Goal: Task Accomplishment & Management: Manage account settings

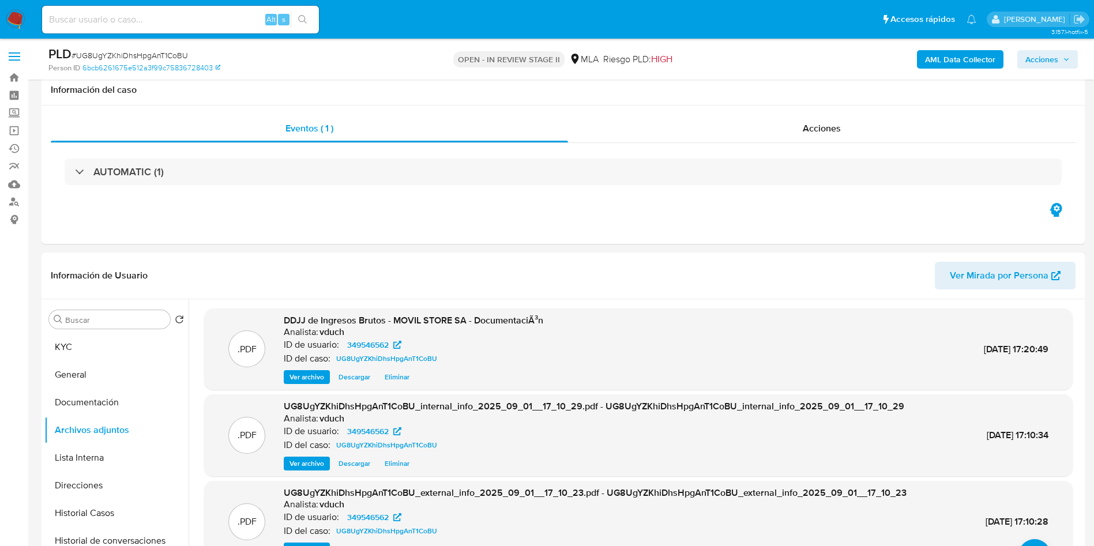
select select "10"
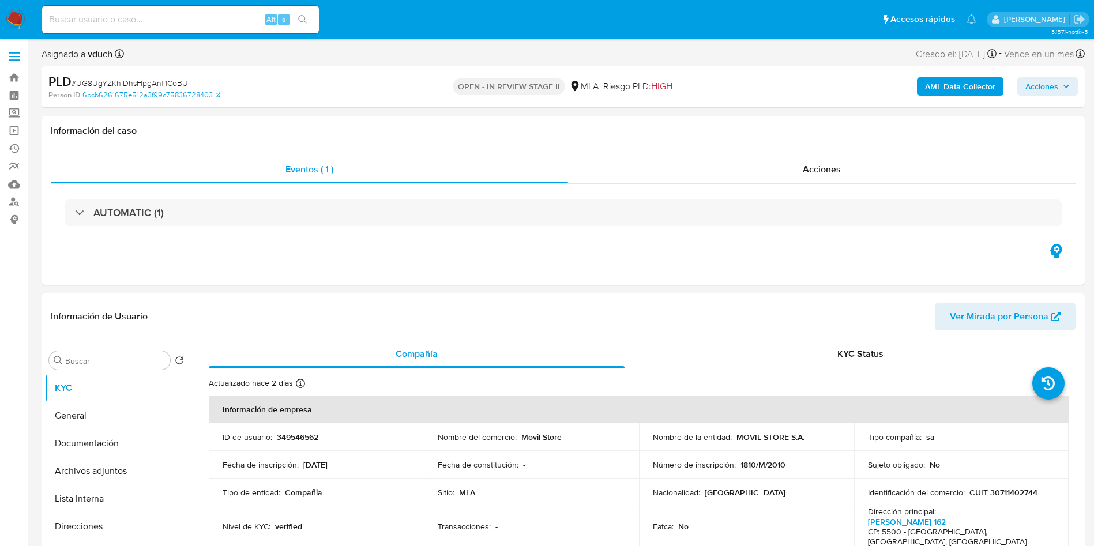
select select "10"
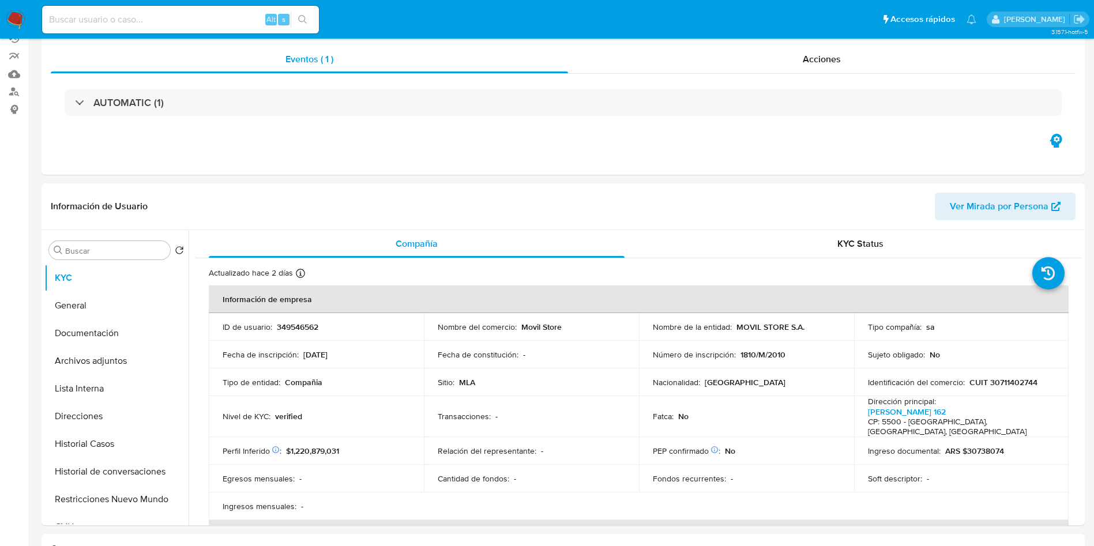
scroll to position [173, 0]
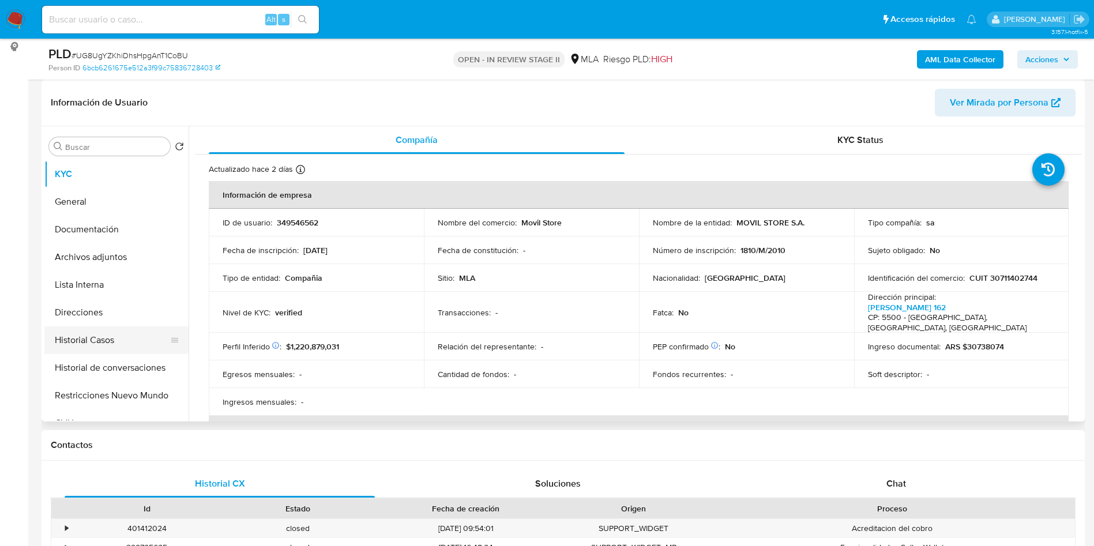
click at [113, 331] on button "Historial Casos" at bounding box center [111, 340] width 135 height 28
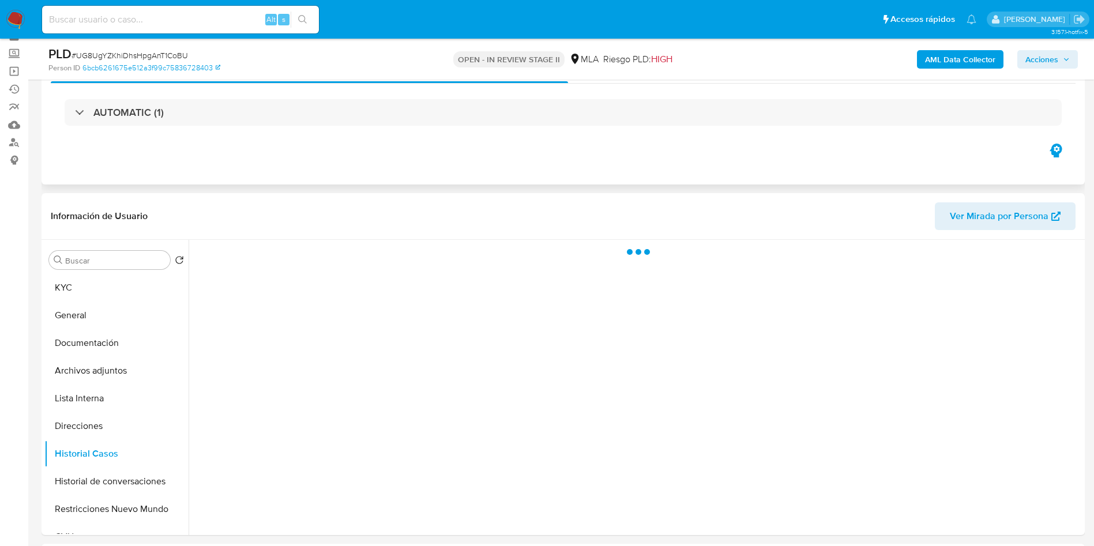
scroll to position [87, 0]
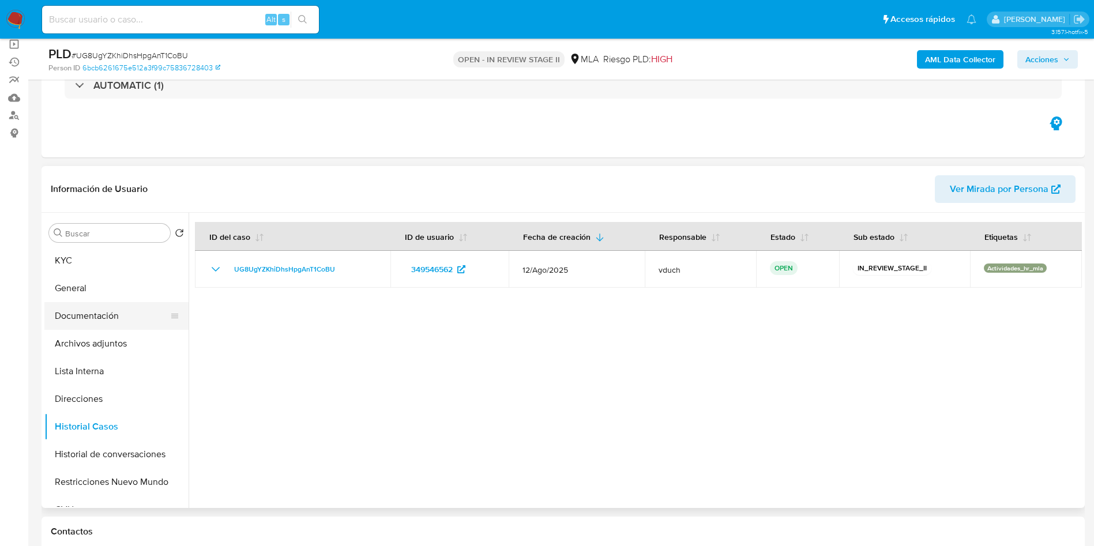
click at [172, 329] on div at bounding box center [174, 316] width 9 height 28
click at [152, 347] on button "Archivos adjuntos" at bounding box center [111, 344] width 135 height 28
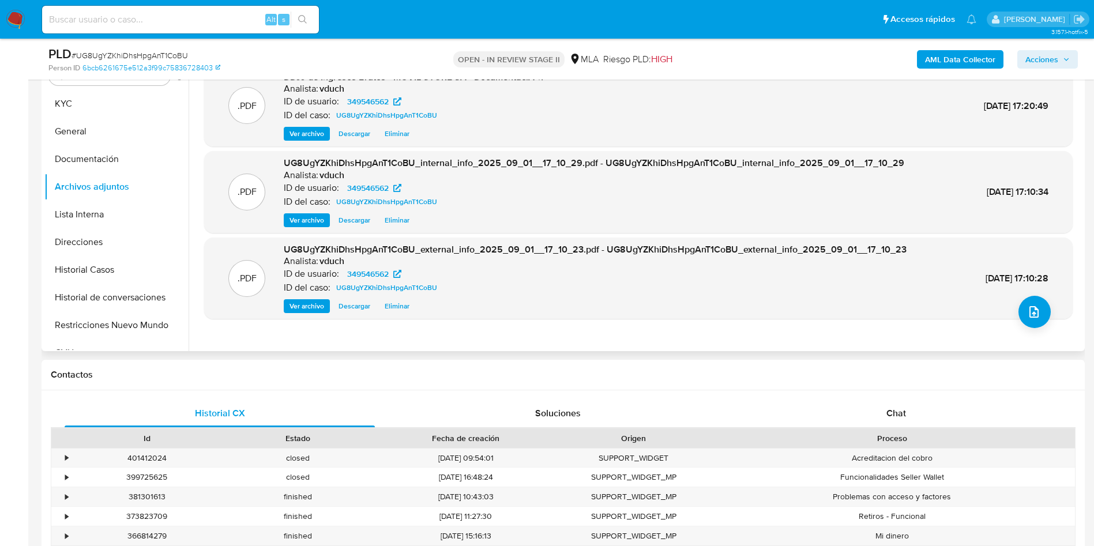
scroll to position [260, 0]
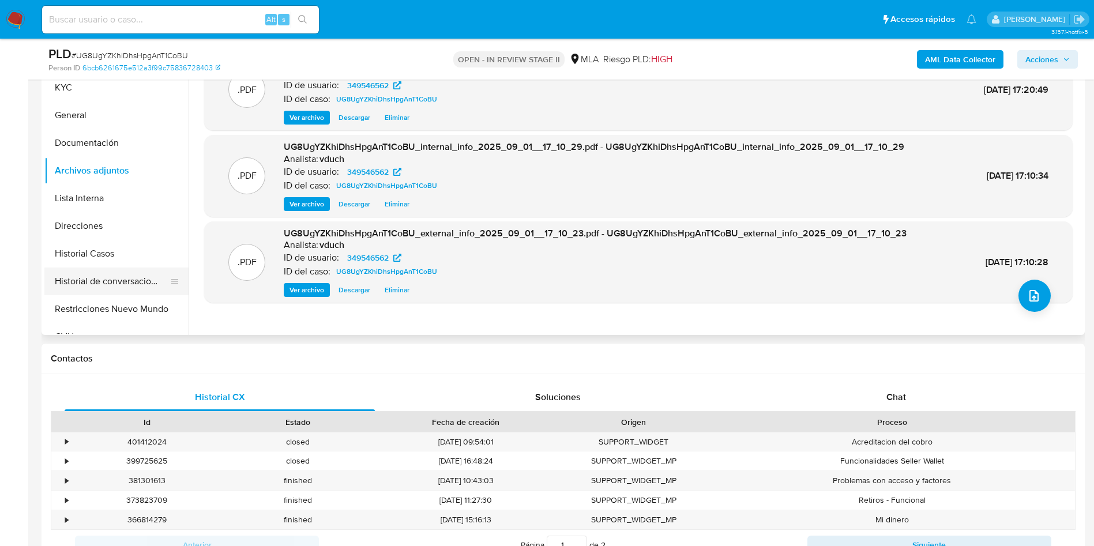
click at [91, 268] on button "Historial de conversaciones" at bounding box center [111, 282] width 135 height 28
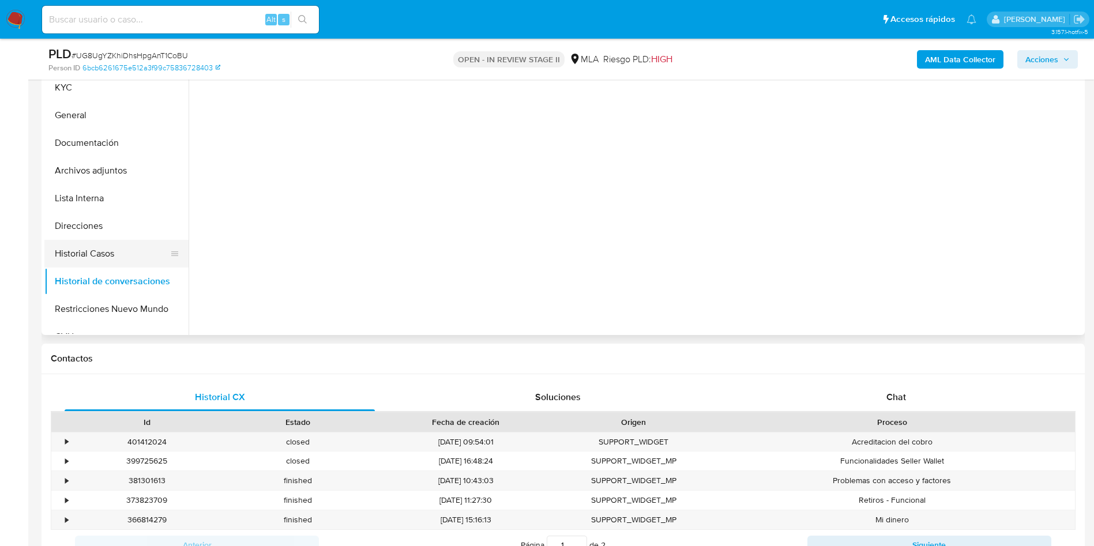
click at [83, 242] on button "Historial Casos" at bounding box center [111, 254] width 135 height 28
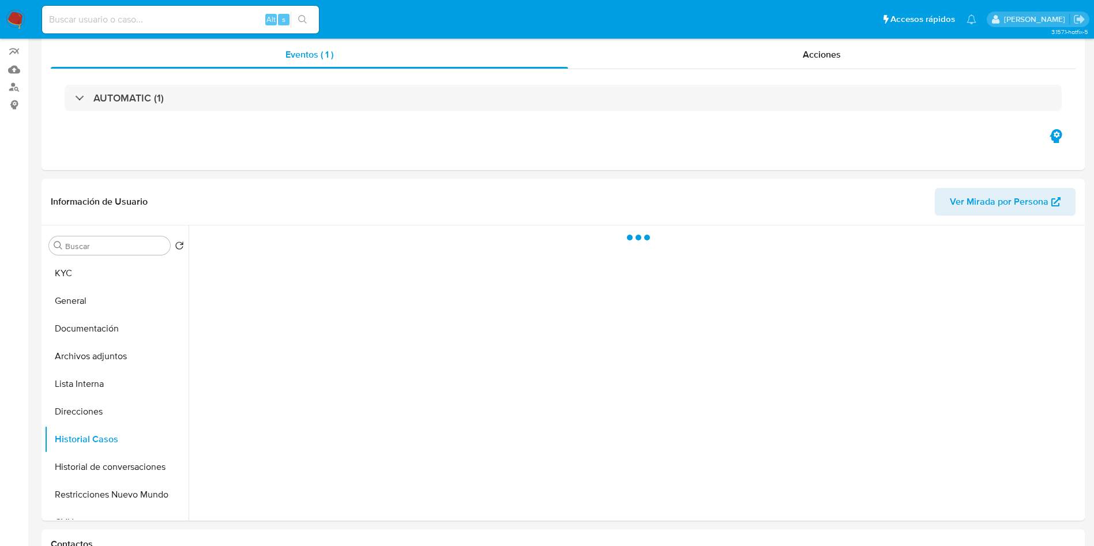
scroll to position [0, 0]
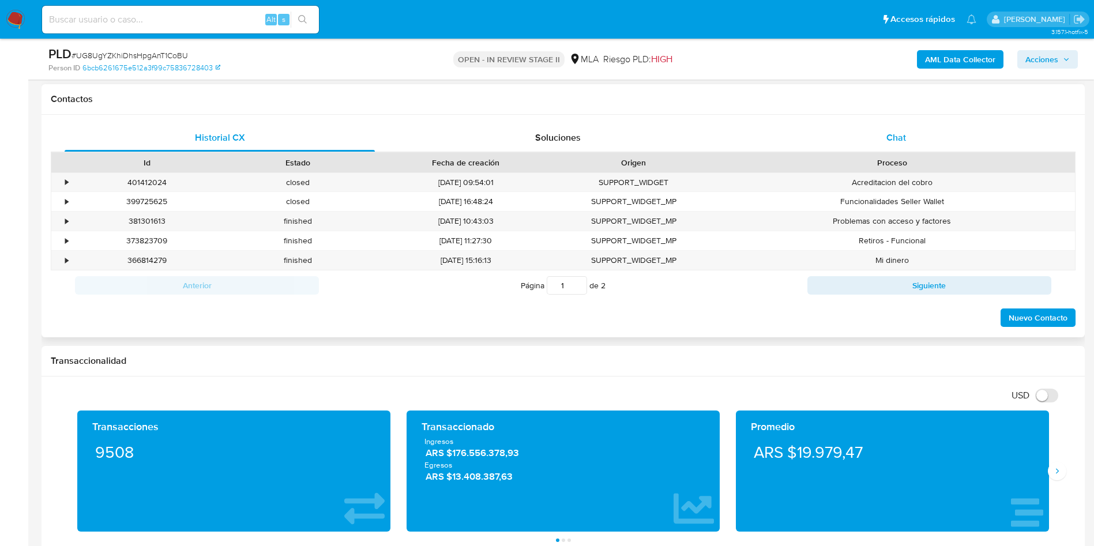
click at [915, 130] on div "Chat" at bounding box center [896, 138] width 310 height 28
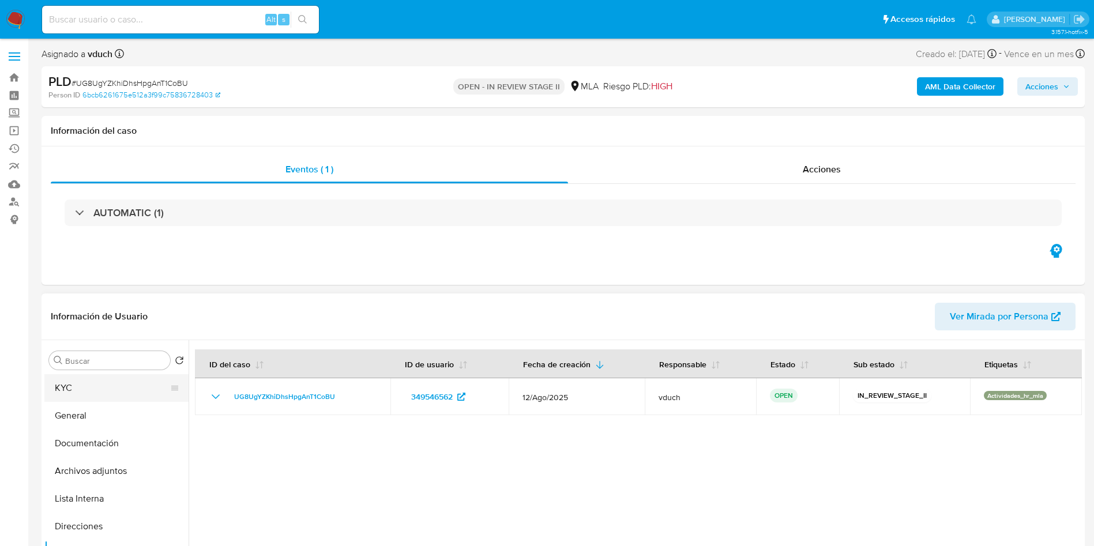
click at [99, 394] on button "KYC" at bounding box center [111, 388] width 135 height 28
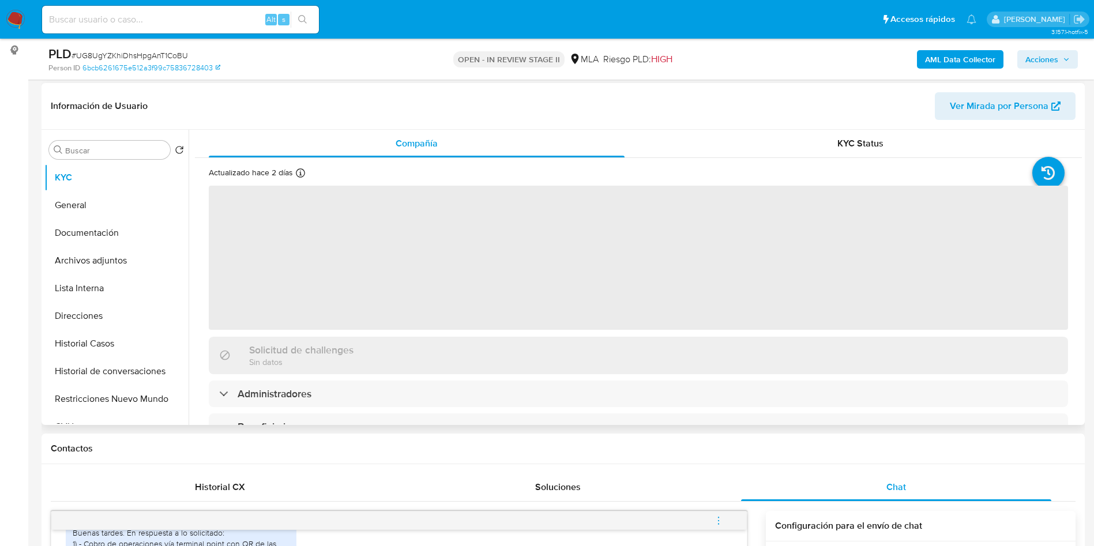
scroll to position [173, 0]
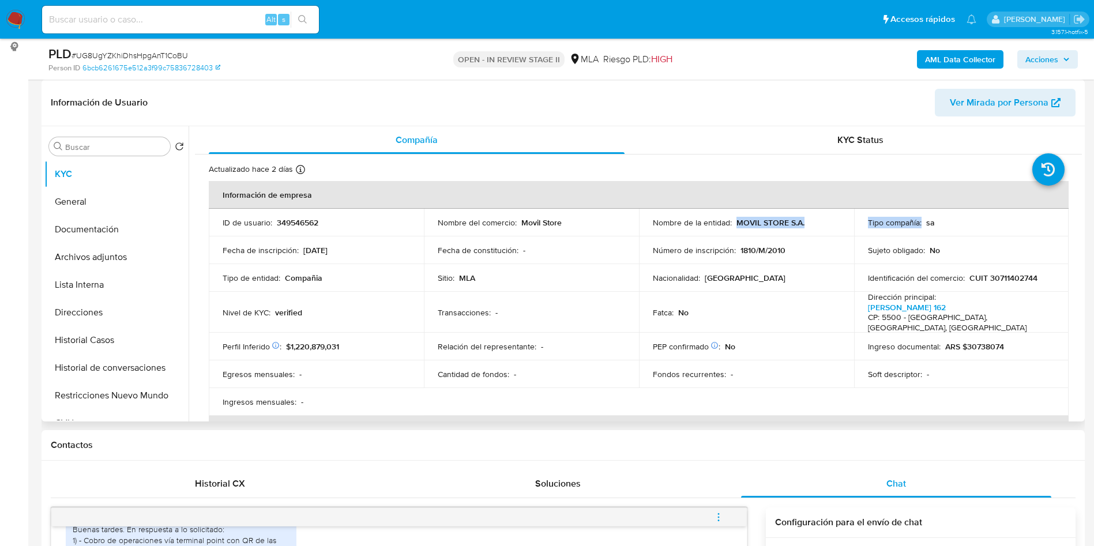
drag, startPoint x: 735, startPoint y: 220, endPoint x: 877, endPoint y: 235, distance: 142.7
click at [877, 235] on tr "ID de usuario : 349546562 Nombre del comercio : Movil Store Nombre de la entida…" at bounding box center [639, 223] width 860 height 28
click at [734, 245] on div "Número de inscripción : 1810/M/2010" at bounding box center [746, 250] width 187 height 10
drag, startPoint x: 520, startPoint y: 222, endPoint x: 567, endPoint y: 220, distance: 46.7
click at [567, 220] on div "Nombre del comercio : Movil Store" at bounding box center [531, 222] width 187 height 10
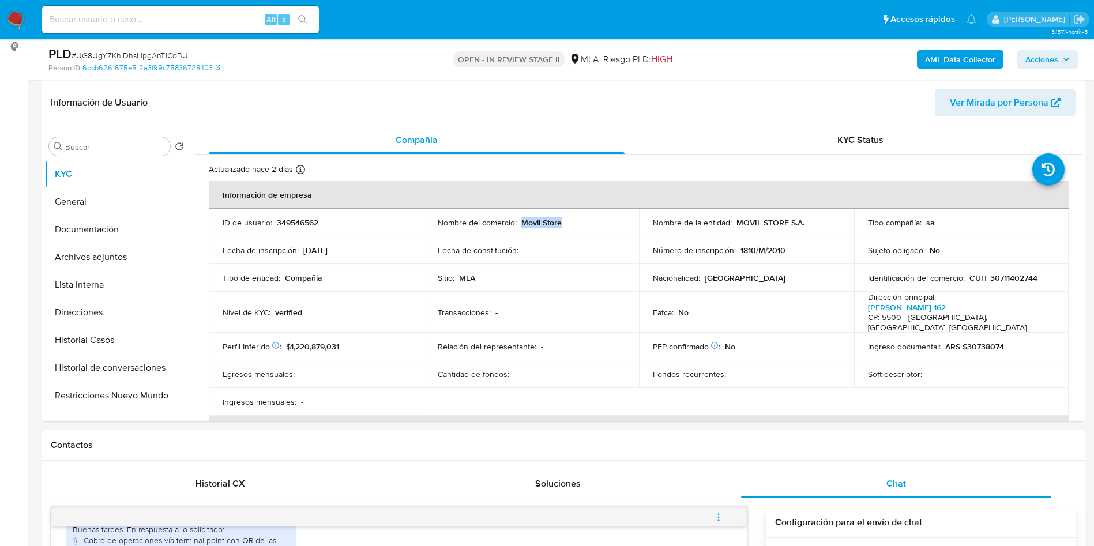
copy p "Movil Store"
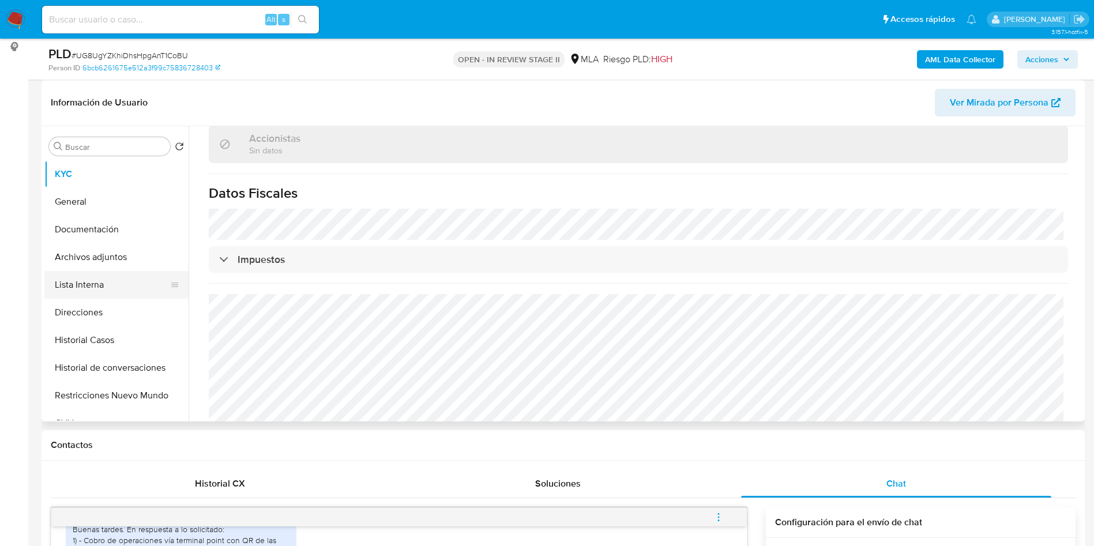
click at [138, 276] on button "Lista Interna" at bounding box center [111, 285] width 135 height 28
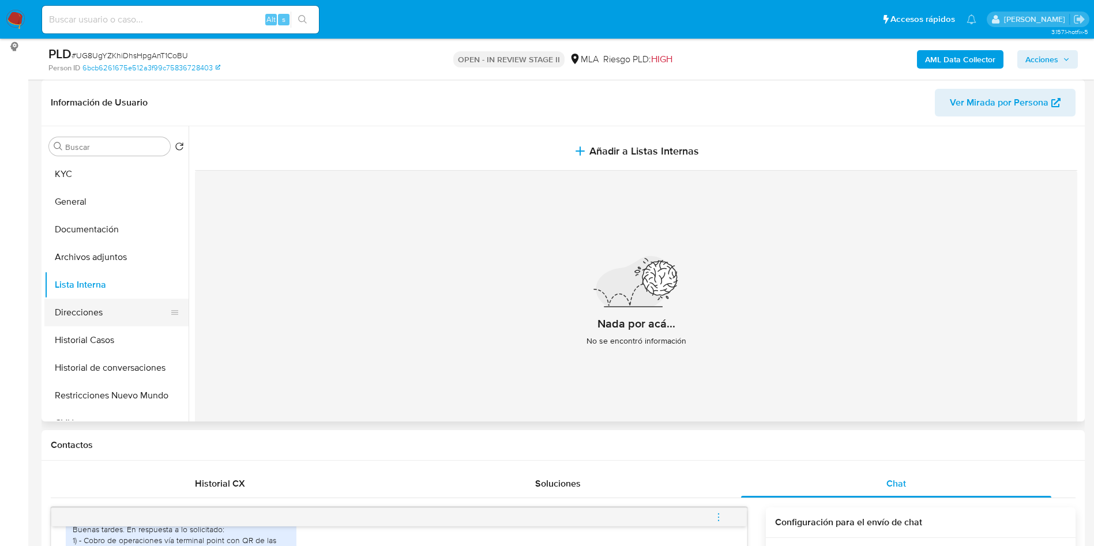
click at [110, 313] on button "Direcciones" at bounding box center [111, 313] width 135 height 28
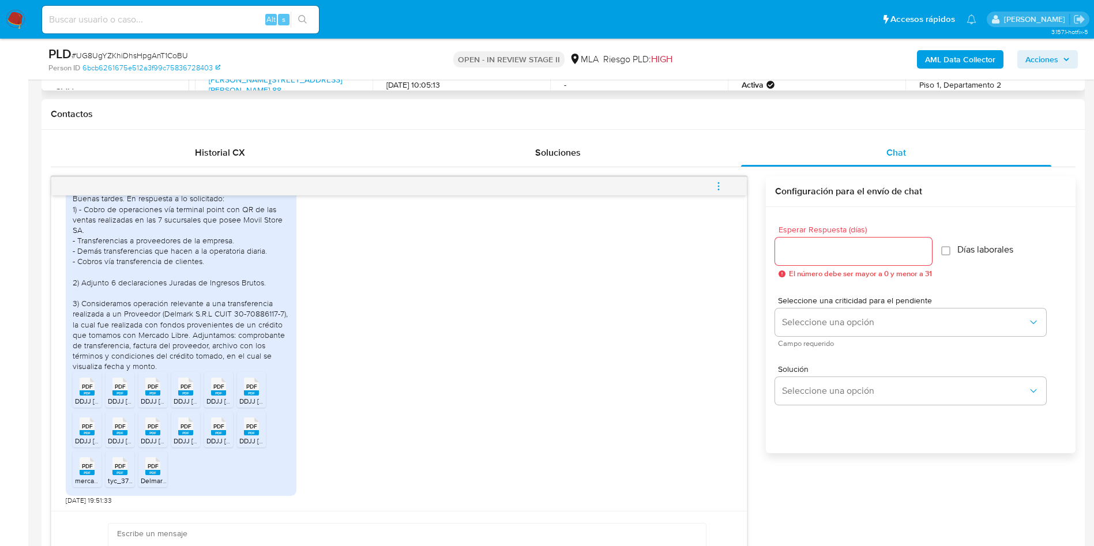
scroll to position [260, 0]
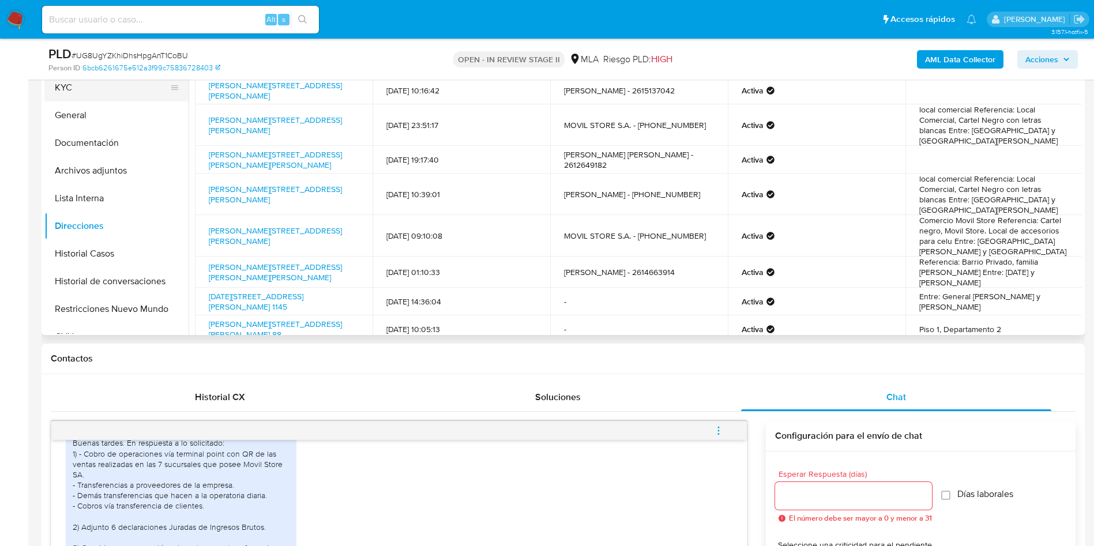
click at [144, 95] on button "KYC" at bounding box center [111, 88] width 135 height 28
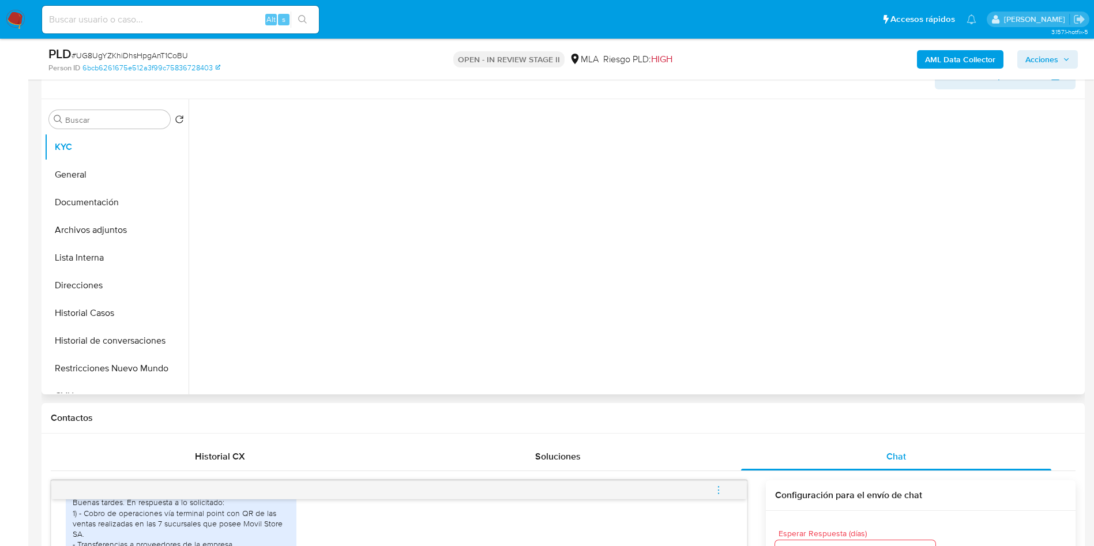
scroll to position [173, 0]
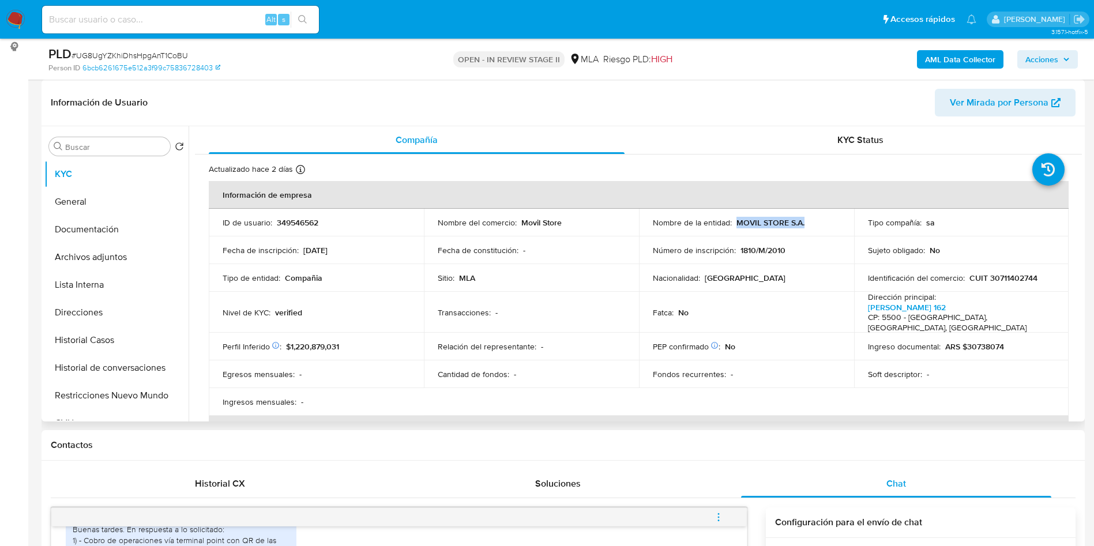
drag, startPoint x: 738, startPoint y: 224, endPoint x: 803, endPoint y: 223, distance: 64.6
click at [803, 223] on div "Nombre de la entidad : MOVIL STORE S.A." at bounding box center [746, 222] width 187 height 10
copy p "MOVIL STORE S.A."
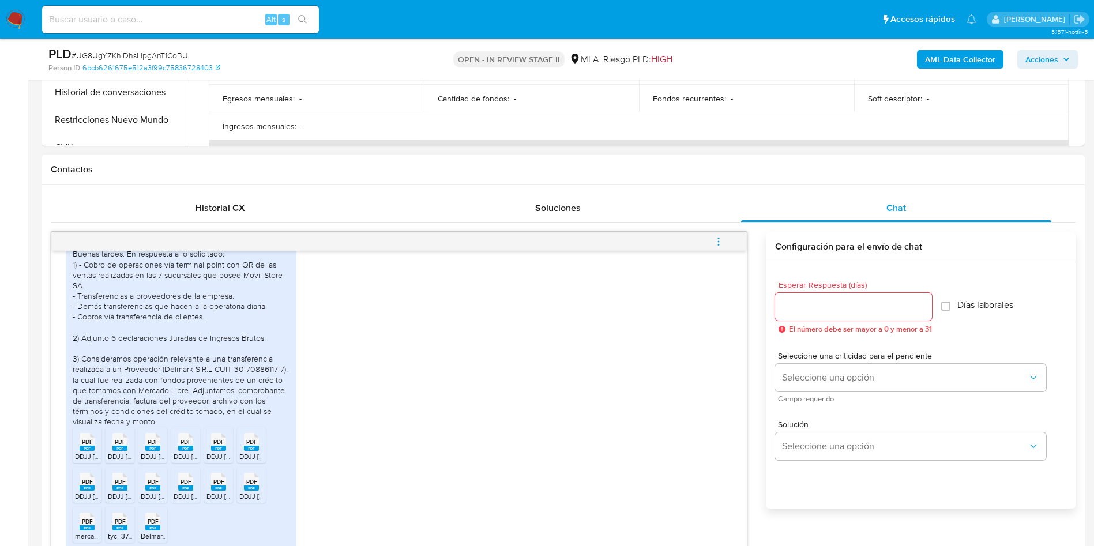
scroll to position [692, 0]
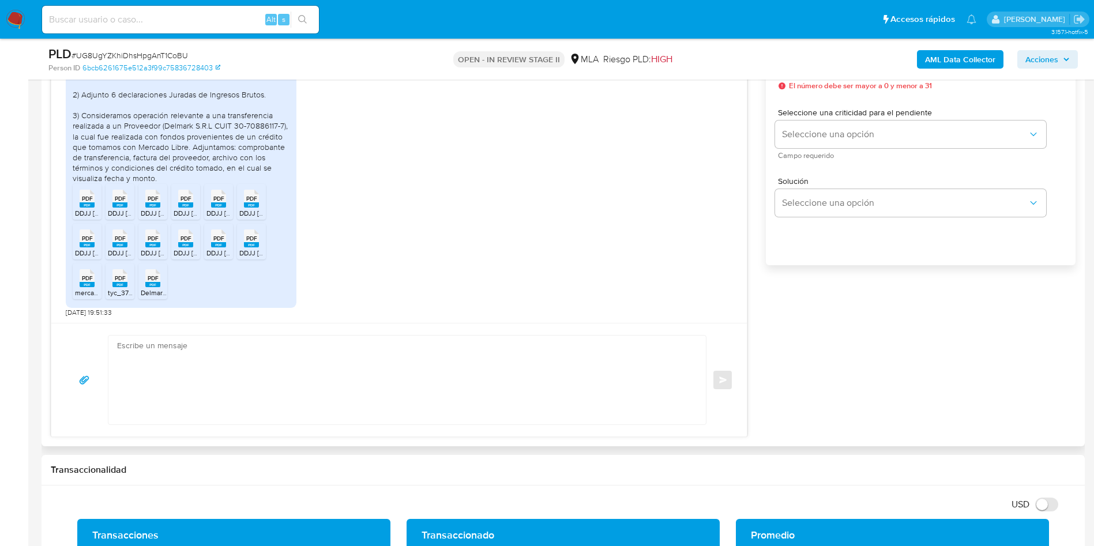
click at [194, 377] on textarea at bounding box center [404, 380] width 574 height 89
paste textarea "MOVIL STORE S.A."
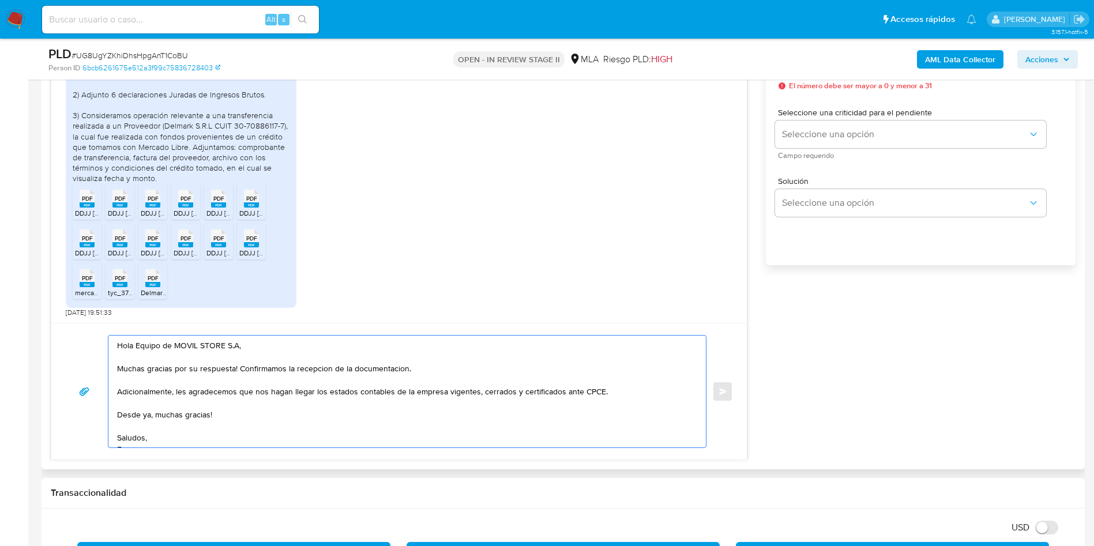
scroll to position [4, 0]
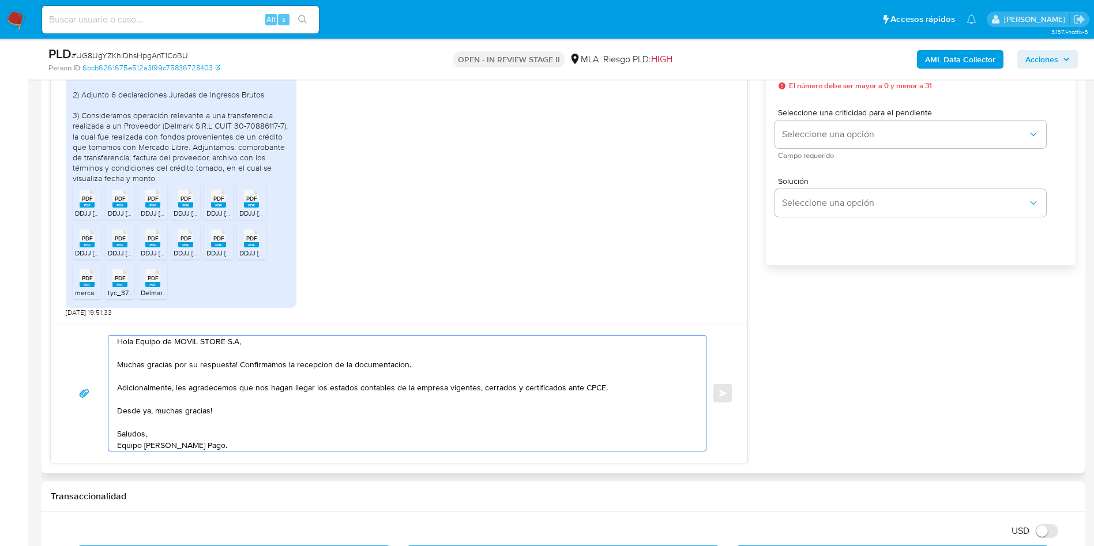
type textarea "Hola Equipo de MOVIL STORE S.A, Muchas gracias por su respuesta! Confirmamos la…"
drag, startPoint x: 243, startPoint y: 449, endPoint x: 99, endPoint y: 325, distance: 189.3
click at [99, 325] on div "Hola Equipo de MOVIL STORE S.A, Muchas gracias por su respuesta! Confirmamos la…" at bounding box center [399, 393] width 696 height 140
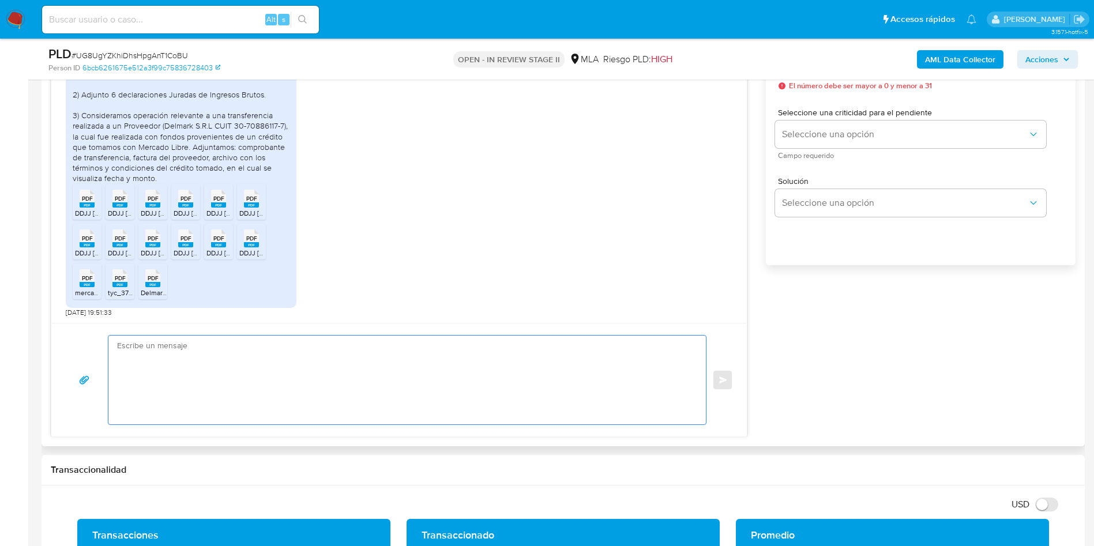
click at [214, 405] on textarea at bounding box center [404, 380] width 574 height 89
paste textarea "Hola Equipo de MOVIL STORE S.A, Muchas gracias por su respuesta! Confirmamos la…"
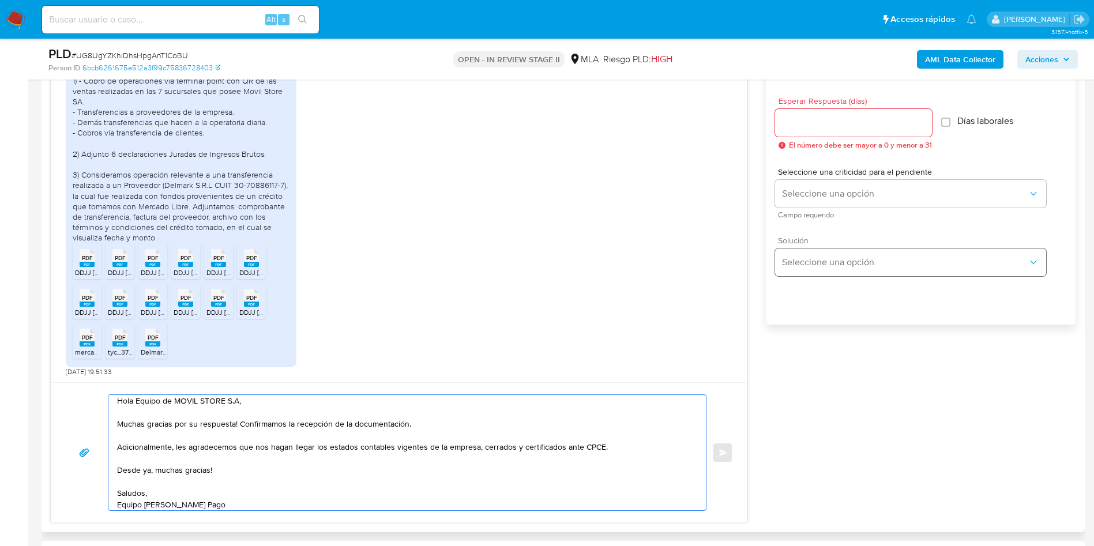
scroll to position [606, 0]
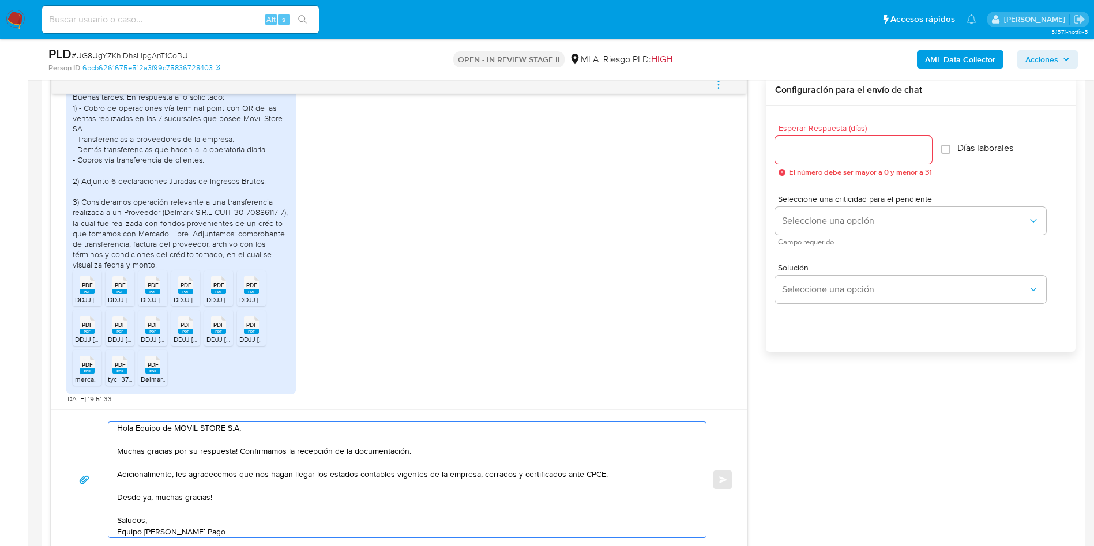
type textarea "Hola Equipo de MOVIL STORE S.A, Muchas gracias por su respuesta! Confirmamos la…"
click at [805, 142] on input "Esperar Respuesta (días)" at bounding box center [853, 149] width 157 height 15
type input "3"
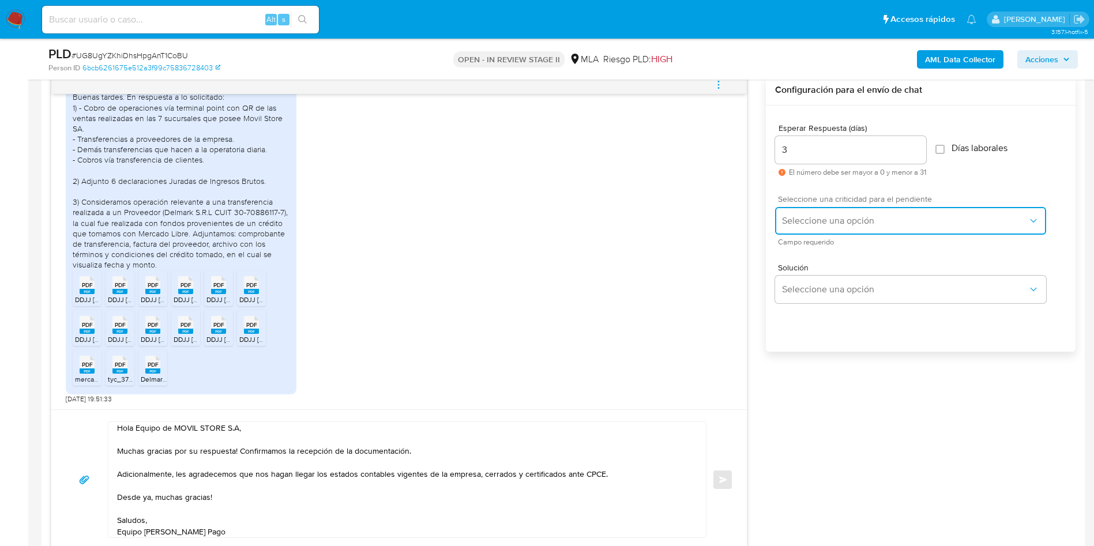
click at [832, 220] on span "Seleccione una opción" at bounding box center [905, 221] width 246 height 12
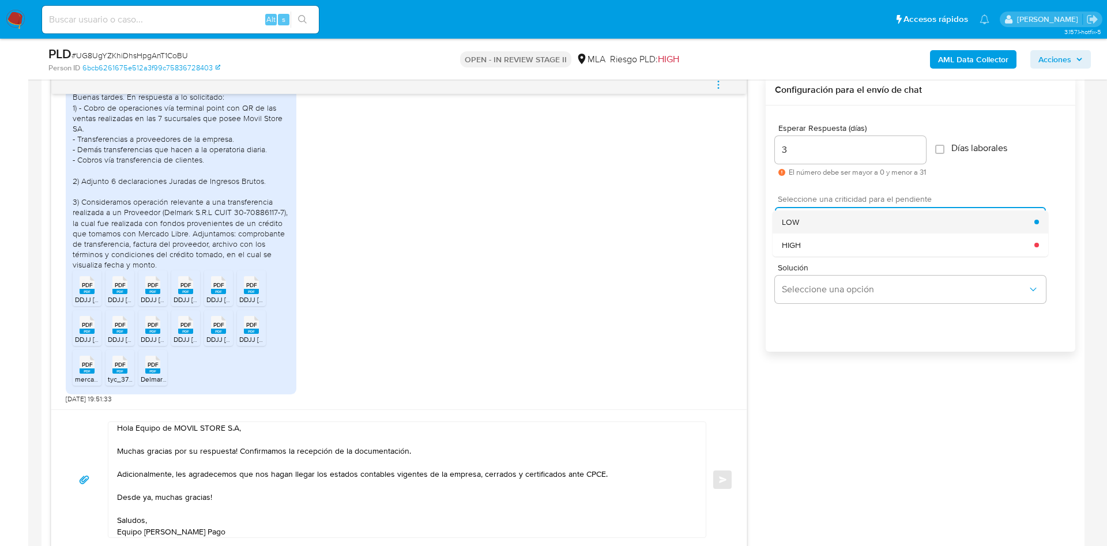
click at [806, 219] on div "LOW" at bounding box center [908, 221] width 253 height 23
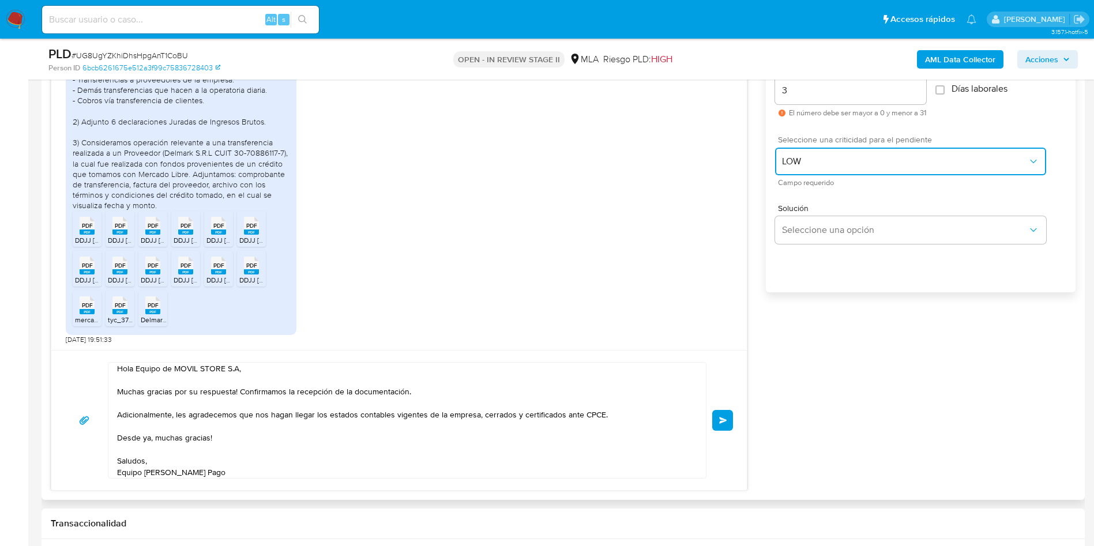
scroll to position [692, 0]
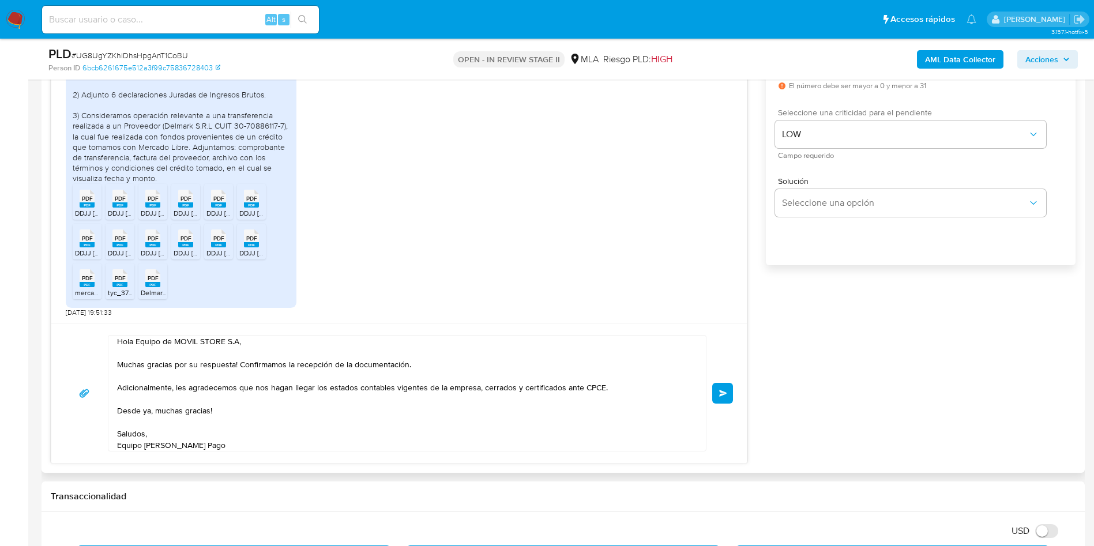
click at [302, 458] on div "Hola Equipo de MOVIL STORE S.A, Muchas gracias por su respuesta! Confirmamos la…" at bounding box center [399, 393] width 696 height 140
click at [290, 454] on div "Hola Equipo de MOVIL STORE S.A, Muchas gracias por su respuesta! Confirmamos la…" at bounding box center [399, 393] width 696 height 140
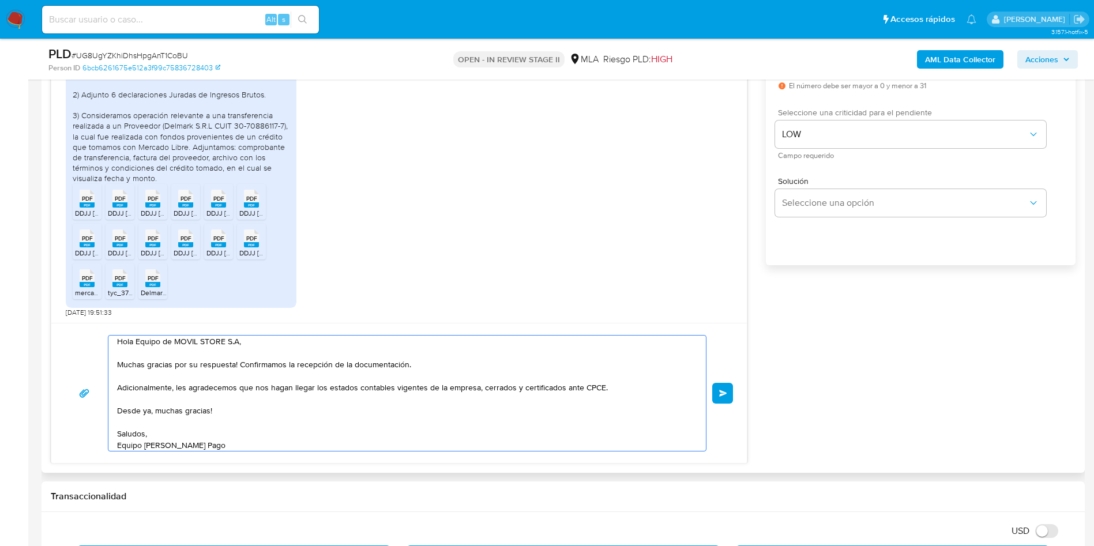
click at [280, 439] on textarea "Hola Equipo de MOVIL STORE S.A, Muchas gracias por su respuesta! Confirmamos la…" at bounding box center [404, 393] width 574 height 115
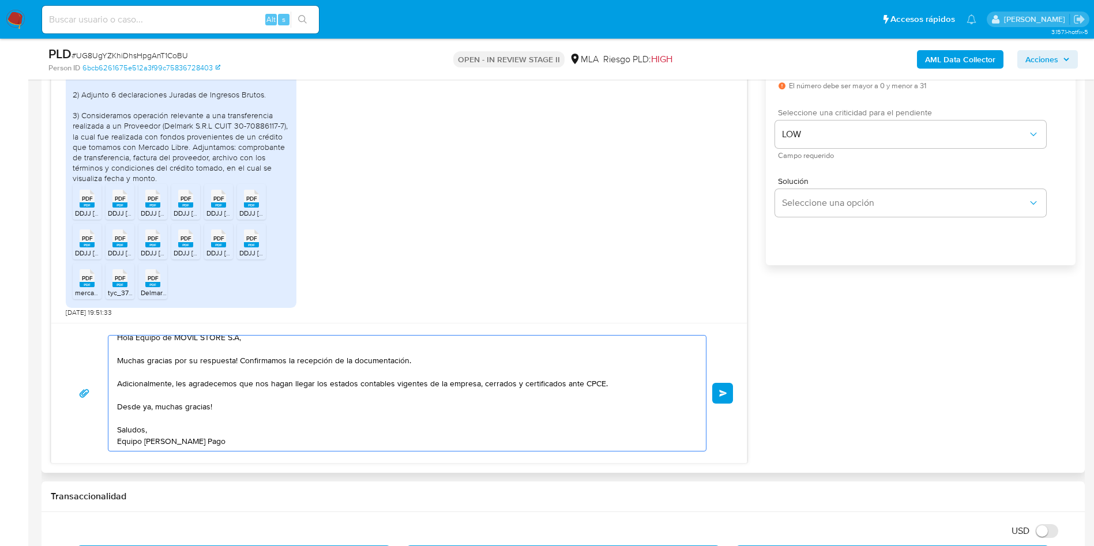
click at [286, 440] on textarea "Hola Equipo de MOVIL STORE S.A, Muchas gracias por su respuesta! Confirmamos la…" at bounding box center [404, 393] width 574 height 115
click at [247, 439] on textarea "Hola Equipo de MOVIL STORE S.A, Muchas gracias por su respuesta! Confirmamos la…" at bounding box center [404, 393] width 574 height 115
click at [238, 339] on textarea "Hola Equipo de MOVIL STORE S.A, Muchas gracias por su respuesta! Confirmamos la…" at bounding box center [404, 393] width 574 height 115
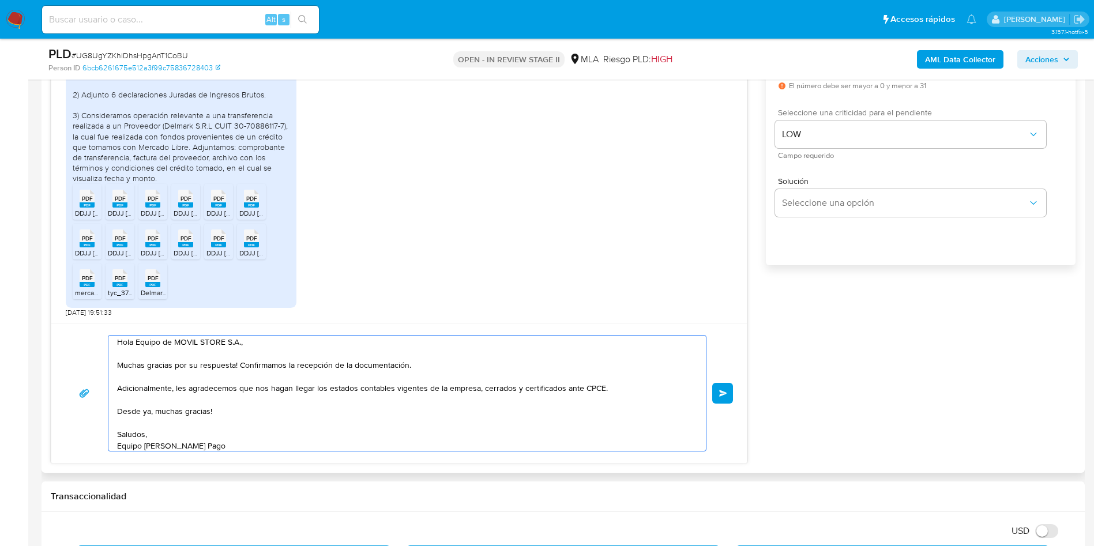
click at [293, 434] on textarea "Hola Equipo de MOVIL STORE S.A., Muchas gracias por su respuesta! Confirmamos l…" at bounding box center [404, 393] width 574 height 115
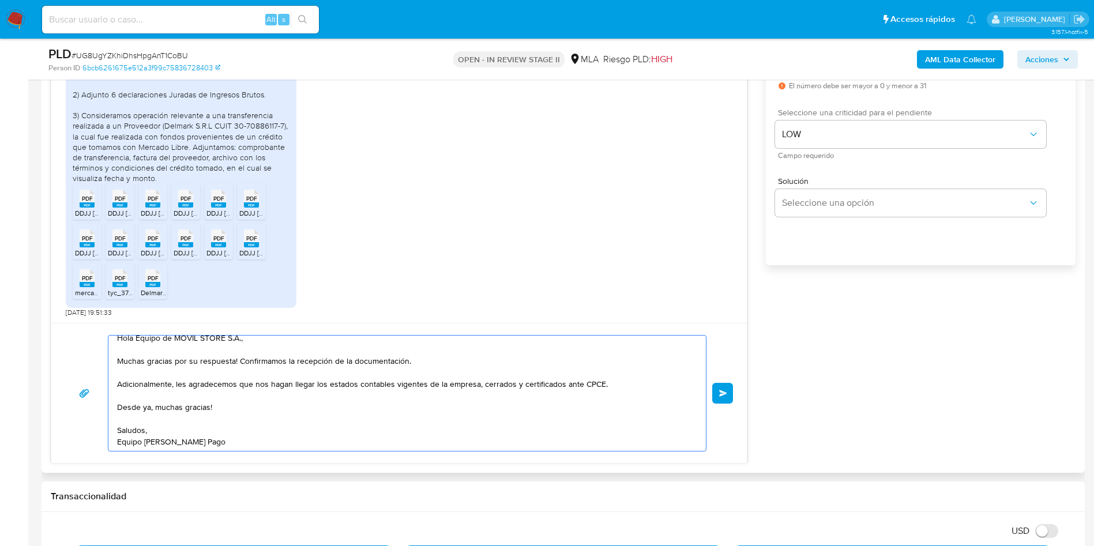
scroll to position [8, 0]
click at [193, 333] on div "Hola Equipo de MOVIL STORE S.A., Muchas gracias por su respuesta! Confirmamos l…" at bounding box center [399, 393] width 696 height 140
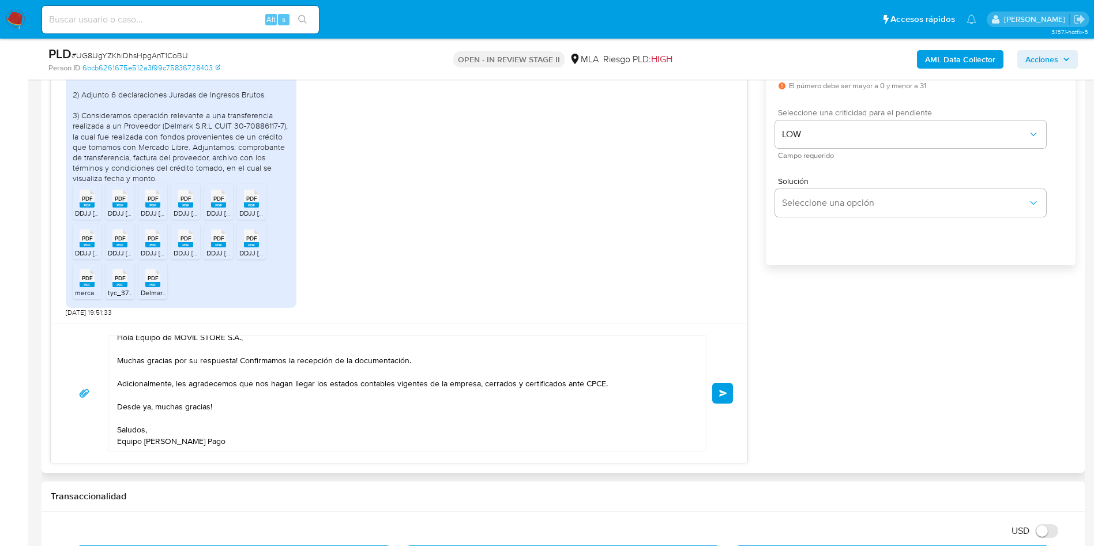
click at [185, 337] on textarea "Hola Equipo de MOVIL STORE S.A., Muchas gracias por su respuesta! Confirmamos l…" at bounding box center [404, 393] width 574 height 115
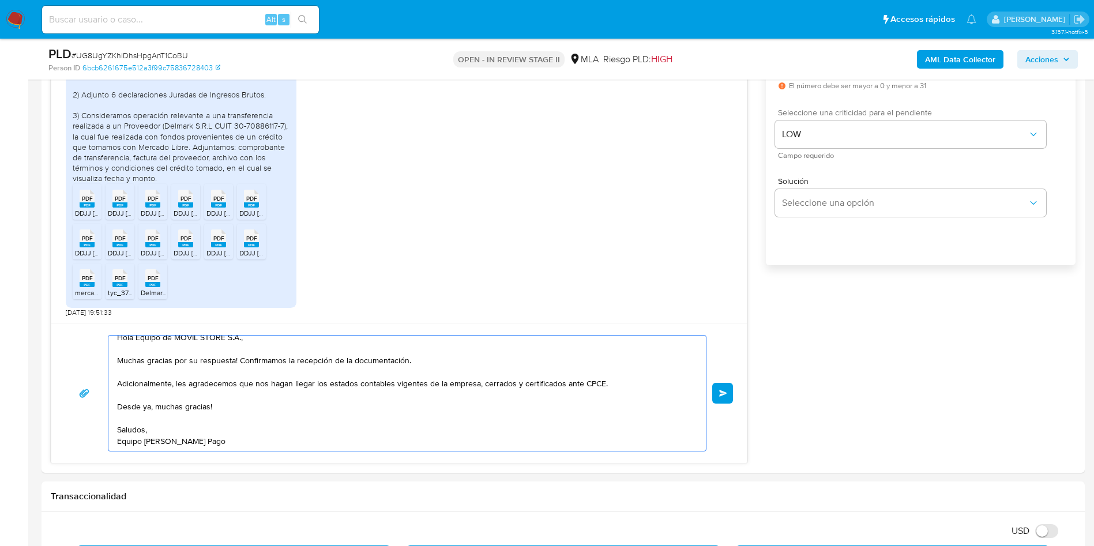
click at [0, 0] on lt-span "MÓVIL" at bounding box center [0, 0] width 0 height 0
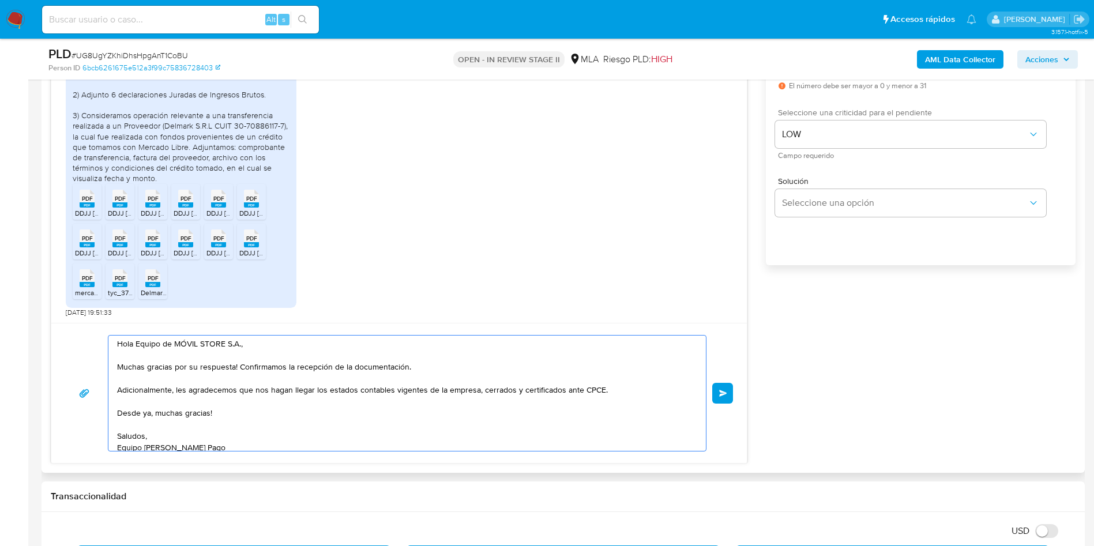
scroll to position [0, 0]
type textarea "Hola Equipo de MÓVIL STORE S.A., Muchas gracias por su respuesta! Confirmamos l…"
click at [266, 451] on div "Hola Equipo de MÓVIL STORE S.A., Muchas gracias por su respuesta! Confirmamos l…" at bounding box center [407, 393] width 599 height 116
click at [265, 441] on textarea "Hola Equipo de MÓVIL STORE S.A., Muchas gracias por su respuesta! Confirmamos l…" at bounding box center [404, 393] width 574 height 115
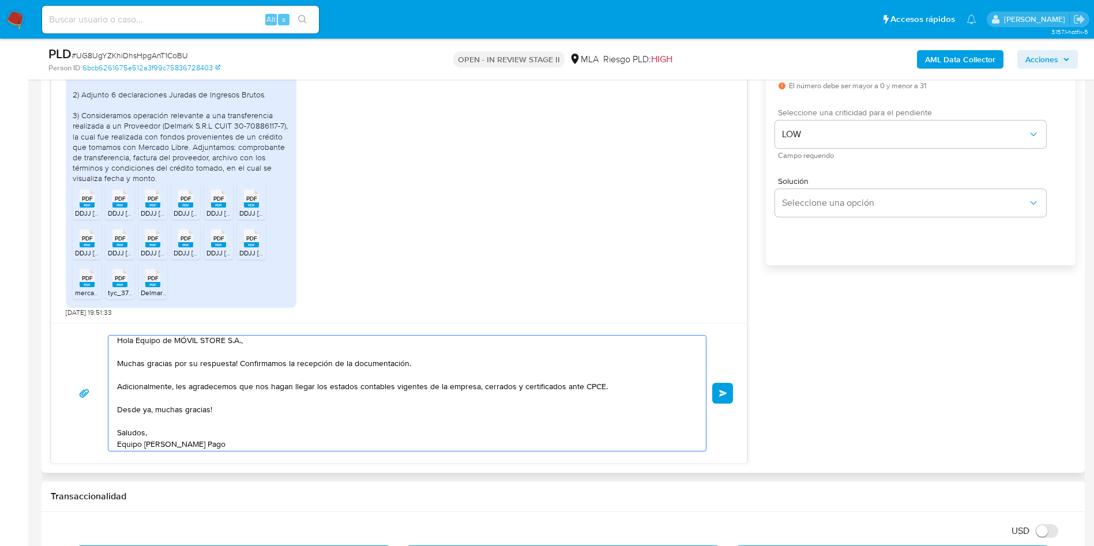
scroll to position [8, 0]
click at [245, 442] on textarea "Hola Equipo de MÓVIL STORE S.A., Muchas gracias por su respuesta! Confirmamos l…" at bounding box center [404, 393] width 574 height 115
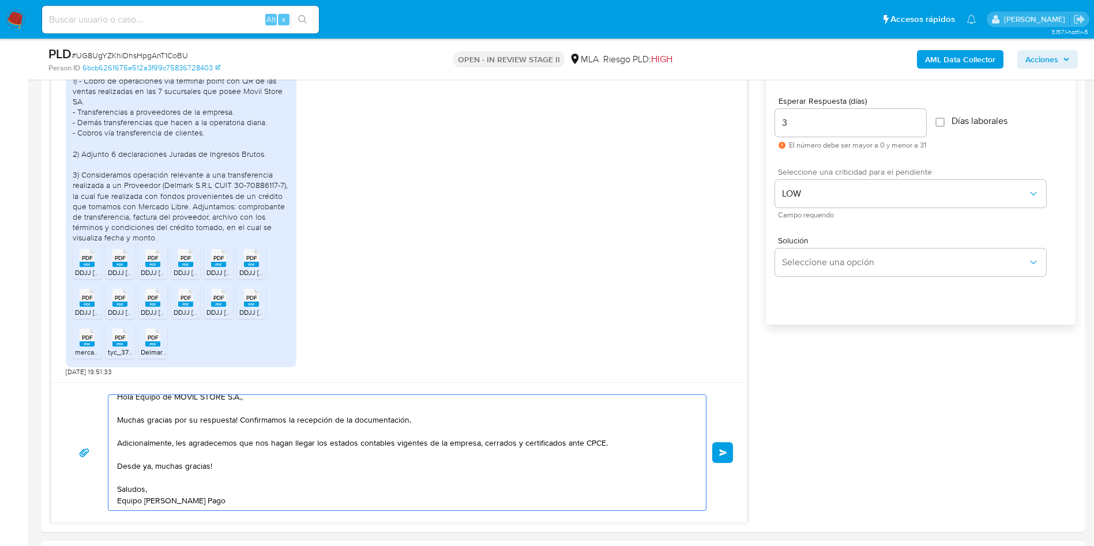
scroll to position [606, 0]
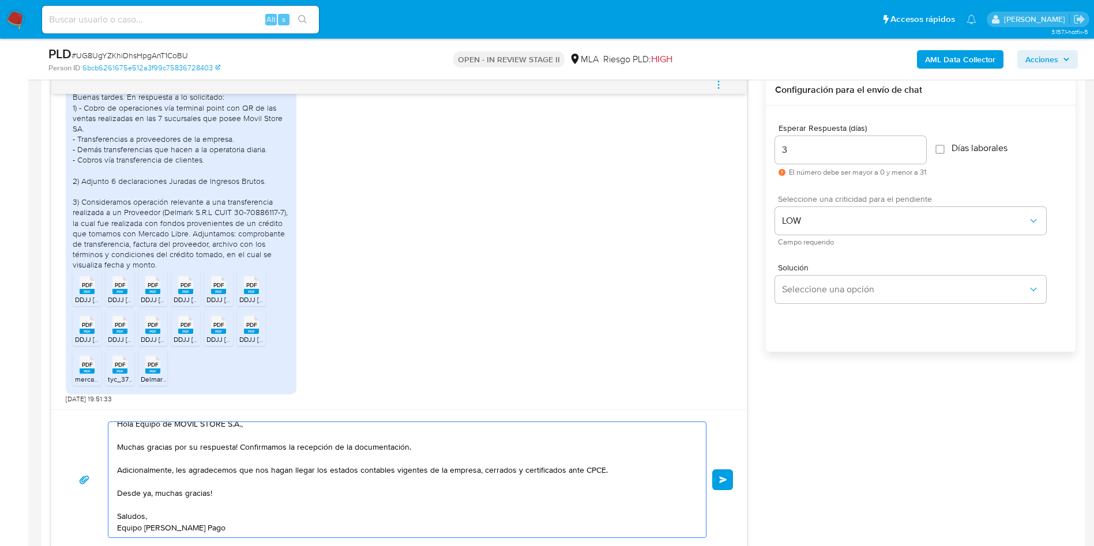
drag, startPoint x: 727, startPoint y: 487, endPoint x: 732, endPoint y: 486, distance: 5.9
click at [727, 487] on button "Enviar" at bounding box center [722, 479] width 21 height 21
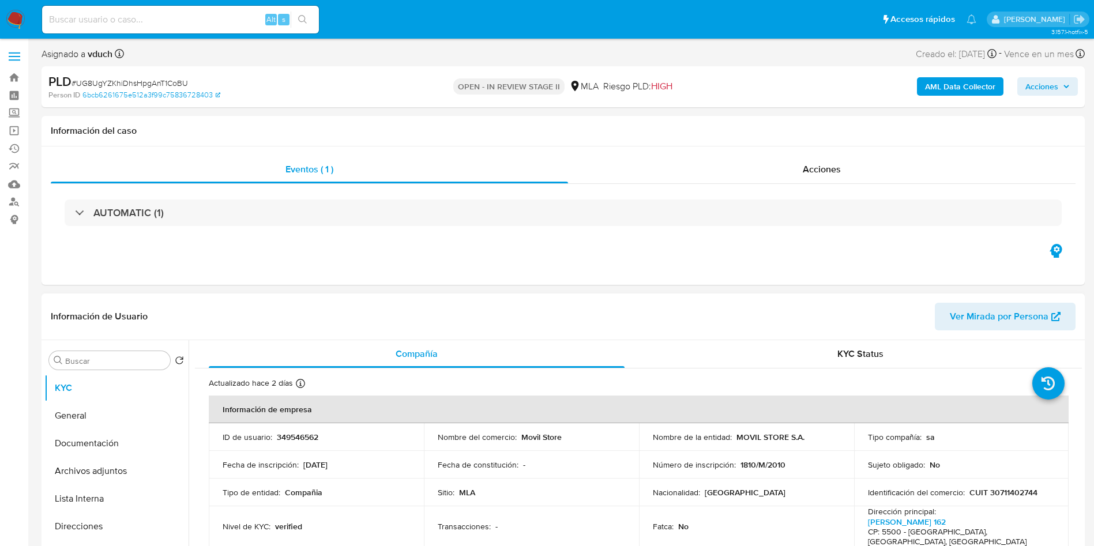
scroll to position [799, 0]
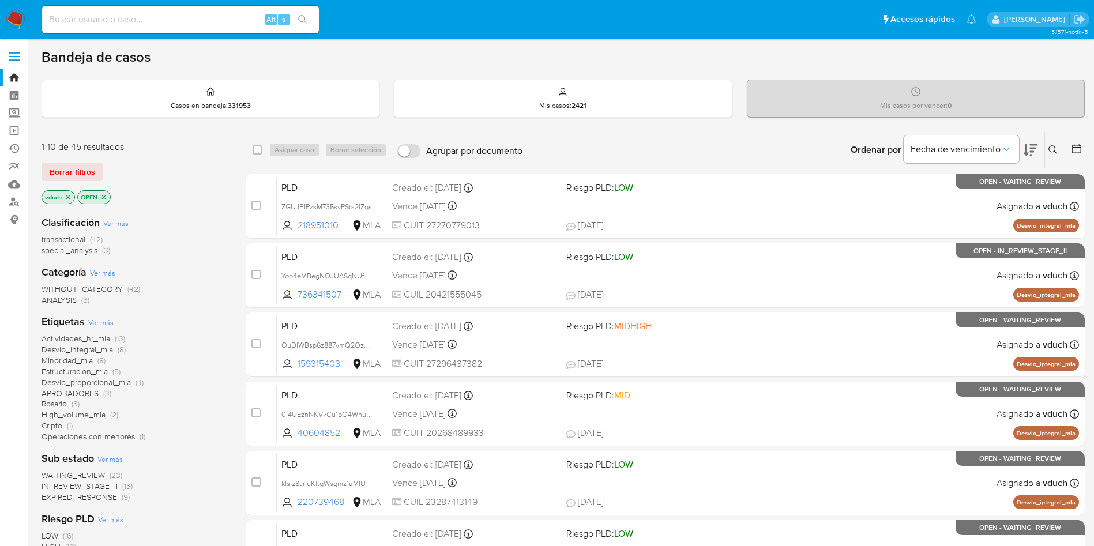
click at [1051, 151] on icon at bounding box center [1052, 149] width 9 height 9
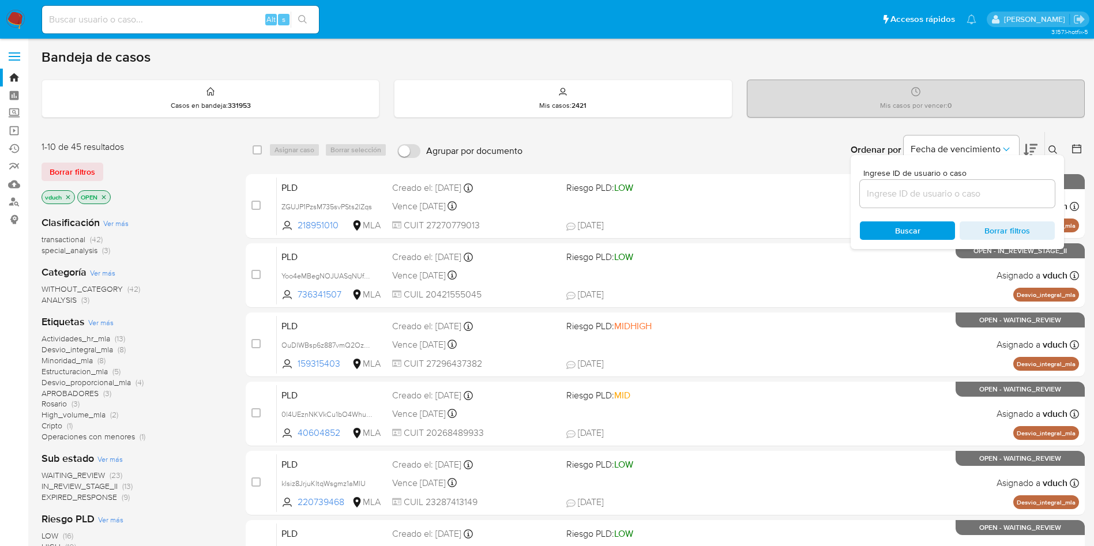
click at [1024, 198] on input at bounding box center [957, 193] width 195 height 15
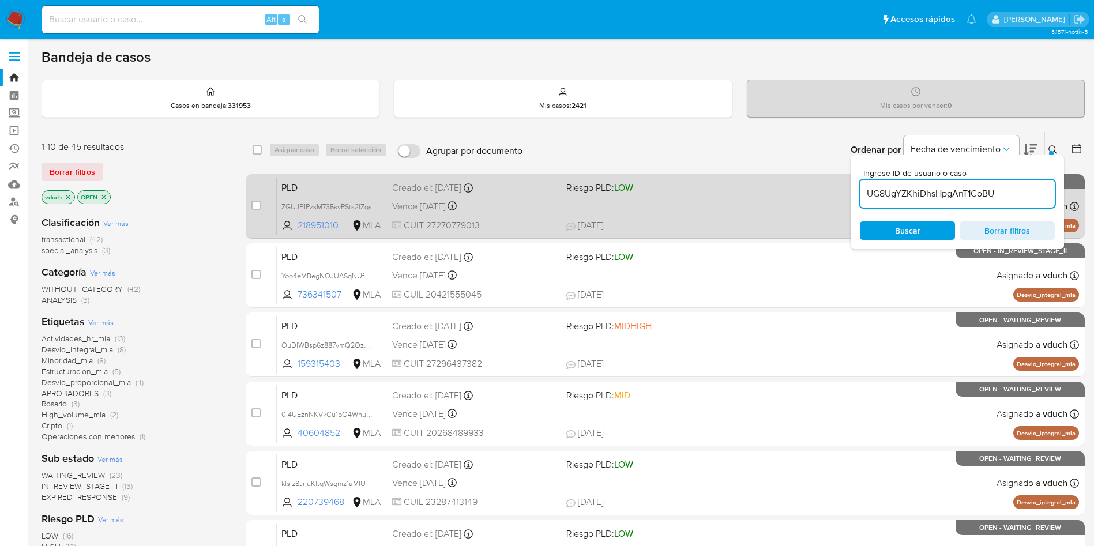
type input "UG8UgYZKhiDhsHpgAnT1CoBU"
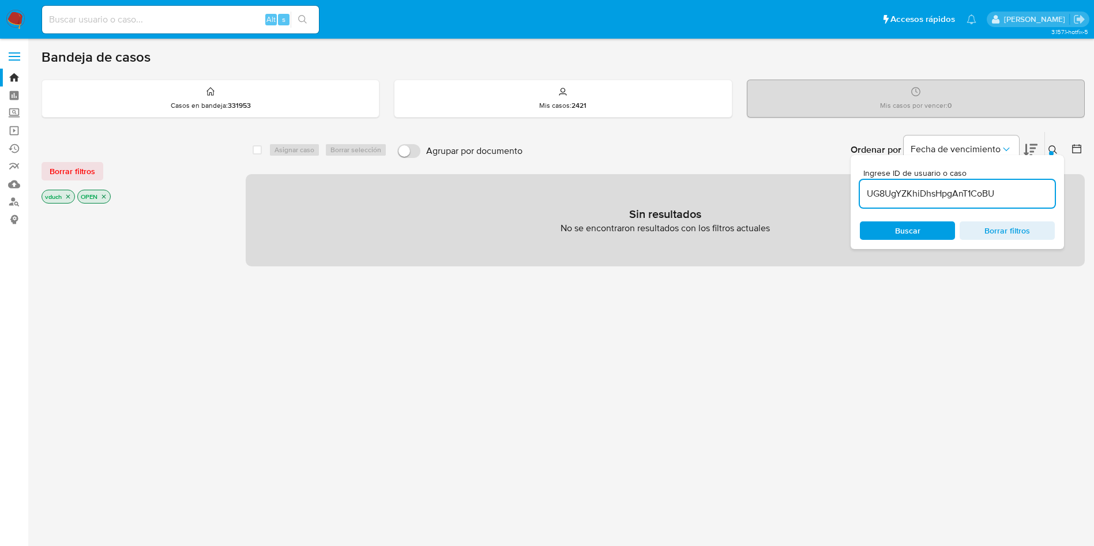
click at [104, 195] on icon "close-filter" at bounding box center [103, 196] width 7 height 7
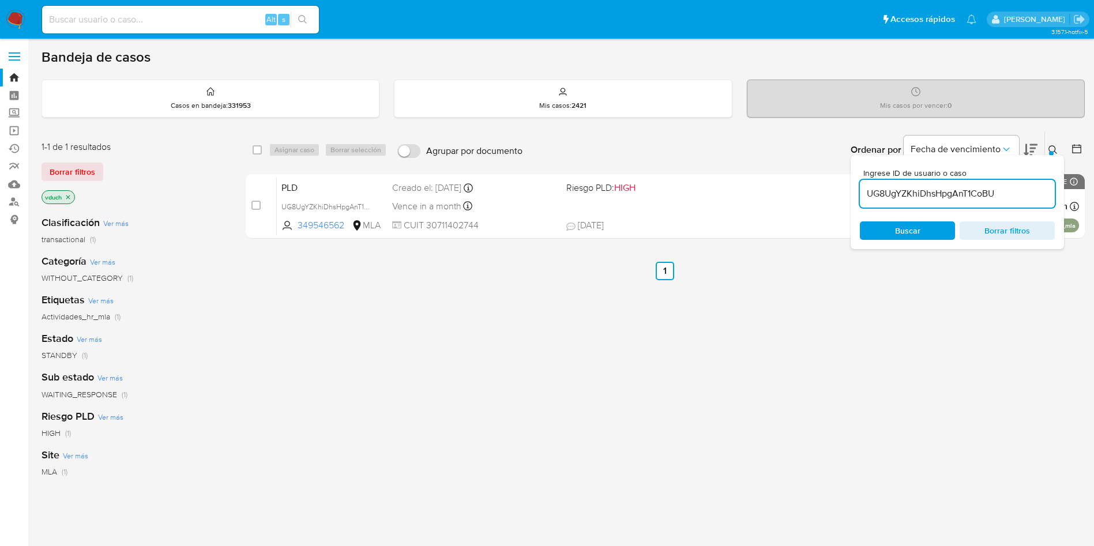
click at [262, 151] on div "select-all-cases-checkbox" at bounding box center [260, 150] width 14 height 14
click at [254, 149] on input "checkbox" at bounding box center [257, 149] width 9 height 9
checkbox input "true"
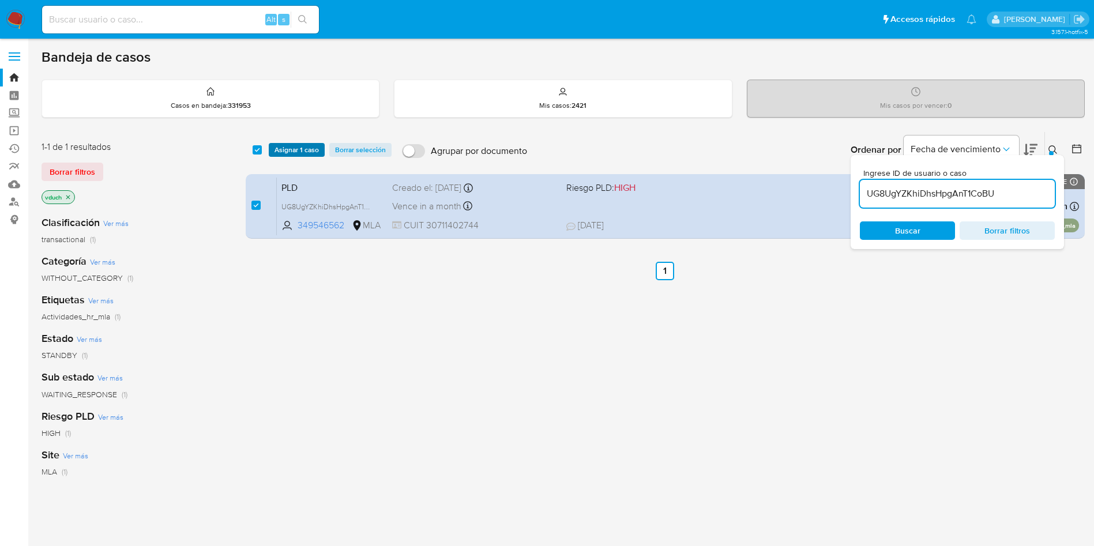
click at [283, 149] on span "Asignar 1 caso" at bounding box center [297, 150] width 44 height 12
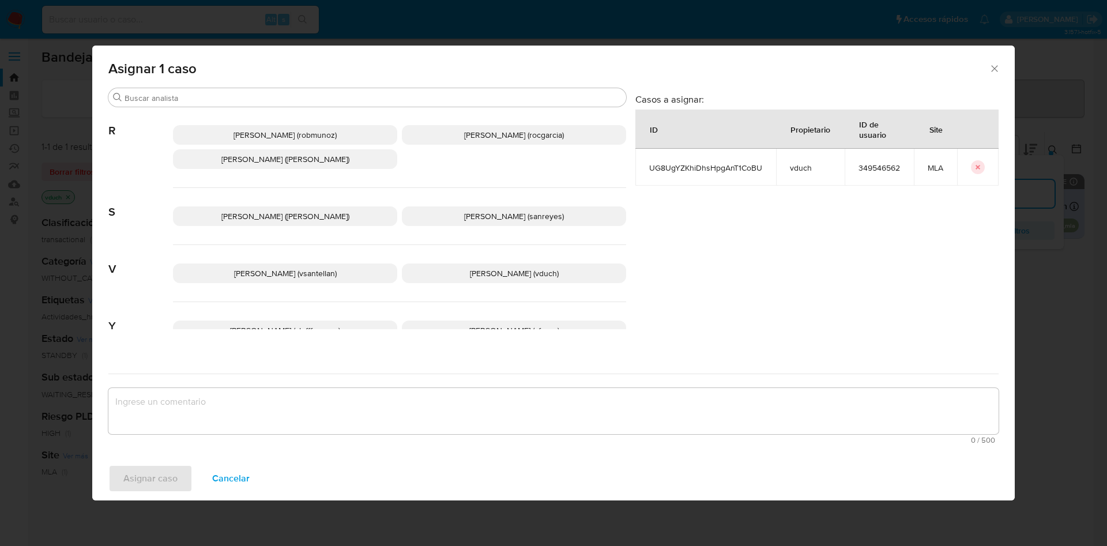
scroll to position [973, 0]
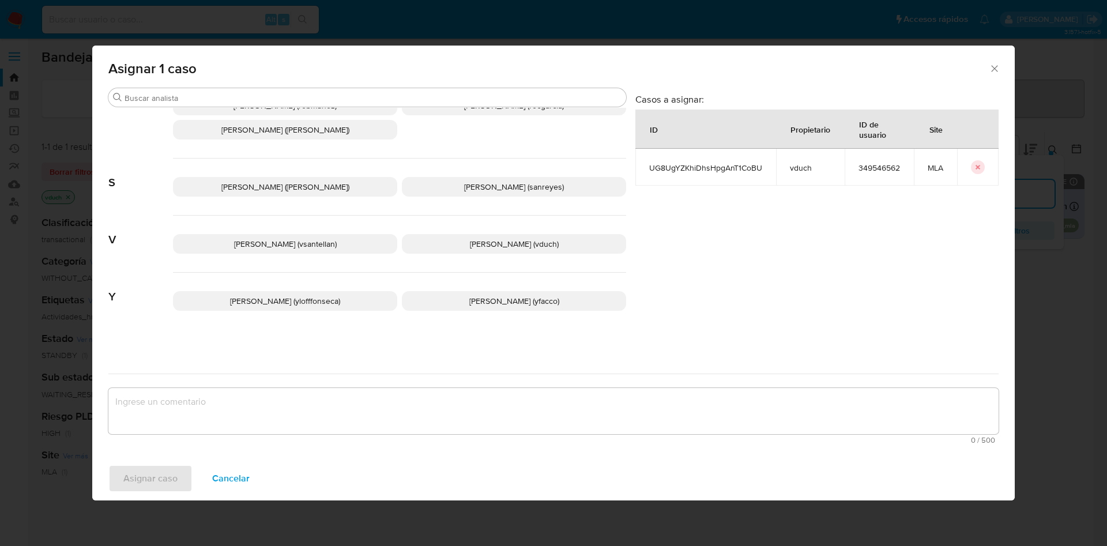
click at [497, 235] on p "Valeria Duch (vduch)" at bounding box center [514, 244] width 224 height 20
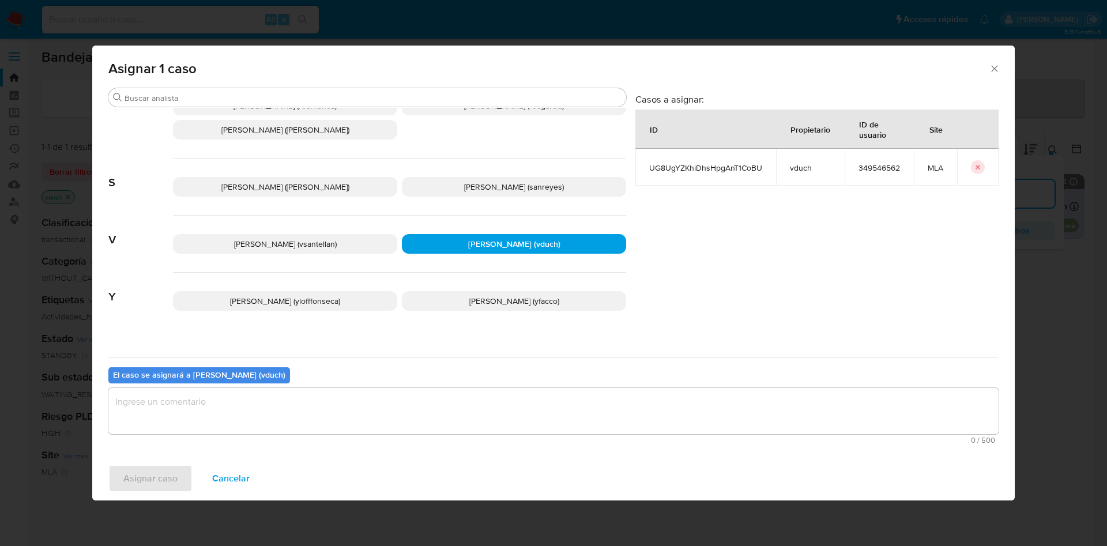
click at [498, 399] on textarea "assign-modal" at bounding box center [553, 411] width 890 height 46
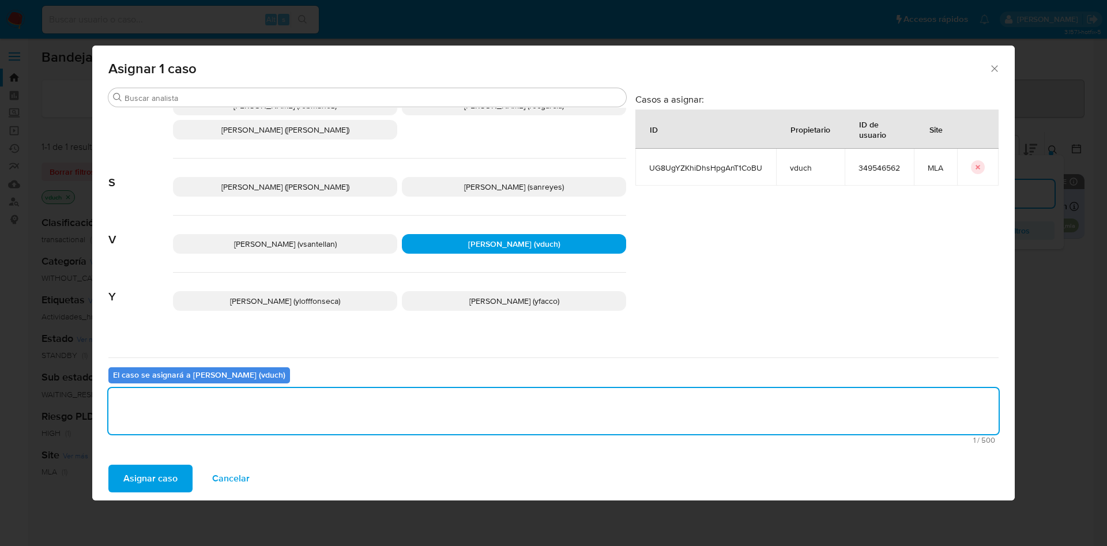
click at [187, 475] on button "Asignar caso" at bounding box center [150, 479] width 84 height 28
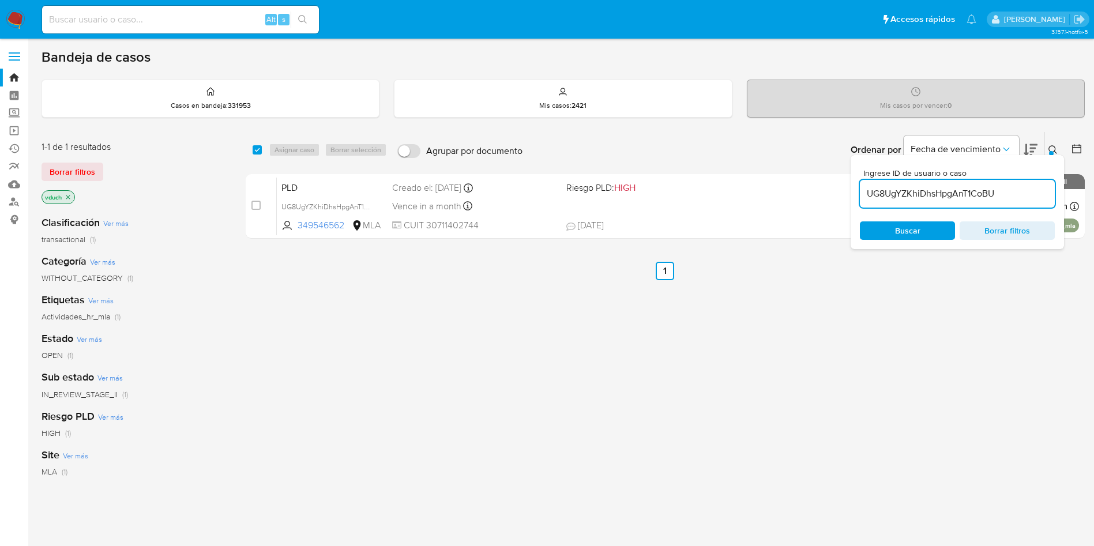
click at [988, 186] on input "UG8UgYZKhiDhsHpgAnT1CoBU" at bounding box center [957, 193] width 195 height 15
paste input "izjxcHqIxXeueIj7PAaaZRnC"
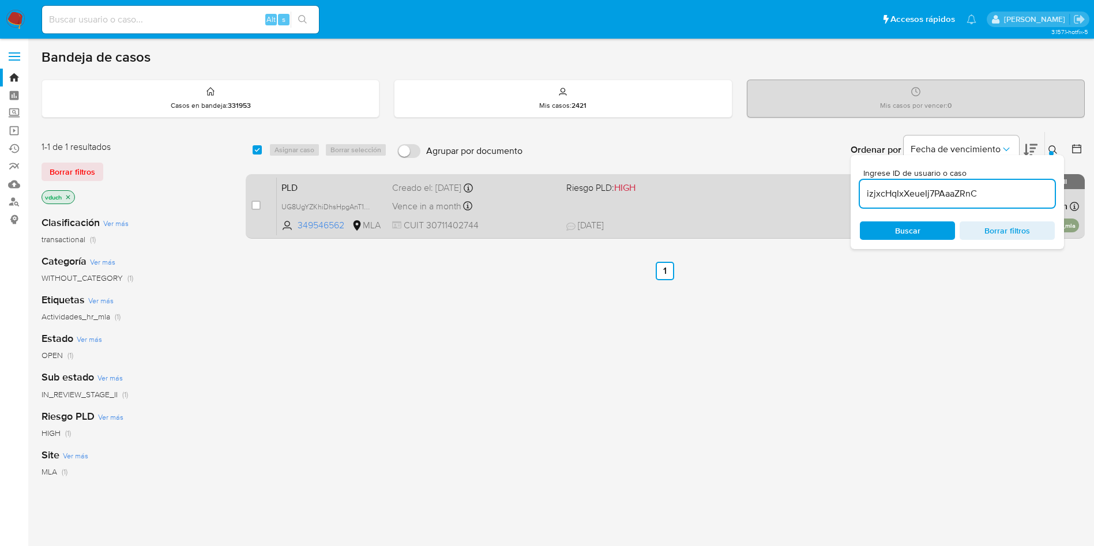
type input "izjxcHqIxXeueIj7PAaaZRnC"
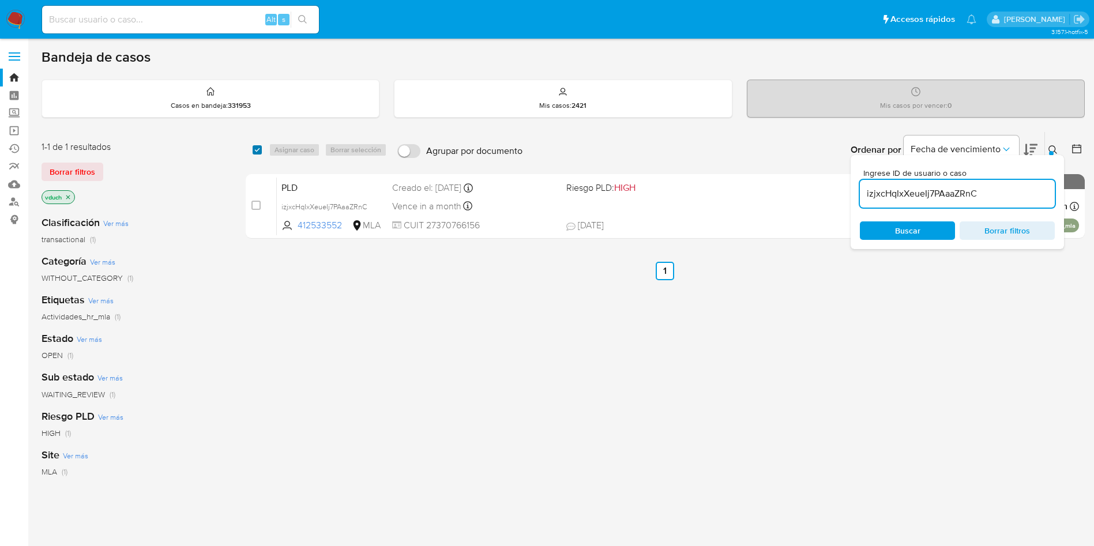
click at [254, 153] on input "checkbox" at bounding box center [257, 149] width 9 height 9
checkbox input "true"
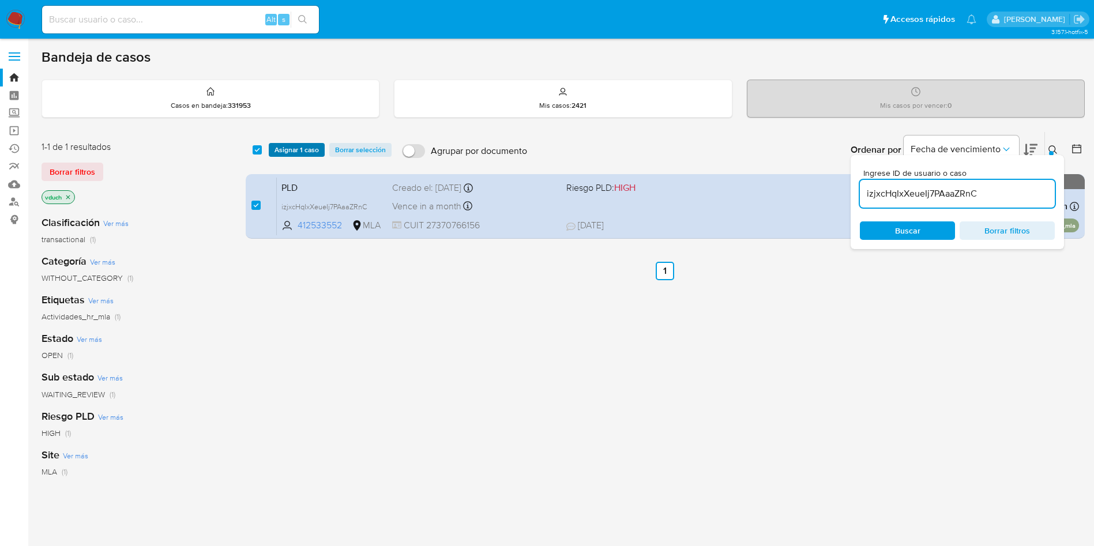
click at [287, 146] on span "Asignar 1 caso" at bounding box center [297, 150] width 44 height 12
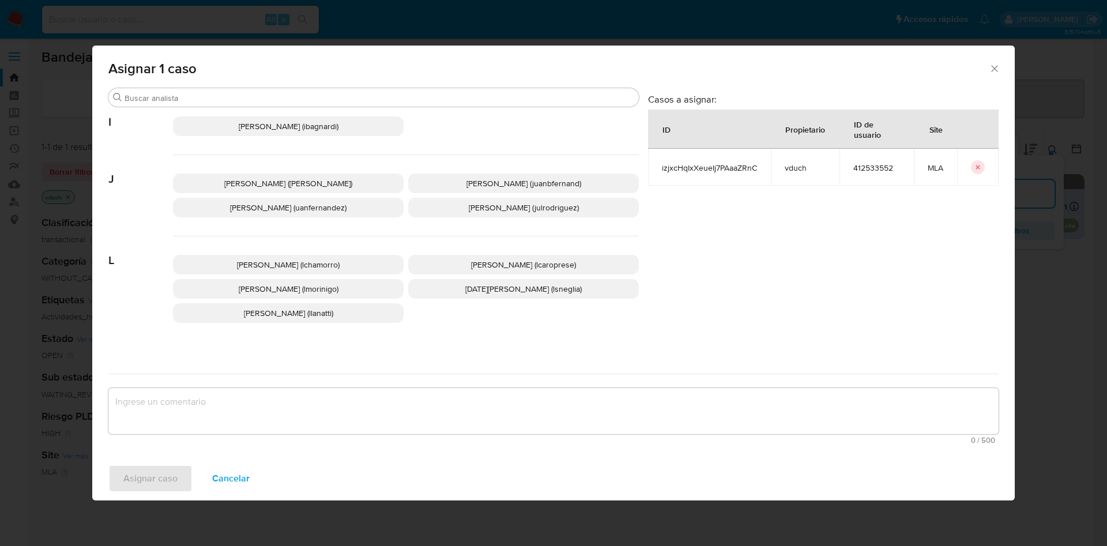
scroll to position [973, 0]
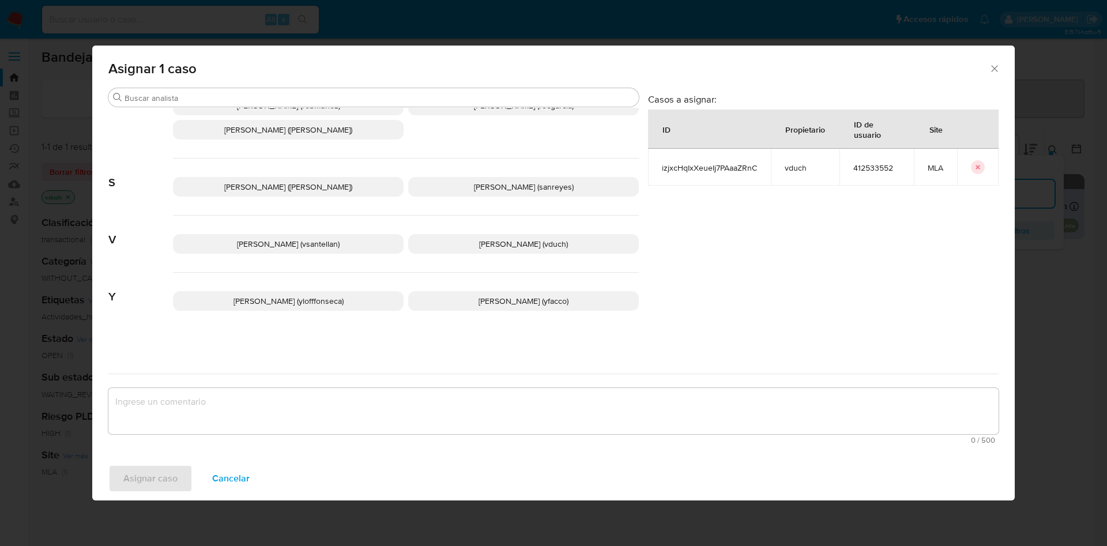
click at [502, 256] on div "Valentina Santellan Barbosa (vsantellan) Valeria Duch (vduch)" at bounding box center [406, 244] width 466 height 57
click at [491, 255] on div "Valentina Santellan Barbosa (vsantellan) Valeria Duch (vduch)" at bounding box center [406, 244] width 466 height 57
click at [520, 246] on span "Valeria Duch (vduch)" at bounding box center [523, 244] width 89 height 12
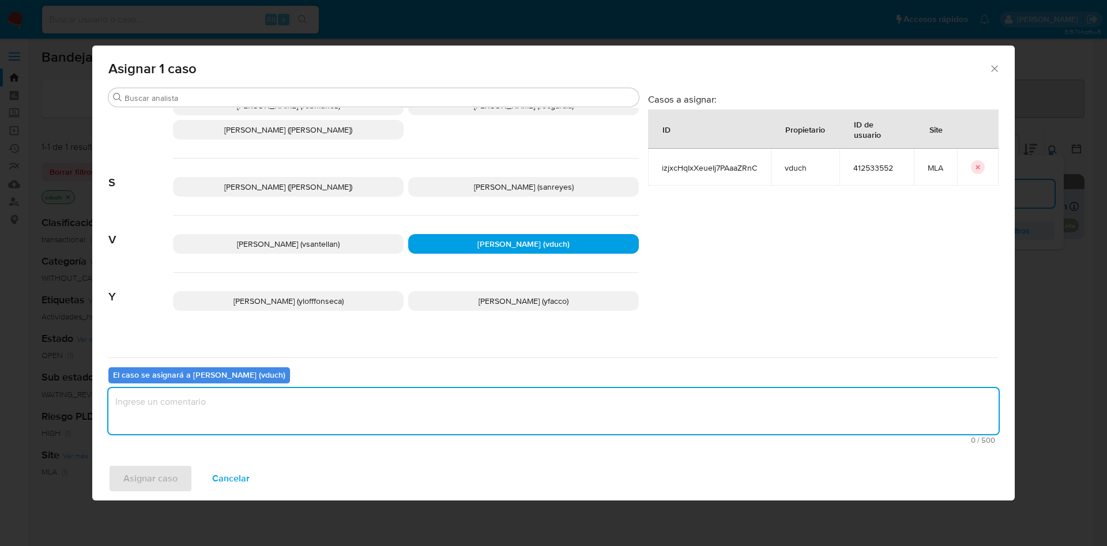
click at [497, 393] on textarea "assign-modal" at bounding box center [553, 411] width 890 height 46
click at [164, 482] on span "Asignar caso" at bounding box center [150, 478] width 54 height 25
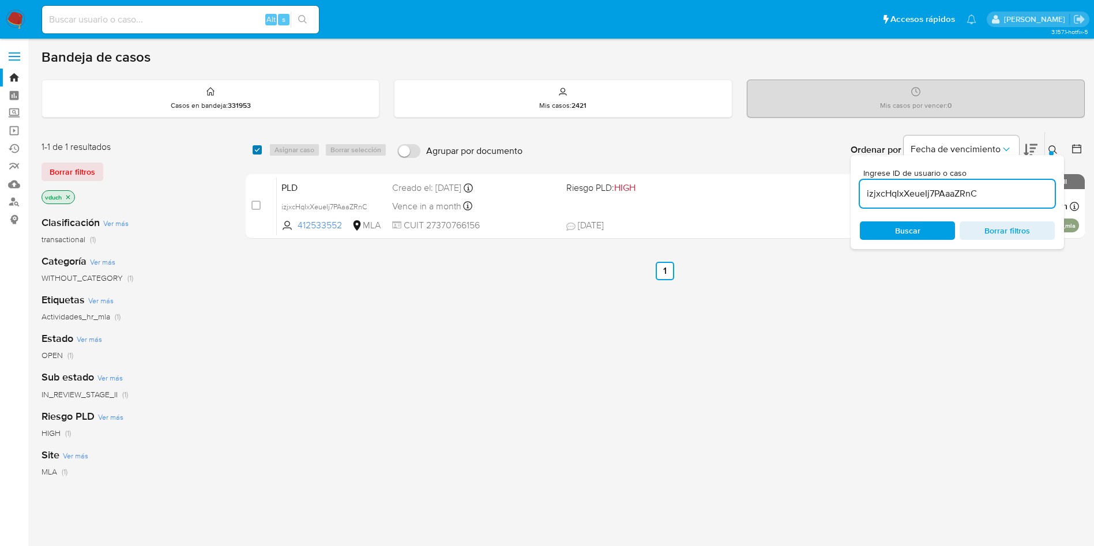
click at [261, 148] on input "checkbox" at bounding box center [257, 149] width 9 height 9
checkbox input "true"
click at [279, 146] on span "Asignar 1 caso" at bounding box center [297, 150] width 44 height 12
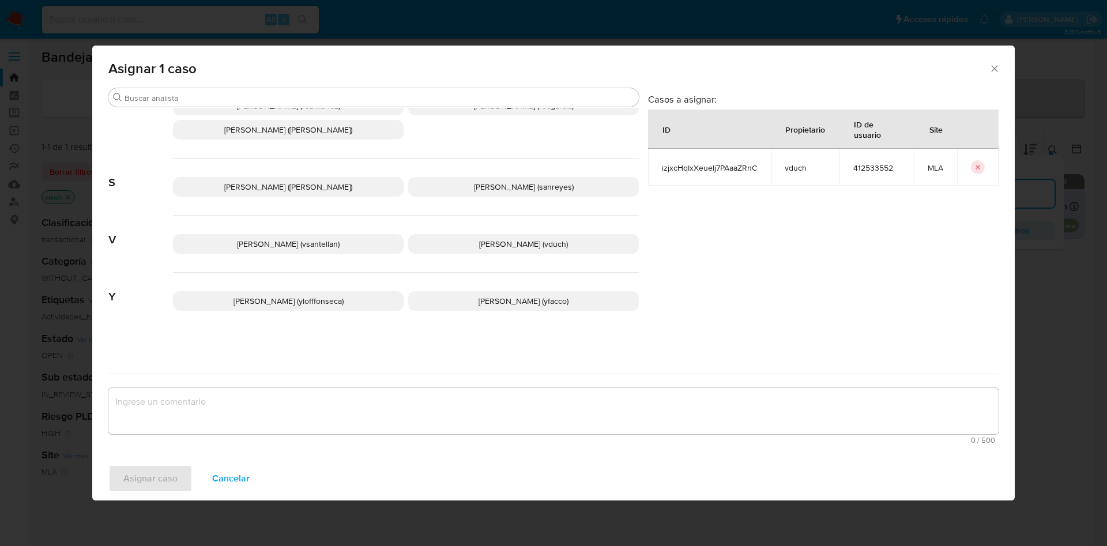
click at [498, 244] on span "Valeria Duch (vduch)" at bounding box center [523, 244] width 89 height 12
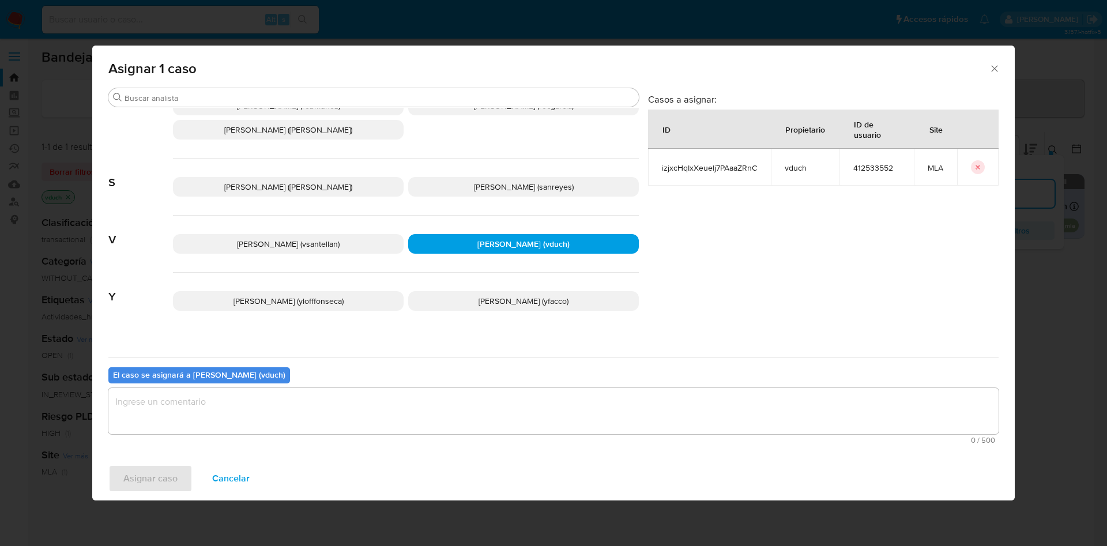
click at [484, 424] on textarea "assign-modal" at bounding box center [553, 411] width 890 height 46
click at [155, 472] on span "Asignar caso" at bounding box center [150, 478] width 54 height 25
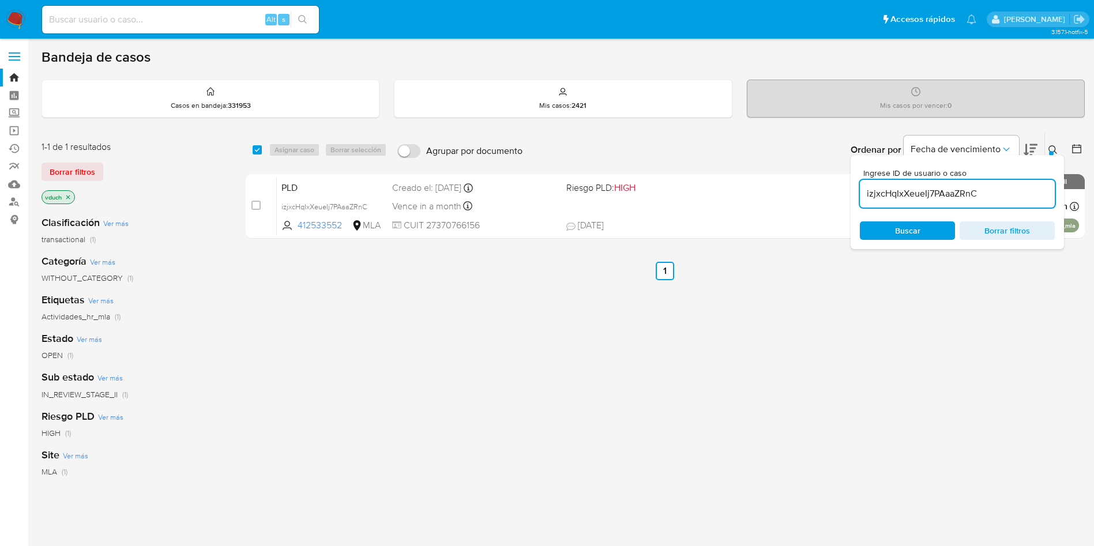
click at [929, 190] on input "izjxcHqIxXeueIj7PAaaZRnC" at bounding box center [957, 193] width 195 height 15
paste input "pBel6ZasPBWAbno7dfRPCwuJ"
type input "pBel6ZasPBWAbno7dfRPCwuJ"
click at [261, 152] on input "checkbox" at bounding box center [257, 149] width 9 height 9
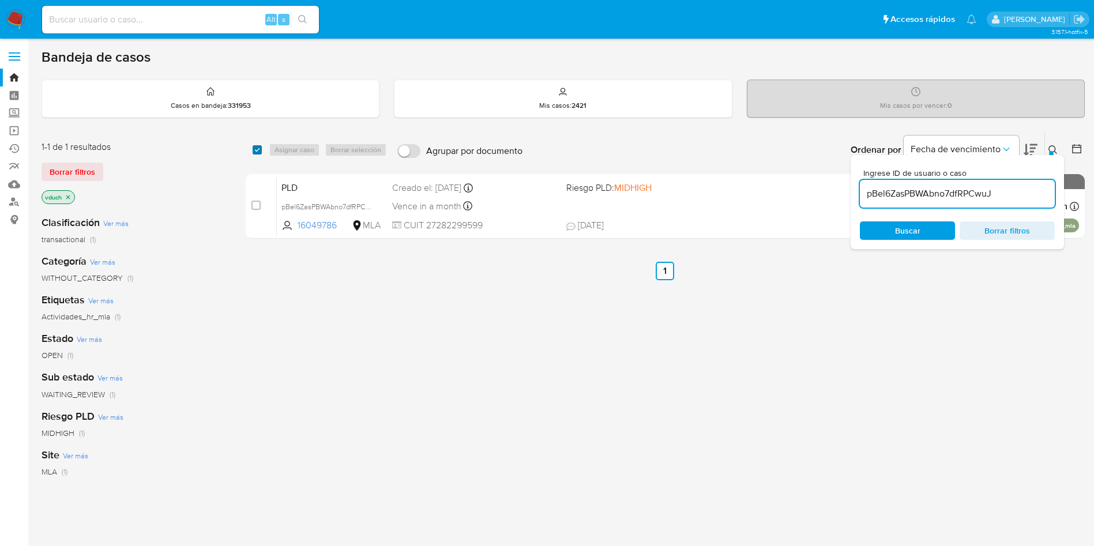
checkbox input "true"
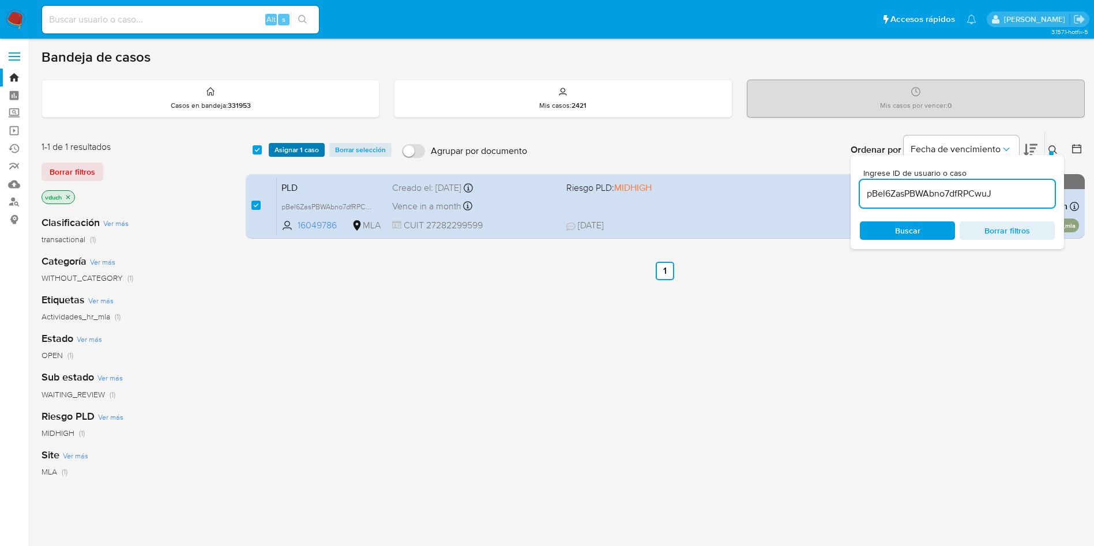
click at [279, 145] on span "Asignar 1 caso" at bounding box center [297, 150] width 44 height 12
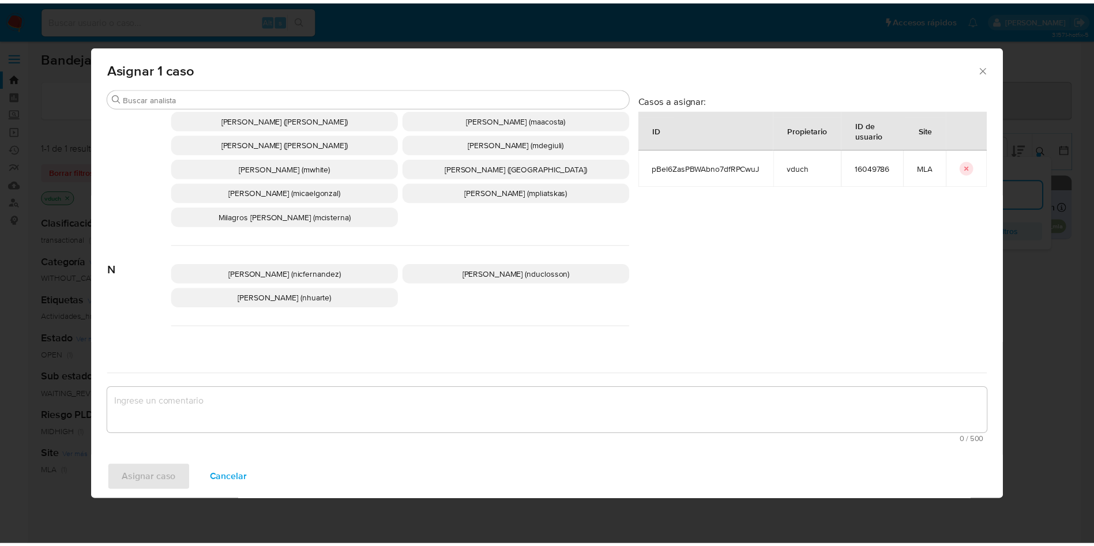
scroll to position [973, 0]
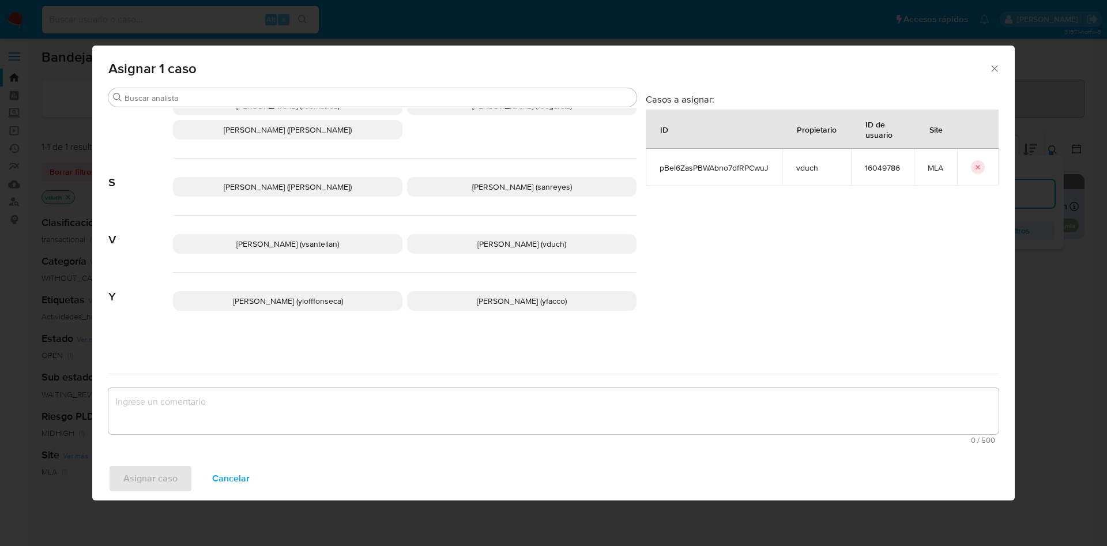
drag, startPoint x: 510, startPoint y: 237, endPoint x: 506, endPoint y: 296, distance: 59.0
click at [510, 237] on p "Valeria Duch (vduch)" at bounding box center [522, 244] width 230 height 20
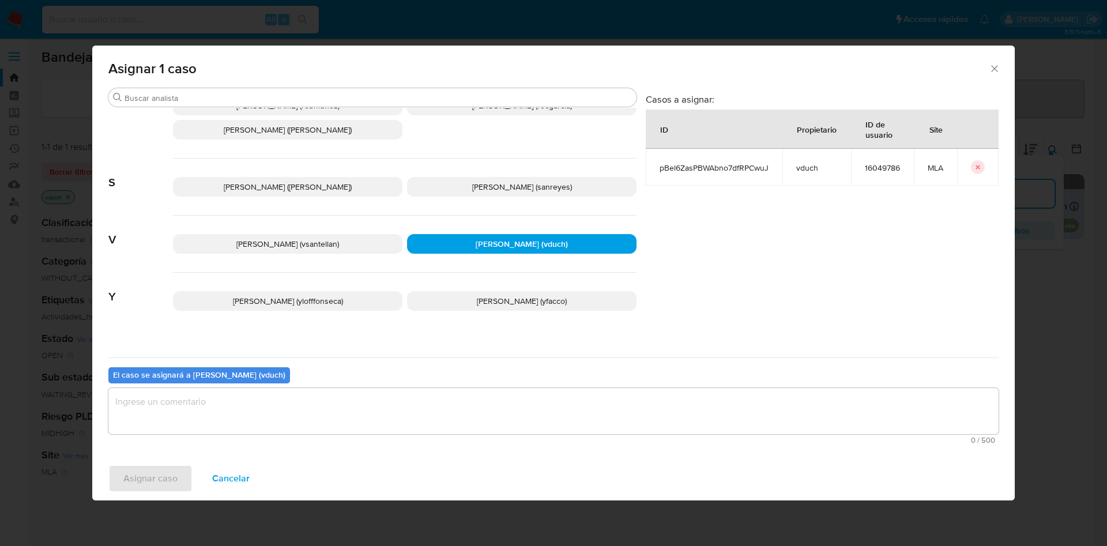
click at [529, 409] on textarea "assign-modal" at bounding box center [553, 411] width 890 height 46
click at [167, 467] on span "Asignar caso" at bounding box center [150, 478] width 54 height 25
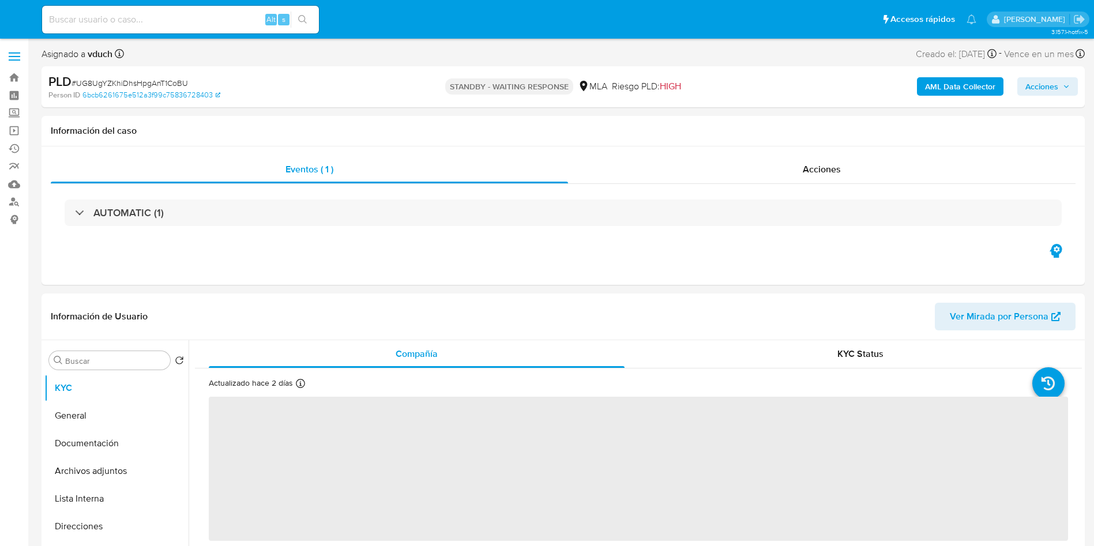
select select "10"
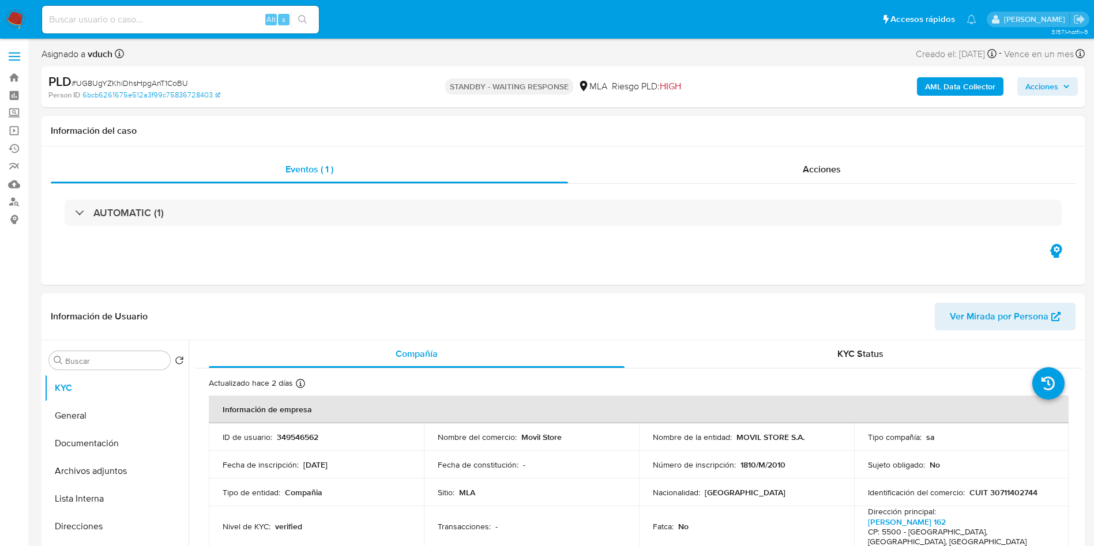
click at [182, 24] on input at bounding box center [180, 19] width 277 height 15
paste input "dVvXFcY9MrsKwVNHMkwhwK6T"
type input "dVvXFcY9MrsKwVNHMkwhwK6T"
click at [311, 19] on button "search-icon" at bounding box center [303, 20] width 24 height 16
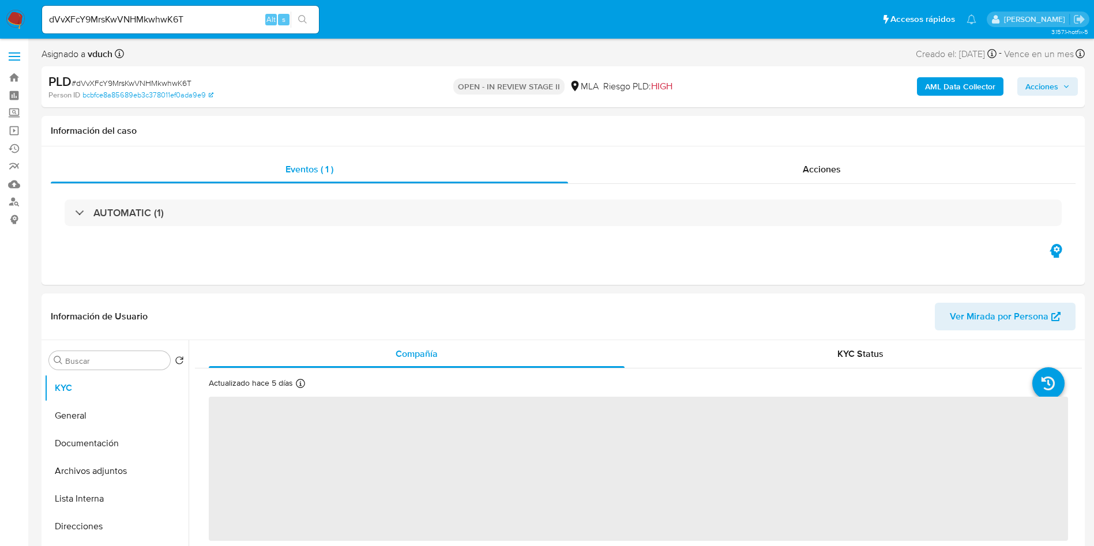
select select "10"
click at [111, 456] on button "Documentación" at bounding box center [111, 444] width 135 height 28
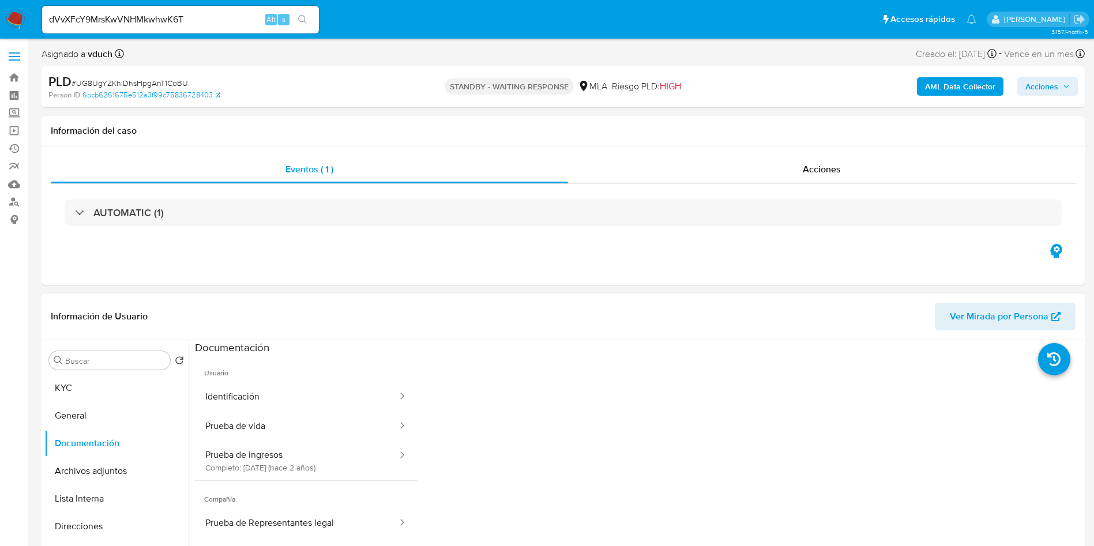
select select "10"
click at [201, 468] on button "Prueba de ingresos Completo: 15/06/2023 (hace 2 años)" at bounding box center [297, 460] width 204 height 39
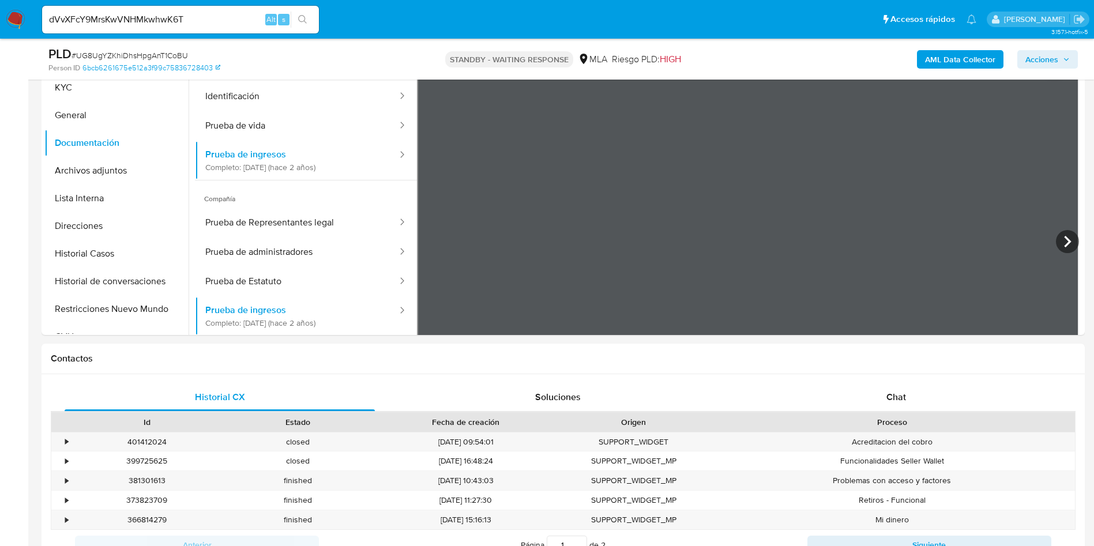
scroll to position [173, 0]
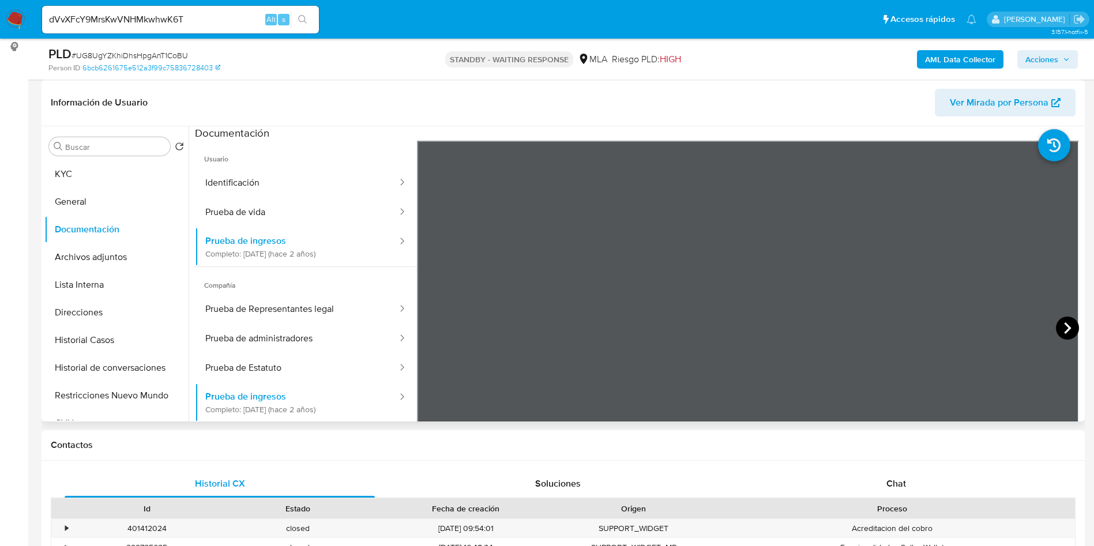
click at [1063, 322] on icon at bounding box center [1067, 328] width 23 height 23
click at [433, 332] on icon at bounding box center [430, 328] width 7 height 12
click at [1069, 333] on icon at bounding box center [1067, 328] width 23 height 23
click at [428, 333] on icon at bounding box center [431, 328] width 23 height 23
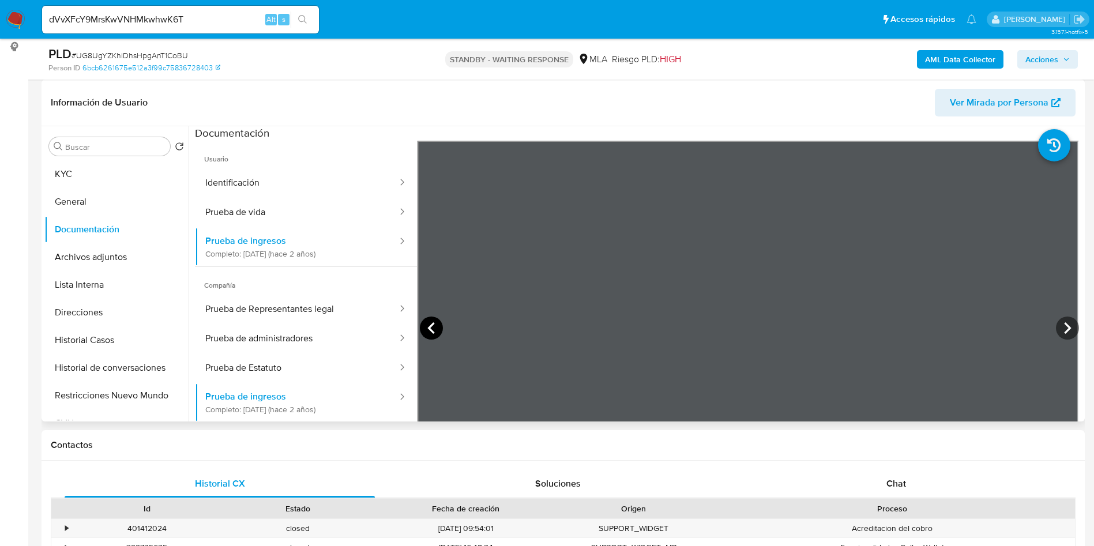
click at [428, 333] on icon at bounding box center [431, 328] width 23 height 23
click at [1057, 324] on icon at bounding box center [1067, 328] width 23 height 23
click at [93, 271] on button "Lista Interna" at bounding box center [111, 285] width 135 height 28
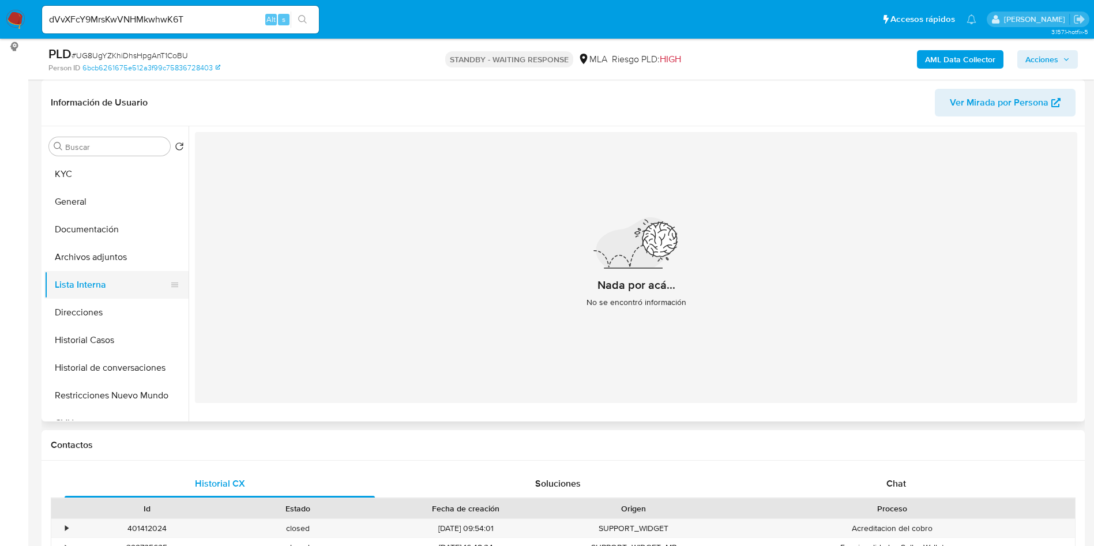
click at [152, 276] on button "Lista Interna" at bounding box center [111, 285] width 135 height 28
click at [155, 260] on button "Archivos adjuntos" at bounding box center [111, 257] width 135 height 28
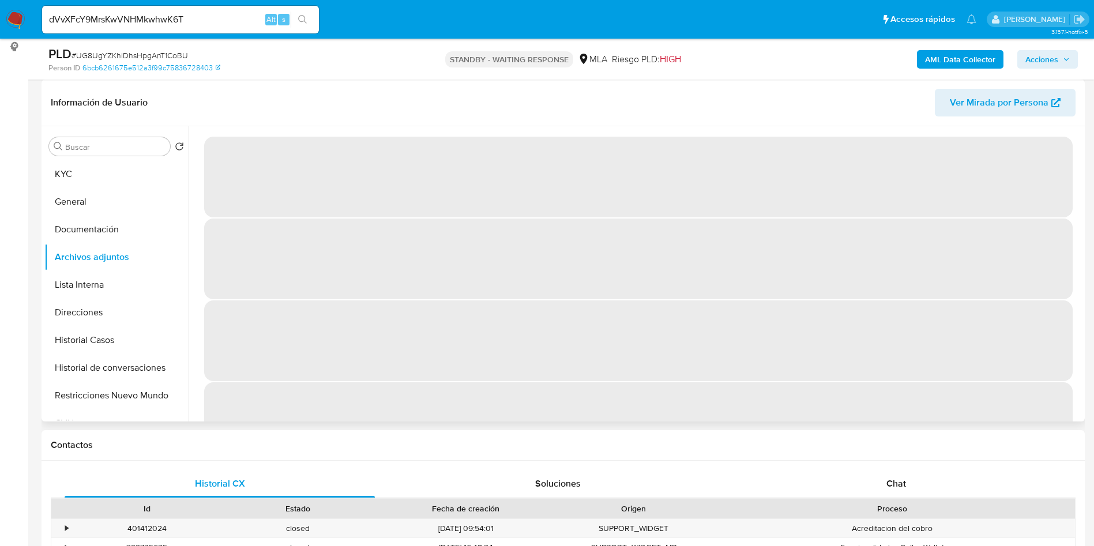
scroll to position [87, 0]
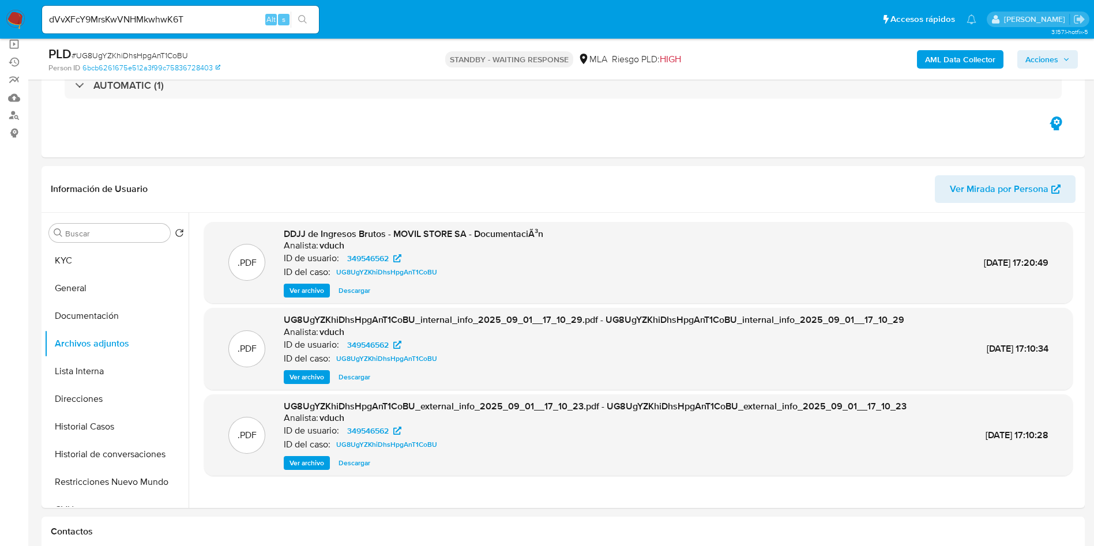
click at [160, 53] on span "# UG8UgYZKhiDhsHpgAnT1CoBU" at bounding box center [130, 56] width 116 height 12
copy span "UG8UgYZKhiDhsHpgAnT1CoBU"
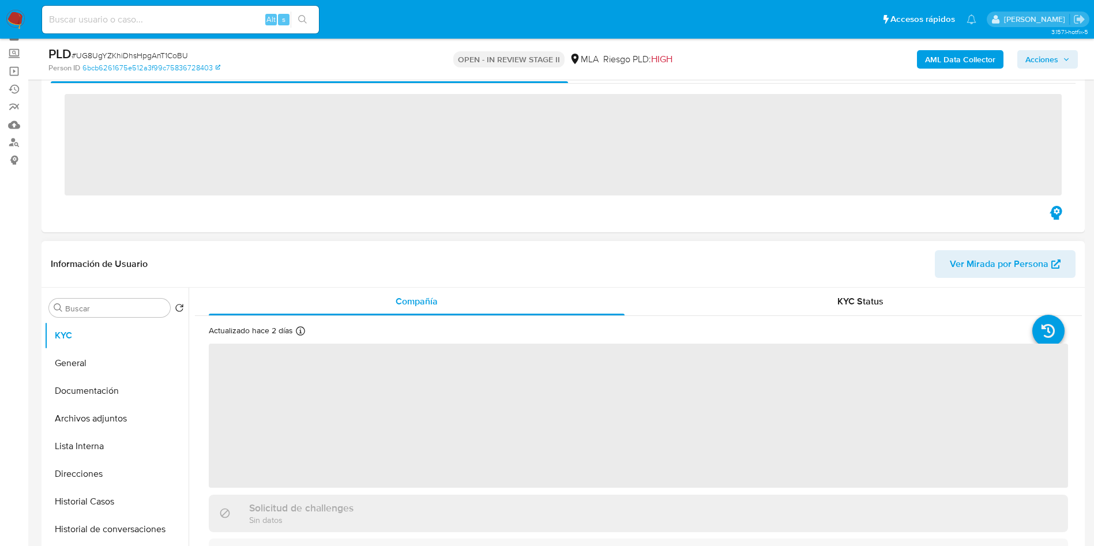
scroll to position [87, 0]
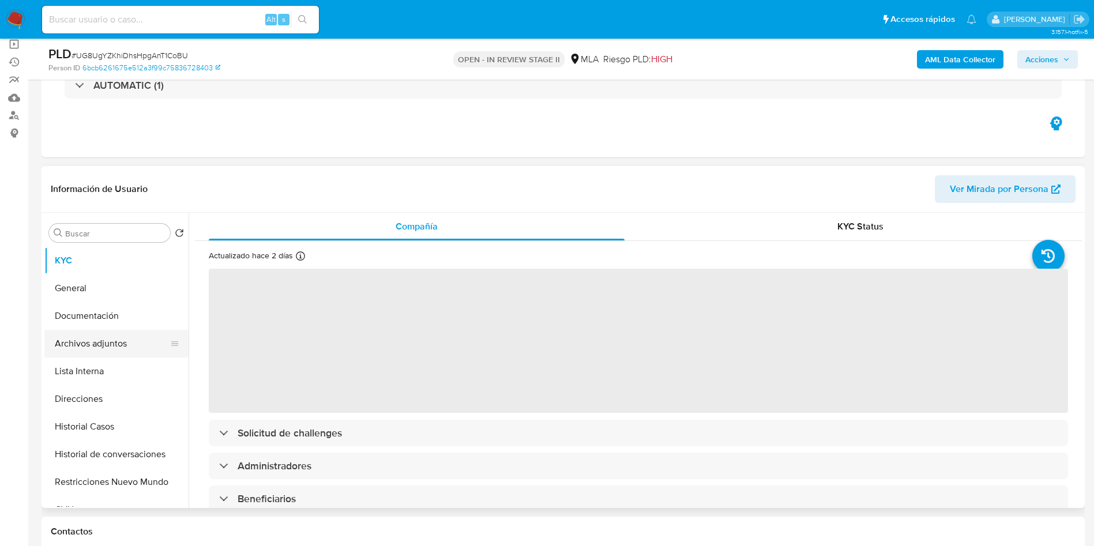
click at [108, 355] on button "Archivos adjuntos" at bounding box center [111, 344] width 135 height 28
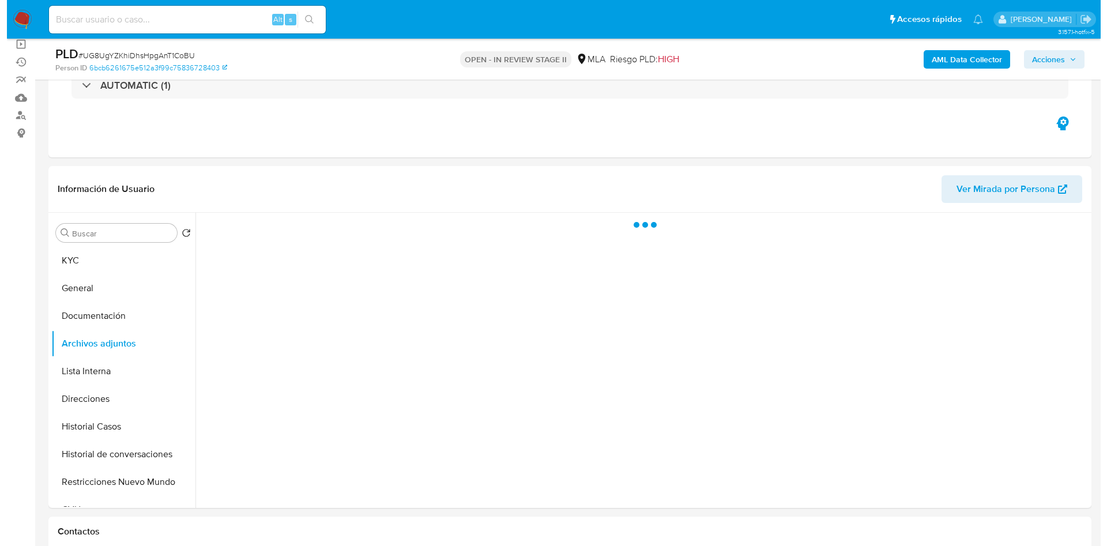
scroll to position [173, 0]
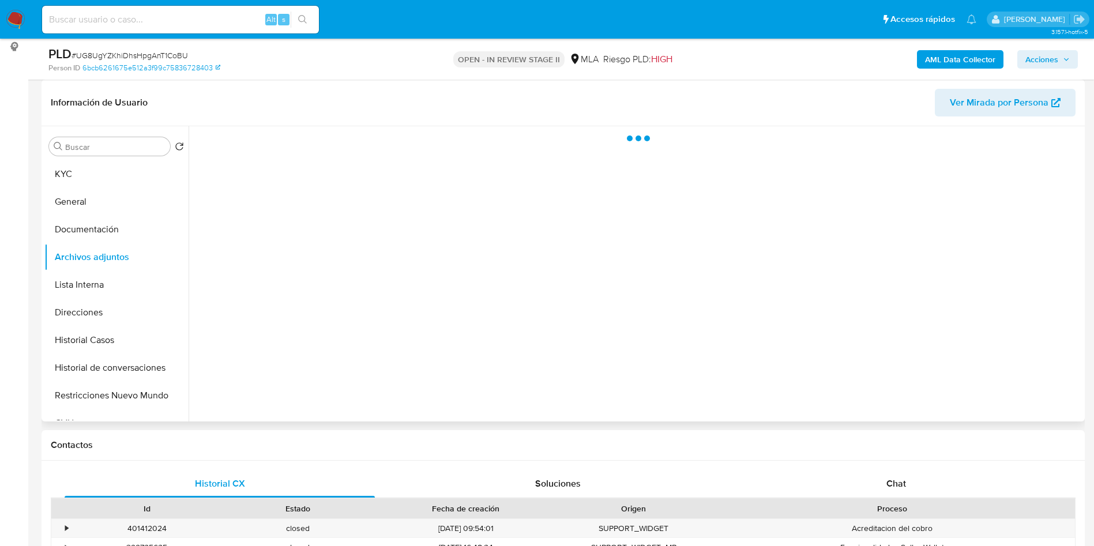
select select "10"
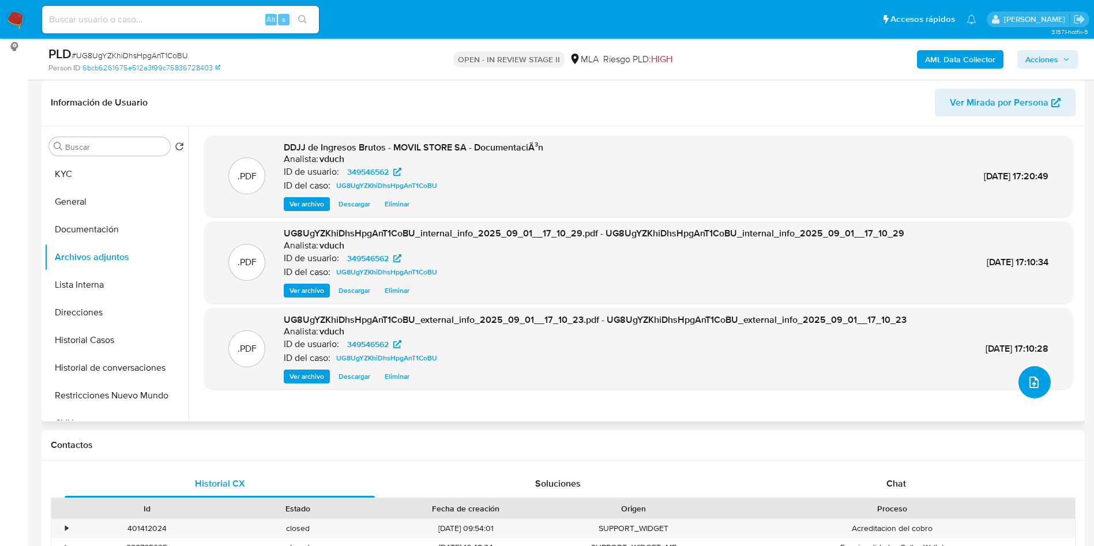
click at [1032, 380] on icon "upload-file" at bounding box center [1034, 382] width 14 height 14
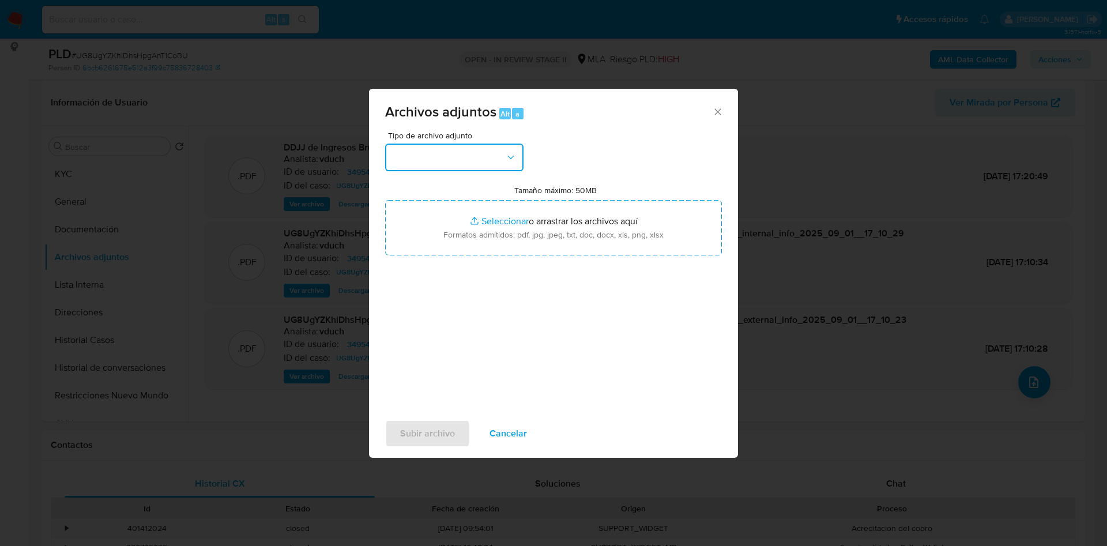
click at [493, 161] on button "button" at bounding box center [454, 158] width 138 height 28
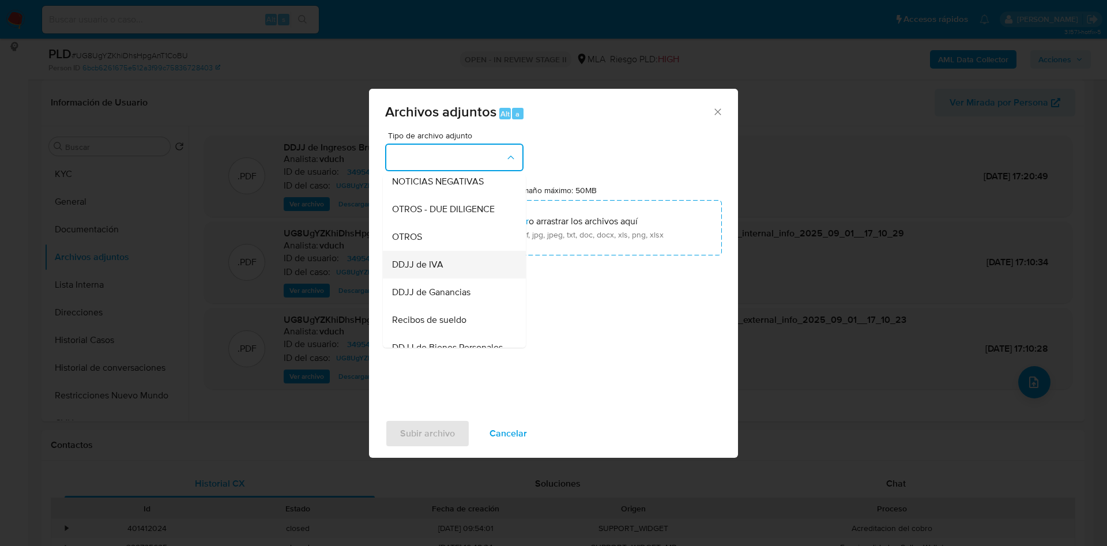
click at [461, 274] on div "DDJJ de IVA" at bounding box center [451, 265] width 118 height 28
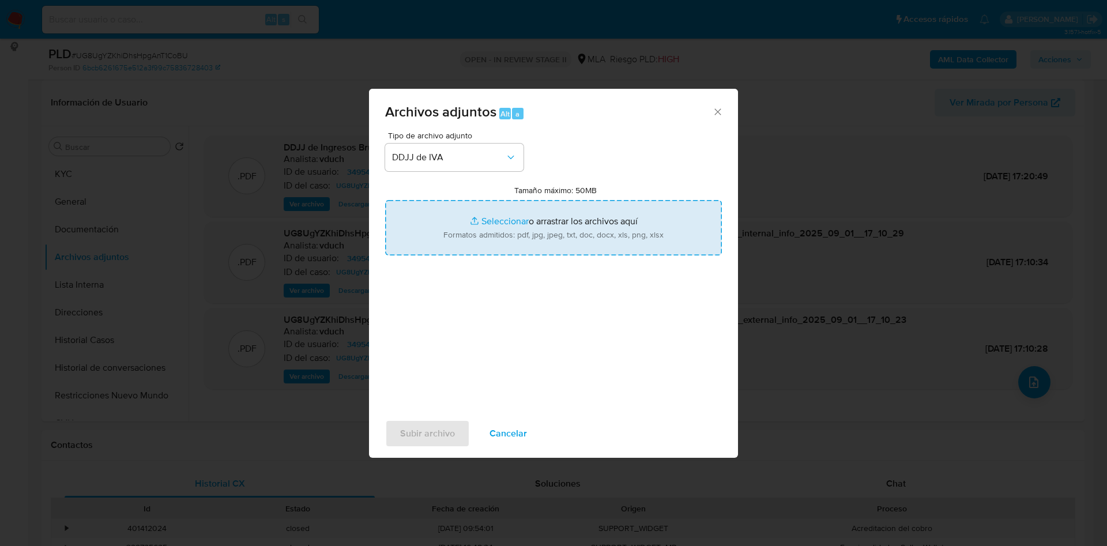
type input "C:\fakepath\IVA - Feb a [DATE].pdf"
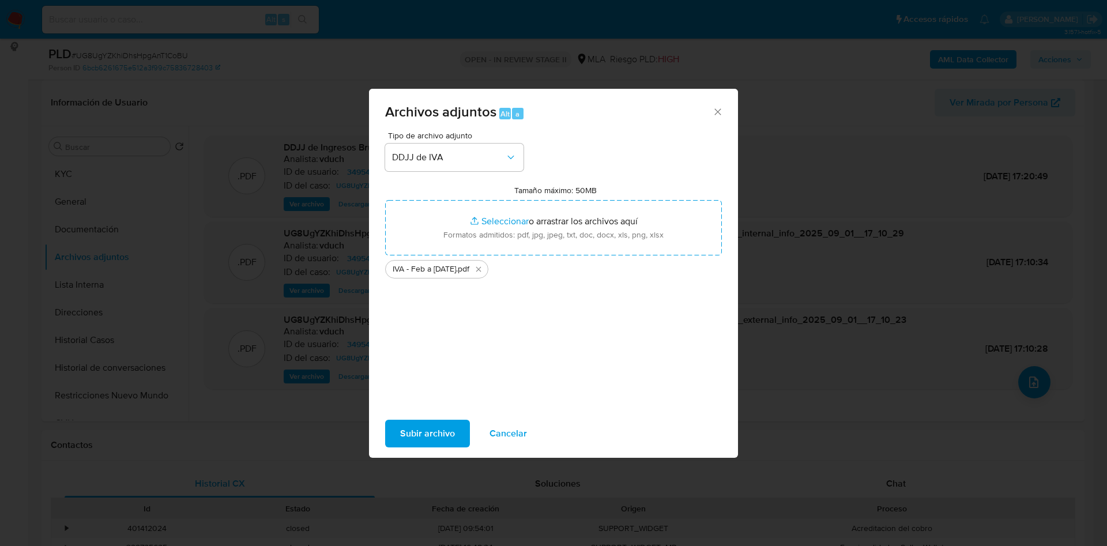
drag, startPoint x: 547, startPoint y: 236, endPoint x: 448, endPoint y: 432, distance: 219.0
click at [448, 432] on span "Subir archivo" at bounding box center [427, 433] width 55 height 25
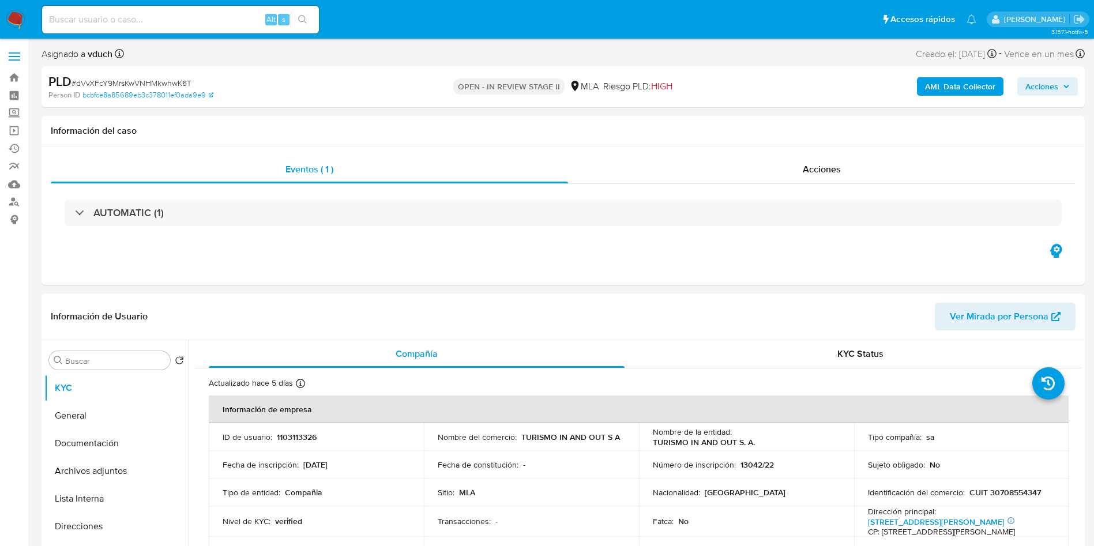
select select "10"
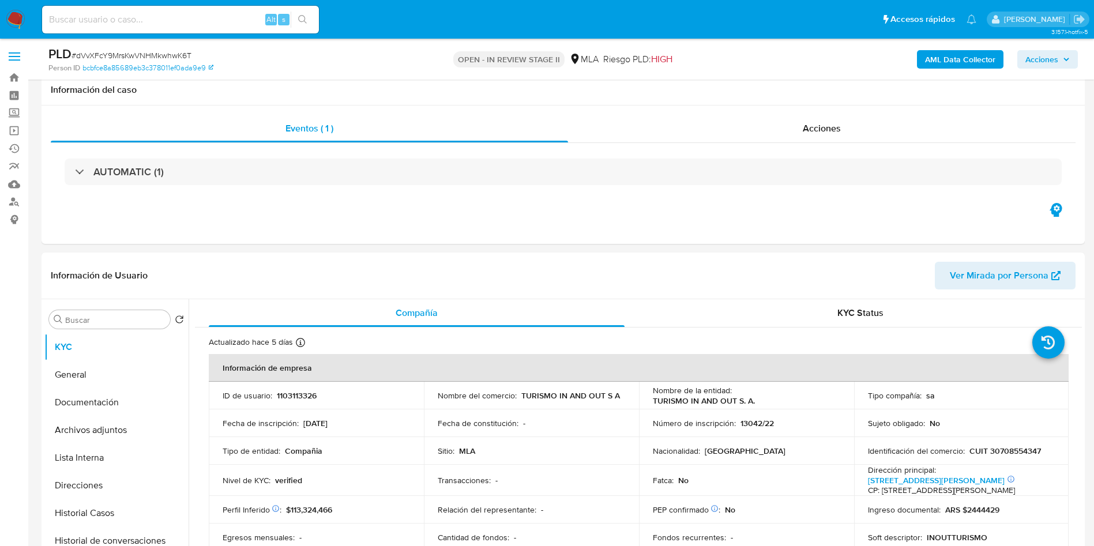
scroll to position [87, 0]
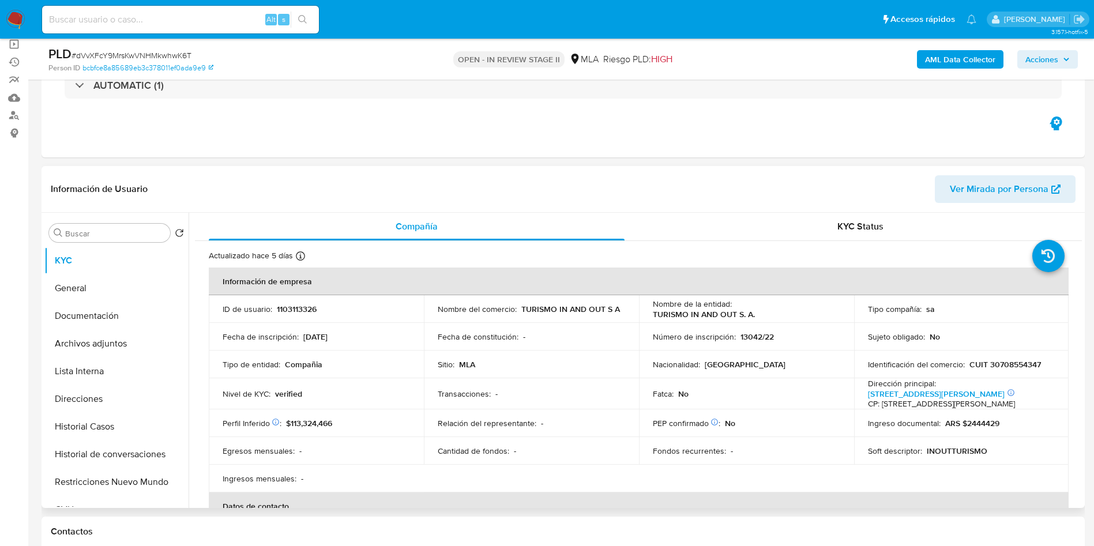
click at [296, 307] on p "1103113326" at bounding box center [297, 309] width 40 height 10
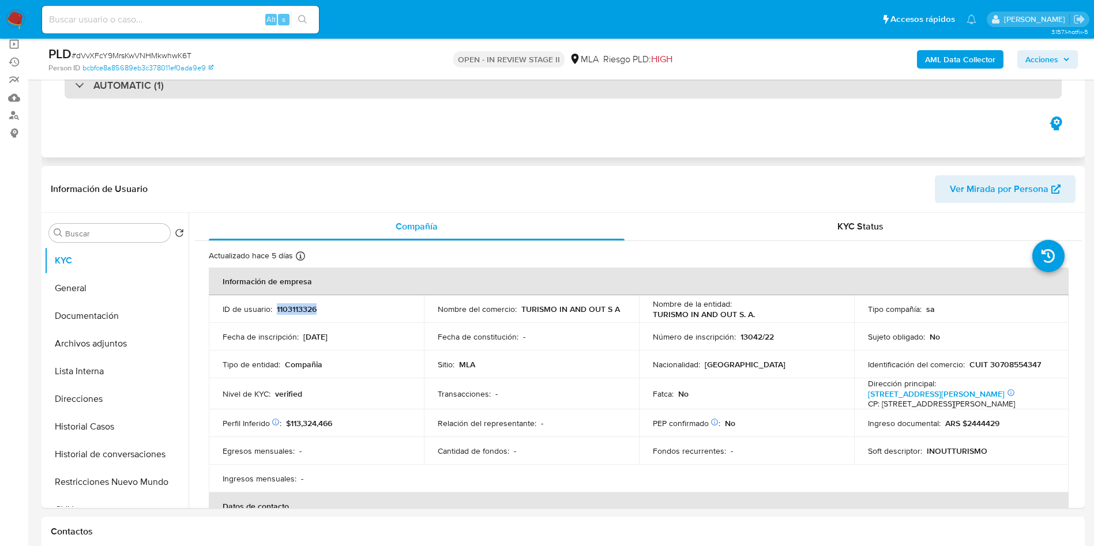
copy p "1103113326"
click at [420, 93] on div "AUTOMATIC (1)" at bounding box center [563, 85] width 997 height 27
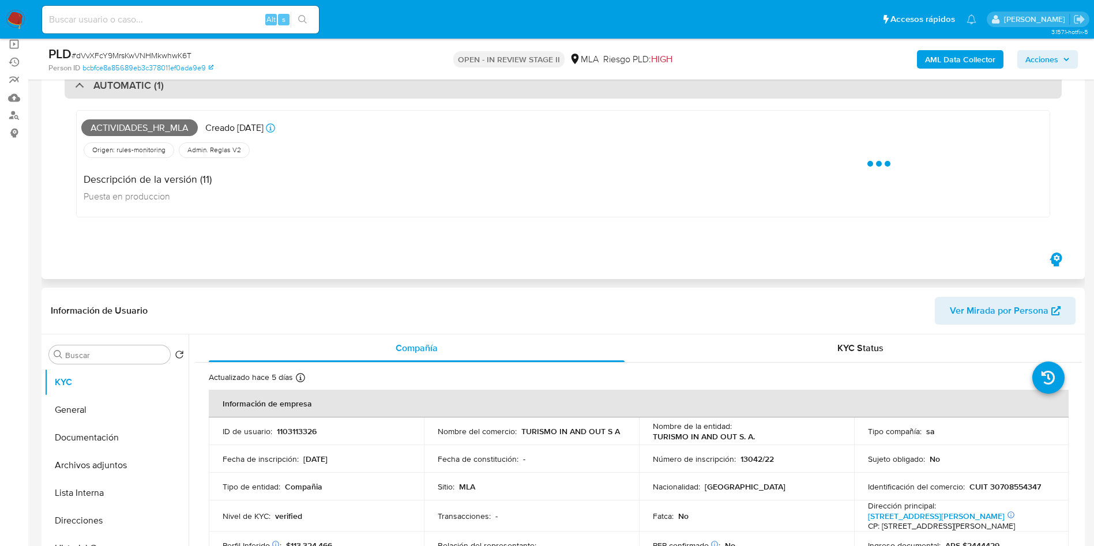
click at [406, 97] on div "AUTOMATIC (1)" at bounding box center [563, 85] width 997 height 27
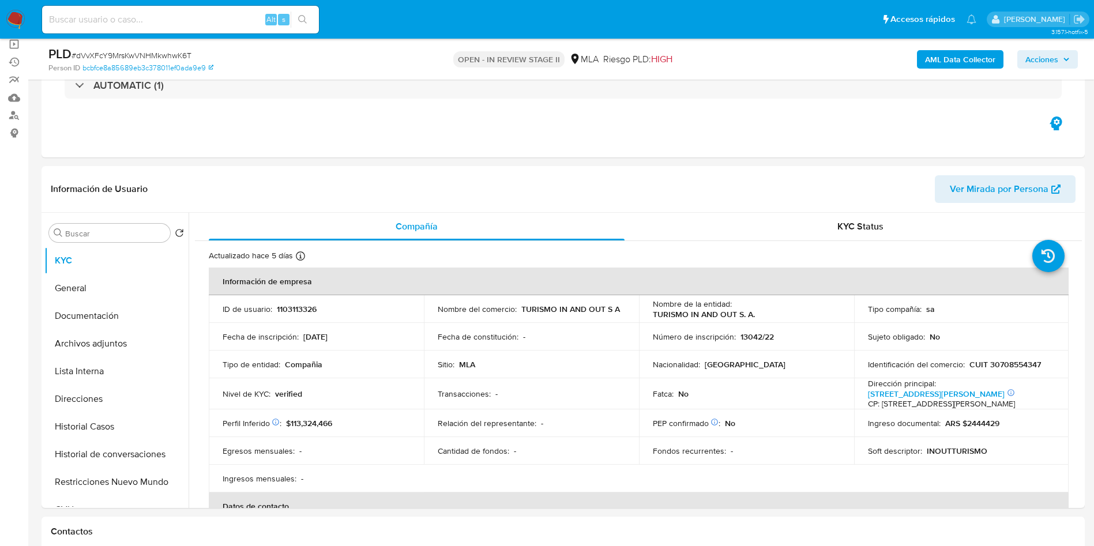
click at [400, 44] on div "PLD # dVvXFcY9MrsKwVNHMkwhwK6T Person ID bcbfce8a85689eb3c378011ef0ada9e9 OPEN …" at bounding box center [563, 59] width 1043 height 41
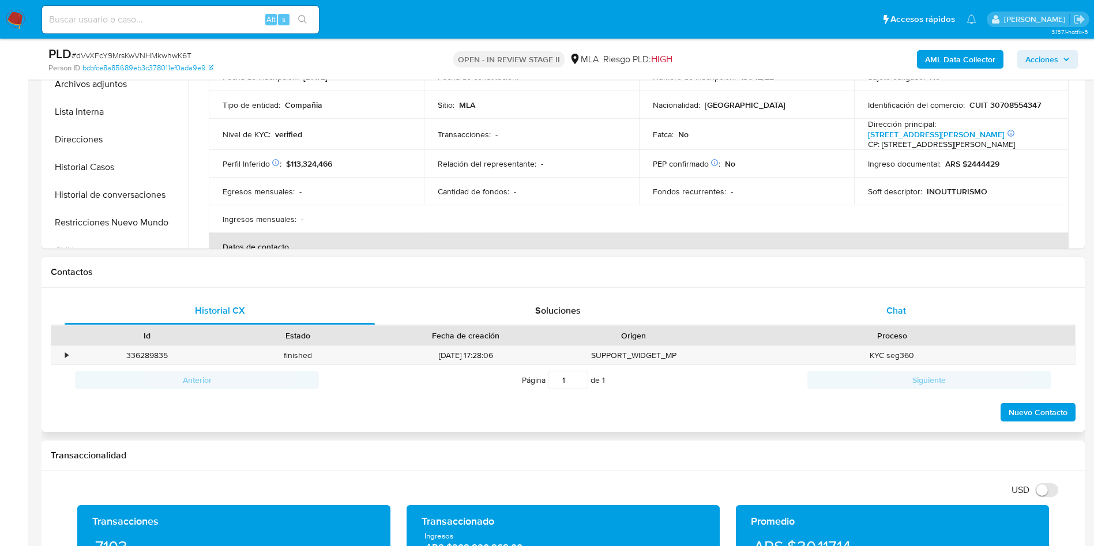
click at [878, 322] on div "Chat" at bounding box center [896, 311] width 310 height 28
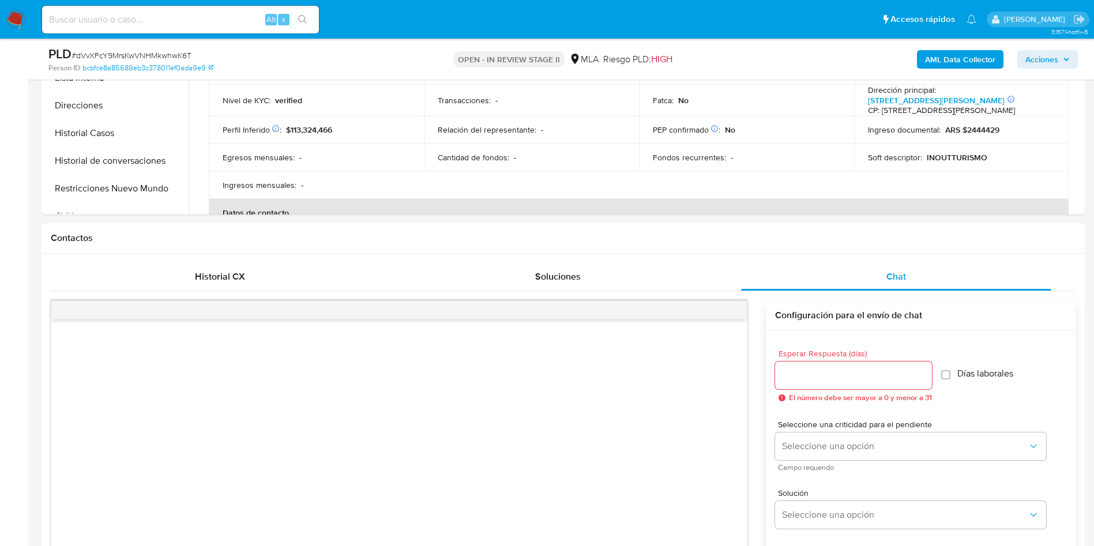
scroll to position [173, 0]
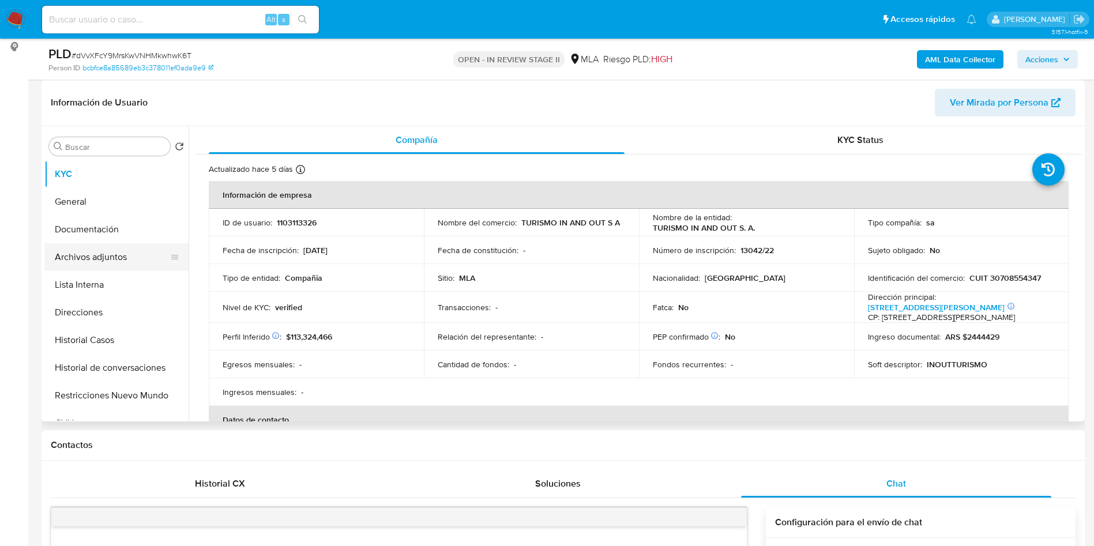
click at [93, 258] on button "Archivos adjuntos" at bounding box center [111, 257] width 135 height 28
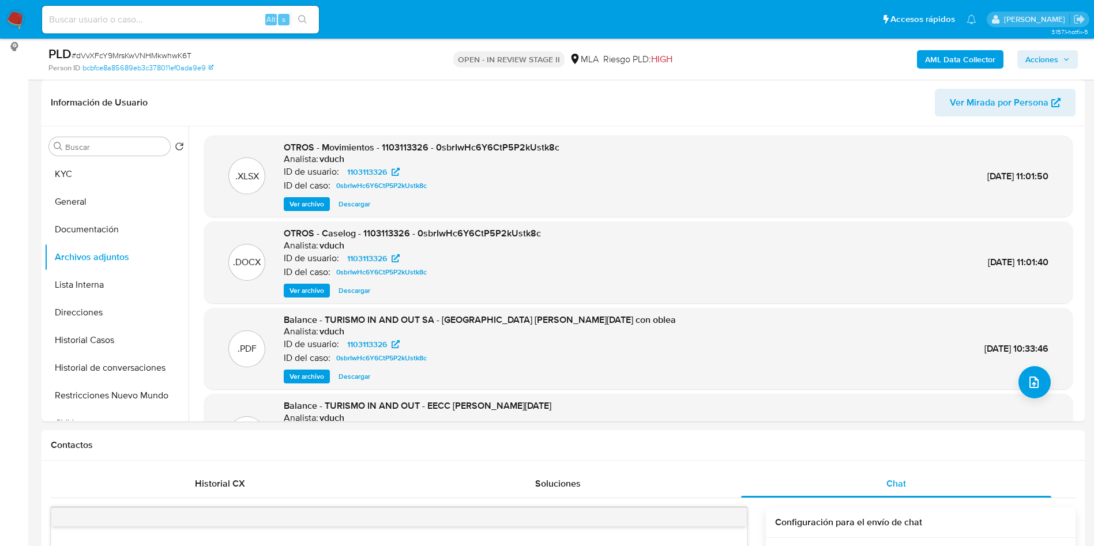
click at [952, 67] on b "AML Data Collector" at bounding box center [960, 59] width 70 height 18
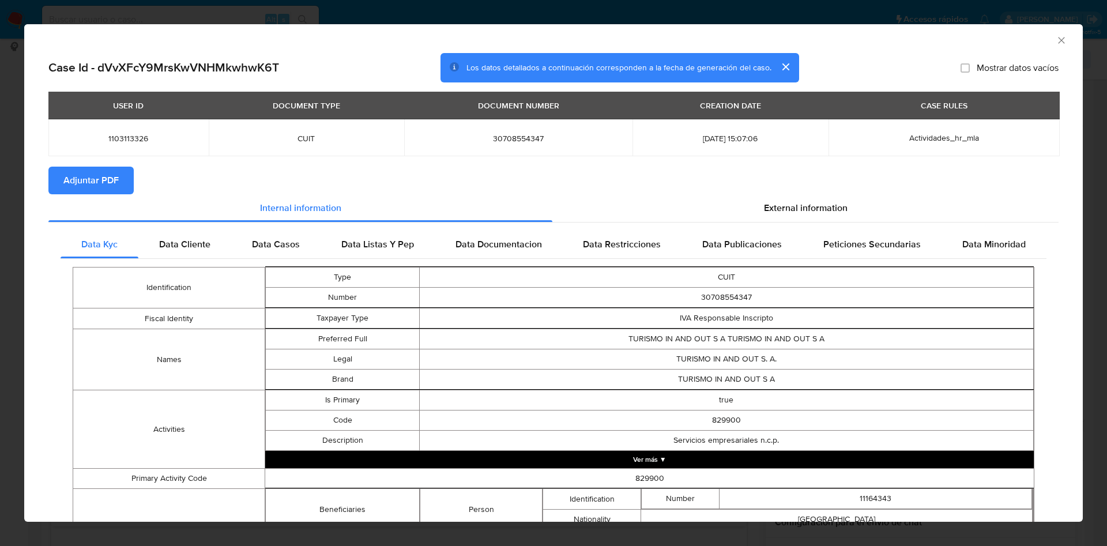
click at [112, 171] on span "Adjuntar PDF" at bounding box center [90, 180] width 55 height 25
click at [1056, 43] on icon "Cerrar ventana" at bounding box center [1062, 41] width 12 height 12
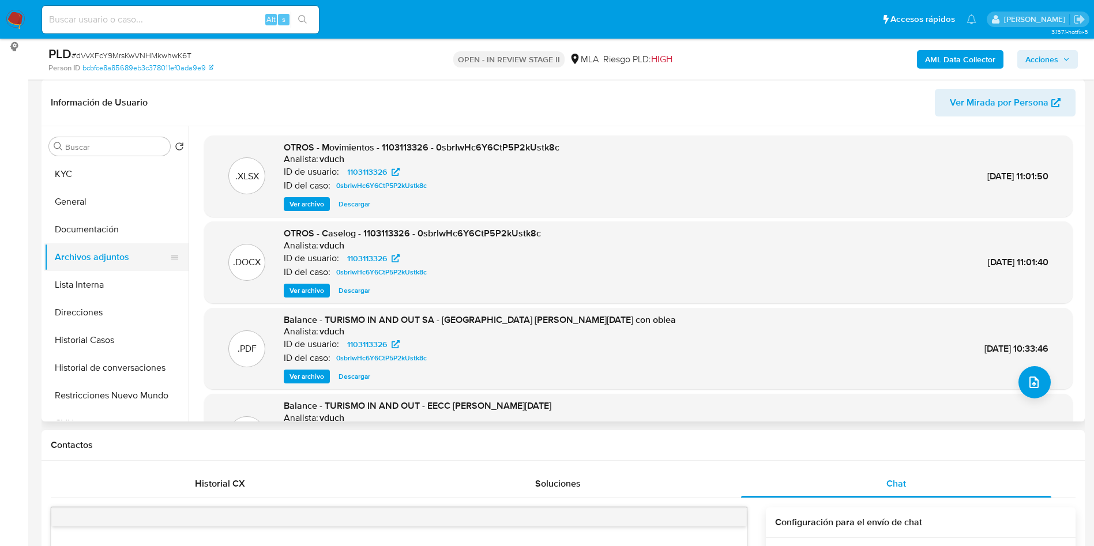
click at [116, 265] on button "Archivos adjuntos" at bounding box center [111, 257] width 135 height 28
click at [130, 235] on button "Documentación" at bounding box center [111, 230] width 135 height 28
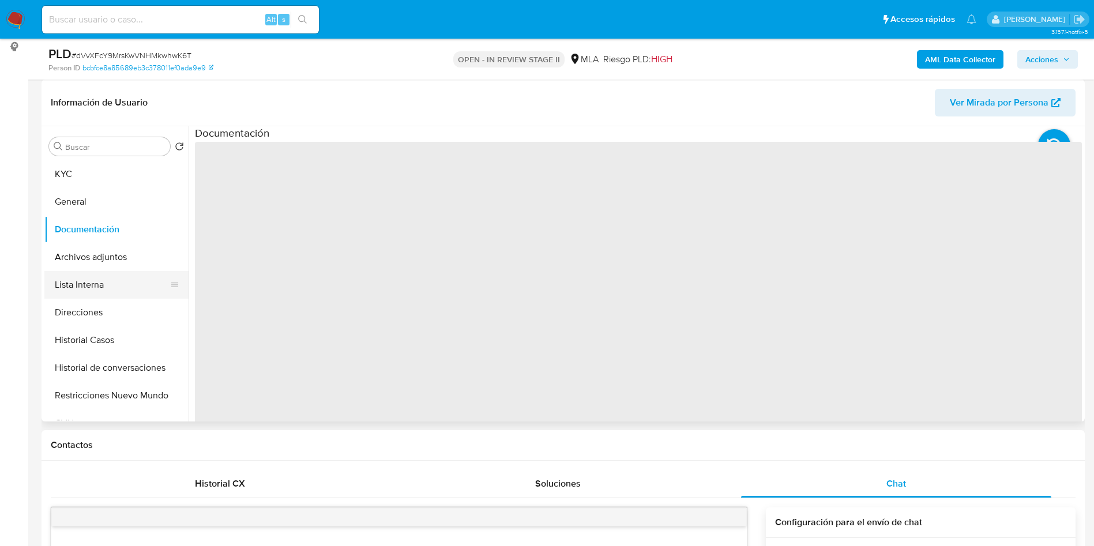
click at [100, 287] on button "Lista Interna" at bounding box center [111, 285] width 135 height 28
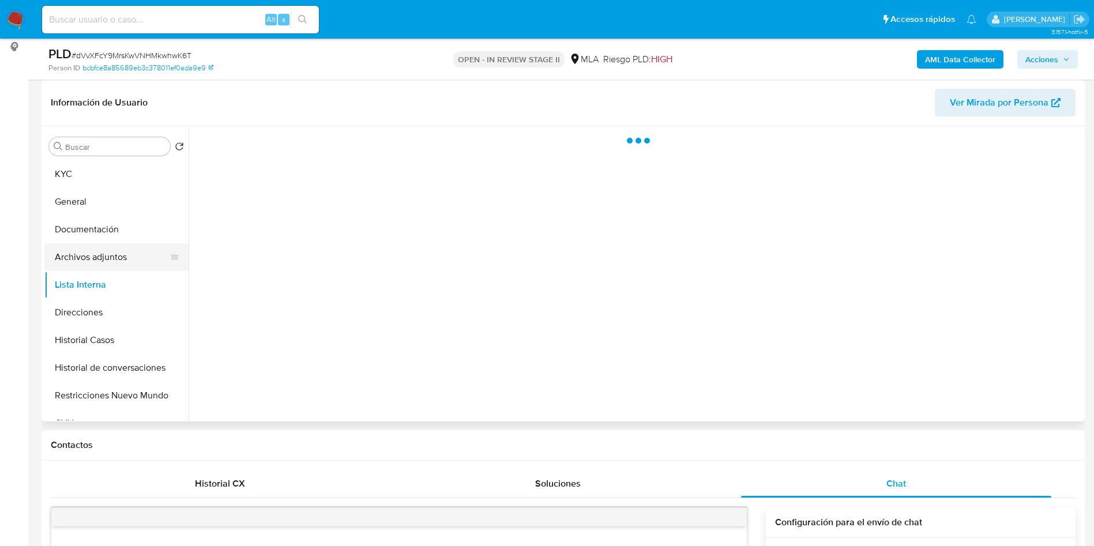
click at [122, 259] on button "Archivos adjuntos" at bounding box center [111, 257] width 135 height 28
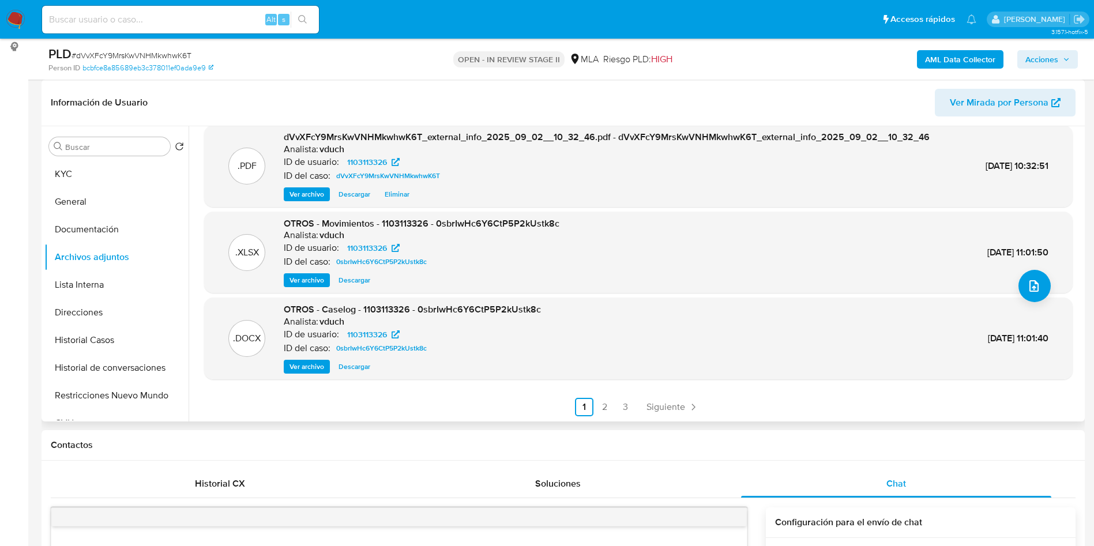
scroll to position [97, 0]
click at [313, 358] on div "OTROS - Caselog - 1103113326 - 0sbrIwHc6Y6CtP5P2kUstk8c Analista: vduch ID de u…" at bounding box center [412, 338] width 257 height 70
click at [313, 362] on span "Ver archivo" at bounding box center [307, 366] width 35 height 12
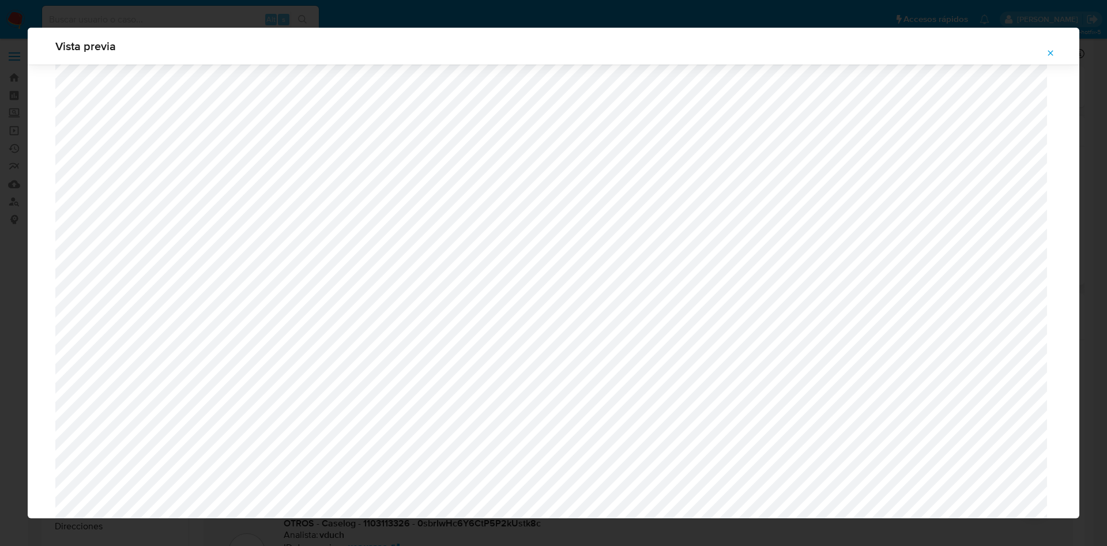
scroll to position [236, 0]
click at [1058, 54] on button "Attachment preview" at bounding box center [1050, 53] width 25 height 18
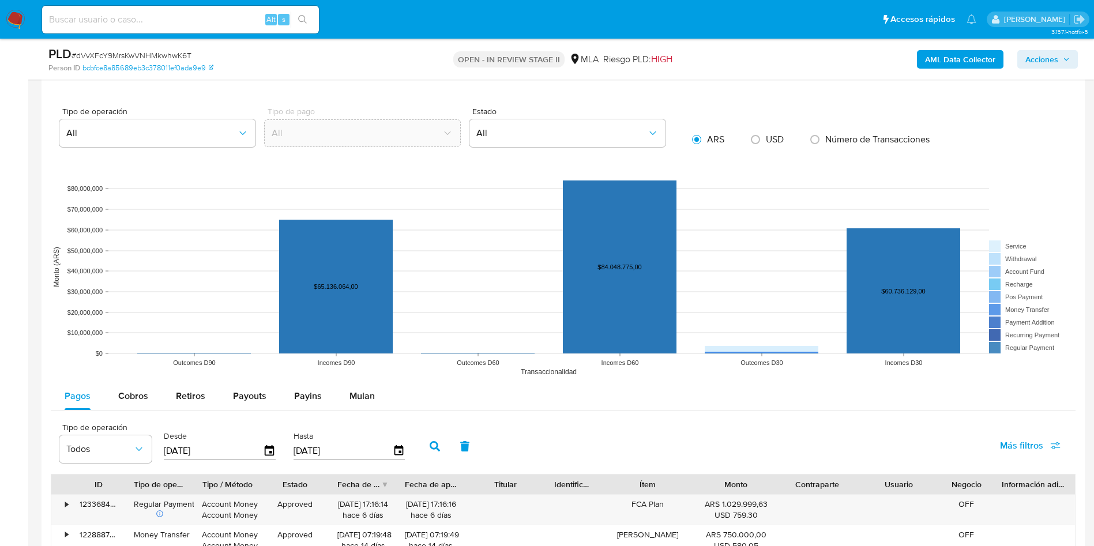
scroll to position [1298, 0]
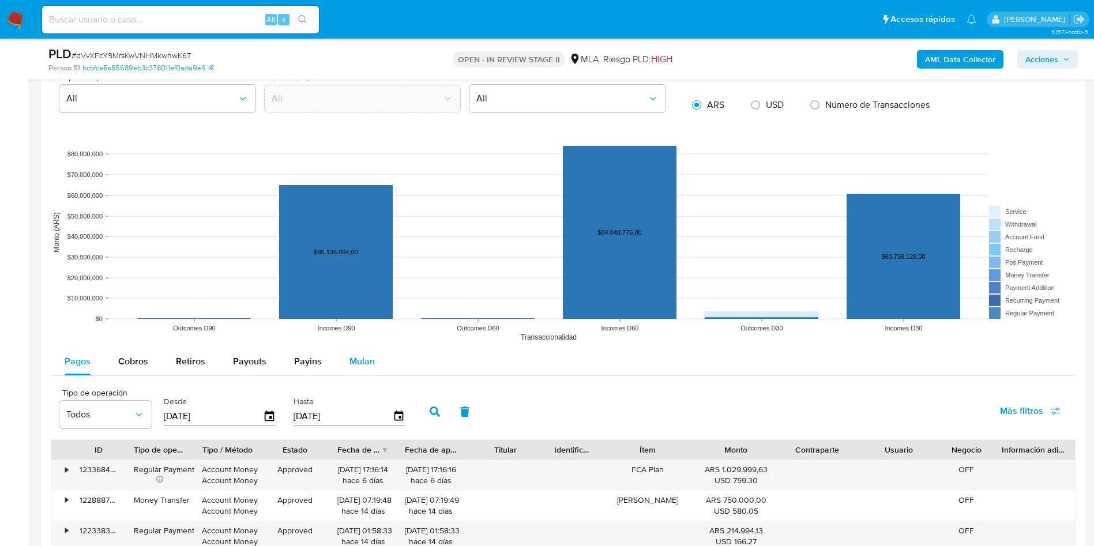
click at [375, 370] on button "Mulan" at bounding box center [362, 362] width 53 height 28
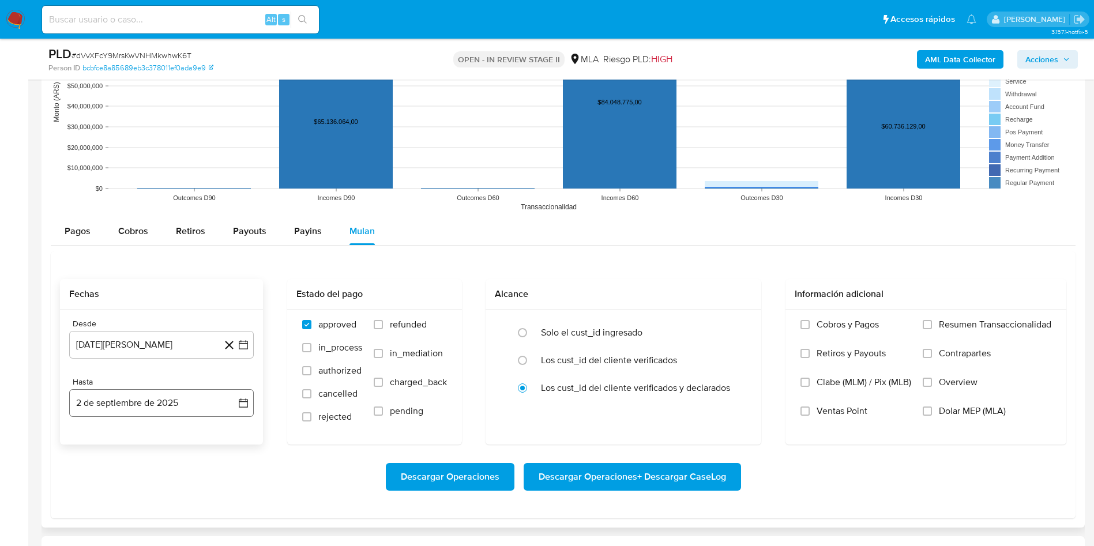
scroll to position [1471, 0]
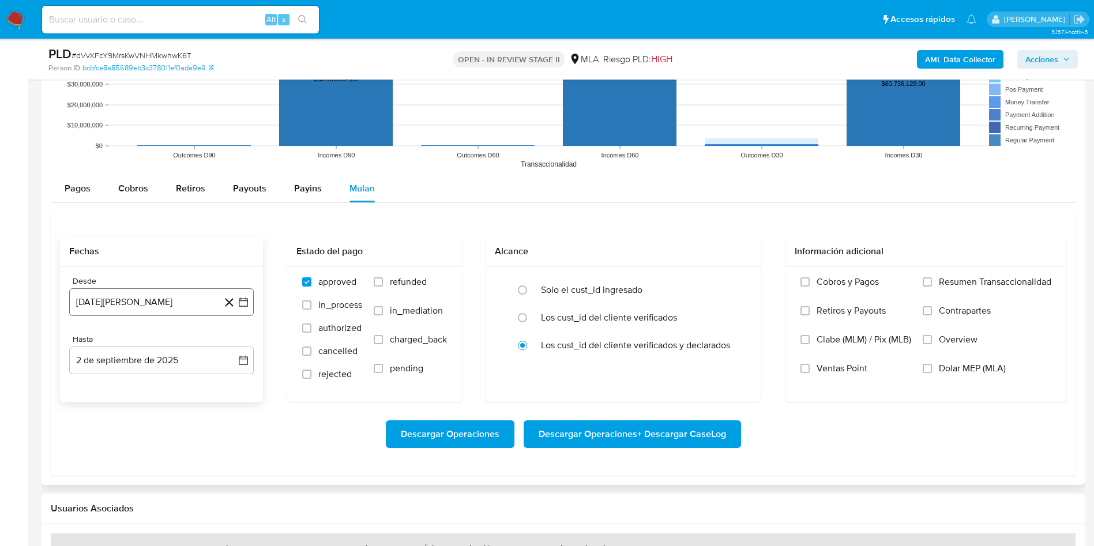
click at [248, 307] on icon "button" at bounding box center [244, 302] width 12 height 12
click at [170, 334] on div "agosto 2024 agosto 2024 lun lunes mar martes mié miércoles jue jueves vie viern…" at bounding box center [161, 410] width 185 height 182
click at [183, 343] on button "agosto 2024" at bounding box center [162, 344] width 64 height 12
click at [233, 344] on icon "Año siguiente" at bounding box center [231, 344] width 14 height 14
click at [116, 456] on button "jul" at bounding box center [111, 450] width 32 height 18
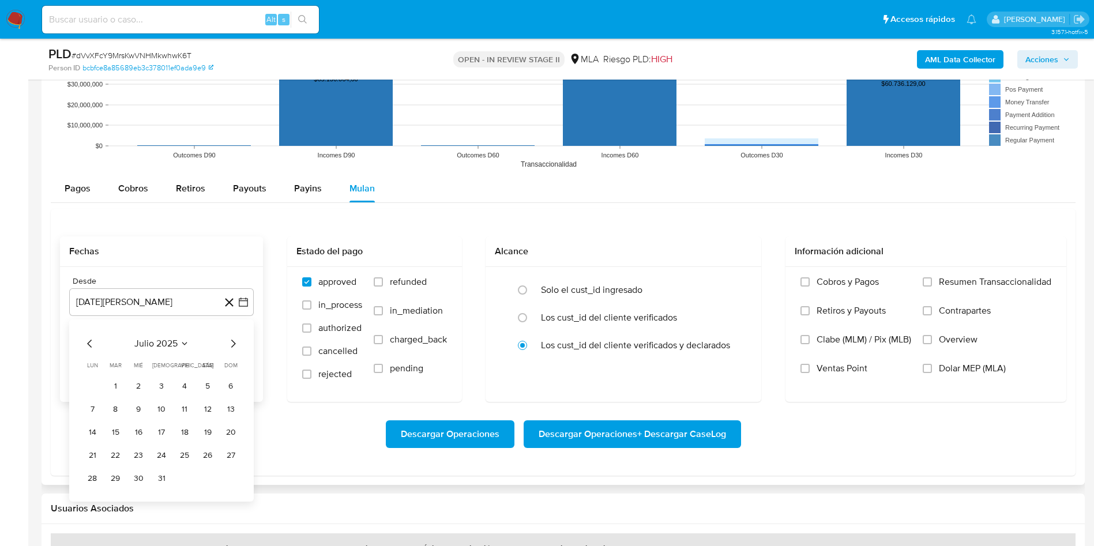
click at [120, 390] on button "1" at bounding box center [115, 386] width 18 height 18
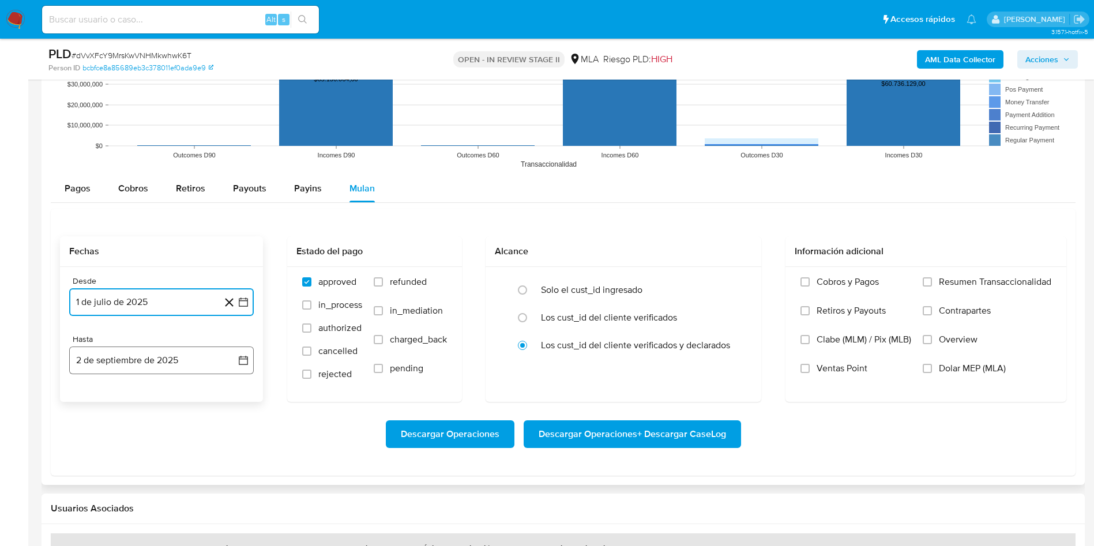
click at [244, 369] on button "2 de septiembre de 2025" at bounding box center [161, 361] width 185 height 28
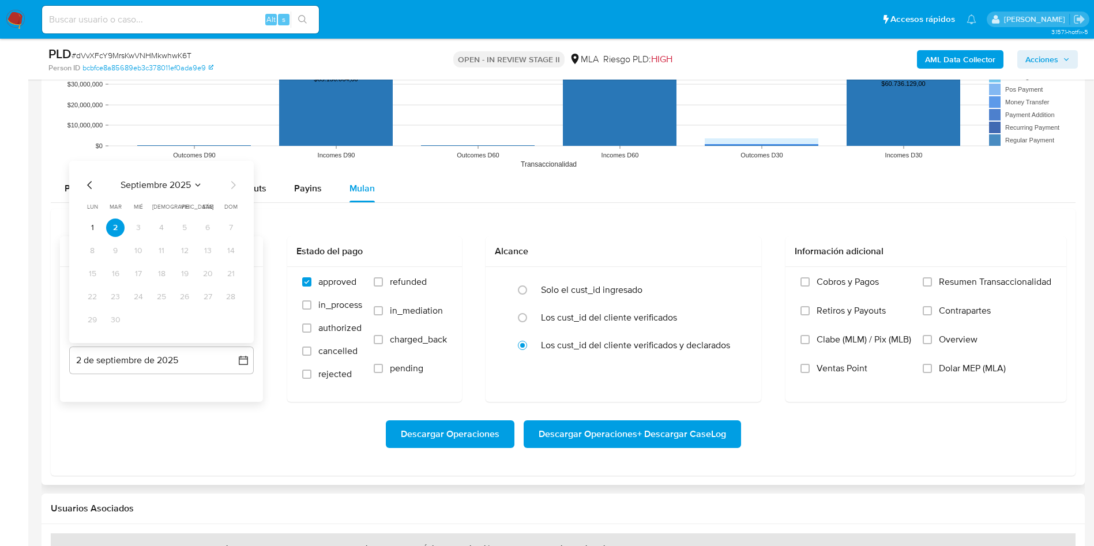
click at [88, 185] on icon "Mes anterior" at bounding box center [89, 185] width 5 height 8
click at [230, 319] on button "31" at bounding box center [230, 320] width 18 height 18
click at [262, 455] on div "Descargar Operaciones Descargar Operaciones + Descargar CaseLog" at bounding box center [563, 434] width 1006 height 65
click at [567, 430] on span "Descargar Operaciones + Descargar CaseLog" at bounding box center [632, 434] width 187 height 25
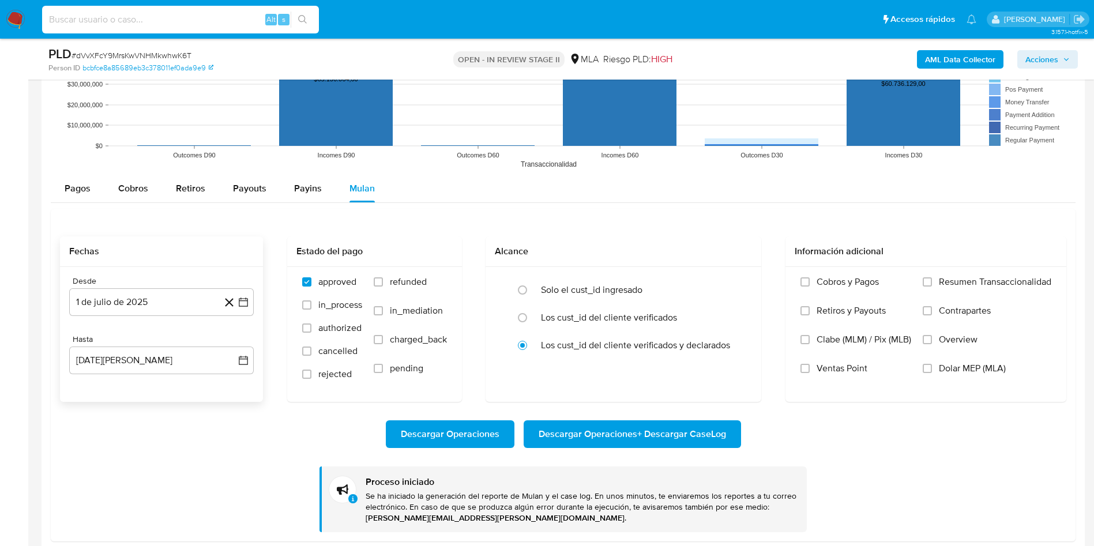
drag, startPoint x: 219, startPoint y: 11, endPoint x: 215, endPoint y: 17, distance: 7.2
click at [216, 13] on input at bounding box center [180, 19] width 277 height 15
click at [215, 17] on input at bounding box center [180, 19] width 277 height 15
paste input "hZpOkAT0p6BcCPVqfQeyxR8s"
type input "hZpOkAT0p6BcCPVqfQeyxR8s"
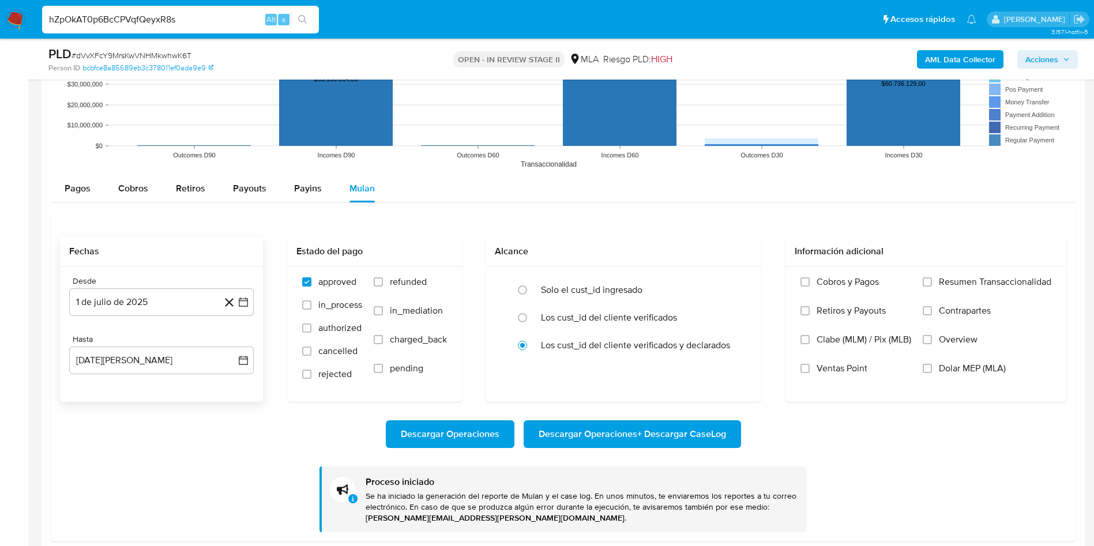
click at [302, 19] on icon "search-icon" at bounding box center [302, 19] width 9 height 9
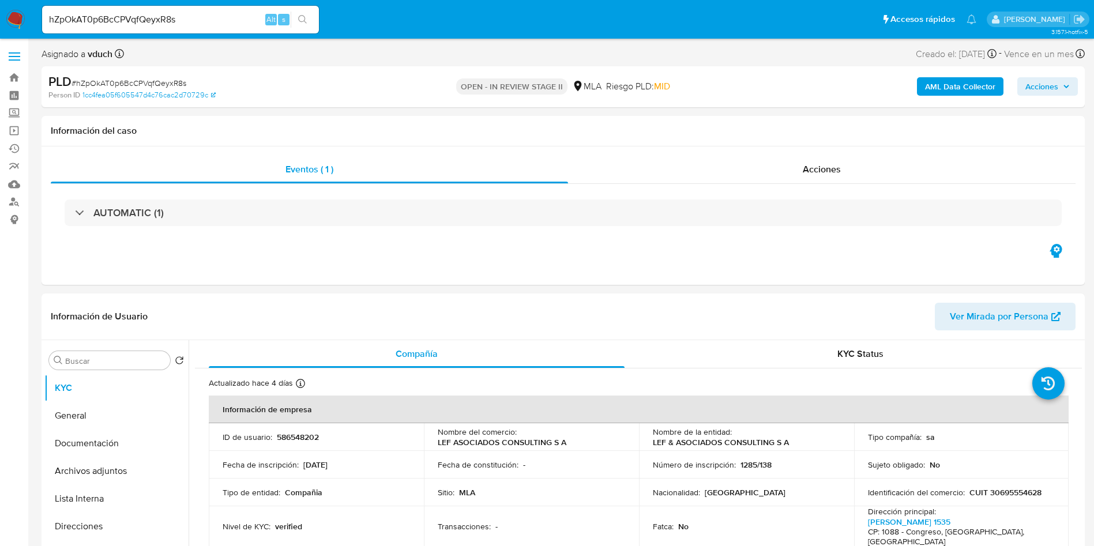
select select "10"
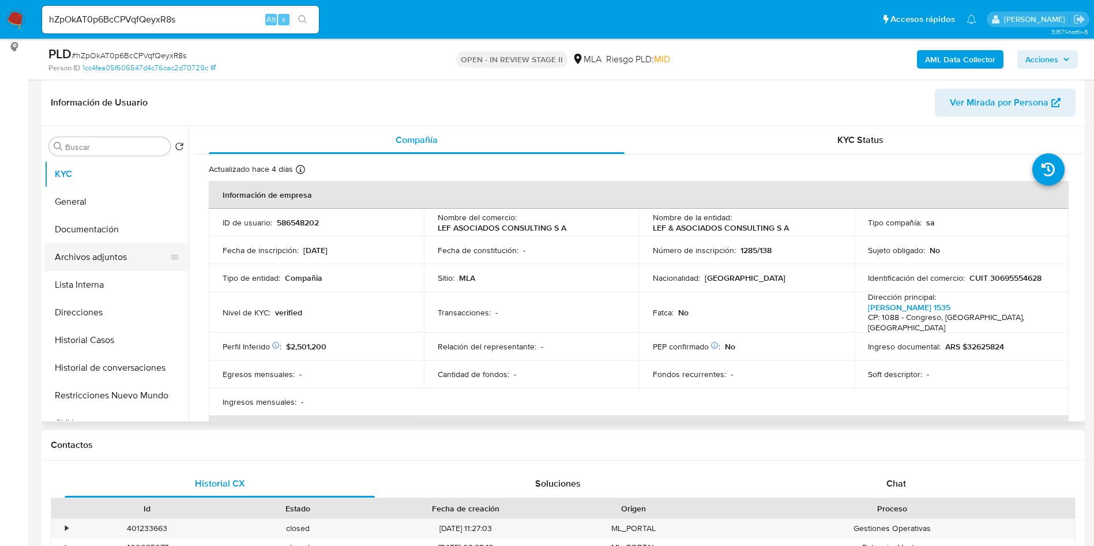
click at [100, 254] on button "Archivos adjuntos" at bounding box center [111, 257] width 135 height 28
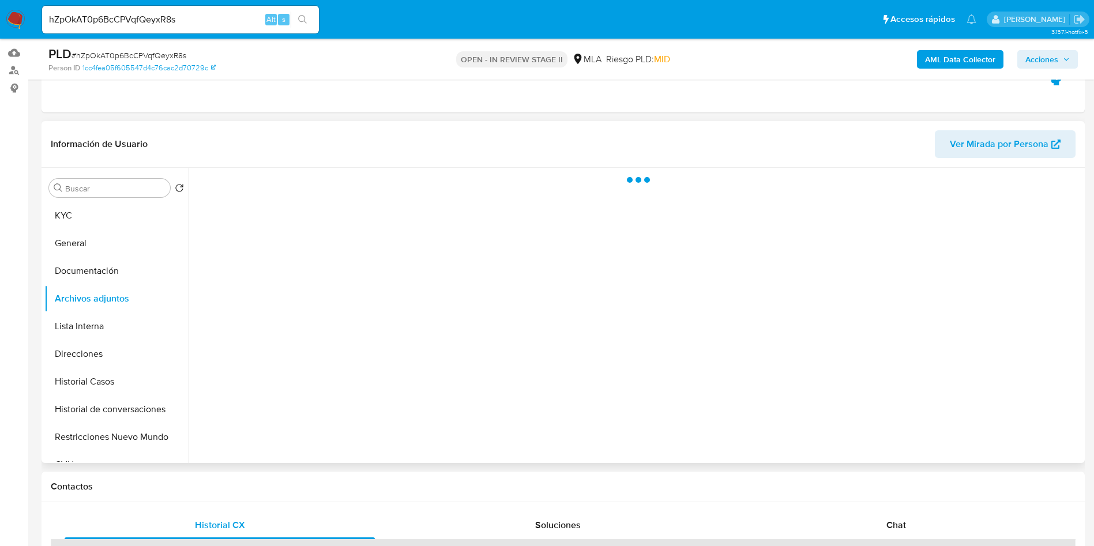
scroll to position [173, 0]
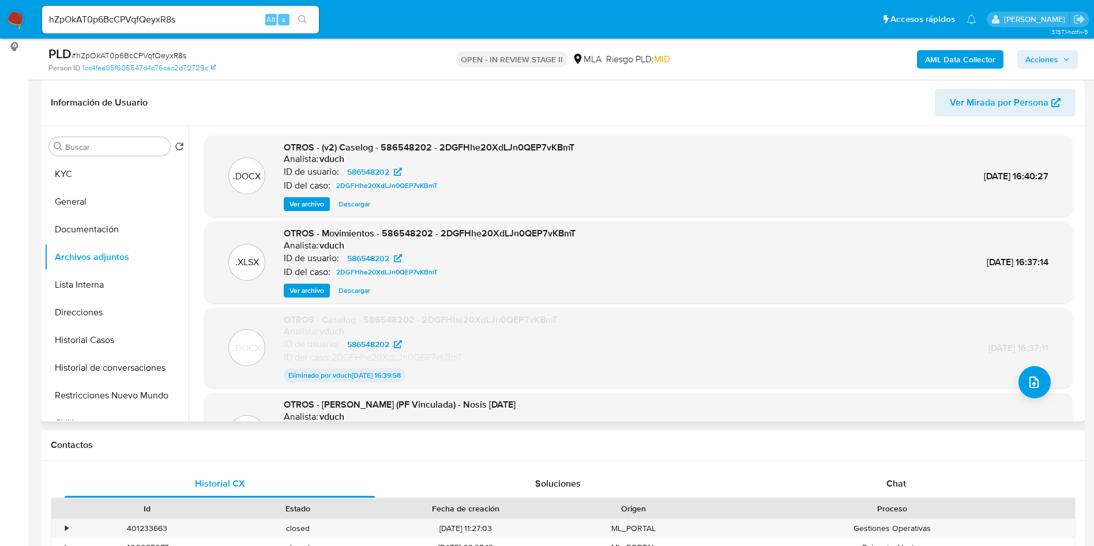
click at [307, 204] on span "Ver archivo" at bounding box center [307, 204] width 35 height 12
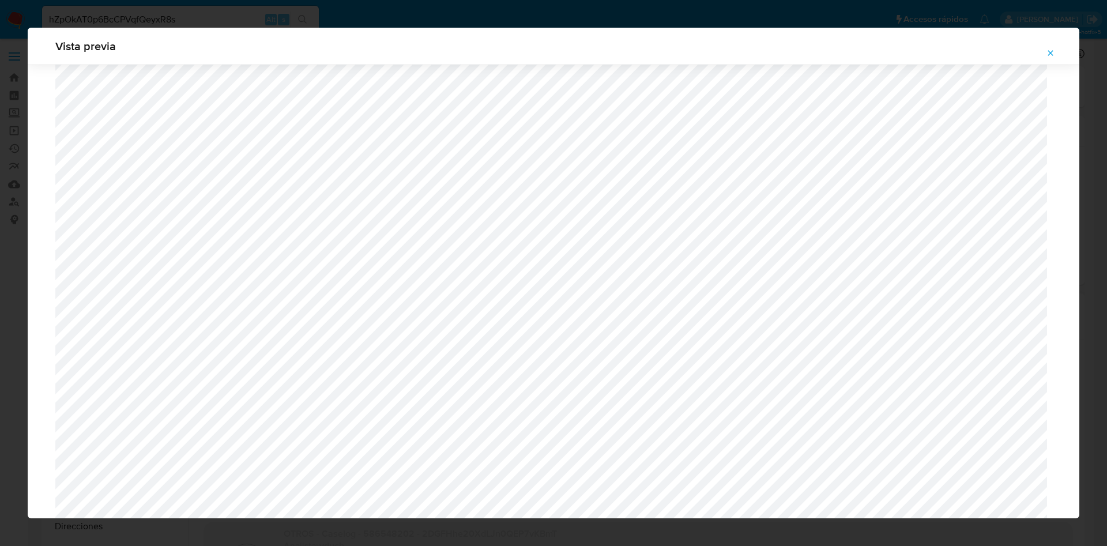
scroll to position [323, 0]
click at [1048, 47] on span "Attachment preview" at bounding box center [1050, 53] width 9 height 16
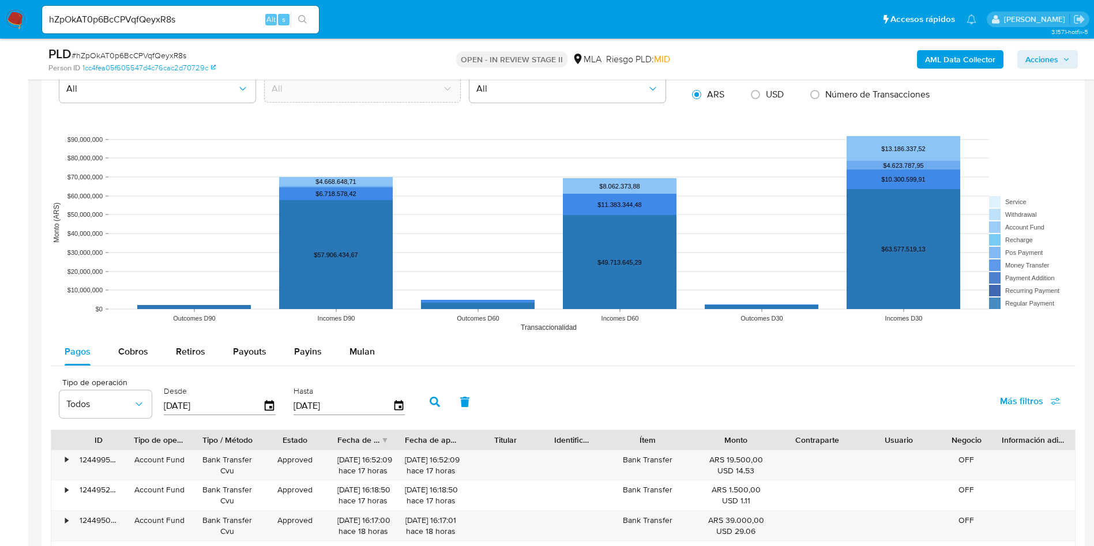
scroll to position [1038, 0]
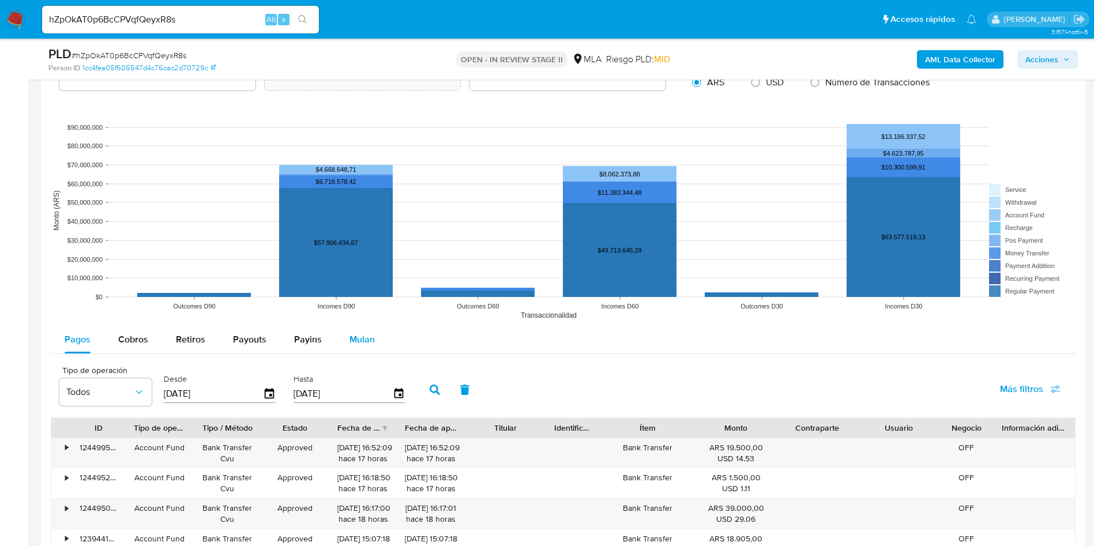
click at [359, 338] on span "Mulan" at bounding box center [361, 339] width 25 height 13
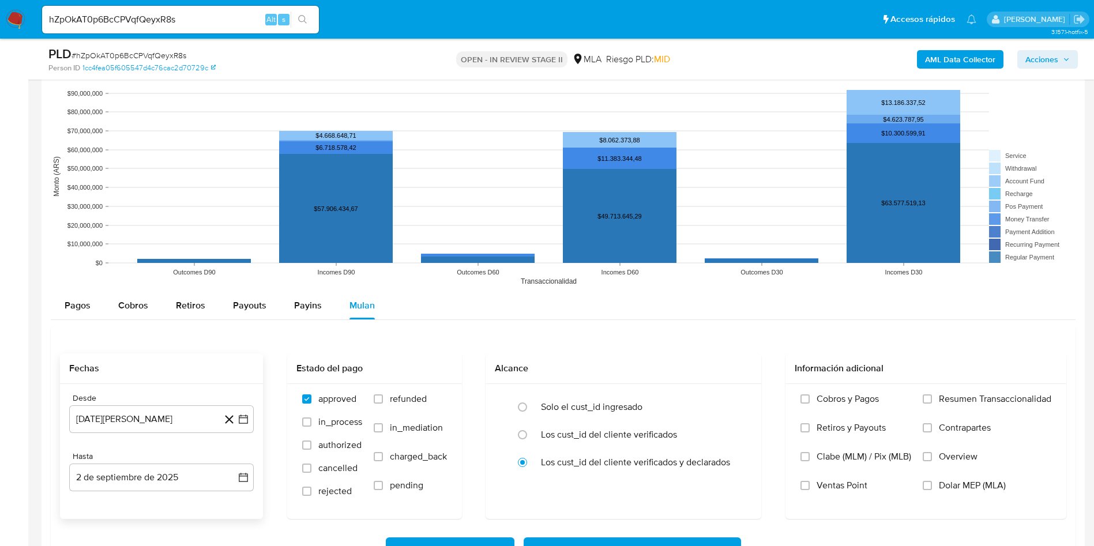
scroll to position [1125, 0]
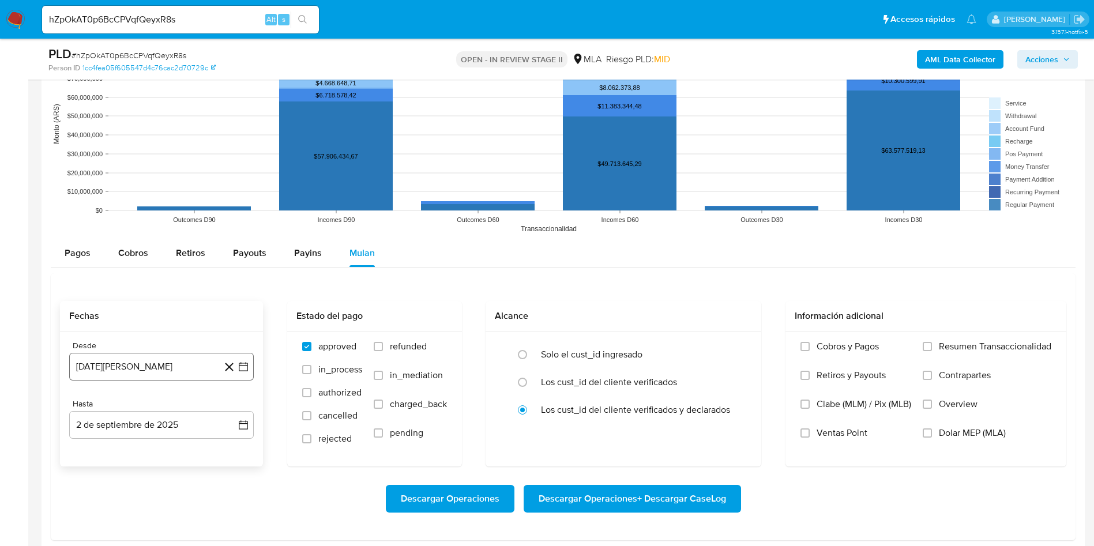
click at [246, 374] on button "2 de agosto de 2024" at bounding box center [161, 367] width 185 height 28
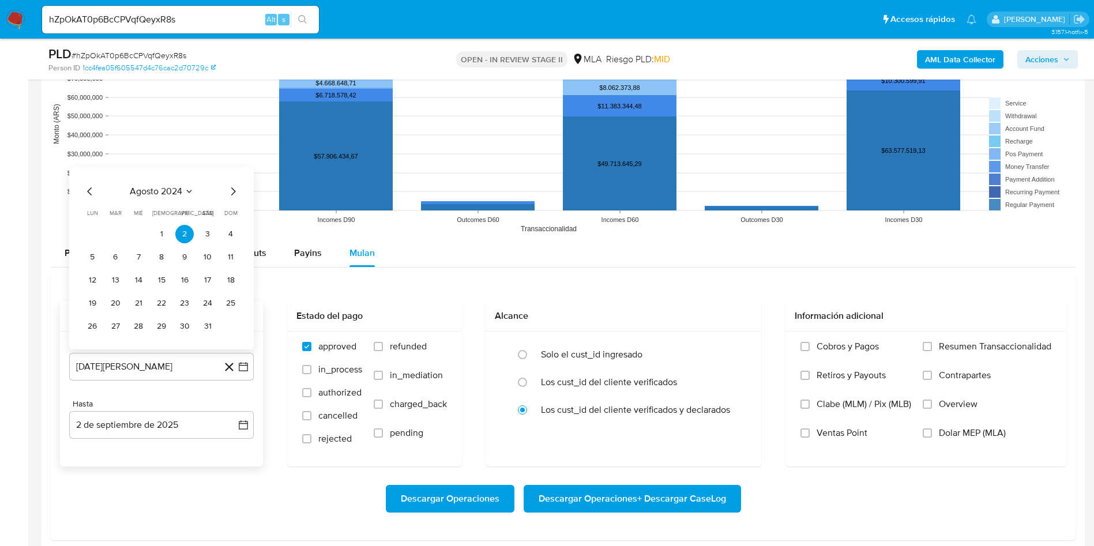
click at [164, 189] on span "agosto 2024" at bounding box center [156, 192] width 52 height 12
click at [234, 178] on icon "Año siguiente" at bounding box center [231, 178] width 14 height 14
click at [107, 288] on span "jul" at bounding box center [110, 284] width 25 height 9
click at [116, 228] on button "1" at bounding box center [115, 234] width 18 height 18
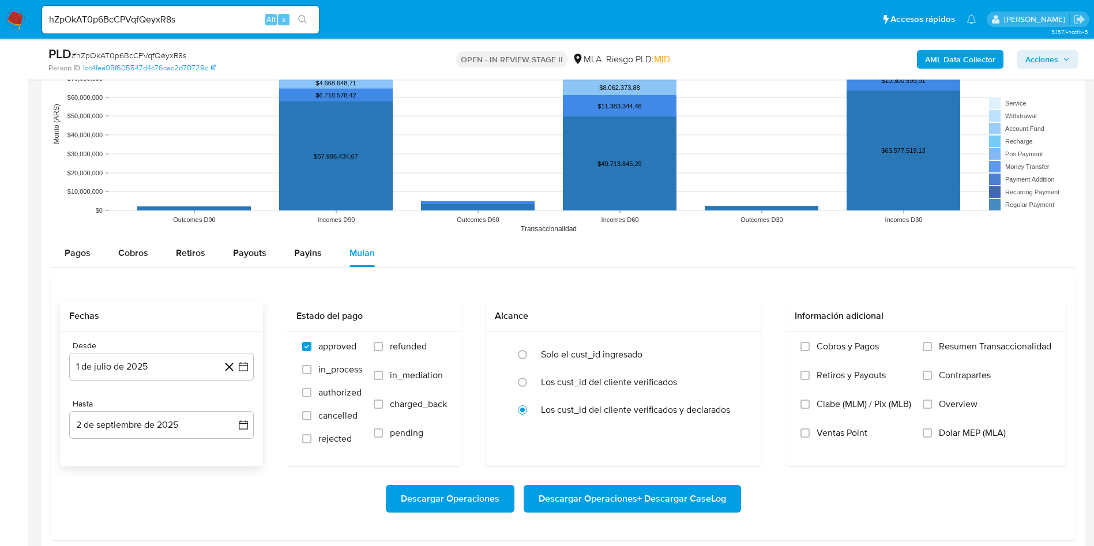
click at [254, 417] on div "Desde 1 de julio de 2025 1-07-2025 Hasta 2 de septiembre de 2025 2-09-2025" at bounding box center [161, 399] width 203 height 135
click at [246, 426] on icon "button" at bounding box center [244, 425] width 12 height 12
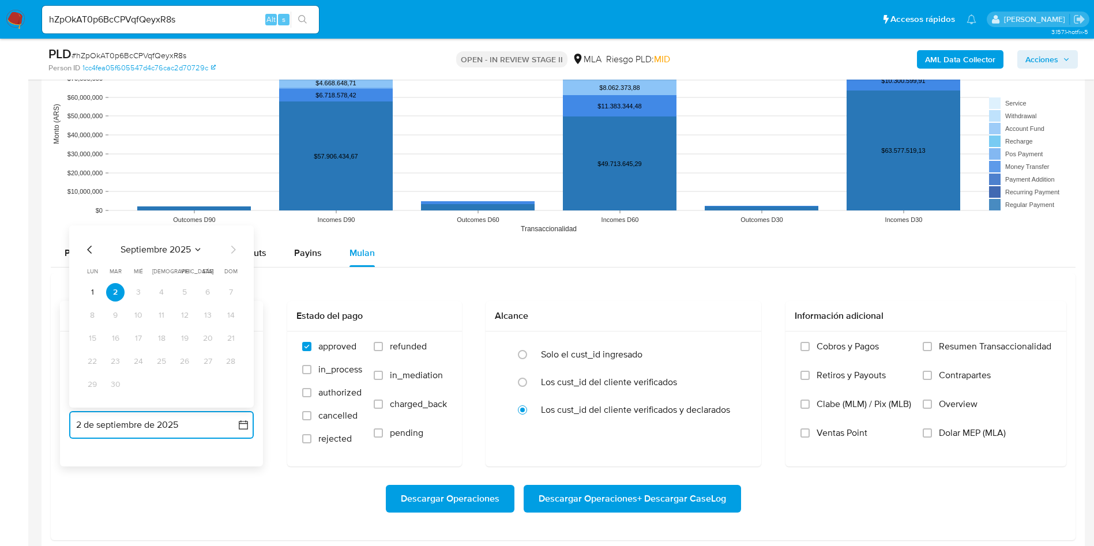
click at [92, 250] on icon "Mes anterior" at bounding box center [90, 250] width 14 height 14
click at [240, 381] on div "agosto 2025 agosto 2025 lun lunes mar martes mié miércoles jue jueves vie viern…" at bounding box center [161, 316] width 185 height 182
click at [232, 381] on button "31" at bounding box center [230, 384] width 18 height 18
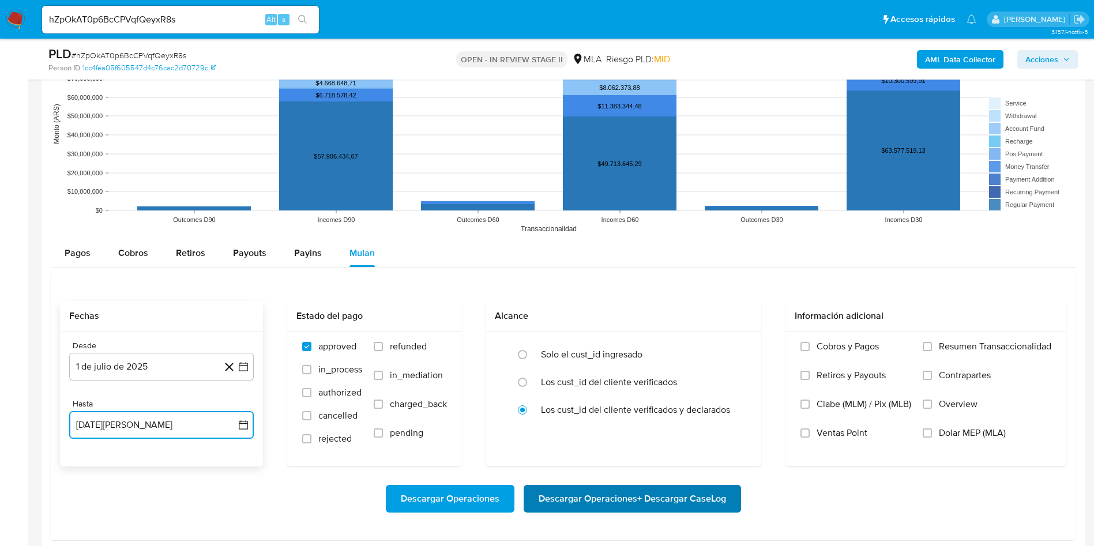
click at [579, 489] on span "Descargar Operaciones + Descargar CaseLog" at bounding box center [632, 498] width 187 height 25
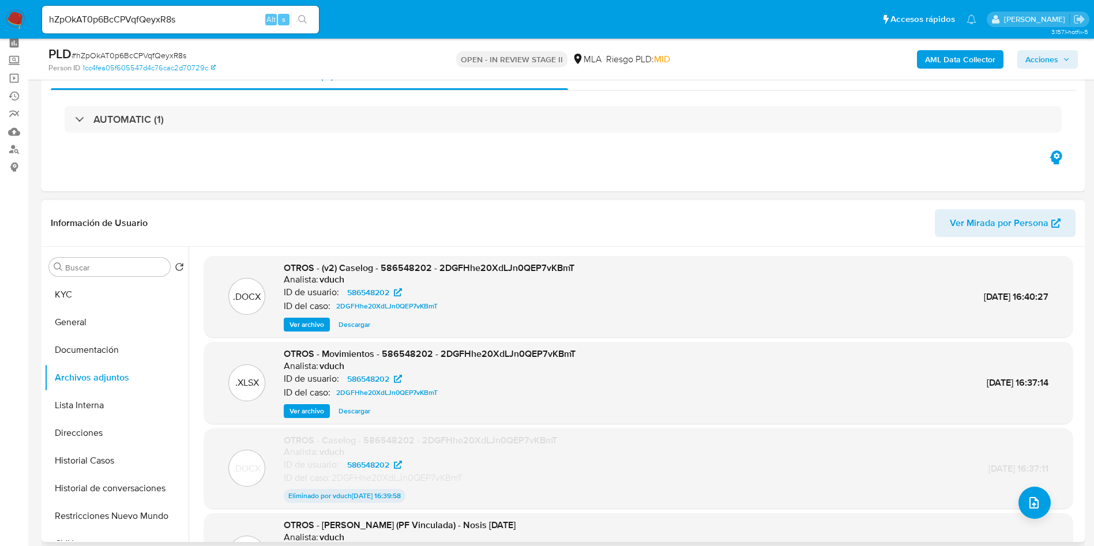
scroll to position [0, 0]
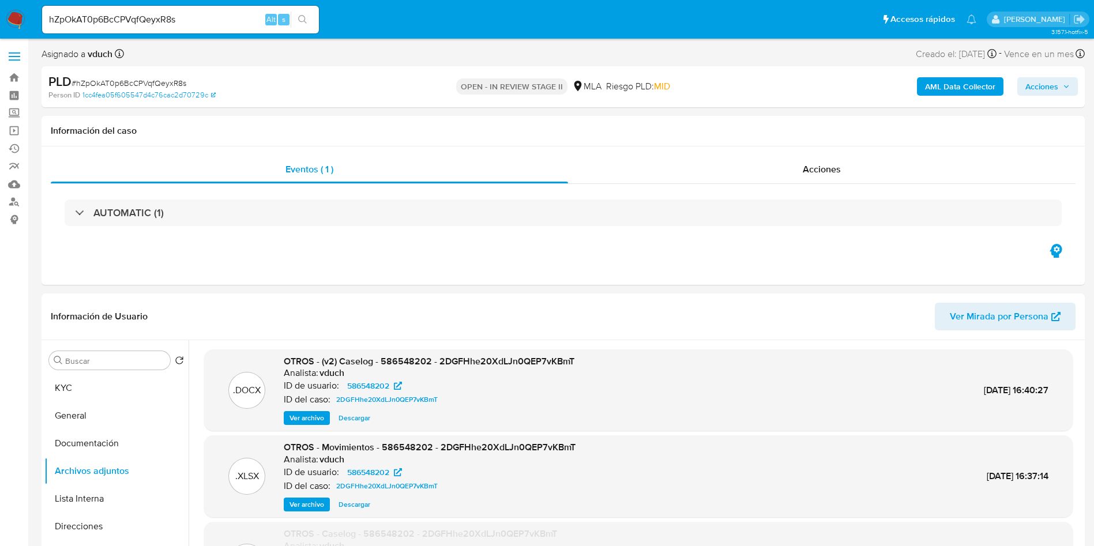
click at [151, 17] on input "hZpOkAT0p6BcCPVqfQeyxR8s" at bounding box center [180, 19] width 277 height 15
paste input "KGzsAizVSQOEg0VsCUdxEXO2"
type input "KGzsAizVSQOEg0VsCUdxEXO2"
click at [306, 20] on icon "search-icon" at bounding box center [302, 19] width 9 height 9
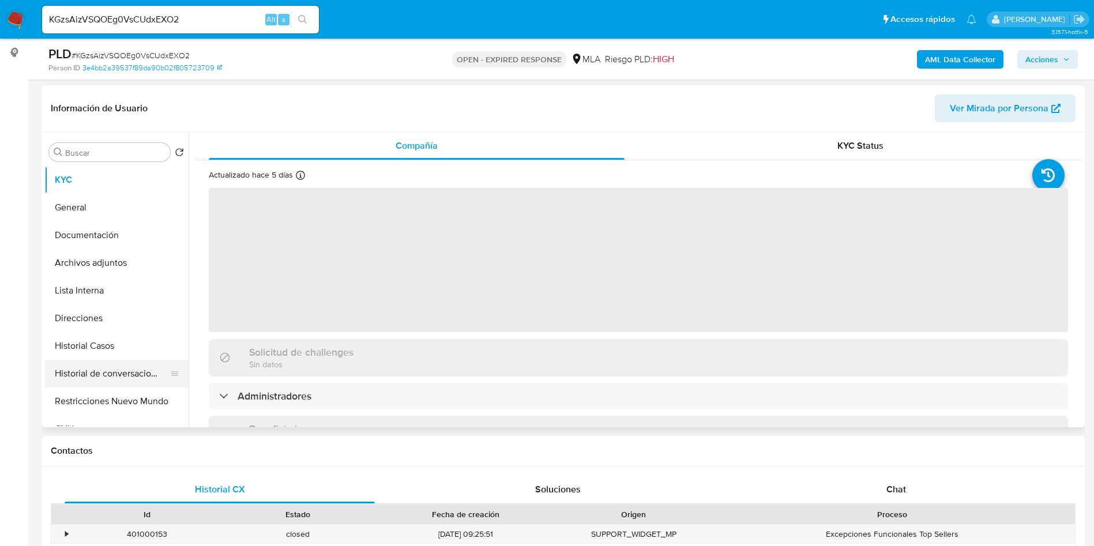
scroll to position [173, 0]
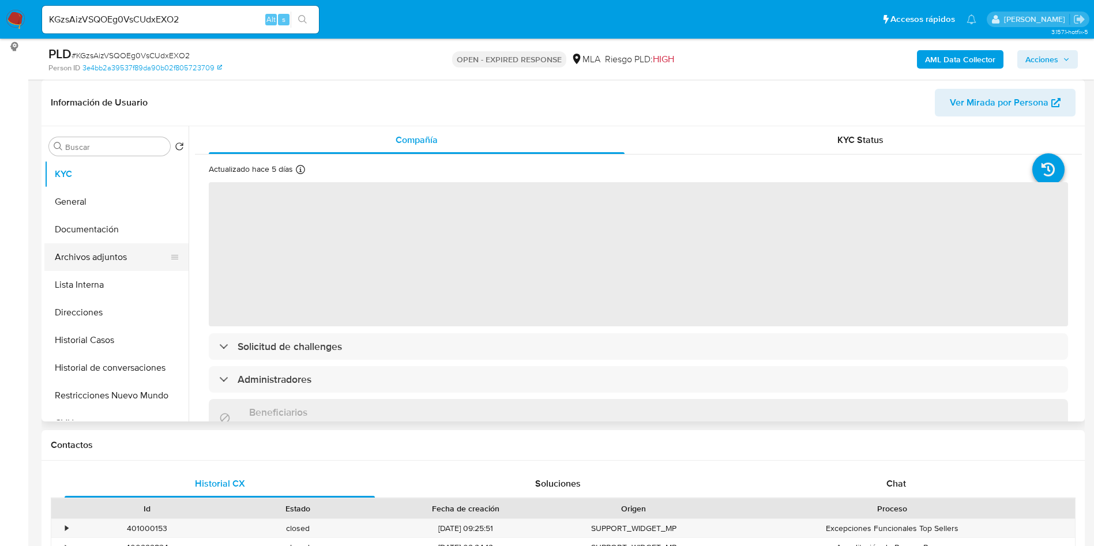
click at [116, 252] on button "Archivos adjuntos" at bounding box center [111, 257] width 135 height 28
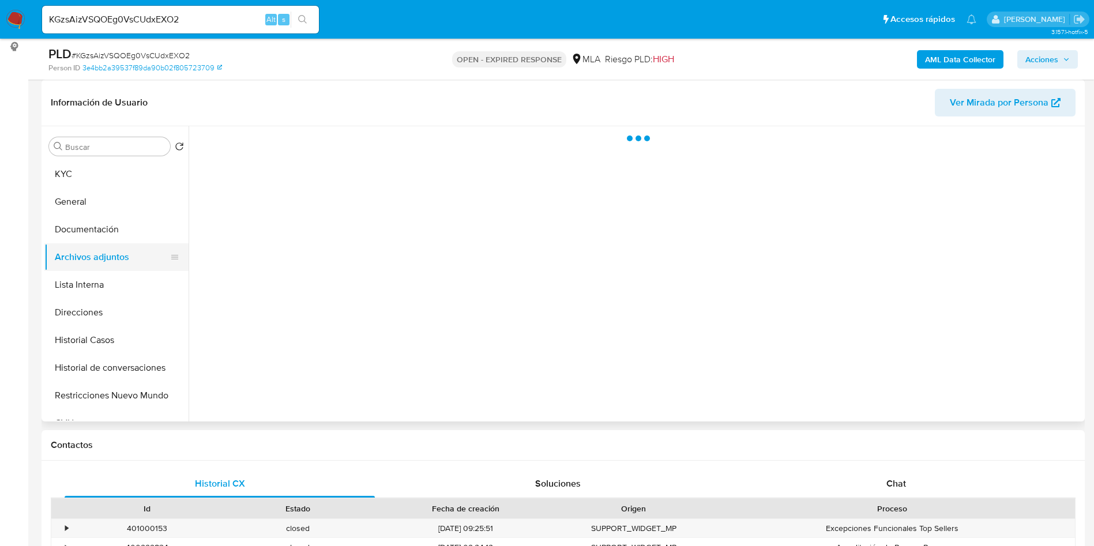
select select "10"
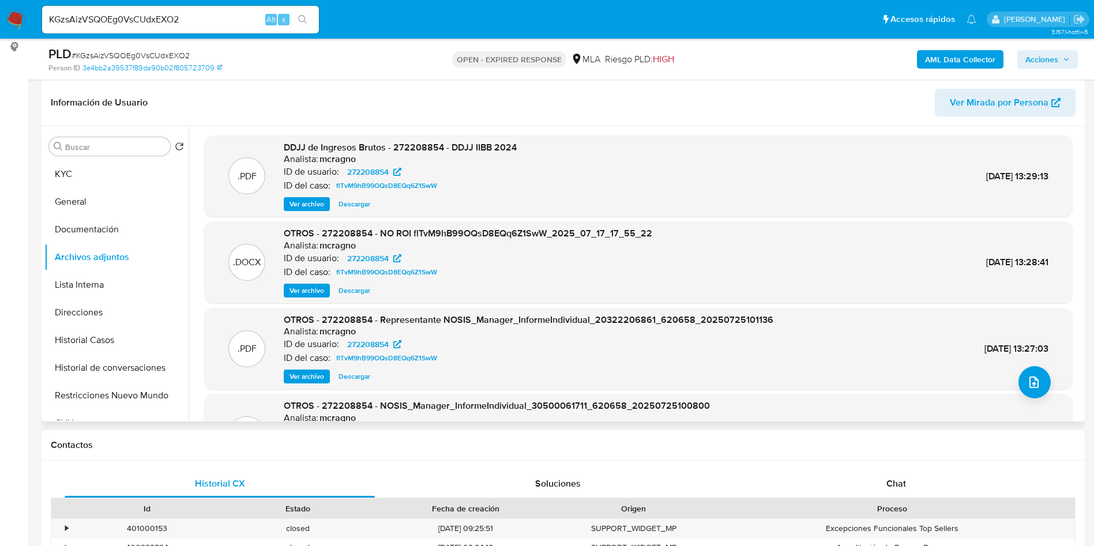
click at [312, 205] on span "Ver archivo" at bounding box center [307, 204] width 35 height 12
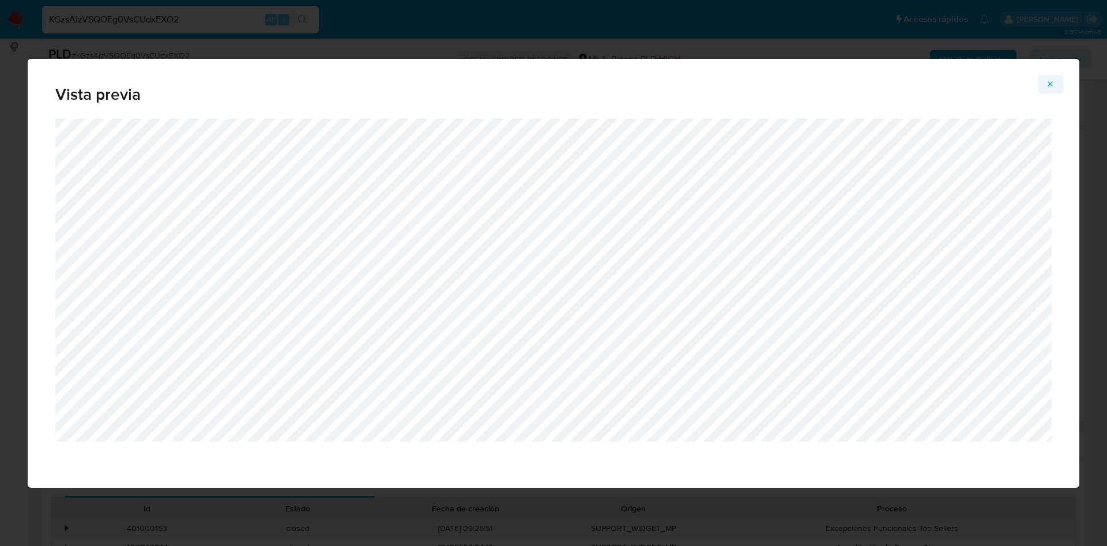
click at [1047, 82] on icon "Attachment preview" at bounding box center [1050, 84] width 9 height 9
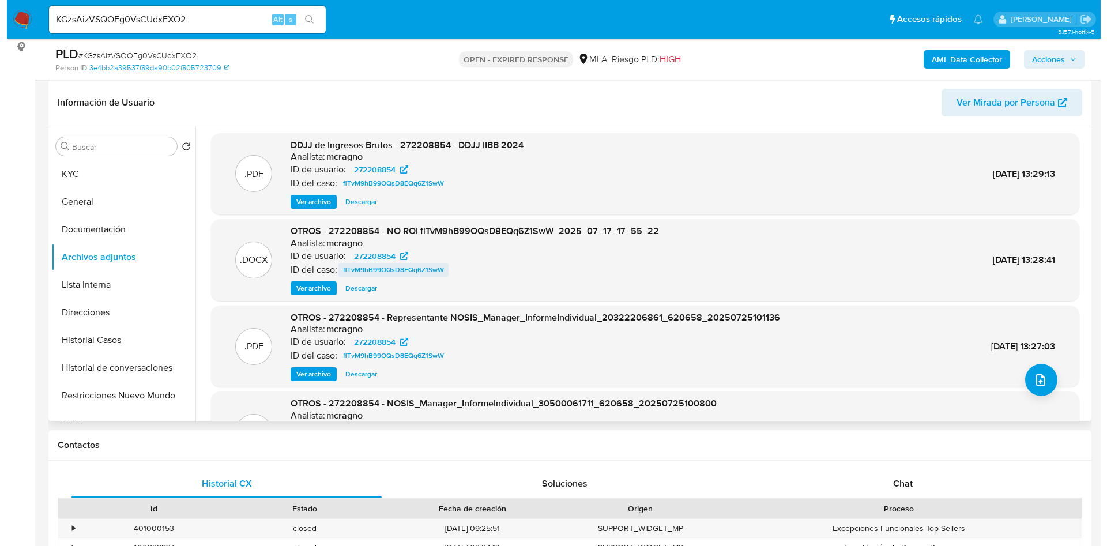
scroll to position [0, 0]
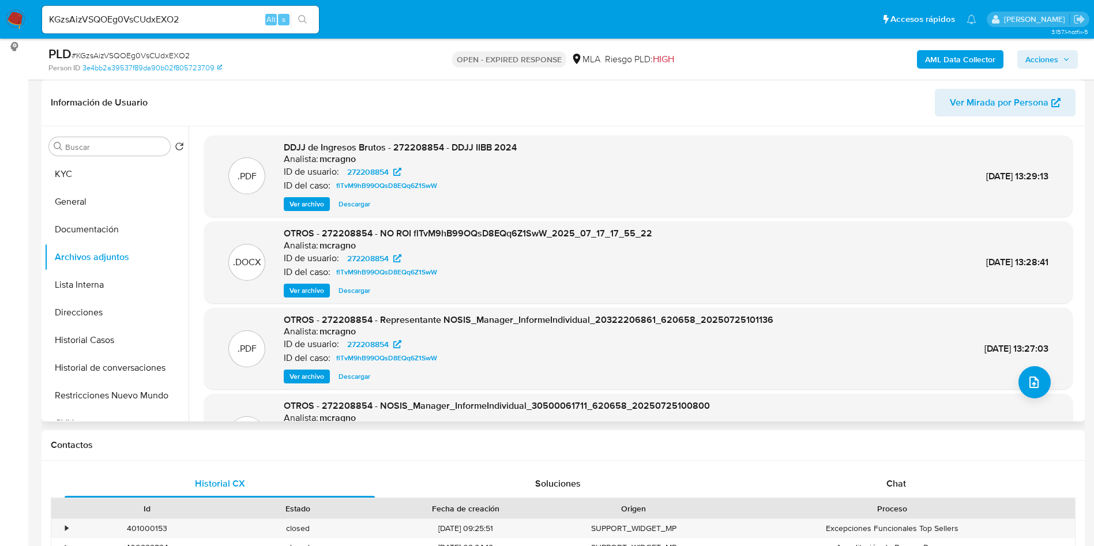
click at [324, 288] on span "Ver archivo" at bounding box center [307, 291] width 35 height 12
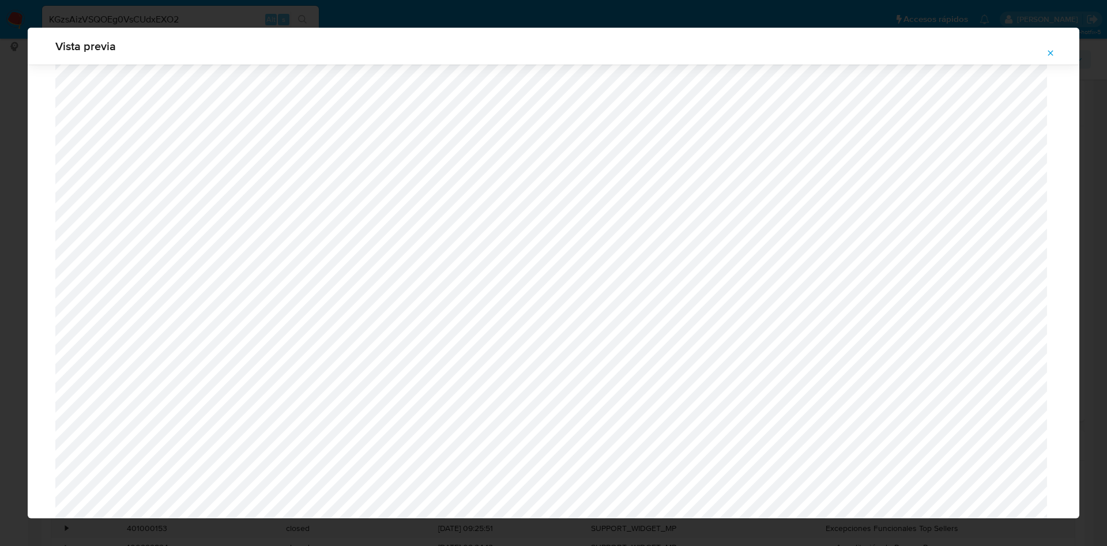
scroll to position [236, 0]
click at [1048, 57] on icon "Attachment preview" at bounding box center [1050, 52] width 9 height 9
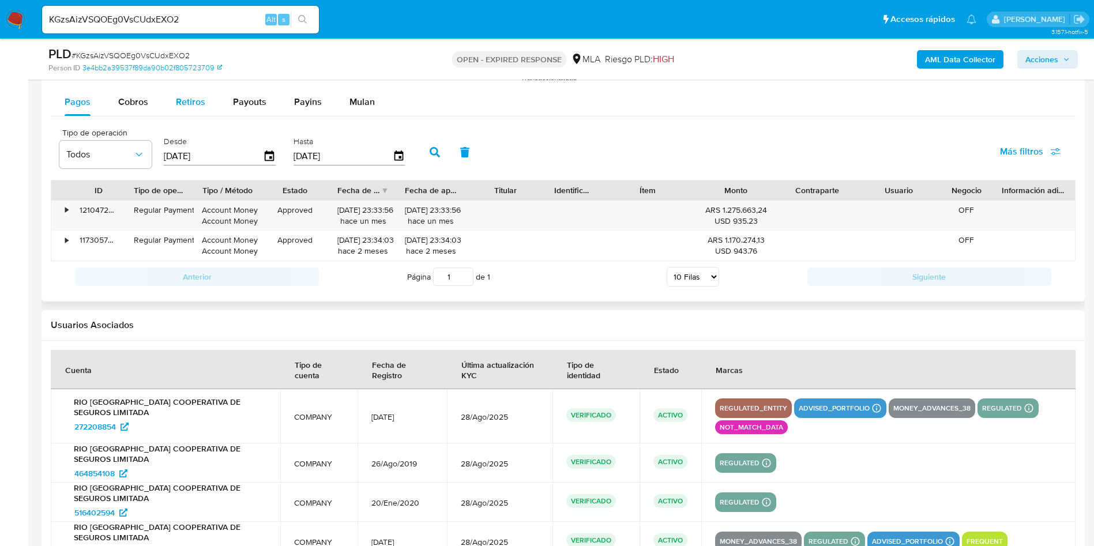
scroll to position [1038, 0]
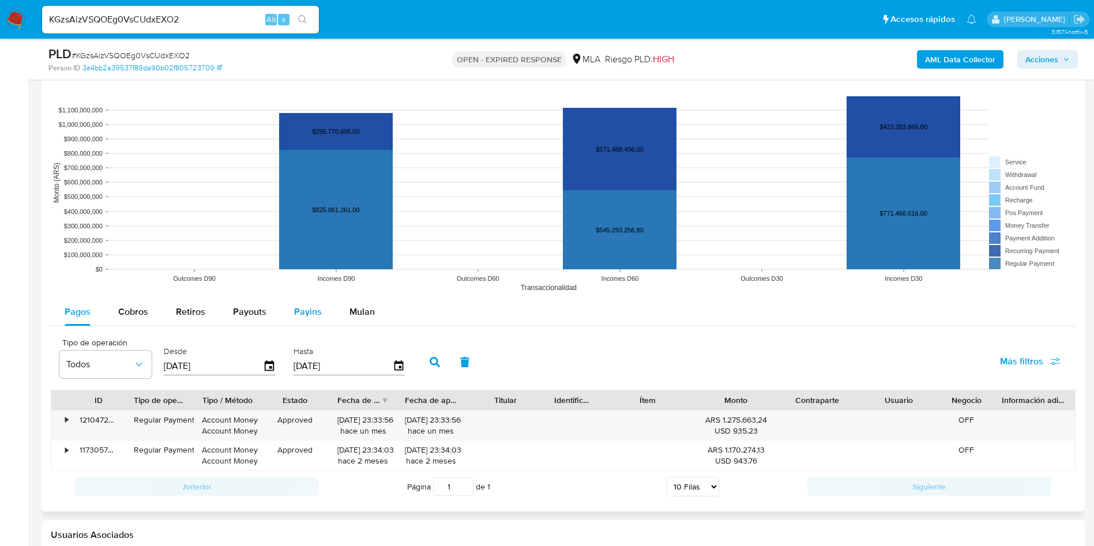
drag, startPoint x: 383, startPoint y: 307, endPoint x: 307, endPoint y: 319, distance: 76.5
click at [383, 306] on button "Mulan" at bounding box center [362, 312] width 53 height 28
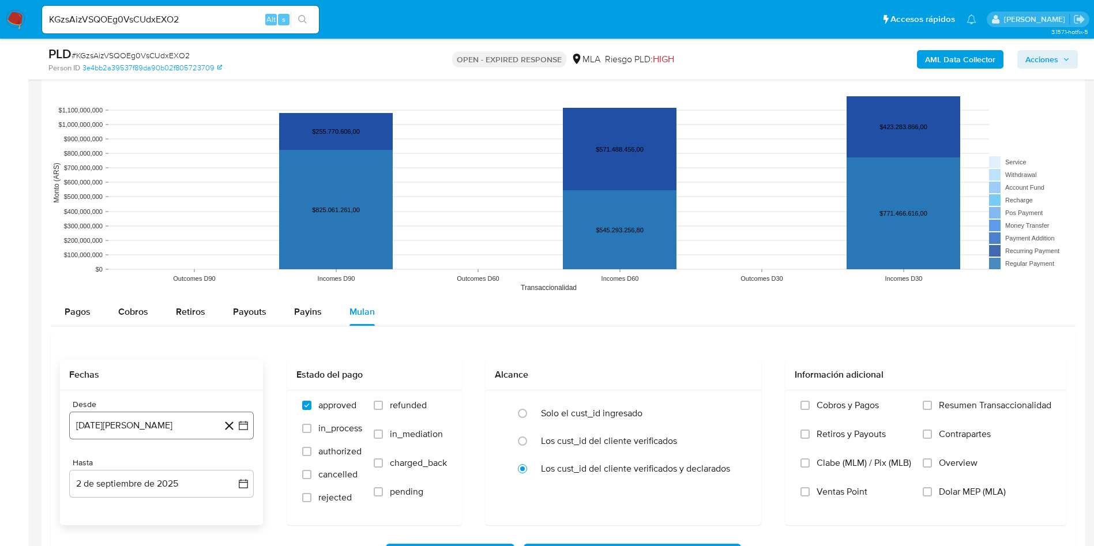
click at [240, 421] on icon "button" at bounding box center [244, 426] width 12 height 12
click at [156, 247] on span "agosto 2024" at bounding box center [156, 251] width 52 height 12
click at [230, 240] on icon "Año siguiente" at bounding box center [231, 237] width 14 height 14
click at [106, 345] on span "jul" at bounding box center [110, 343] width 25 height 9
click at [121, 291] on button "1" at bounding box center [115, 293] width 18 height 18
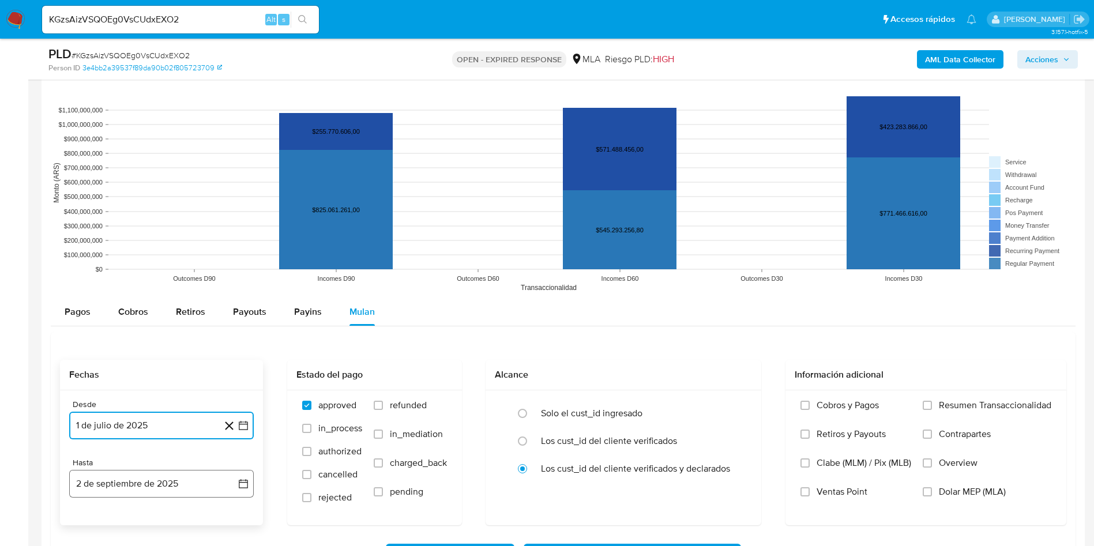
click at [243, 476] on button "2 de septiembre de 2025" at bounding box center [161, 484] width 185 height 28
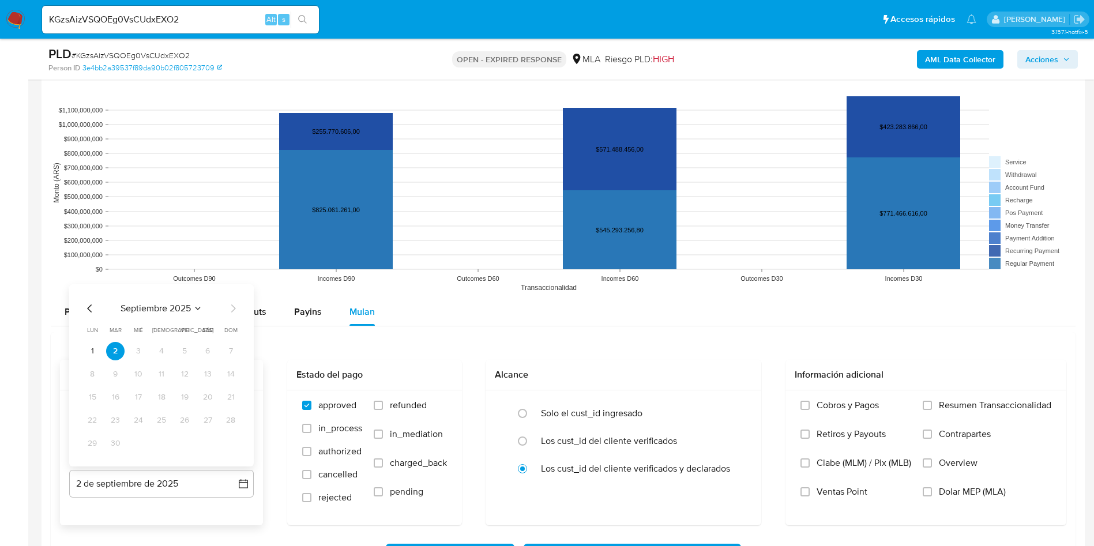
click at [92, 306] on icon "Mes anterior" at bounding box center [90, 309] width 14 height 14
click at [231, 447] on button "31" at bounding box center [230, 443] width 18 height 18
click at [0, 369] on aside "Bandeja Tablero Screening Búsqueda en Listas Watchlist Herramientas Operaciones…" at bounding box center [14, 71] width 28 height 2218
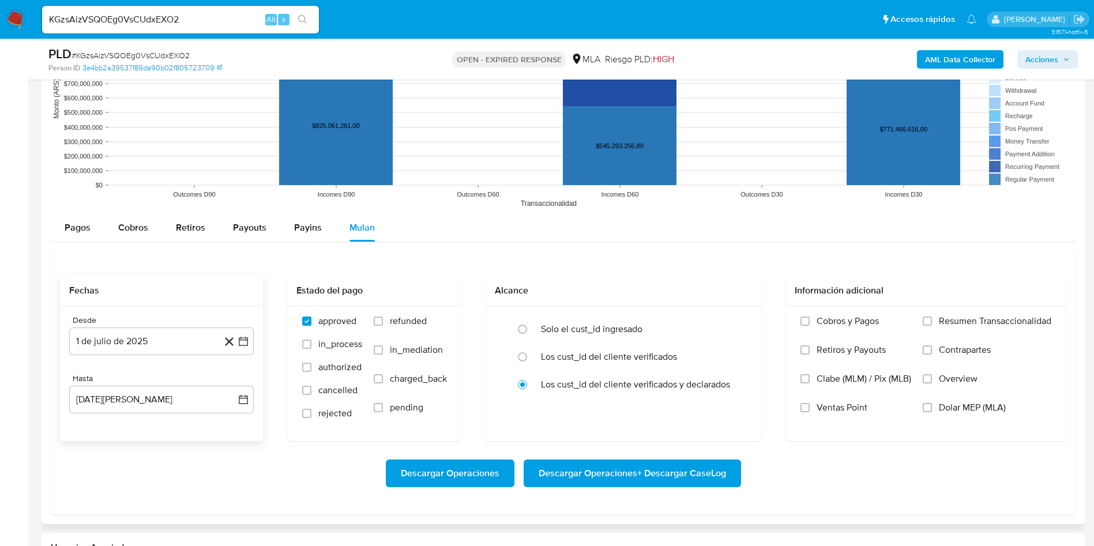
scroll to position [1298, 0]
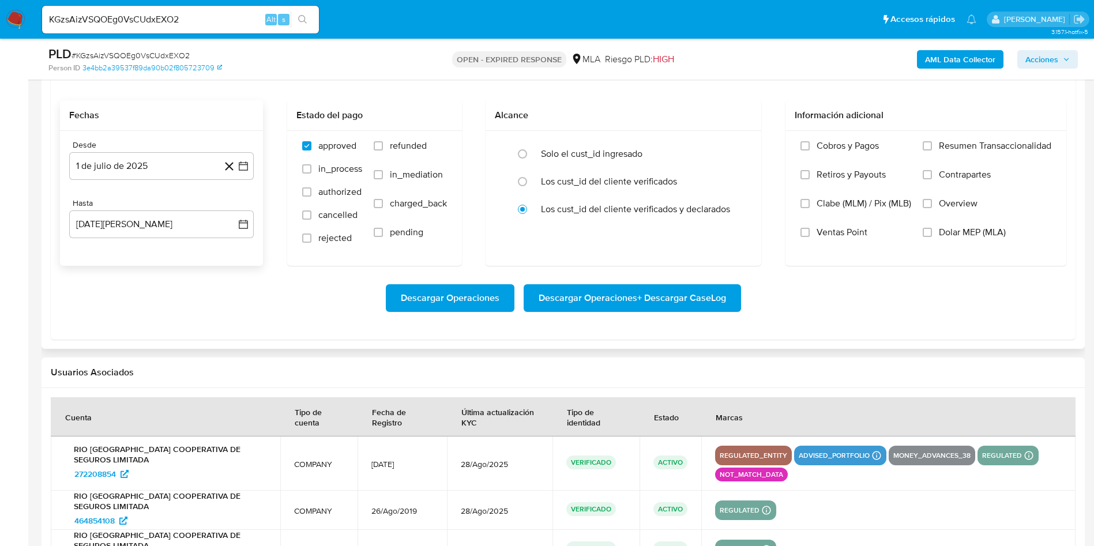
click at [607, 291] on span "Descargar Operaciones + Descargar CaseLog" at bounding box center [632, 297] width 187 height 25
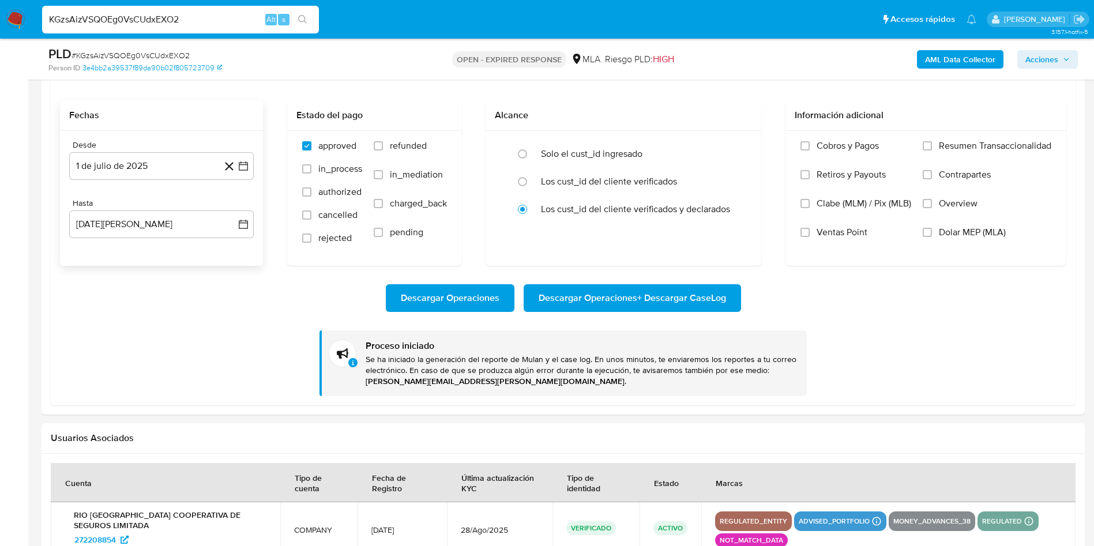
click at [247, 16] on input "KGzsAizVSQOEg0VsCUdxEXO2" at bounding box center [180, 19] width 277 height 15
paste input "izjxcHqIxXeueIj7PAaaZRnC"
type input "izjxcHqIxXeueIj7PAaaZRnC"
click at [302, 18] on icon "search-icon" at bounding box center [302, 19] width 9 height 9
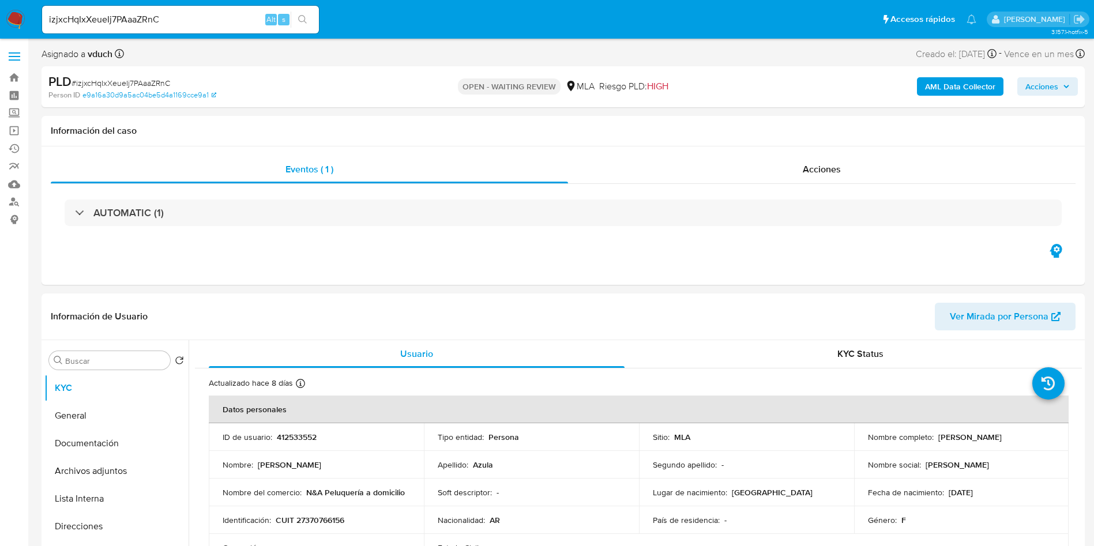
select select "10"
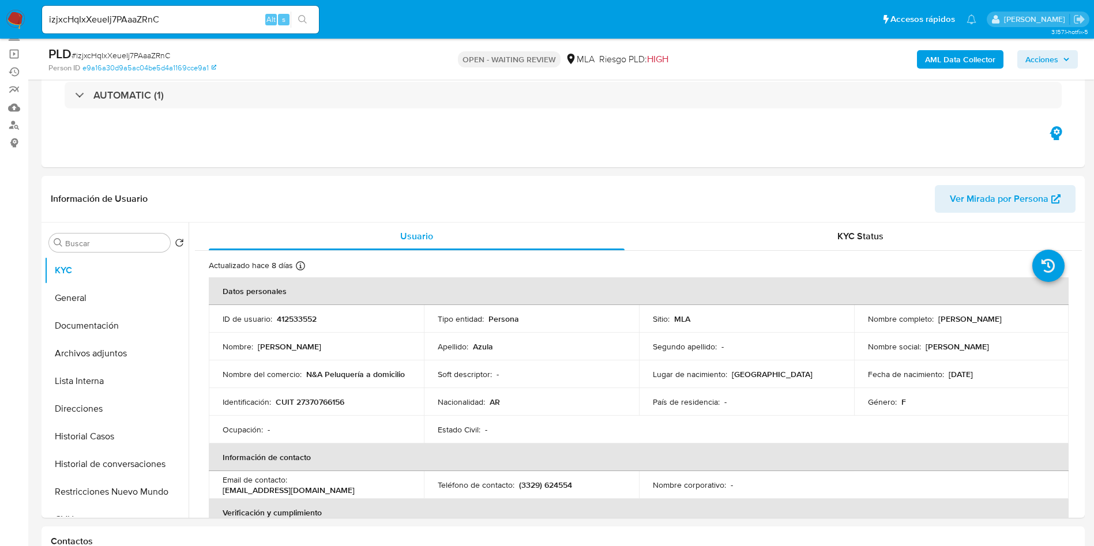
scroll to position [173, 0]
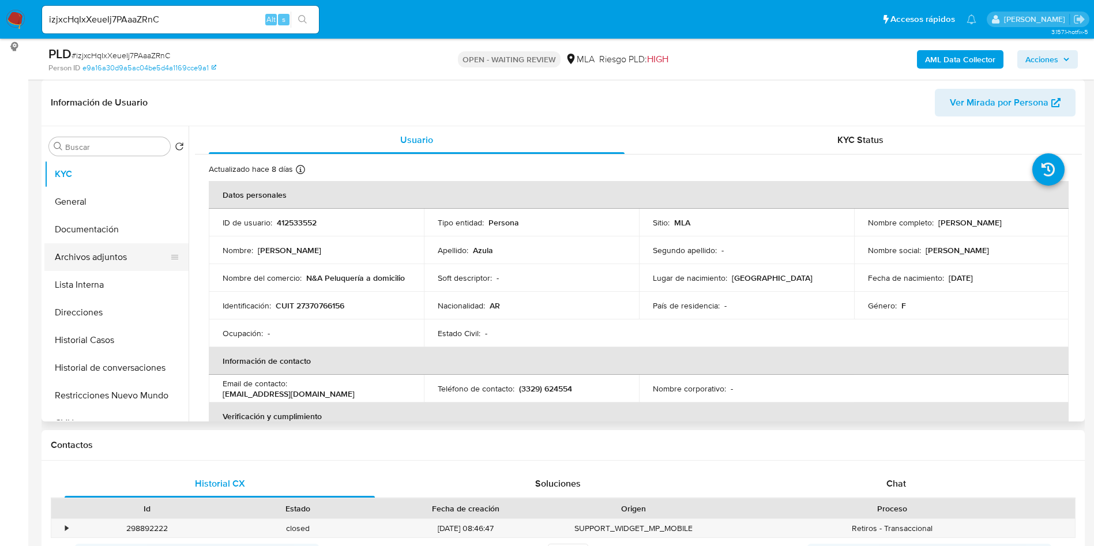
click at [98, 249] on button "Archivos adjuntos" at bounding box center [111, 257] width 135 height 28
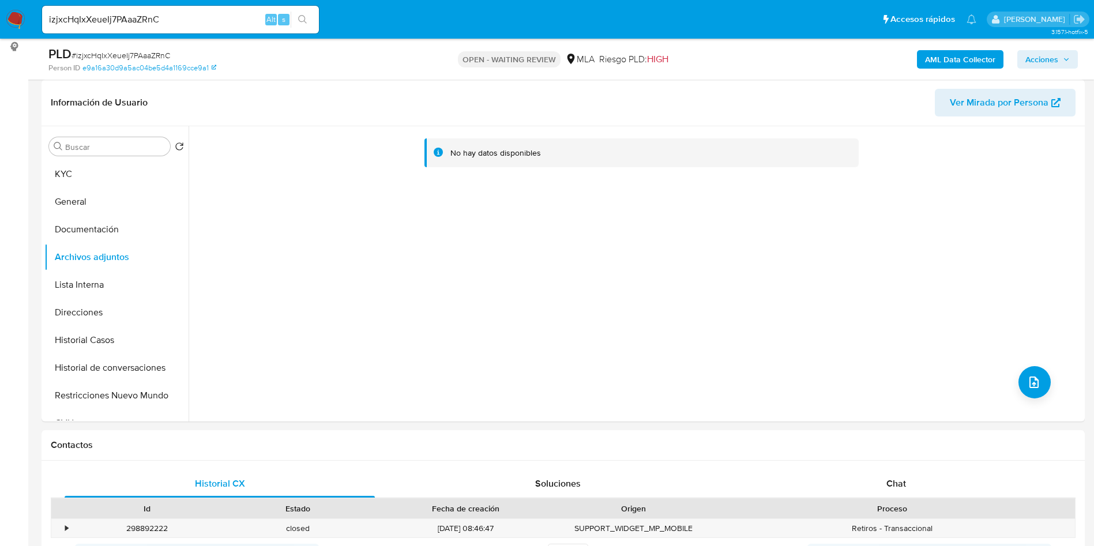
click at [955, 61] on b "AML Data Collector" at bounding box center [960, 59] width 70 height 18
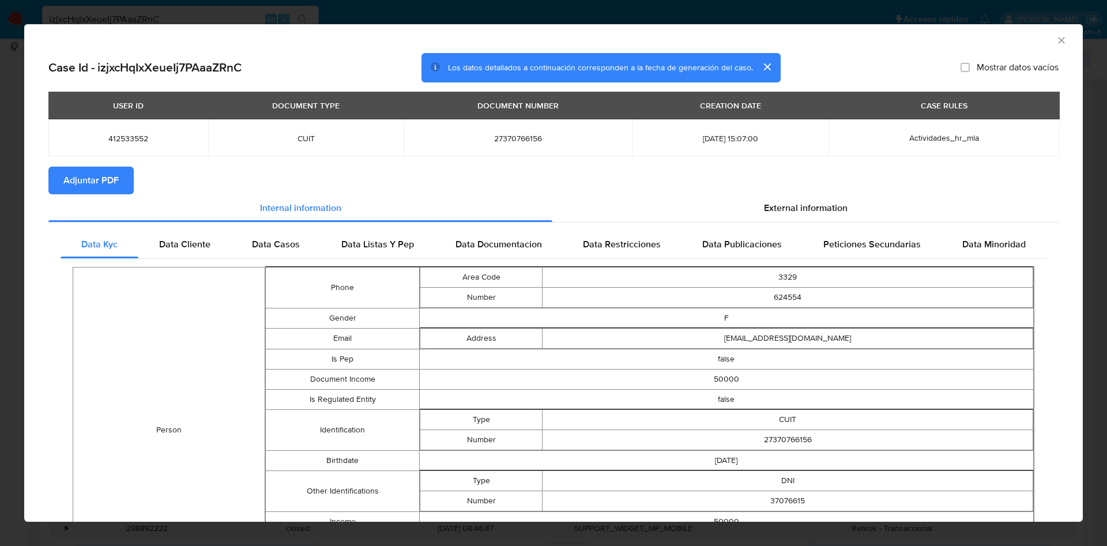
click at [106, 186] on span "Adjuntar PDF" at bounding box center [90, 180] width 55 height 25
click at [1056, 37] on icon "Cerrar ventana" at bounding box center [1062, 41] width 12 height 12
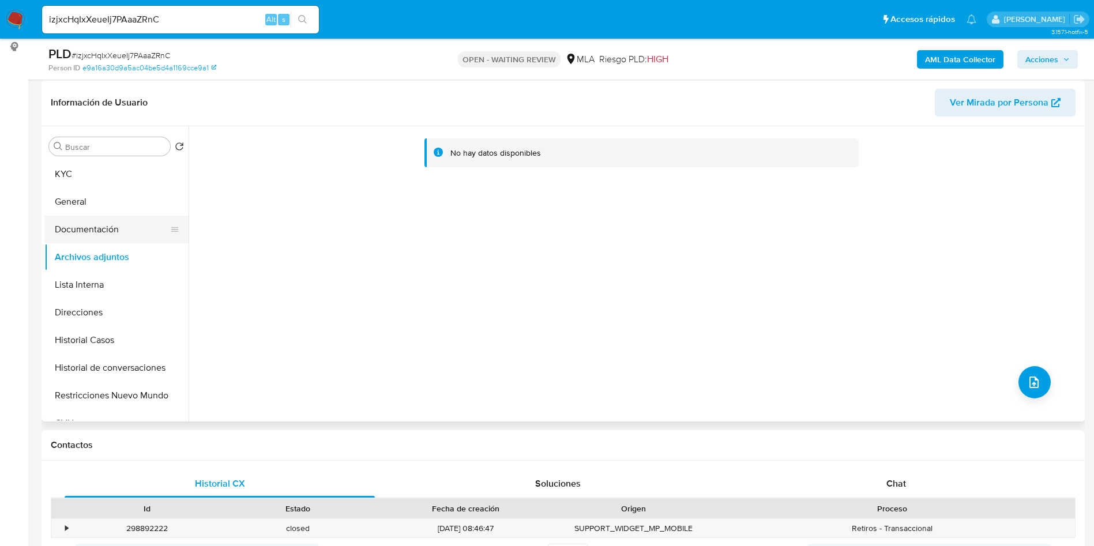
click at [126, 235] on button "Documentación" at bounding box center [111, 230] width 135 height 28
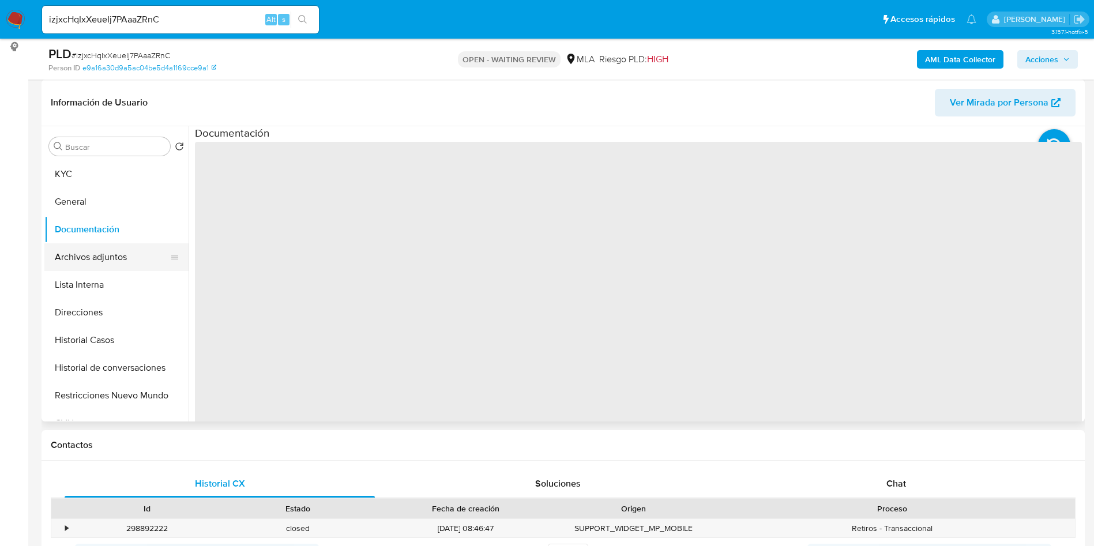
click at [104, 270] on button "Archivos adjuntos" at bounding box center [111, 257] width 135 height 28
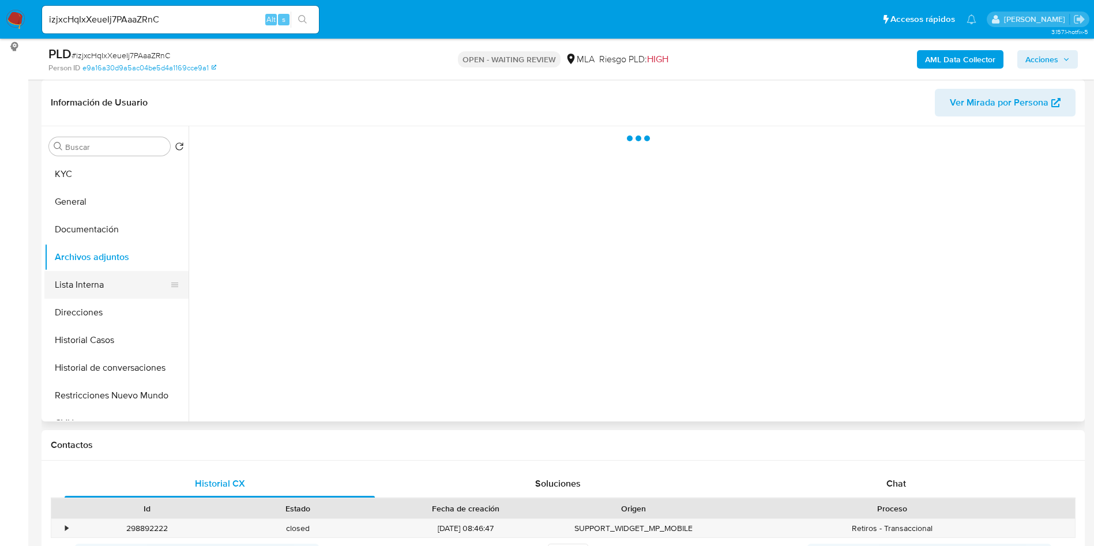
click at [106, 272] on button "Lista Interna" at bounding box center [111, 285] width 135 height 28
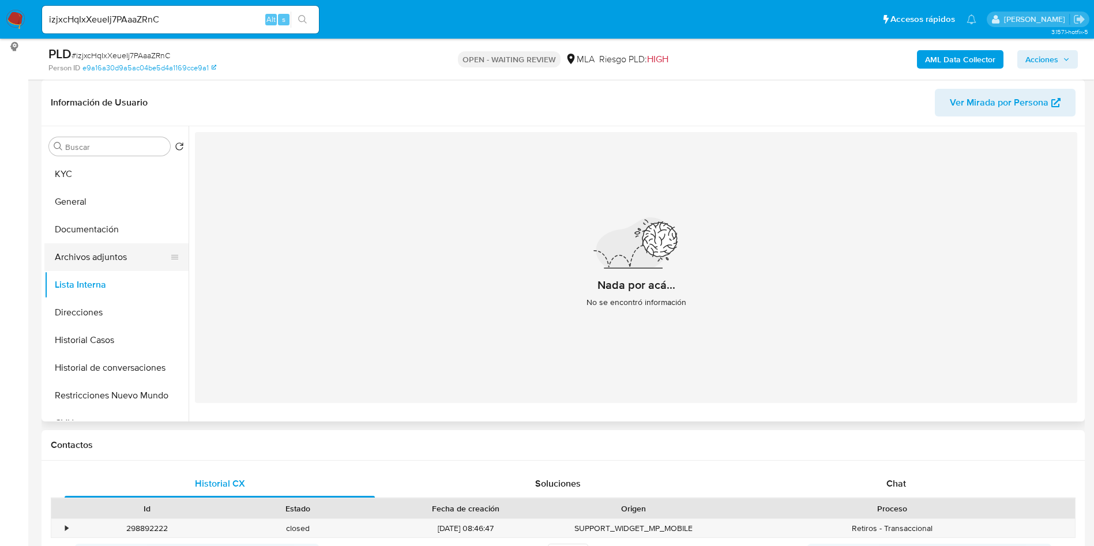
click at [106, 262] on button "Archivos adjuntos" at bounding box center [111, 257] width 135 height 28
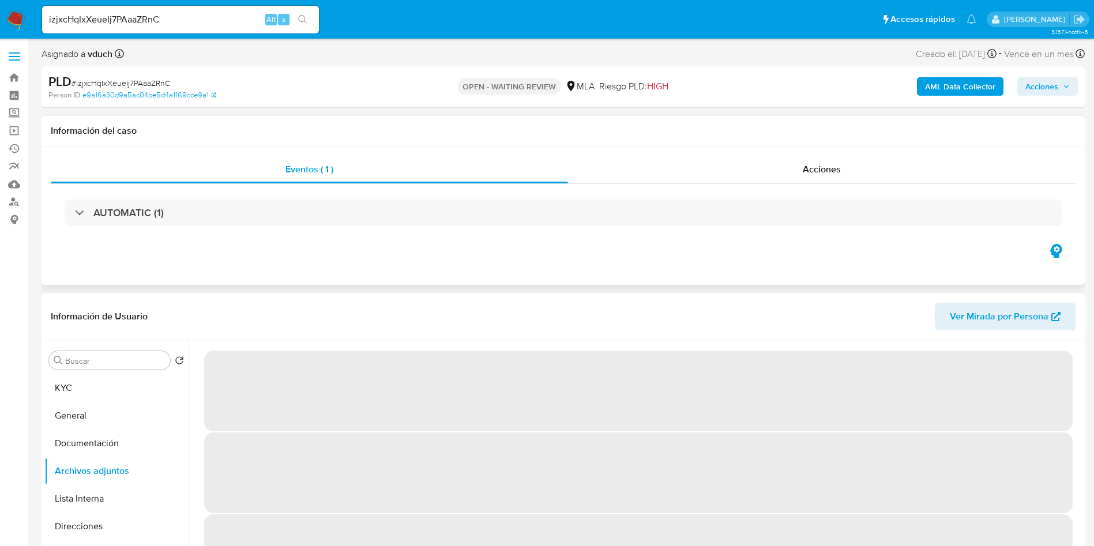
scroll to position [87, 0]
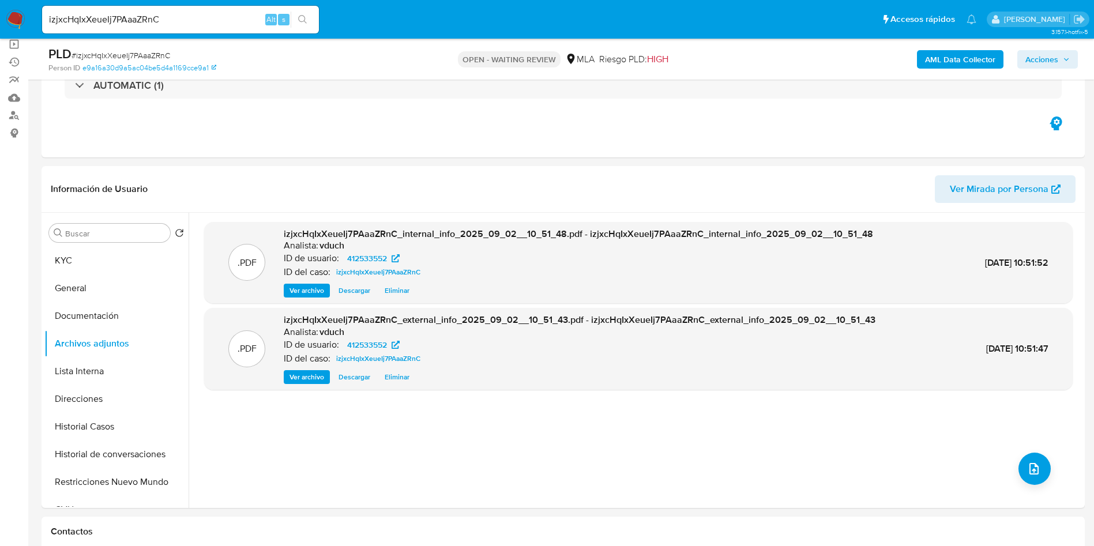
click at [131, 50] on span "# izjxcHqIxXeueIj7PAaaZRnC" at bounding box center [121, 56] width 99 height 12
copy span "izjxcHqIxXeueIj7PAaaZRnC"
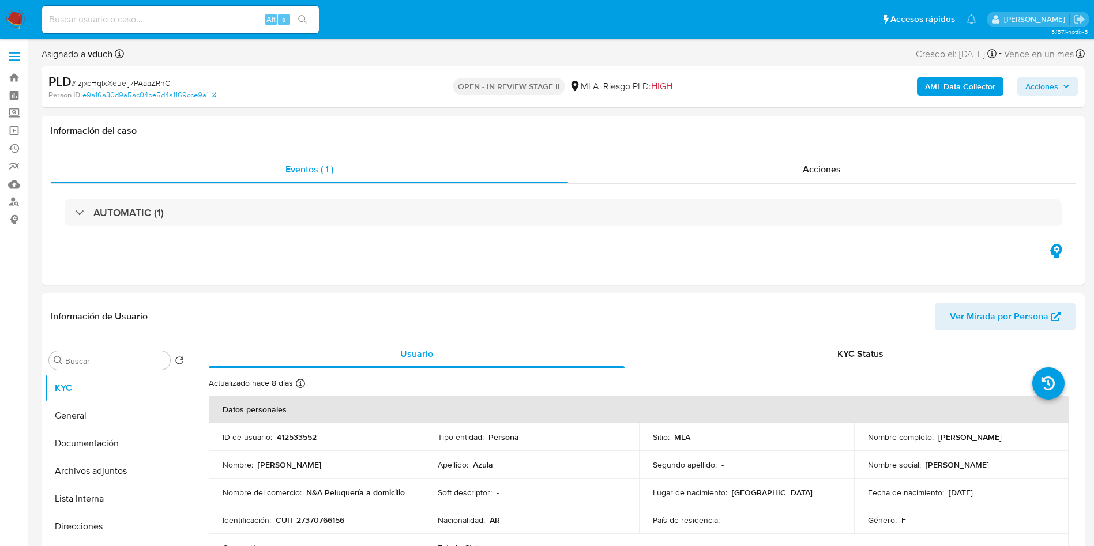
select select "10"
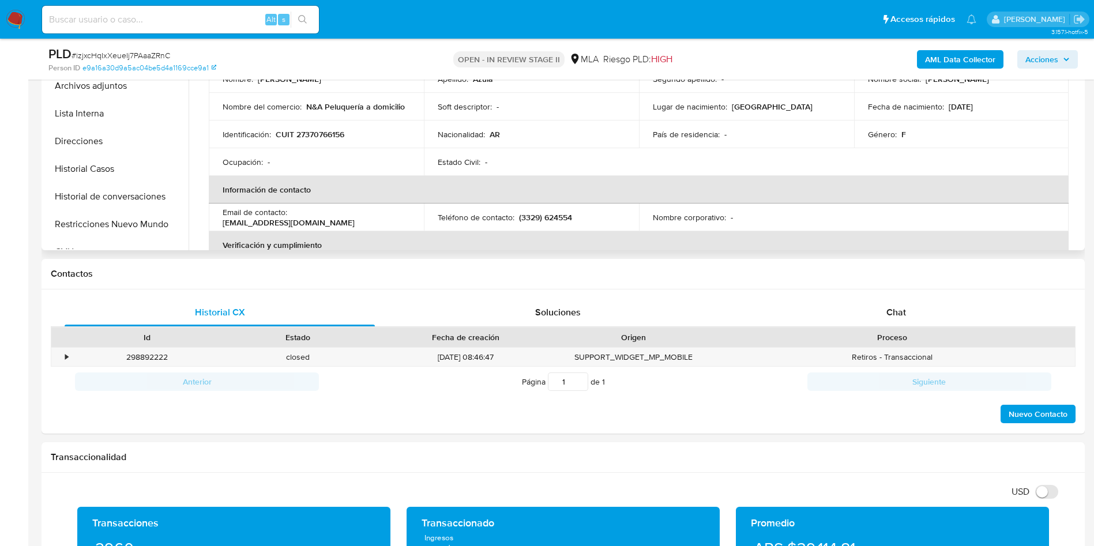
scroll to position [346, 0]
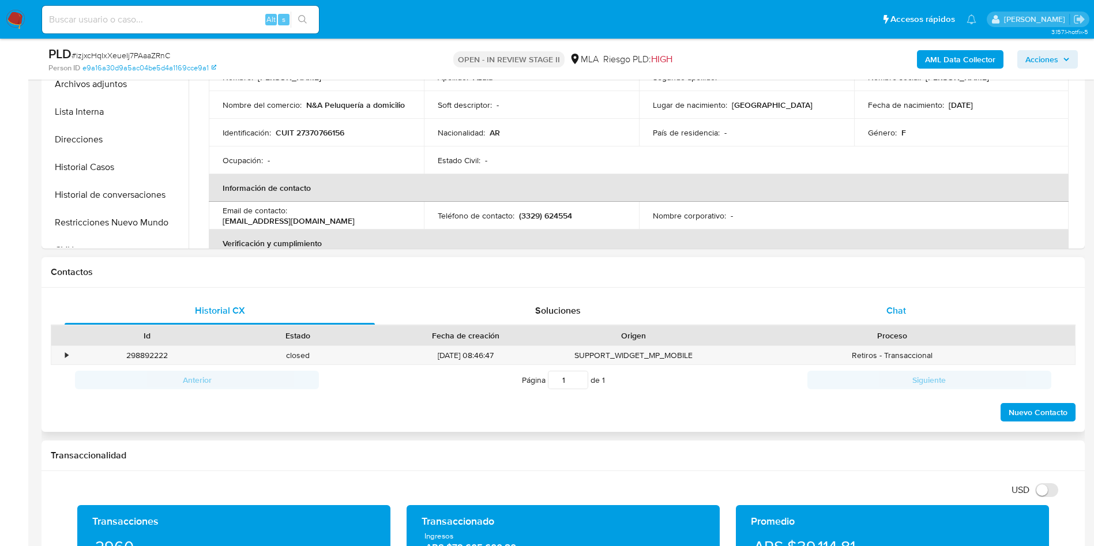
click at [934, 307] on div "Chat" at bounding box center [896, 311] width 310 height 28
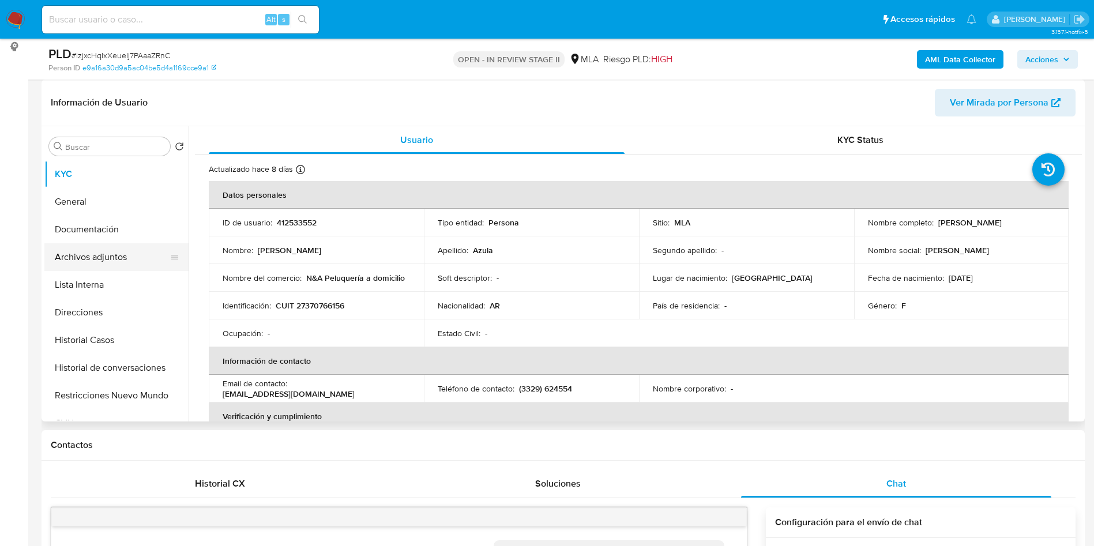
scroll to position [415, 0]
click at [140, 263] on button "Archivos adjuntos" at bounding box center [111, 257] width 135 height 28
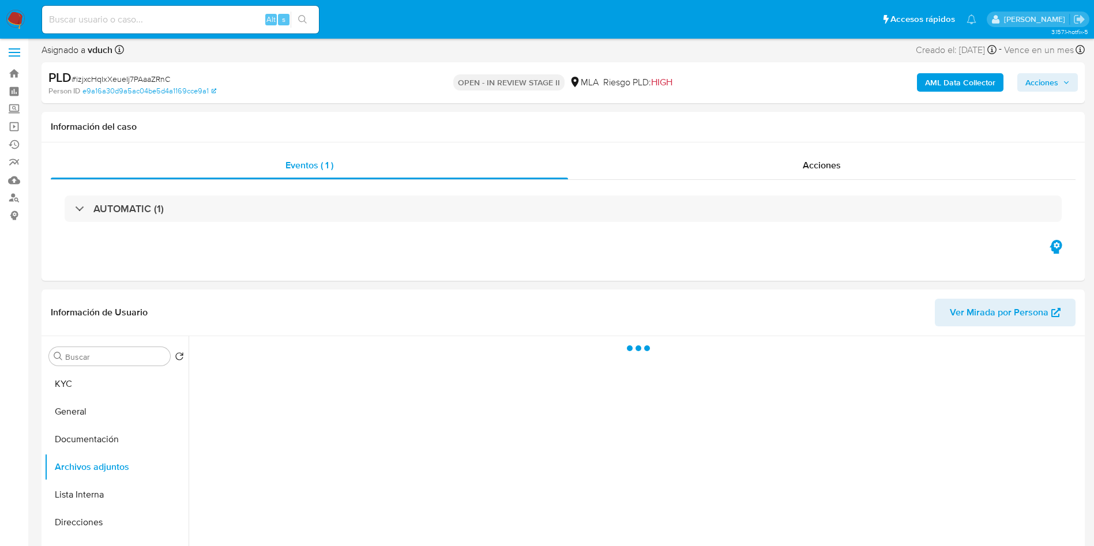
scroll to position [0, 0]
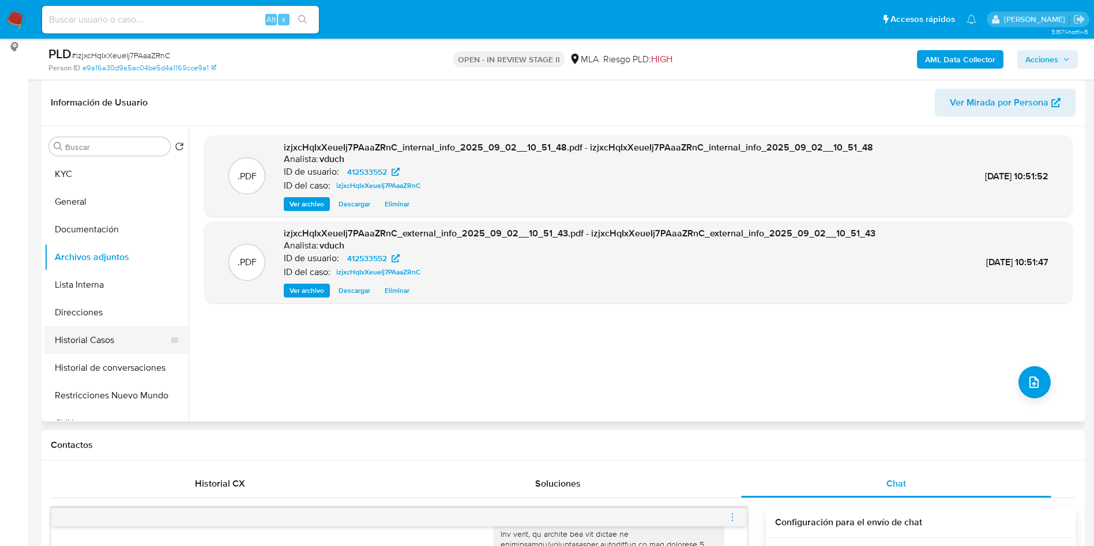
click at [80, 338] on button "Historial Casos" at bounding box center [111, 340] width 135 height 28
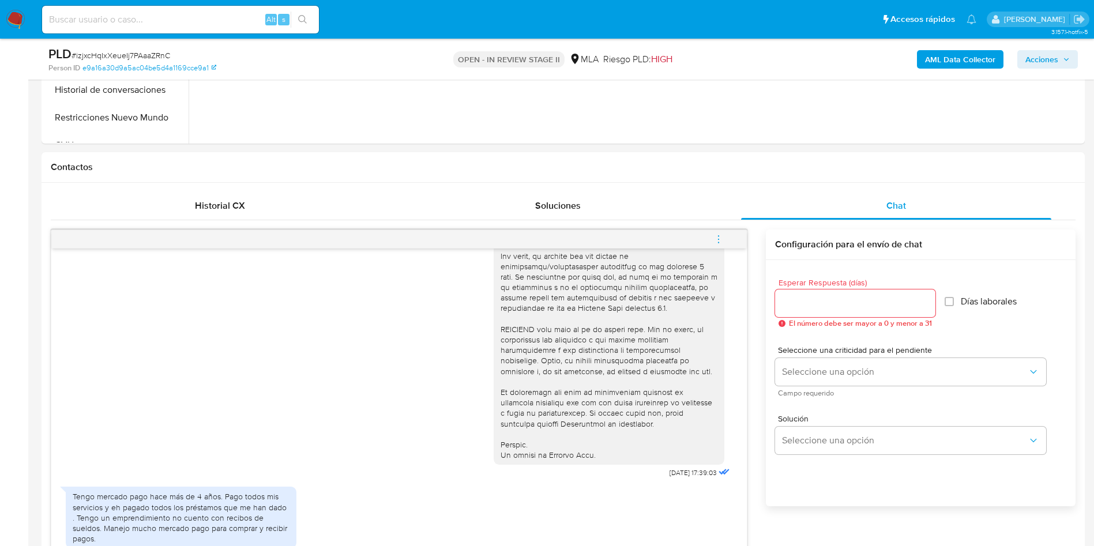
scroll to position [519, 0]
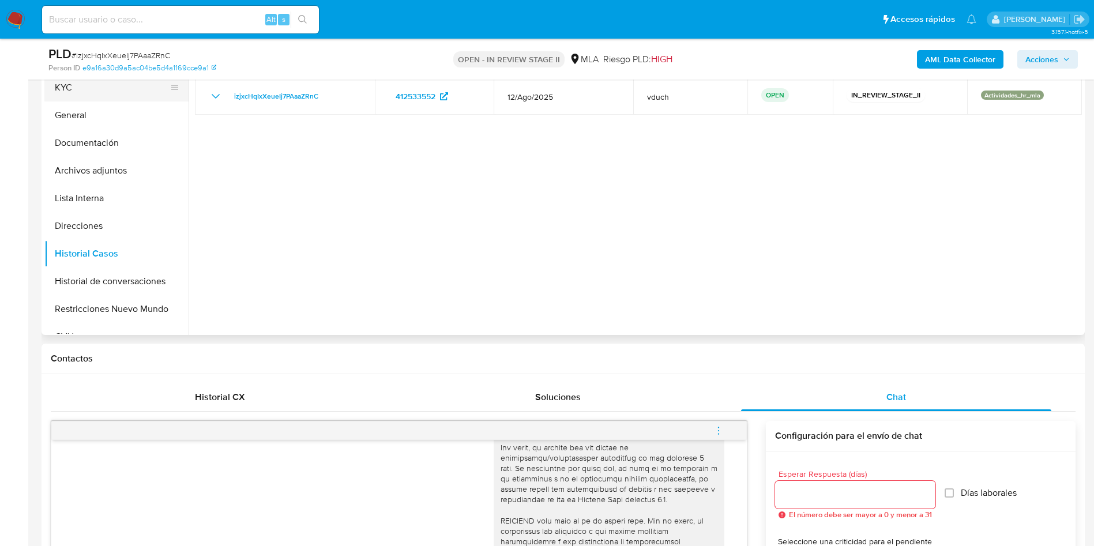
click at [69, 90] on button "KYC" at bounding box center [111, 88] width 135 height 28
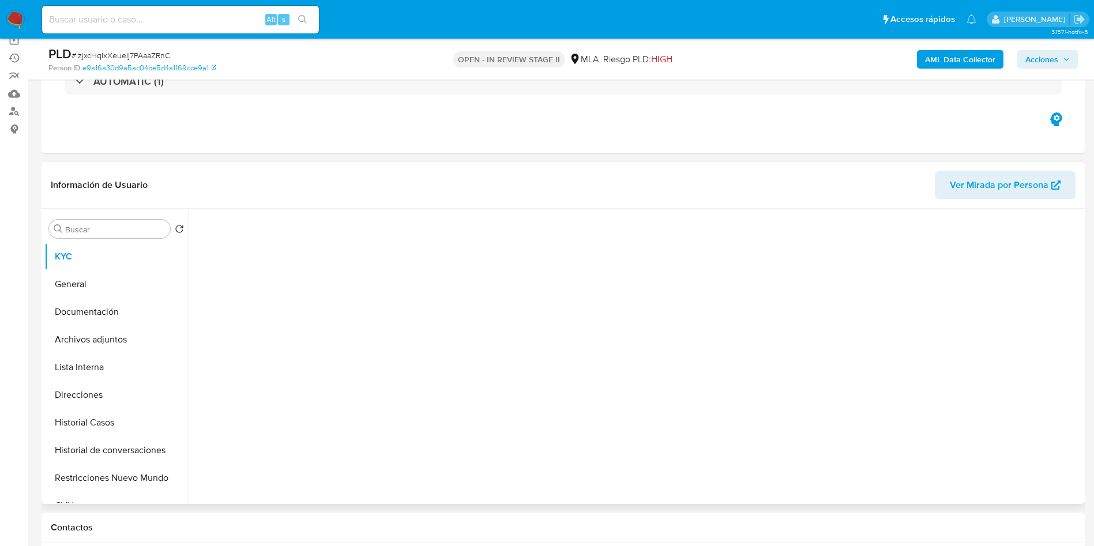
scroll to position [87, 0]
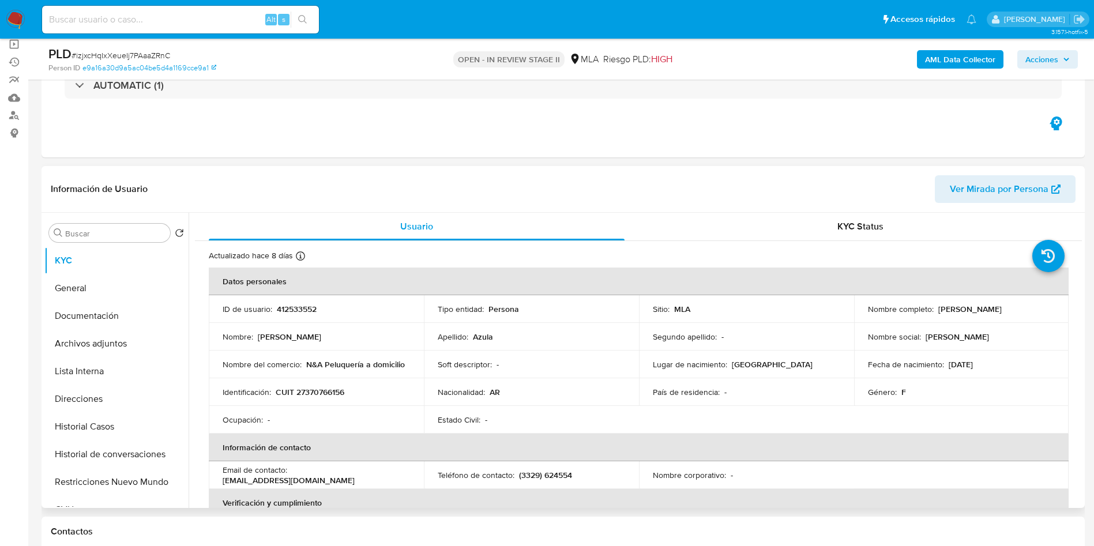
click at [283, 309] on p "412533552" at bounding box center [297, 309] width 40 height 10
copy p "412533552"
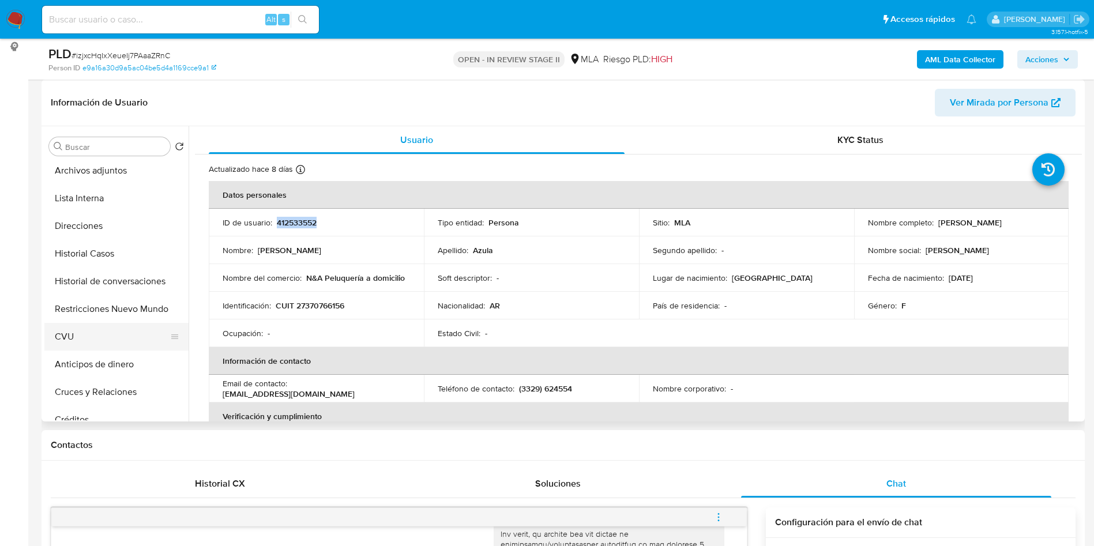
click at [93, 333] on button "CVU" at bounding box center [111, 337] width 135 height 28
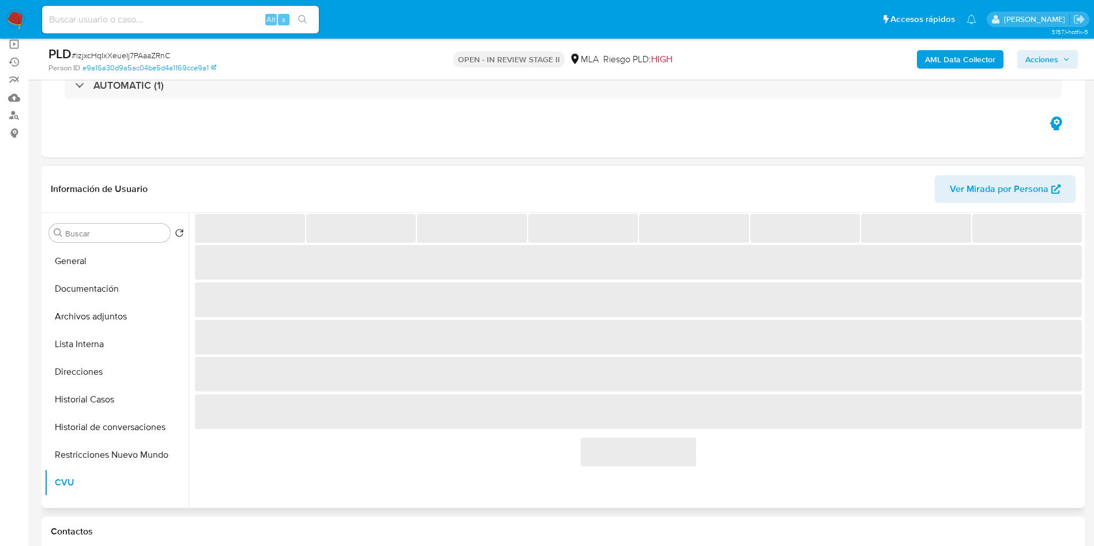
scroll to position [0, 0]
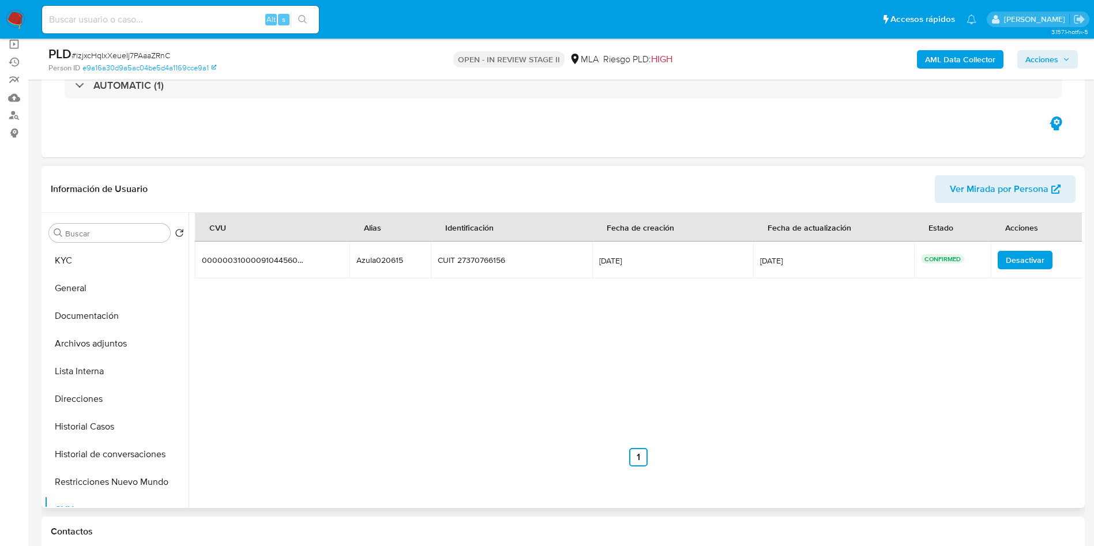
click at [402, 267] on td "Azula020615 Azula020615" at bounding box center [389, 260] width 81 height 37
click at [386, 262] on div "Azula020615" at bounding box center [389, 260] width 67 height 10
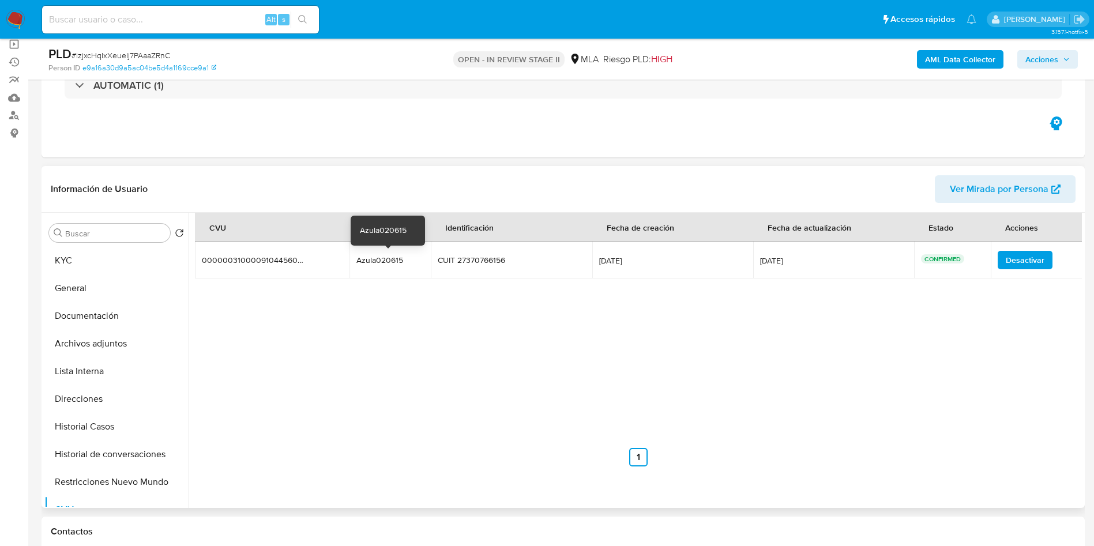
click at [386, 262] on div "Azula020615" at bounding box center [389, 260] width 67 height 10
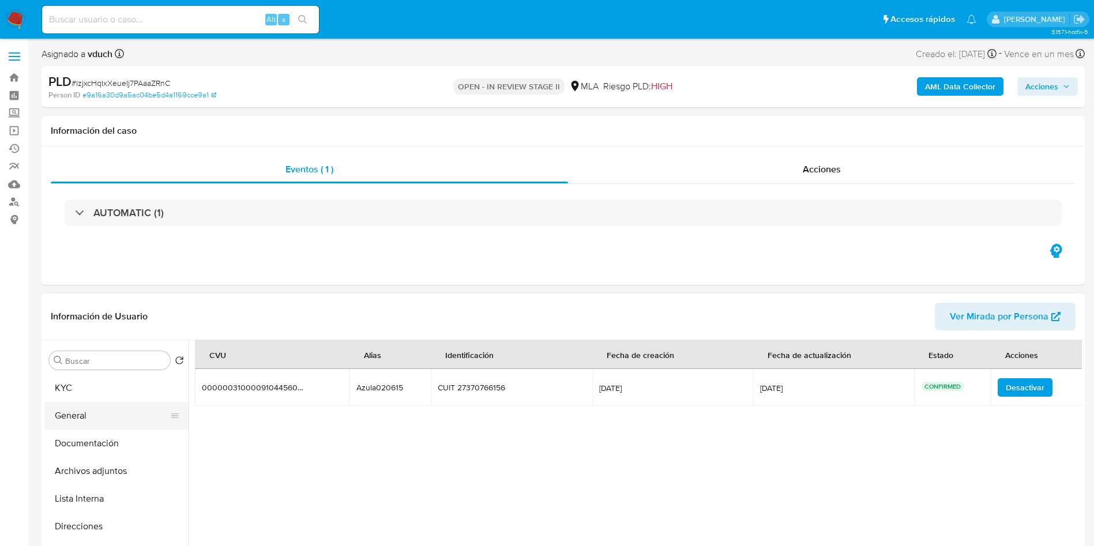
click at [104, 404] on button "General" at bounding box center [111, 416] width 135 height 28
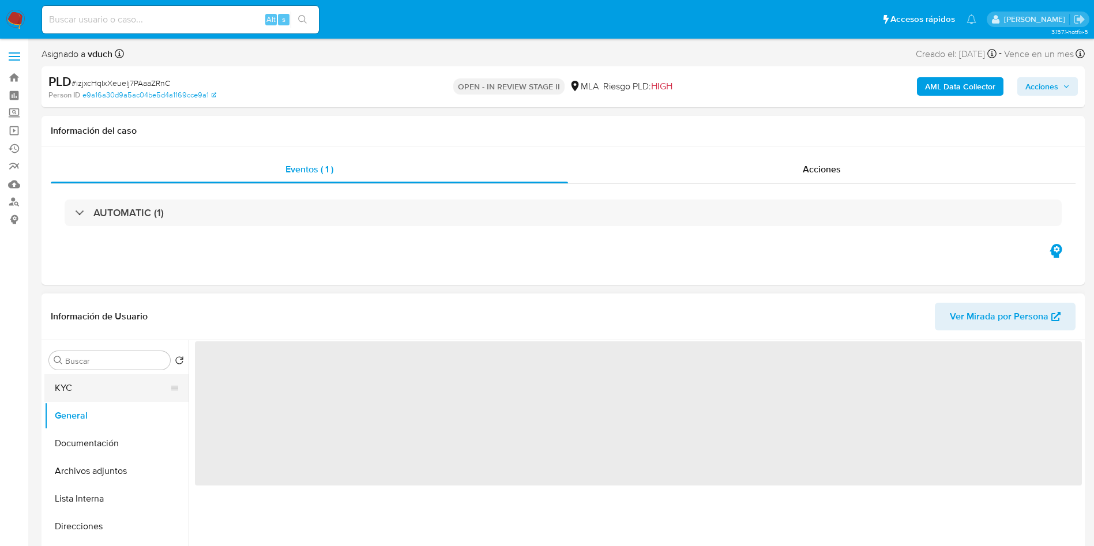
click at [73, 390] on button "KYC" at bounding box center [111, 388] width 135 height 28
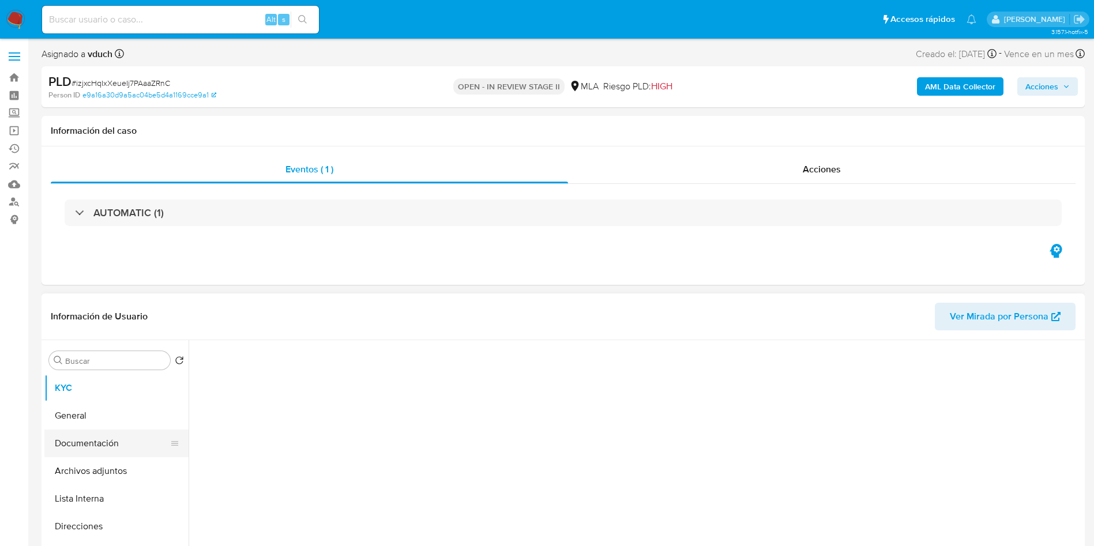
drag, startPoint x: 107, startPoint y: 462, endPoint x: 103, endPoint y: 455, distance: 8.0
click at [107, 462] on button "Archivos adjuntos" at bounding box center [116, 471] width 144 height 28
click at [96, 441] on button "Documentación" at bounding box center [111, 444] width 135 height 28
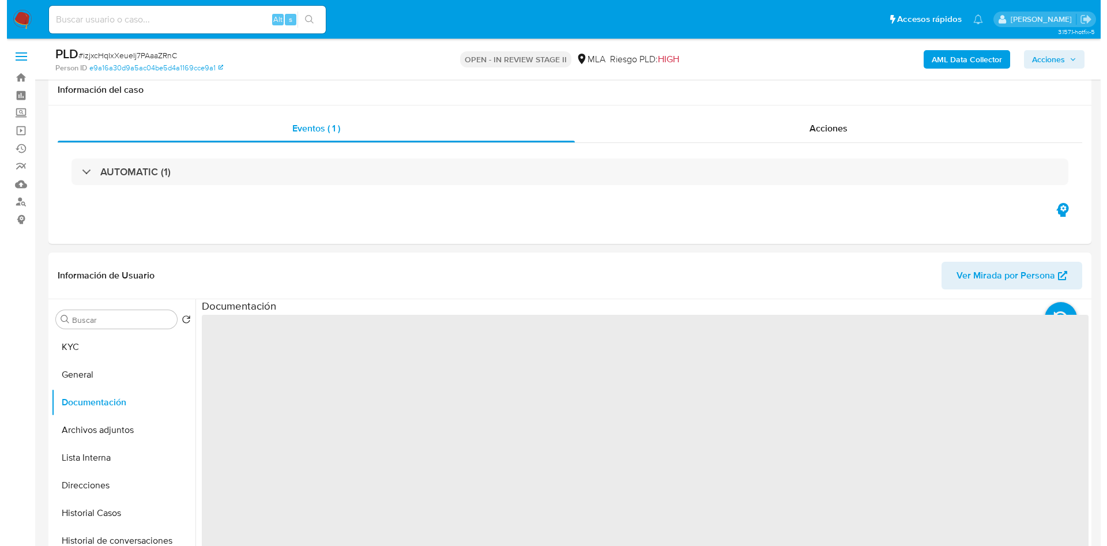
scroll to position [87, 0]
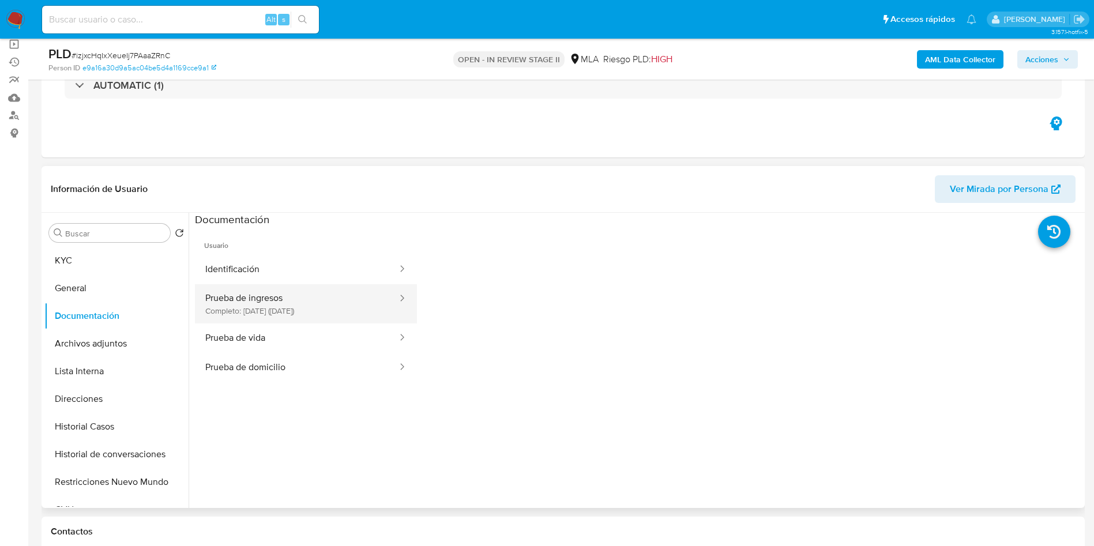
click at [292, 319] on button "Prueba de ingresos Completo: 05/06/2023 (hace 2 años)" at bounding box center [297, 303] width 204 height 39
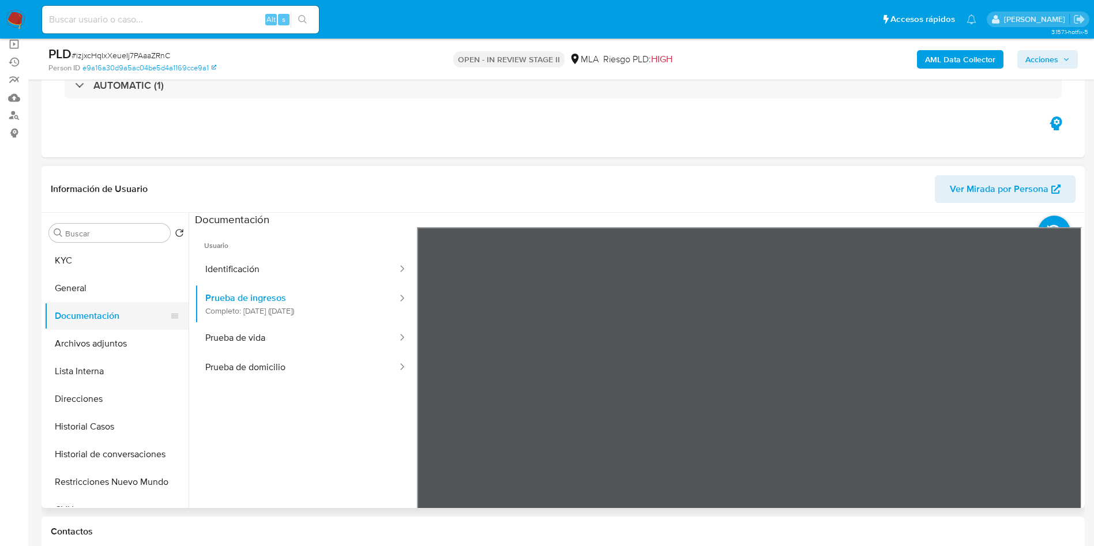
click at [90, 305] on button "Documentación" at bounding box center [111, 316] width 135 height 28
click at [91, 349] on button "Archivos adjuntos" at bounding box center [111, 344] width 135 height 28
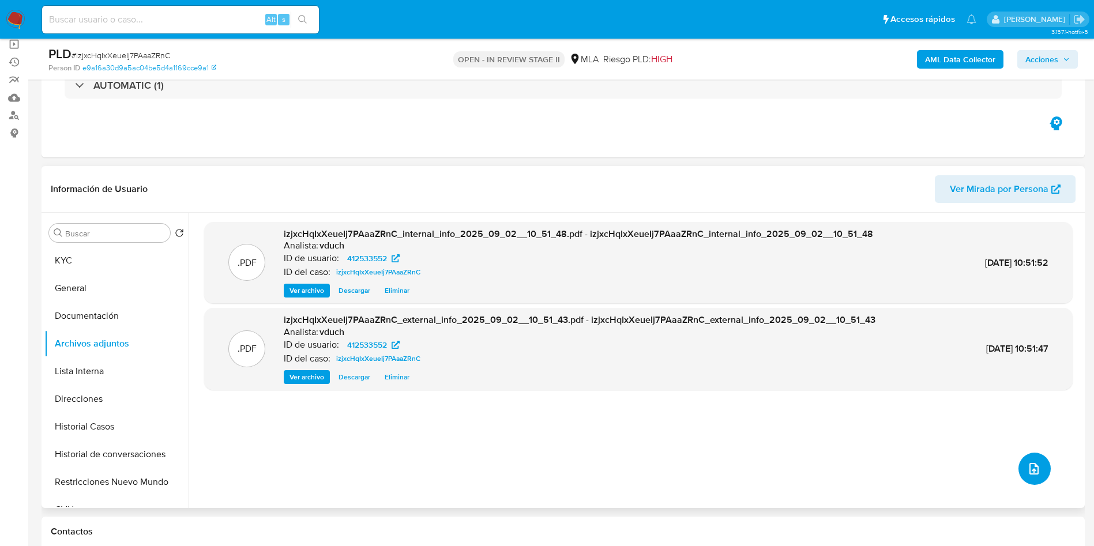
click at [1029, 472] on icon "upload-file" at bounding box center [1033, 469] width 9 height 12
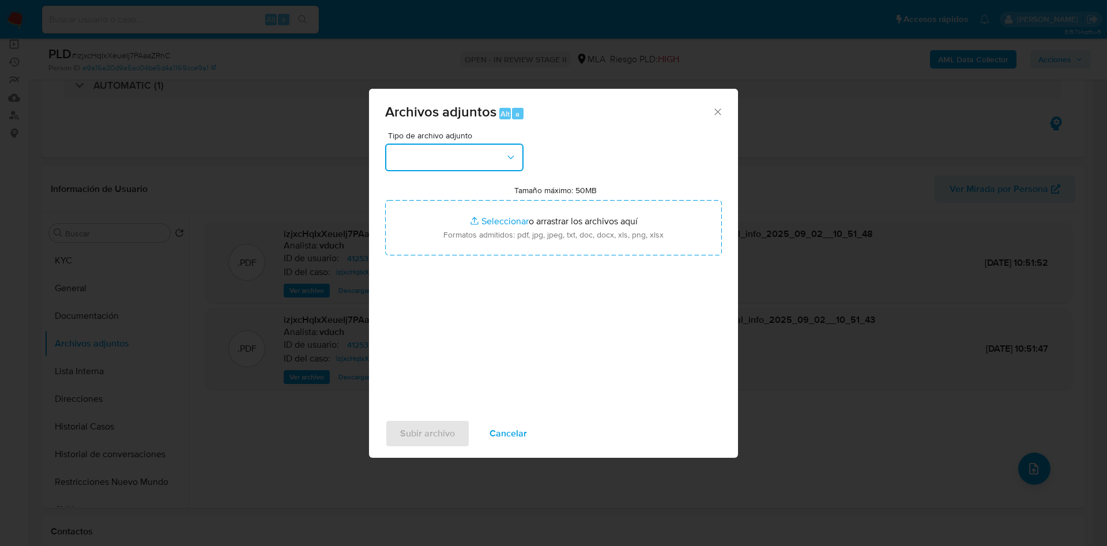
click at [493, 170] on button "button" at bounding box center [454, 158] width 138 height 28
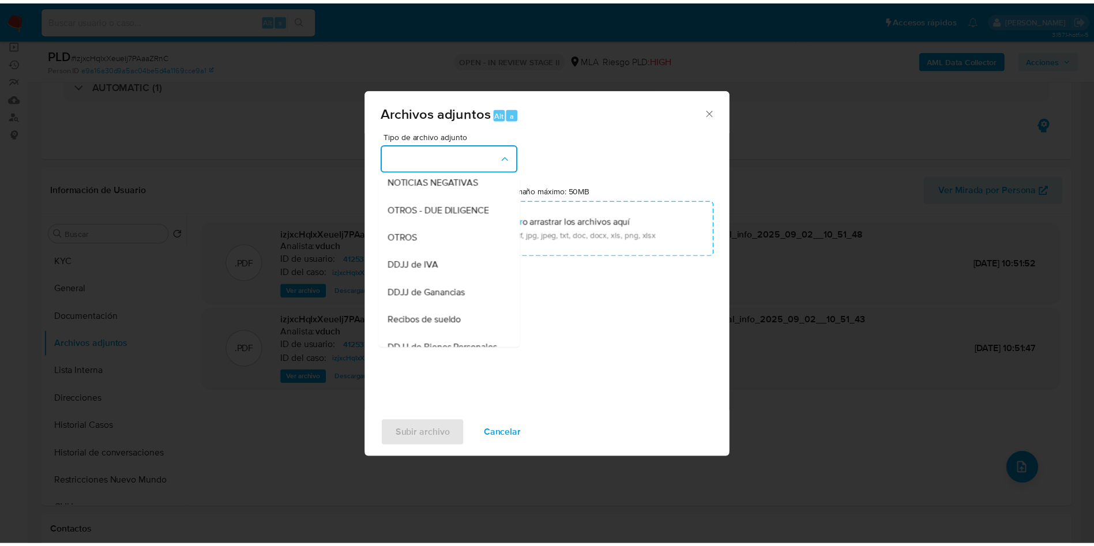
scroll to position [260, 0]
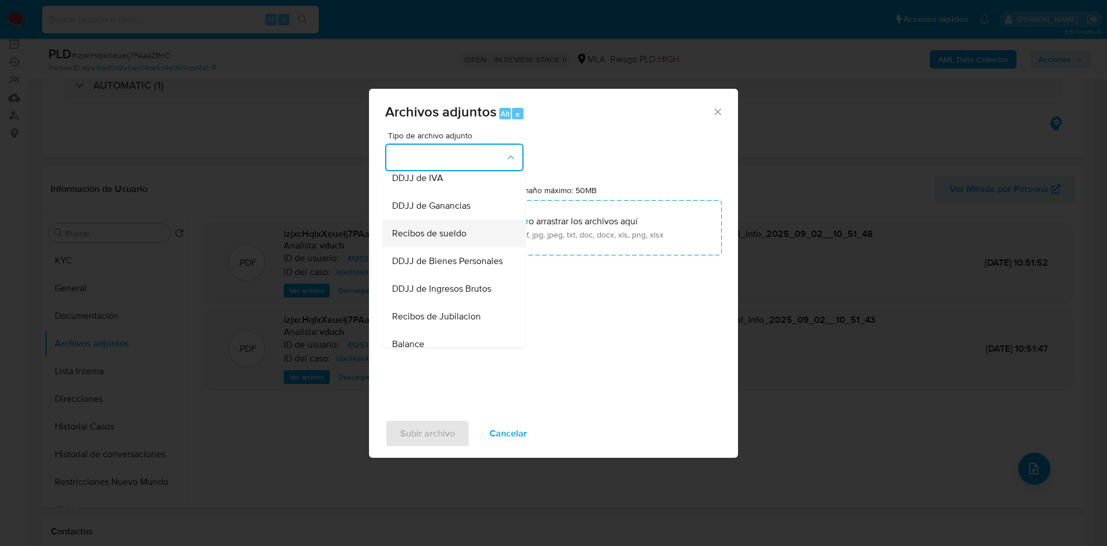
click at [453, 247] on div "Recibos de sueldo" at bounding box center [451, 234] width 118 height 28
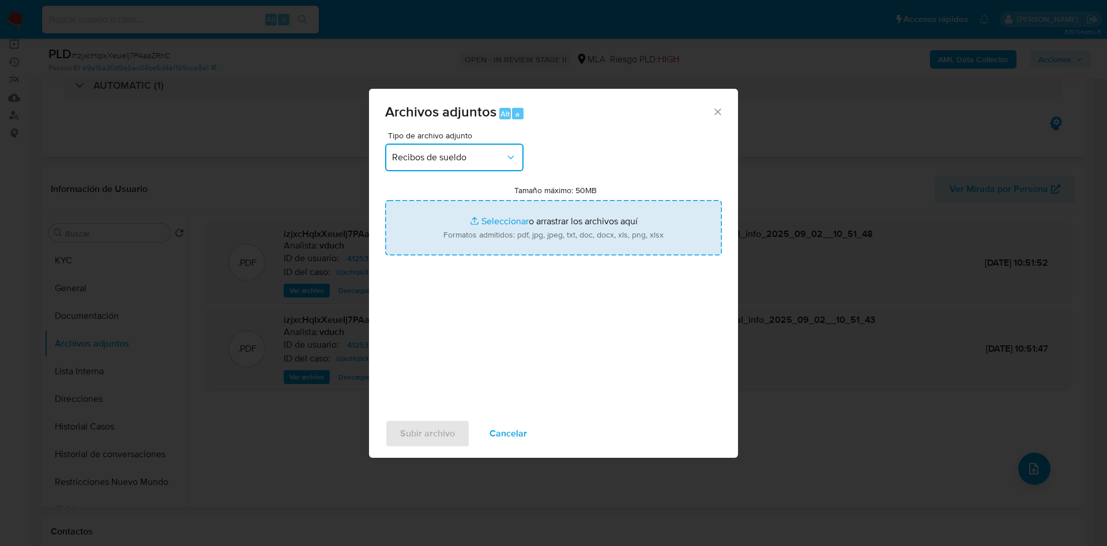
type input "C:\fakepath\Abr 2023.jpeg"
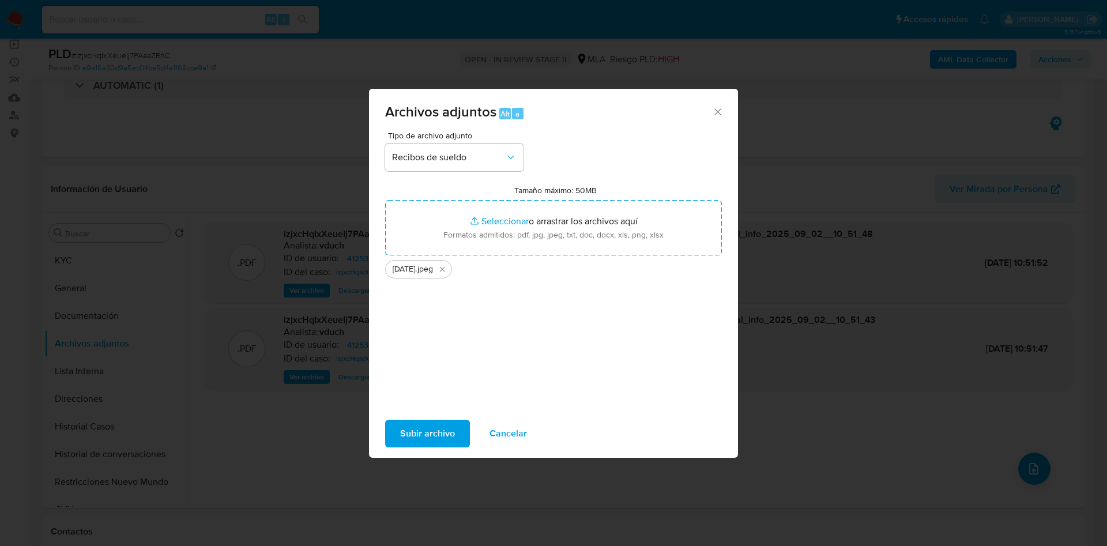
click at [426, 424] on span "Subir archivo" at bounding box center [427, 433] width 55 height 25
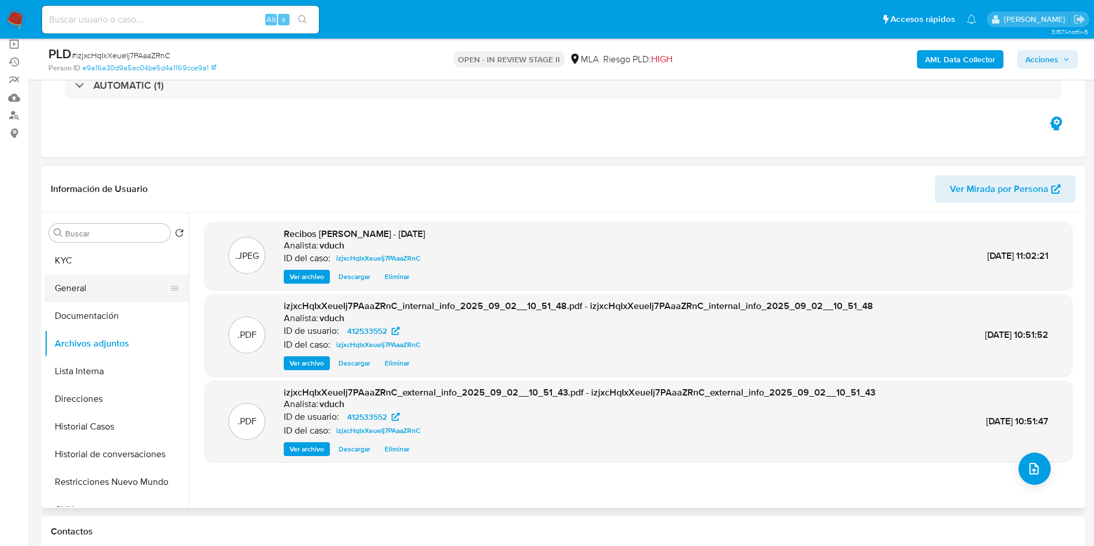
click at [133, 292] on button "General" at bounding box center [111, 289] width 135 height 28
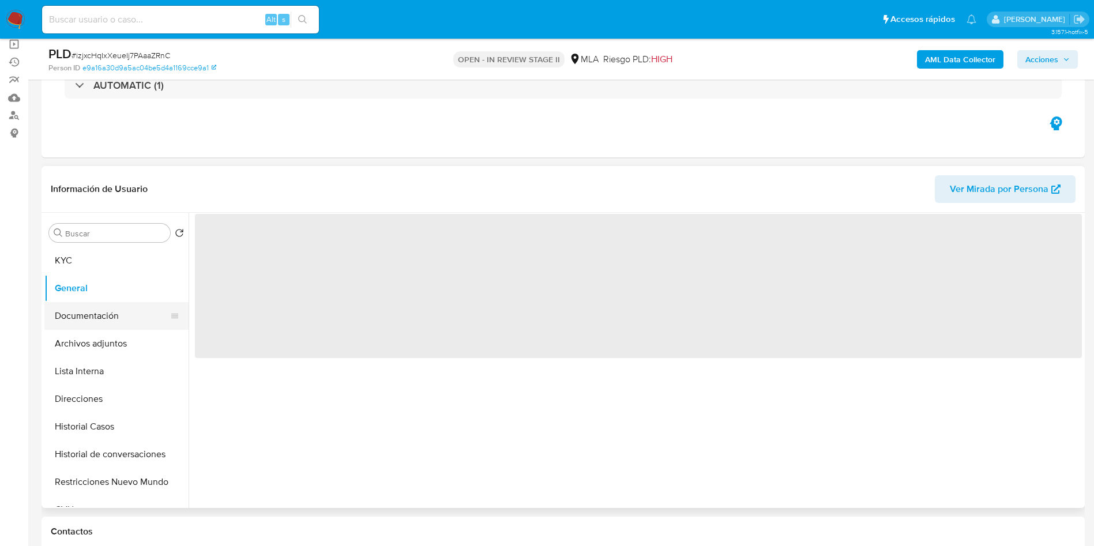
click at [98, 309] on button "Documentación" at bounding box center [111, 316] width 135 height 28
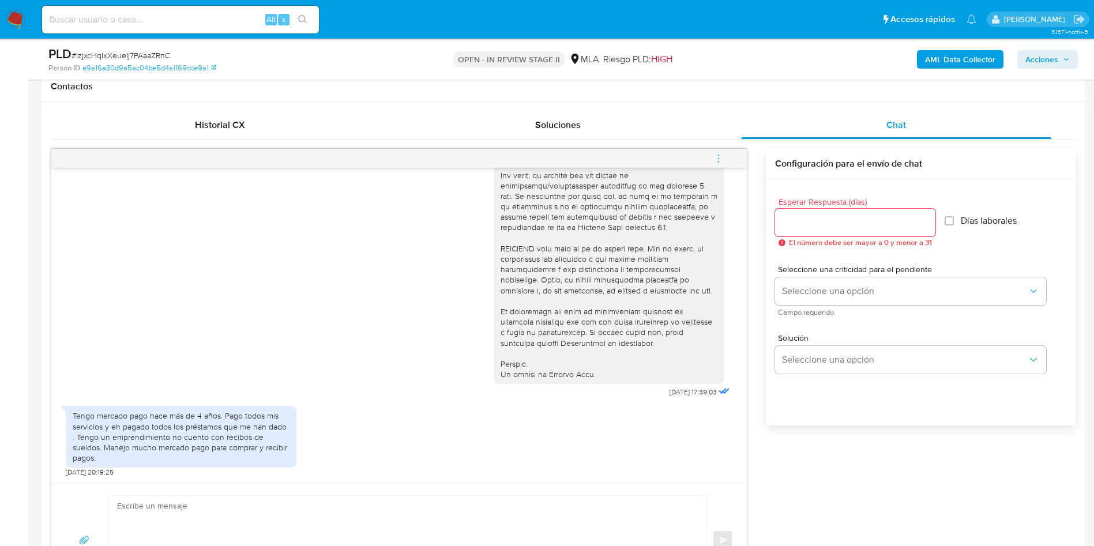
scroll to position [606, 0]
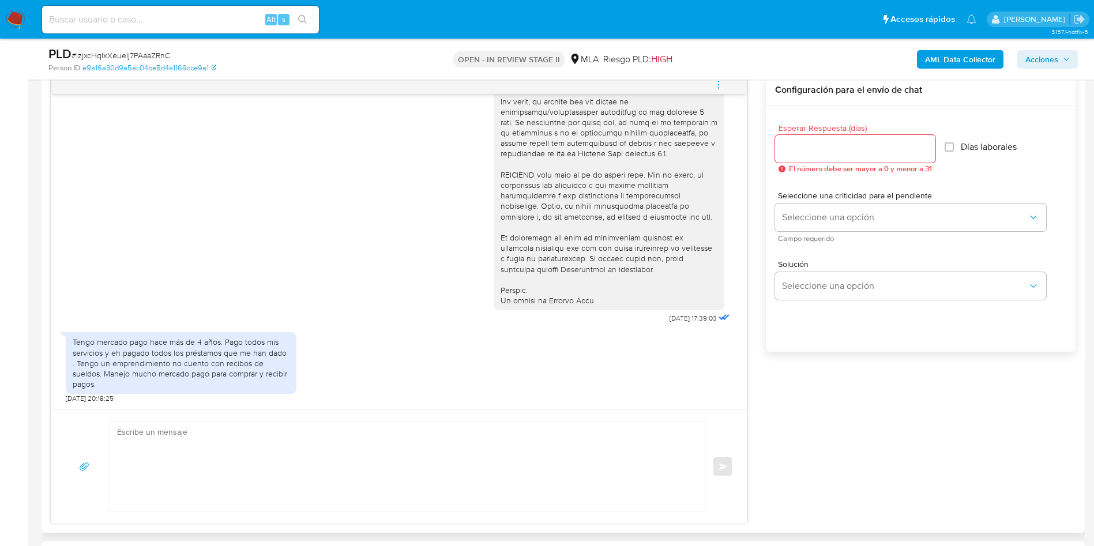
click at [133, 356] on div "Tengo mercado pago hace más de 4 años. Pago todos mis servicios y eh pagado tod…" at bounding box center [181, 363] width 217 height 52
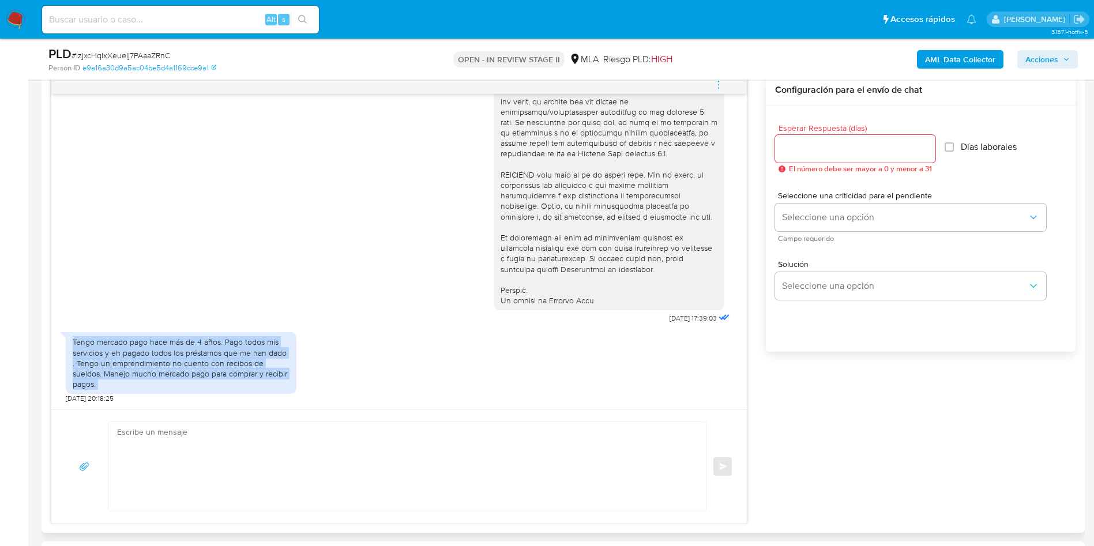
click at [133, 356] on div "Tengo mercado pago hace más de 4 años. Pago todos mis servicios y eh pagado tod…" at bounding box center [181, 363] width 217 height 52
copy div "Tengo mercado pago hace más de 4 años. Pago todos mis servicios y eh pagado tod…"
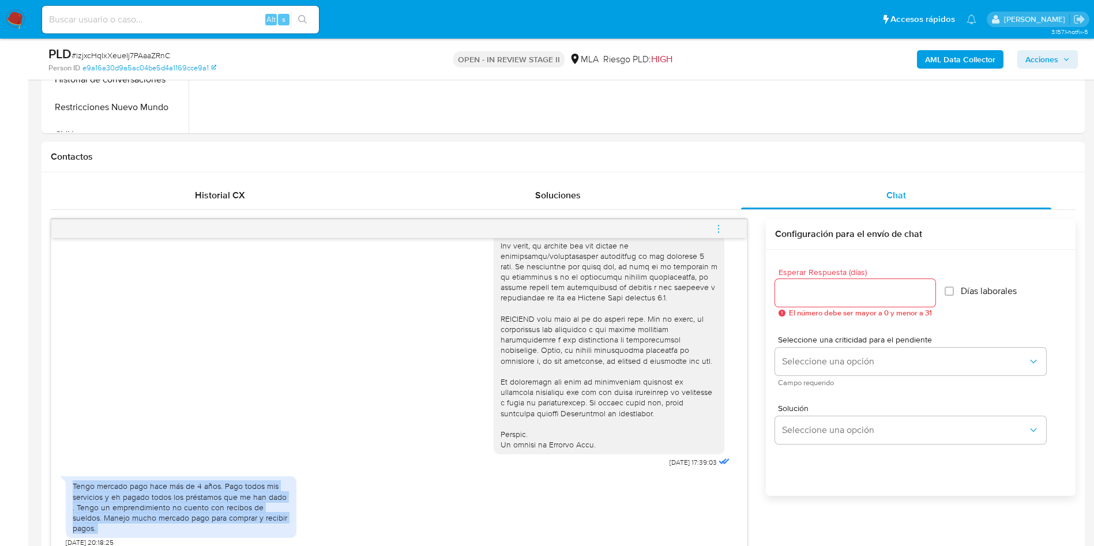
scroll to position [87, 0]
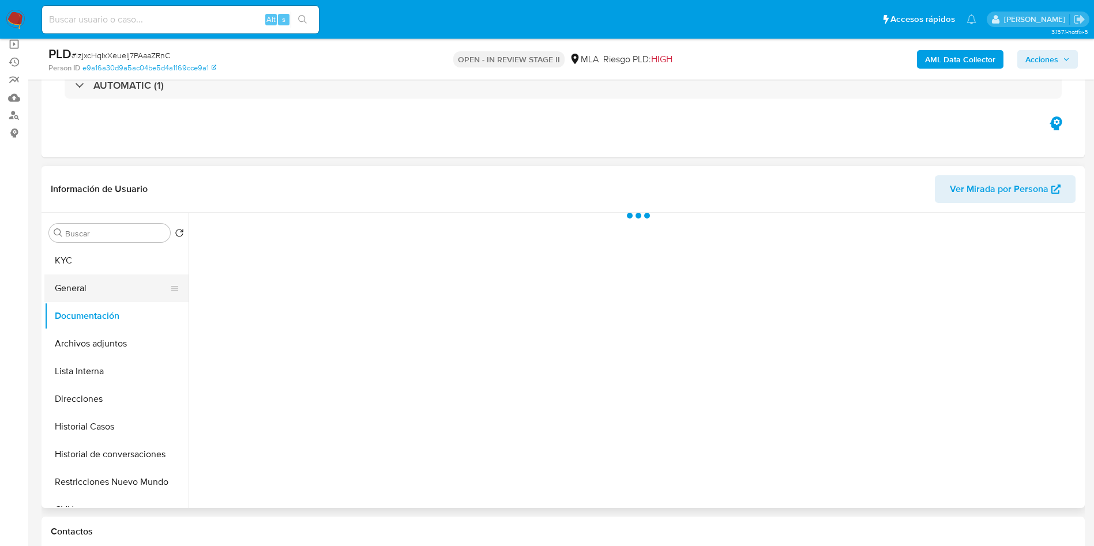
click at [106, 299] on button "General" at bounding box center [111, 289] width 135 height 28
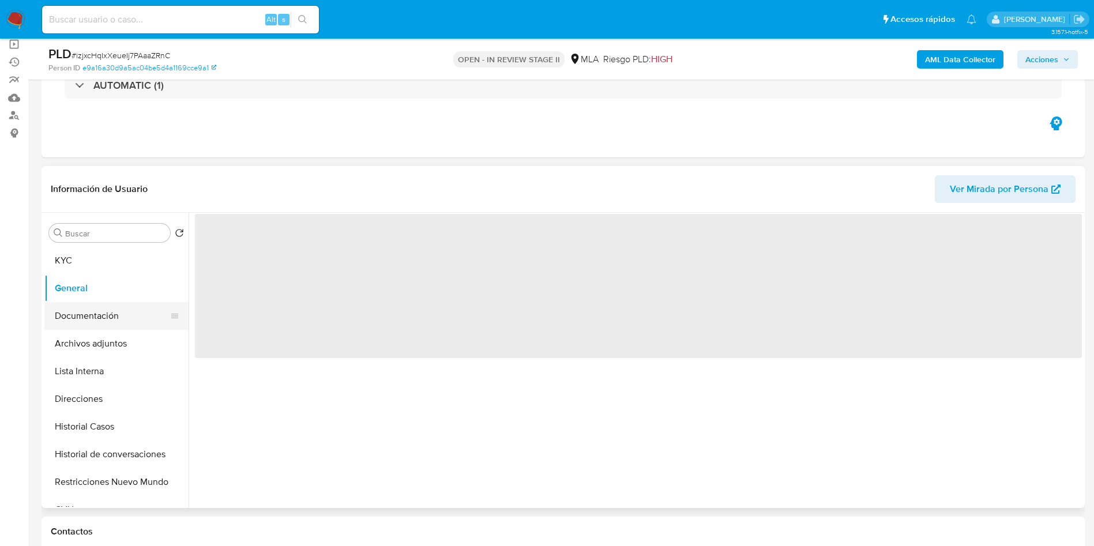
click at [106, 320] on button "Documentación" at bounding box center [111, 316] width 135 height 28
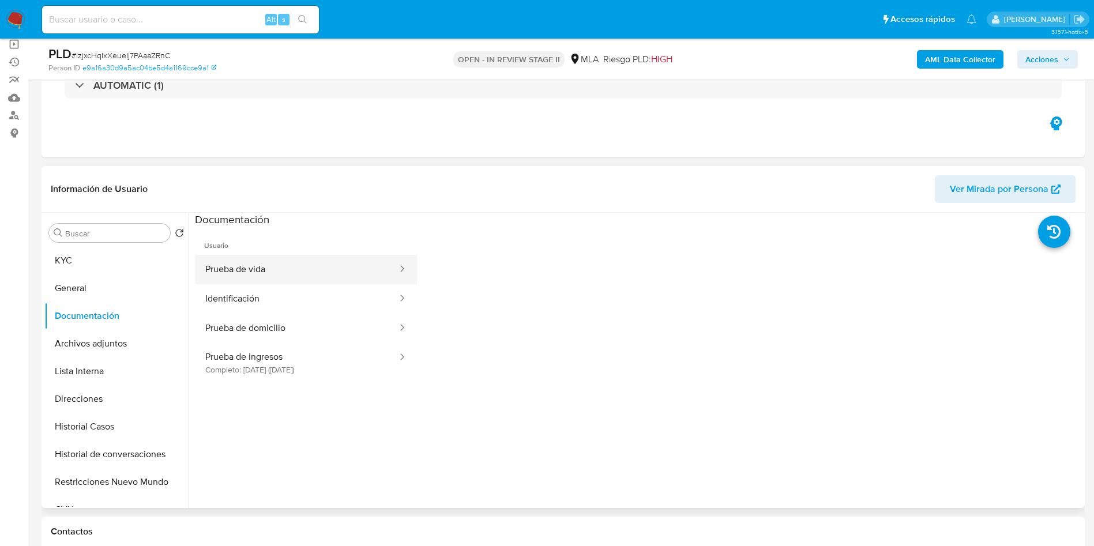
click at [270, 278] on button "Prueba de vida" at bounding box center [297, 269] width 204 height 29
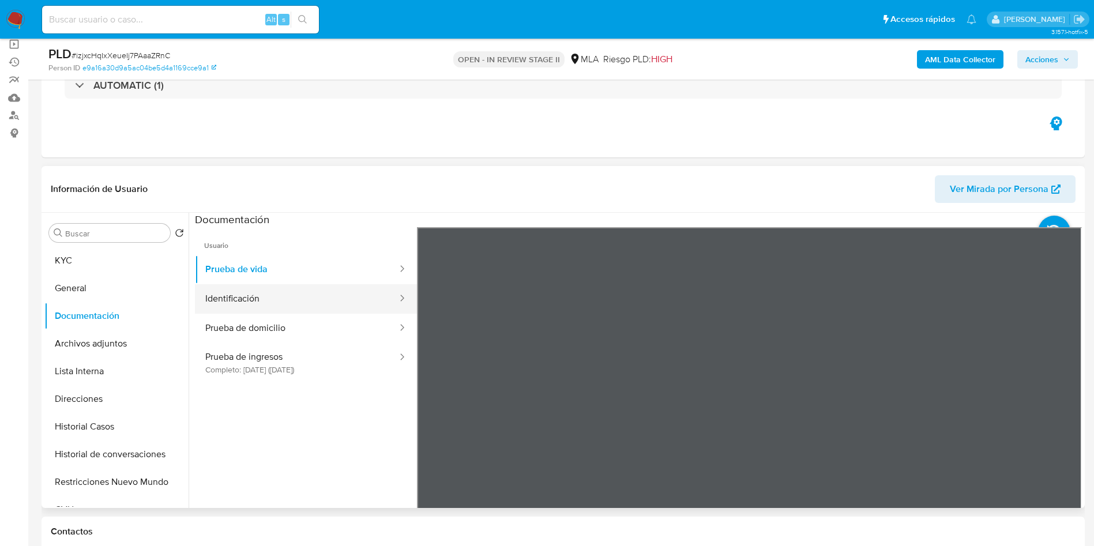
click at [270, 303] on button "Identificación" at bounding box center [297, 298] width 204 height 29
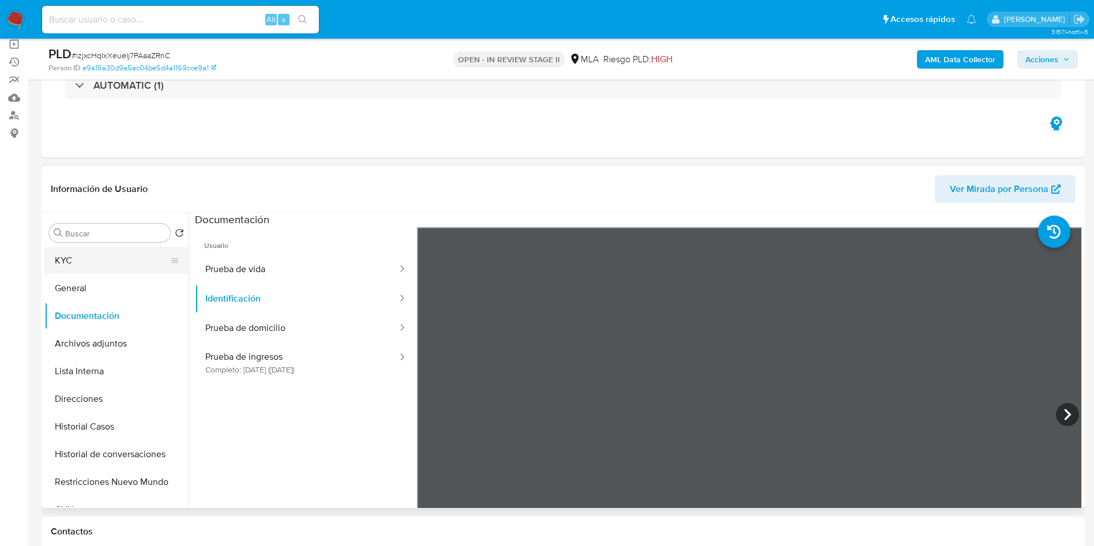
click at [100, 269] on button "KYC" at bounding box center [111, 261] width 135 height 28
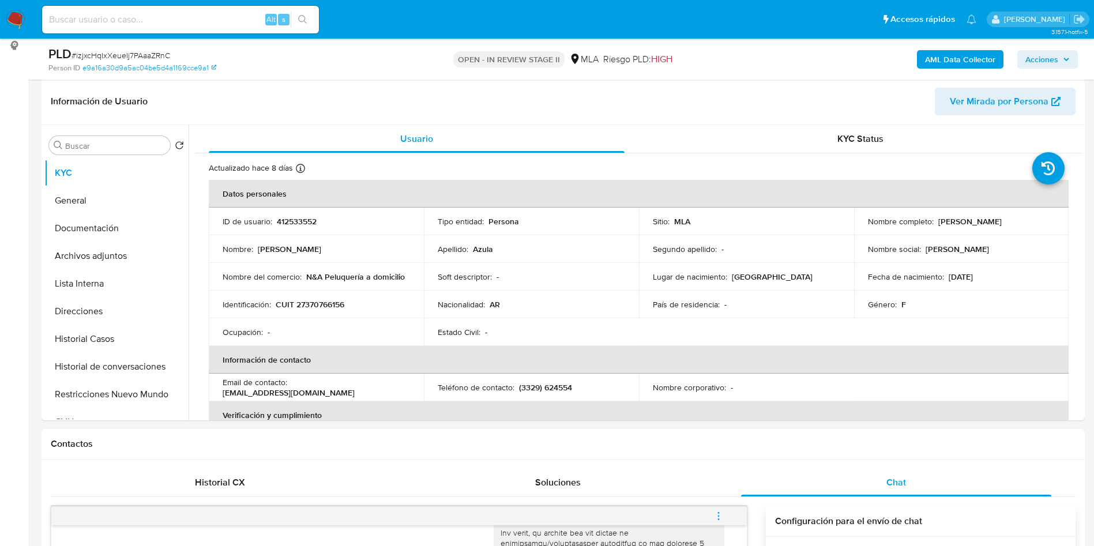
scroll to position [260, 0]
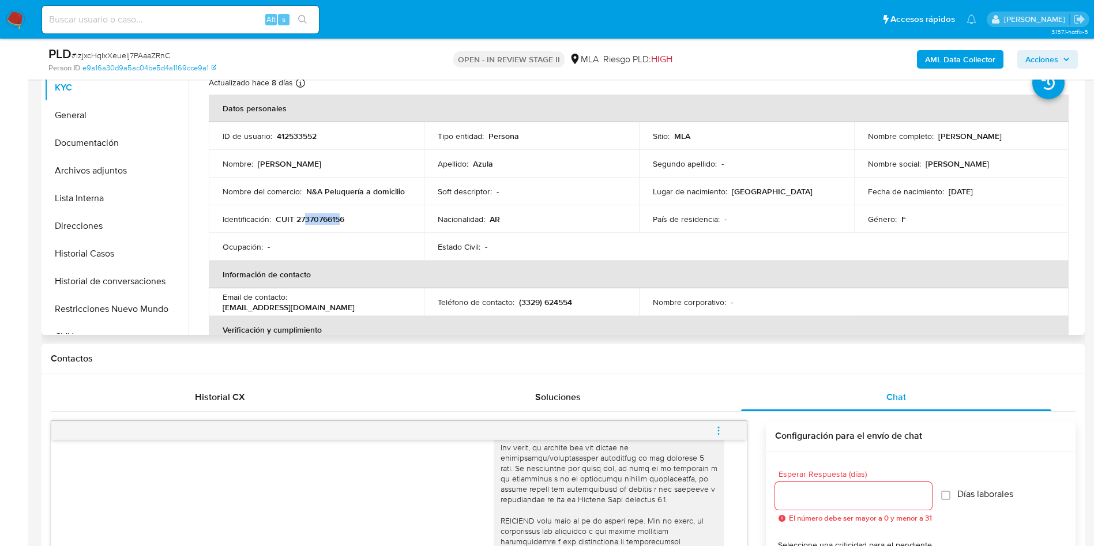
drag, startPoint x: 305, startPoint y: 221, endPoint x: 342, endPoint y: 219, distance: 37.0
click at [342, 219] on p "CUIT 27370766156" at bounding box center [310, 219] width 69 height 10
copy p "37076615"
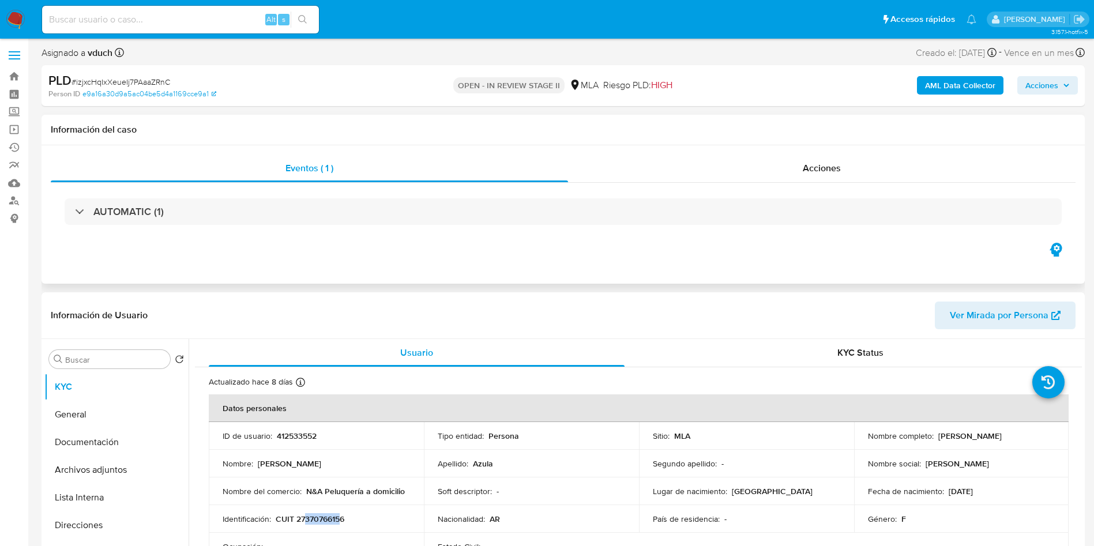
scroll to position [0, 0]
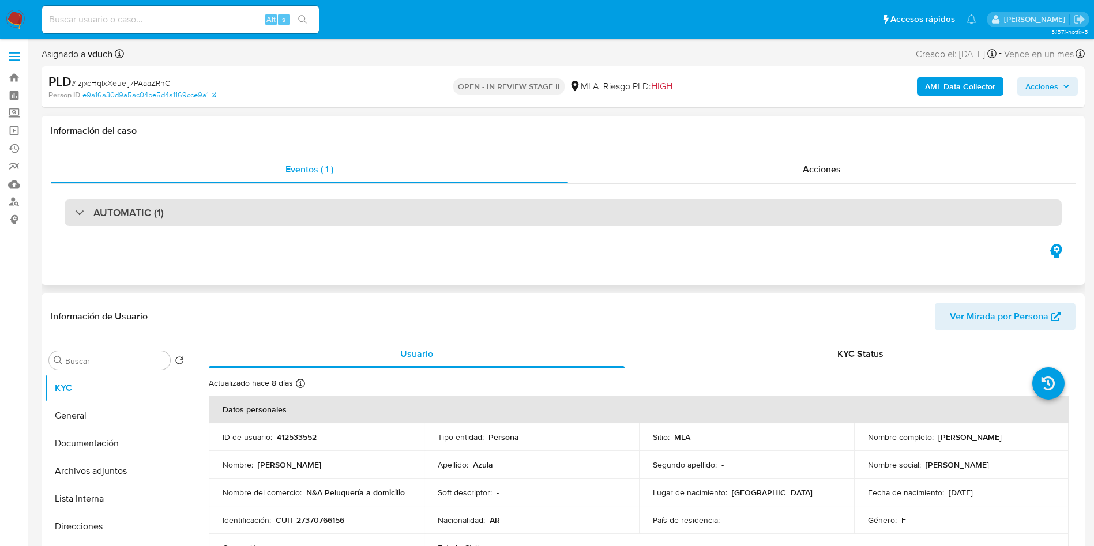
click at [404, 211] on div "AUTOMATIC (1)" at bounding box center [563, 213] width 997 height 27
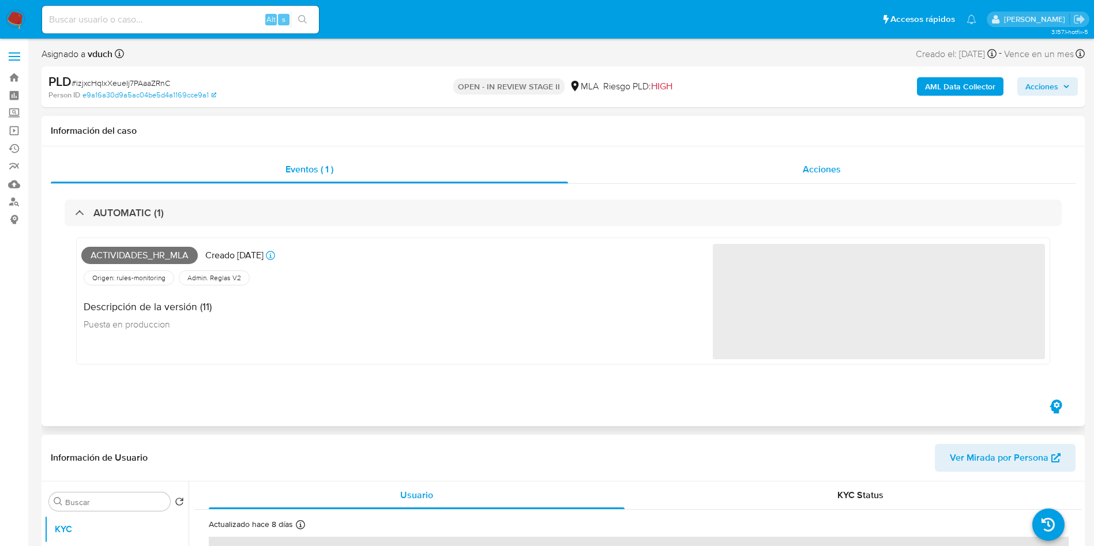
click at [813, 170] on span "Acciones" at bounding box center [822, 169] width 38 height 13
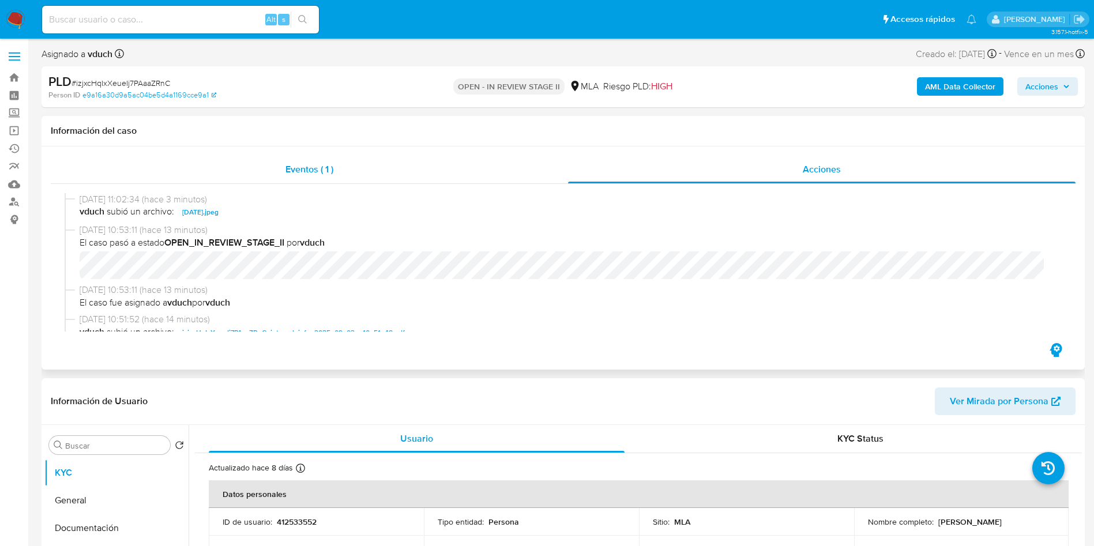
click at [283, 157] on div "Eventos ( 1 )" at bounding box center [309, 170] width 517 height 28
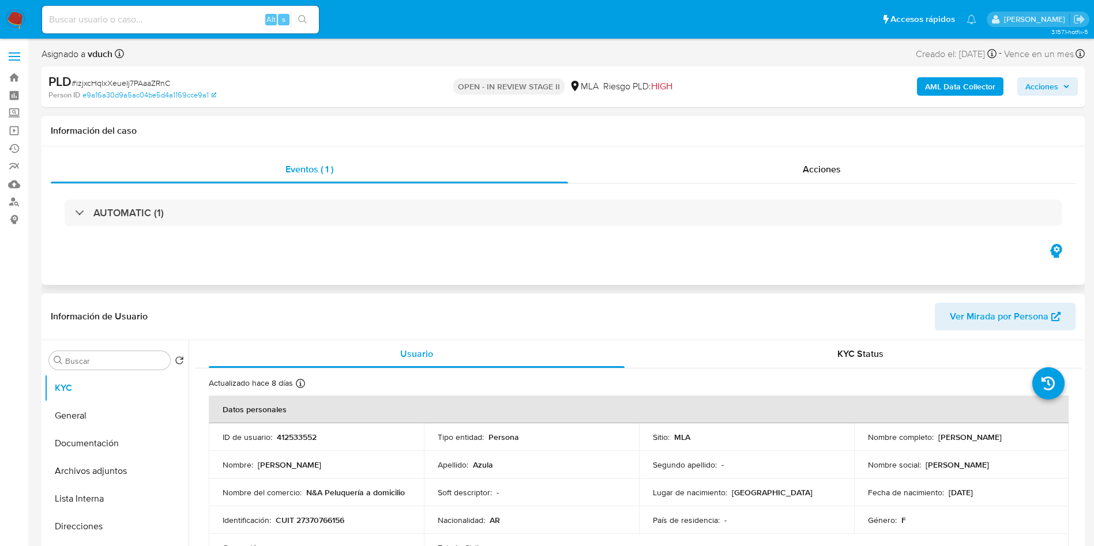
click at [720, 240] on div "AUTOMATIC (1)" at bounding box center [563, 213] width 1025 height 58
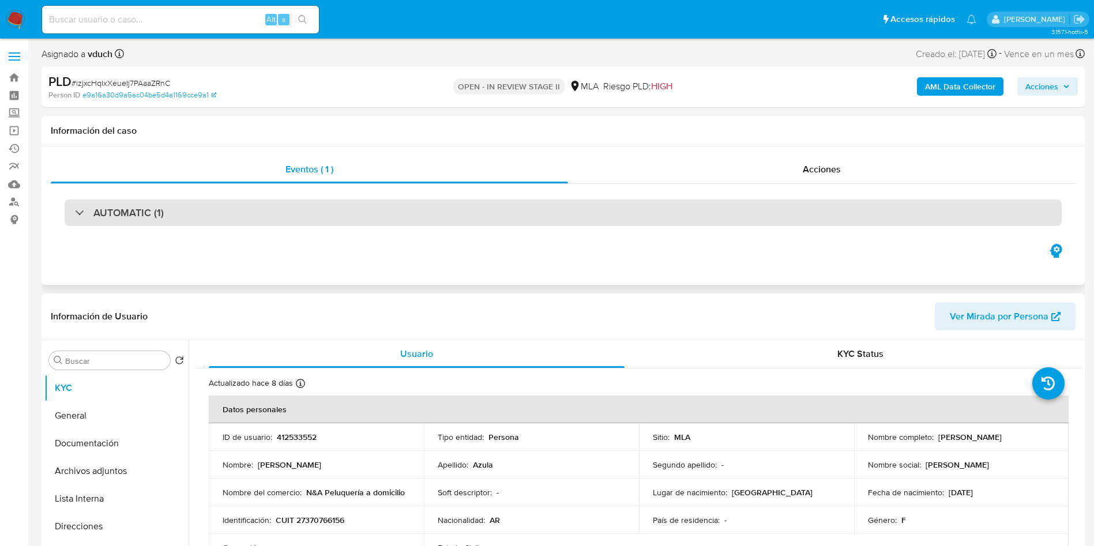
click at [734, 216] on div "AUTOMATIC (1)" at bounding box center [563, 213] width 997 height 27
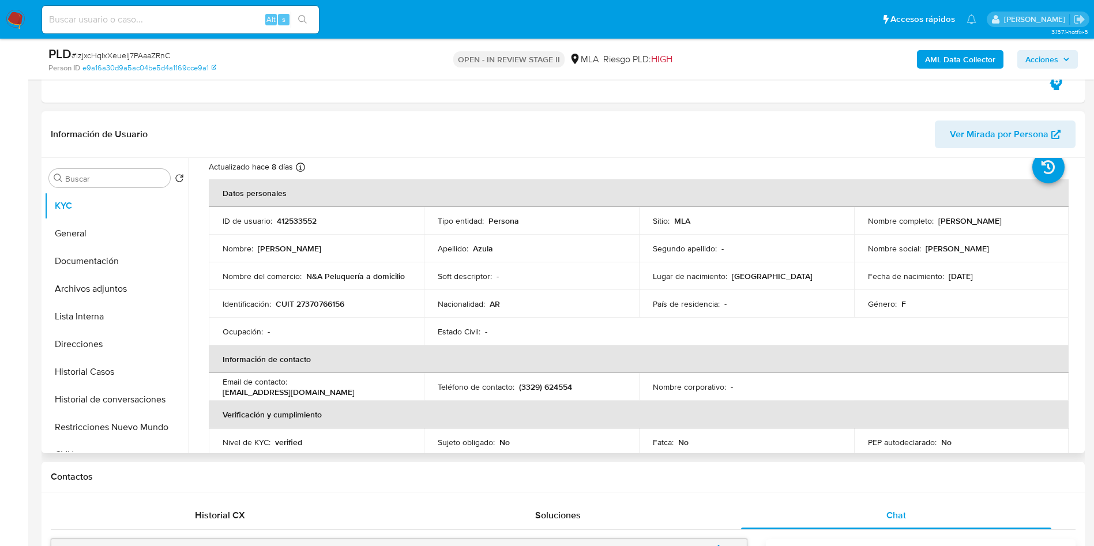
scroll to position [87, 0]
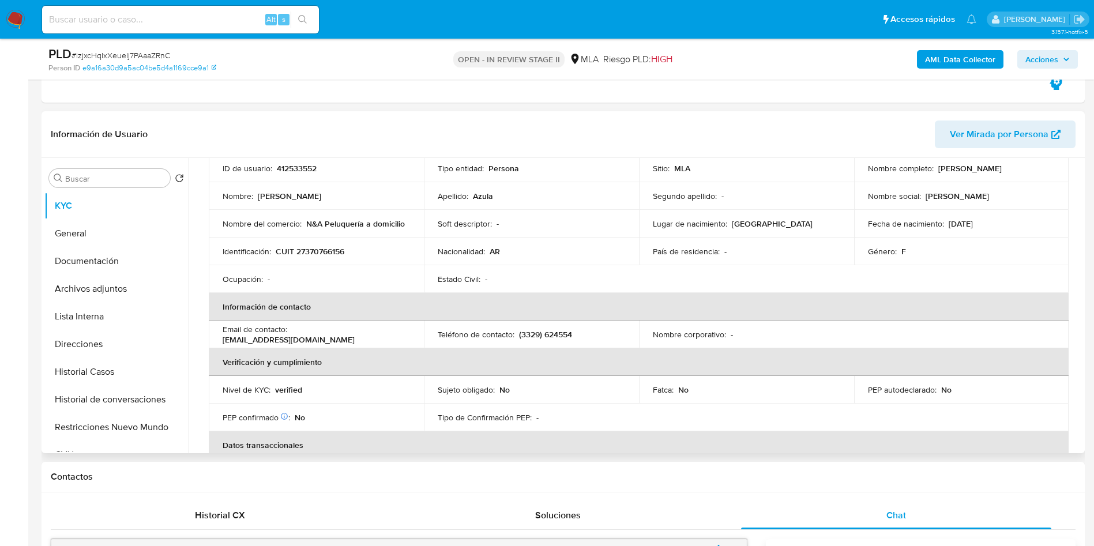
drag, startPoint x: 502, startPoint y: 331, endPoint x: 500, endPoint y: 344, distance: 13.4
click at [500, 341] on table "Datos personales ID de usuario : 412533552 Tipo entidad : Persona Sitio : MLA N…" at bounding box center [639, 334] width 860 height 415
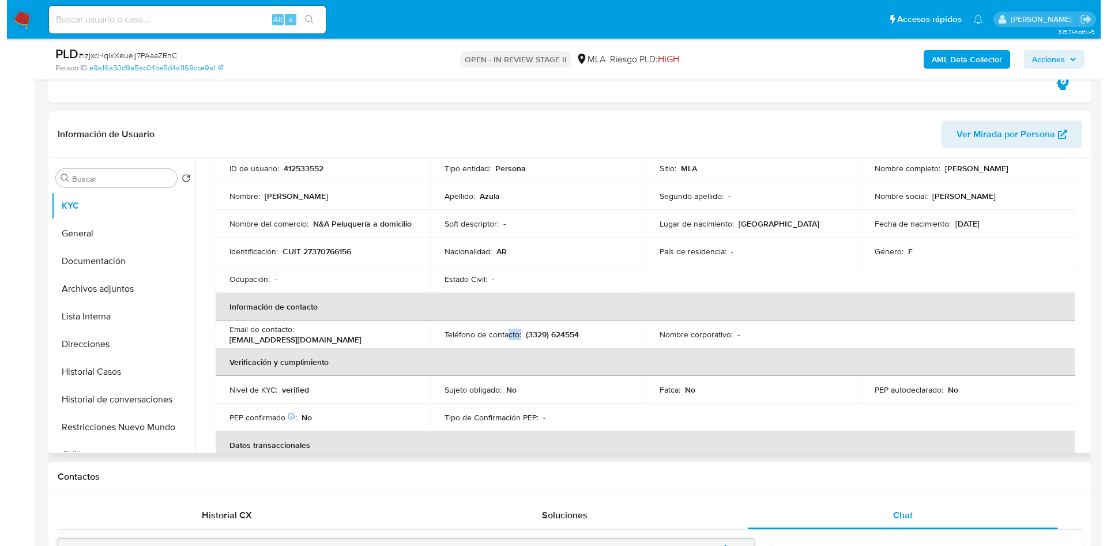
scroll to position [173, 0]
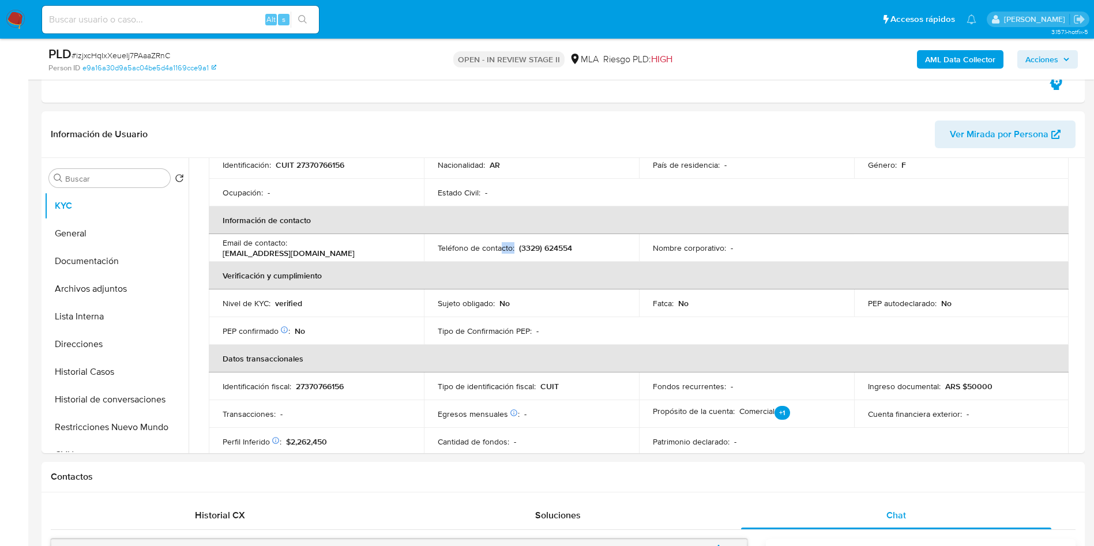
click at [953, 64] on b "AML Data Collector" at bounding box center [960, 59] width 70 height 18
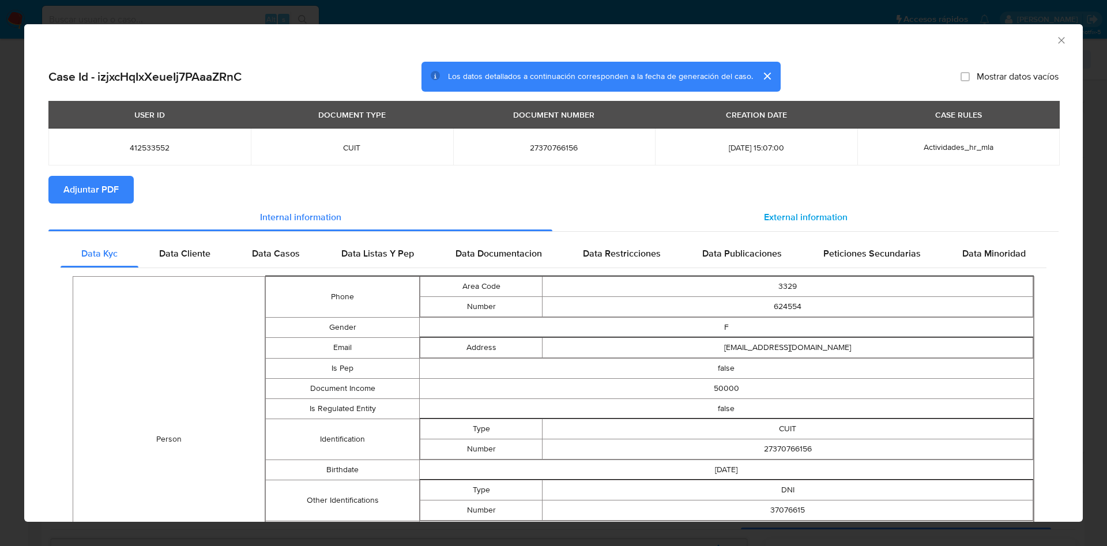
click at [766, 220] on span "External information" at bounding box center [806, 216] width 84 height 13
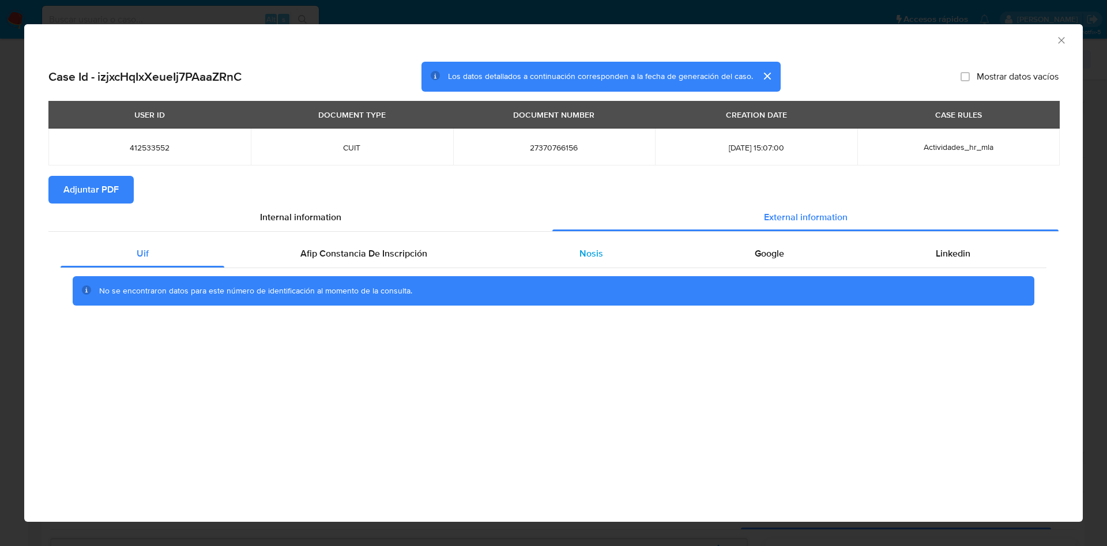
click at [609, 259] on div "Nosis" at bounding box center [590, 254] width 175 height 28
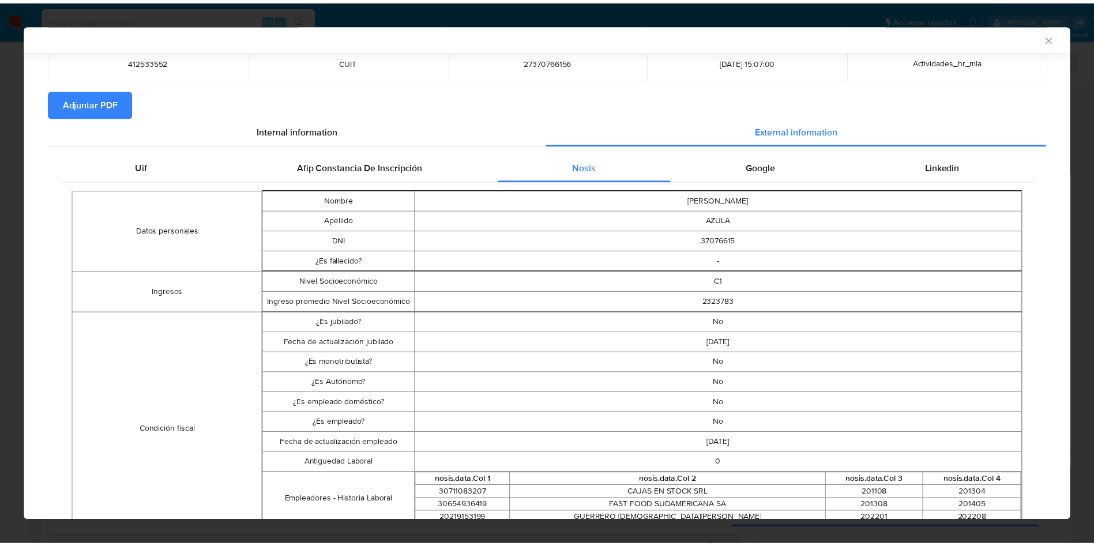
scroll to position [0, 0]
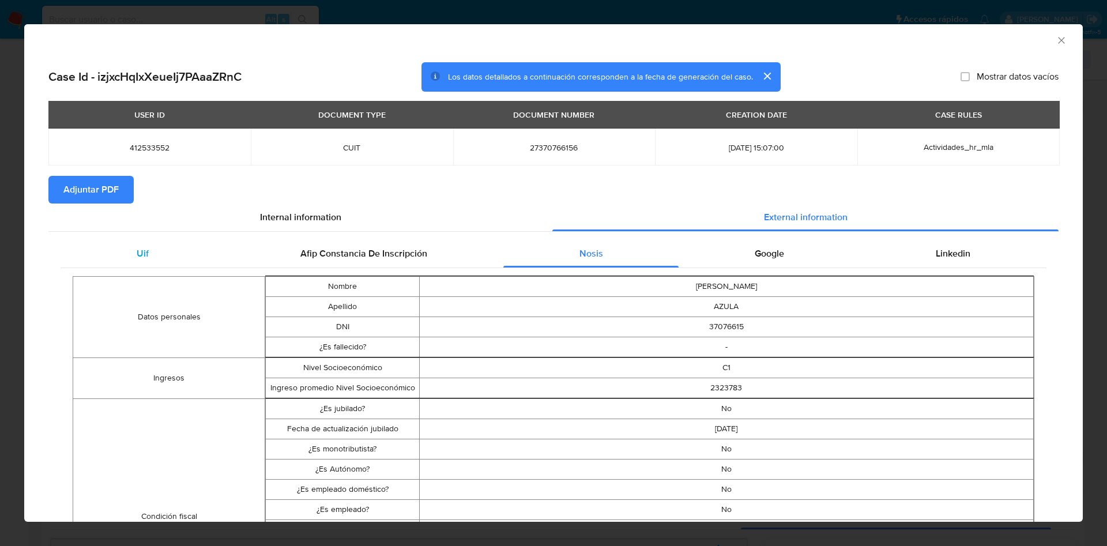
click at [185, 247] on div "Uif" at bounding box center [143, 254] width 164 height 28
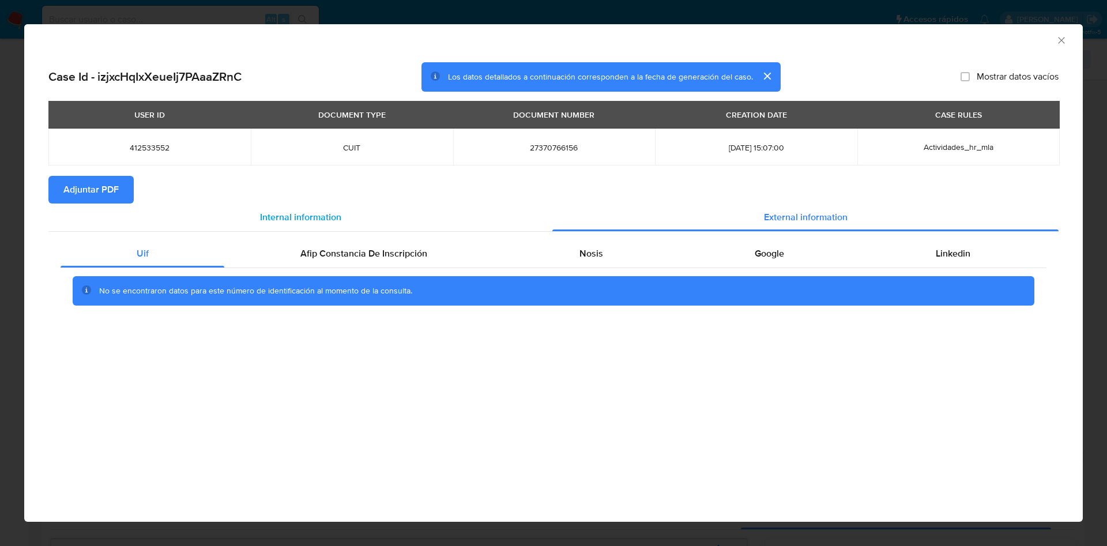
click at [260, 212] on span "Internal information" at bounding box center [300, 216] width 81 height 13
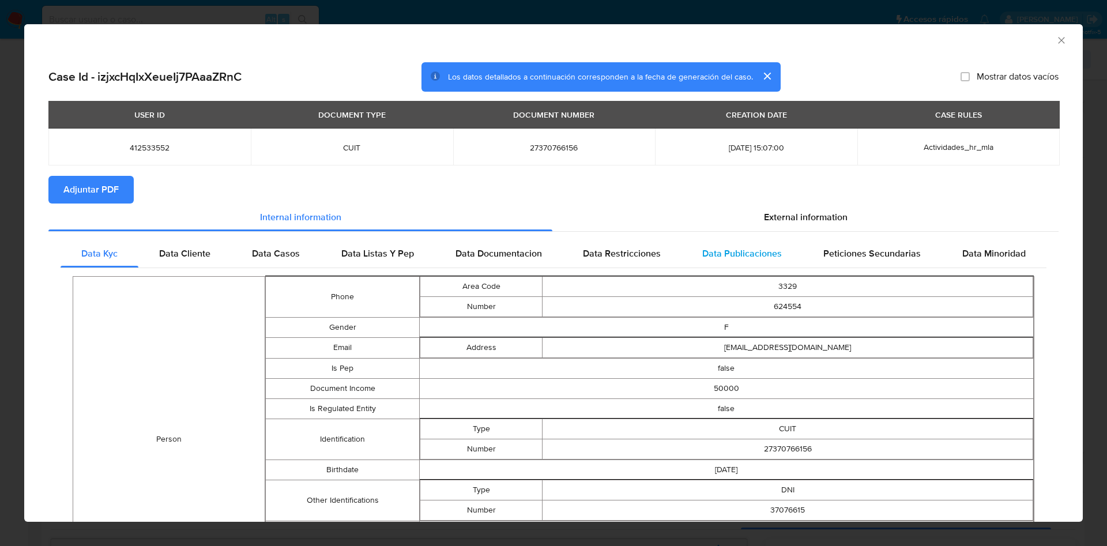
click at [762, 240] on div "Data Publicaciones" at bounding box center [742, 254] width 121 height 28
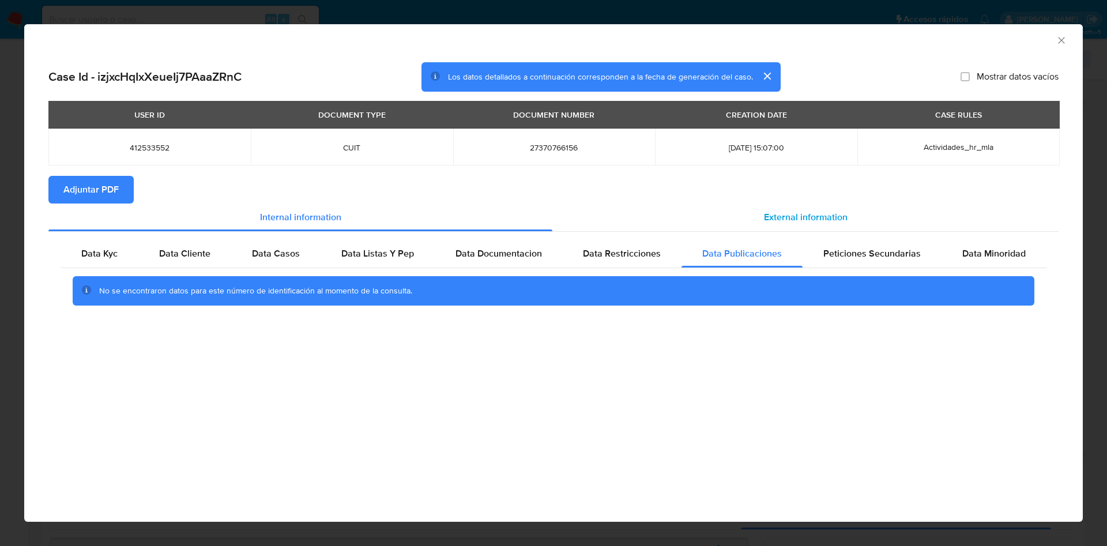
click at [770, 219] on span "External information" at bounding box center [806, 216] width 84 height 13
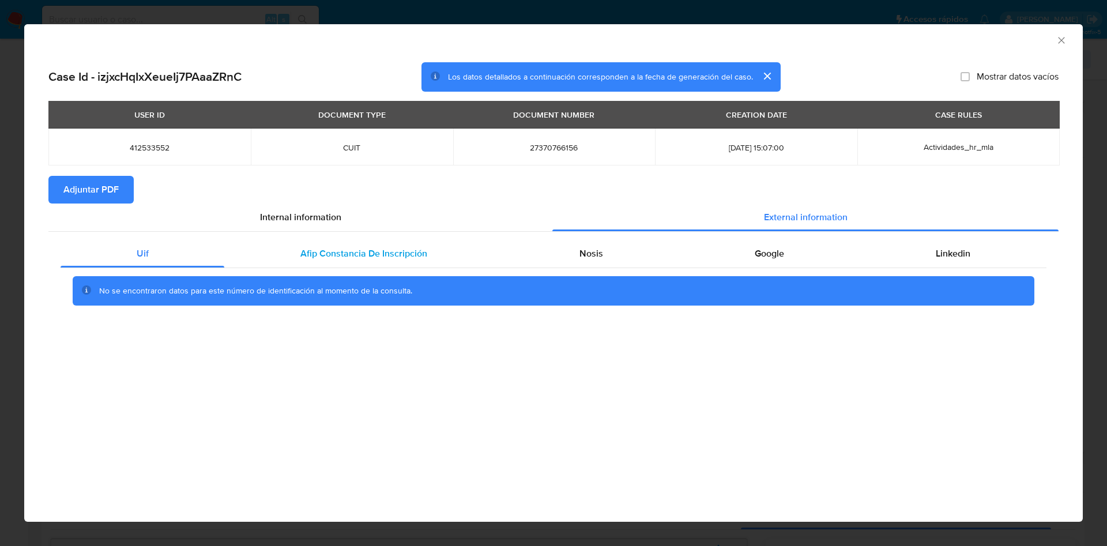
click at [370, 254] on span "Afip Constancia De Inscripción" at bounding box center [363, 253] width 127 height 13
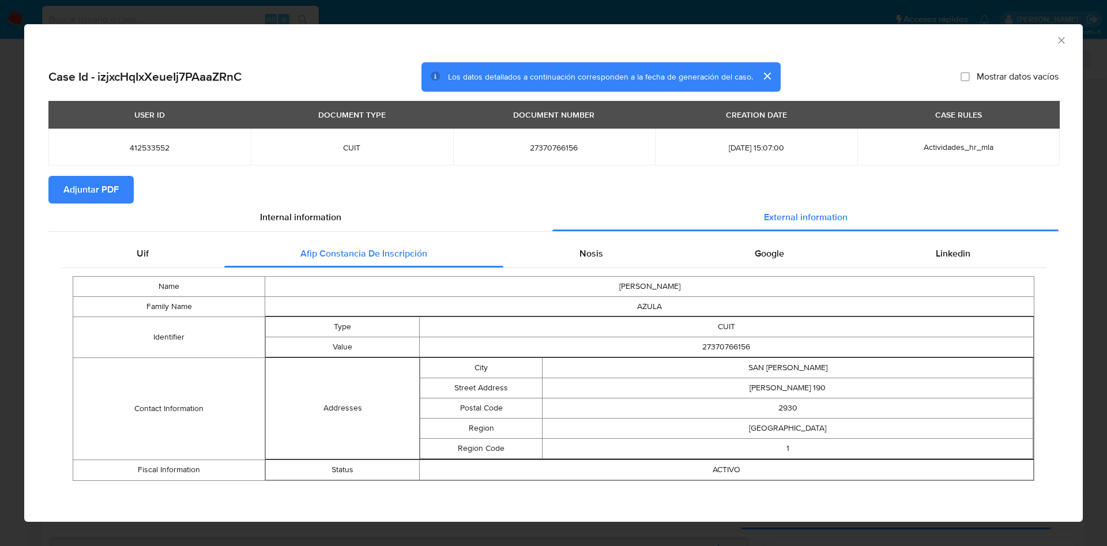
click at [1060, 41] on icon "Cerrar ventana" at bounding box center [1062, 41] width 12 height 12
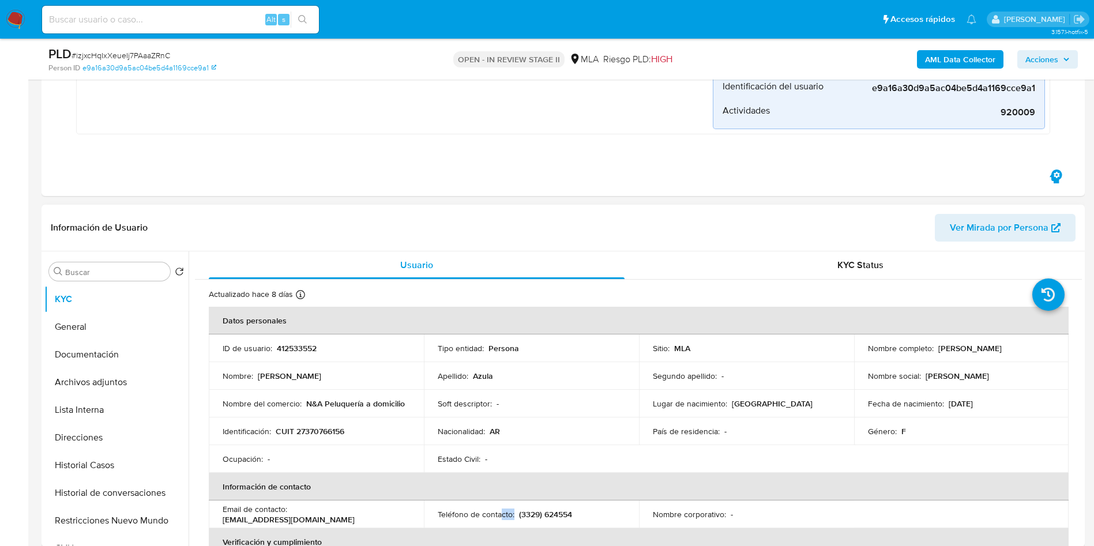
scroll to position [346, 0]
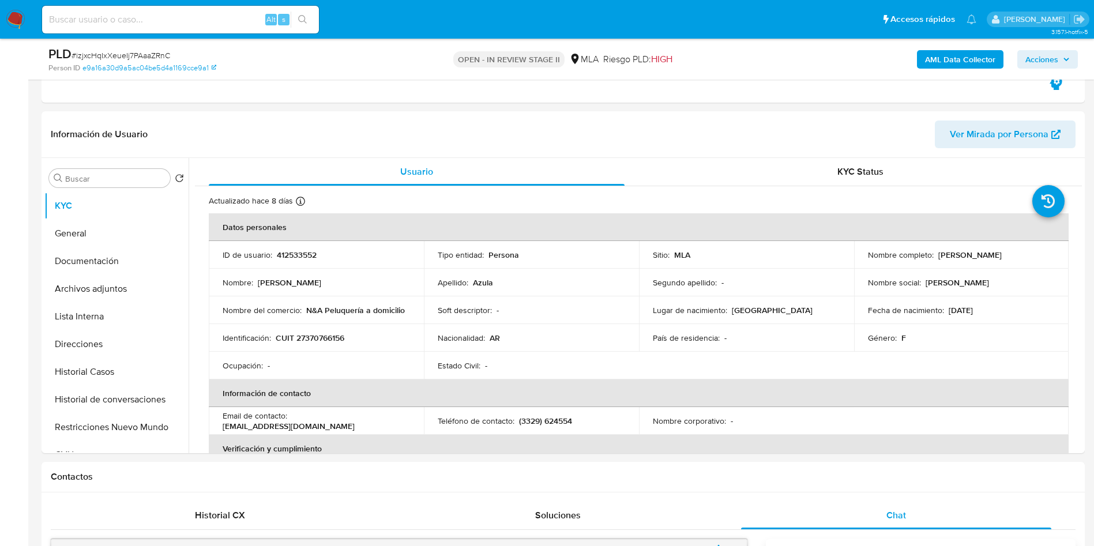
click at [175, 46] on div "PLD # izjxcHqIxXeueIj7PAaaZRnC" at bounding box center [217, 54] width 339 height 17
click at [159, 58] on span "# izjxcHqIxXeueIj7PAaaZRnC" at bounding box center [121, 56] width 99 height 12
copy span "izjxcHqIxXeueIj7PAaaZRnC"
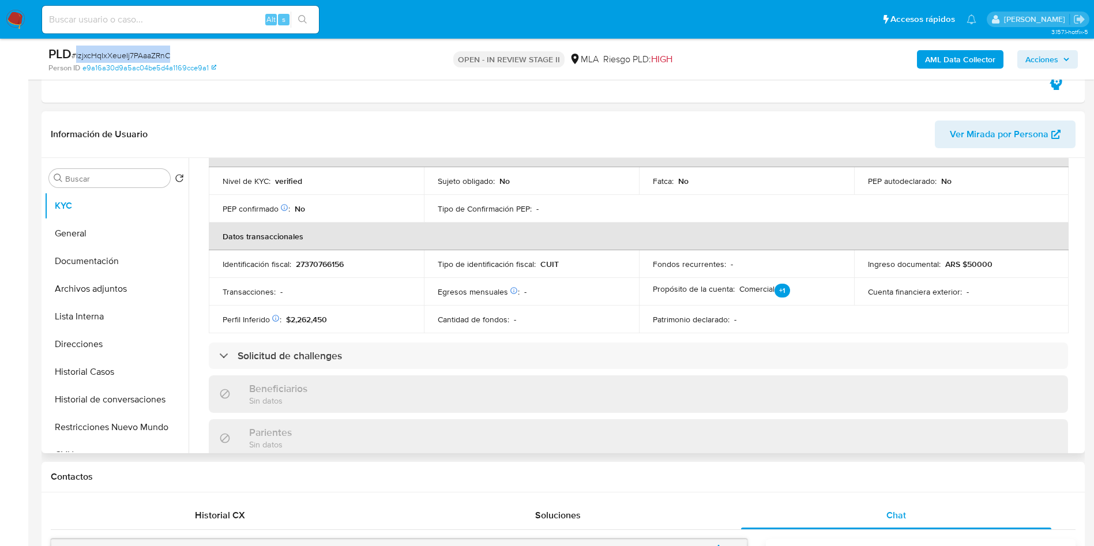
scroll to position [0, 0]
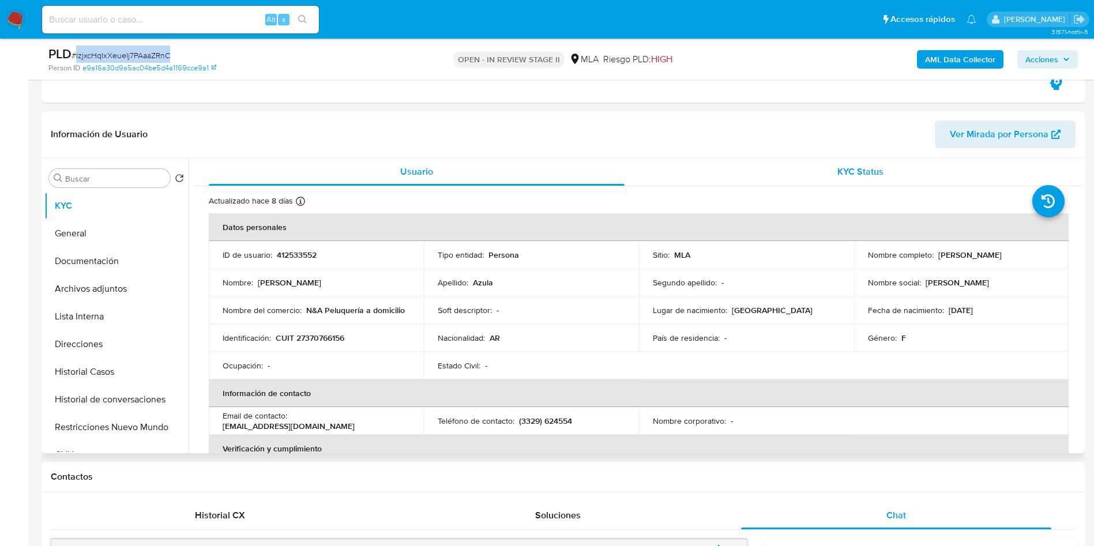
click at [843, 158] on div "KYC Status" at bounding box center [860, 172] width 416 height 28
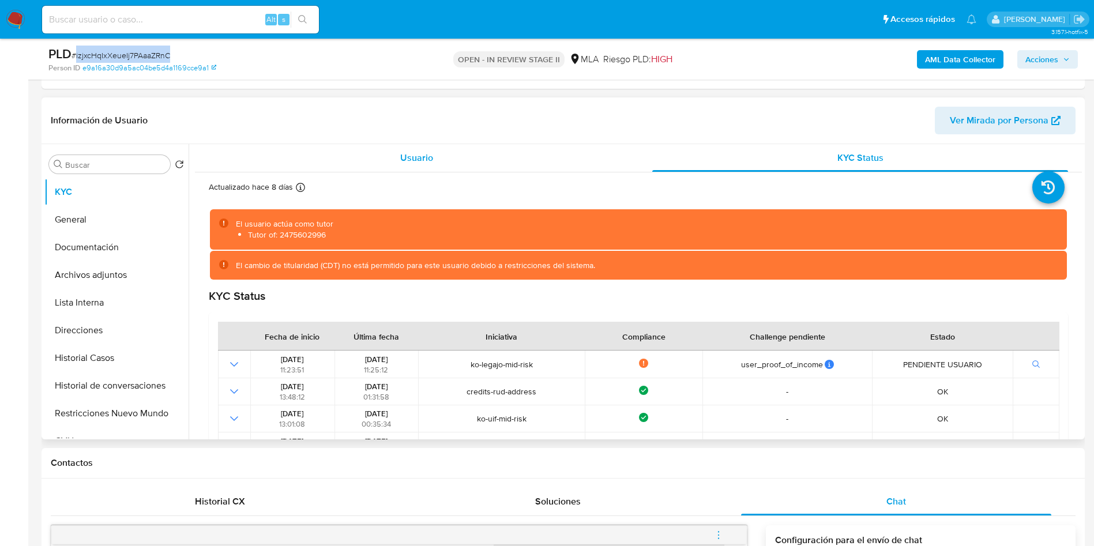
click at [404, 156] on span "Usuario" at bounding box center [416, 157] width 33 height 13
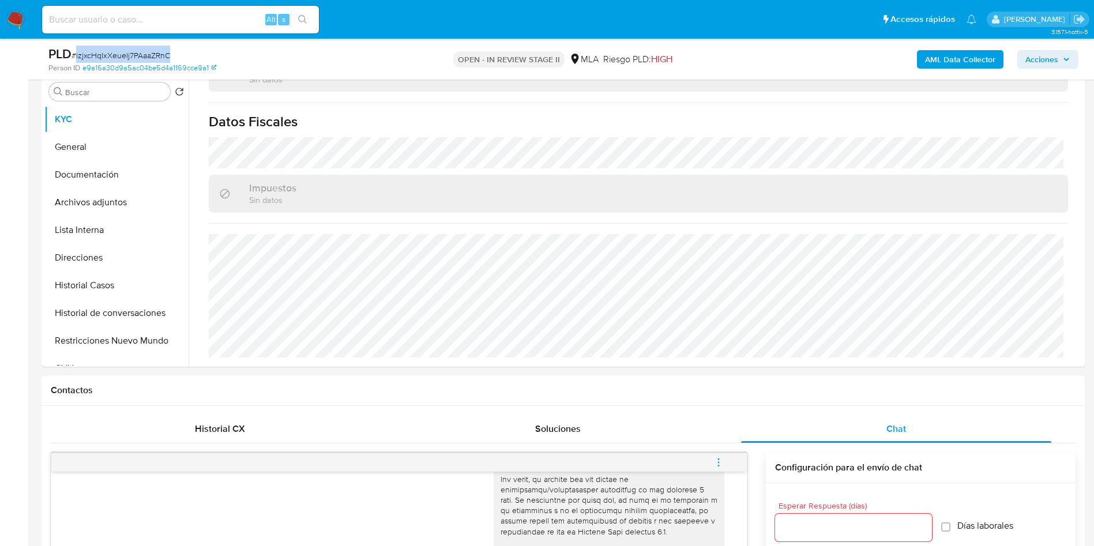
scroll to position [865, 0]
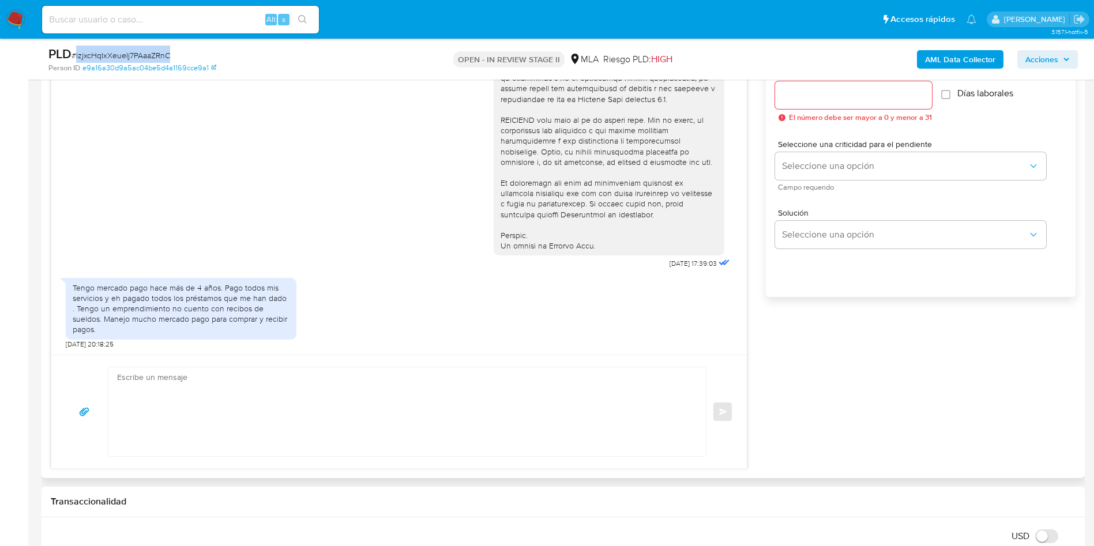
click at [254, 403] on textarea at bounding box center [404, 411] width 574 height 89
paste textarea "Hola, Muchas gracias por tu respuesta. Analizamos tu caso y verificamos que no …"
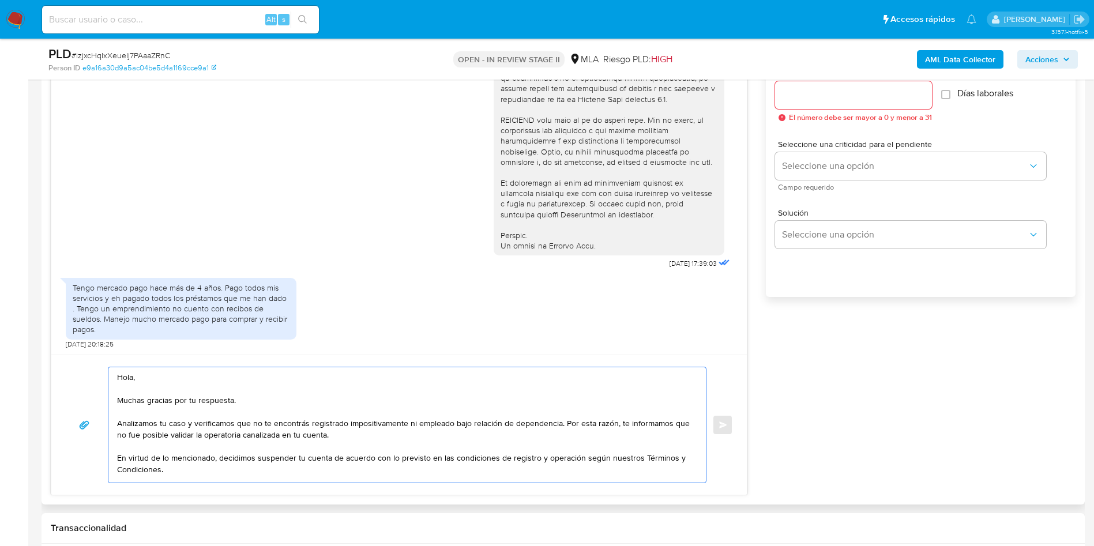
scroll to position [62, 0]
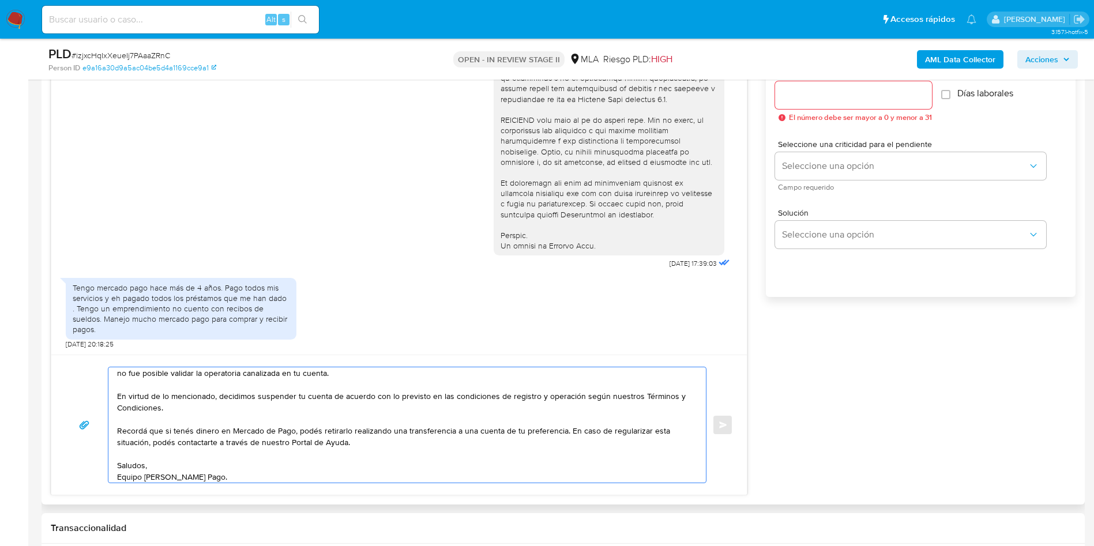
type textarea "Hola, Muchas gracias por tu respuesta. Analizamos tu caso y verificamos que no …"
click at [788, 103] on div at bounding box center [853, 95] width 157 height 28
click at [803, 92] on input "Esperar Respuesta (días)" at bounding box center [853, 95] width 157 height 15
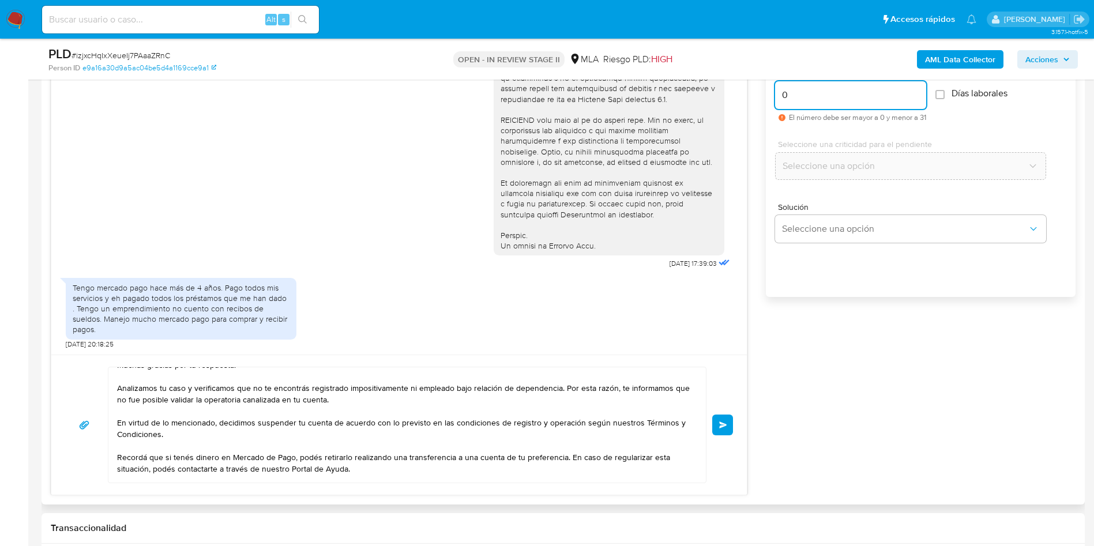
scroll to position [66, 0]
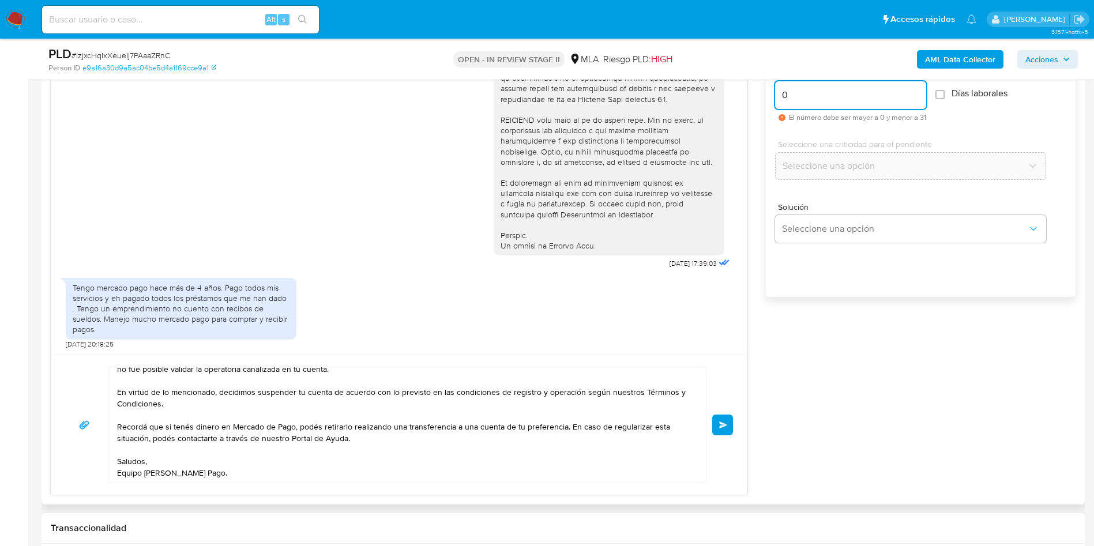
type input "0"
click at [721, 412] on div "Hola, Muchas gracias por tu respuesta. Analizamos tu caso y verificamos que no …" at bounding box center [399, 425] width 668 height 116
click at [722, 419] on button "Enviar" at bounding box center [722, 425] width 21 height 21
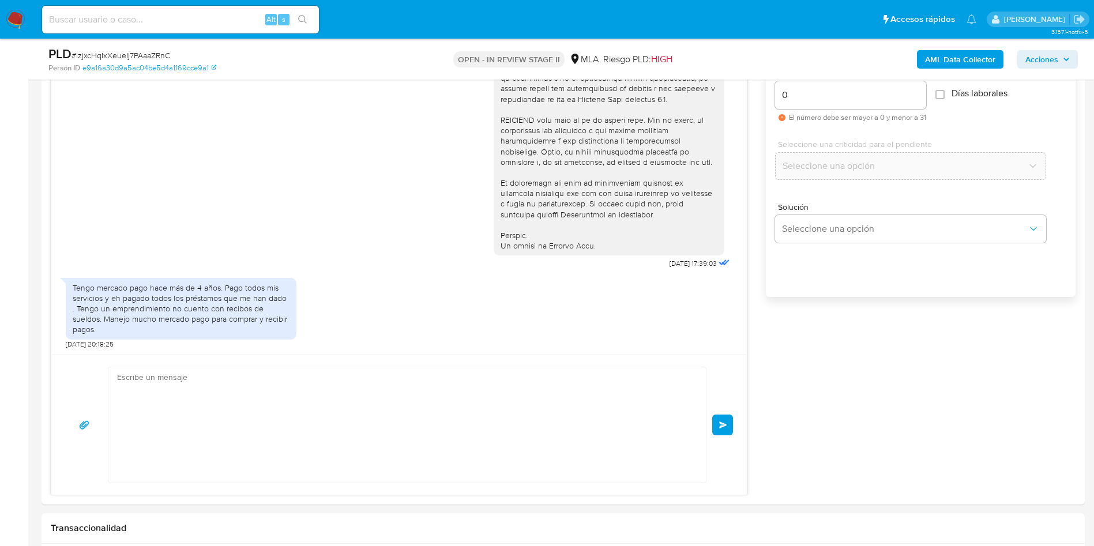
click at [138, 51] on span "# izjxcHqIxXeueIj7PAaaZRnC" at bounding box center [121, 56] width 99 height 12
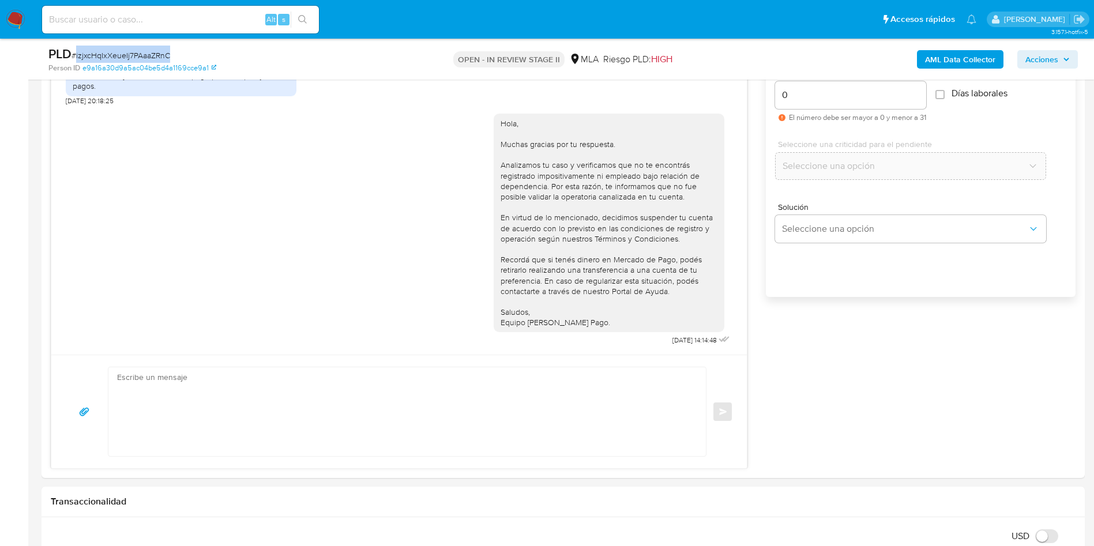
click at [138, 51] on span "# izjxcHqIxXeueIj7PAaaZRnC" at bounding box center [121, 56] width 99 height 12
copy span "izjxcHqIxXeueIj7PAaaZRnC"
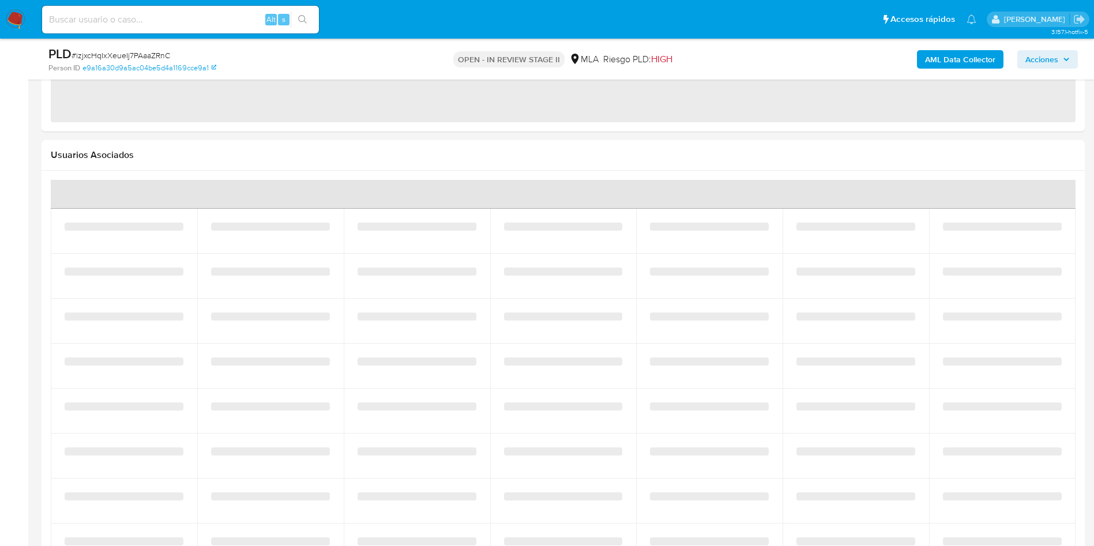
select select "10"
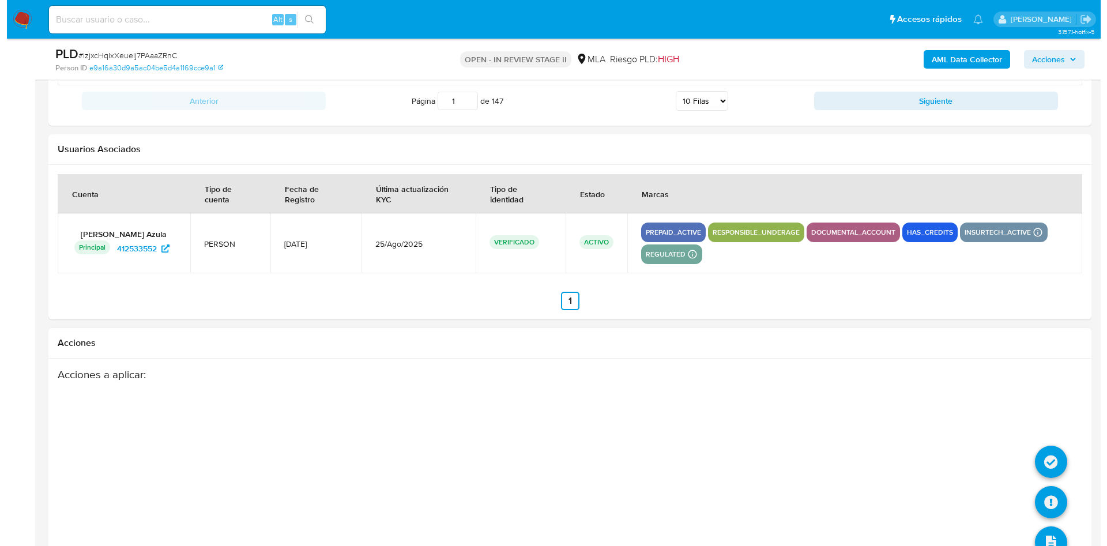
scroll to position [1678, 0]
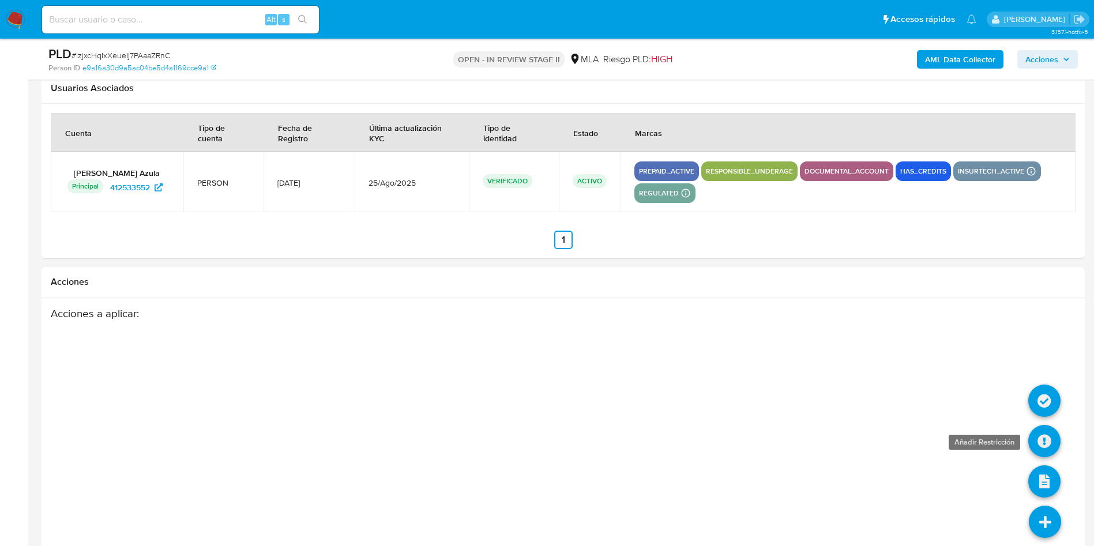
click at [1044, 434] on icon at bounding box center [1044, 441] width 32 height 32
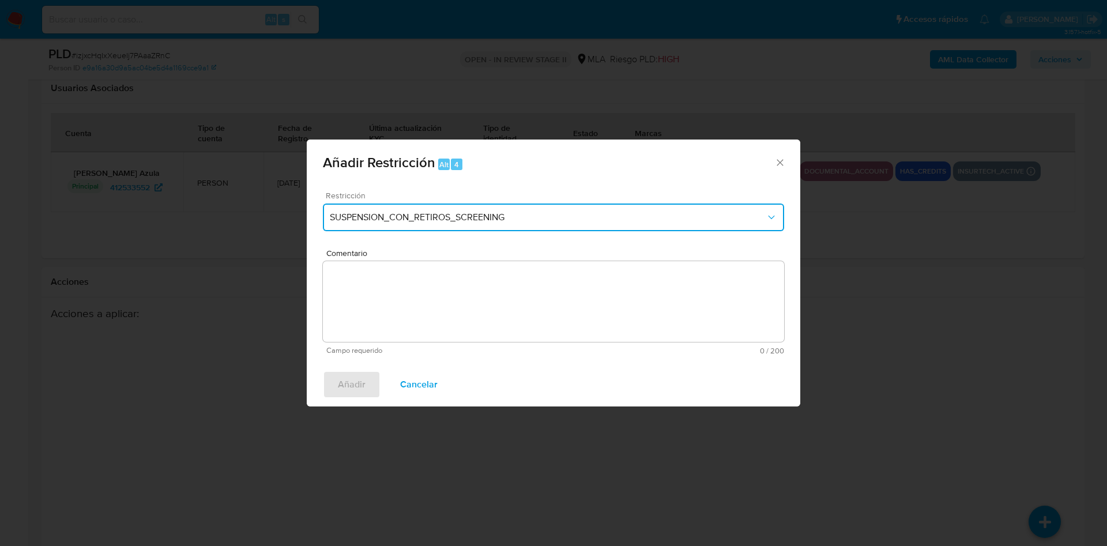
click at [564, 210] on button "SUSPENSION_CON_RETIROS_SCREENING" at bounding box center [553, 218] width 461 height 28
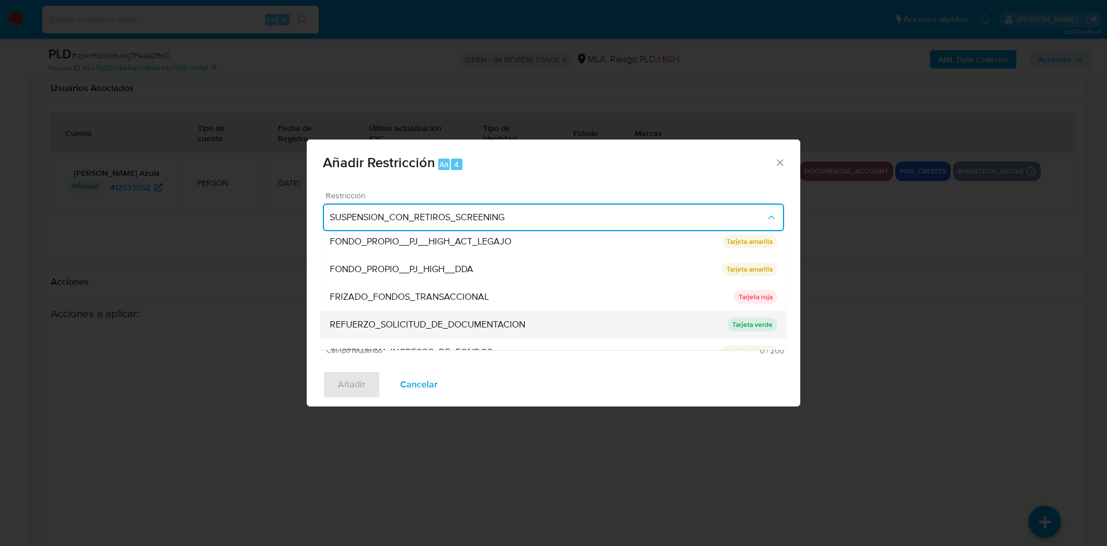
scroll to position [245, 0]
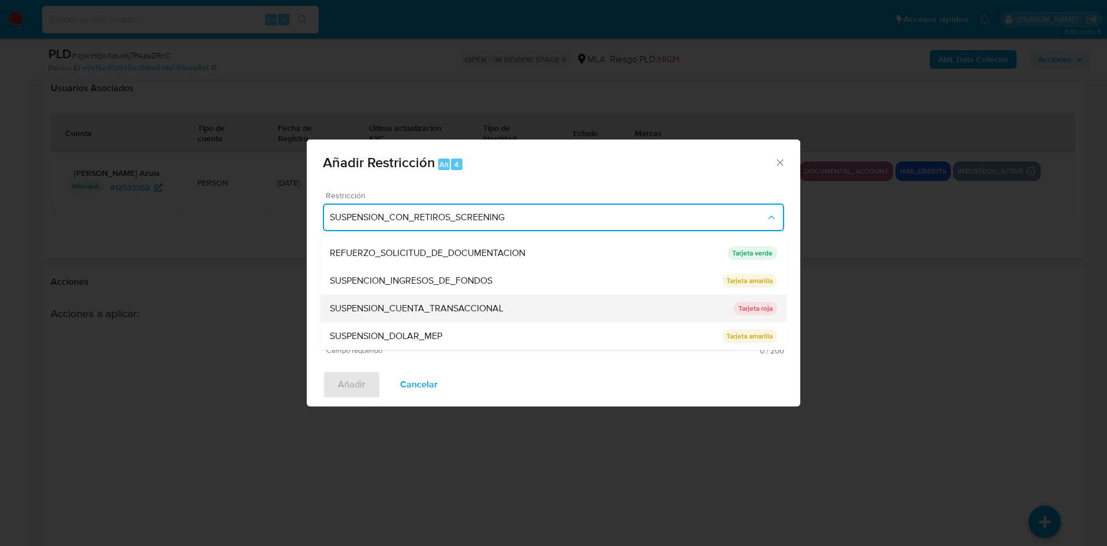
click at [451, 308] on span "SUSPENSION_CUENTA_TRANSACCIONAL" at bounding box center [417, 309] width 174 height 12
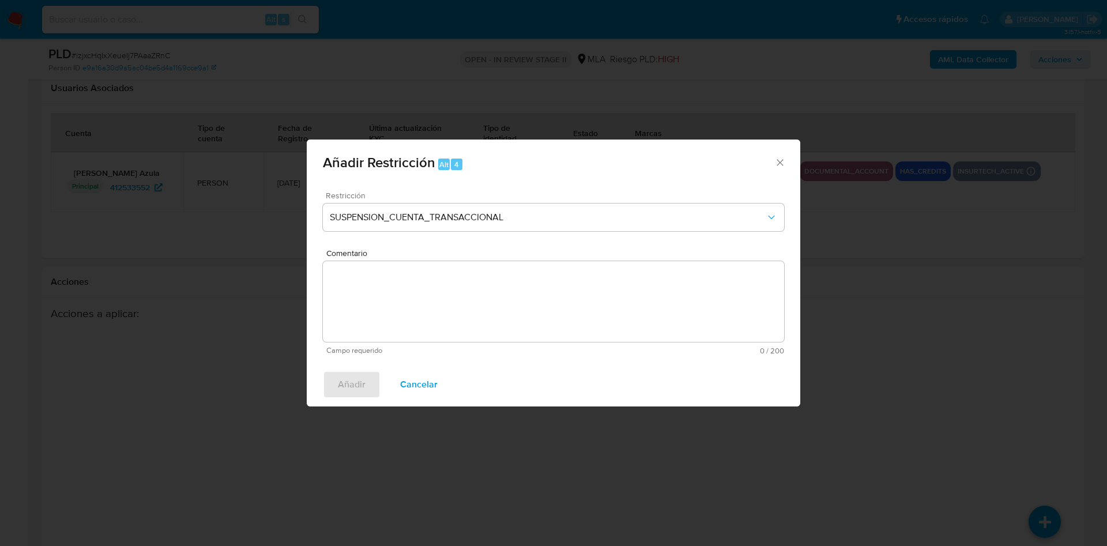
click at [416, 297] on textarea "Comentario" at bounding box center [553, 301] width 461 height 81
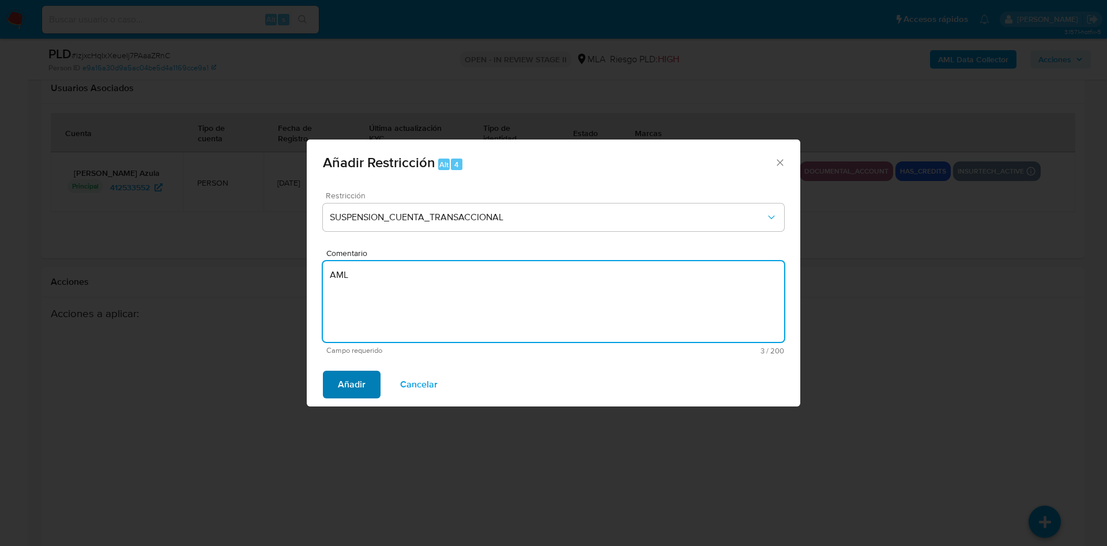
type textarea "AML"
click at [369, 376] on button "Añadir" at bounding box center [352, 385] width 58 height 28
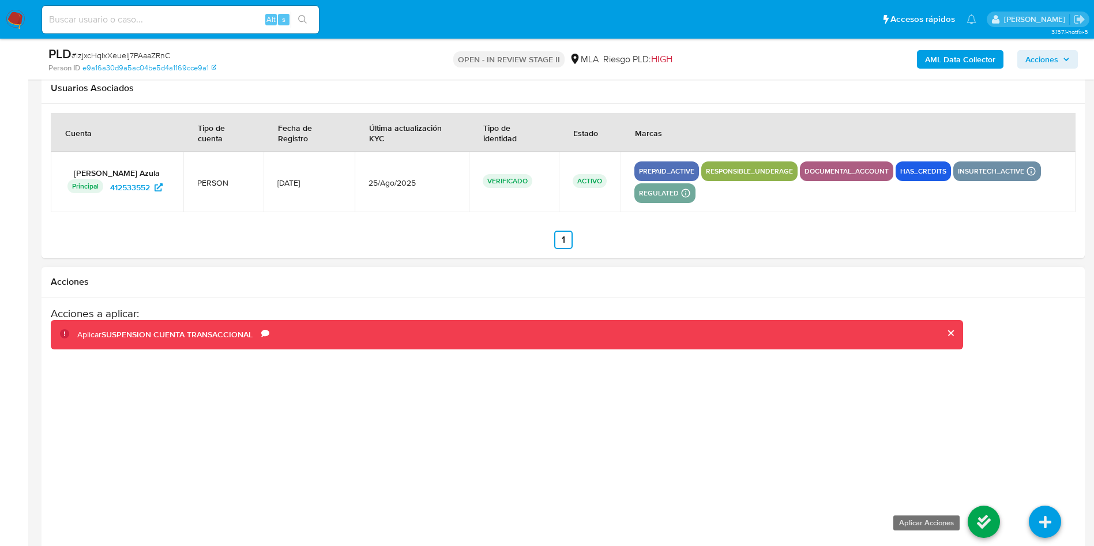
click at [990, 517] on icon at bounding box center [984, 522] width 32 height 32
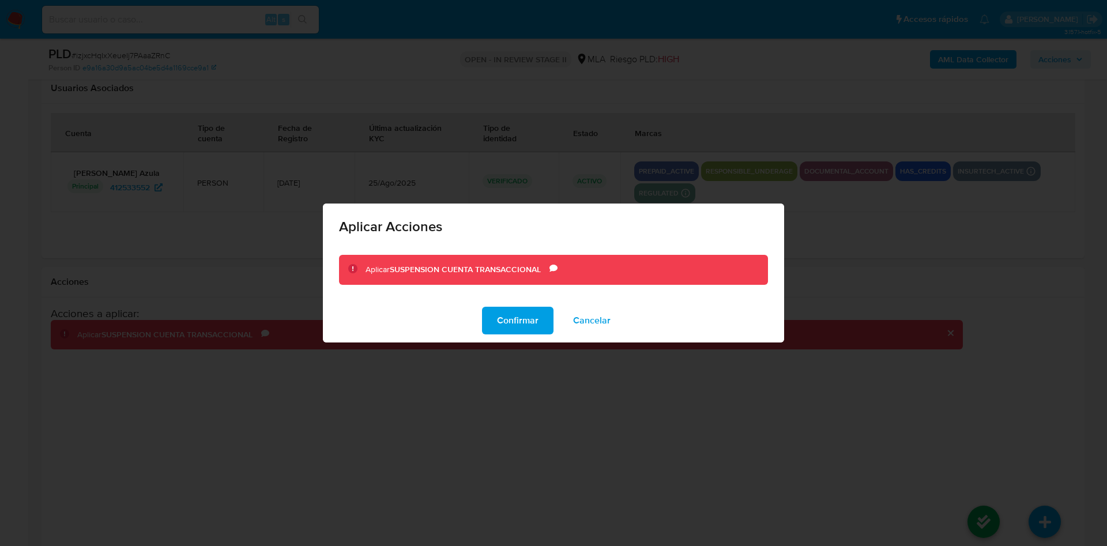
drag, startPoint x: 508, startPoint y: 317, endPoint x: 569, endPoint y: 338, distance: 64.2
click at [508, 316] on span "Confirmar" at bounding box center [518, 320] width 42 height 25
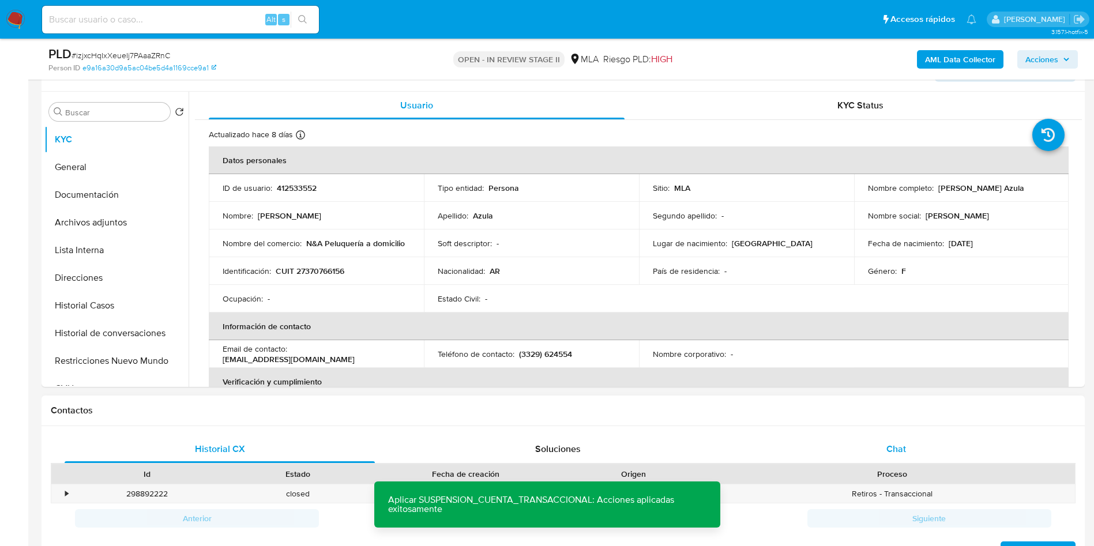
click at [879, 445] on div "Chat" at bounding box center [896, 449] width 310 height 28
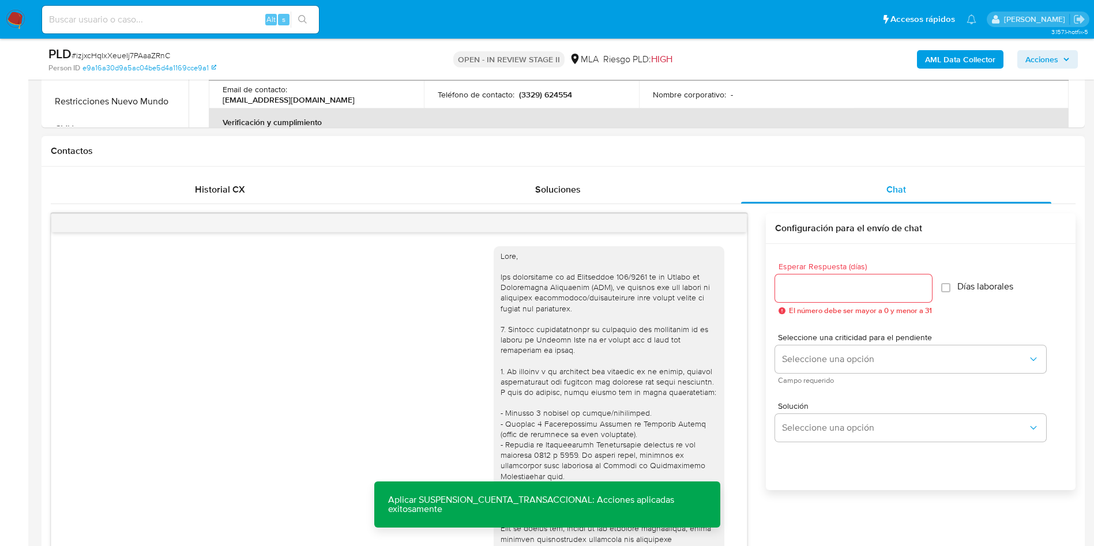
scroll to position [658, 0]
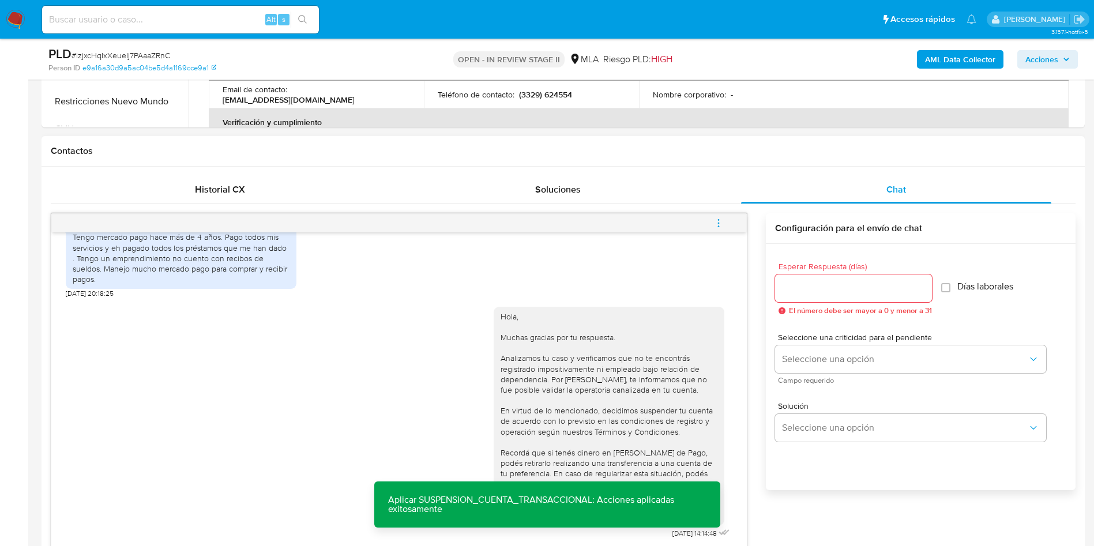
click at [717, 223] on icon "menu-action" at bounding box center [718, 223] width 10 height 10
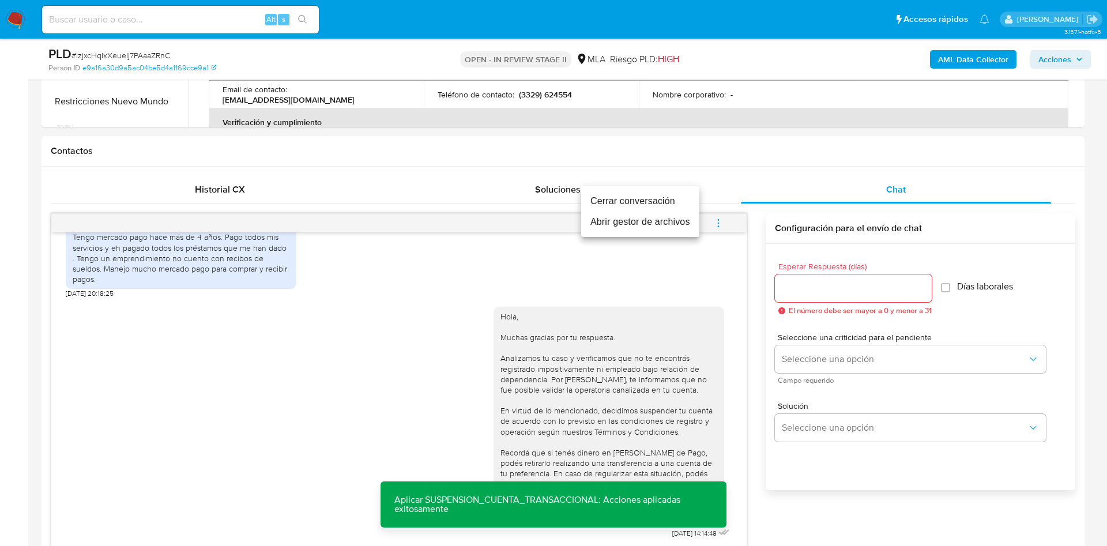
click at [675, 197] on li "Cerrar conversación" at bounding box center [640, 201] width 118 height 21
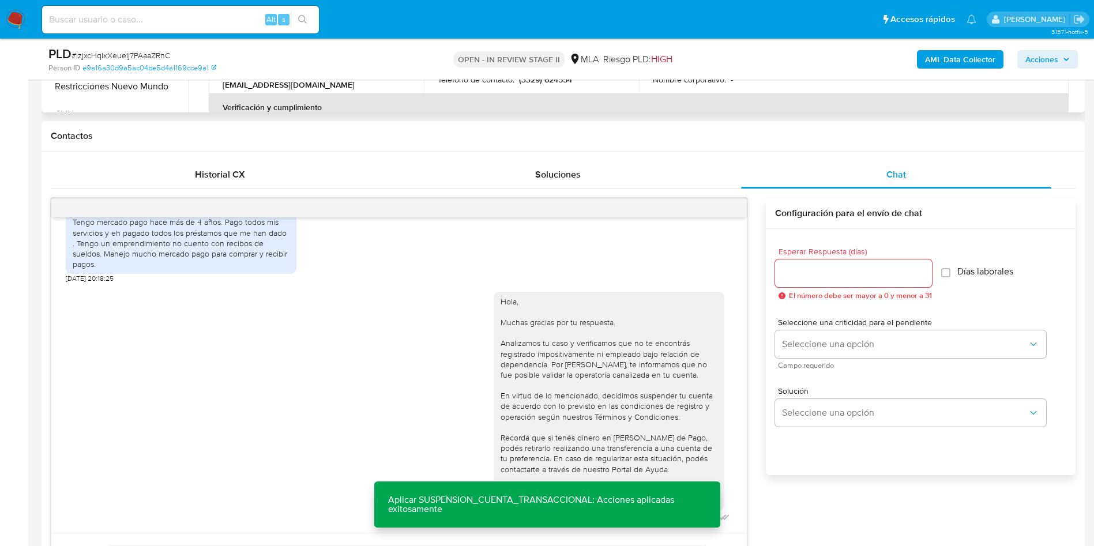
scroll to position [121, 0]
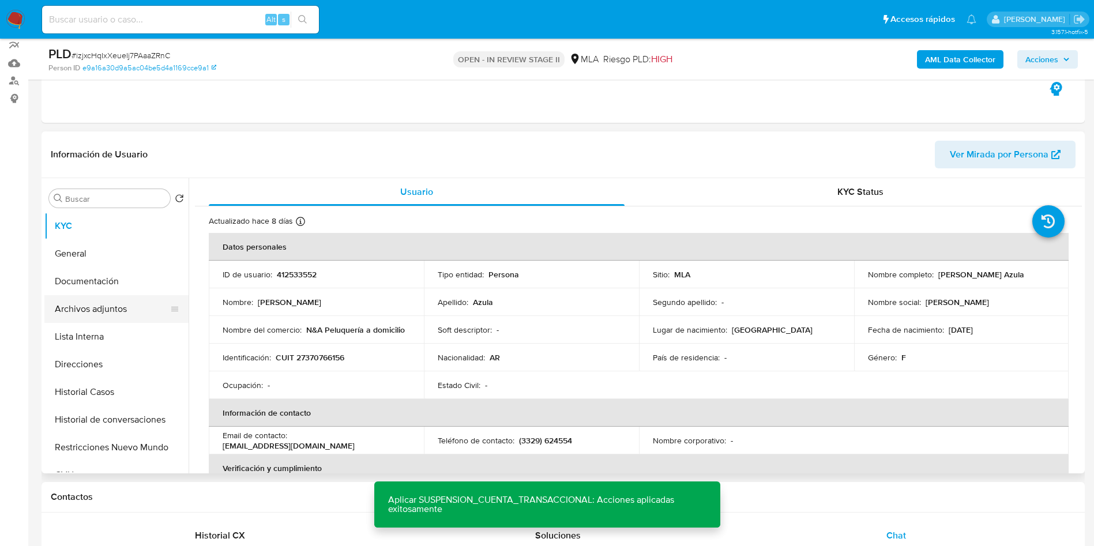
click at [176, 305] on button "Archivos adjuntos" at bounding box center [111, 309] width 135 height 28
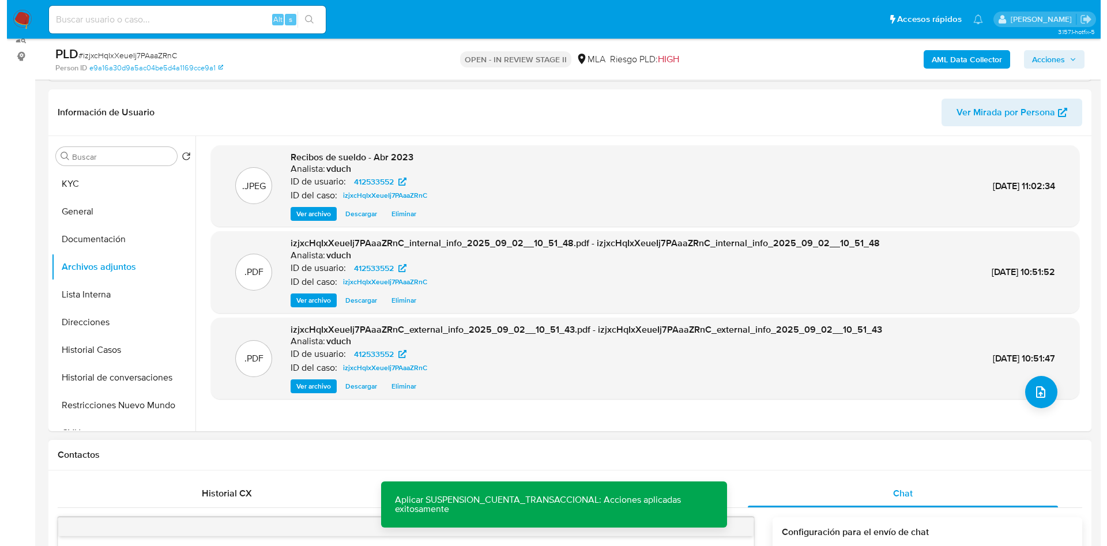
scroll to position [173, 0]
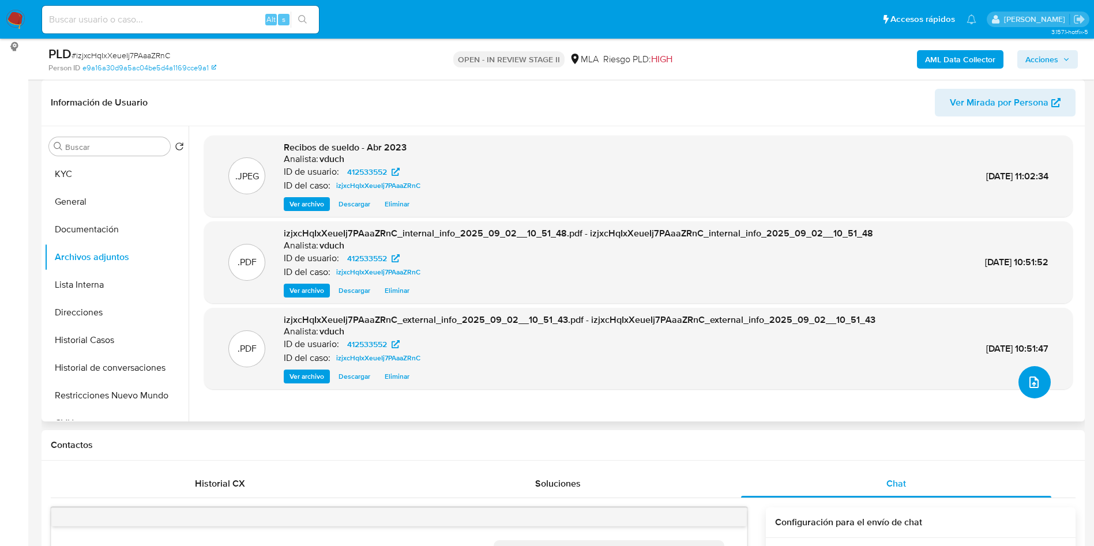
click at [1039, 380] on button "upload-file" at bounding box center [1034, 382] width 32 height 32
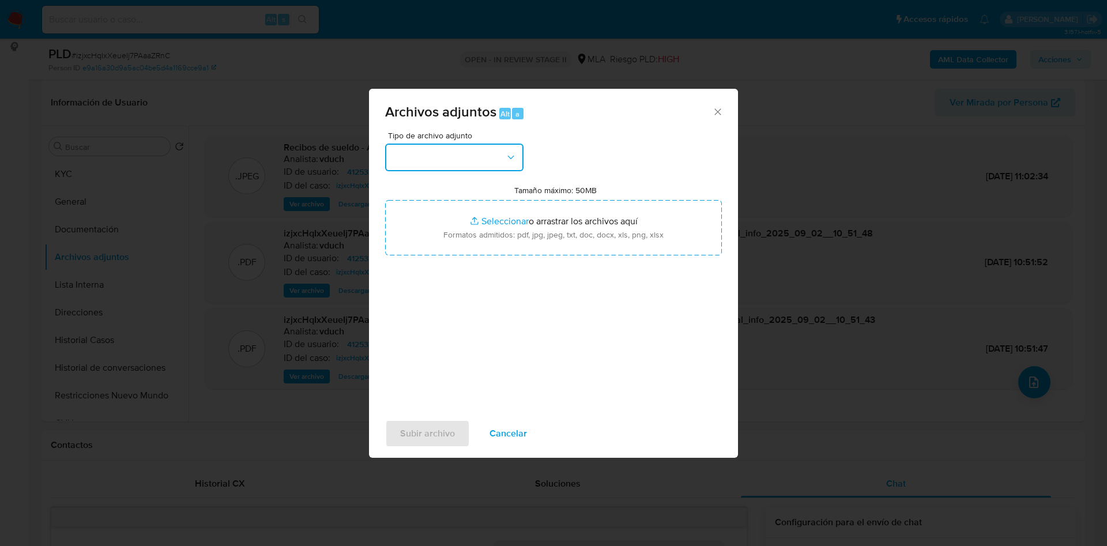
click at [420, 149] on button "button" at bounding box center [454, 158] width 138 height 28
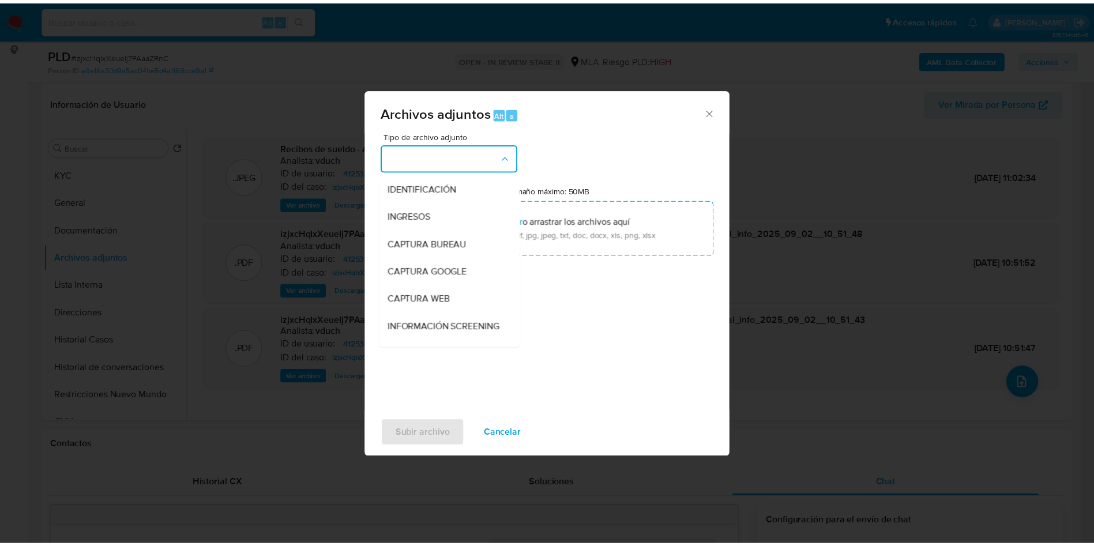
scroll to position [87, 0]
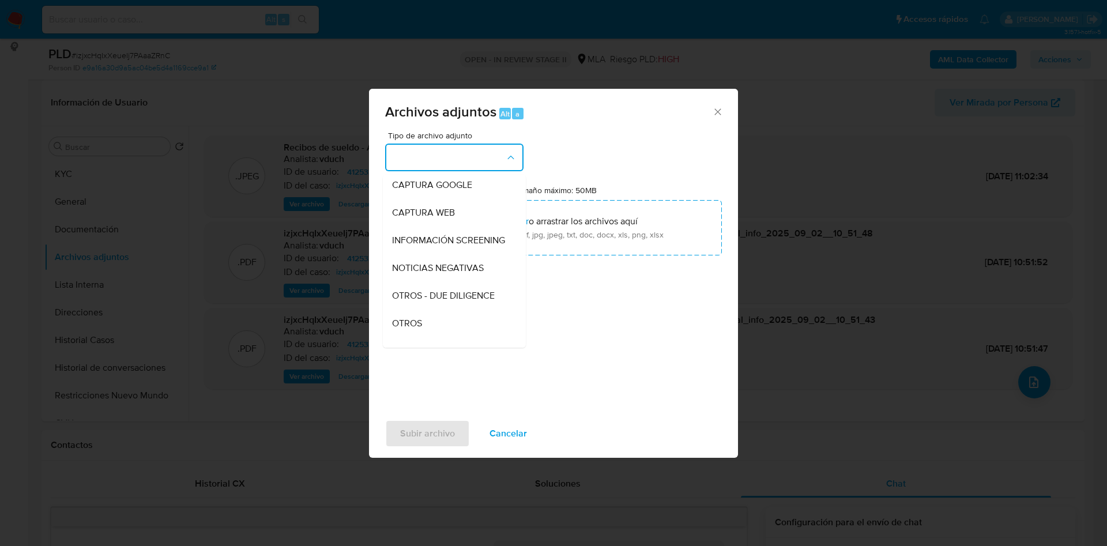
click at [422, 329] on span "OTROS" at bounding box center [407, 324] width 30 height 12
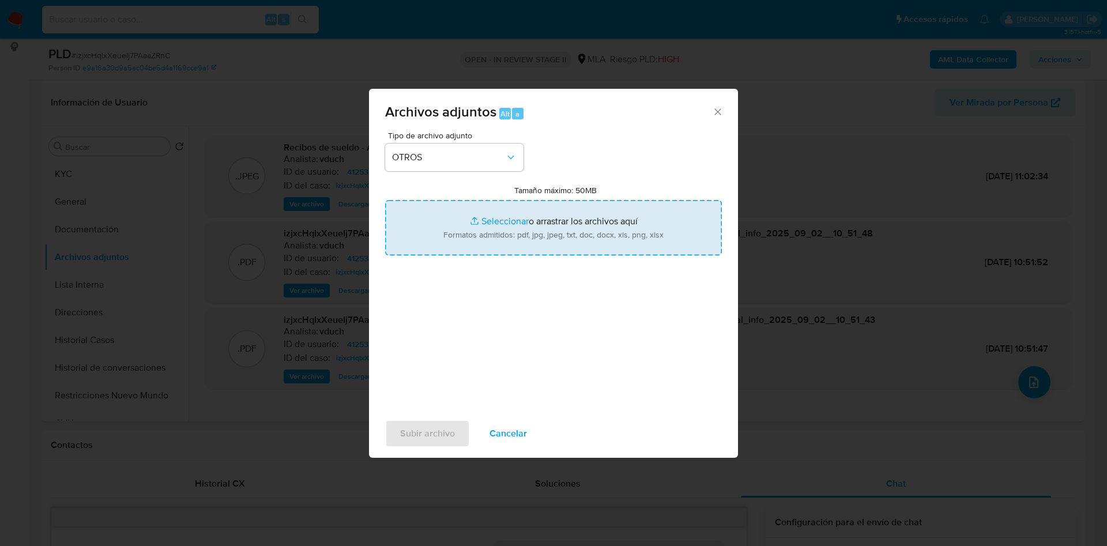
type input "C:\fakepath\Caselog izjxcHqIxXeueIj7PAaaZRnC_2025_08_18_23_05_26.docx"
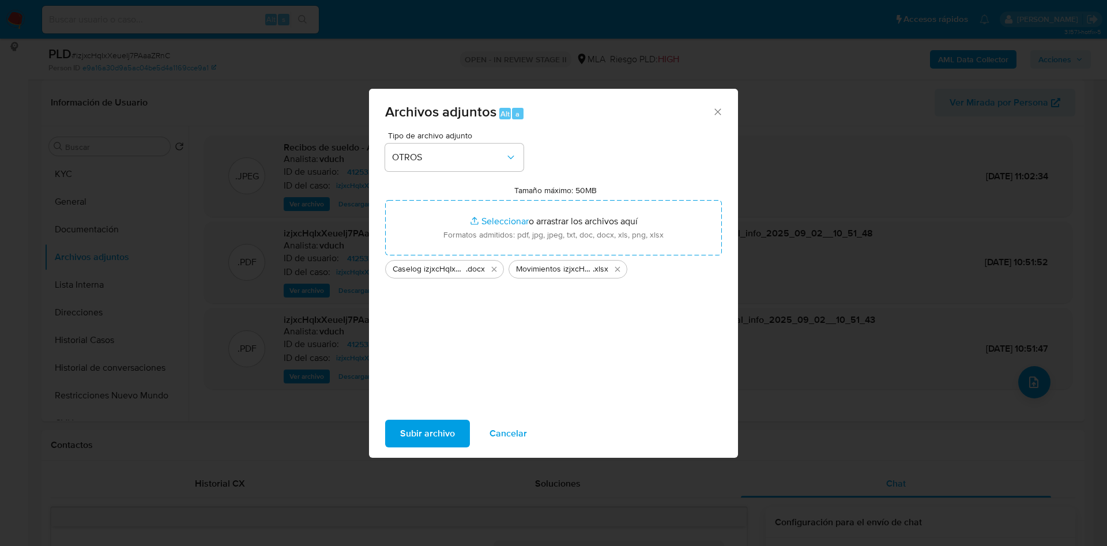
click at [423, 426] on span "Subir archivo" at bounding box center [427, 433] width 55 height 25
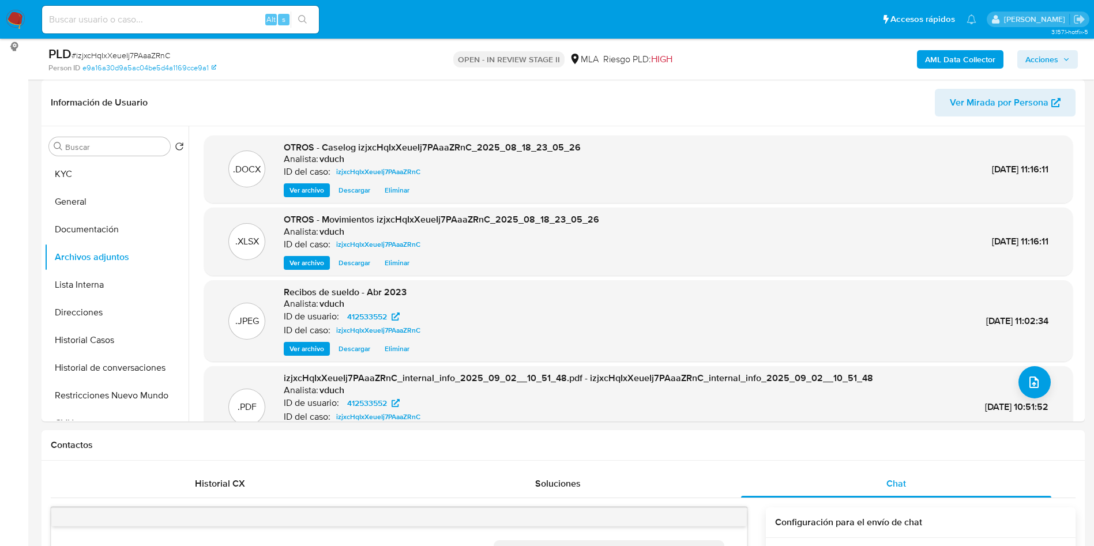
drag, startPoint x: 1050, startPoint y: 66, endPoint x: 1016, endPoint y: 69, distance: 34.7
click at [1051, 65] on span "Acciones" at bounding box center [1041, 59] width 33 height 18
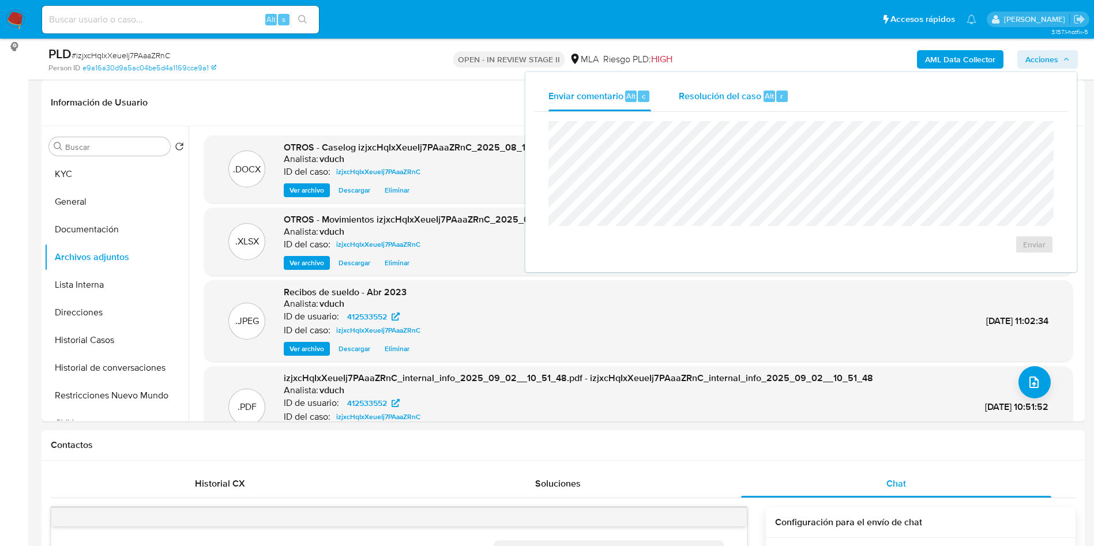
click at [730, 96] on span "Resolución del caso" at bounding box center [720, 95] width 82 height 13
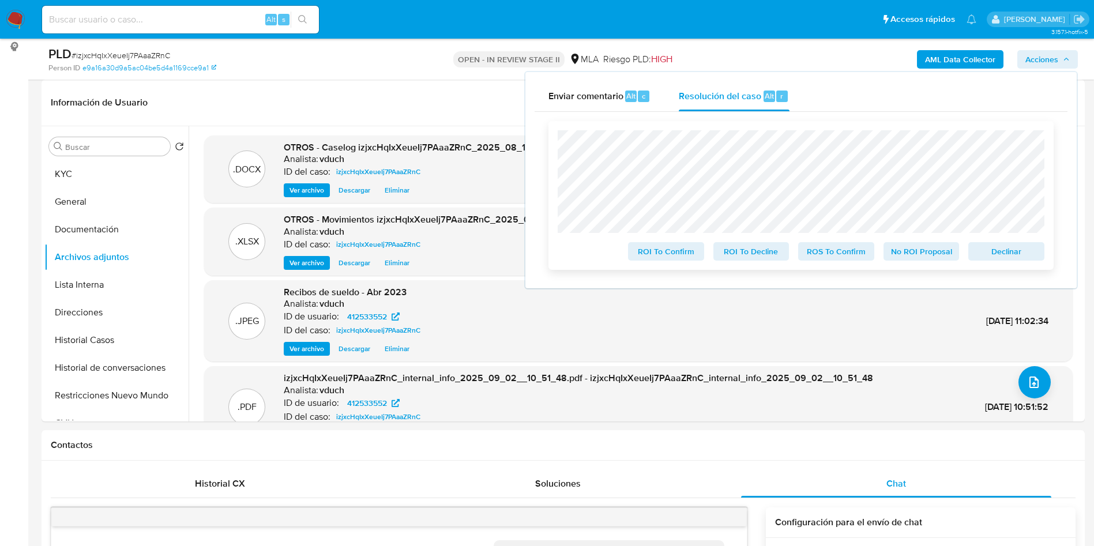
click at [999, 260] on span "Declinar" at bounding box center [1006, 251] width 60 height 16
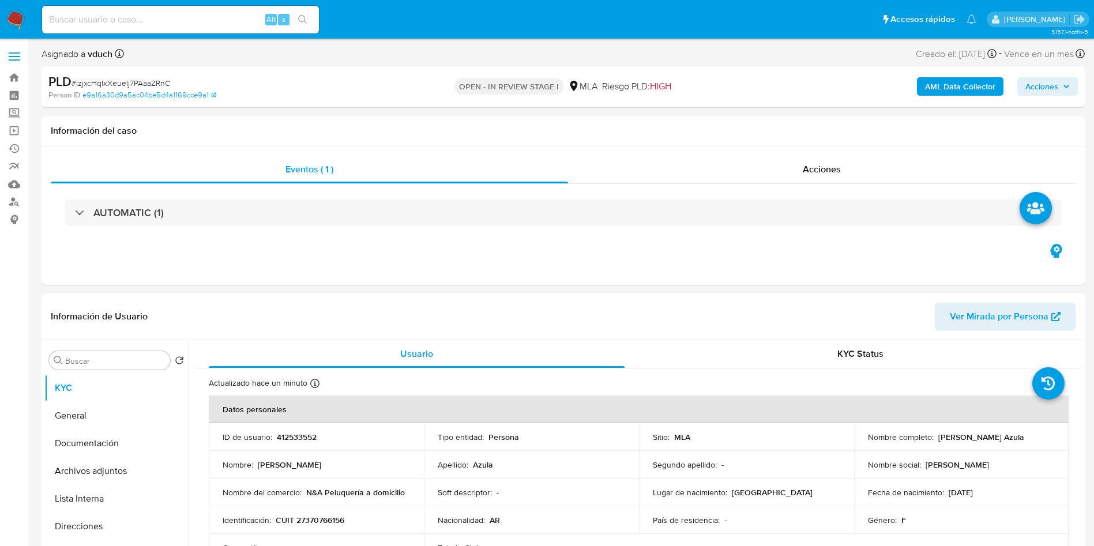
select select "10"
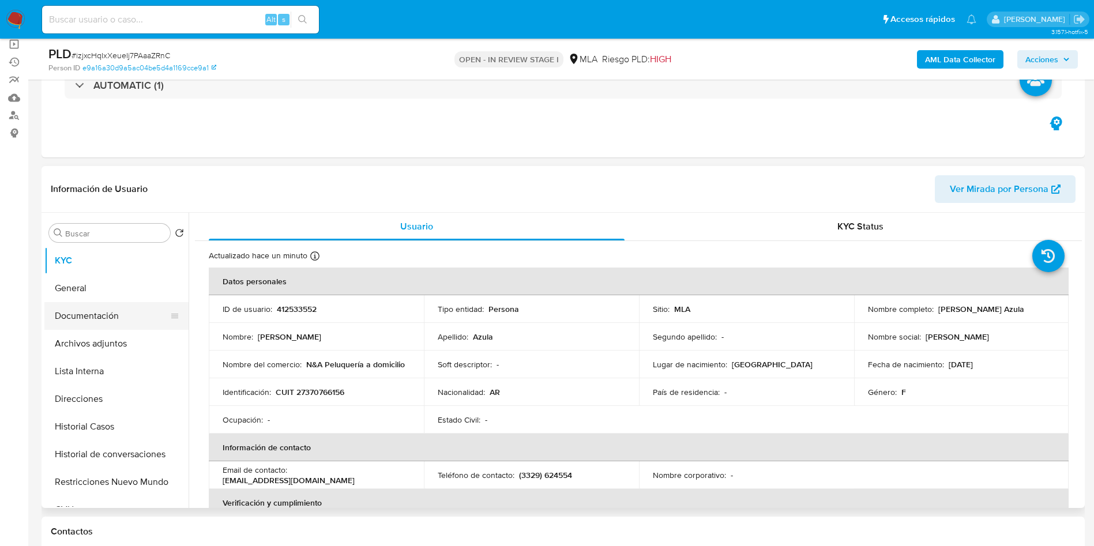
click at [88, 326] on button "Documentación" at bounding box center [111, 316] width 135 height 28
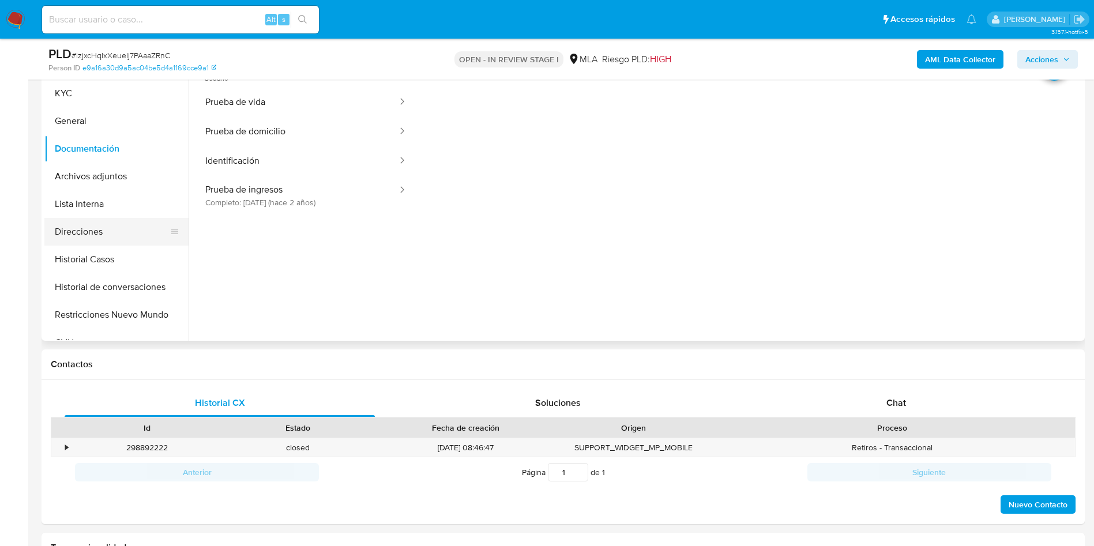
scroll to position [260, 0]
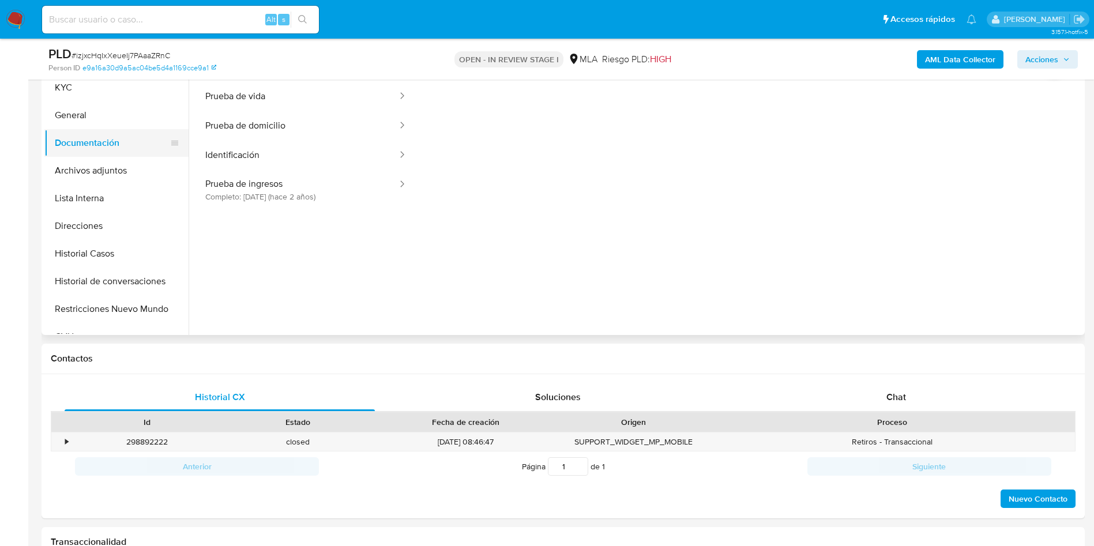
click at [135, 131] on button "Documentación" at bounding box center [111, 143] width 135 height 28
click at [116, 107] on button "General" at bounding box center [111, 116] width 135 height 28
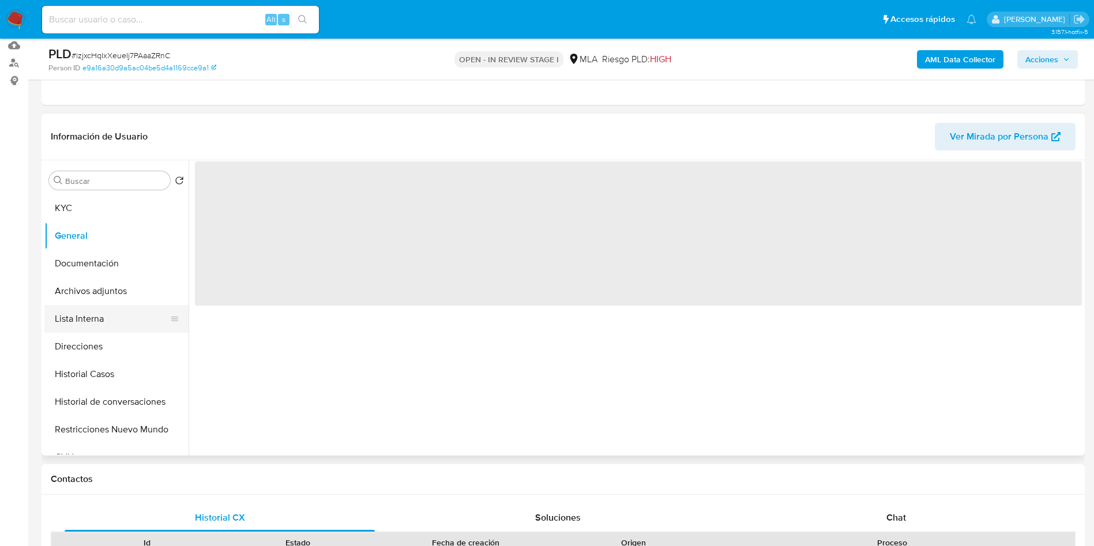
scroll to position [173, 0]
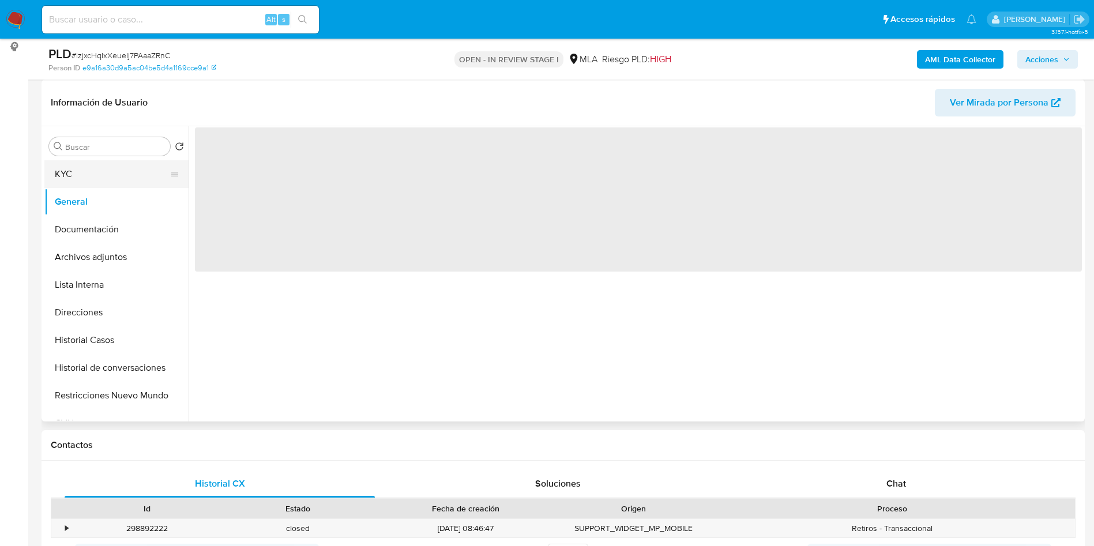
click at [72, 168] on button "KYC" at bounding box center [111, 174] width 135 height 28
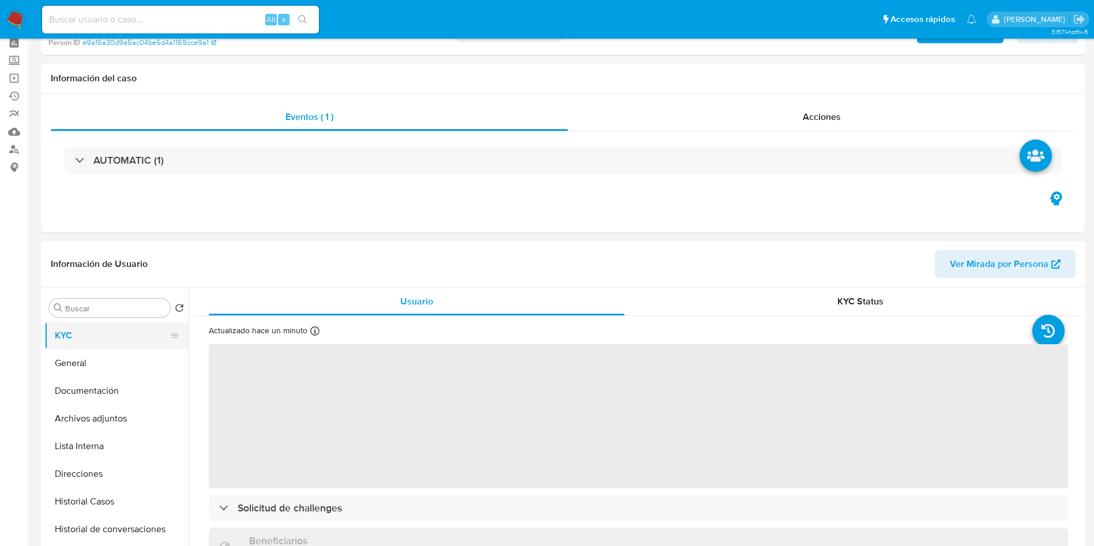
scroll to position [87, 0]
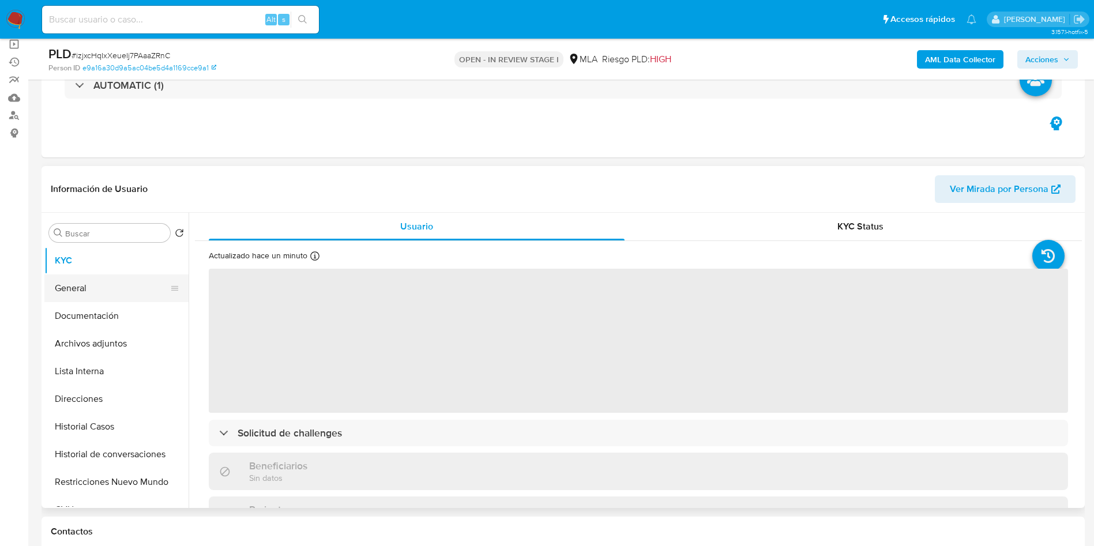
click at [72, 283] on button "General" at bounding box center [111, 289] width 135 height 28
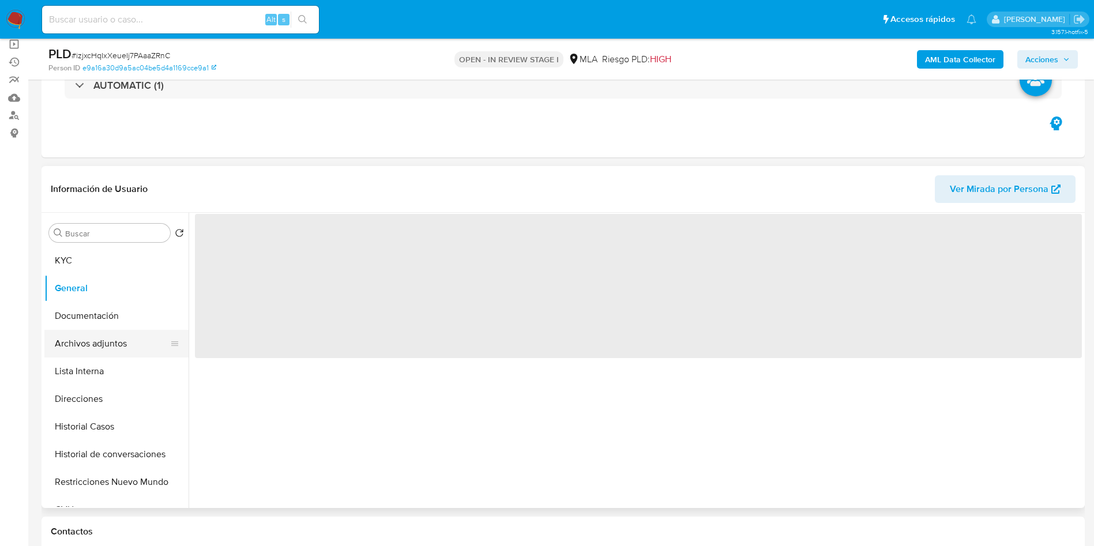
click at [110, 349] on button "Archivos adjuntos" at bounding box center [111, 344] width 135 height 28
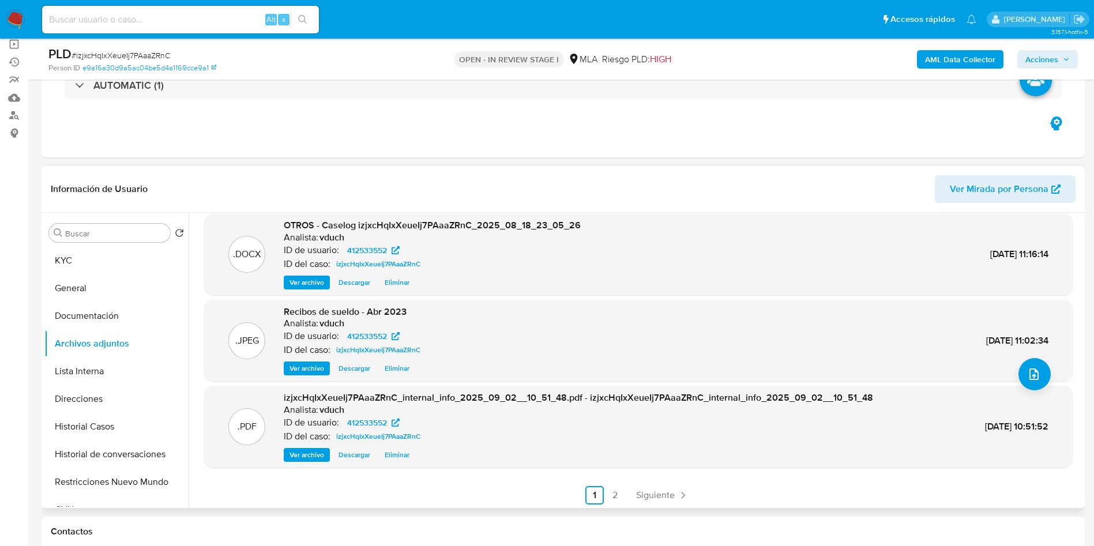
scroll to position [97, 0]
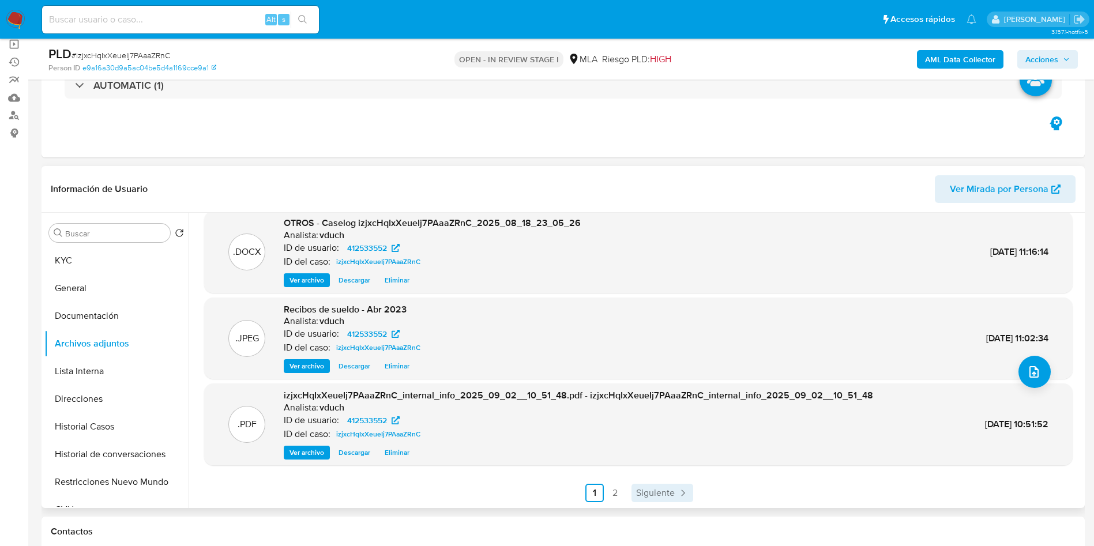
click at [655, 498] on span "Siguiente" at bounding box center [655, 492] width 39 height 9
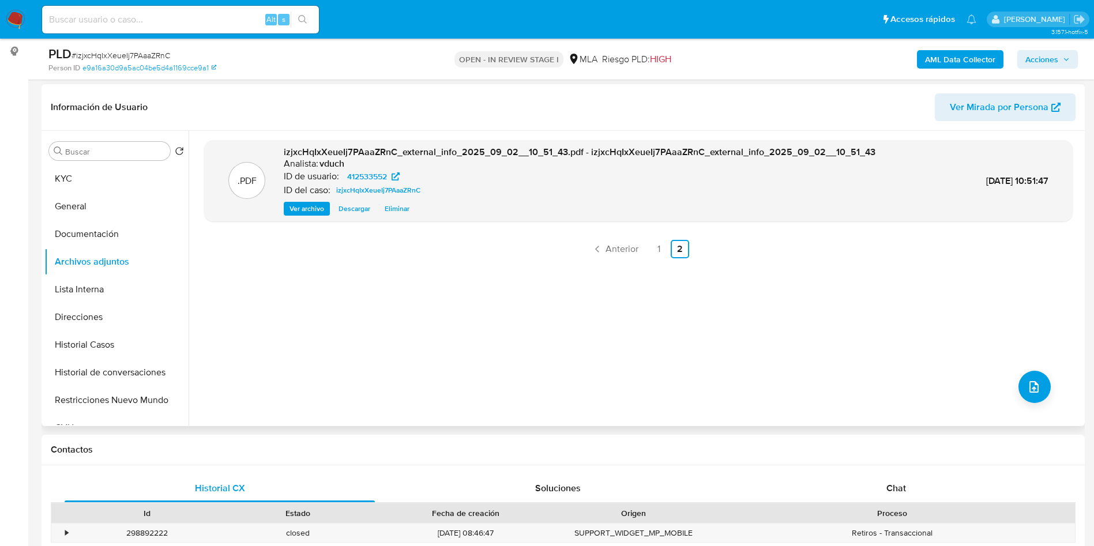
scroll to position [173, 0]
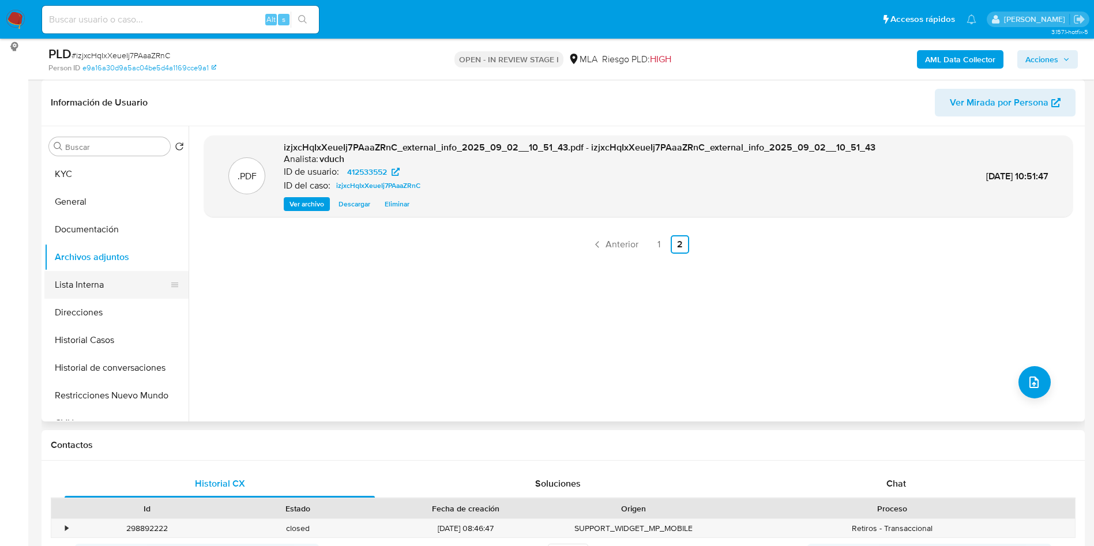
click at [121, 282] on button "Lista Interna" at bounding box center [111, 285] width 135 height 28
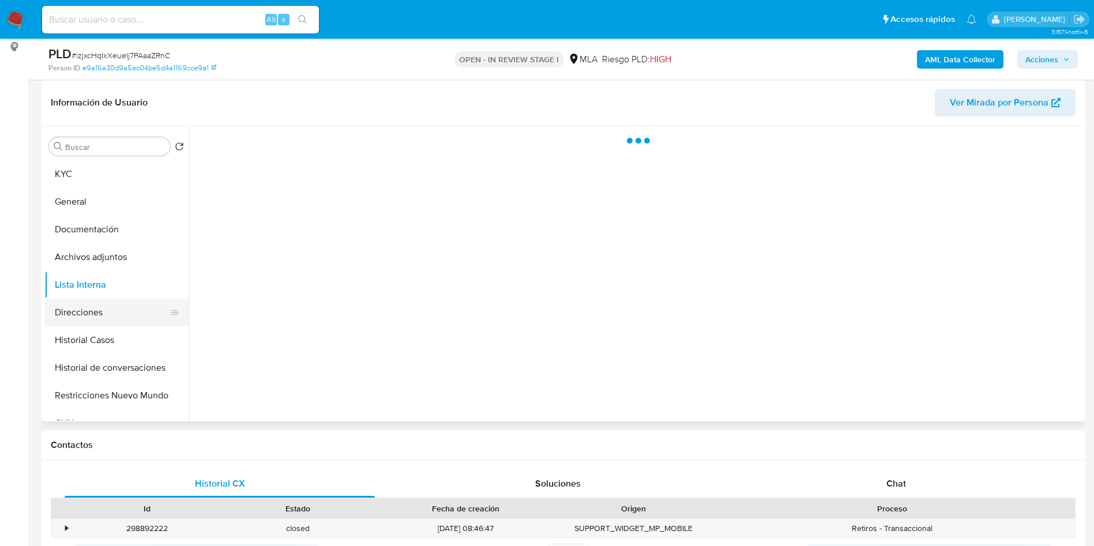
click at [126, 322] on button "Direcciones" at bounding box center [111, 313] width 135 height 28
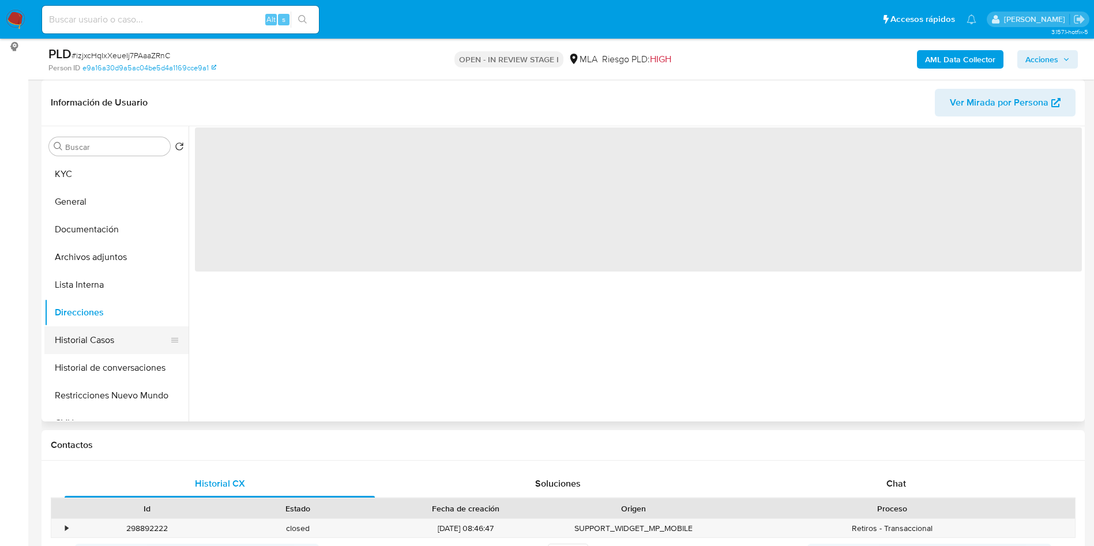
click at [120, 336] on button "Historial Casos" at bounding box center [111, 340] width 135 height 28
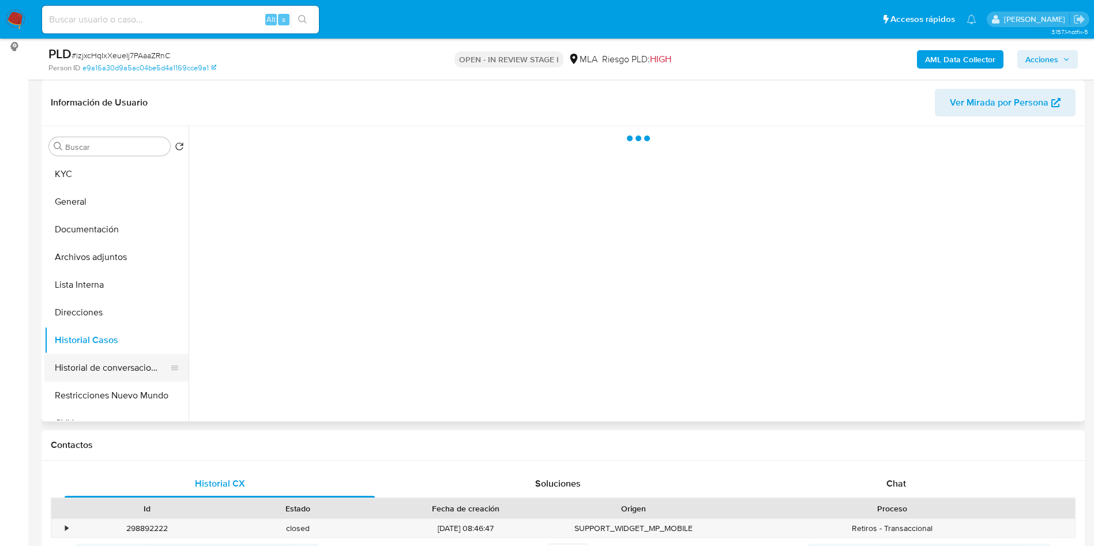
click at [133, 366] on button "Historial de conversaciones" at bounding box center [111, 368] width 135 height 28
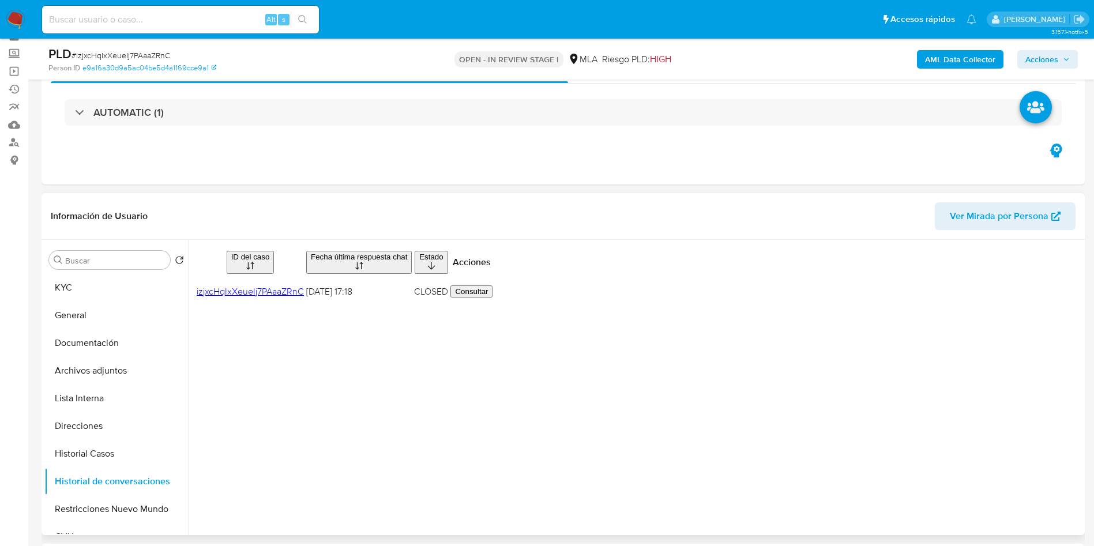
scroll to position [87, 0]
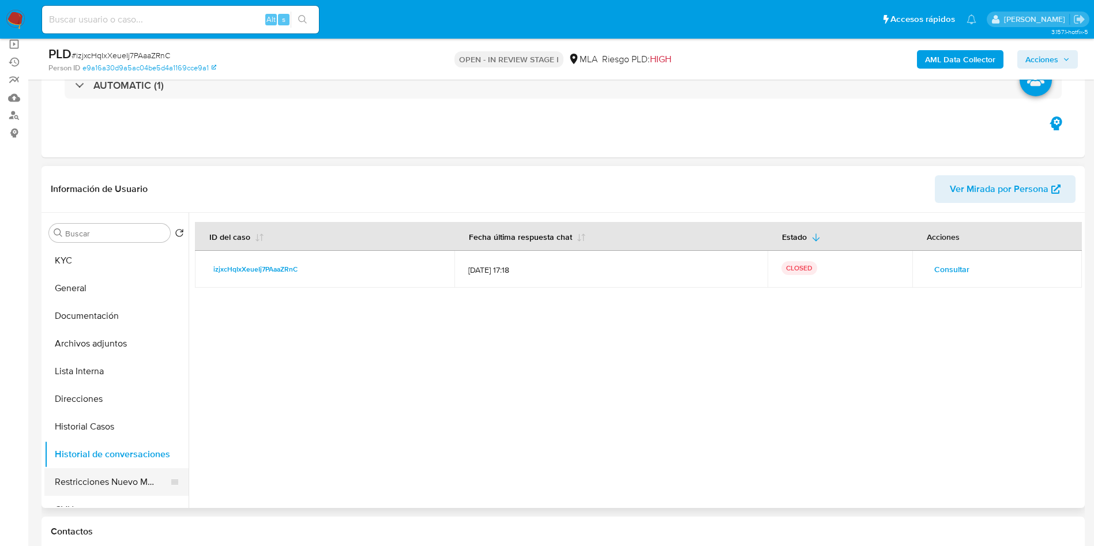
click at [131, 477] on button "Restricciones Nuevo Mundo" at bounding box center [111, 482] width 135 height 28
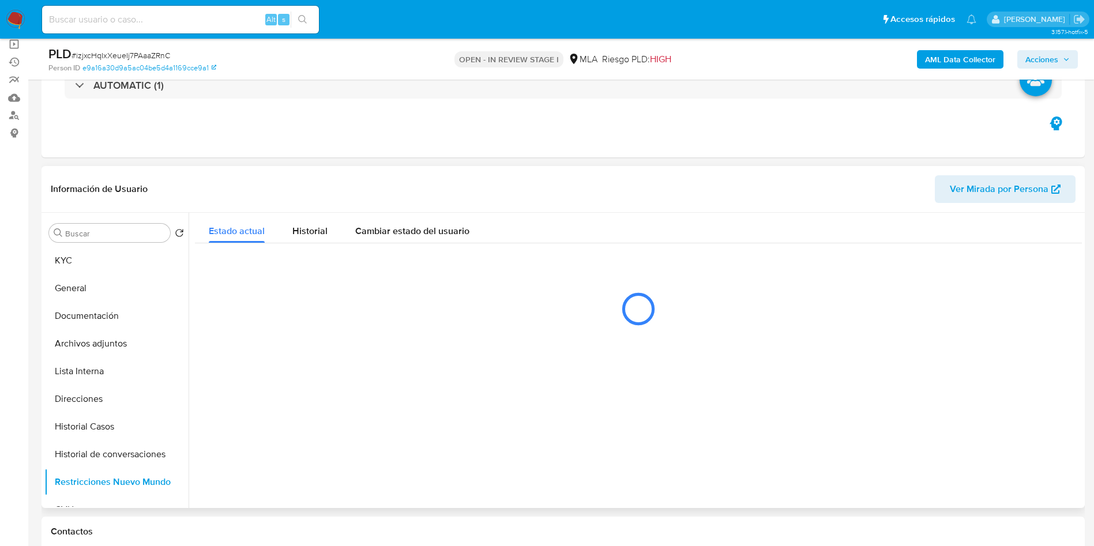
drag, startPoint x: 700, startPoint y: 411, endPoint x: 681, endPoint y: 411, distance: 18.5
click at [699, 411] on div at bounding box center [635, 360] width 893 height 295
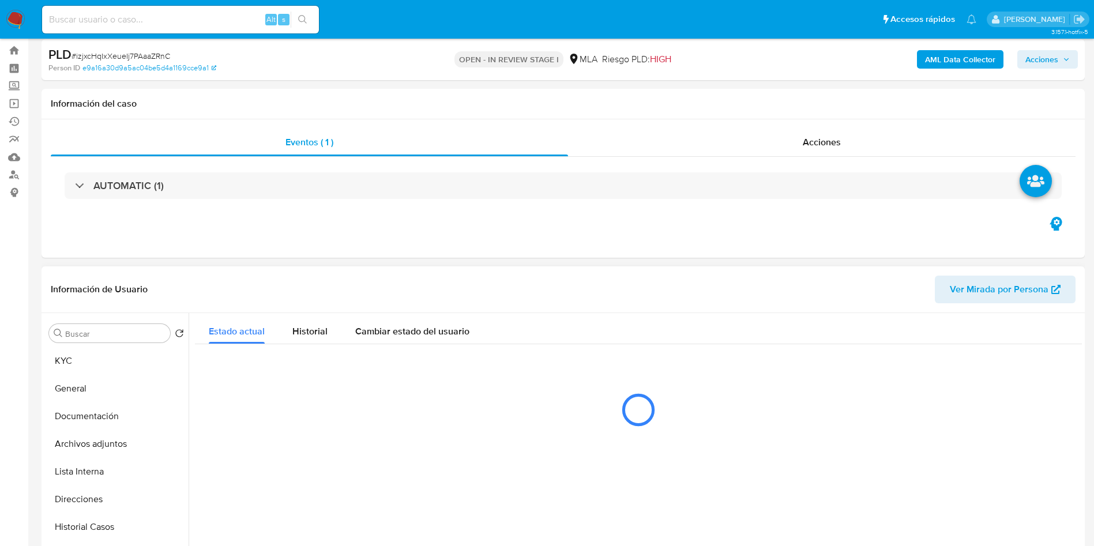
scroll to position [0, 0]
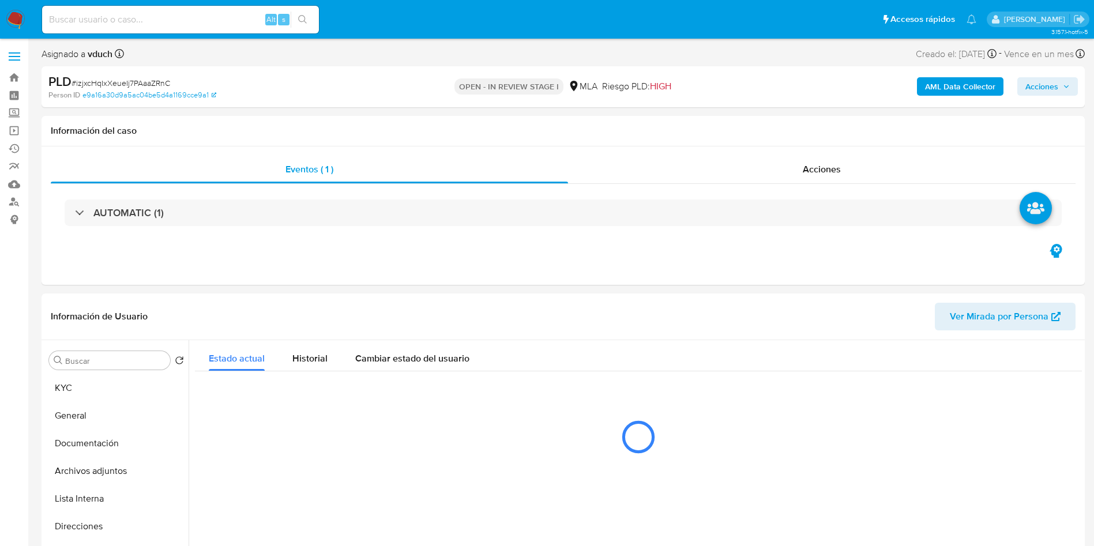
click at [1061, 91] on span "Acciones" at bounding box center [1047, 86] width 44 height 16
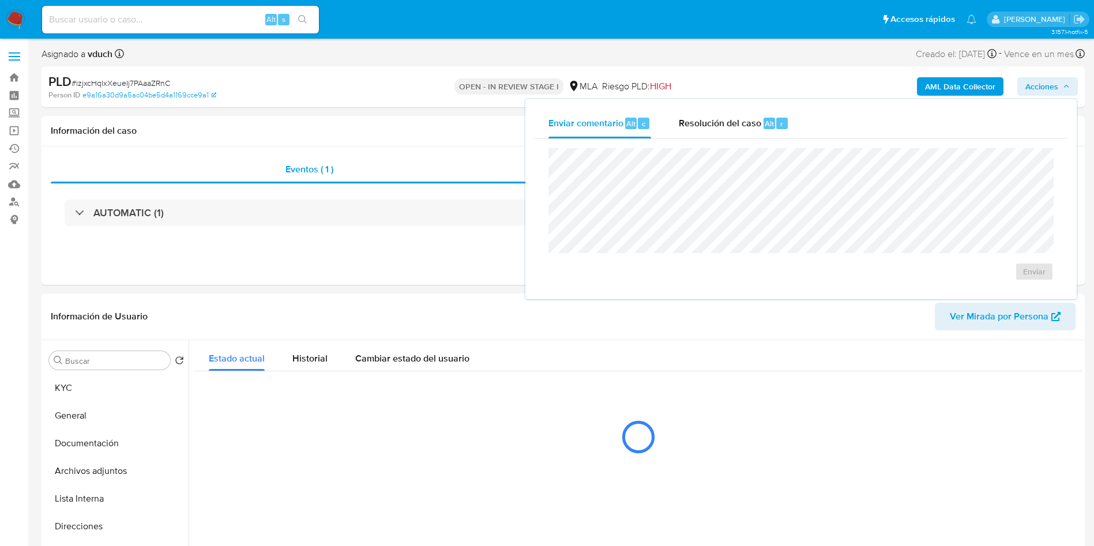
click at [755, 107] on div "Enviar comentario Alt c Resolución del caso Alt r Enviar" at bounding box center [800, 199] width 551 height 200
click at [753, 123] on span "Resolución del caso" at bounding box center [720, 122] width 82 height 13
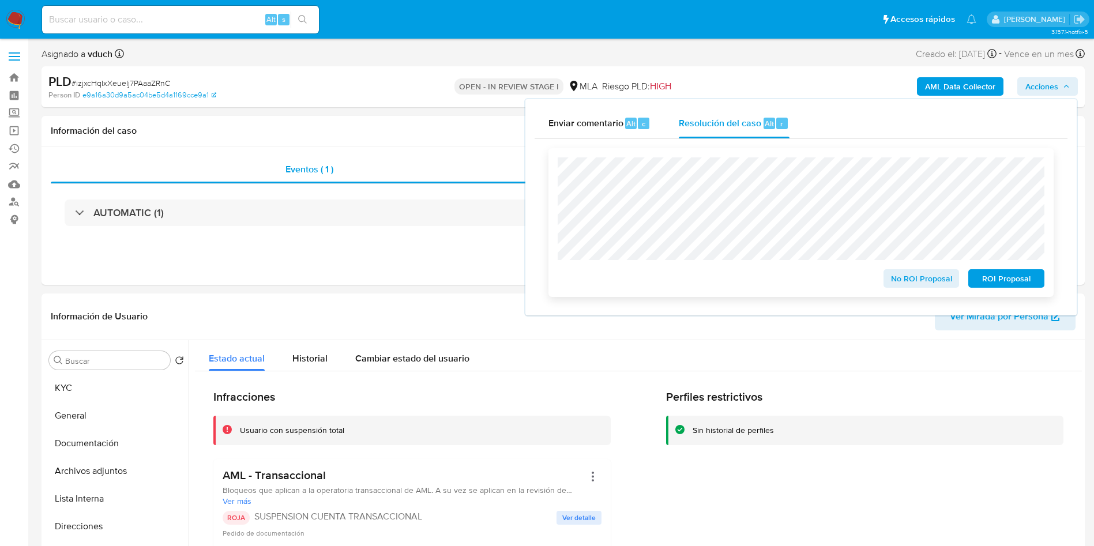
click at [1008, 278] on span "ROI Proposal" at bounding box center [1006, 278] width 60 height 16
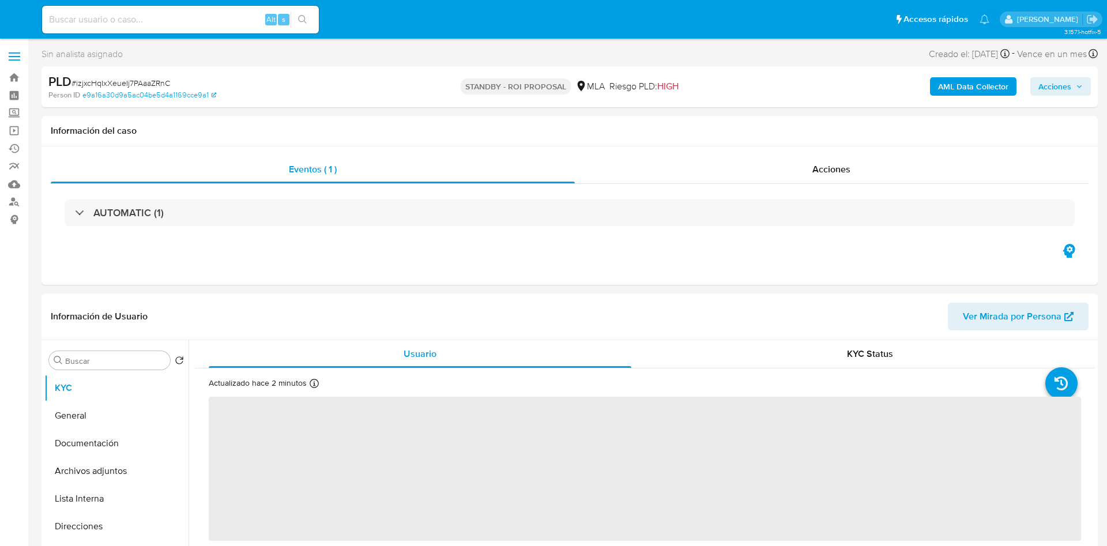
select select "10"
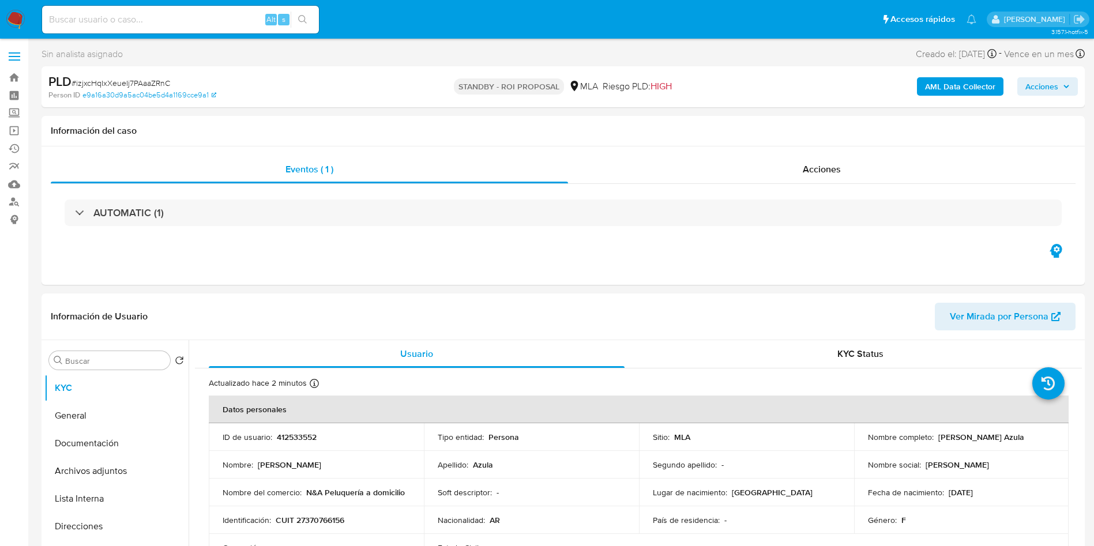
click at [244, 20] on input at bounding box center [180, 19] width 277 height 15
paste input "pBel6ZasPBWAbno7dfRPCwuJ"
type input "pBel6ZasPBWAbno7dfRPCwuJ"
click at [314, 21] on button "search-icon" at bounding box center [303, 20] width 24 height 16
select select "10"
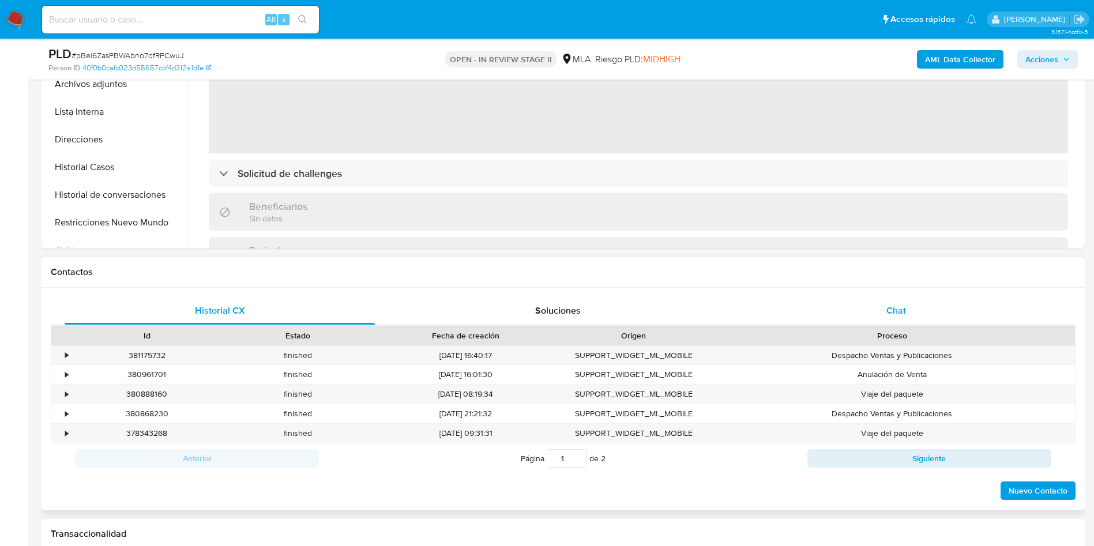
click at [839, 311] on div "Chat" at bounding box center [896, 311] width 310 height 28
select select "10"
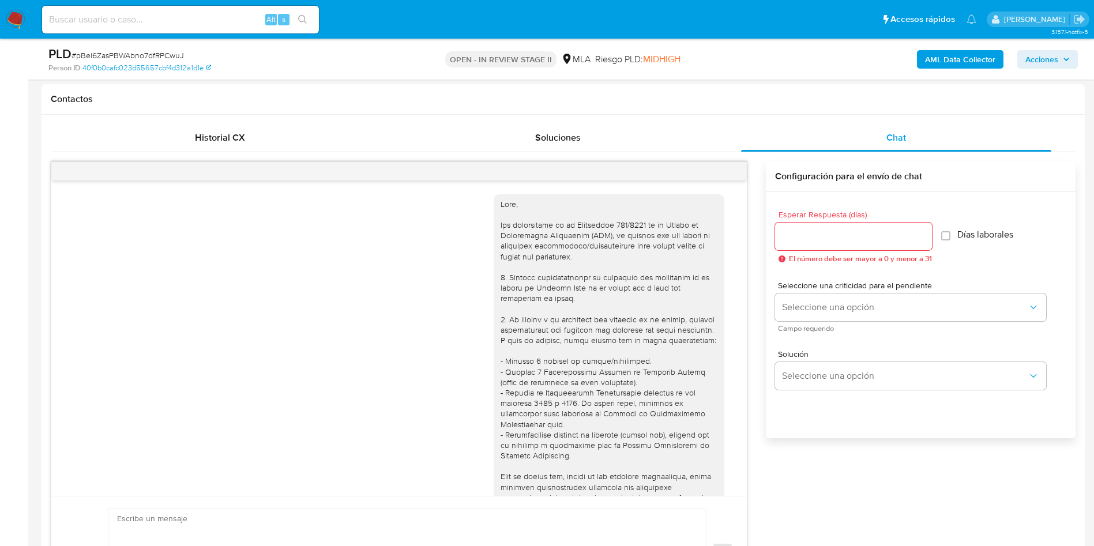
scroll to position [586, 0]
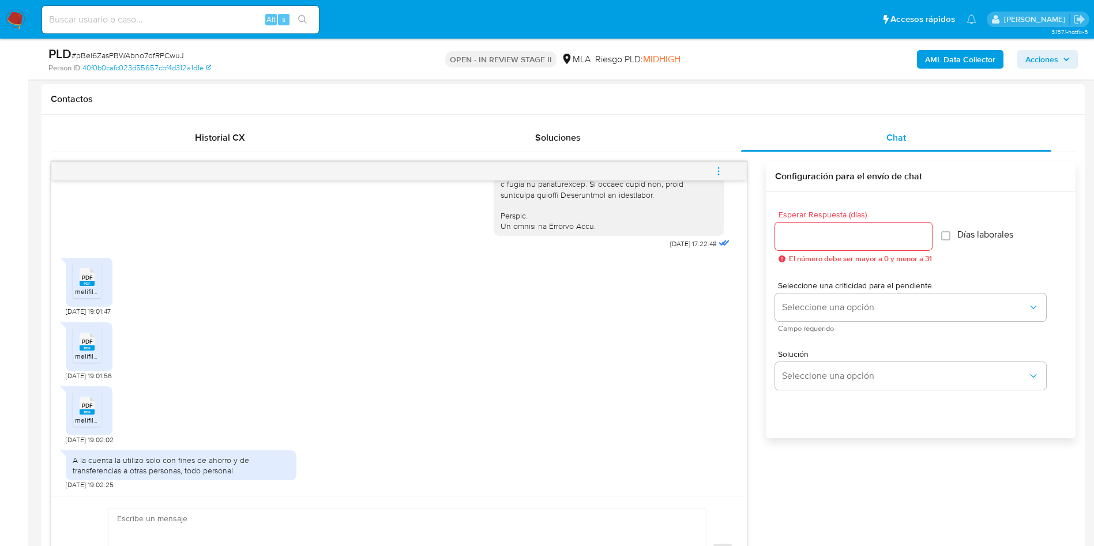
drag, startPoint x: 80, startPoint y: 275, endPoint x: 82, endPoint y: 305, distance: 30.1
click at [81, 274] on icon at bounding box center [87, 277] width 15 height 18
click at [82, 333] on icon at bounding box center [87, 342] width 15 height 18
click at [80, 403] on icon at bounding box center [87, 406] width 15 height 18
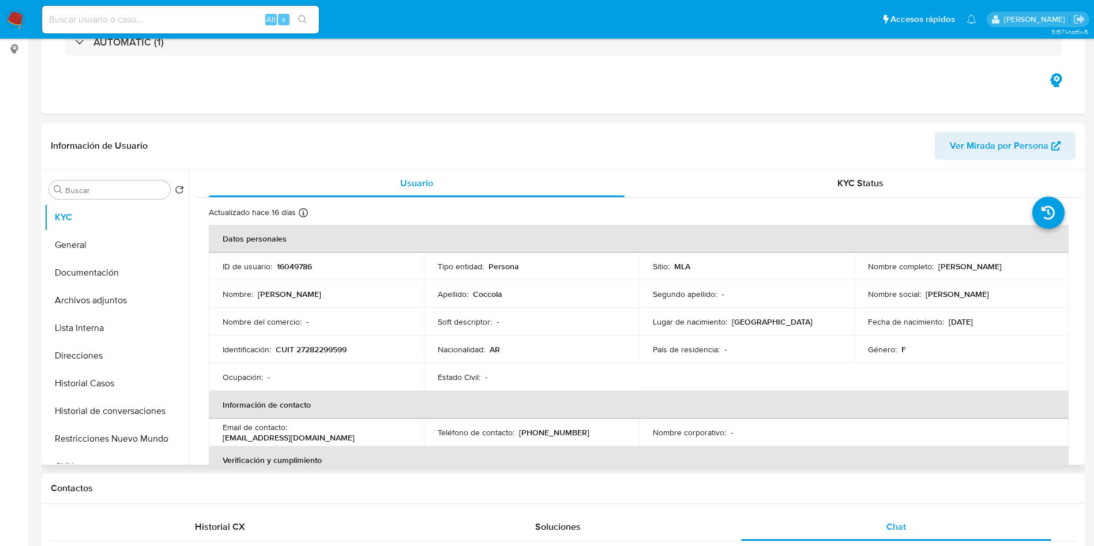
scroll to position [0, 0]
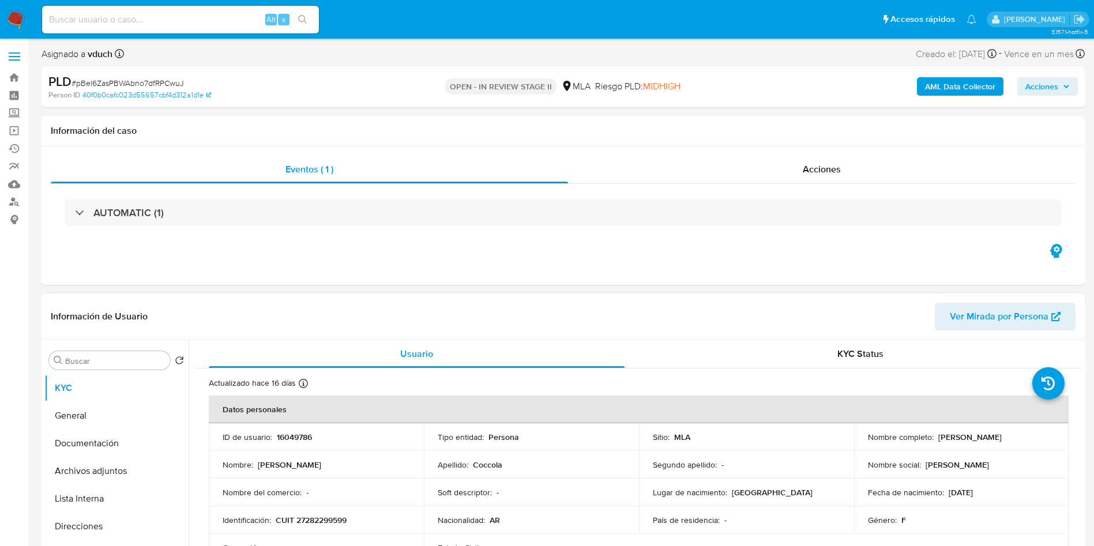
click at [295, 440] on p "16049786" at bounding box center [294, 437] width 35 height 10
drag, startPoint x: 295, startPoint y: 440, endPoint x: 295, endPoint y: 392, distance: 47.9
click at [295, 440] on p "16049786" at bounding box center [294, 437] width 35 height 10
copy p "16049786"
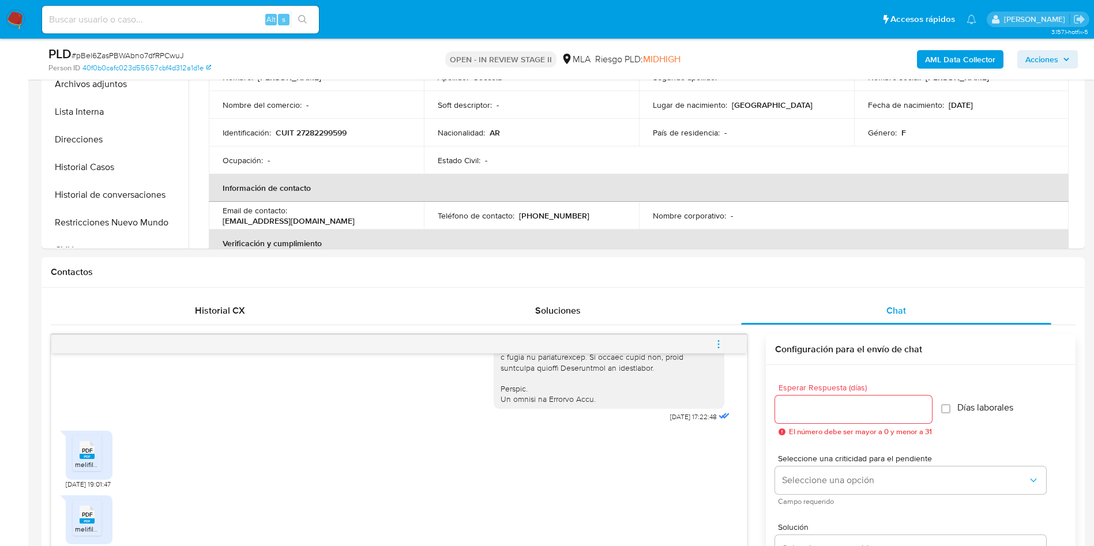
scroll to position [433, 0]
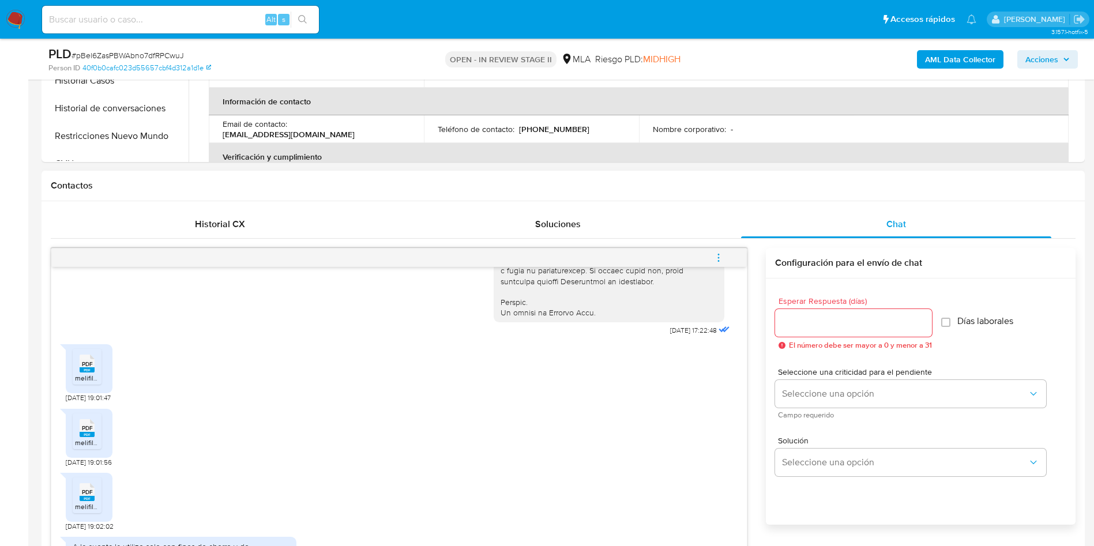
click at [93, 362] on icon at bounding box center [87, 364] width 15 height 18
click at [87, 431] on span "PDF" at bounding box center [87, 427] width 11 height 7
click at [88, 488] on div "PDF PDF" at bounding box center [87, 491] width 24 height 22
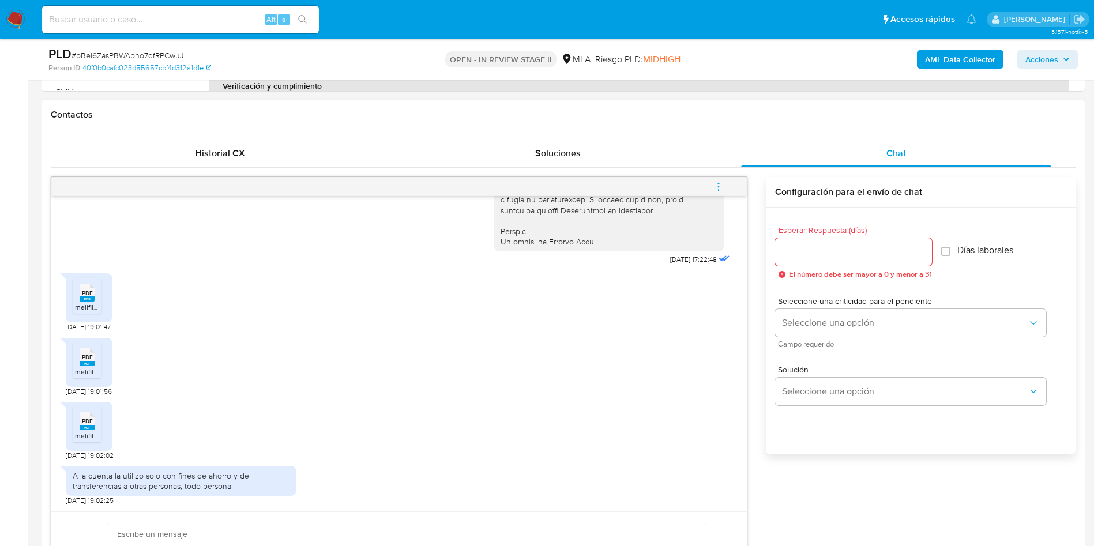
scroll to position [606, 0]
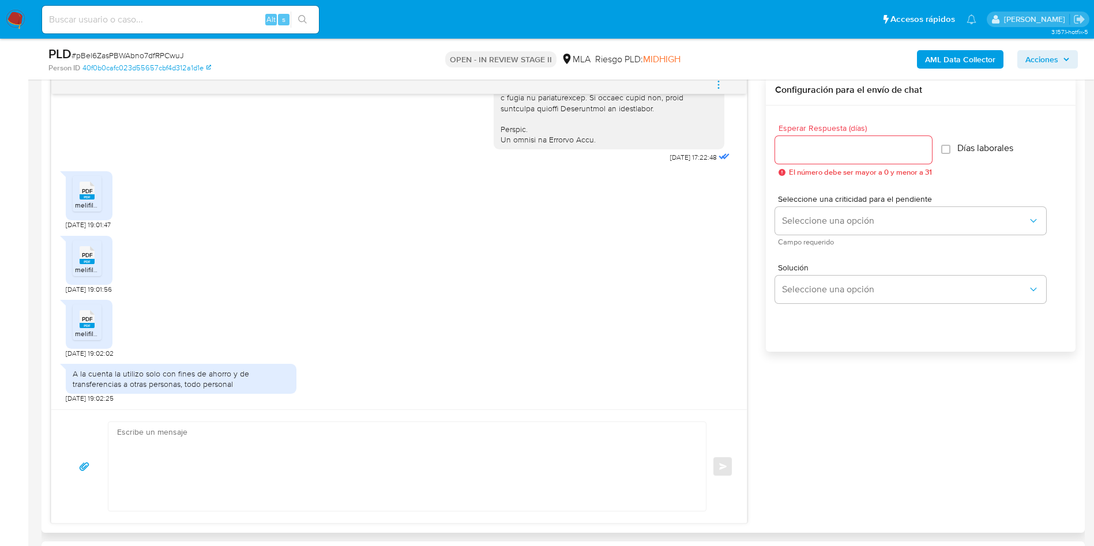
click at [137, 383] on div "A la cuenta la utilizo solo con fines de ahorro y de transferencias a otras per…" at bounding box center [181, 379] width 217 height 21
copy div "A la cuenta la utilizo solo con fines de ahorro y de transferencias a otras per…"
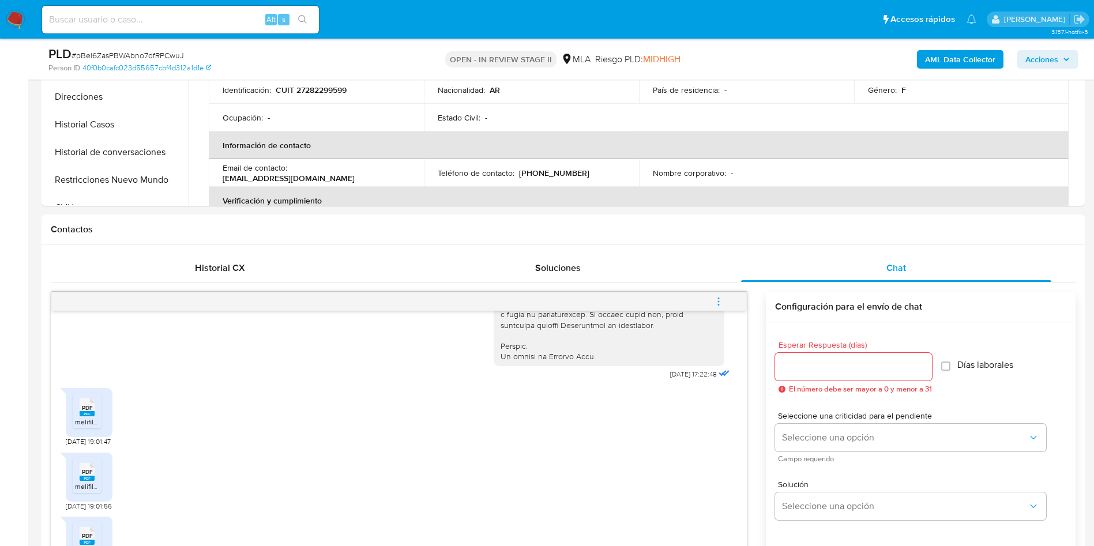
scroll to position [260, 0]
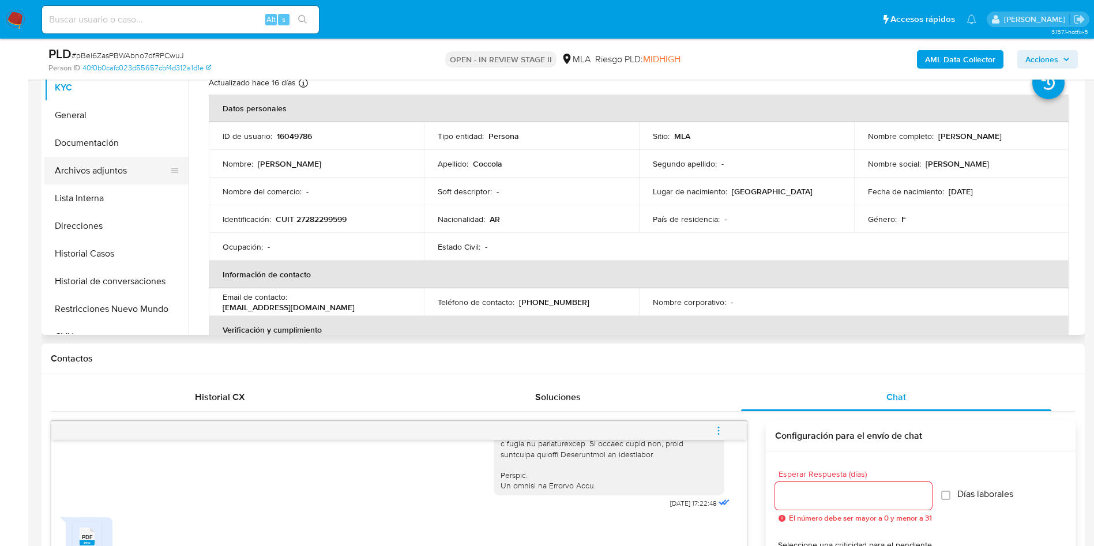
click at [94, 164] on button "Archivos adjuntos" at bounding box center [111, 171] width 135 height 28
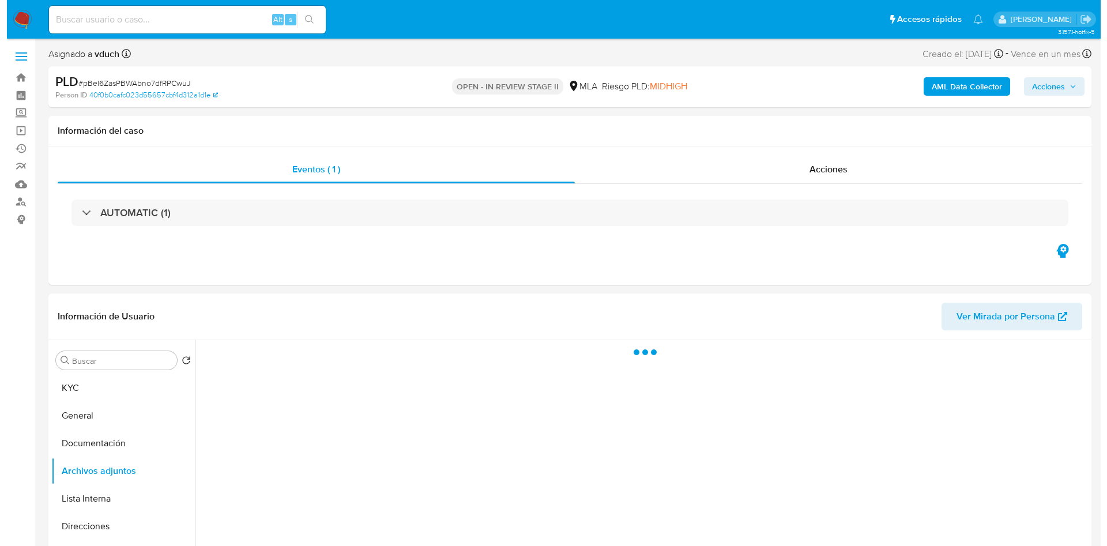
scroll to position [87, 0]
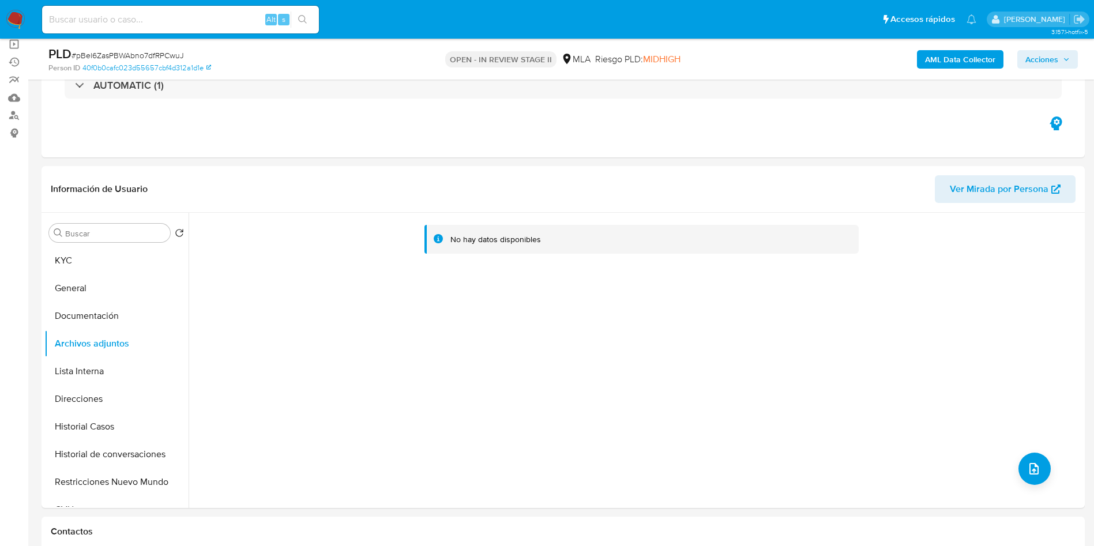
click at [967, 56] on b "AML Data Collector" at bounding box center [960, 59] width 70 height 18
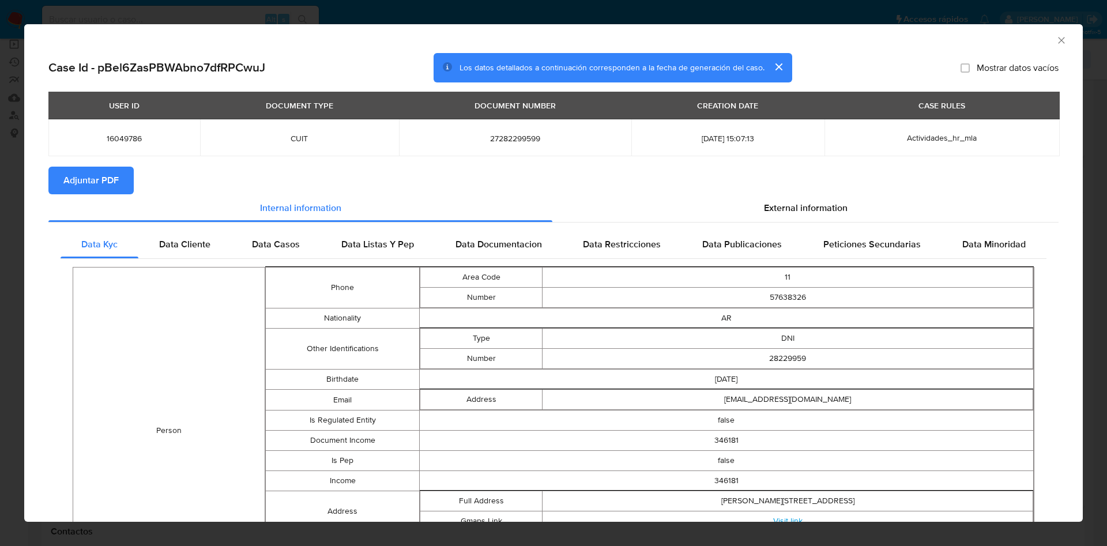
click at [81, 187] on span "Adjuntar PDF" at bounding box center [90, 180] width 55 height 25
click at [1042, 32] on div "AML Data Collector" at bounding box center [544, 38] width 1024 height 13
click at [1056, 36] on icon "Cerrar ventana" at bounding box center [1062, 41] width 12 height 12
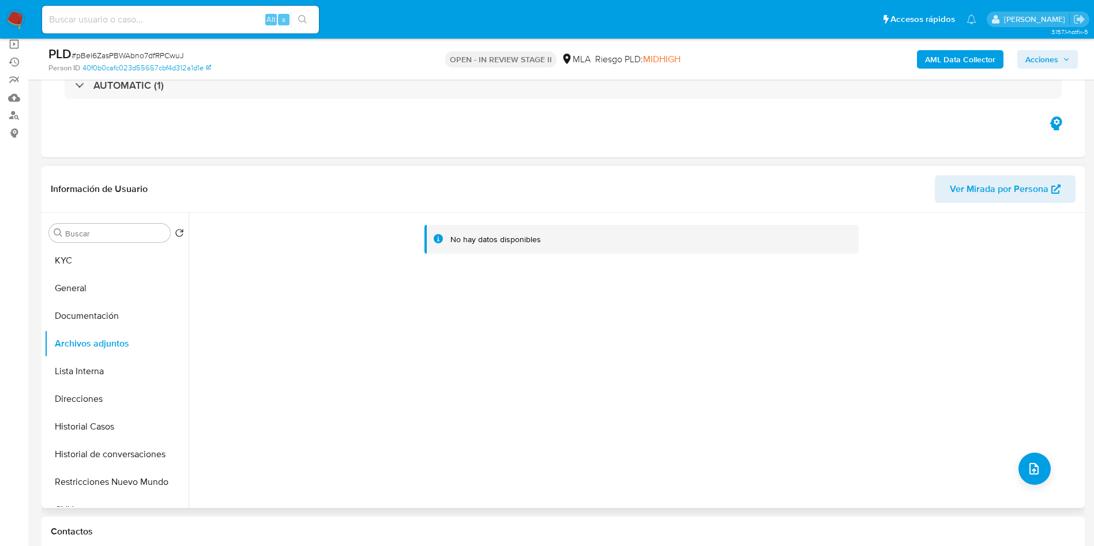
click at [1047, 475] on div "No hay datos disponibles" at bounding box center [635, 360] width 893 height 295
click at [1033, 464] on icon "upload-file" at bounding box center [1034, 469] width 14 height 14
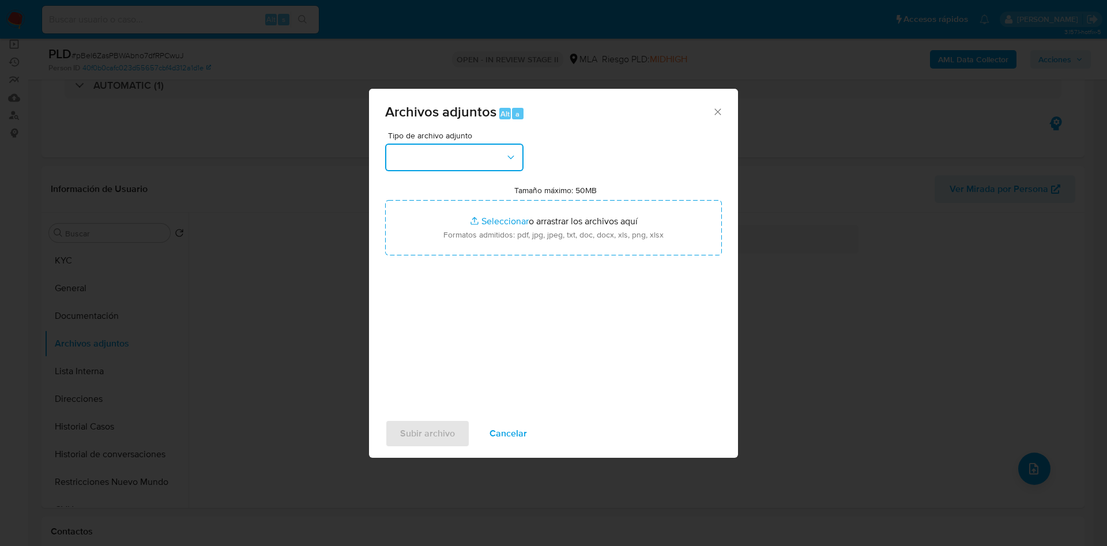
click at [507, 159] on icon "button" at bounding box center [511, 158] width 12 height 12
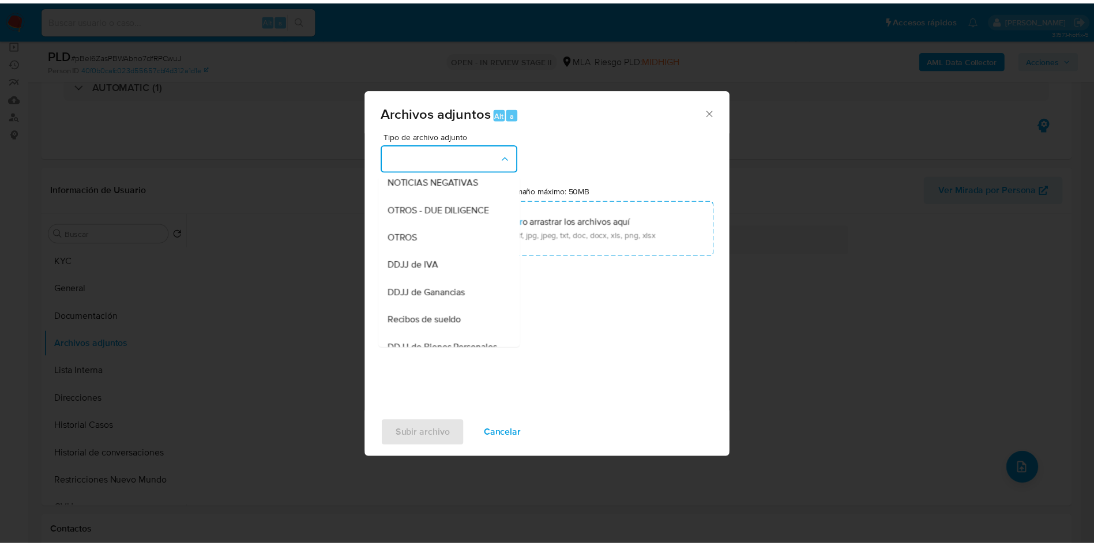
scroll to position [260, 0]
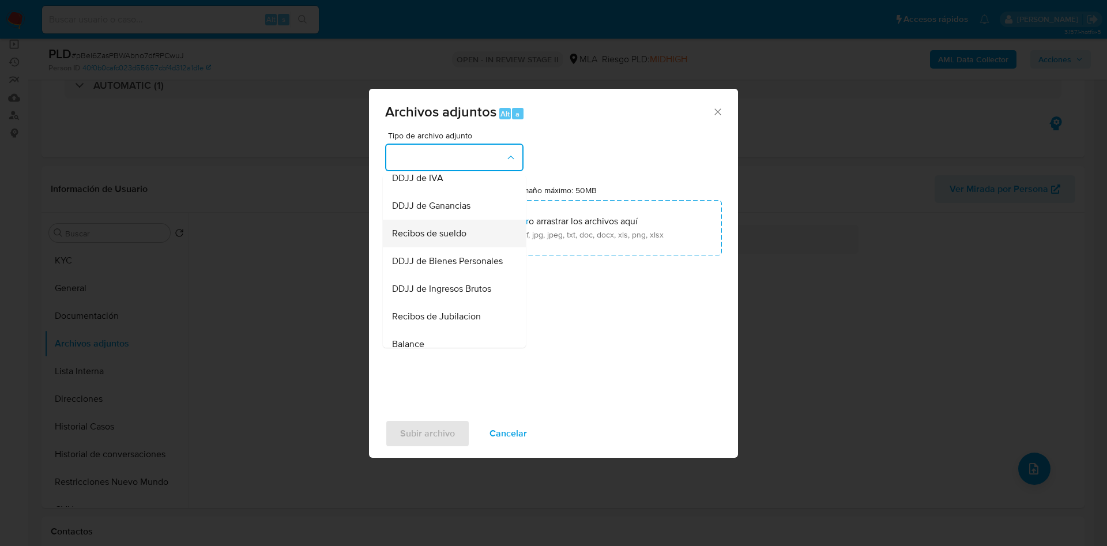
click at [468, 247] on div "Recibos de sueldo" at bounding box center [451, 234] width 118 height 28
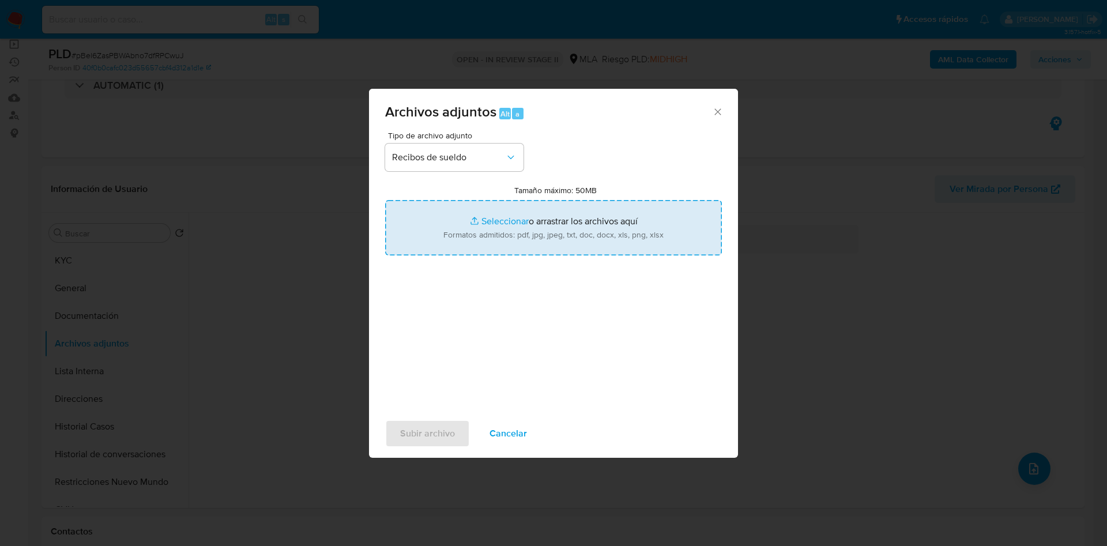
type input "C:\fakepath\Mayo a Julio 2025 - Coccola.pdf"
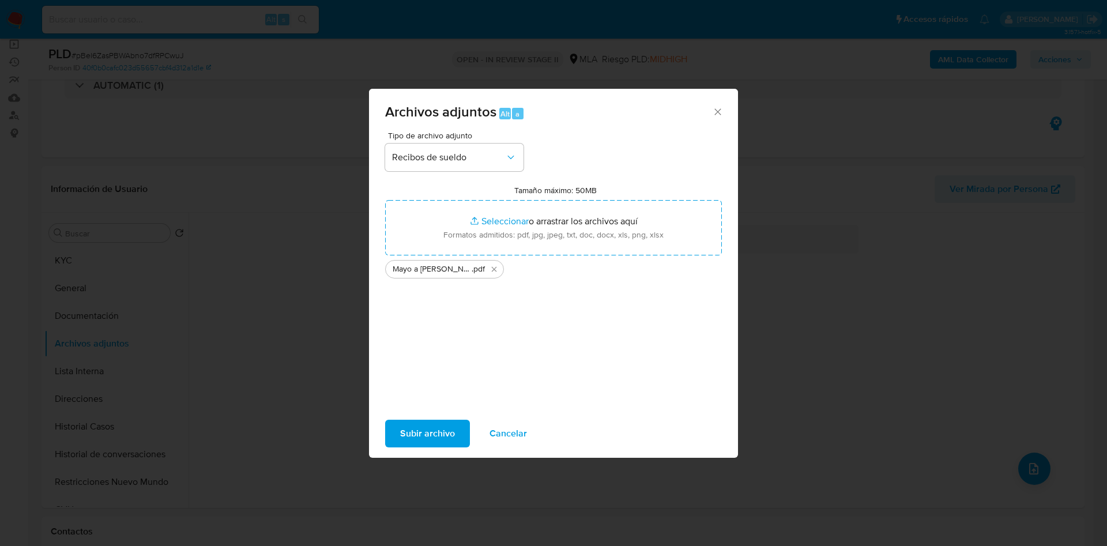
drag, startPoint x: 585, startPoint y: 232, endPoint x: 428, endPoint y: 441, distance: 260.8
click at [428, 441] on span "Subir archivo" at bounding box center [427, 433] width 55 height 25
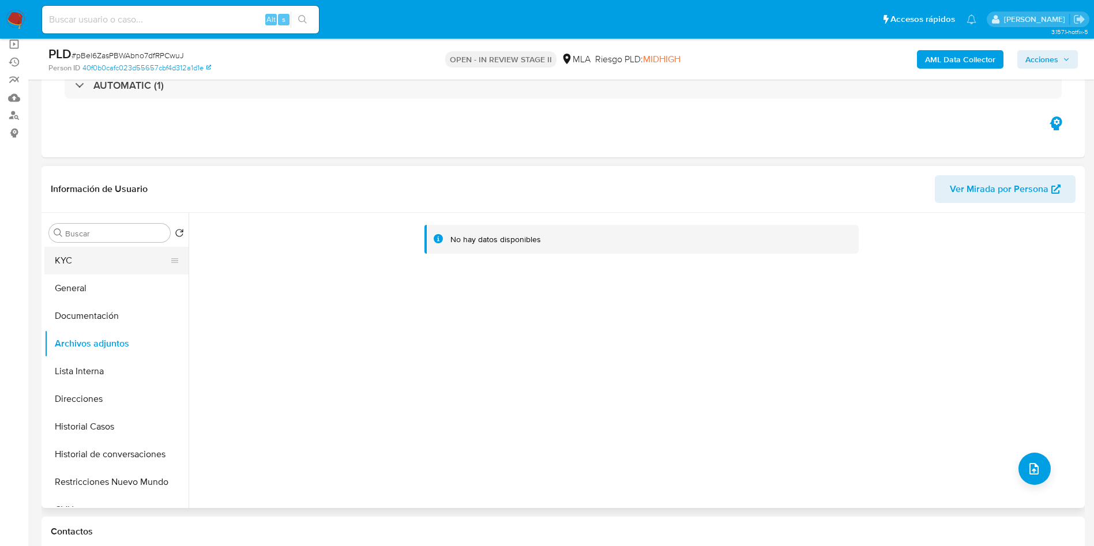
click at [161, 268] on button "KYC" at bounding box center [111, 261] width 135 height 28
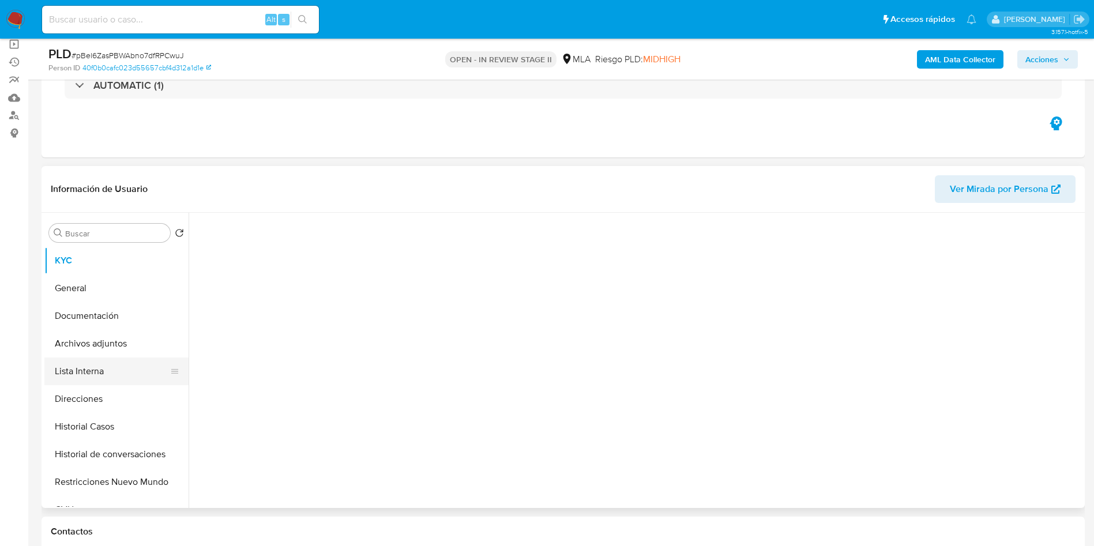
click at [130, 359] on button "Lista Interna" at bounding box center [111, 372] width 135 height 28
click at [130, 348] on button "Archivos adjuntos" at bounding box center [111, 344] width 135 height 28
click at [129, 324] on button "Documentación" at bounding box center [111, 316] width 135 height 28
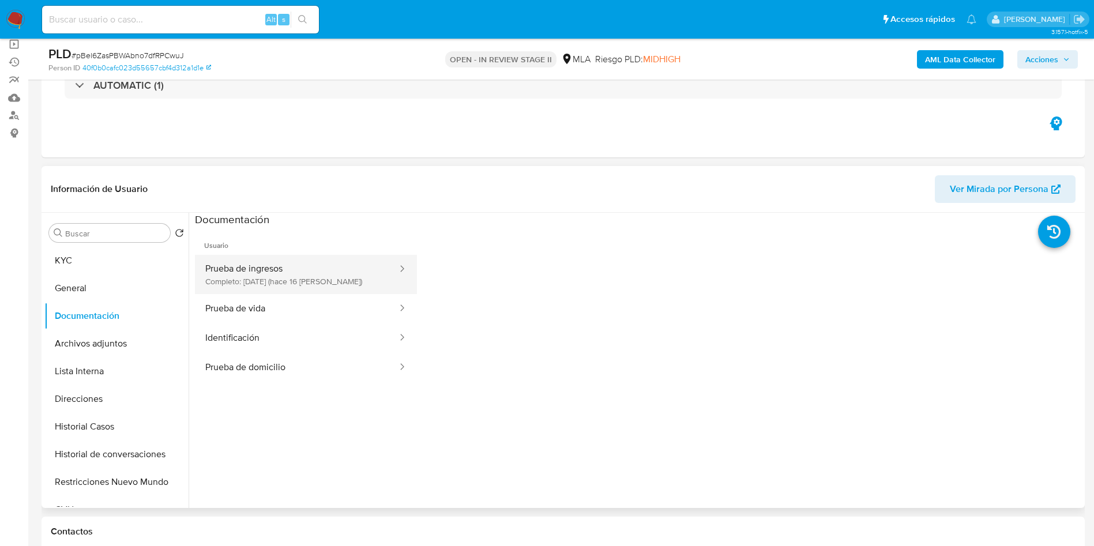
click at [215, 270] on button "Prueba de ingresos Completo: 17/08/2025 (hace 16 días)" at bounding box center [297, 274] width 204 height 39
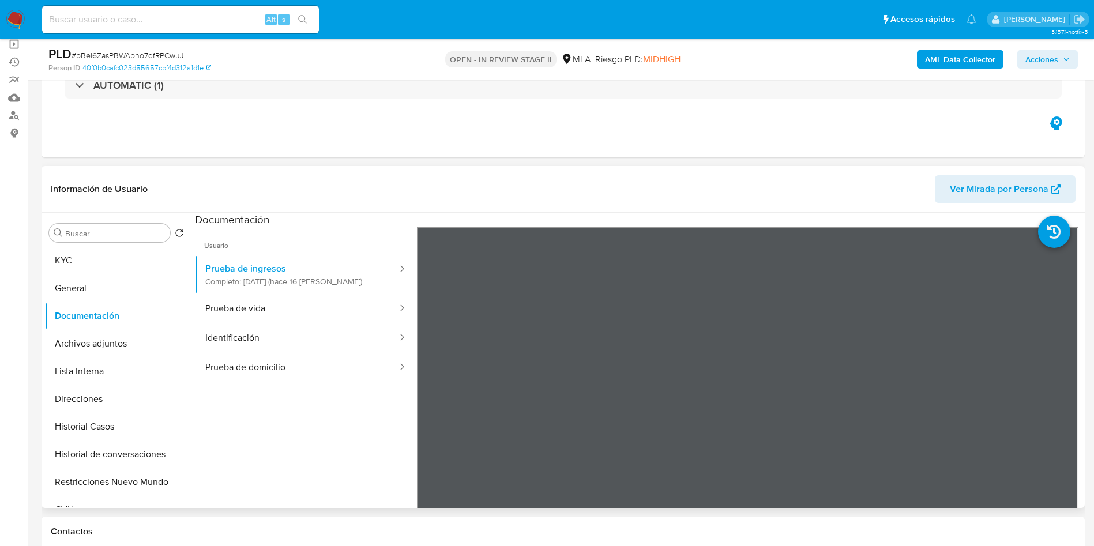
scroll to position [0, 0]
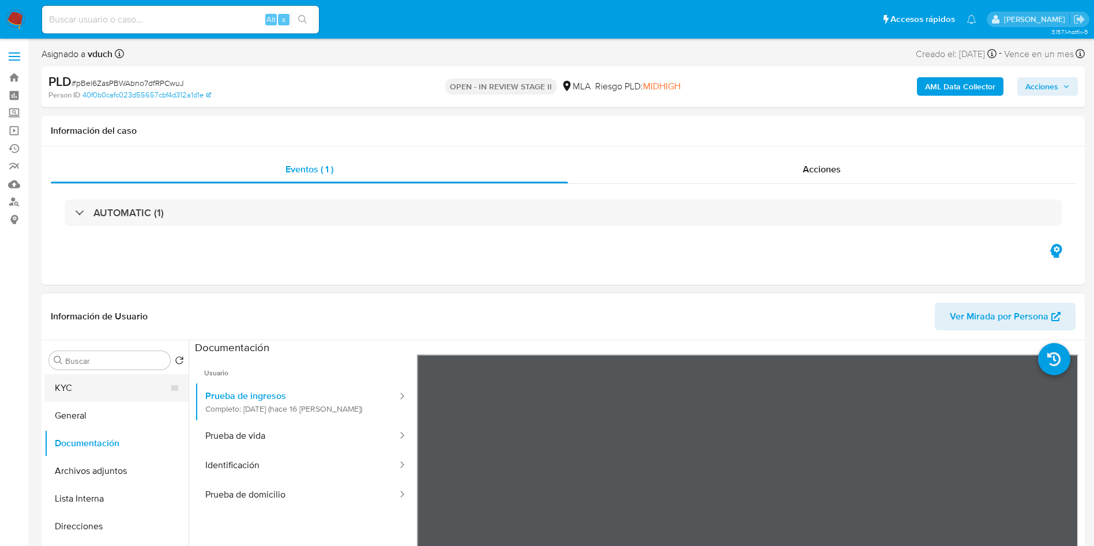
click at [175, 390] on button "KYC" at bounding box center [111, 388] width 135 height 28
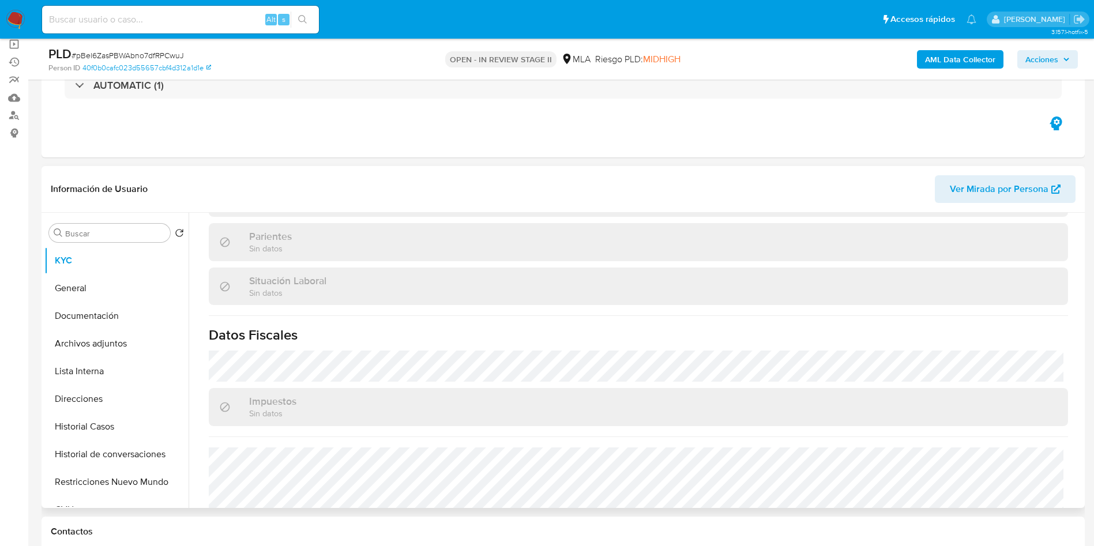
scroll to position [585, 0]
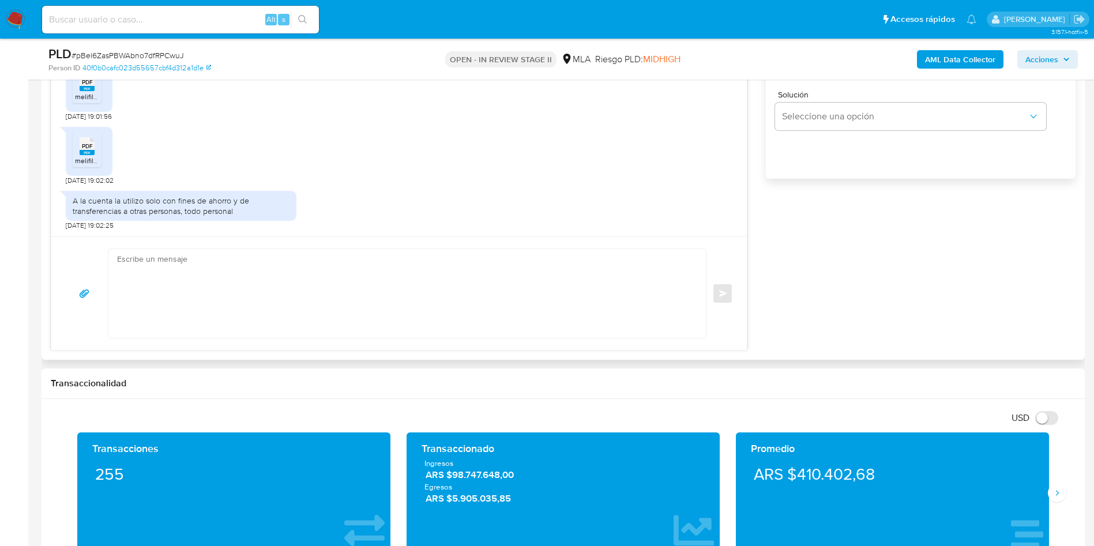
click at [314, 258] on textarea at bounding box center [404, 293] width 574 height 89
paste textarea "Hola, ¡Muchas gracias por tu respuesta! Confirmamos la recepción de la document…"
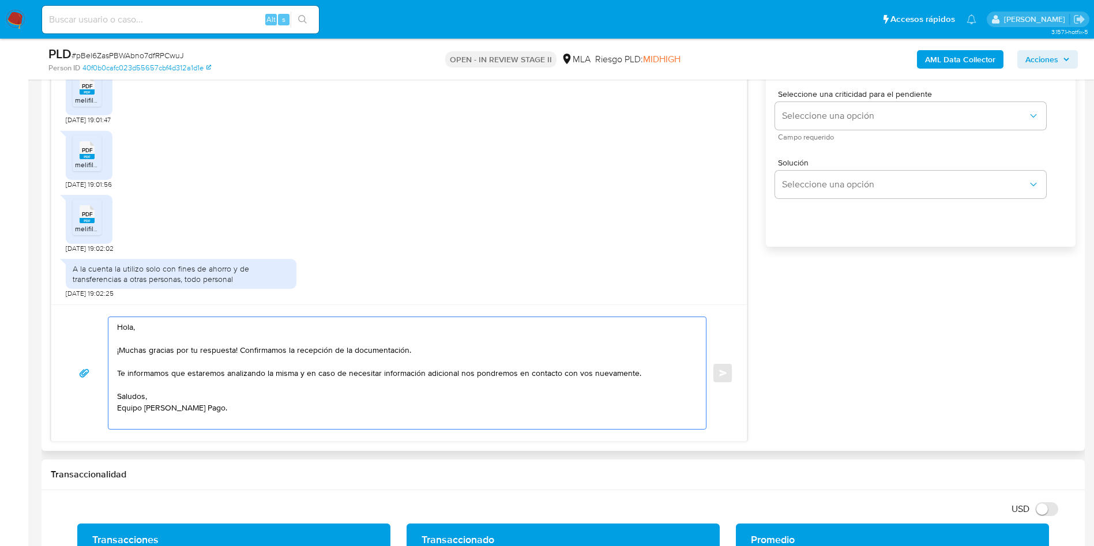
scroll to position [606, 0]
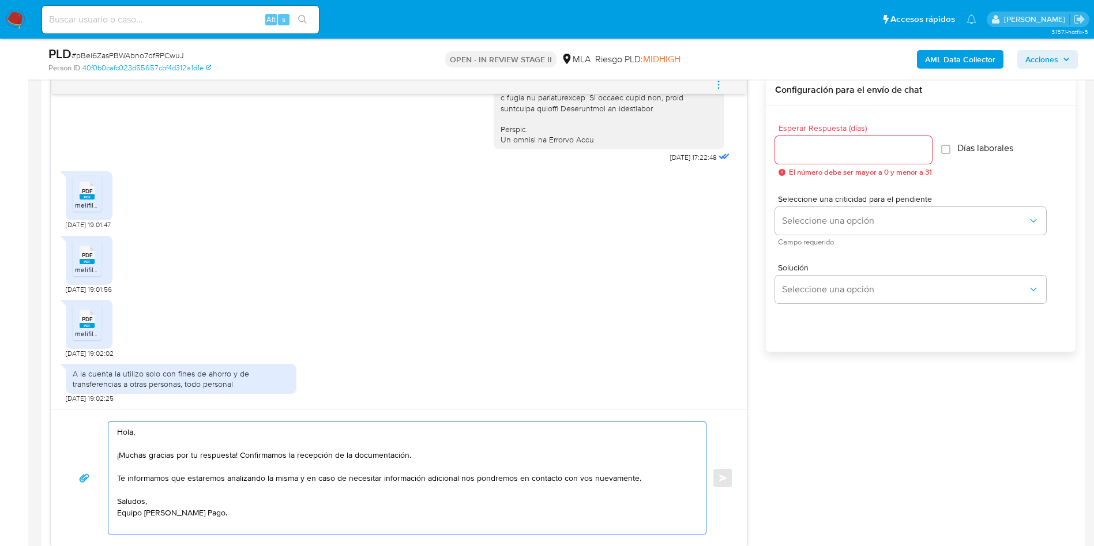
type textarea "Hola, ¡Muchas gracias por tu respuesta! Confirmamos la recepción de la document…"
click at [832, 145] on input "Esperar Respuesta (días)" at bounding box center [853, 149] width 157 height 15
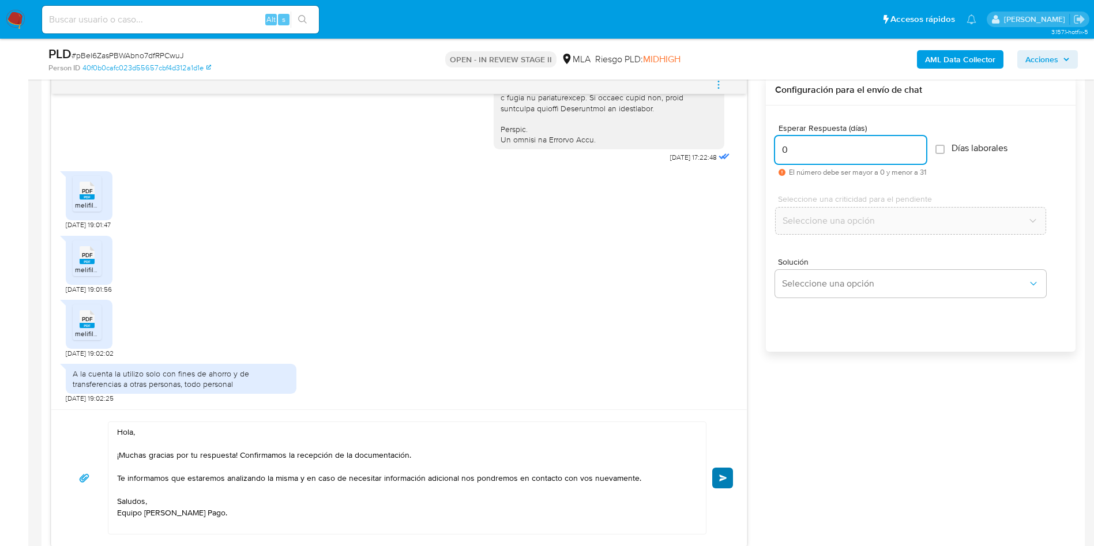
type input "0"
click at [717, 474] on button "Enviar" at bounding box center [722, 478] width 21 height 21
click at [139, 51] on span "# pBel6ZasPBWAbno7dfRPCwuJ" at bounding box center [128, 56] width 112 height 12
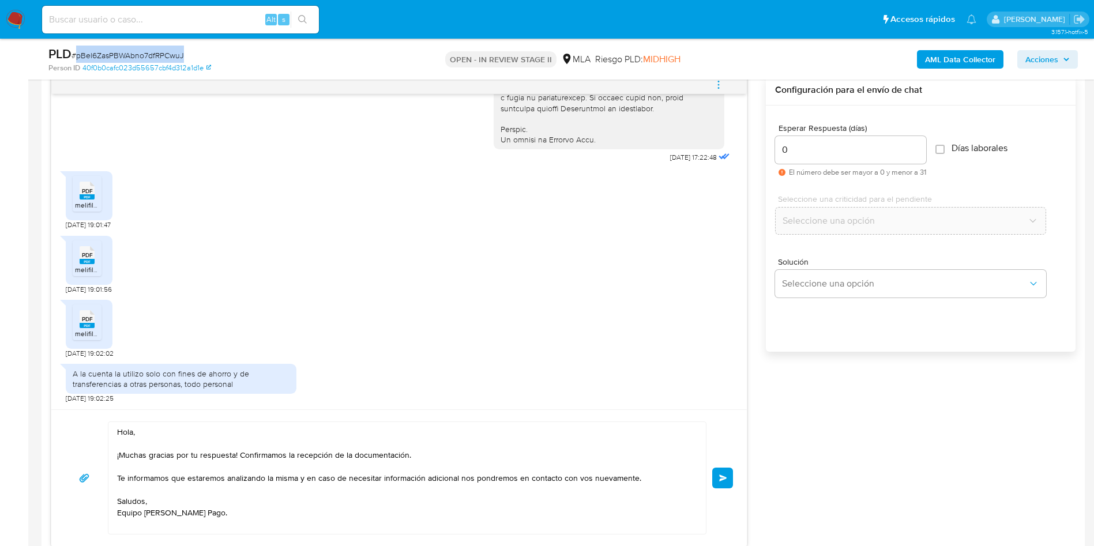
click at [139, 51] on span "# pBel6ZasPBWAbno7dfRPCwuJ" at bounding box center [128, 56] width 112 height 12
copy span "pBel6ZasPBWAbno7dfRPCwuJ"
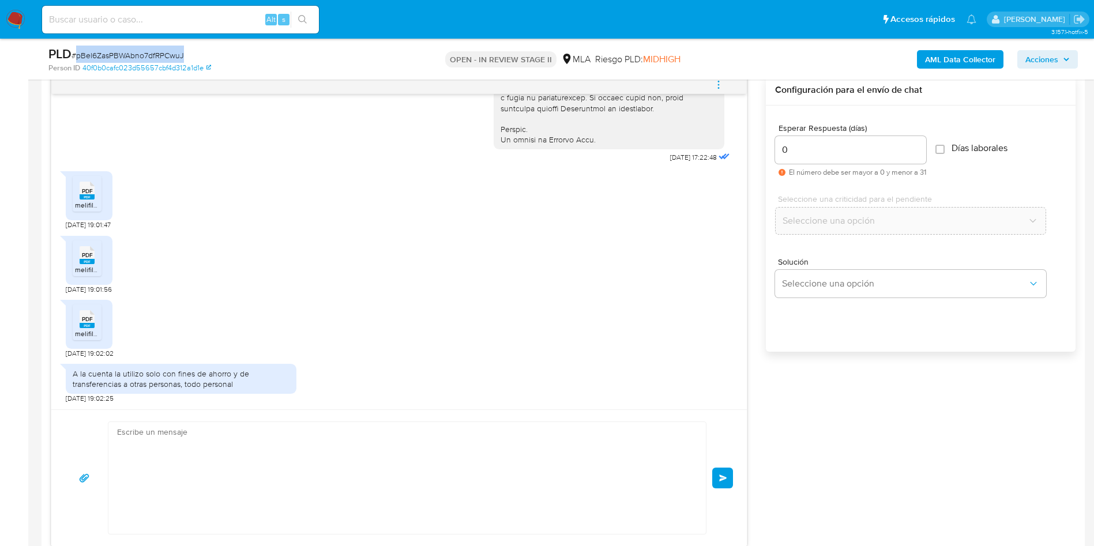
scroll to position [735, 0]
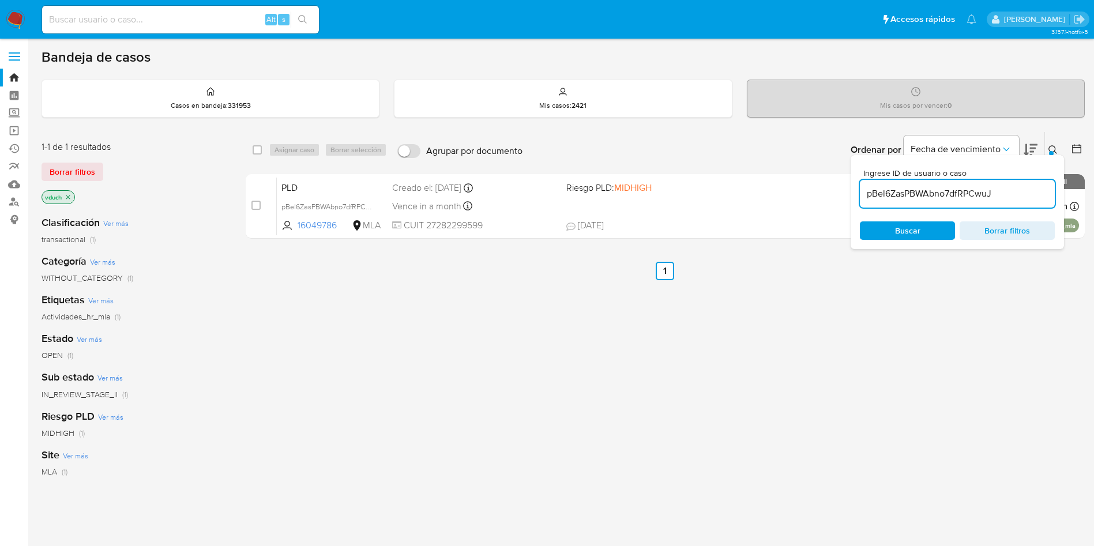
click at [524, 317] on div "select-all-cases-checkbox Asignar caso Borrar selección Agrupar por documento O…" at bounding box center [665, 392] width 839 height 522
click at [986, 187] on input "pBel6ZasPBWAbno7dfRPCwuJ" at bounding box center [957, 193] width 195 height 15
click at [263, 148] on div "select-all-cases-checkbox" at bounding box center [260, 150] width 14 height 14
click at [258, 147] on input "checkbox" at bounding box center [257, 149] width 9 height 9
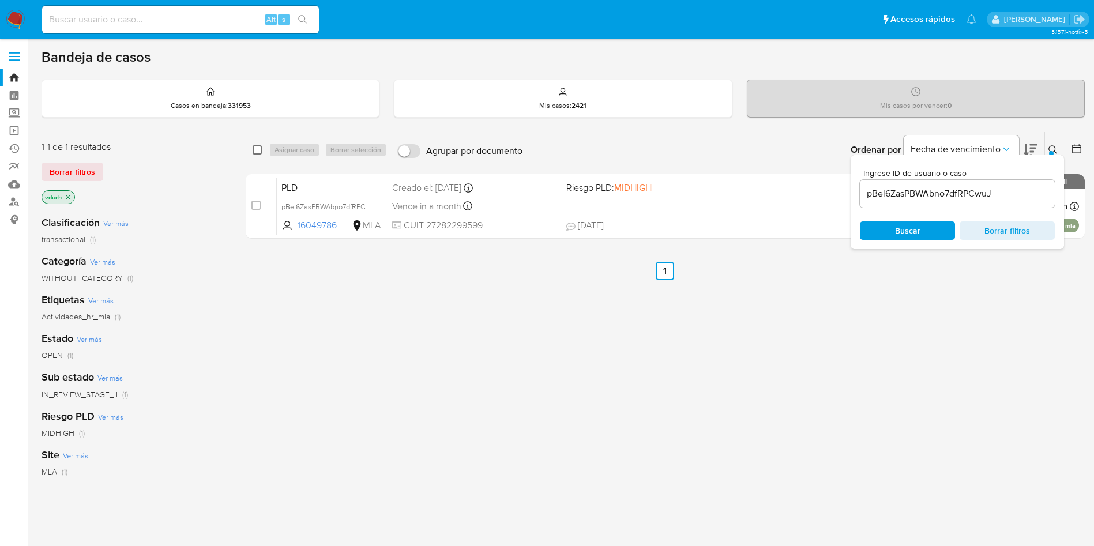
checkbox input "true"
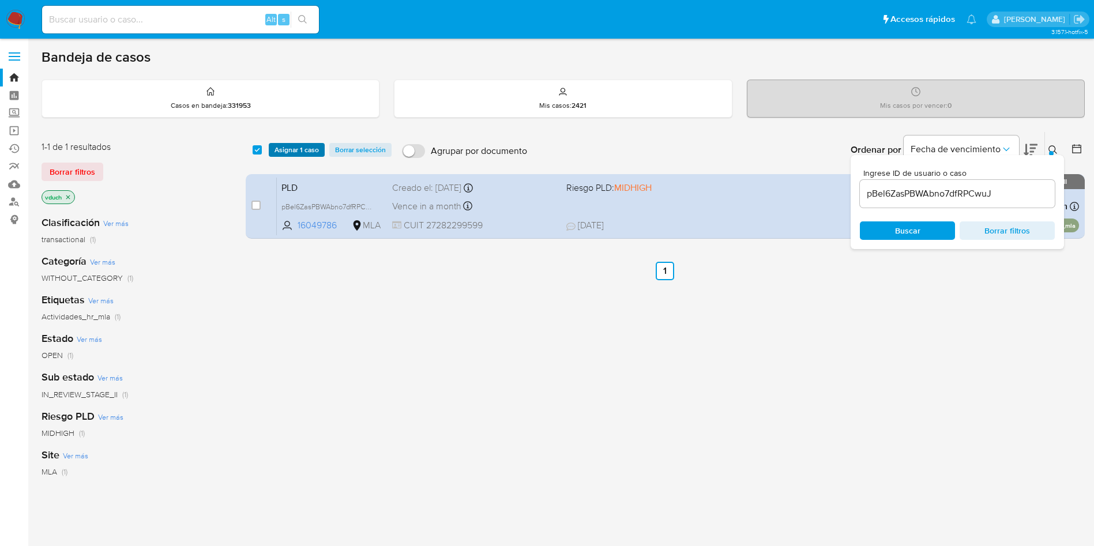
click at [288, 153] on span "Asignar 1 caso" at bounding box center [297, 150] width 44 height 12
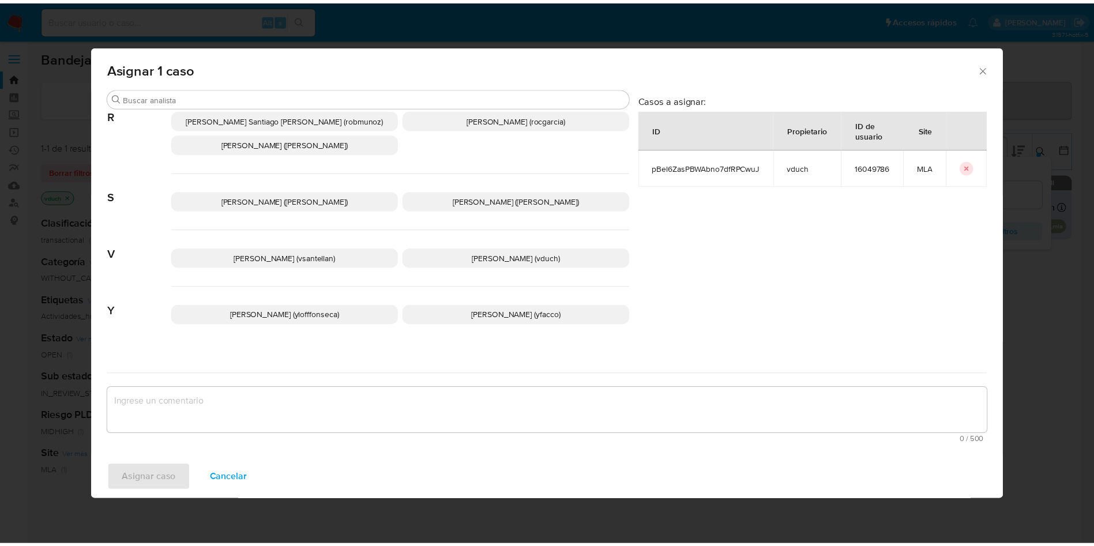
scroll to position [973, 0]
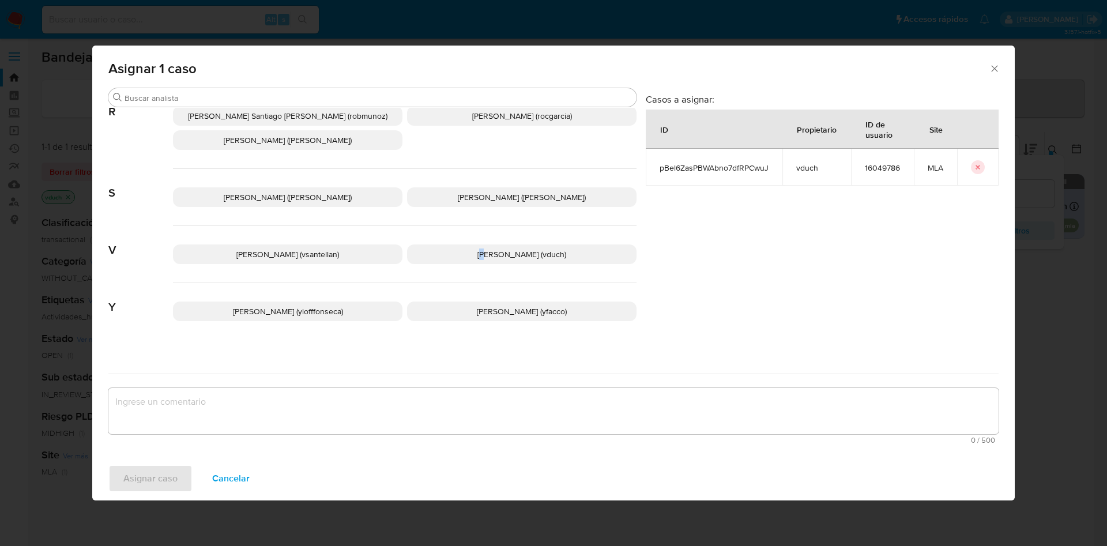
click at [484, 232] on div "[PERSON_NAME] (vsantellan) [PERSON_NAME] (vduch)" at bounding box center [405, 254] width 464 height 57
click at [458, 245] on p "Valeria Duch (vduch)" at bounding box center [522, 255] width 230 height 20
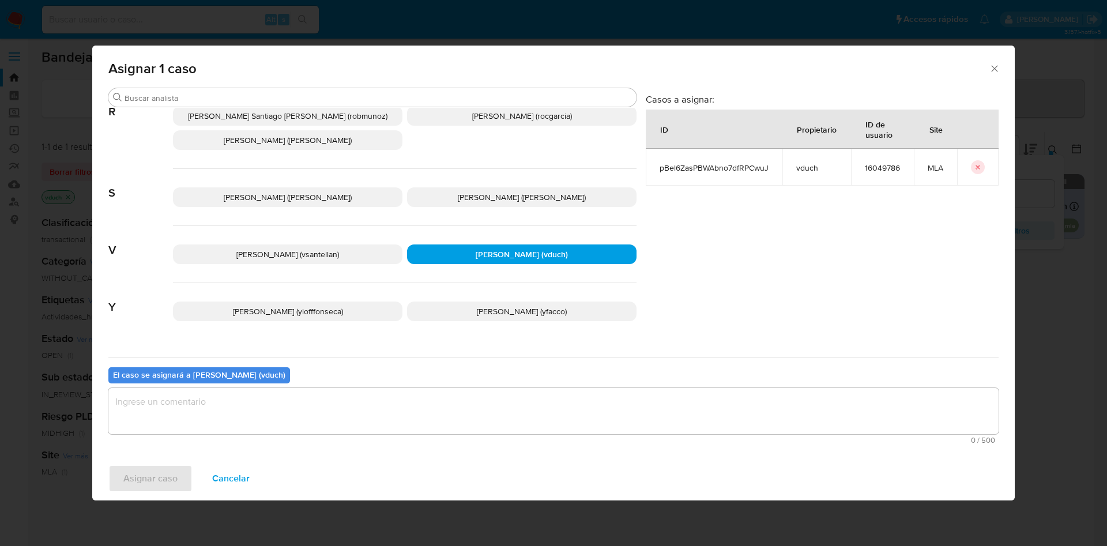
click at [473, 435] on div "0 / 500 500 caracteres restantes" at bounding box center [553, 416] width 890 height 56
click at [375, 423] on textarea "assign-modal" at bounding box center [553, 411] width 890 height 46
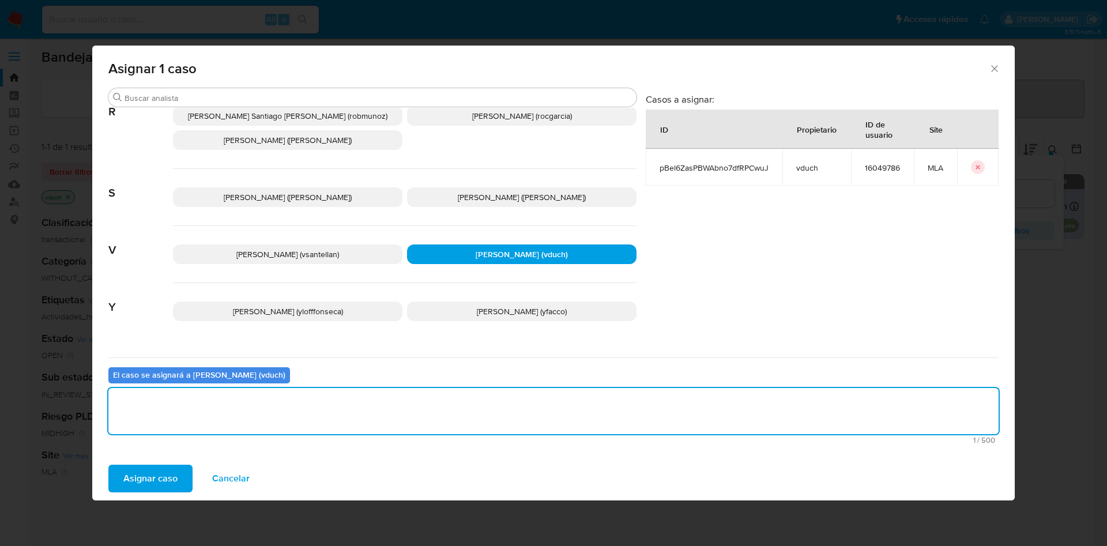
click at [117, 476] on button "Asignar caso" at bounding box center [150, 479] width 84 height 28
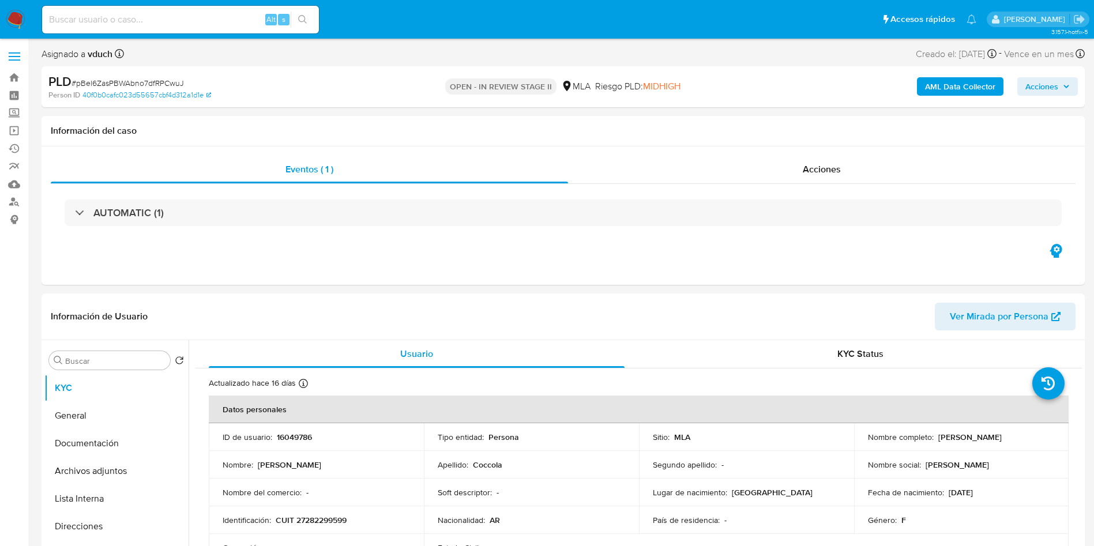
select select "10"
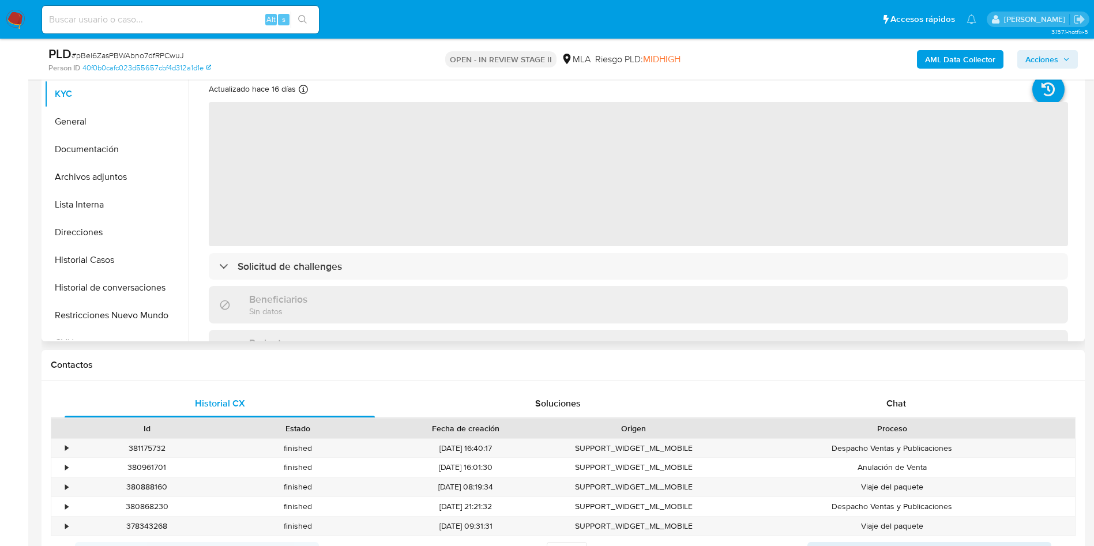
scroll to position [260, 0]
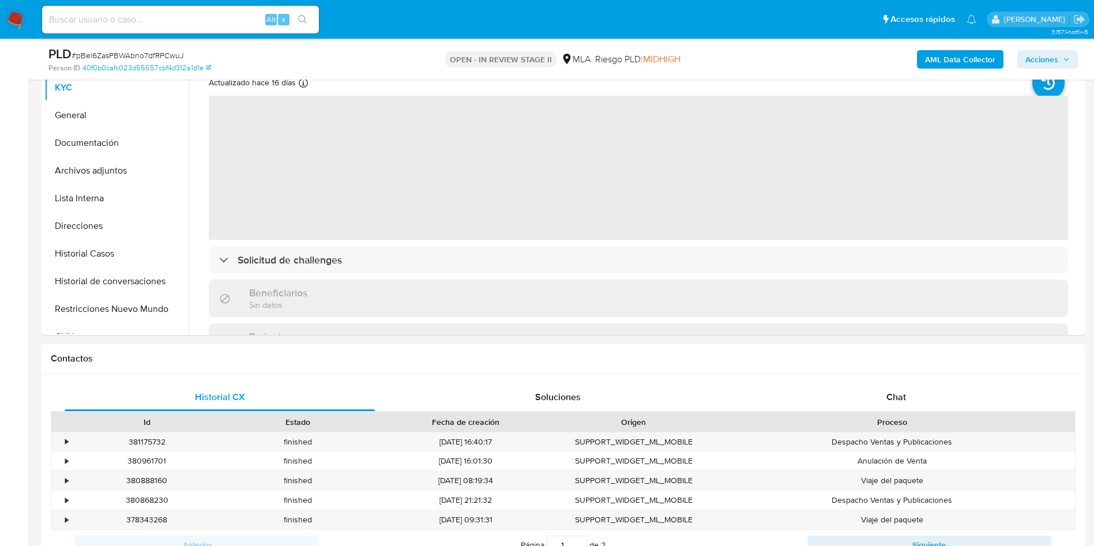
click at [946, 381] on div "Historial CX Soluciones Chat Id Estado Fecha de creación Origen Proceso • 38117…" at bounding box center [563, 485] width 1043 height 223
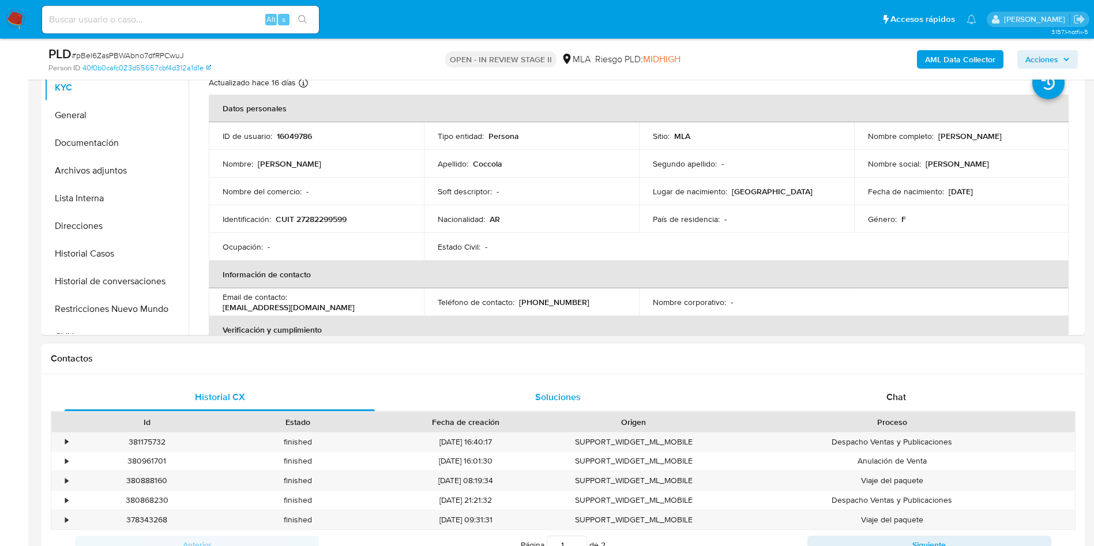
click at [899, 408] on div "Chat" at bounding box center [896, 398] width 310 height 28
select select "10"
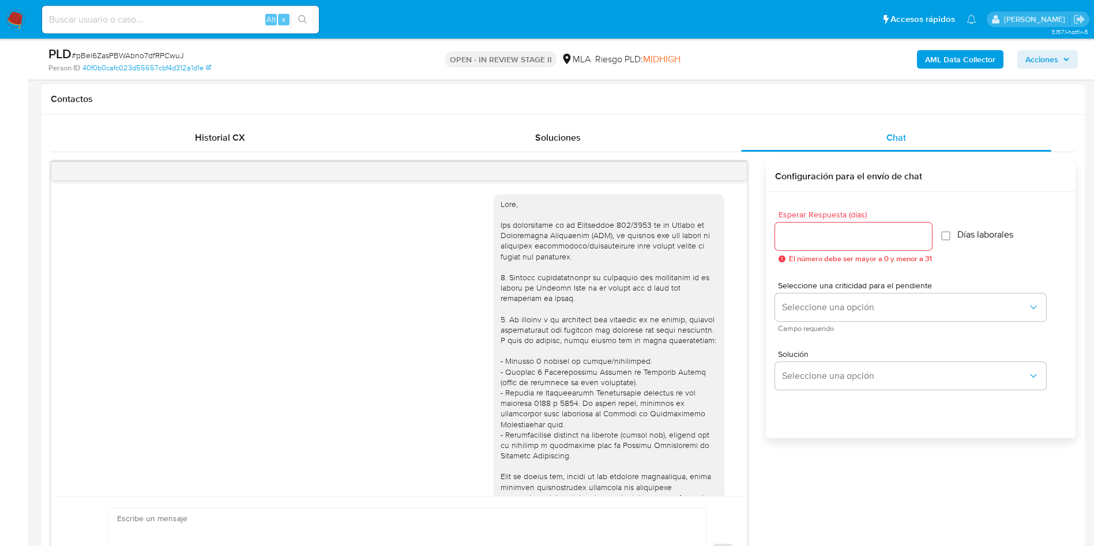
scroll to position [735, 0]
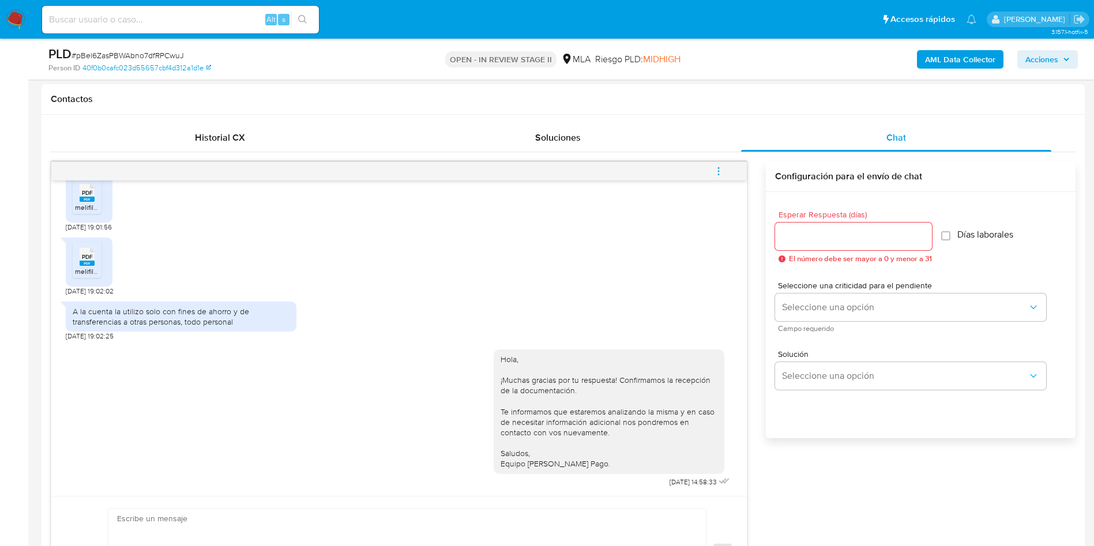
click at [716, 167] on icon "menu-action" at bounding box center [718, 171] width 10 height 10
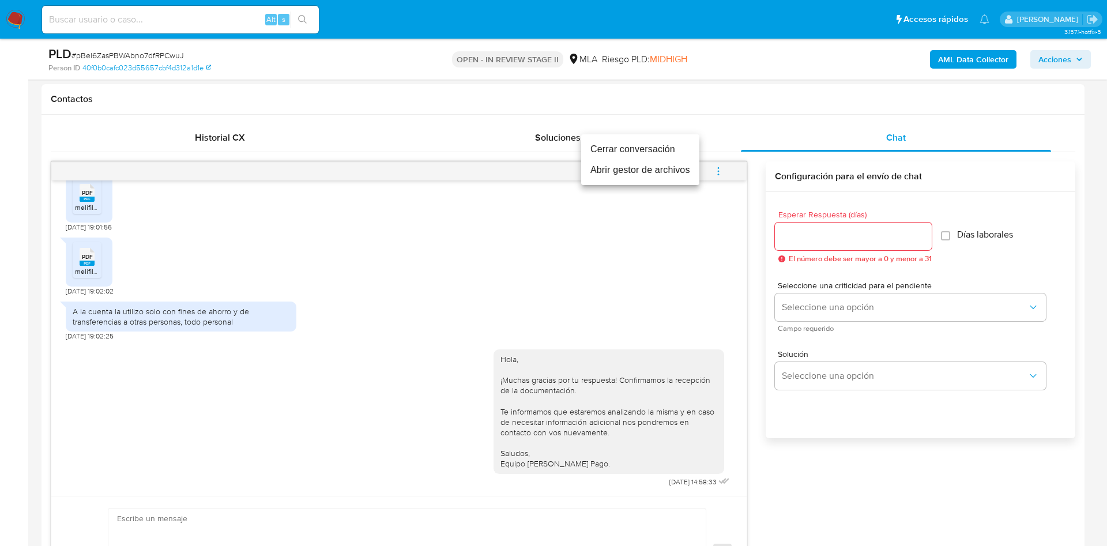
click at [666, 153] on li "Cerrar conversación" at bounding box center [640, 149] width 118 height 21
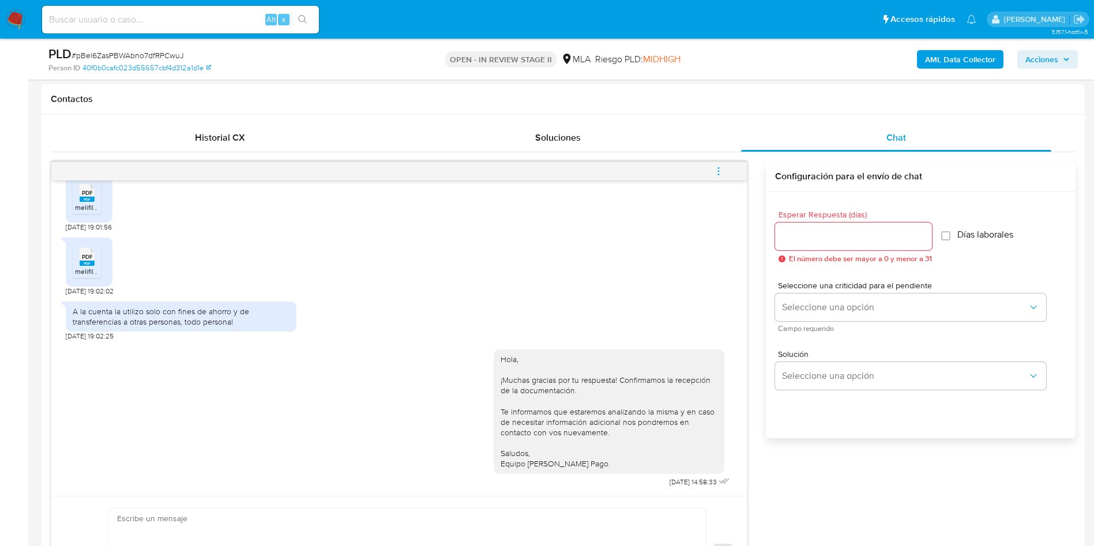
scroll to position [0, 0]
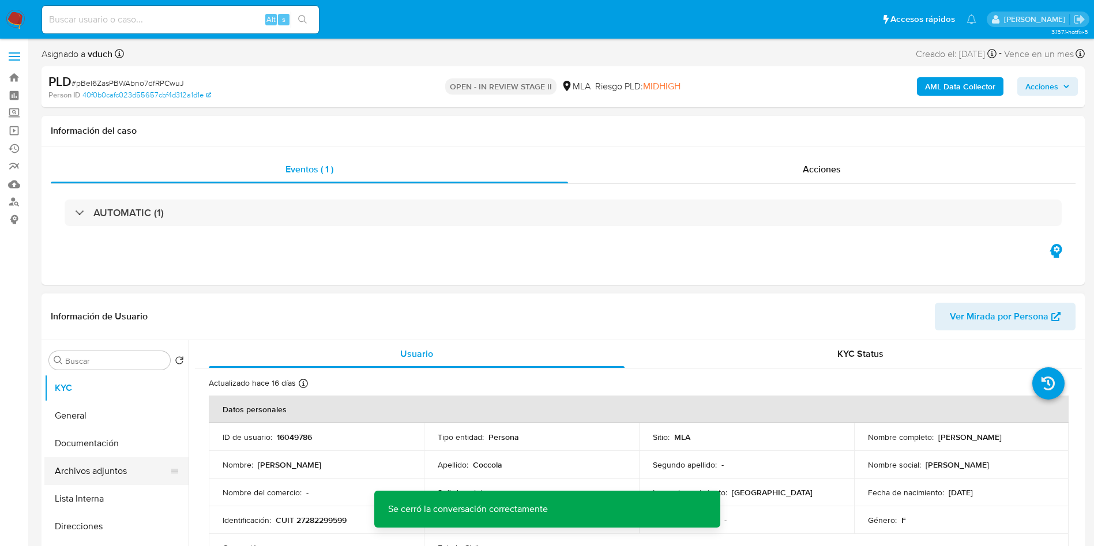
click at [118, 457] on ul "KYC General Documentación Archivos adjuntos Lista Interna Direcciones Historial…" at bounding box center [116, 504] width 144 height 260
drag, startPoint x: 128, startPoint y: 461, endPoint x: 312, endPoint y: 258, distance: 274.0
click at [129, 461] on button "Archivos adjuntos" at bounding box center [116, 471] width 144 height 28
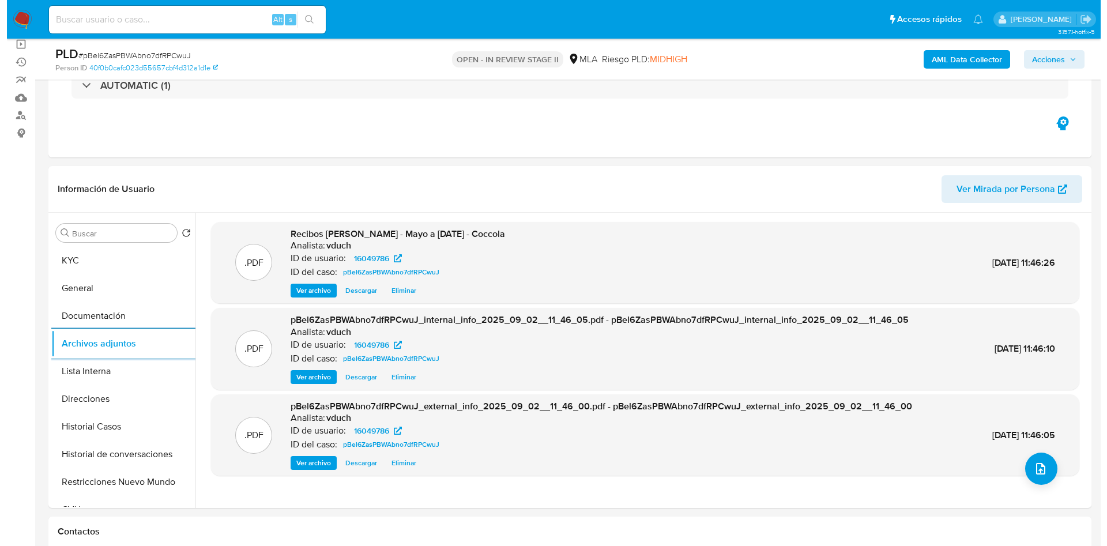
scroll to position [173, 0]
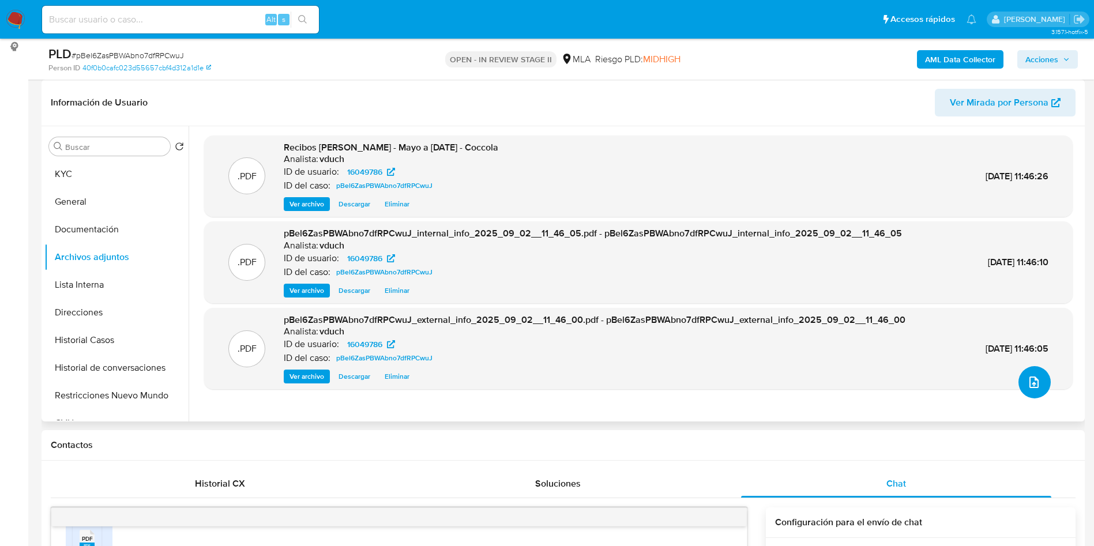
click at [1018, 377] on button "upload-file" at bounding box center [1034, 382] width 32 height 32
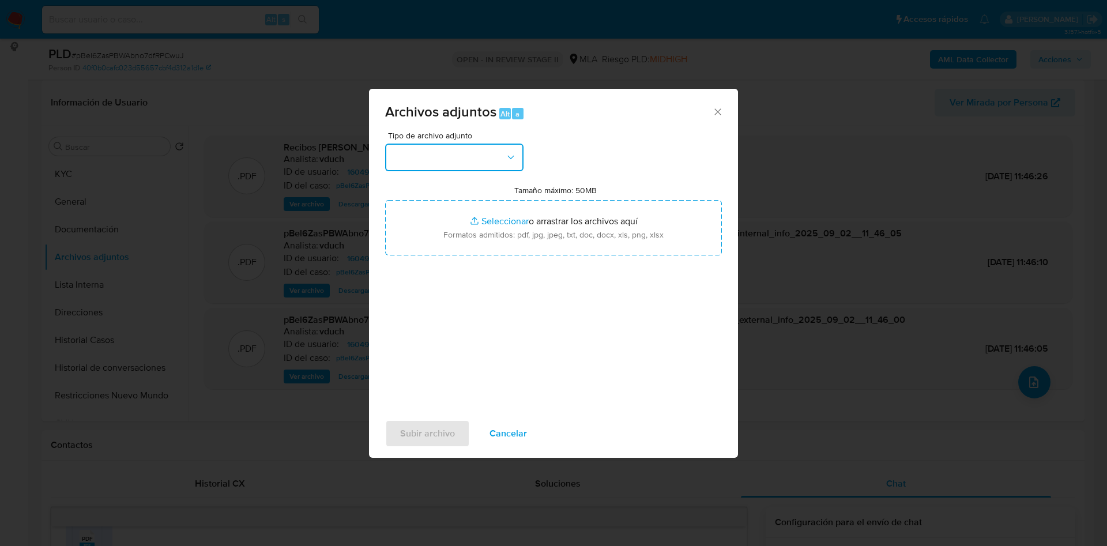
click at [456, 159] on button "button" at bounding box center [454, 158] width 138 height 28
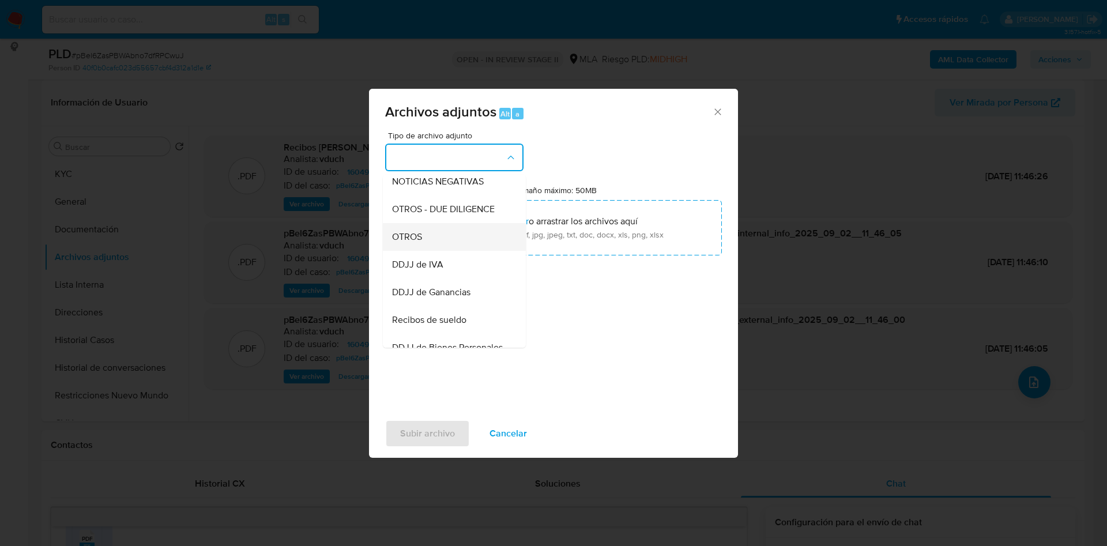
click at [430, 246] on div "OTROS" at bounding box center [451, 237] width 118 height 28
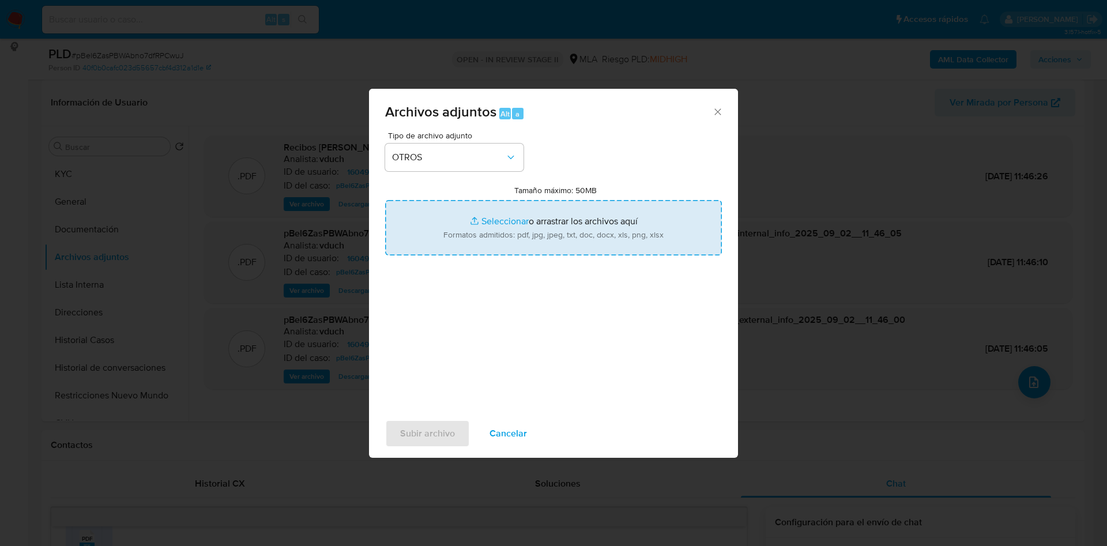
type input "C:\fakepath\Movimientos pBel6ZasPBWAbno7dfRPCwuJ_2025_08_18_19_45_46.xlsx"
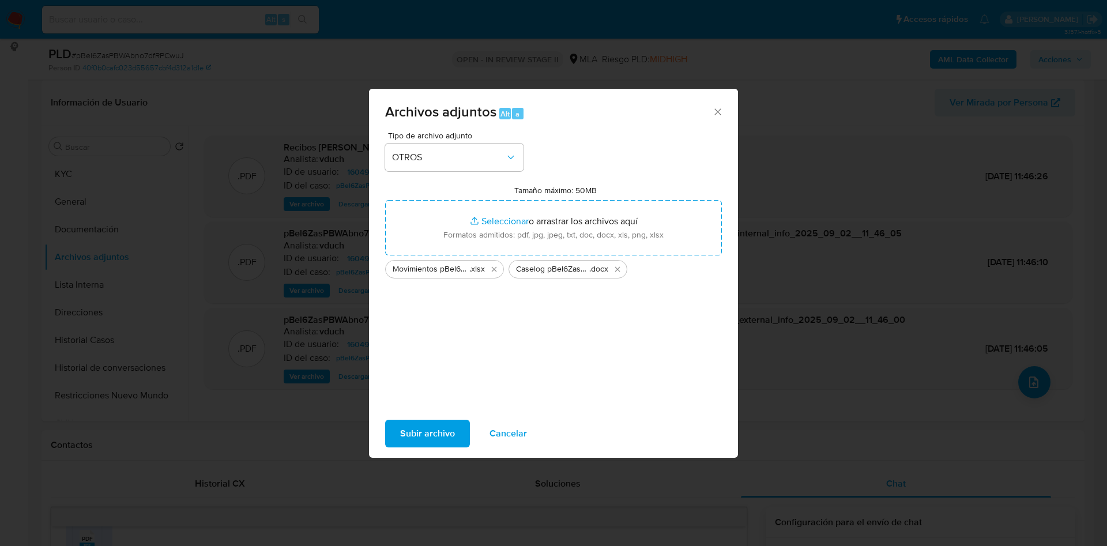
click at [419, 442] on span "Subir archivo" at bounding box center [427, 433] width 55 height 25
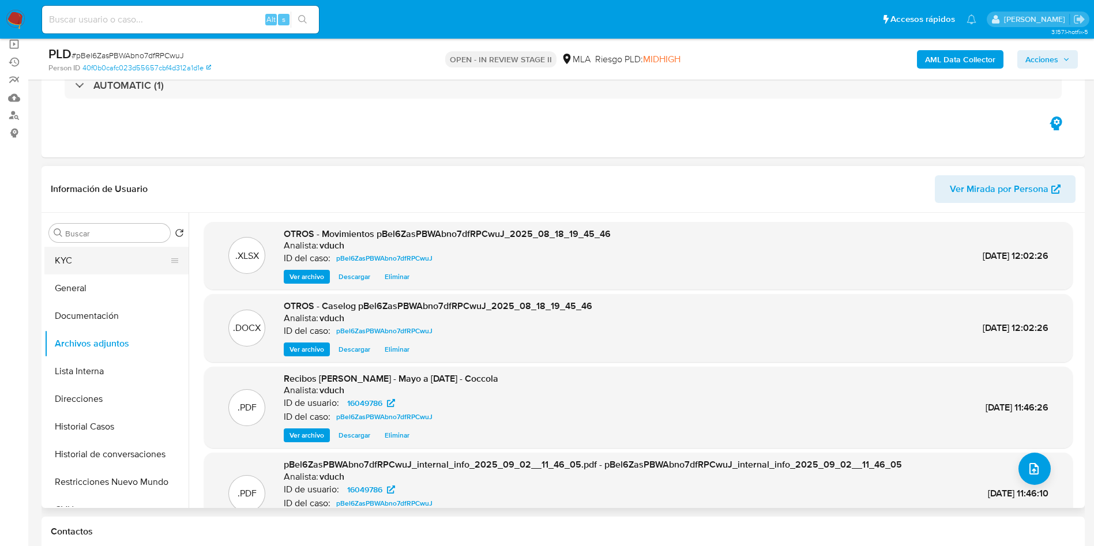
click at [99, 253] on button "KYC" at bounding box center [111, 261] width 135 height 28
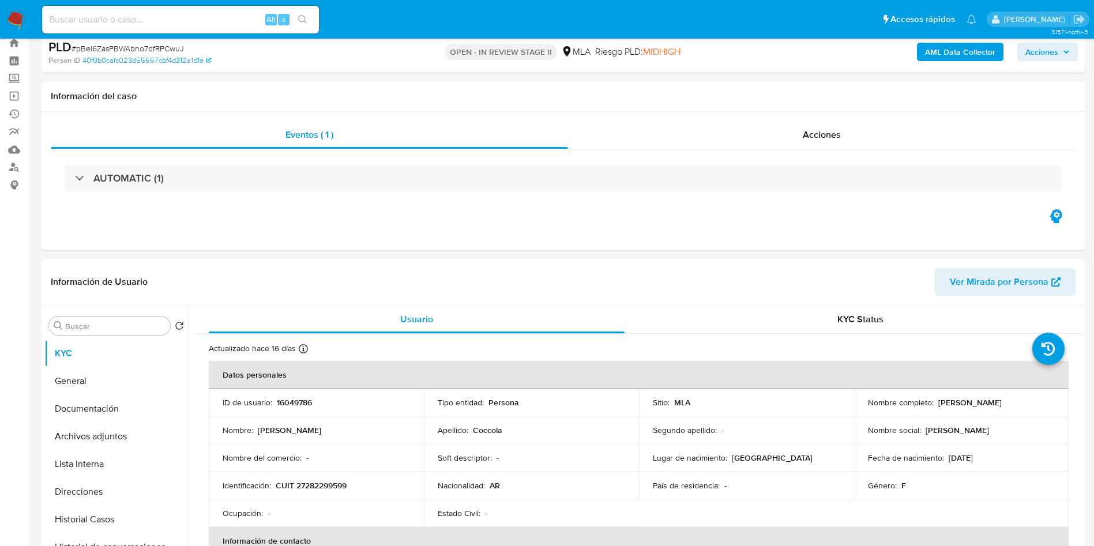
scroll to position [0, 0]
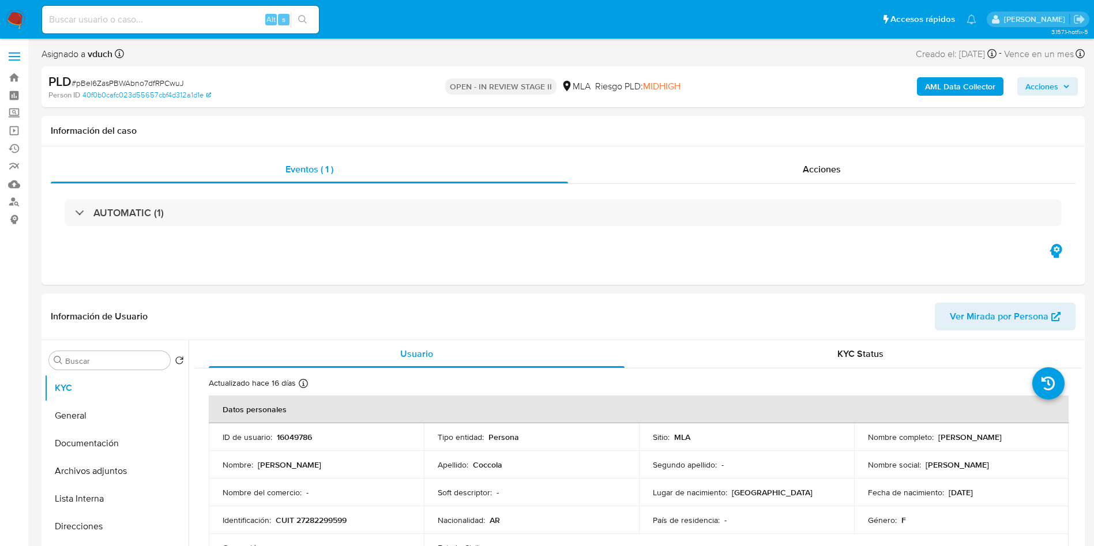
click at [1046, 80] on span "Acciones" at bounding box center [1041, 86] width 33 height 18
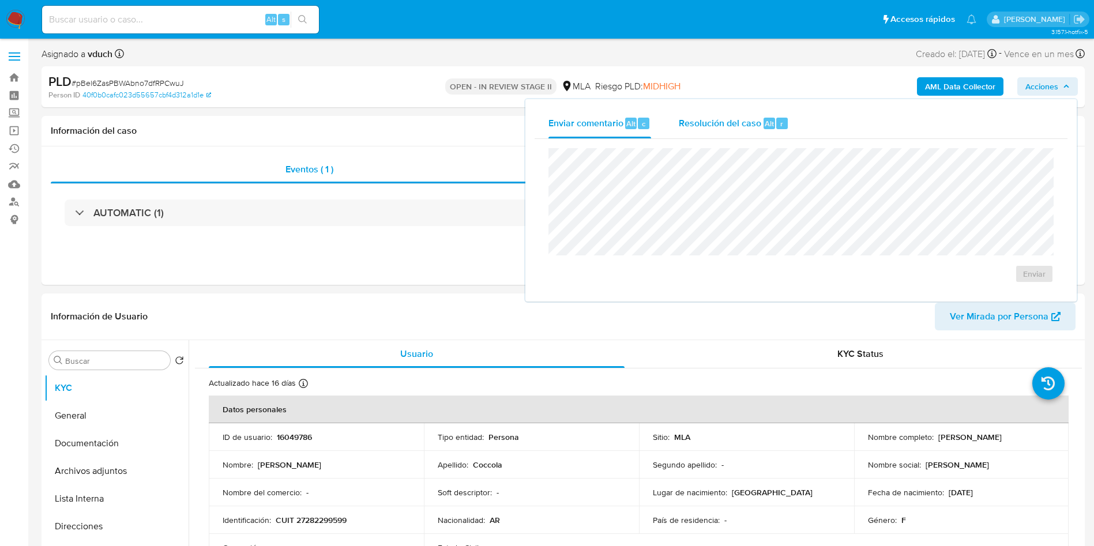
click at [705, 122] on span "Resolución del caso" at bounding box center [720, 122] width 82 height 13
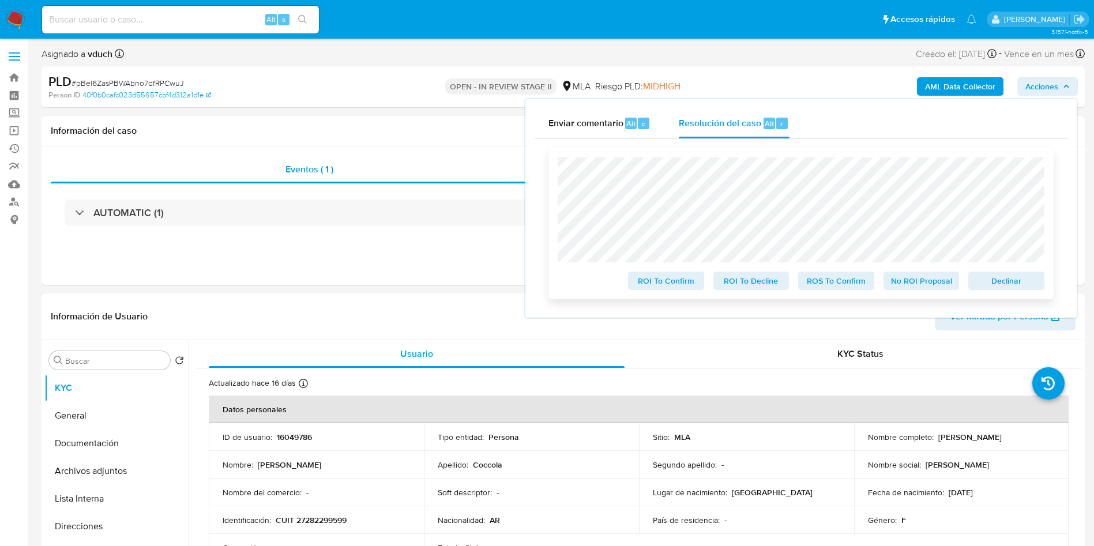
click at [937, 282] on span "No ROI Proposal" at bounding box center [922, 281] width 60 height 16
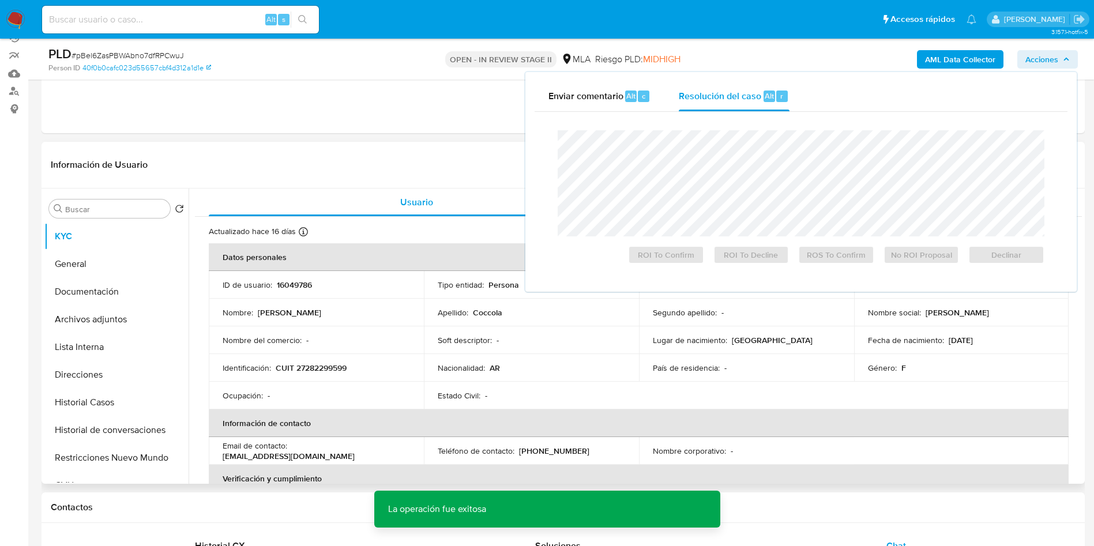
scroll to position [173, 0]
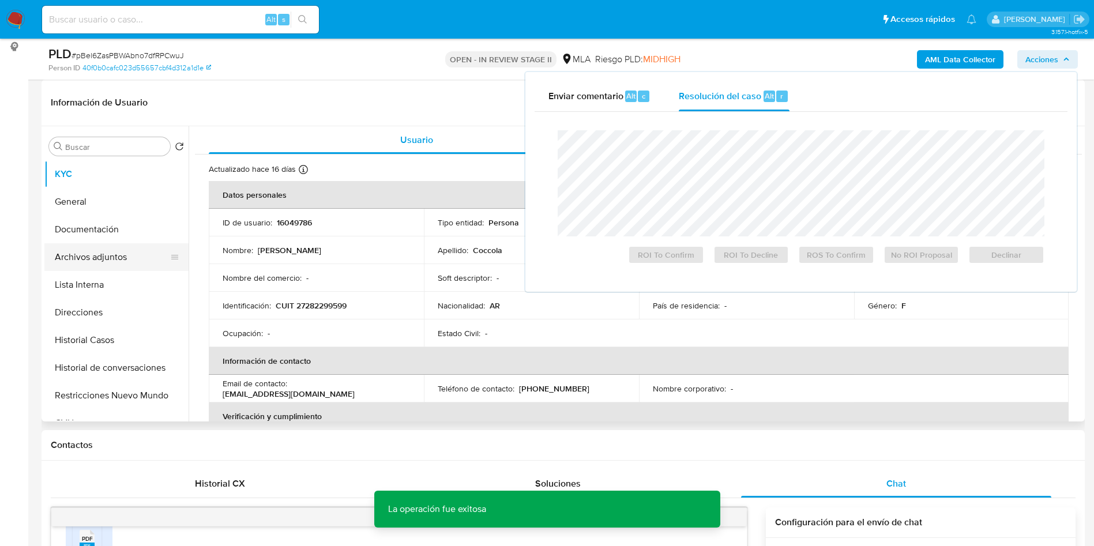
click at [97, 245] on button "Archivos adjuntos" at bounding box center [111, 257] width 135 height 28
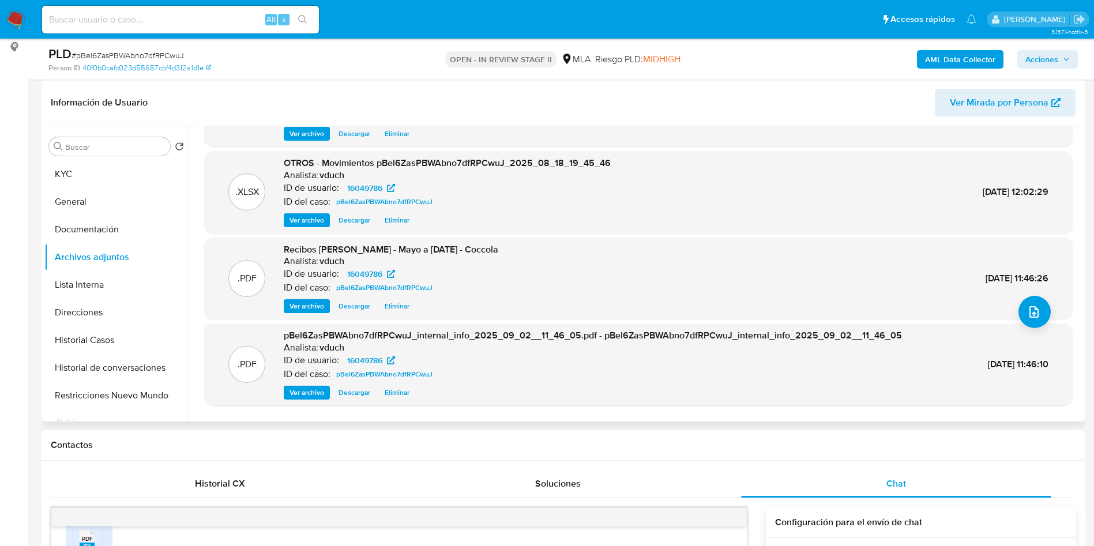
scroll to position [97, 0]
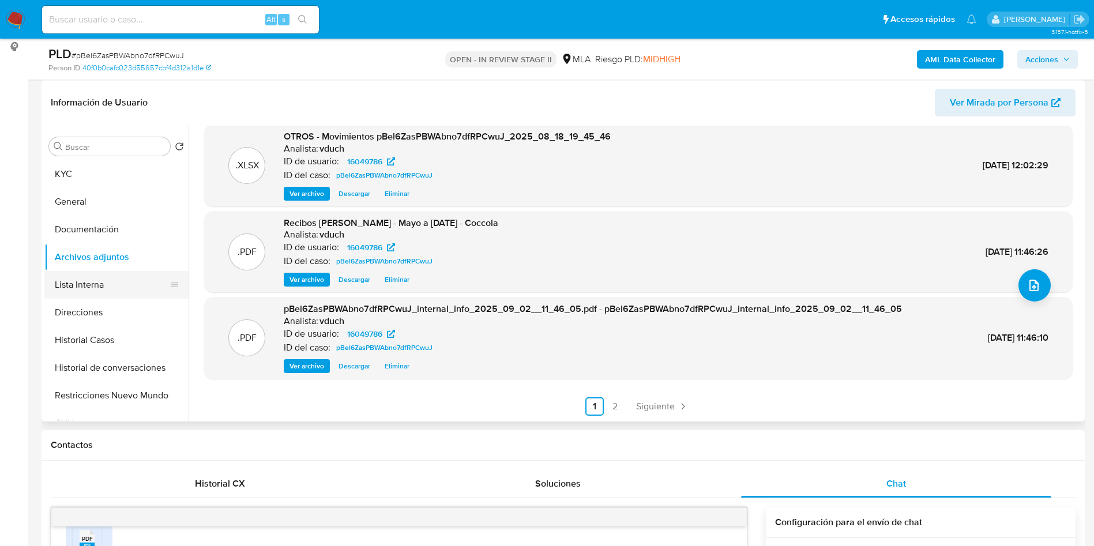
click at [155, 296] on button "Lista Interna" at bounding box center [111, 285] width 135 height 28
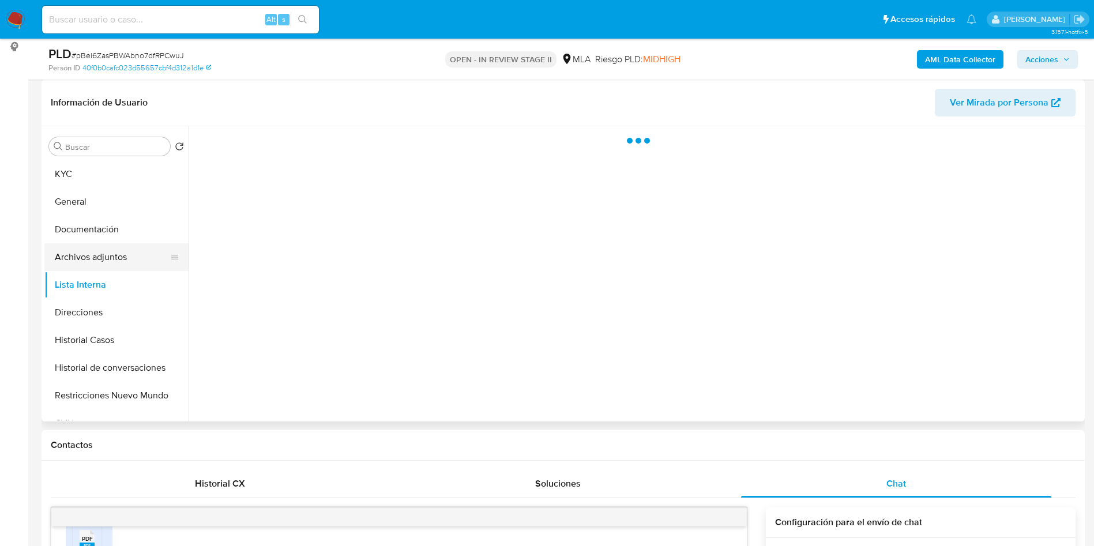
scroll to position [0, 0]
click at [118, 262] on button "Archivos adjuntos" at bounding box center [111, 257] width 135 height 28
click at [127, 351] on button "Historial Casos" at bounding box center [111, 340] width 135 height 28
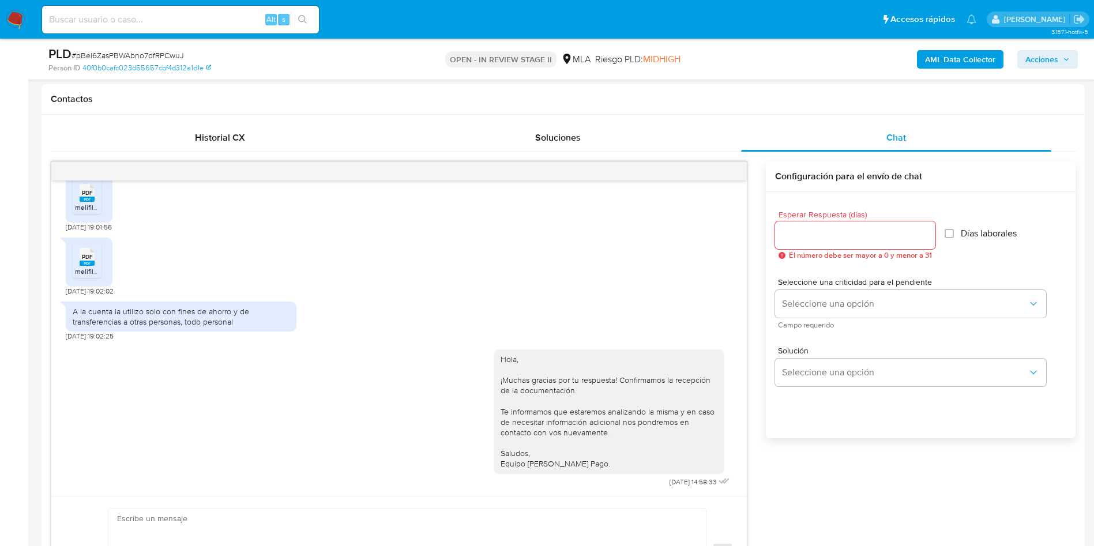
scroll to position [173, 0]
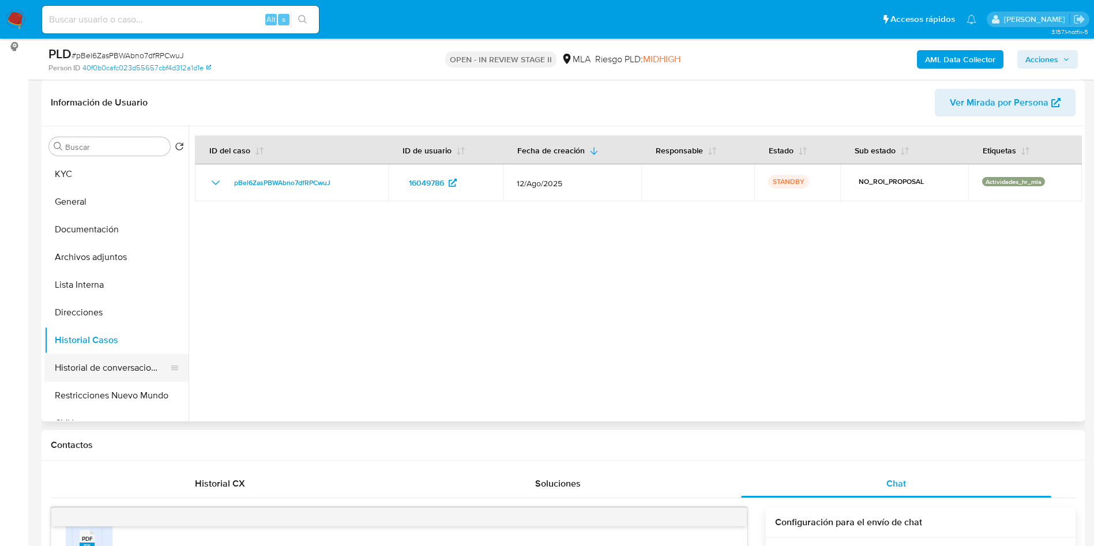
click at [121, 371] on button "Historial de conversaciones" at bounding box center [111, 368] width 135 height 28
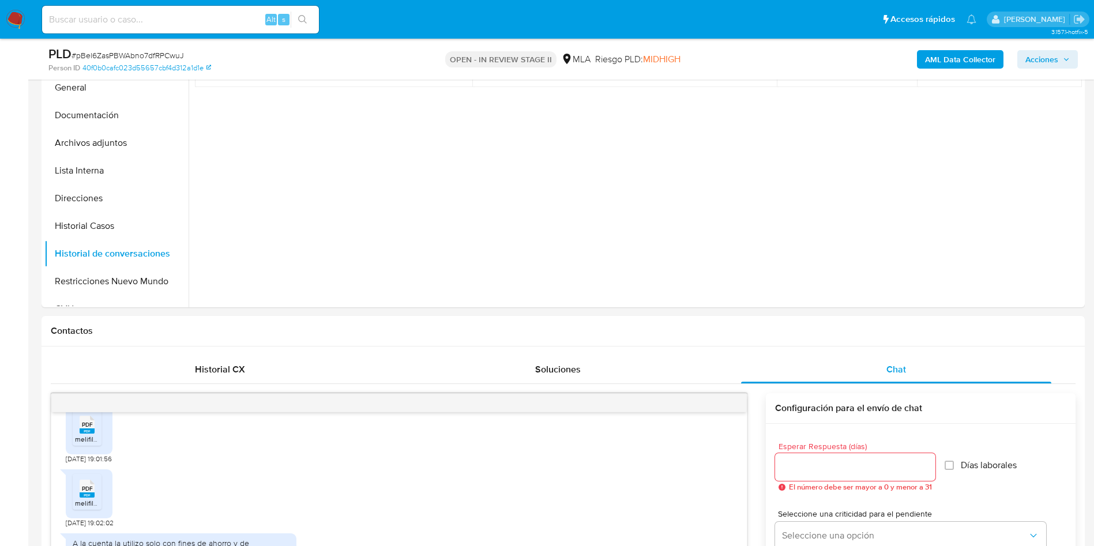
scroll to position [0, 0]
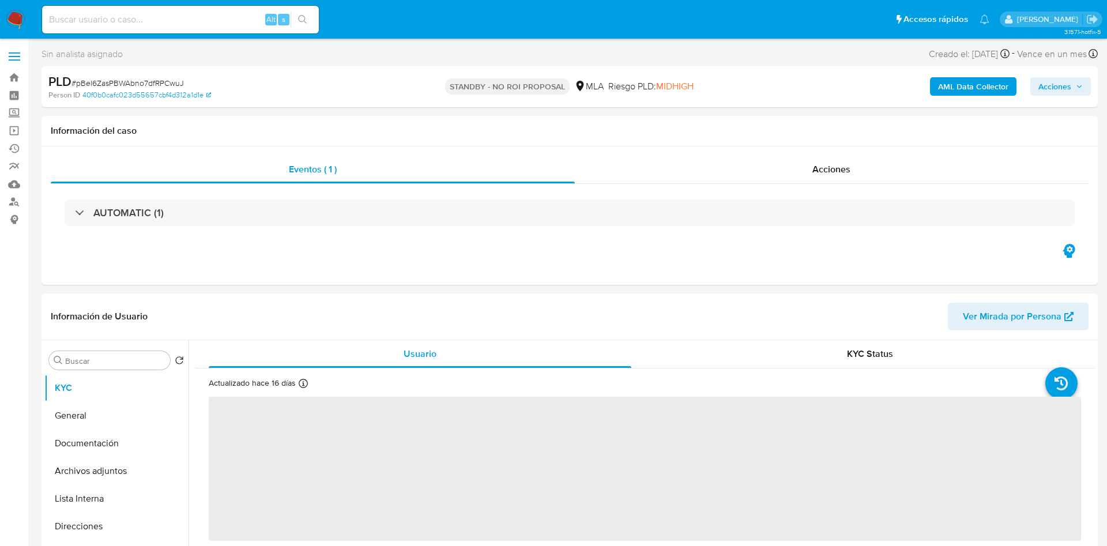
select select "10"
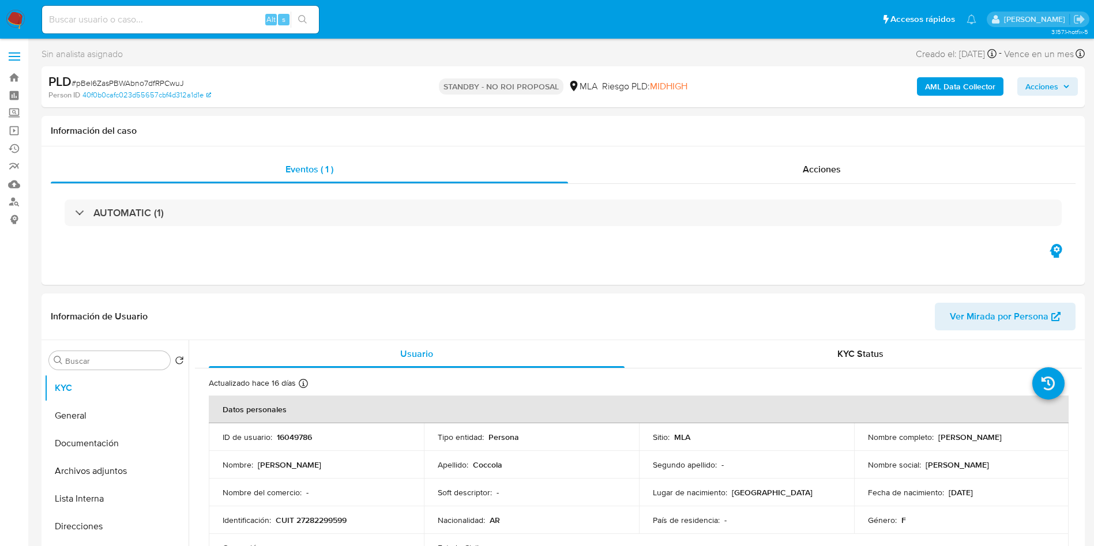
drag, startPoint x: 214, startPoint y: 28, endPoint x: 214, endPoint y: 21, distance: 7.5
click at [213, 28] on div "Alt s" at bounding box center [180, 20] width 277 height 28
click at [221, 9] on div "Alt s" at bounding box center [180, 20] width 277 height 28
click at [230, 21] on input at bounding box center [180, 19] width 277 height 15
paste input "Yoo4eMBegNOJUASqNUfY4rp7"
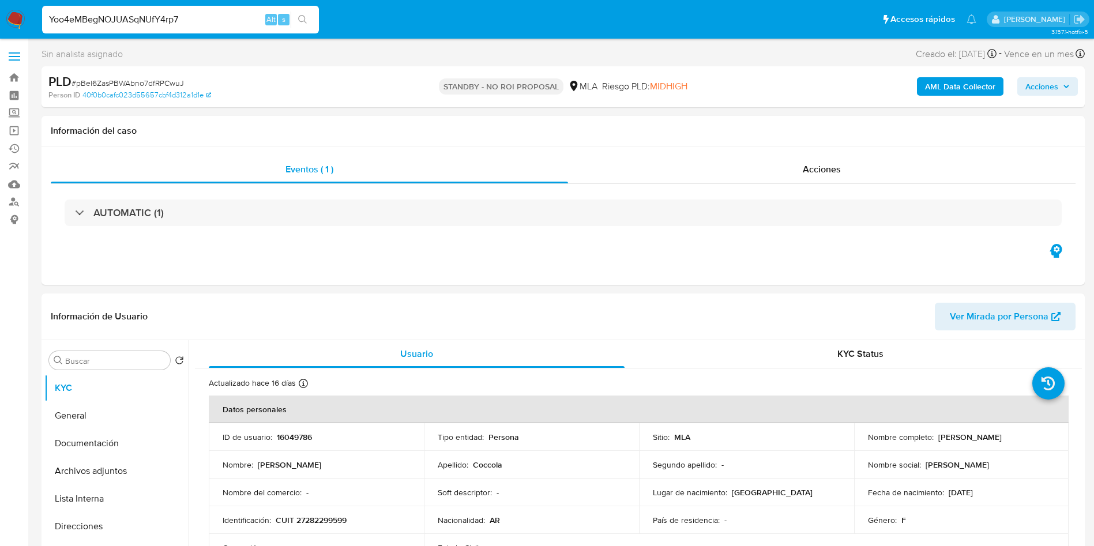
type input "Yoo4eMBegNOJUASqNUfY4rp7"
click at [310, 18] on button "search-icon" at bounding box center [303, 20] width 24 height 16
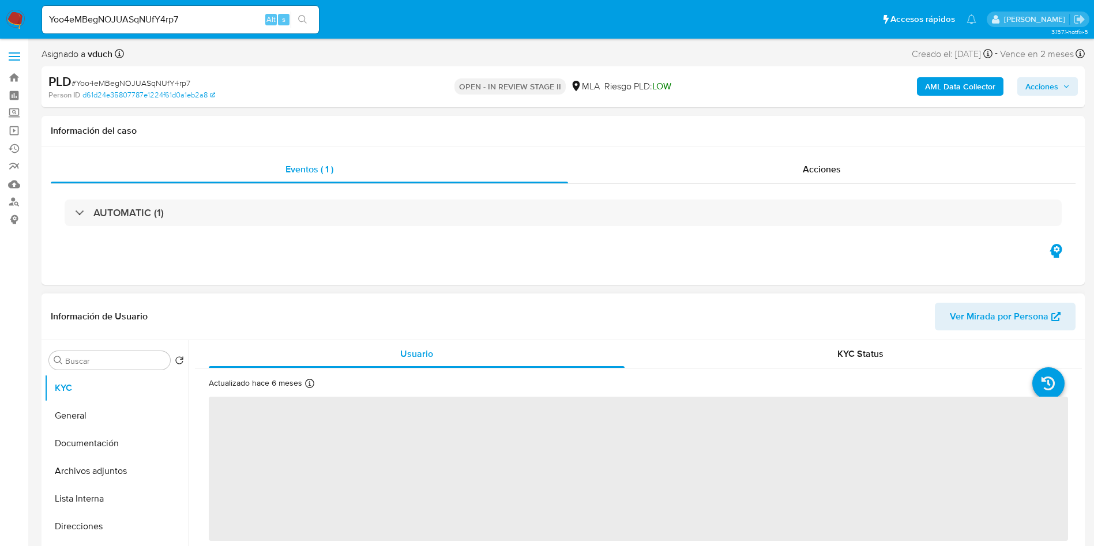
select select "10"
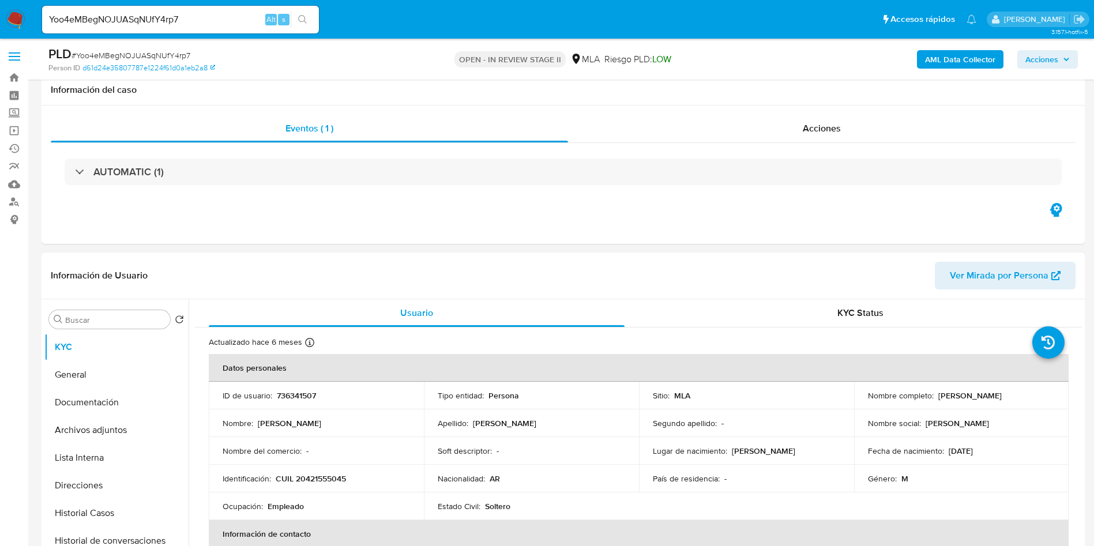
scroll to position [87, 0]
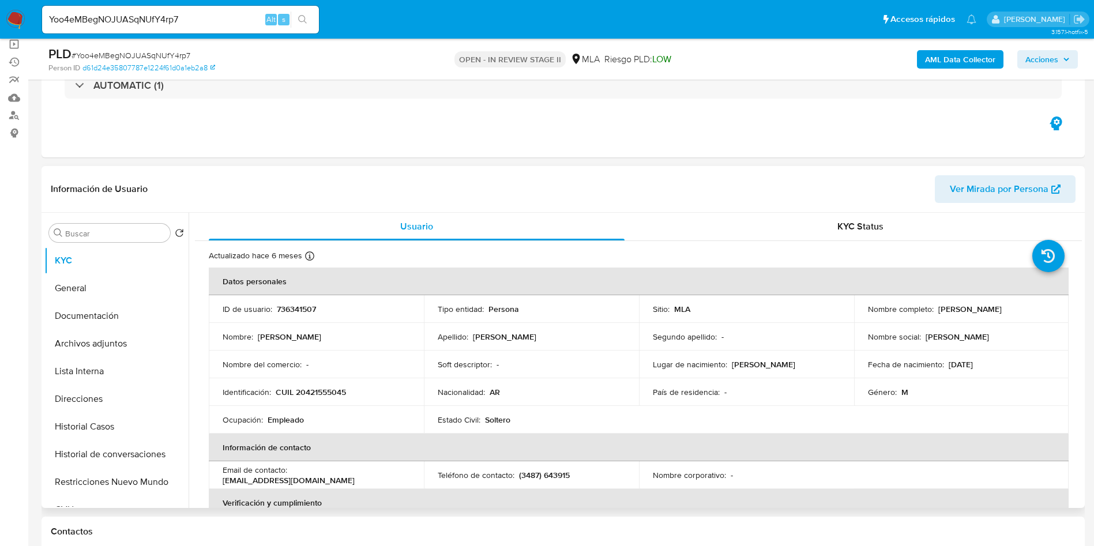
drag, startPoint x: 563, startPoint y: 386, endPoint x: 547, endPoint y: 377, distance: 18.8
click at [563, 386] on td "Nacionalidad : AR" at bounding box center [531, 392] width 215 height 28
click at [194, 24] on input "Yoo4eMBegNOJUASqNUfY4rp7" at bounding box center [180, 19] width 277 height 15
paste input "wKmvV5nYZIiU5PiiGZxZLsOa"
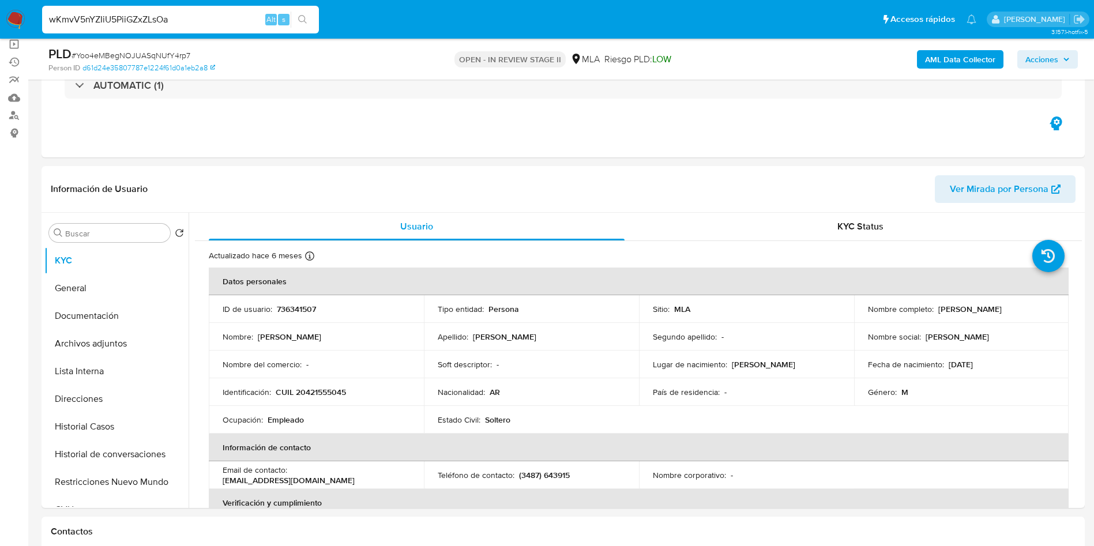
type input "wKmvV5nYZIiU5PiiGZxZLsOa"
click at [298, 18] on button "search-icon" at bounding box center [303, 20] width 24 height 16
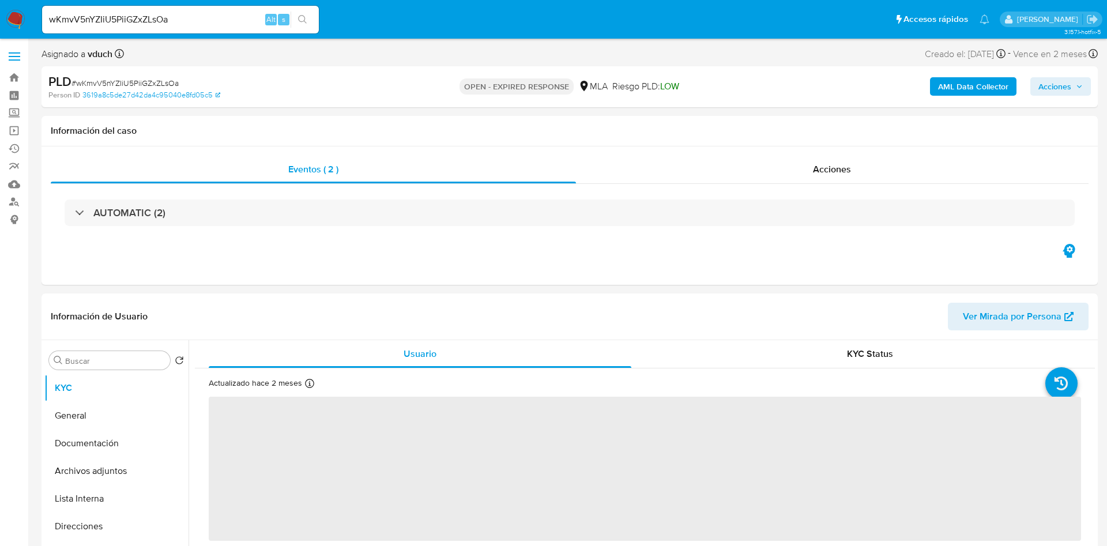
select select "10"
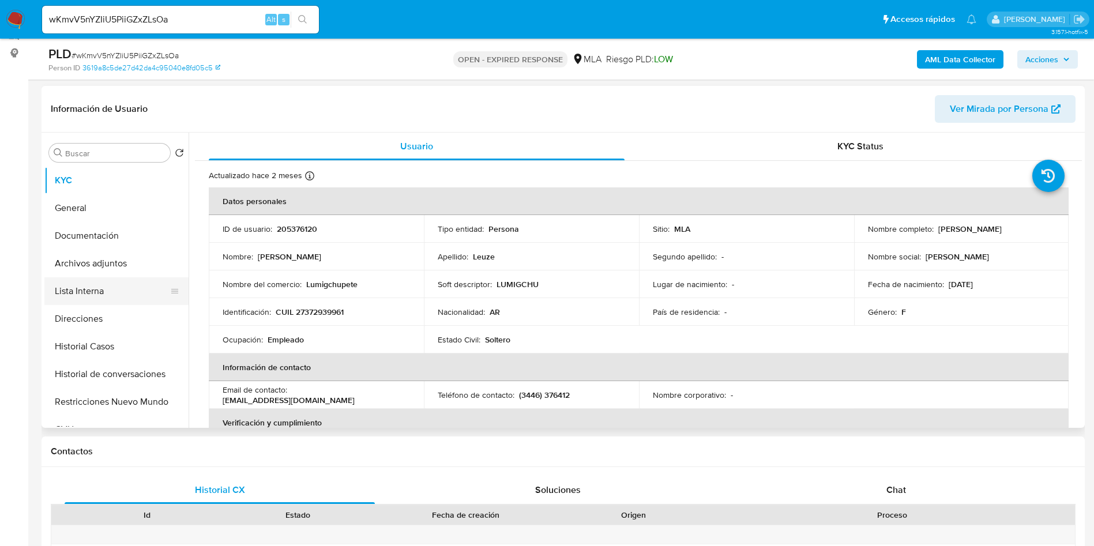
scroll to position [173, 0]
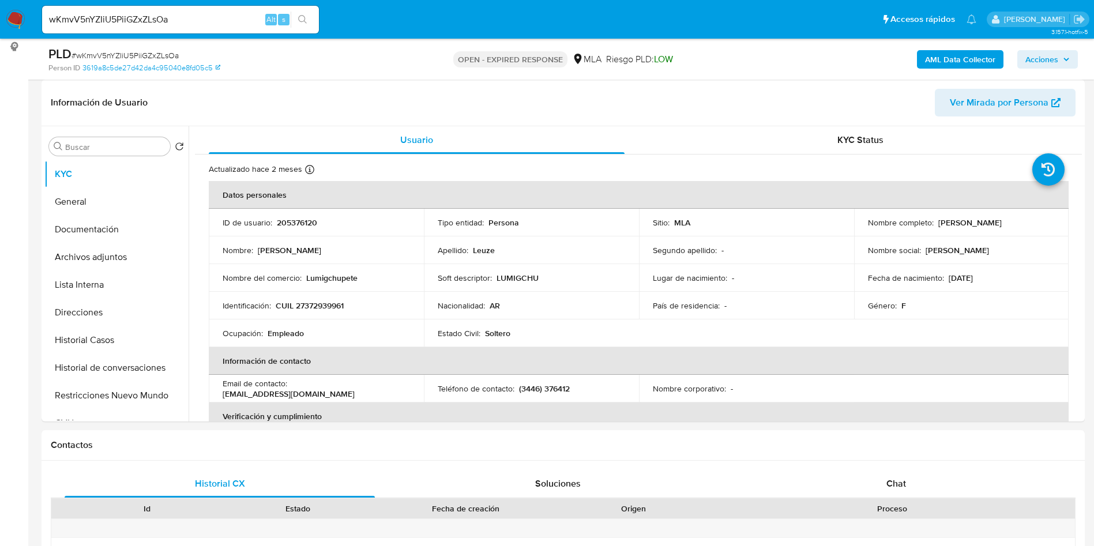
click at [126, 262] on button "Archivos adjuntos" at bounding box center [116, 257] width 144 height 28
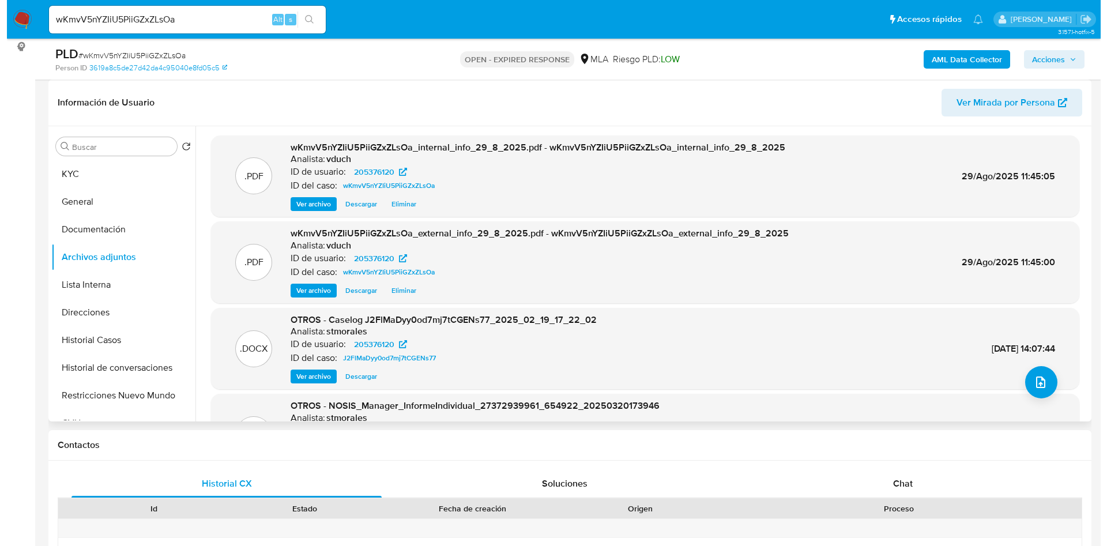
scroll to position [97, 0]
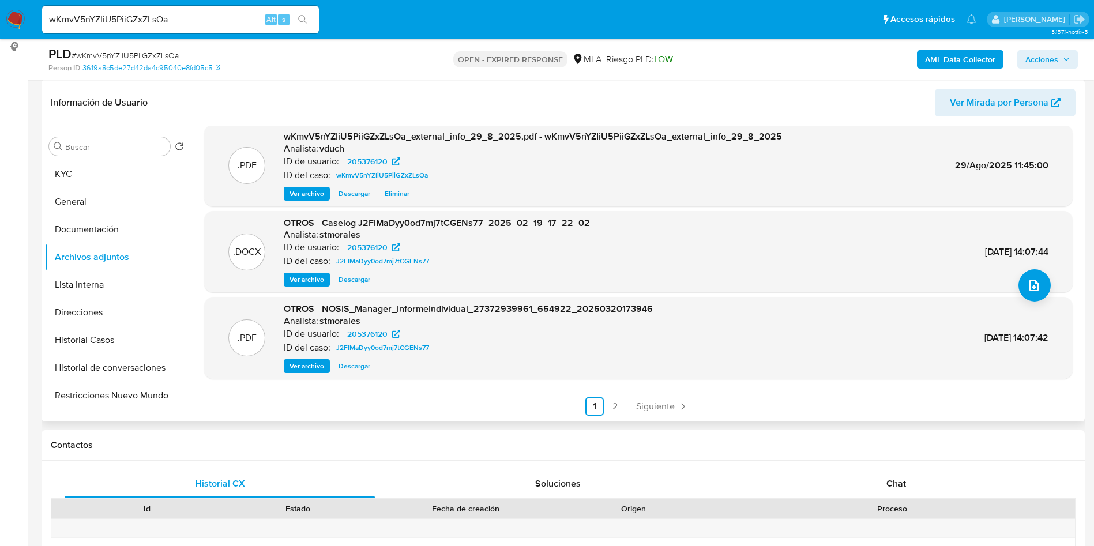
click at [310, 270] on div "OTROS - Caselog J2FlMaDyy0od7mj7tCGENs77_2025_02_19_17_22_02 Analista: stmorale…" at bounding box center [437, 252] width 306 height 70
click at [315, 280] on span "Ver archivo" at bounding box center [307, 280] width 35 height 12
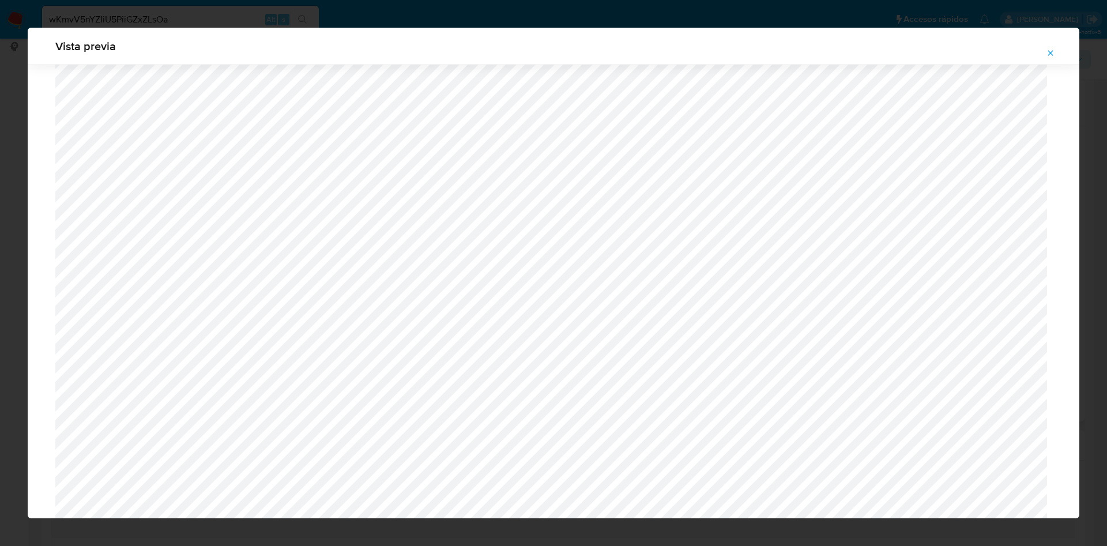
scroll to position [669, 0]
click at [1048, 50] on icon "Attachment preview" at bounding box center [1050, 52] width 9 height 9
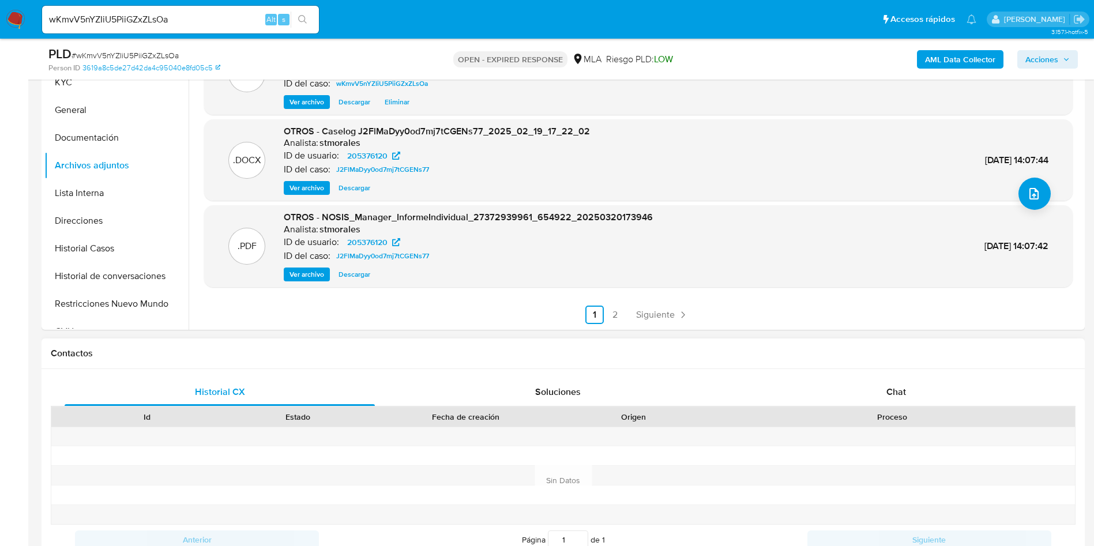
scroll to position [433, 0]
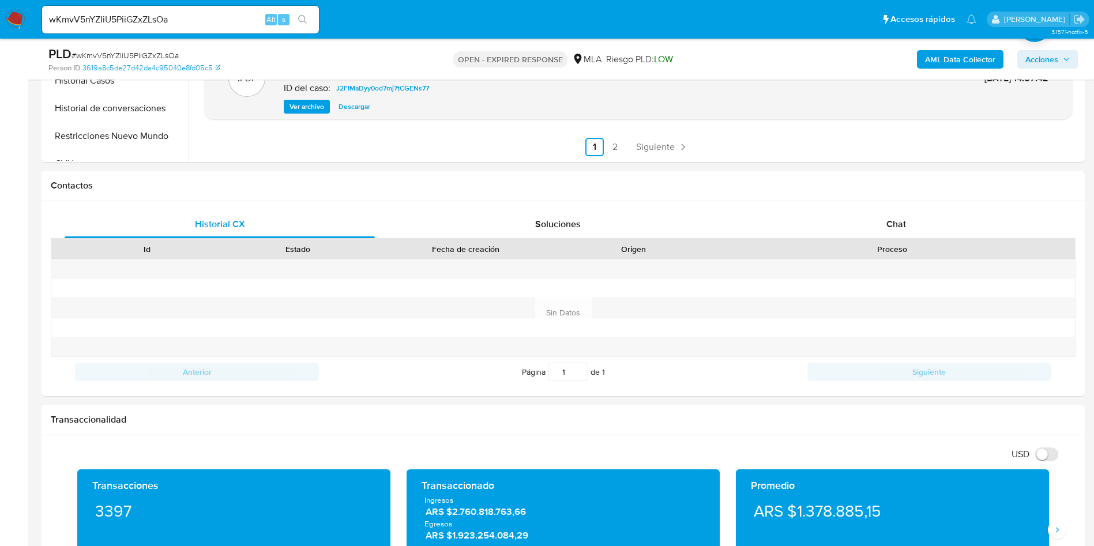
click at [101, 23] on input "wKmvV5nYZIiU5PiiGZxZLsOa" at bounding box center [180, 19] width 277 height 15
paste input "xAP8FEIaVJJXbwdvZNoELVqq"
type input "xAP8FEIaVJJXbwdvZNoELVqq"
click at [300, 18] on icon "search-icon" at bounding box center [302, 19] width 9 height 9
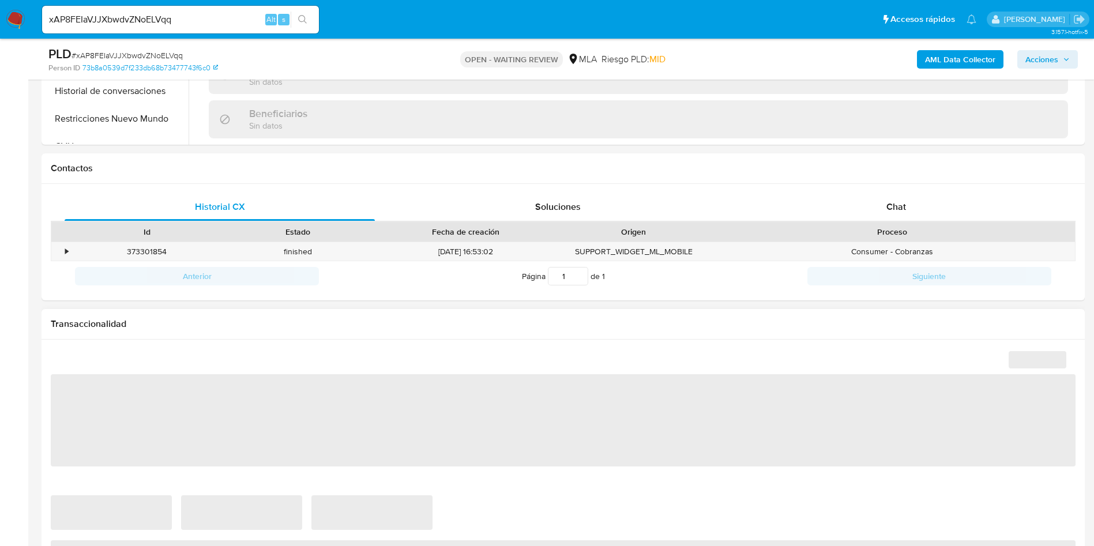
scroll to position [519, 0]
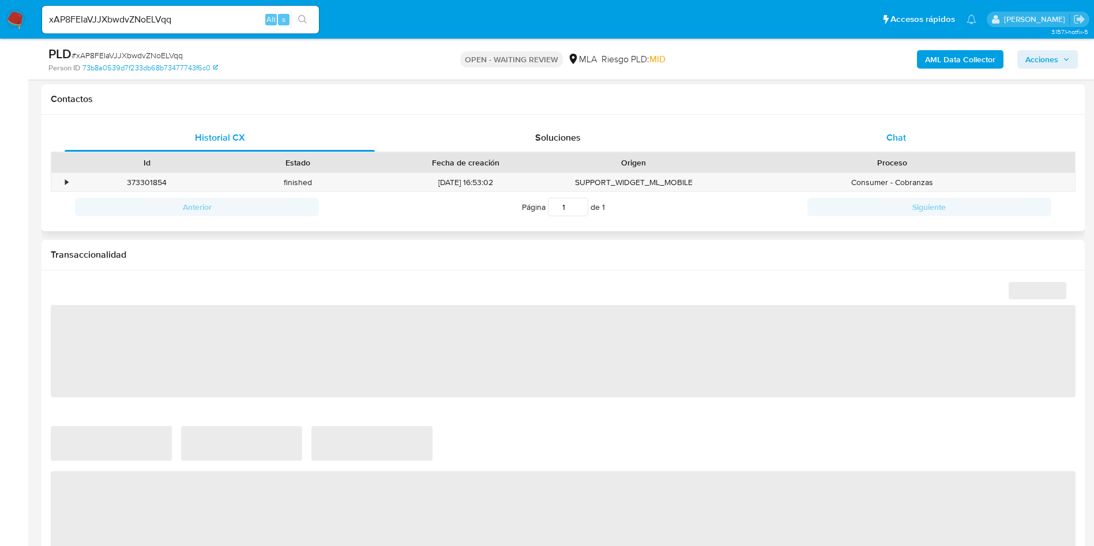
click at [939, 144] on div "Chat" at bounding box center [896, 138] width 310 height 28
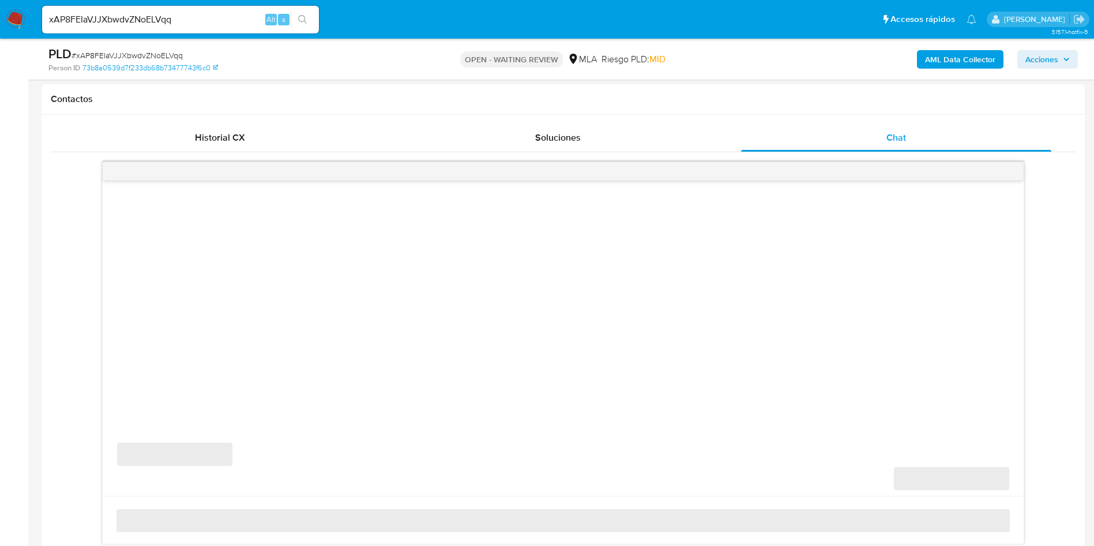
scroll to position [606, 0]
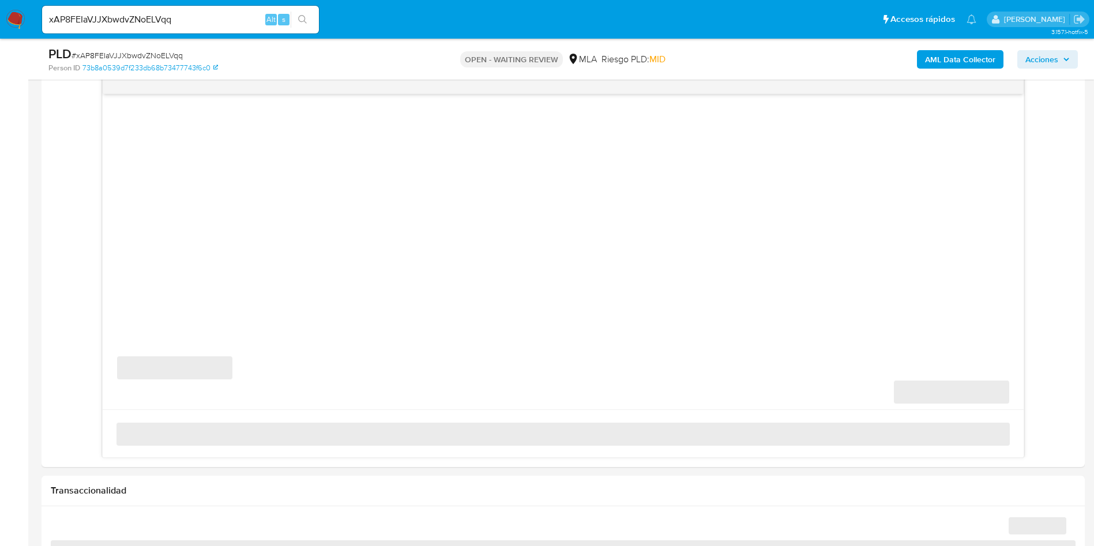
select select "10"
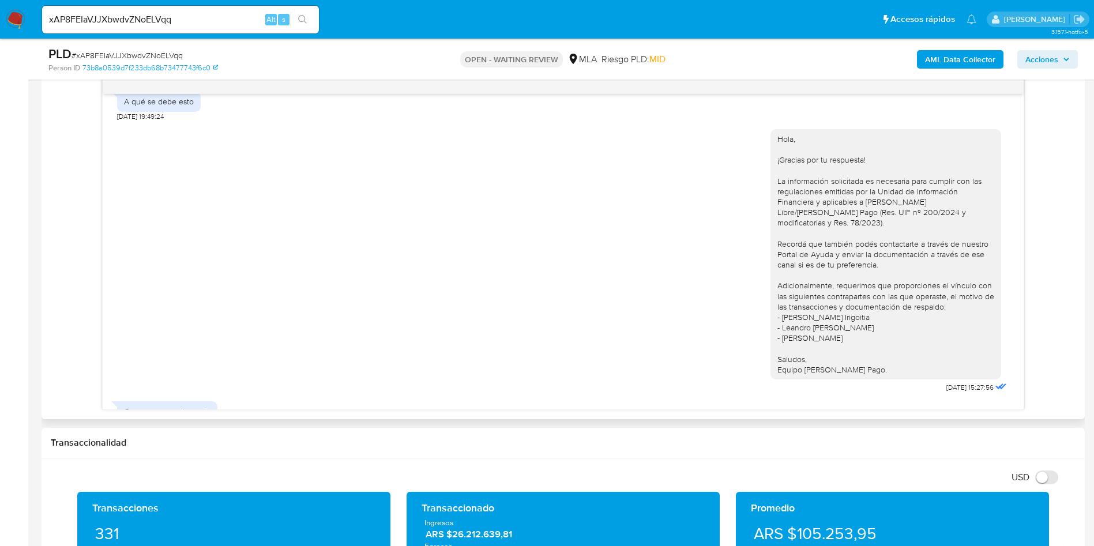
scroll to position [682, 0]
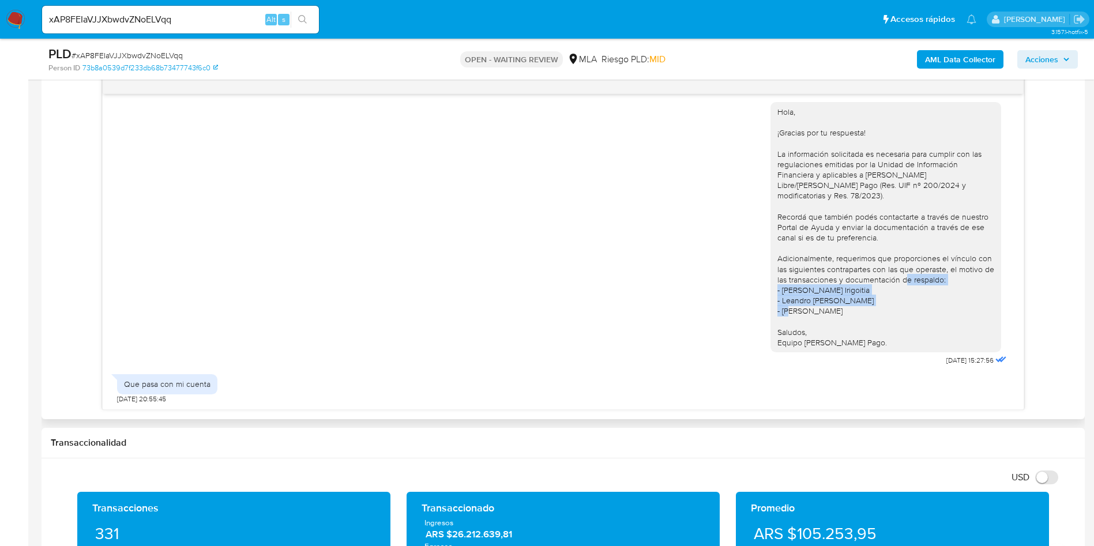
drag, startPoint x: 762, startPoint y: 291, endPoint x: 834, endPoint y: 319, distance: 76.9
click at [834, 319] on div "Hola, ¡Gracias por tu respuesta! La información solicitada es necesaria para cu…" at bounding box center [885, 227] width 231 height 250
click at [0, 175] on aside "Bandeja Tablero Screening Búsqueda en Listas Watchlist Herramientas Operaciones…" at bounding box center [14, 515] width 28 height 2243
click at [198, 20] on input "xAP8FEIaVJJXbwdvZNoELVqq" at bounding box center [180, 19] width 277 height 15
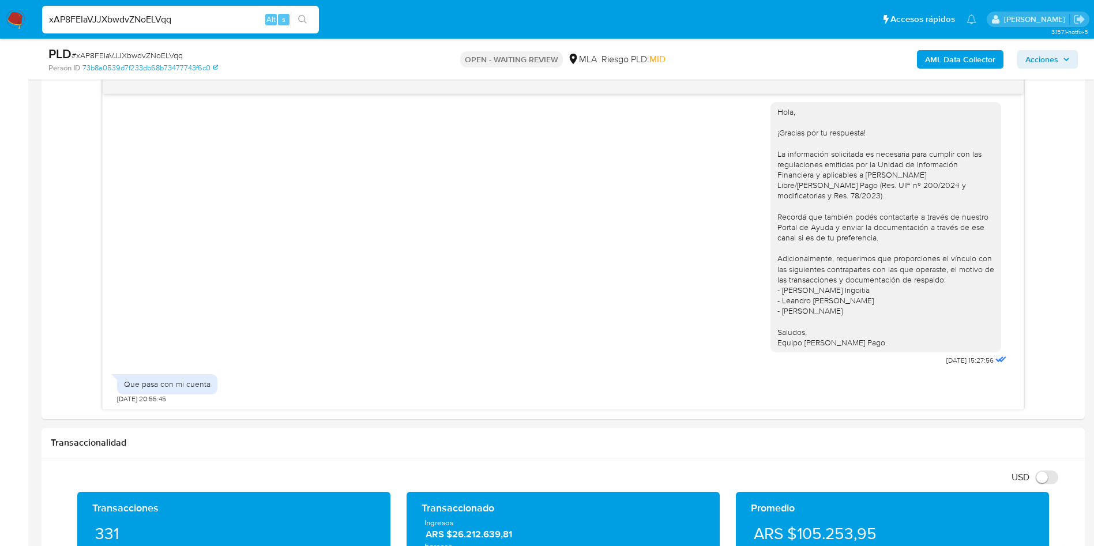
paste input "o8p1ylxbQfty2fm18OUW5rXW"
type input "o8p1ylxbQfty2fm18OUW5rXW"
click at [306, 16] on icon "search-icon" at bounding box center [302, 19] width 9 height 9
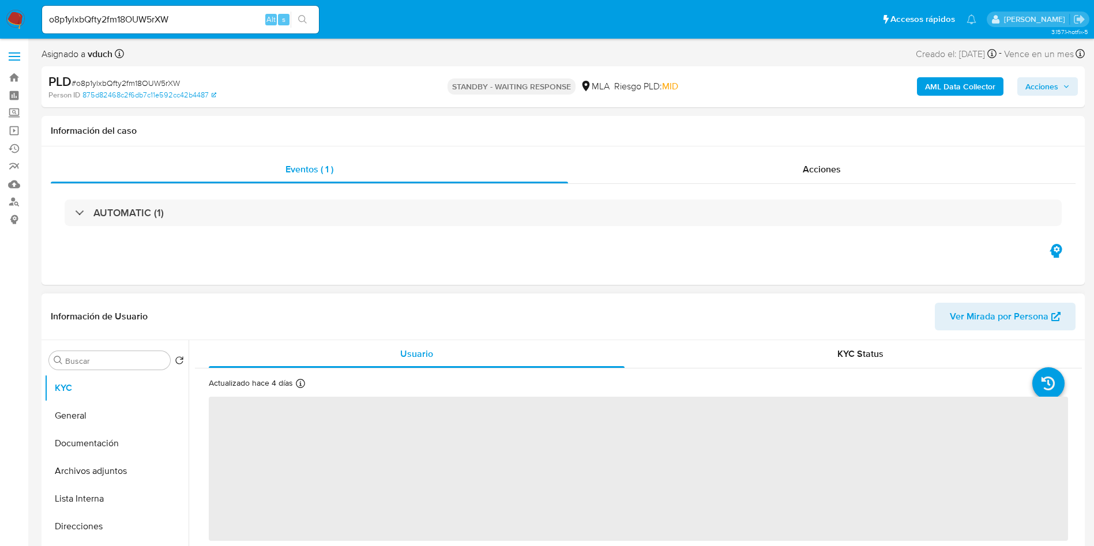
select select "10"
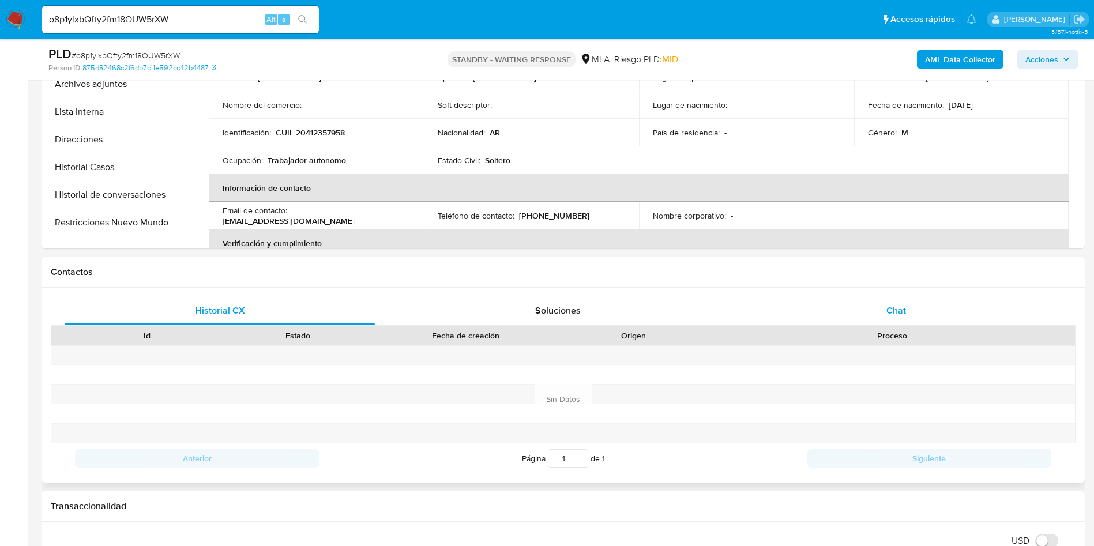
click at [862, 322] on div "Chat" at bounding box center [896, 311] width 310 height 28
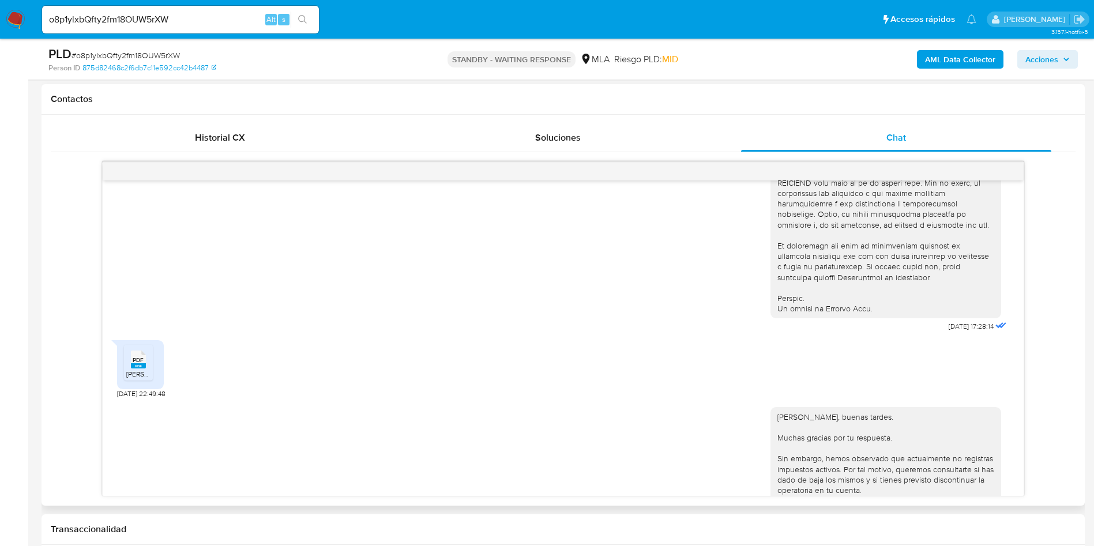
scroll to position [656, 0]
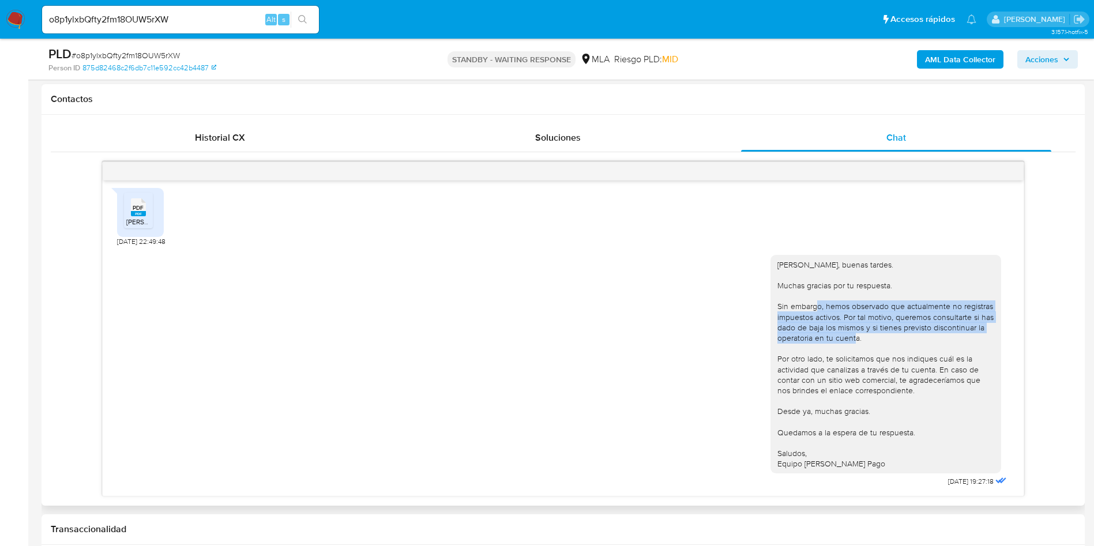
drag, startPoint x: 810, startPoint y: 311, endPoint x: 867, endPoint y: 336, distance: 62.0
click at [867, 336] on div "Hola Matías, buenas tardes. Muchas gracias por tu respuesta. Sin embargo, hemos…" at bounding box center [885, 365] width 217 height 210
click at [933, 341] on div "Hola Matías, buenas tardes. Muchas gracias por tu respuesta. Sin embargo, hemos…" at bounding box center [885, 365] width 217 height 210
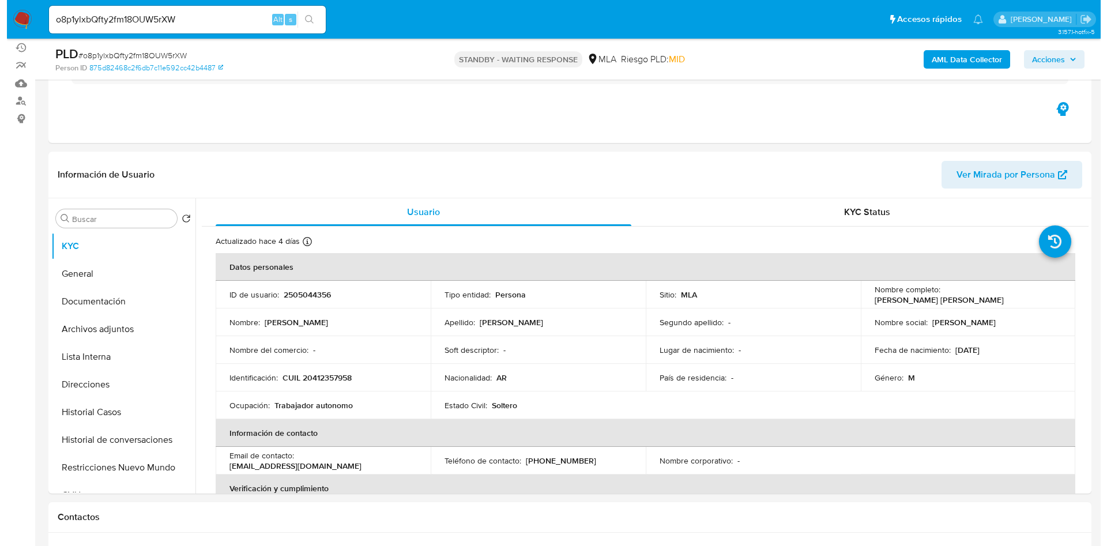
scroll to position [173, 0]
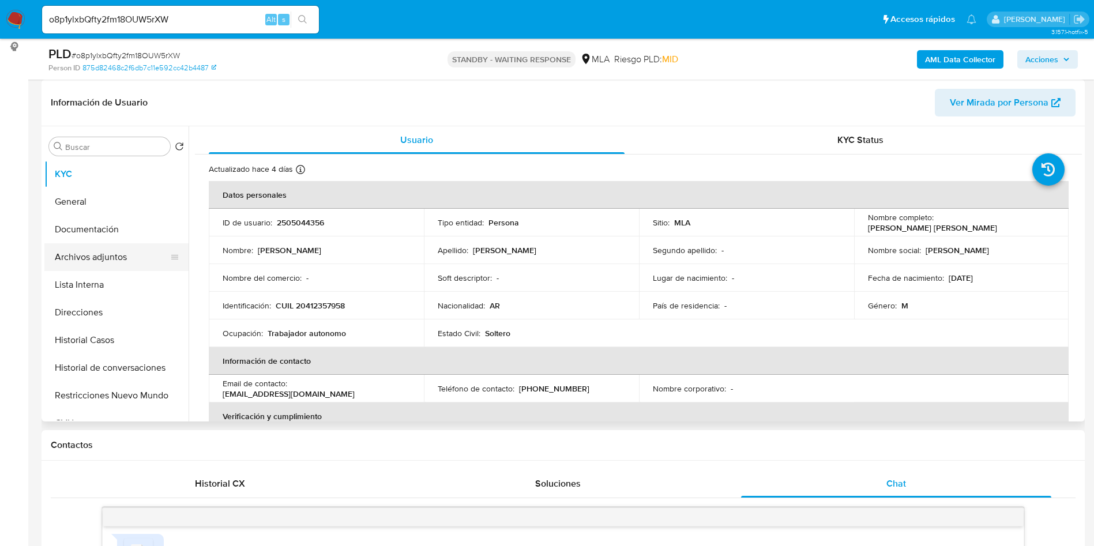
click at [103, 249] on button "Archivos adjuntos" at bounding box center [111, 257] width 135 height 28
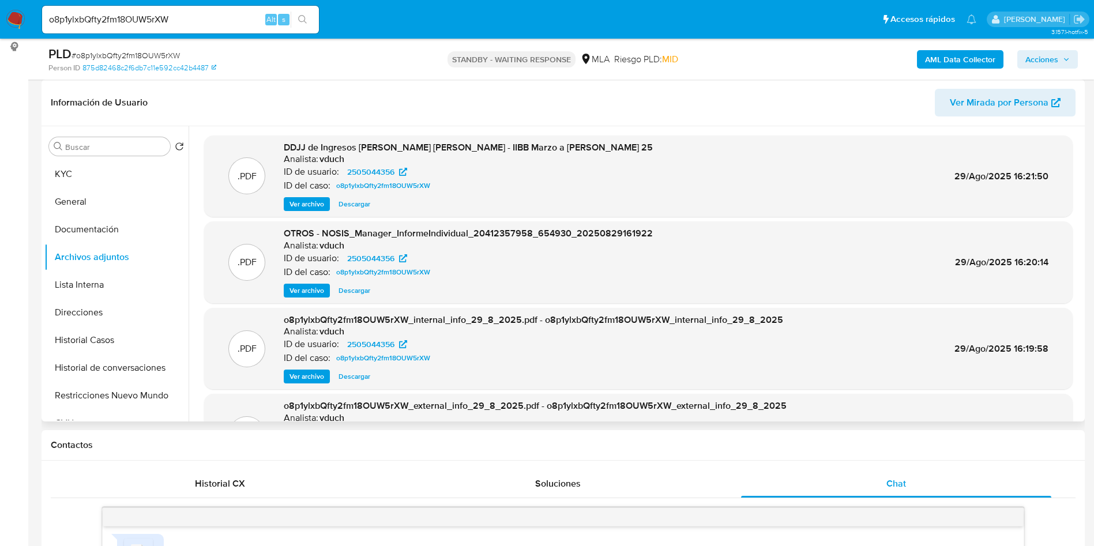
click at [301, 209] on span "Ver archivo" at bounding box center [307, 204] width 35 height 12
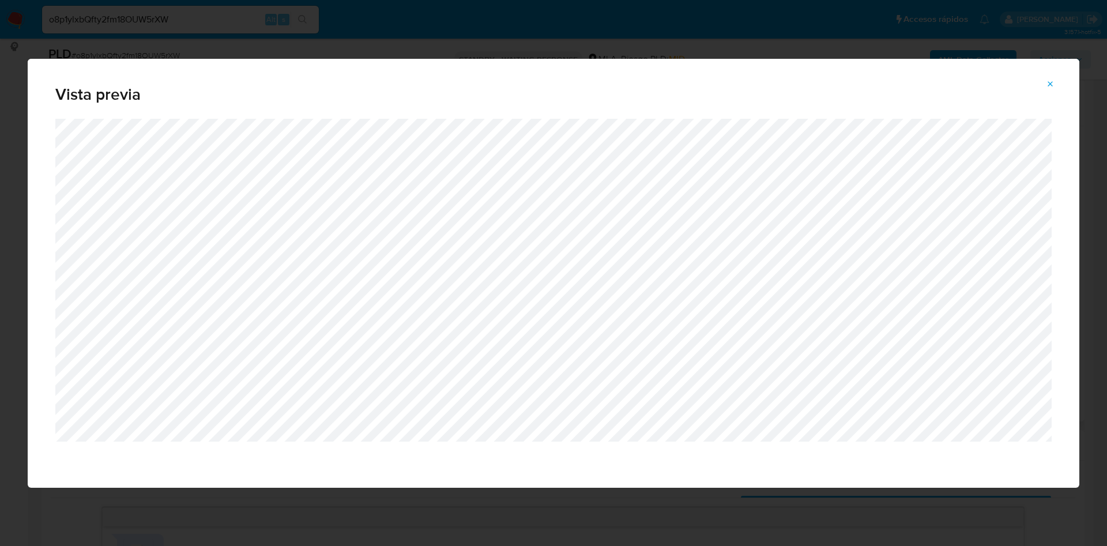
click at [1049, 84] on icon "Attachment preview" at bounding box center [1050, 84] width 9 height 9
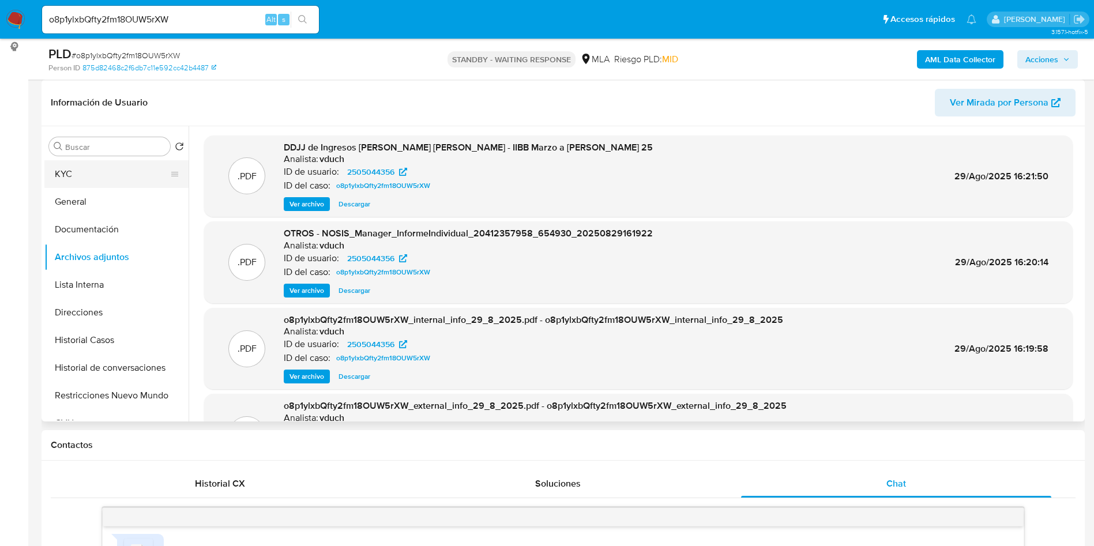
click at [87, 168] on button "KYC" at bounding box center [111, 174] width 135 height 28
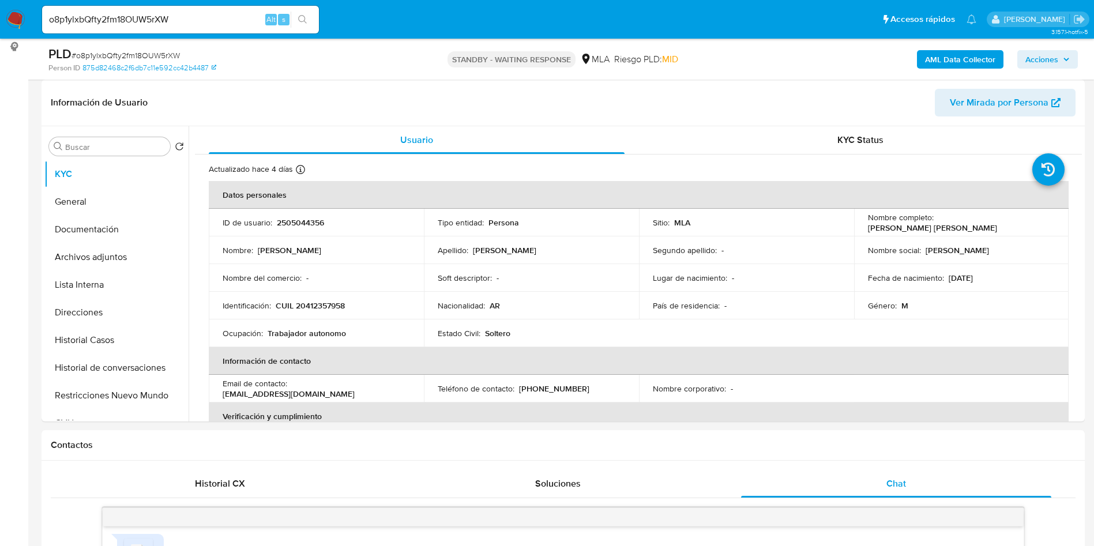
click at [937, 61] on b "AML Data Collector" at bounding box center [960, 59] width 70 height 18
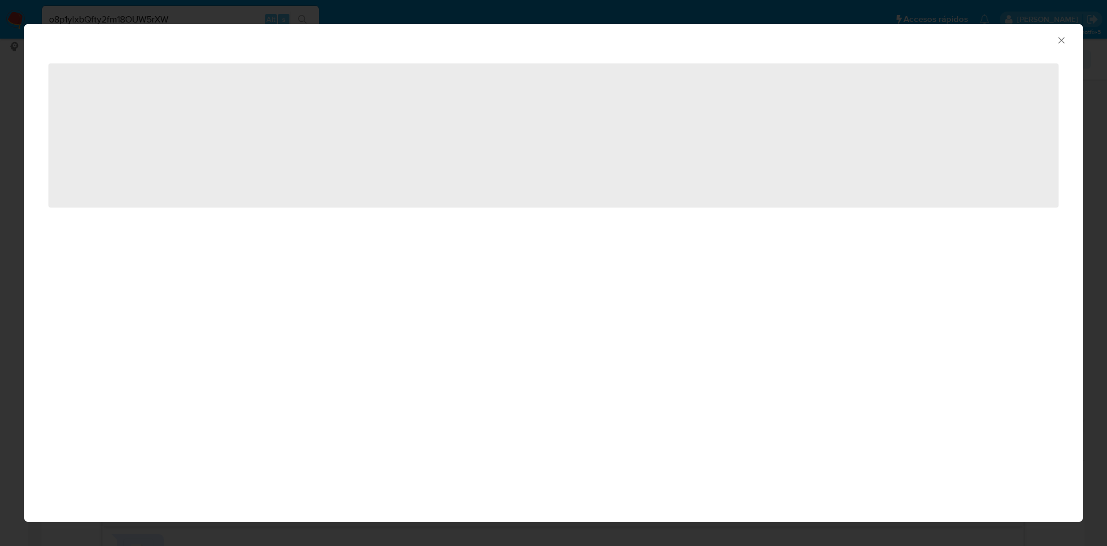
click at [1061, 43] on icon "Cerrar ventana" at bounding box center [1062, 41] width 12 height 12
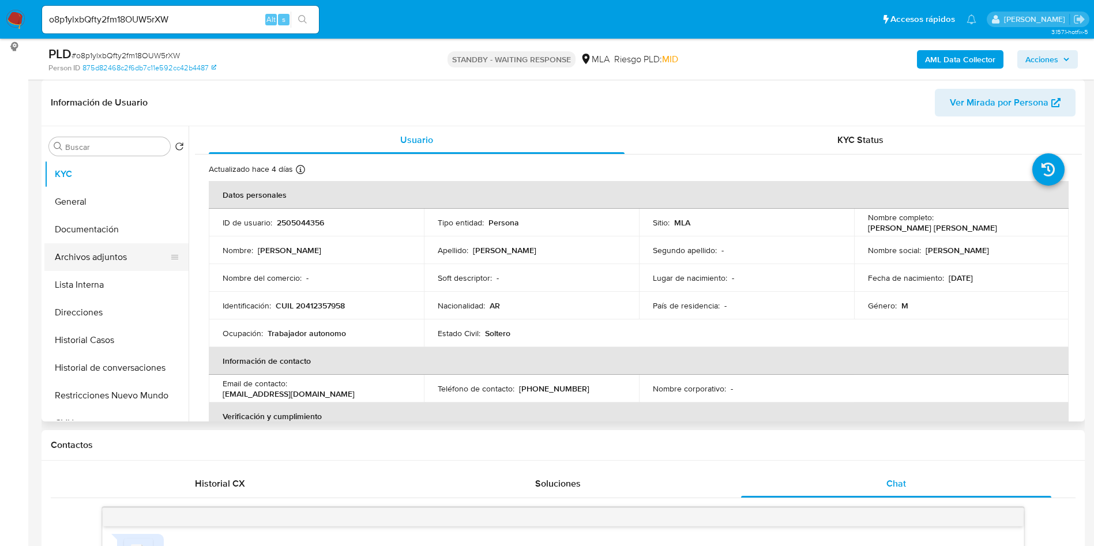
click at [149, 268] on button "Archivos adjuntos" at bounding box center [111, 257] width 135 height 28
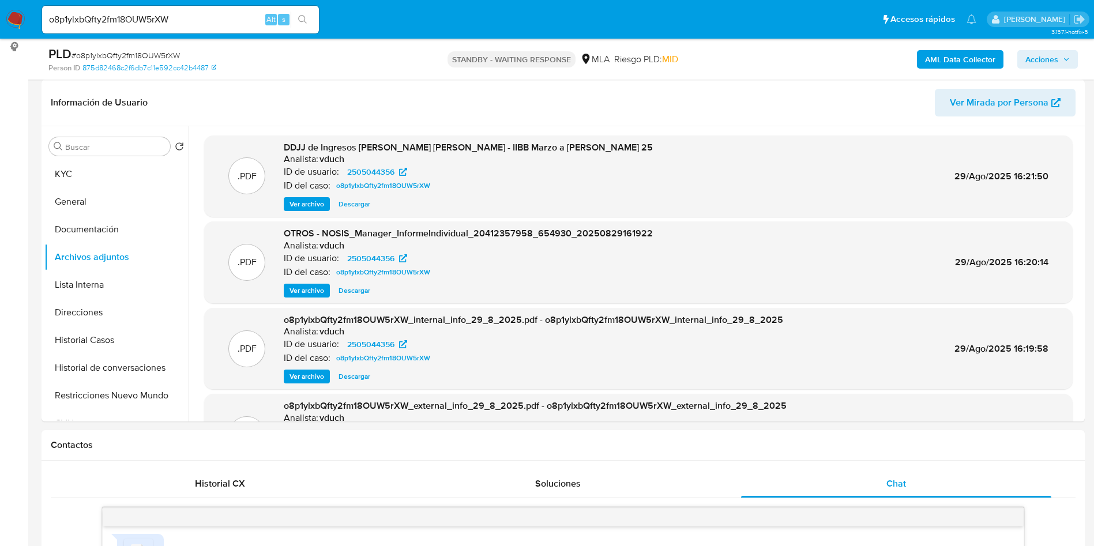
click at [308, 206] on span "Ver archivo" at bounding box center [307, 204] width 35 height 12
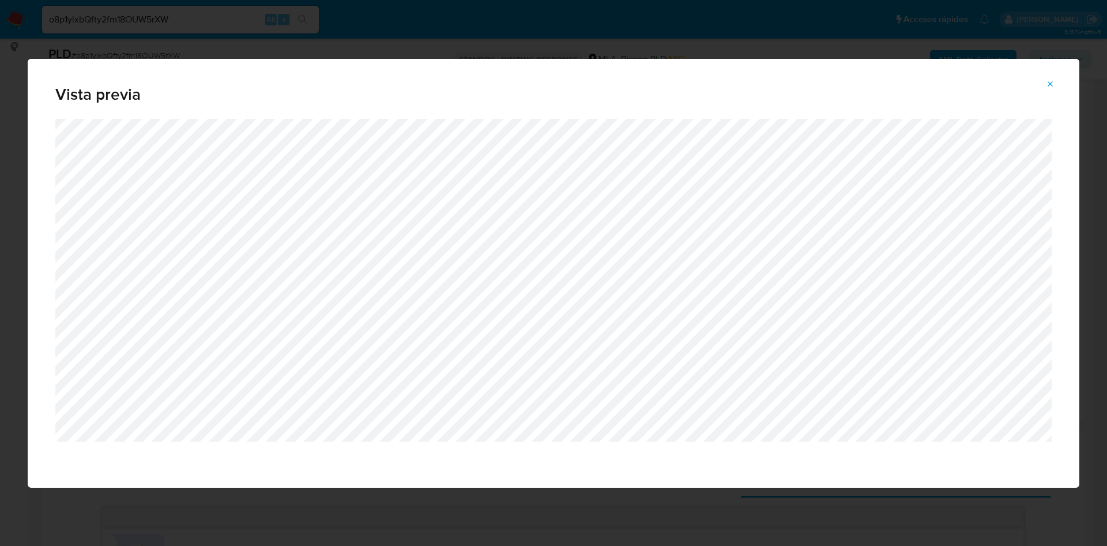
click at [1049, 82] on icon "Attachment preview" at bounding box center [1050, 84] width 9 height 9
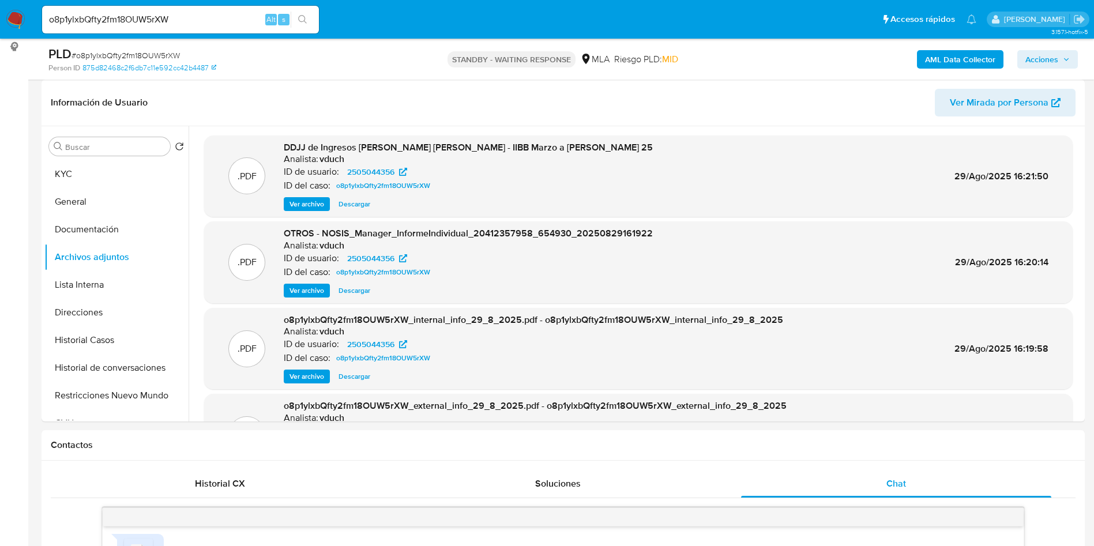
click at [967, 66] on b "AML Data Collector" at bounding box center [960, 59] width 70 height 18
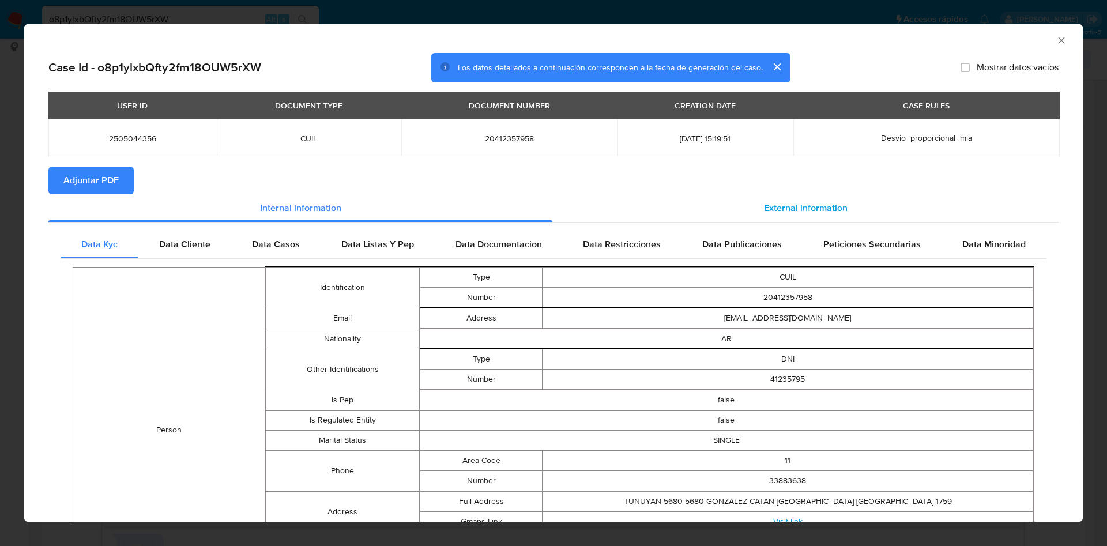
click at [821, 201] on span "External information" at bounding box center [806, 207] width 84 height 13
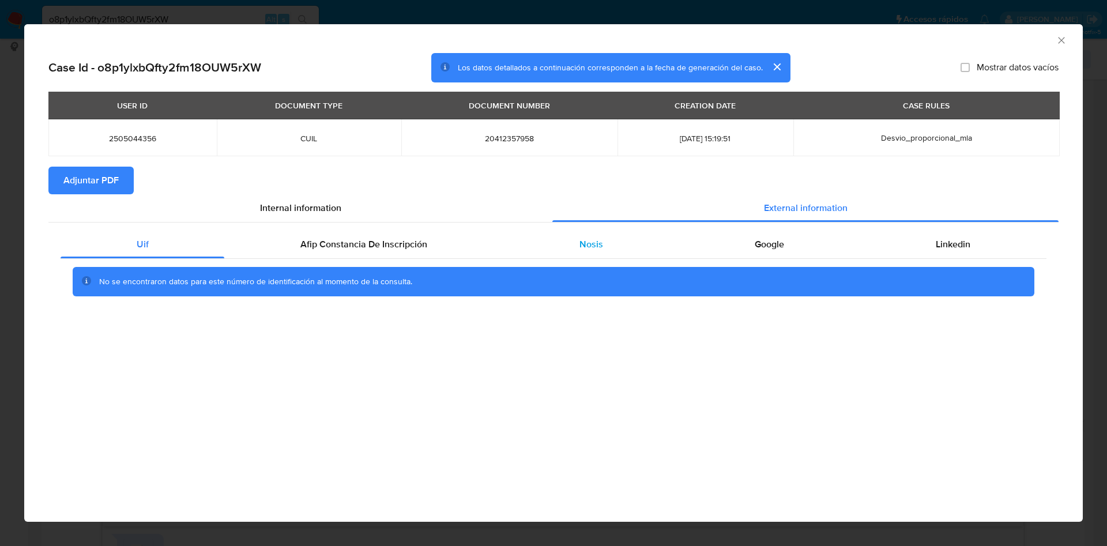
click at [610, 254] on div "Nosis" at bounding box center [590, 245] width 175 height 28
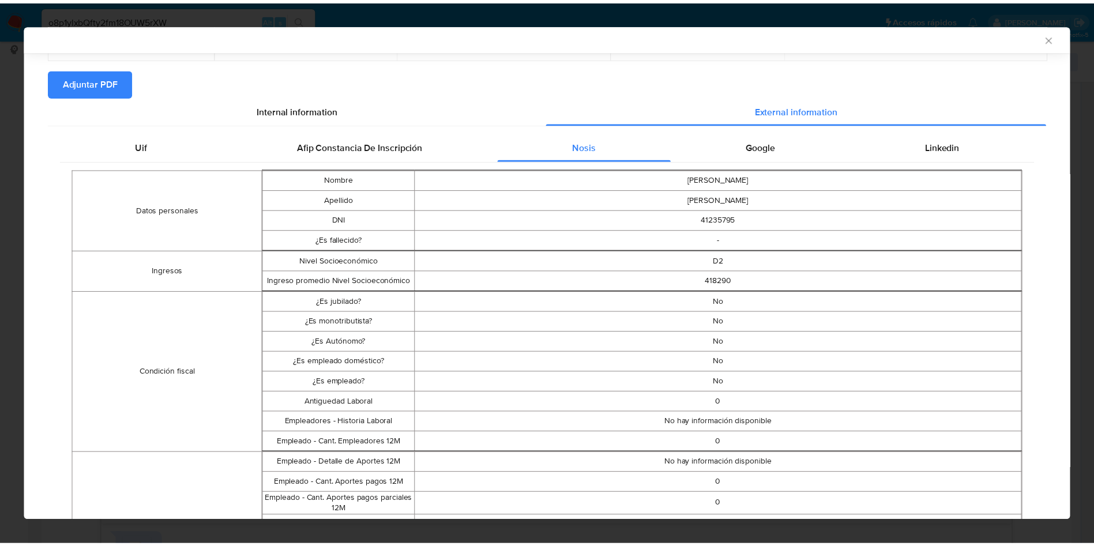
scroll to position [93, 0]
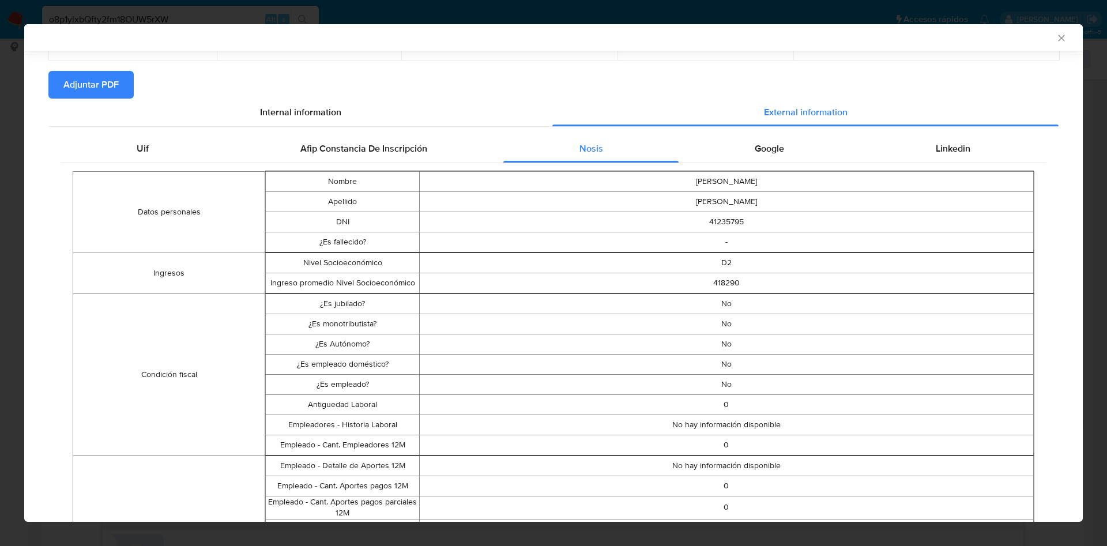
drag, startPoint x: 1037, startPoint y: 32, endPoint x: 1031, endPoint y: 31, distance: 6.4
click at [1037, 31] on div "AML Data Collector" at bounding box center [553, 37] width 1059 height 27
click at [1056, 39] on icon "Cerrar ventana" at bounding box center [1062, 38] width 12 height 12
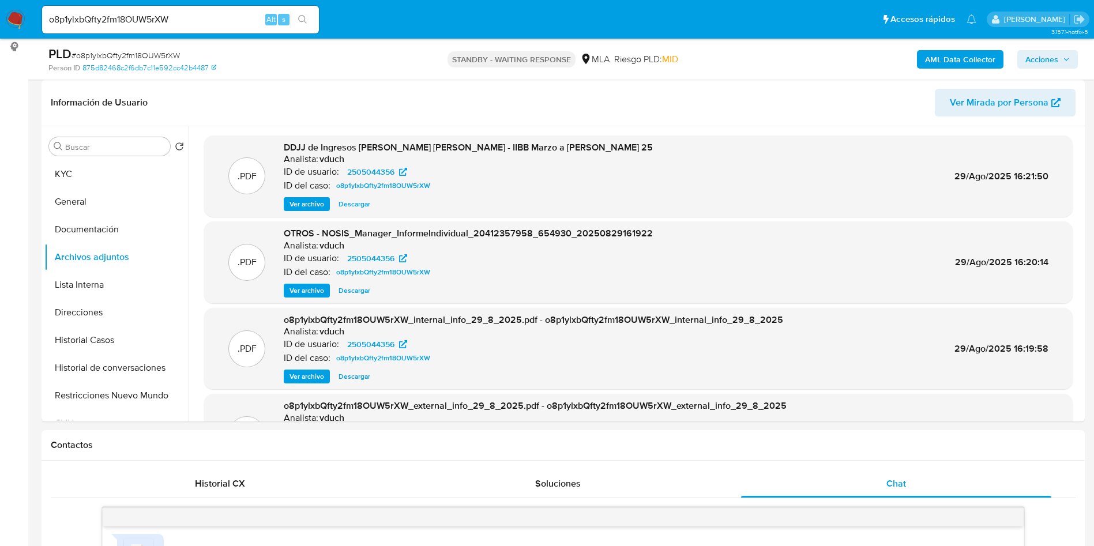
click at [308, 292] on span "Ver archivo" at bounding box center [307, 291] width 35 height 12
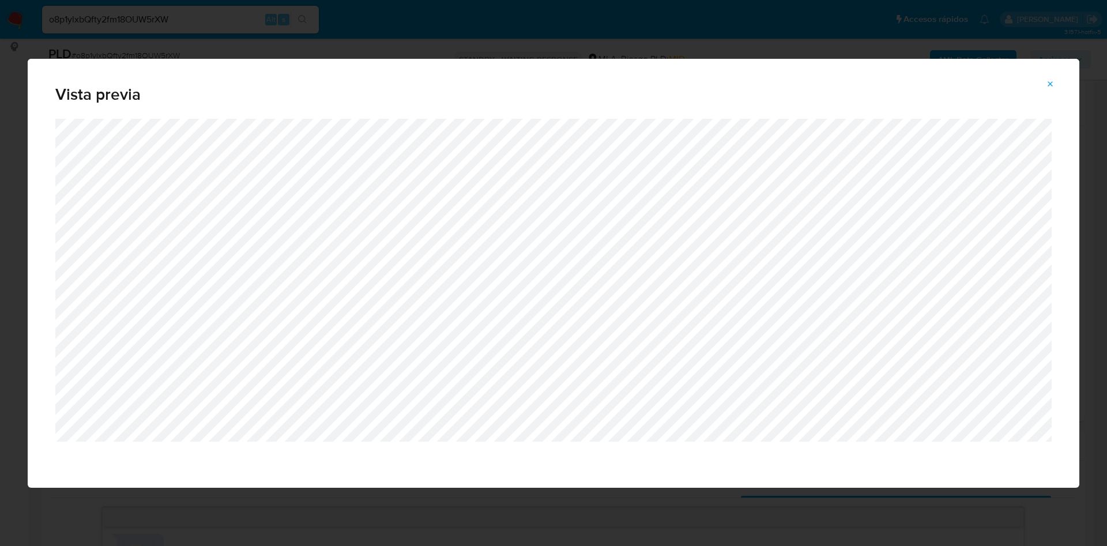
click at [1053, 84] on icon "Attachment preview" at bounding box center [1050, 84] width 9 height 9
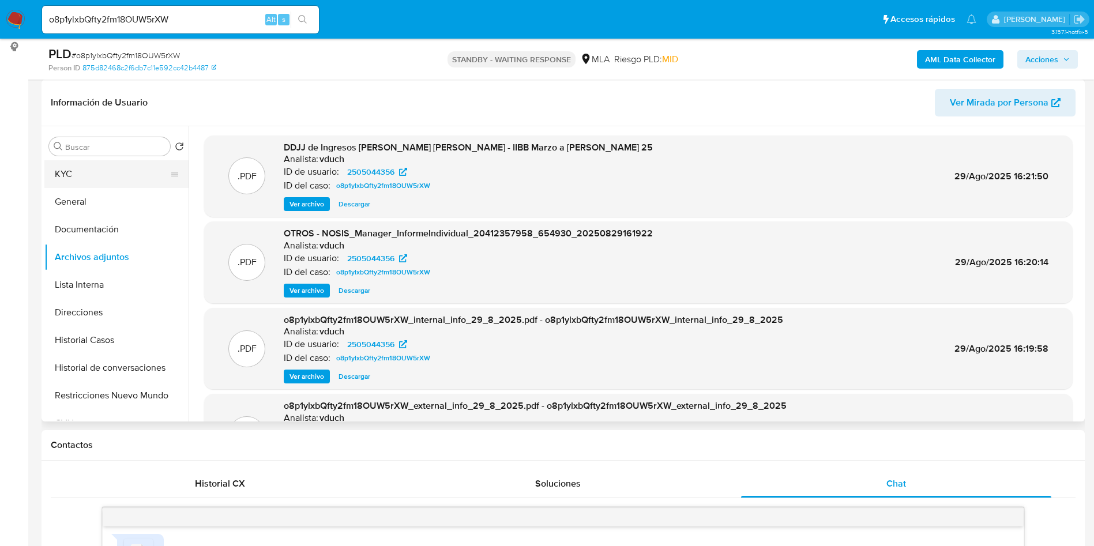
click at [94, 168] on button "KYC" at bounding box center [111, 174] width 135 height 28
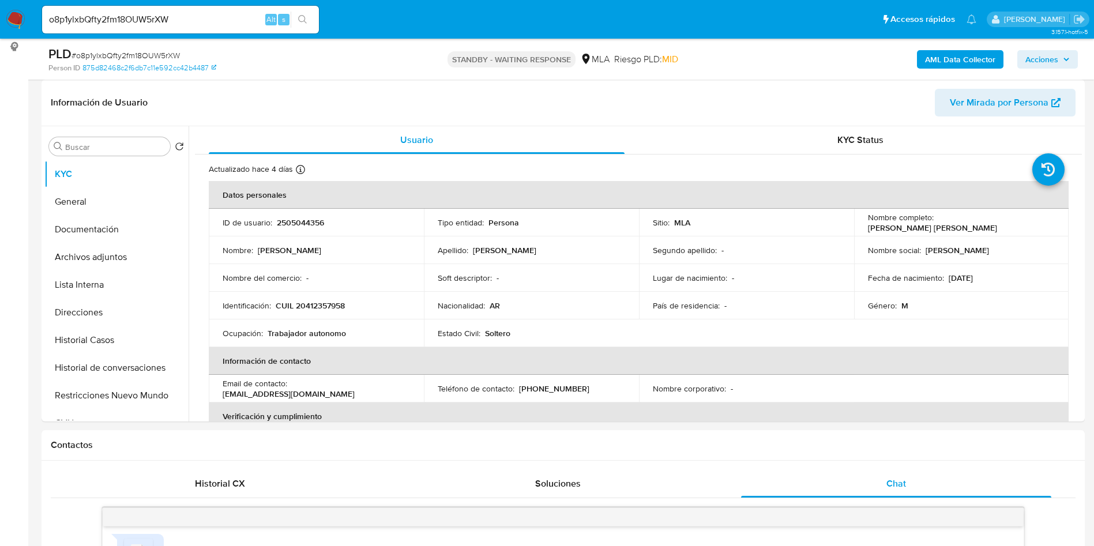
click at [335, 308] on p "CUIL 20412357958" at bounding box center [310, 305] width 69 height 10
copy p "20412357958"
click at [307, 319] on td "Ocupación : Trabajador autonomo" at bounding box center [316, 333] width 215 height 28
drag, startPoint x: 306, startPoint y: 302, endPoint x: 344, endPoint y: 306, distance: 38.2
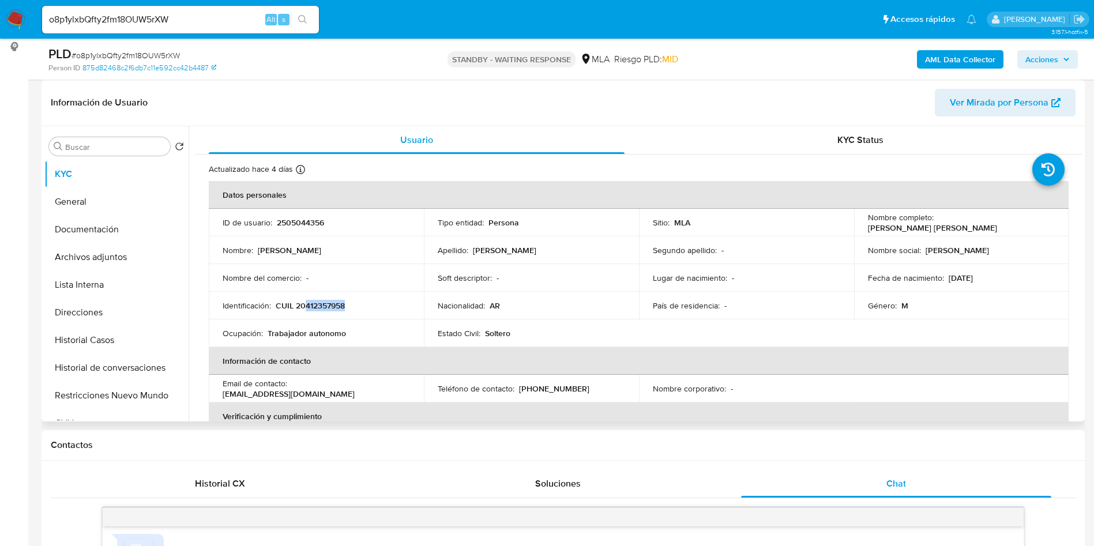
click at [344, 306] on p "CUIL 20412357958" at bounding box center [310, 305] width 69 height 10
copy p "412357958"
click at [122, 264] on button "Archivos adjuntos" at bounding box center [111, 257] width 135 height 28
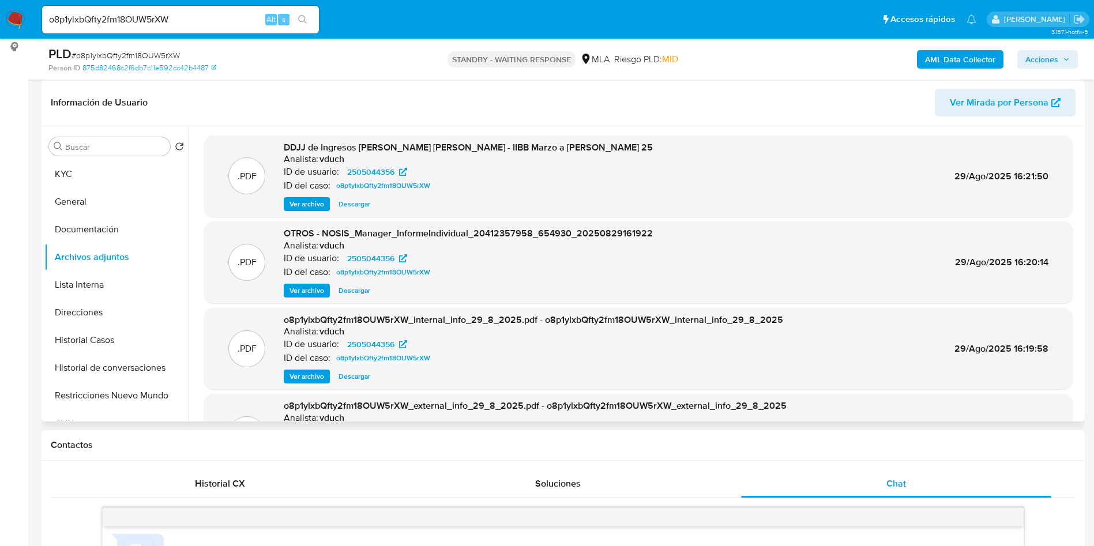
click at [306, 209] on span "Ver archivo" at bounding box center [307, 204] width 35 height 12
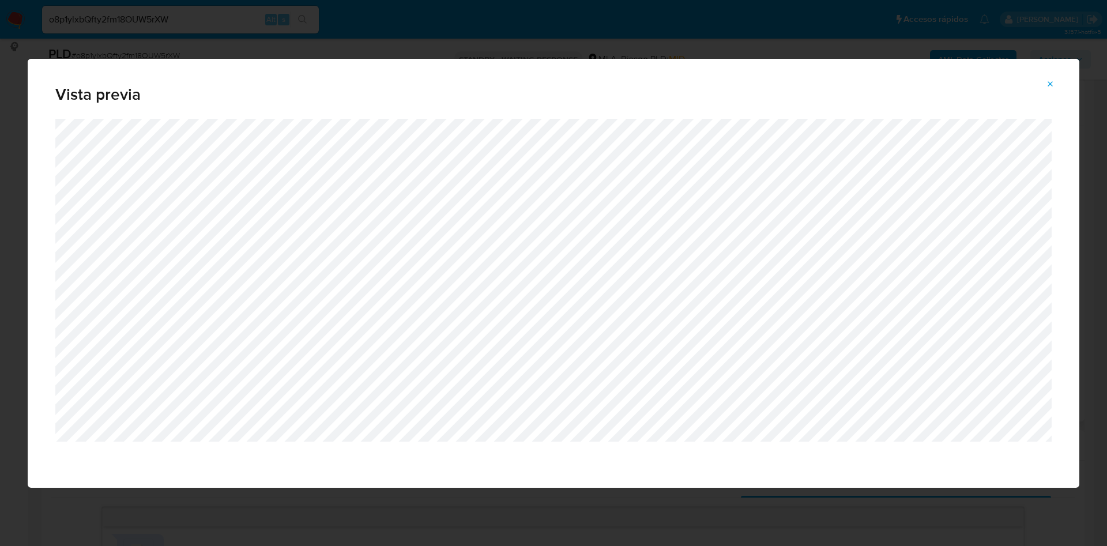
click at [1052, 77] on span "Attachment preview" at bounding box center [1050, 84] width 9 height 16
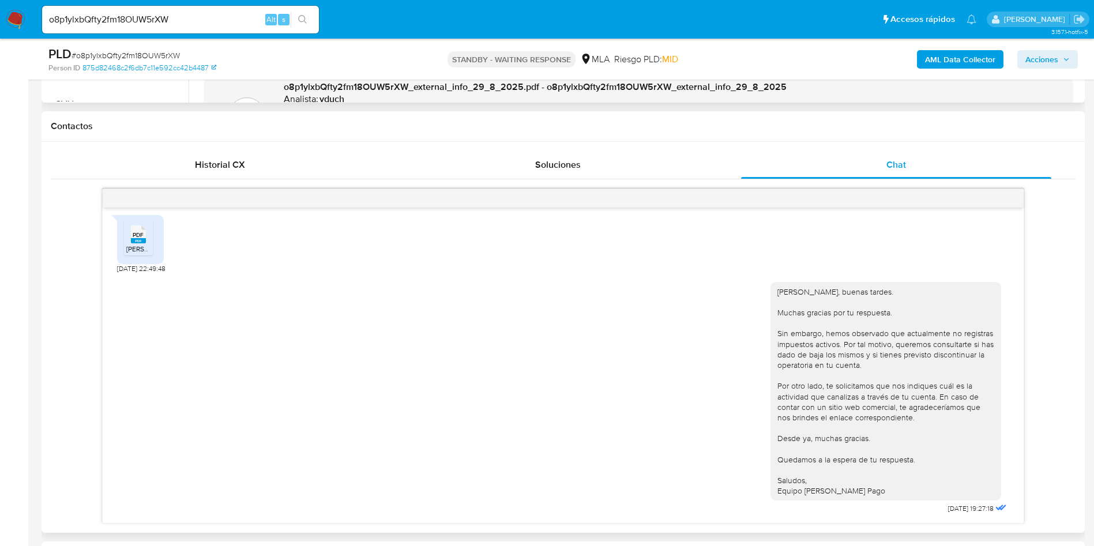
scroll to position [519, 0]
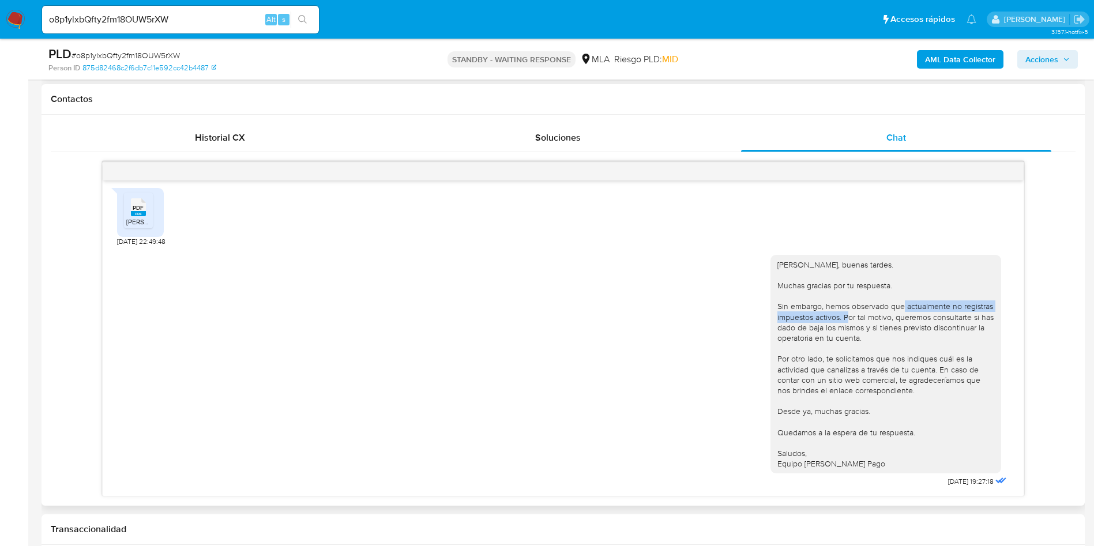
drag, startPoint x: 897, startPoint y: 305, endPoint x: 842, endPoint y: 319, distance: 56.7
click at [842, 319] on div "Hola Matías, buenas tardes. Muchas gracias por tu respuesta. Sin embargo, hemos…" at bounding box center [885, 365] width 217 height 210
click at [941, 331] on div "Hola Matías, buenas tardes. Muchas gracias por tu respuesta. Sin embargo, hemos…" at bounding box center [885, 365] width 217 height 210
drag, startPoint x: 809, startPoint y: 330, endPoint x: 849, endPoint y: 329, distance: 41.0
click at [849, 329] on div "Hola Matías, buenas tardes. Muchas gracias por tu respuesta. Sin embargo, hemos…" at bounding box center [885, 365] width 217 height 210
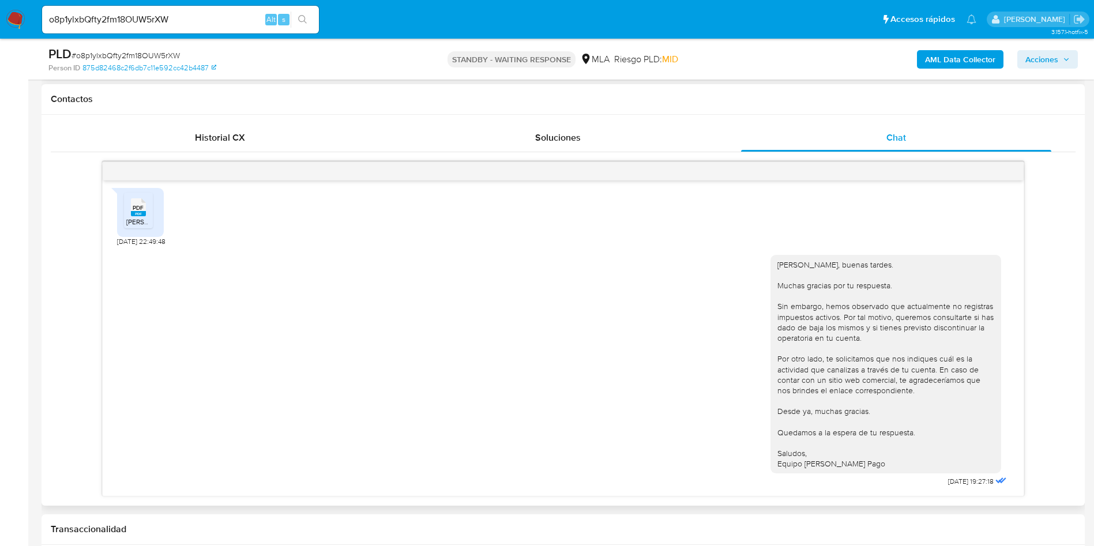
click at [839, 347] on div "Hola Matías, buenas tardes. Muchas gracias por tu respuesta. Sin embargo, hemos…" at bounding box center [885, 365] width 217 height 210
drag, startPoint x: 0, startPoint y: 227, endPoint x: 104, endPoint y: 85, distance: 175.8
click at [174, 15] on input "o8p1ylxbQfty2fm18OUW5rXW" at bounding box center [180, 19] width 277 height 15
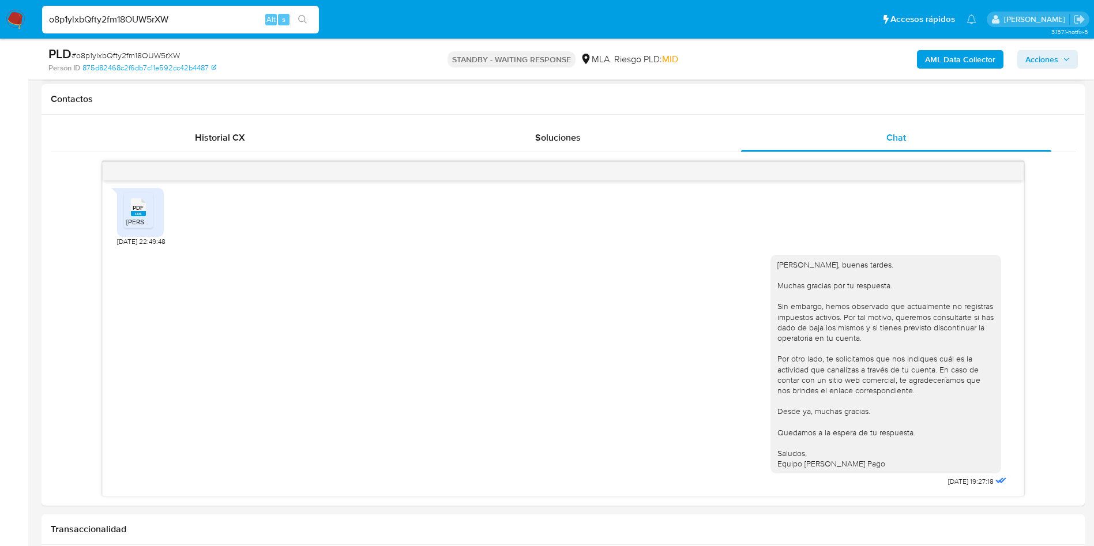
paste input "EOU8gYKeXU9YWJbYQLtloJfe"
type input "EOU8gYKeXU9YWJbYQLtloJfe"
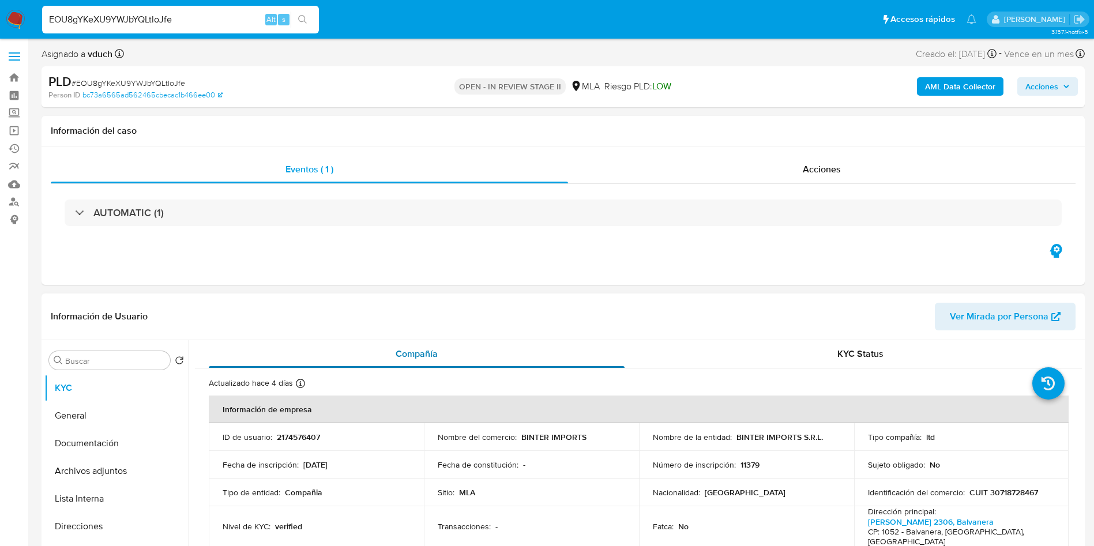
select select "10"
click at [140, 81] on span "# EOU8gYKeXU9YWJbYQLtloJfe" at bounding box center [129, 83] width 114 height 12
copy span "EOU8gYKeXU9YWJbYQLtloJfe"
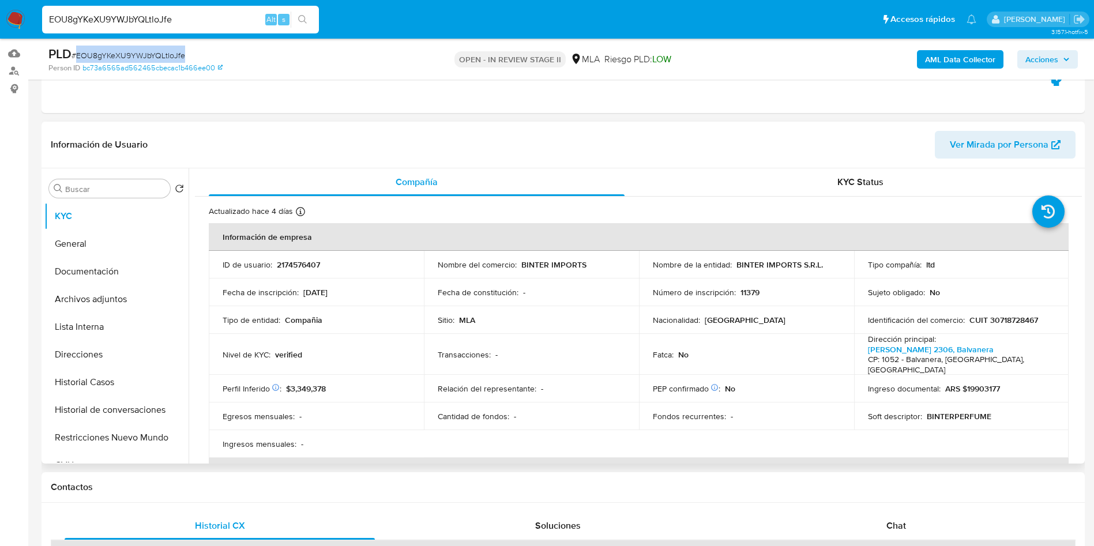
scroll to position [173, 0]
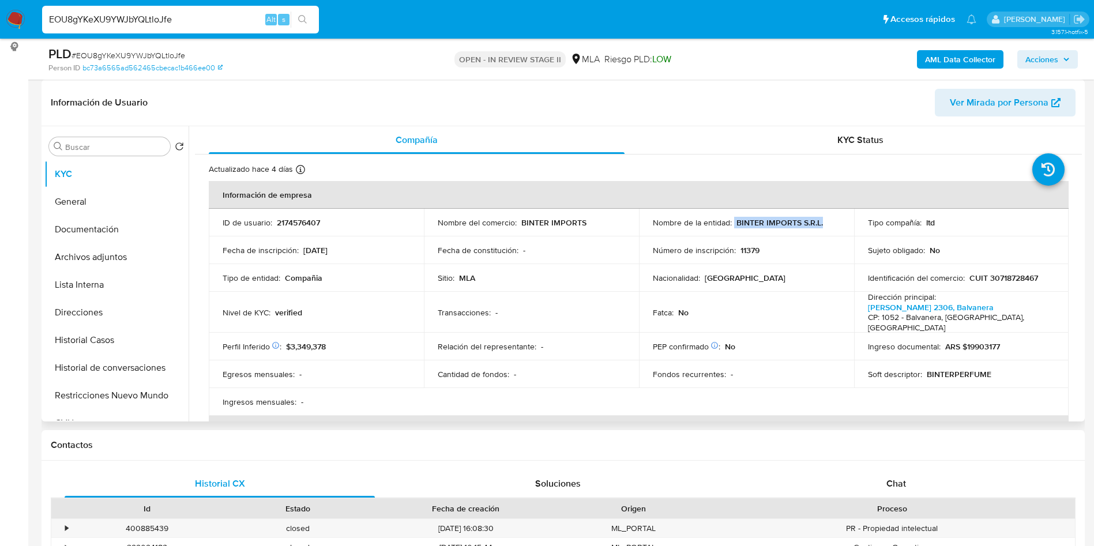
drag, startPoint x: 732, startPoint y: 223, endPoint x: 827, endPoint y: 216, distance: 95.4
click at [827, 216] on td "Nombre de la entidad : BINTER IMPORTS S.R.L." at bounding box center [746, 223] width 215 height 28
click at [776, 230] on td "Nombre de la entidad : BINTER IMPORTS S.R.L." at bounding box center [746, 223] width 215 height 28
click at [776, 222] on p "BINTER IMPORTS S.R.L." at bounding box center [779, 222] width 87 height 10
drag, startPoint x: 731, startPoint y: 222, endPoint x: 819, endPoint y: 223, distance: 87.7
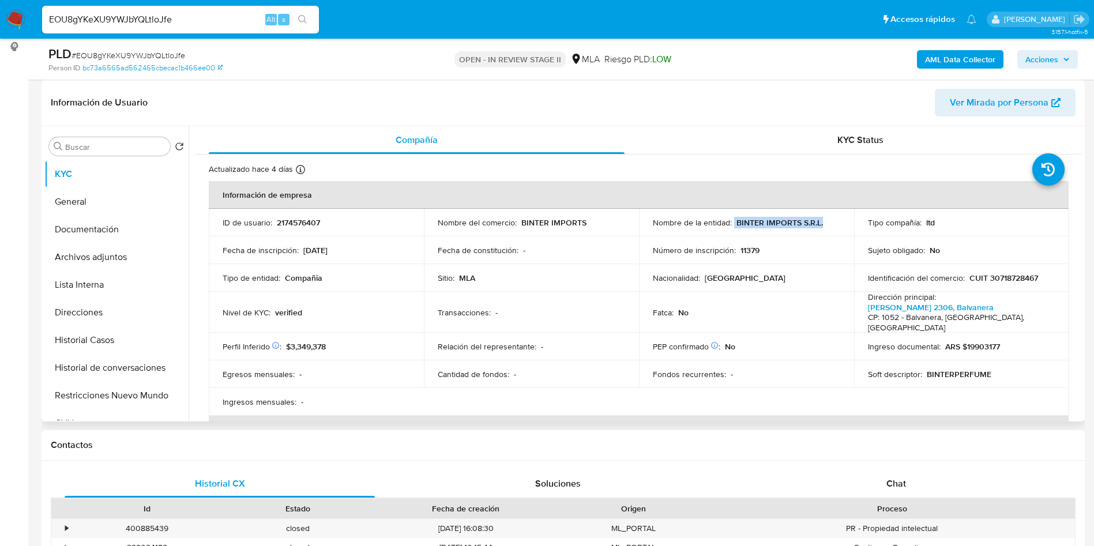
click at [819, 223] on div "Nombre de la entidad : BINTER IMPORTS S.R.L." at bounding box center [746, 222] width 187 height 10
click at [819, 223] on p "BINTER IMPORTS S.R.L." at bounding box center [779, 222] width 87 height 10
click at [101, 241] on button "Documentación" at bounding box center [111, 230] width 135 height 28
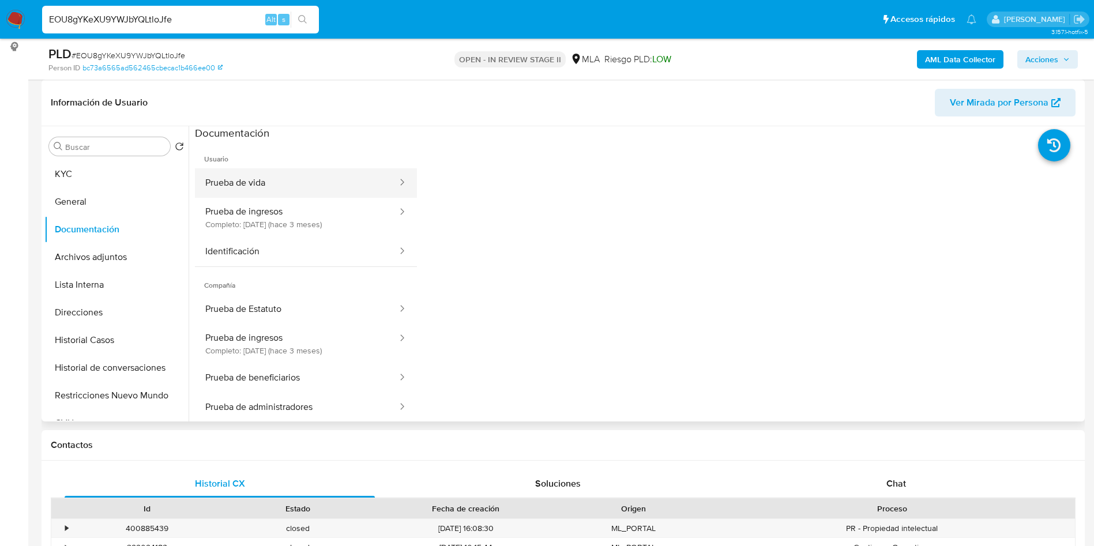
click at [331, 186] on button "Prueba de vida" at bounding box center [297, 182] width 204 height 29
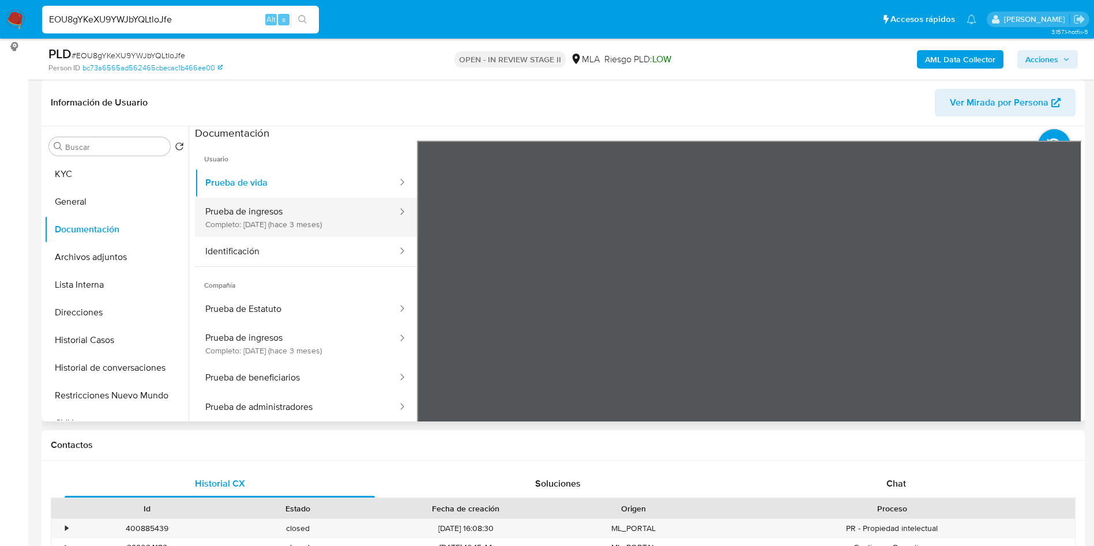
click at [336, 211] on button "Prueba de ingresos Completo: 05/06/2025 (hace 3 meses)" at bounding box center [297, 217] width 204 height 39
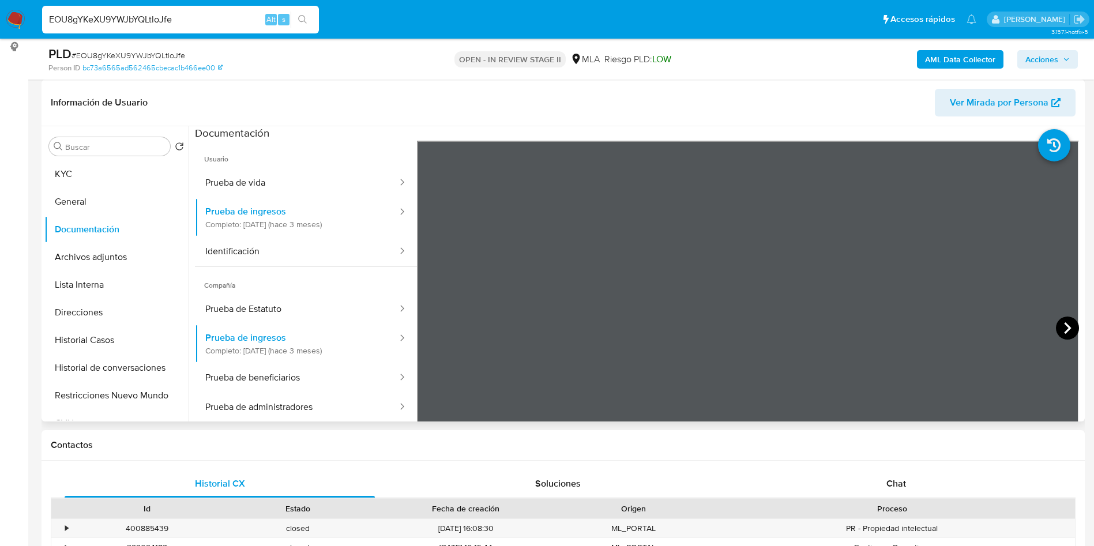
click at [1057, 325] on icon at bounding box center [1067, 328] width 23 height 23
click at [1058, 329] on icon at bounding box center [1067, 328] width 23 height 23
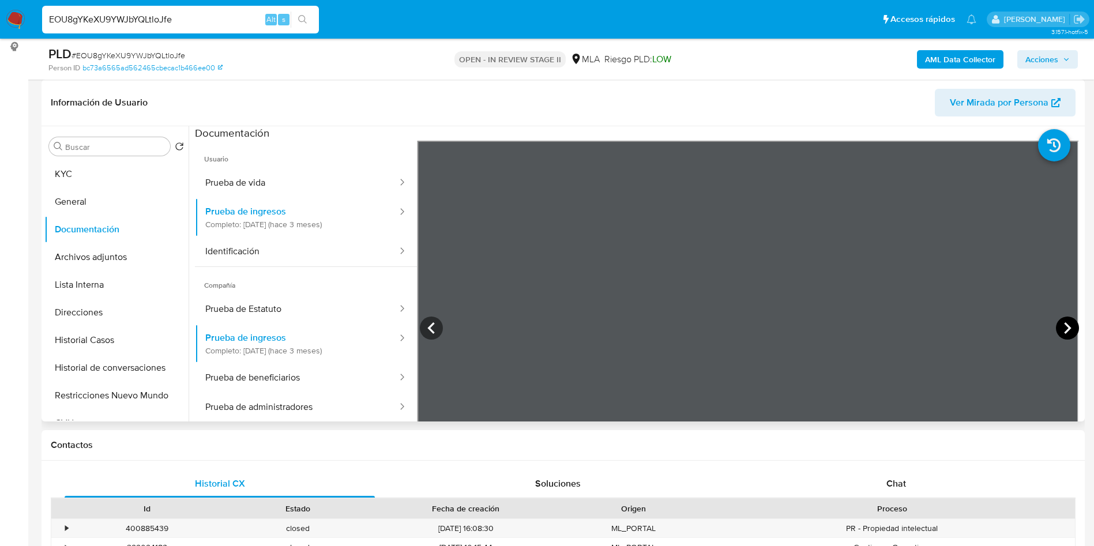
click at [1058, 329] on icon at bounding box center [1067, 328] width 23 height 23
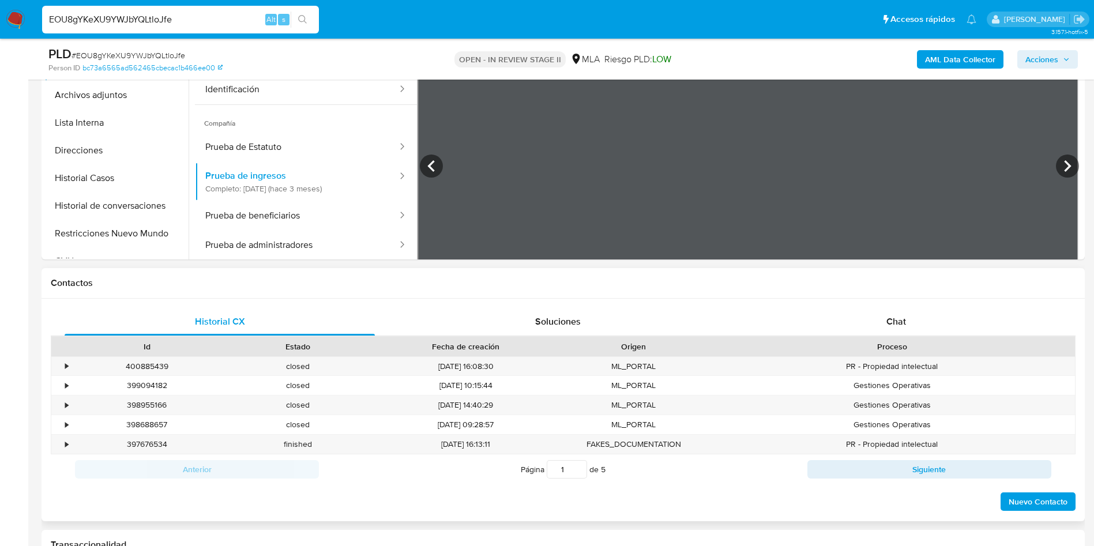
scroll to position [346, 0]
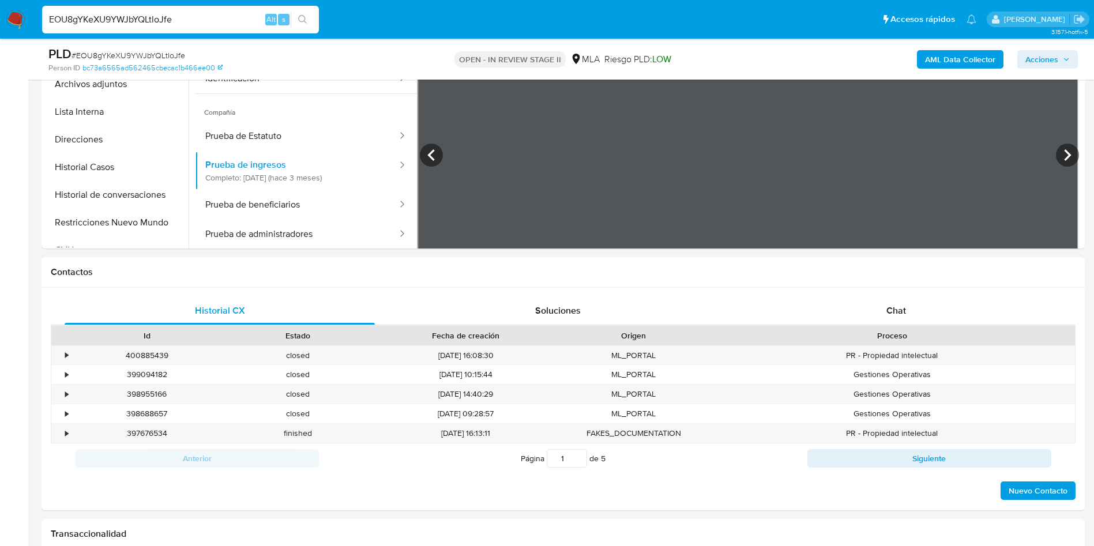
click at [199, 21] on input "EOU8gYKeXU9YWJbYQLtloJfe" at bounding box center [180, 19] width 277 height 15
drag, startPoint x: 199, startPoint y: 21, endPoint x: 216, endPoint y: 24, distance: 17.0
click at [200, 20] on input "EOU8gYKeXU9YWJbYQLtloJfe" at bounding box center [180, 19] width 277 height 15
paste input "p5T807jVLAscGUt8qDQlje3f"
type input "p5T807jVLAscGUt8qDQlje3f"
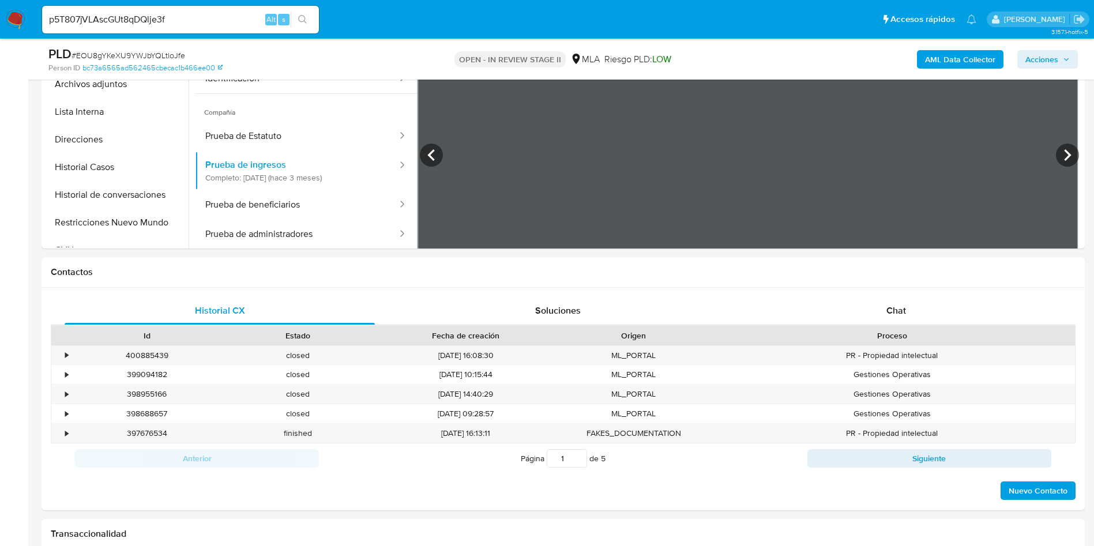
click at [306, 18] on icon "search-icon" at bounding box center [302, 19] width 9 height 9
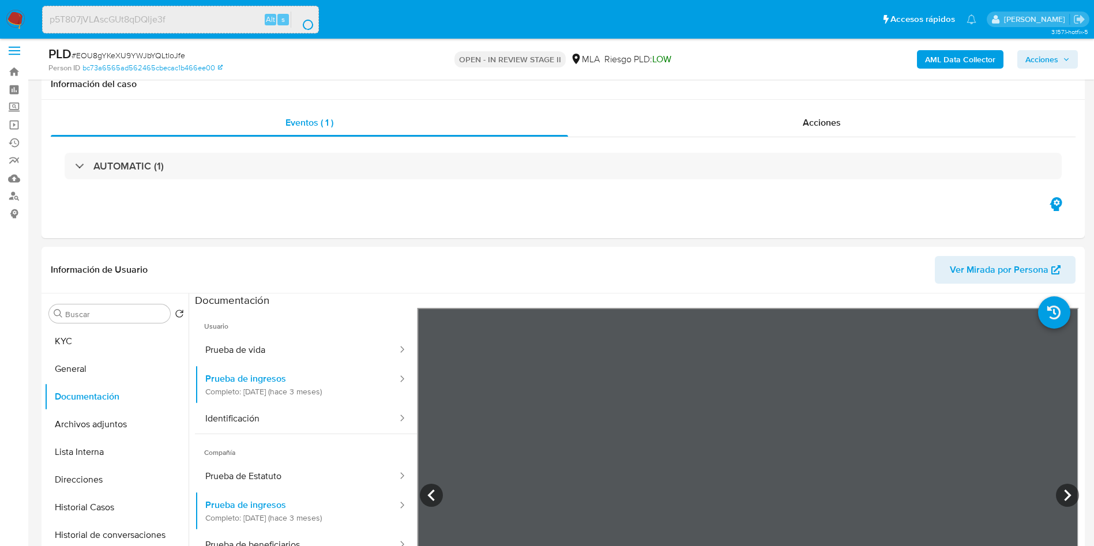
scroll to position [0, 0]
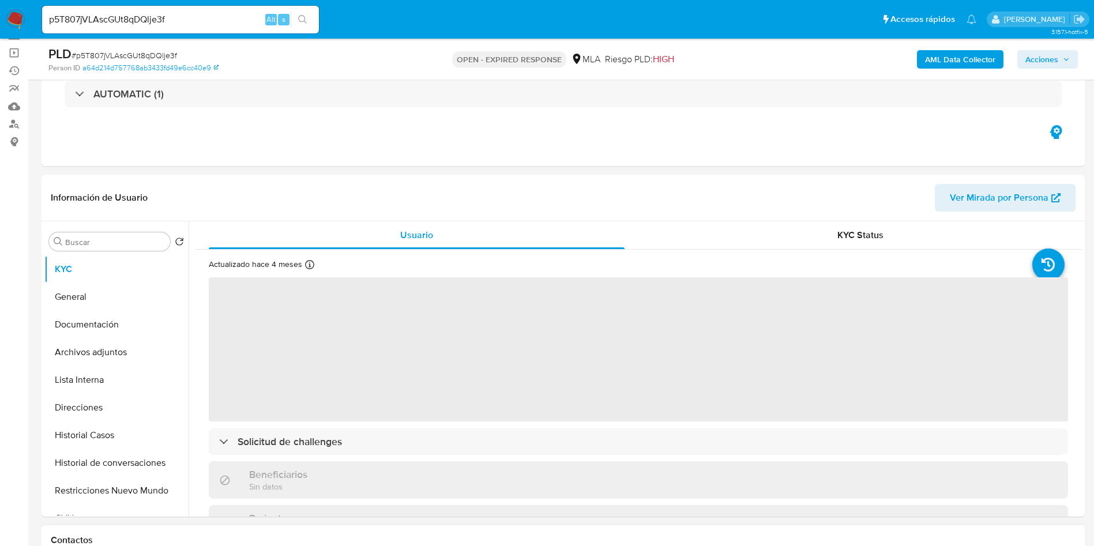
scroll to position [346, 0]
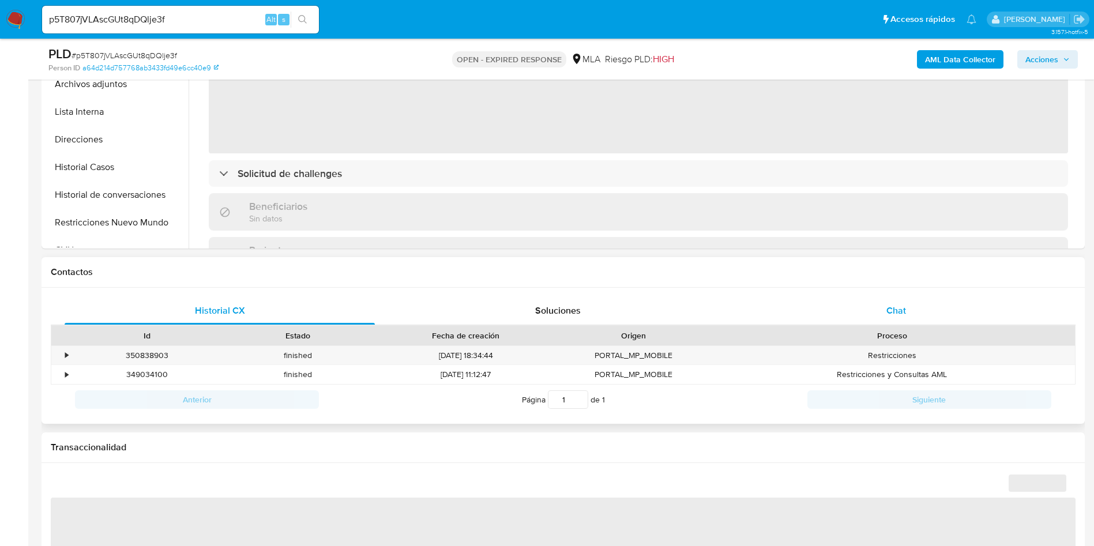
click at [884, 299] on div "Chat" at bounding box center [896, 311] width 310 height 28
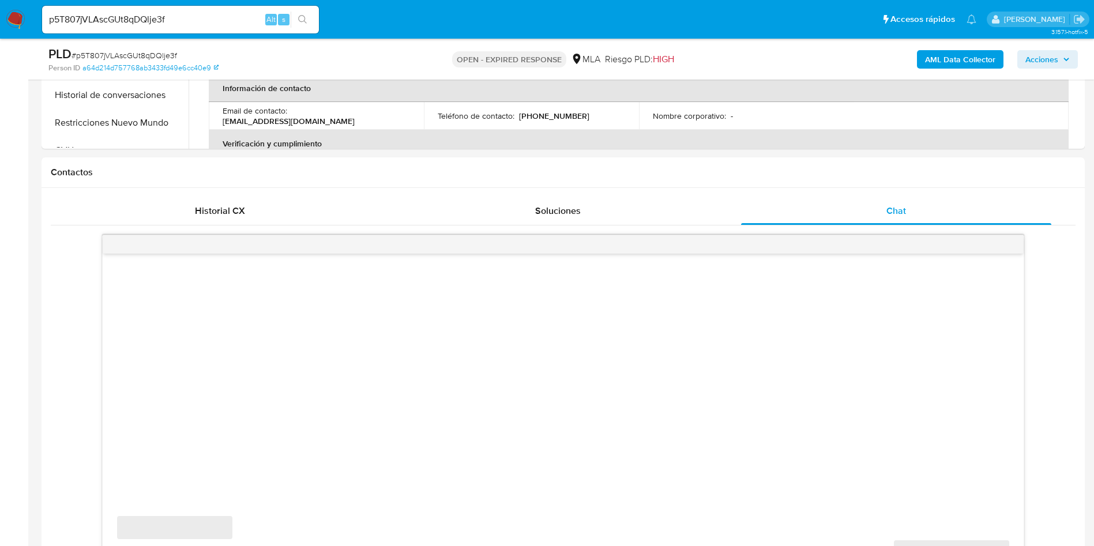
scroll to position [519, 0]
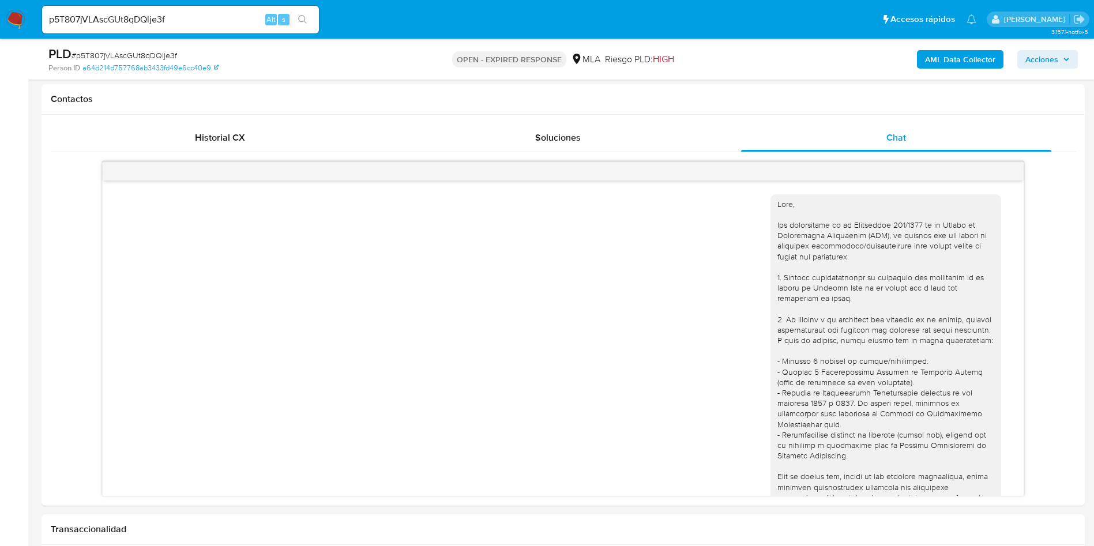
select select "10"
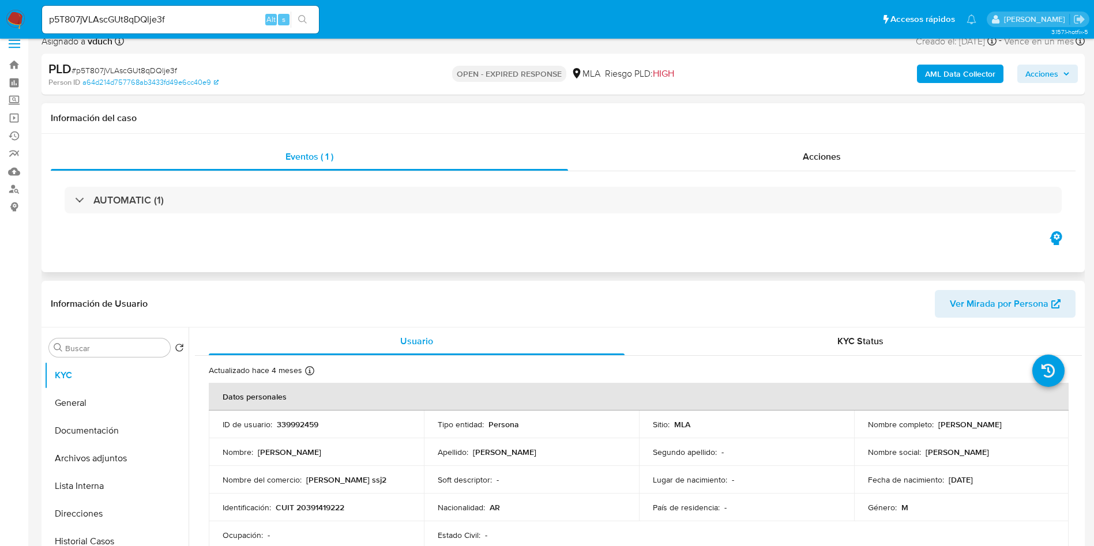
scroll to position [0, 0]
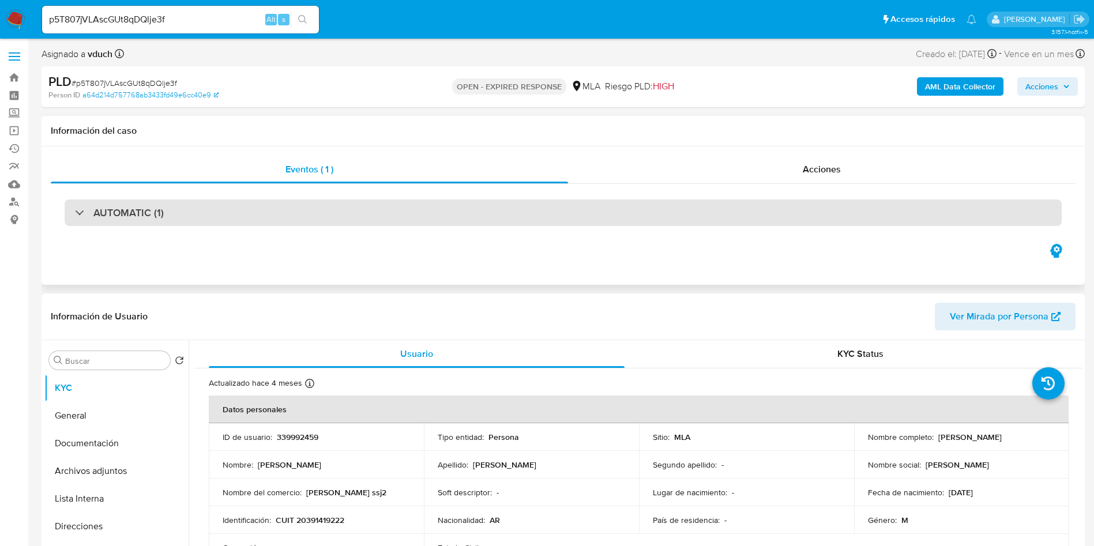
click at [358, 225] on div "AUTOMATIC (1)" at bounding box center [563, 213] width 1025 height 58
click at [381, 207] on div "AUTOMATIC (1)" at bounding box center [563, 213] width 997 height 27
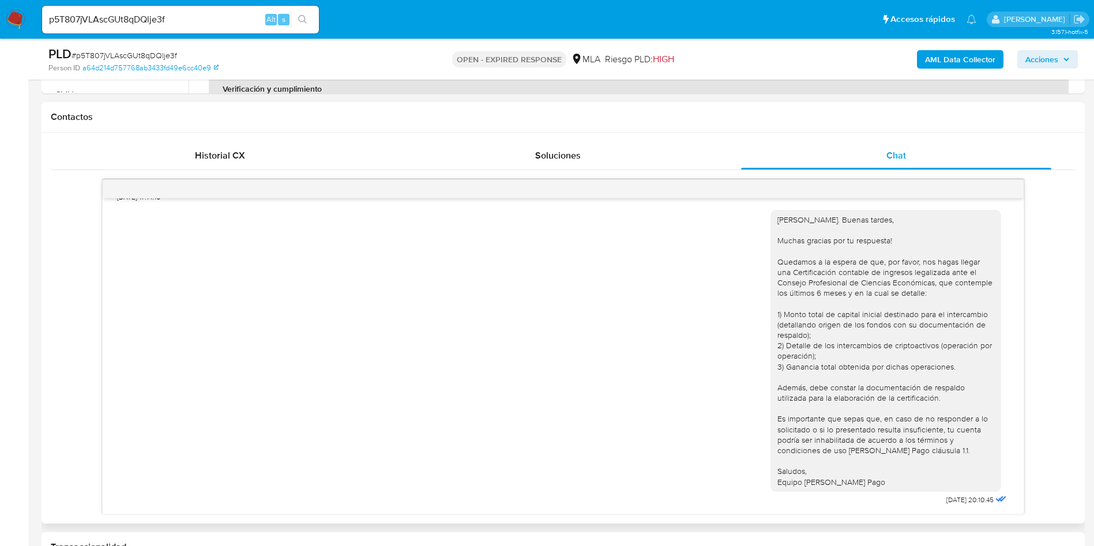
scroll to position [865, 0]
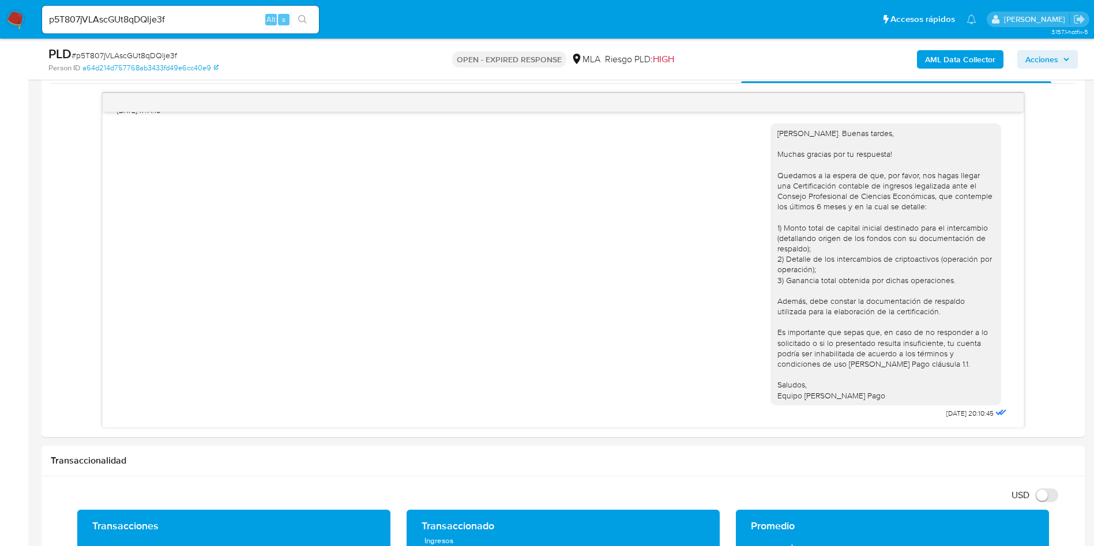
click at [131, 50] on span "# p5T807jVLAscGUt8qDQlje3f" at bounding box center [125, 56] width 106 height 12
copy span "p5T807jVLAscGUt8qDQlje3f"
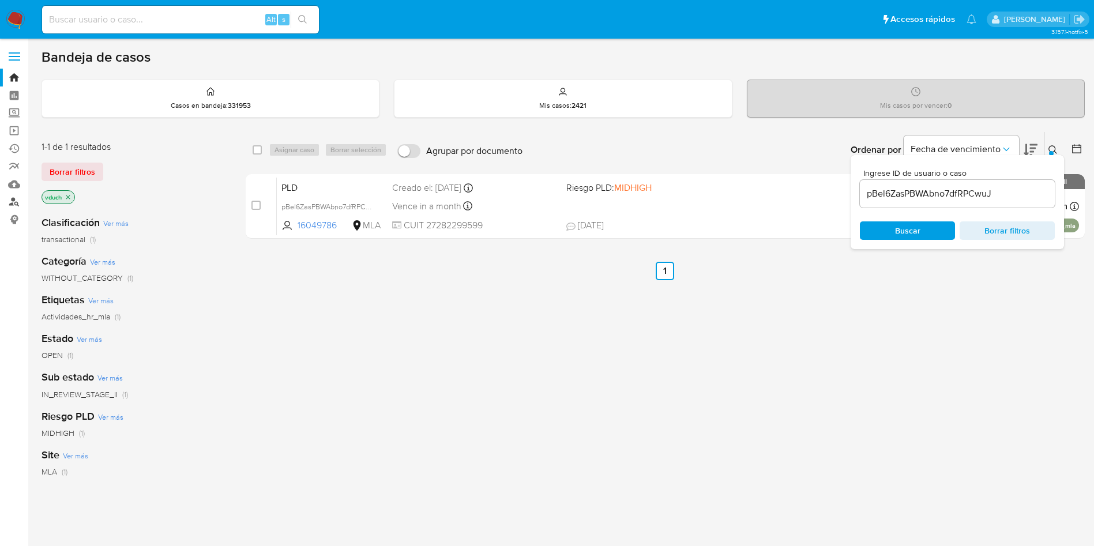
click at [12, 204] on link "Buscador de personas" at bounding box center [68, 202] width 137 height 18
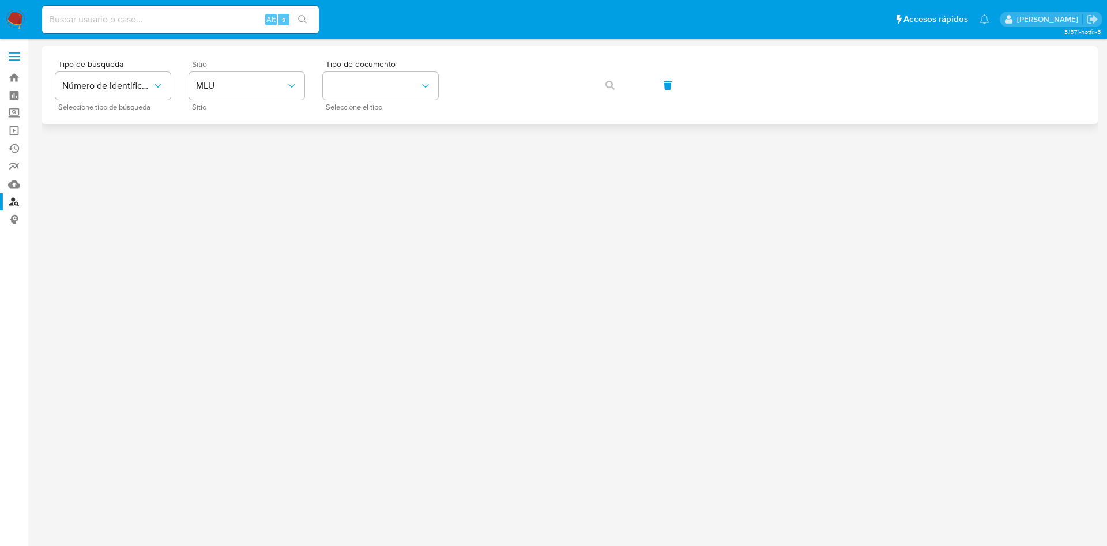
click at [249, 104] on span "Sitio" at bounding box center [249, 107] width 115 height 6
click at [240, 93] on button "MLU" at bounding box center [246, 86] width 115 height 28
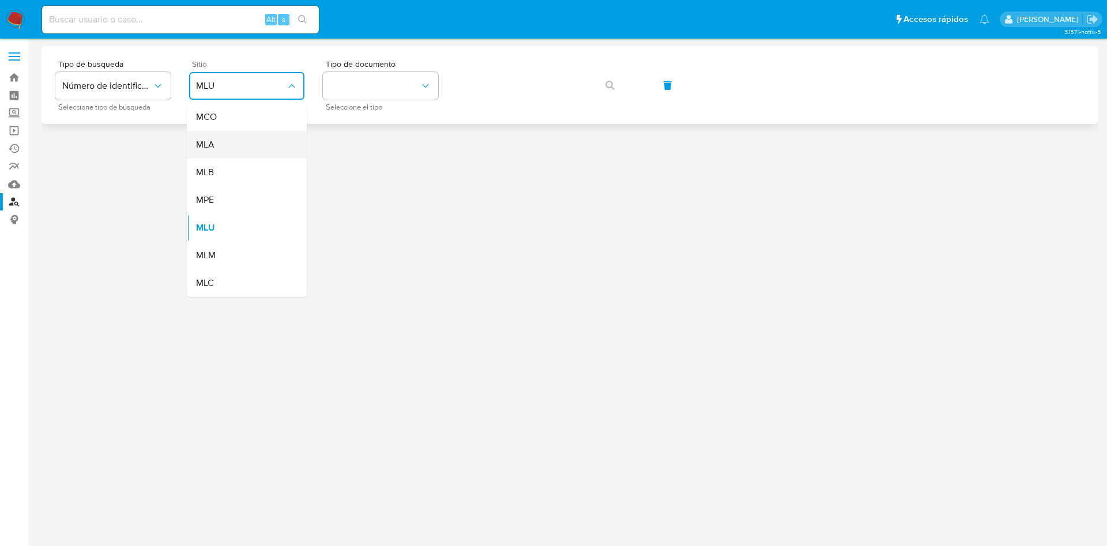
click at [235, 151] on div "MLA" at bounding box center [243, 145] width 95 height 28
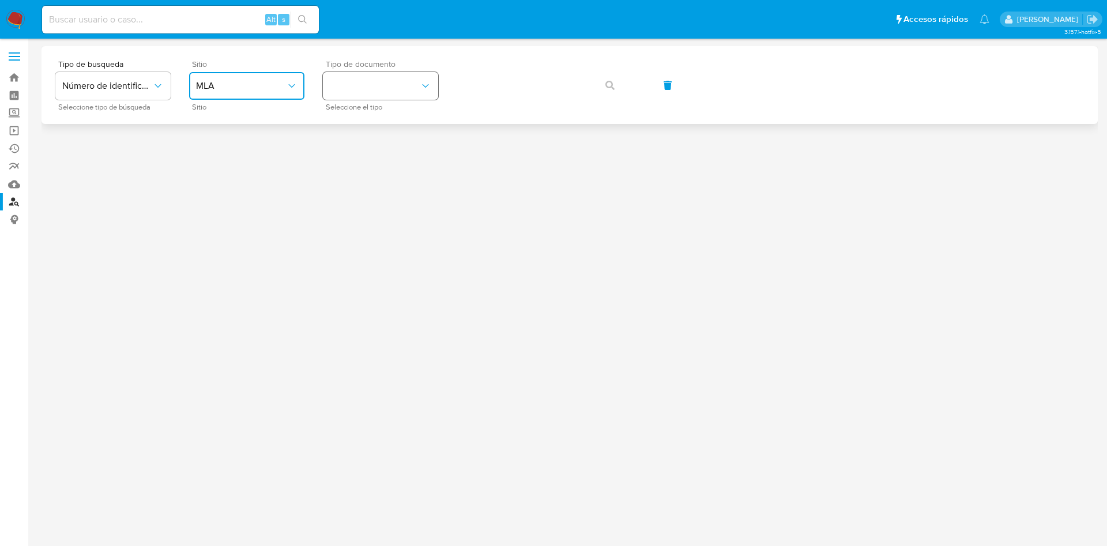
click at [396, 88] on button "identificationType" at bounding box center [380, 86] width 115 height 28
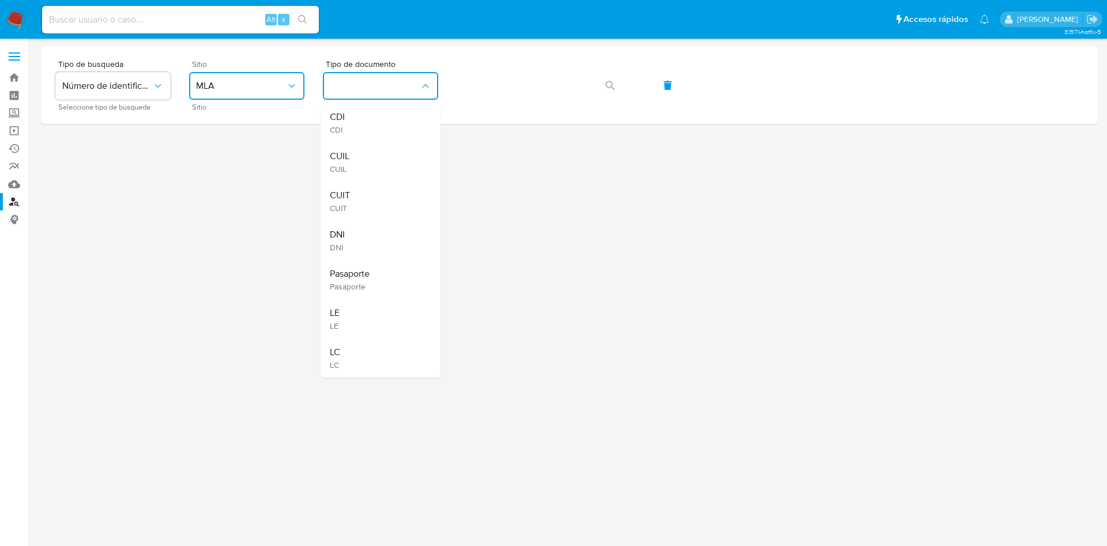
click at [380, 189] on div "CUIT CUIT" at bounding box center [377, 201] width 95 height 39
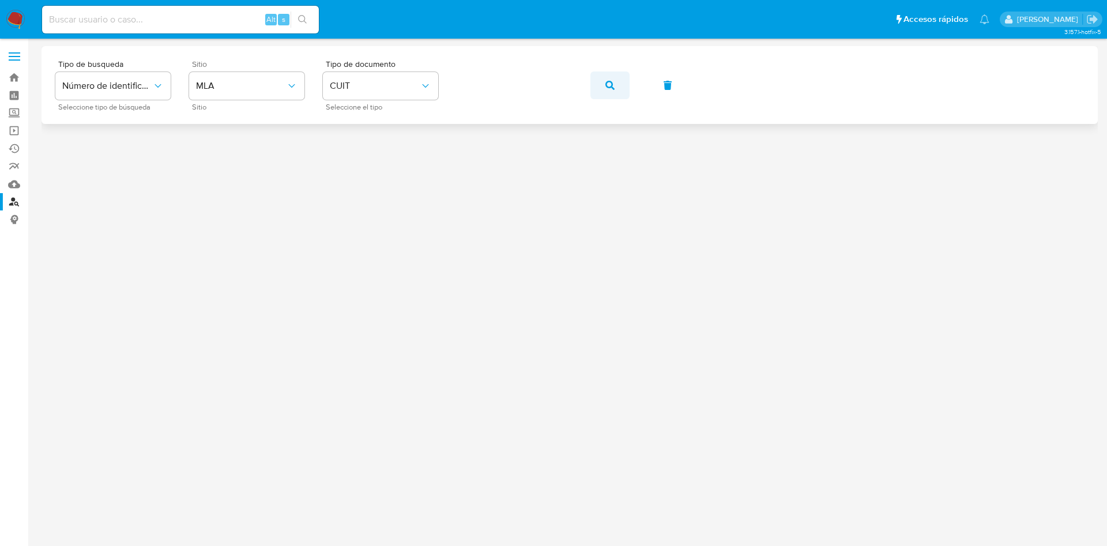
click at [598, 81] on button "button" at bounding box center [610, 86] width 39 height 28
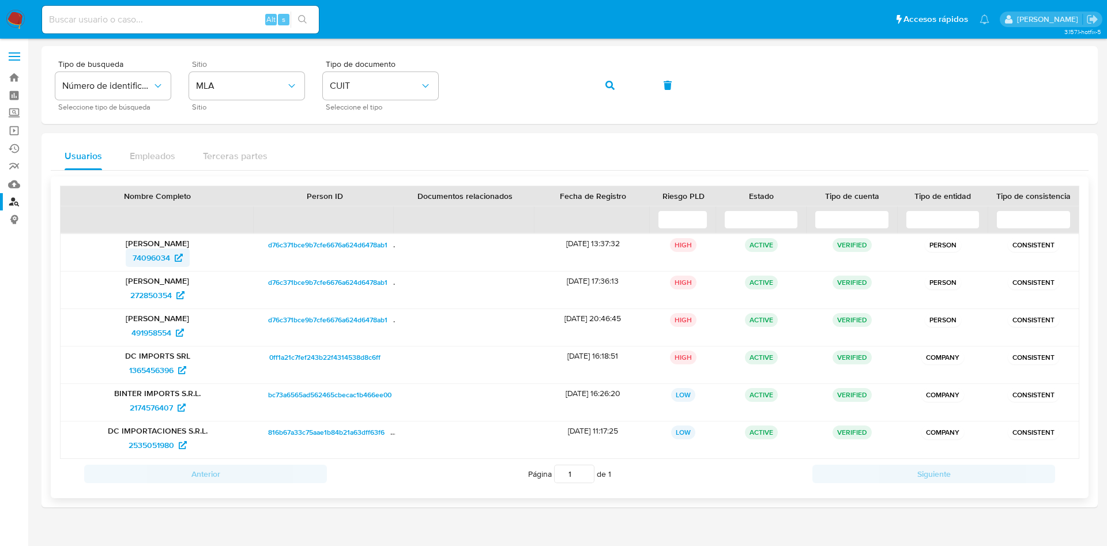
click at [146, 251] on span "74096034" at bounding box center [151, 258] width 37 height 18
drag, startPoint x: 118, startPoint y: 348, endPoint x: 234, endPoint y: 374, distance: 118.8
click at [234, 374] on div "DC IMPORTS SRL 1365456396" at bounding box center [158, 365] width 194 height 37
drag, startPoint x: 87, startPoint y: 390, endPoint x: 234, endPoint y: 413, distance: 148.3
click at [234, 413] on div "BINTER IMPORTS S.R.L. 2174576407" at bounding box center [158, 402] width 194 height 37
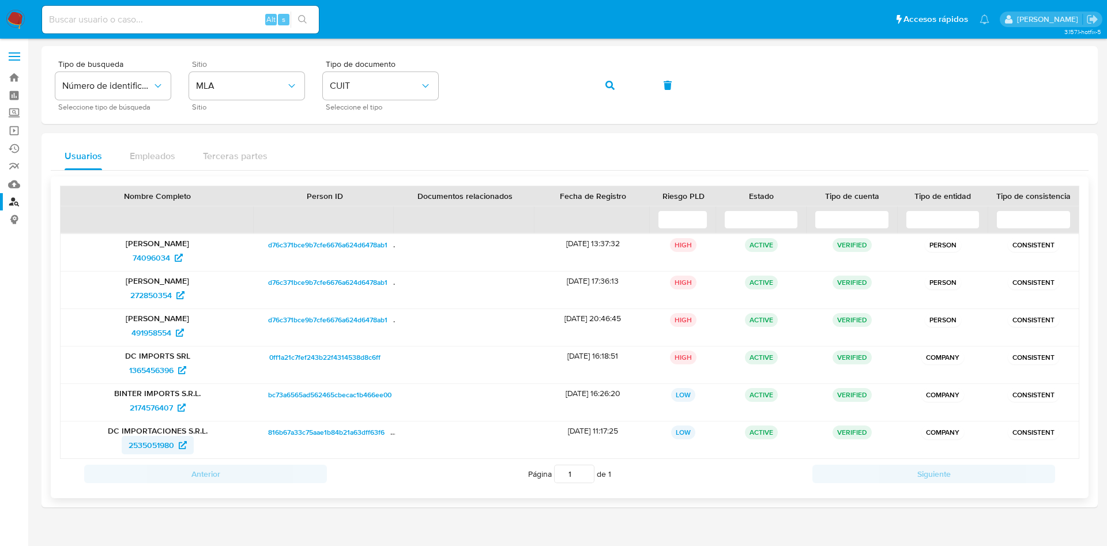
click at [138, 447] on span "2535051980" at bounding box center [152, 445] width 46 height 18
click at [151, 373] on span "1365456396" at bounding box center [151, 370] width 44 height 18
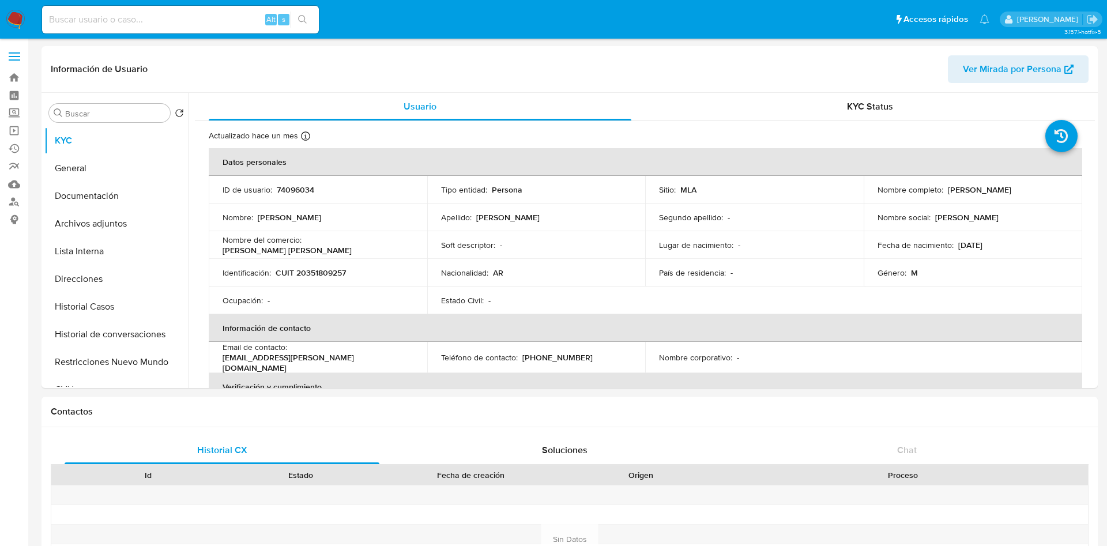
select select "10"
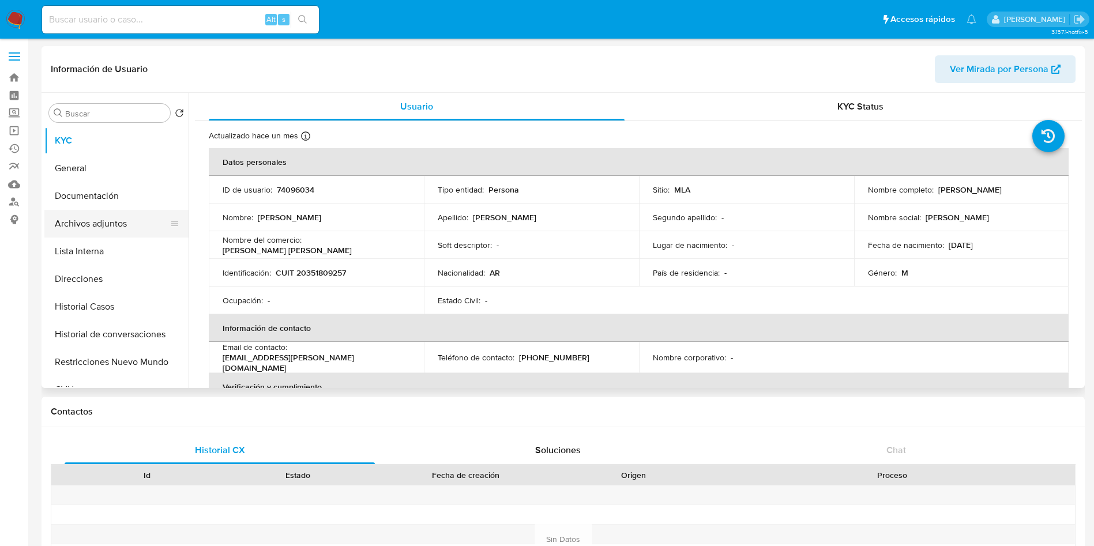
click at [123, 231] on button "Archivos adjuntos" at bounding box center [111, 224] width 135 height 28
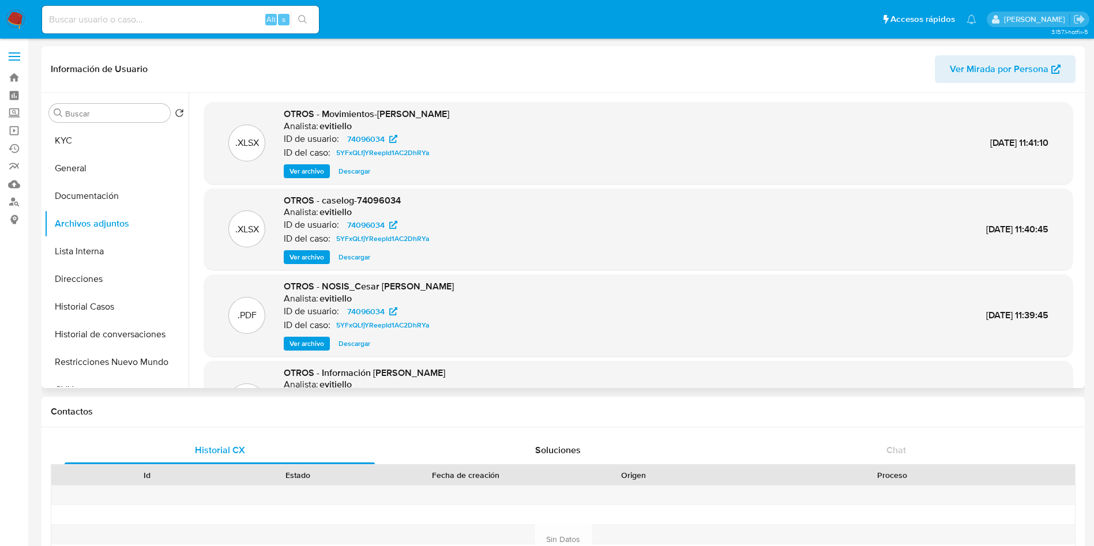
click at [298, 263] on span "Ver archivo" at bounding box center [307, 257] width 35 height 12
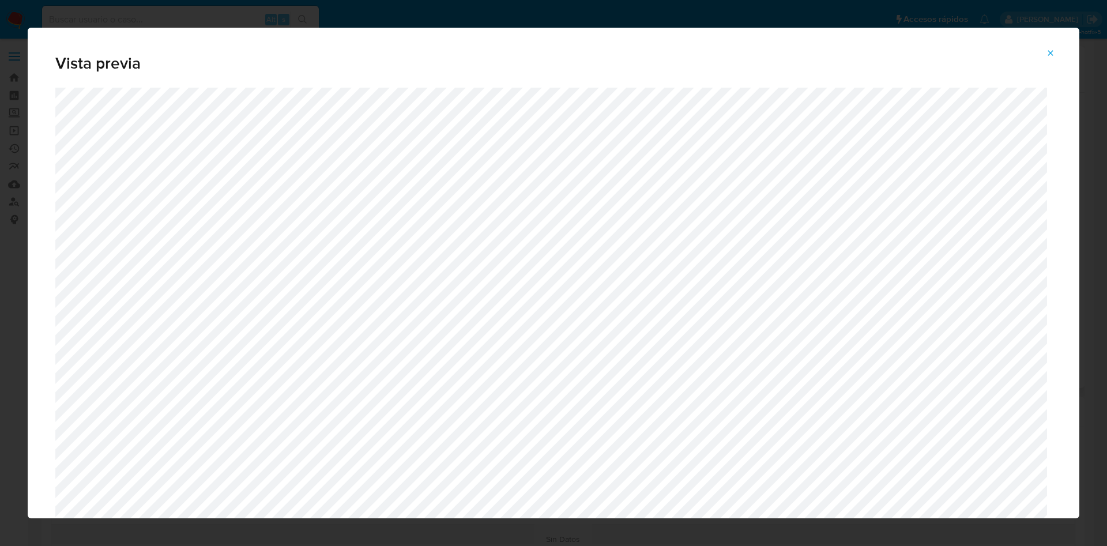
click at [1053, 52] on icon "Attachment preview" at bounding box center [1050, 52] width 9 height 9
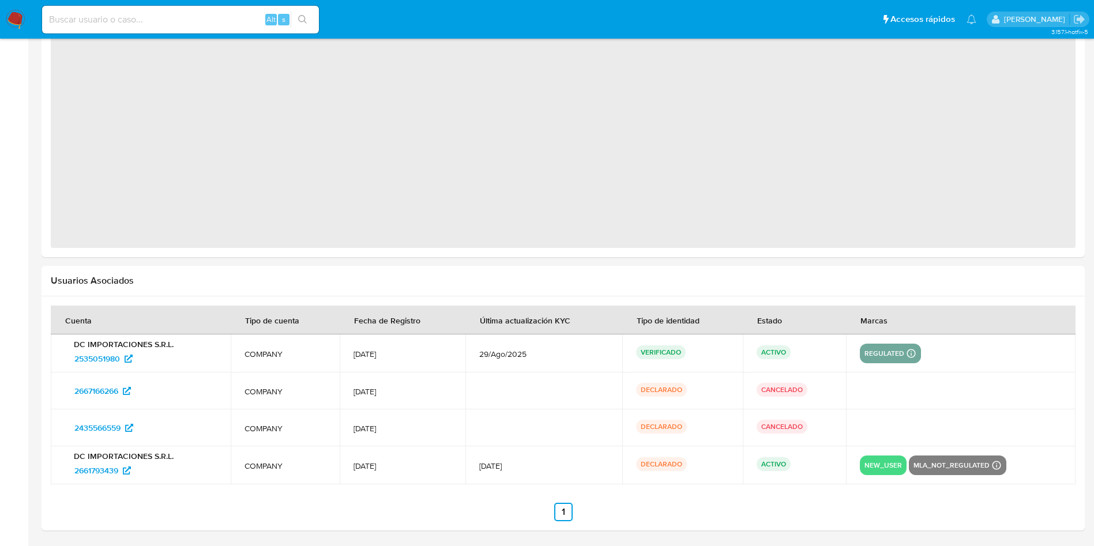
select select "10"
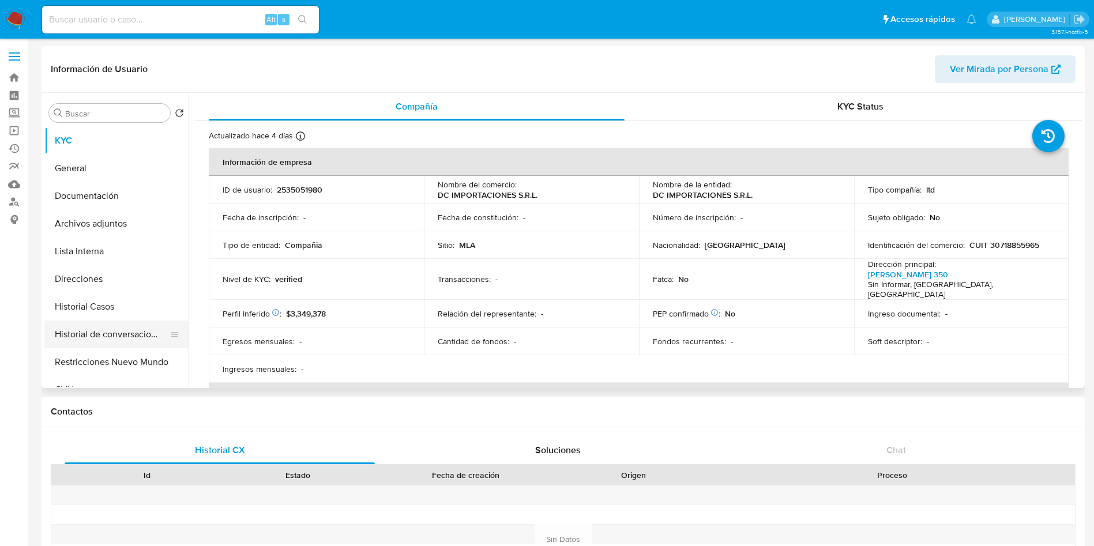
click at [111, 323] on button "Historial de conversaciones" at bounding box center [111, 335] width 135 height 28
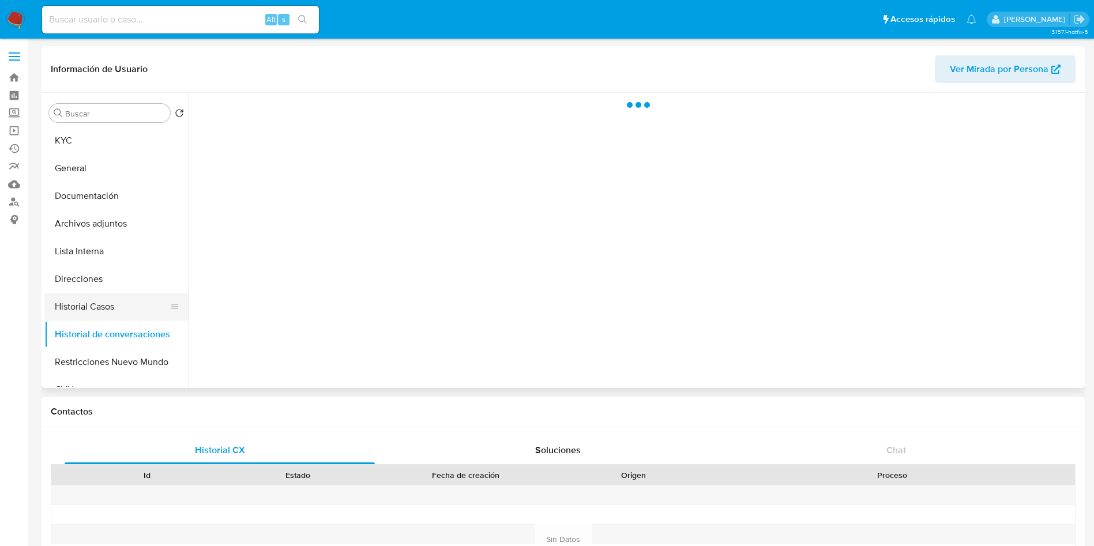
click at [114, 306] on button "Historial Casos" at bounding box center [111, 307] width 135 height 28
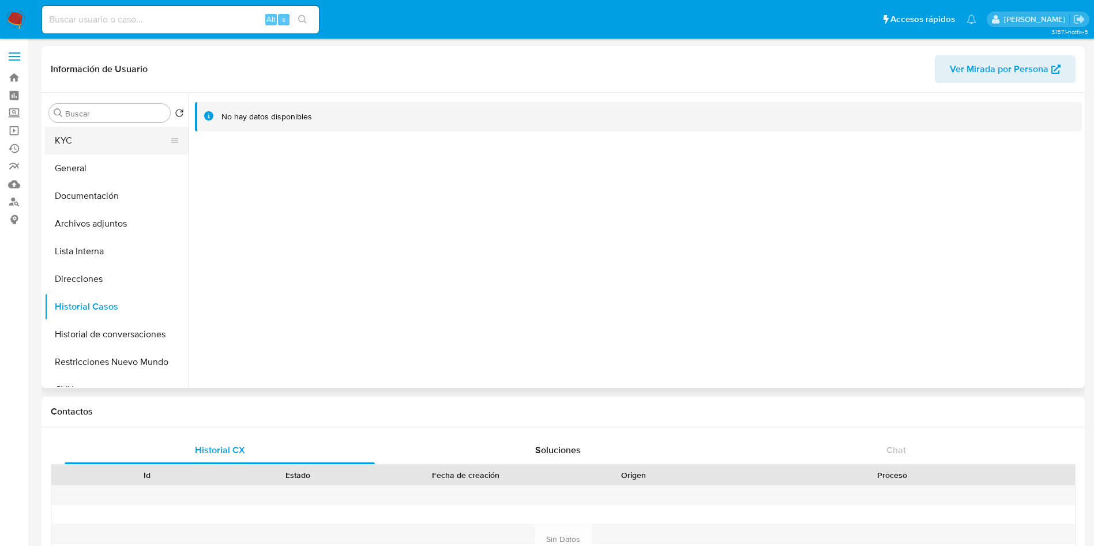
click at [133, 132] on button "KYC" at bounding box center [111, 141] width 135 height 28
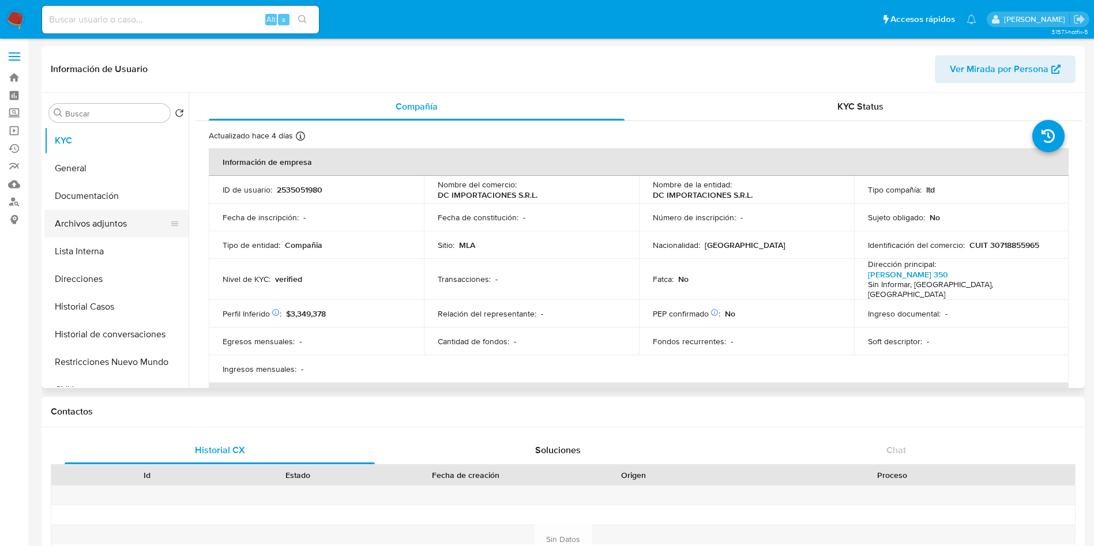
click at [71, 223] on button "Archivos adjuntos" at bounding box center [111, 224] width 135 height 28
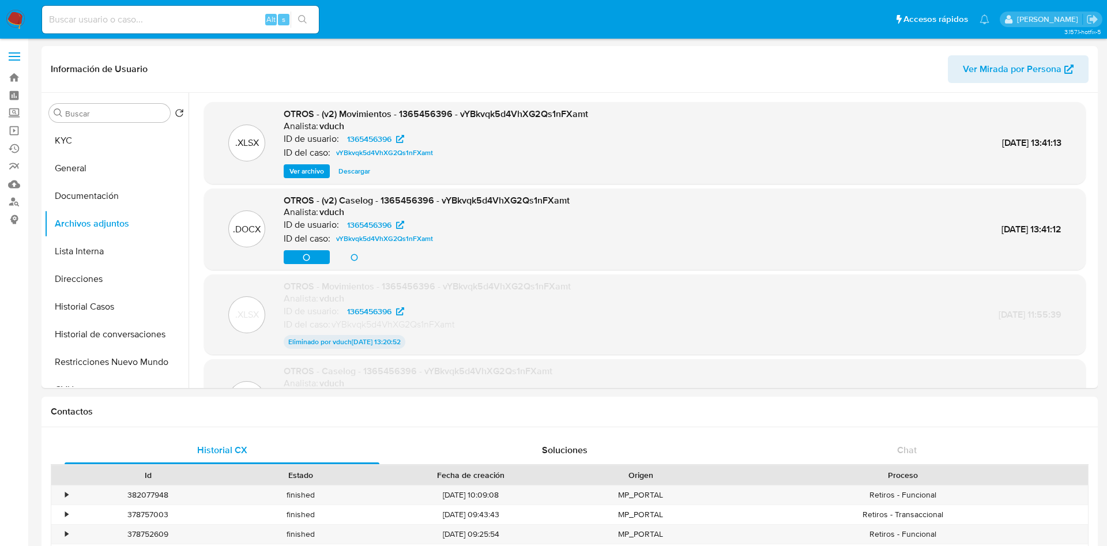
select select "10"
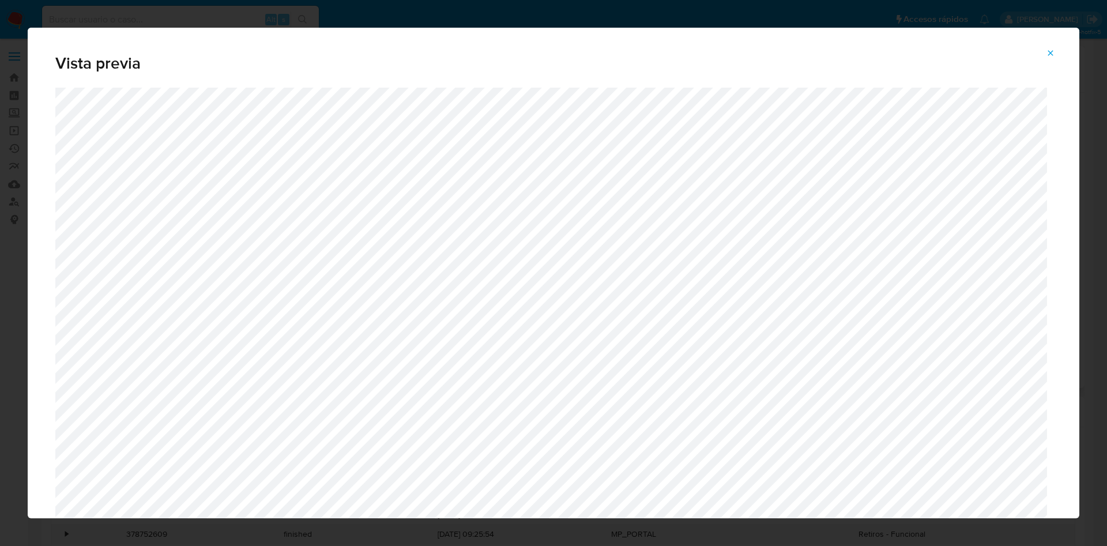
click at [1049, 55] on icon "Attachment preview" at bounding box center [1050, 52] width 5 height 5
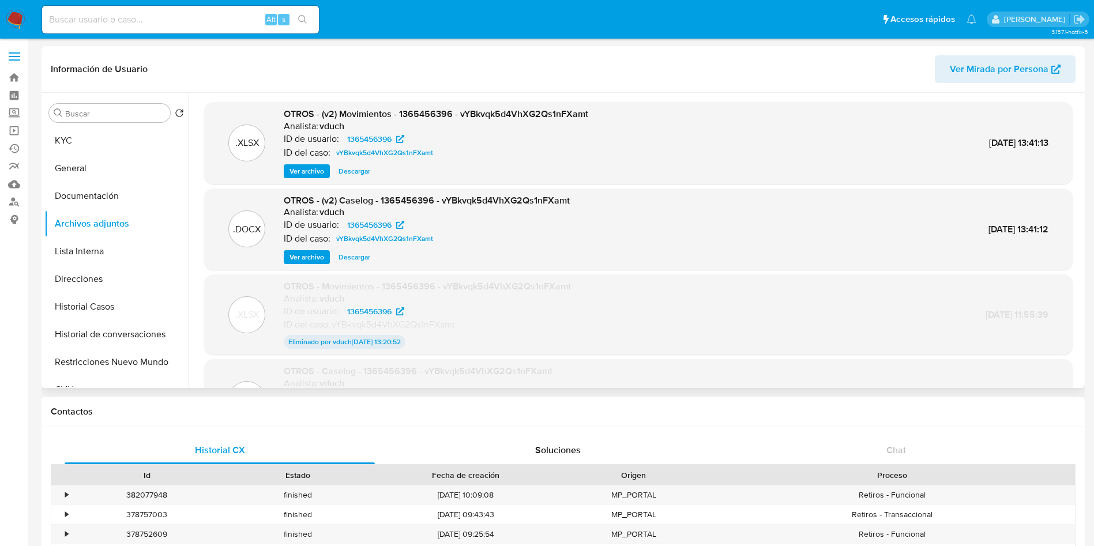
click at [619, 406] on h1 "Contactos" at bounding box center [563, 412] width 1025 height 12
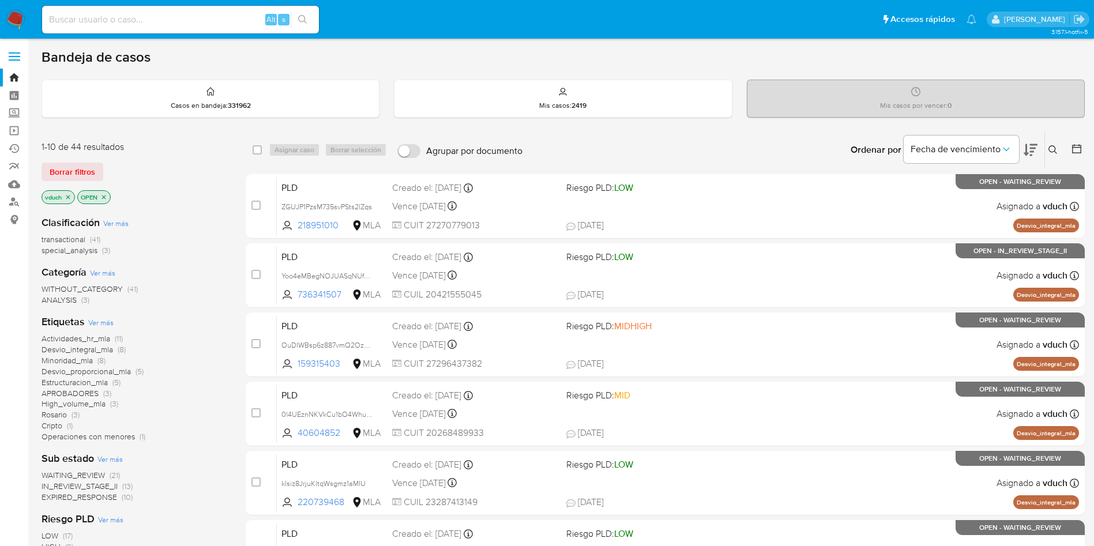
click at [1058, 148] on button at bounding box center [1054, 150] width 19 height 14
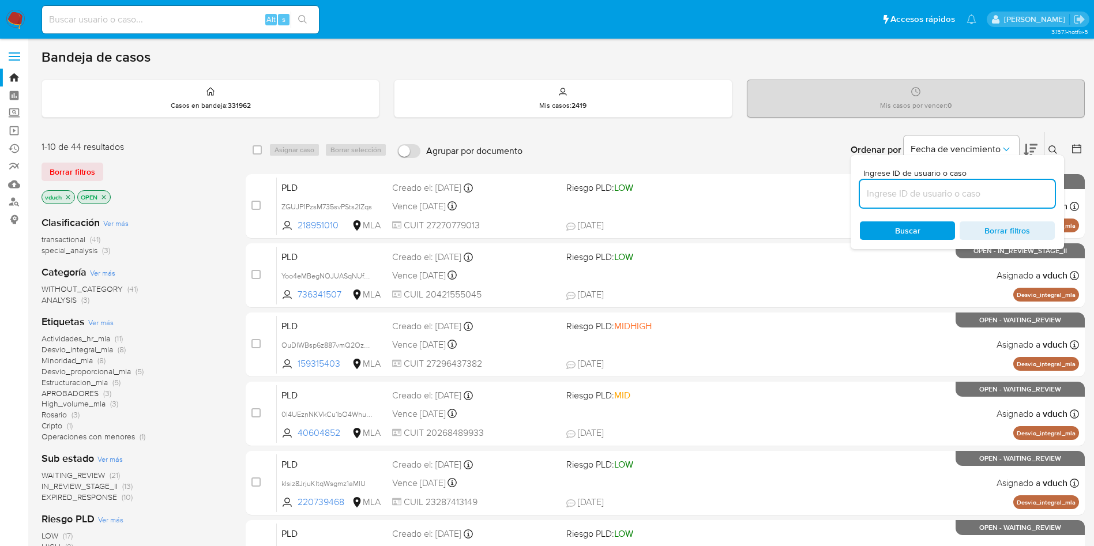
click at [1006, 192] on input at bounding box center [957, 193] width 195 height 15
type input "p5T807jVLAscGUt8qDQlje3f"
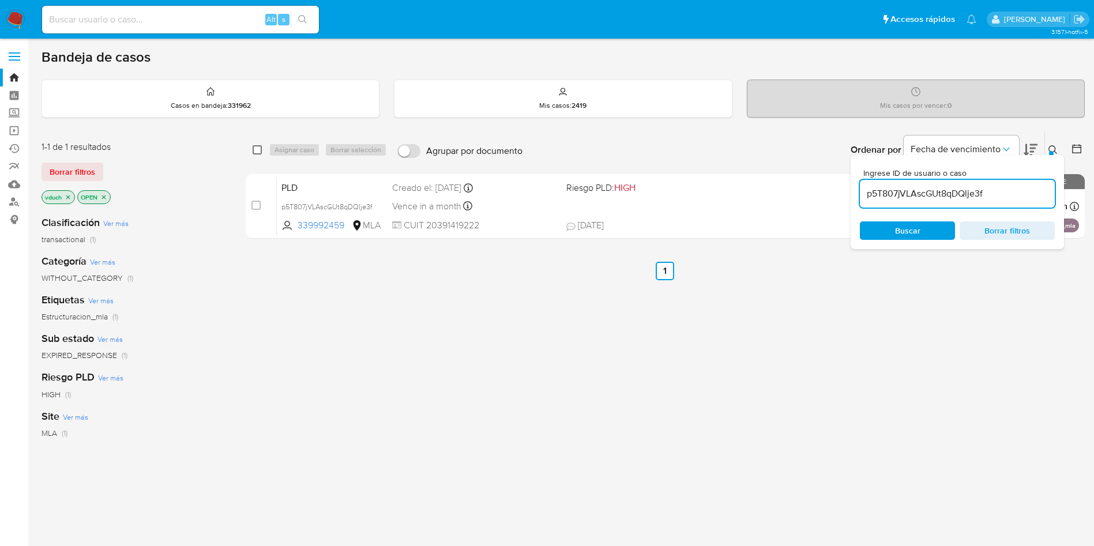
click at [253, 150] on input "checkbox" at bounding box center [257, 149] width 9 height 9
checkbox input "true"
click at [286, 146] on span "Asignar caso" at bounding box center [295, 150] width 40 height 12
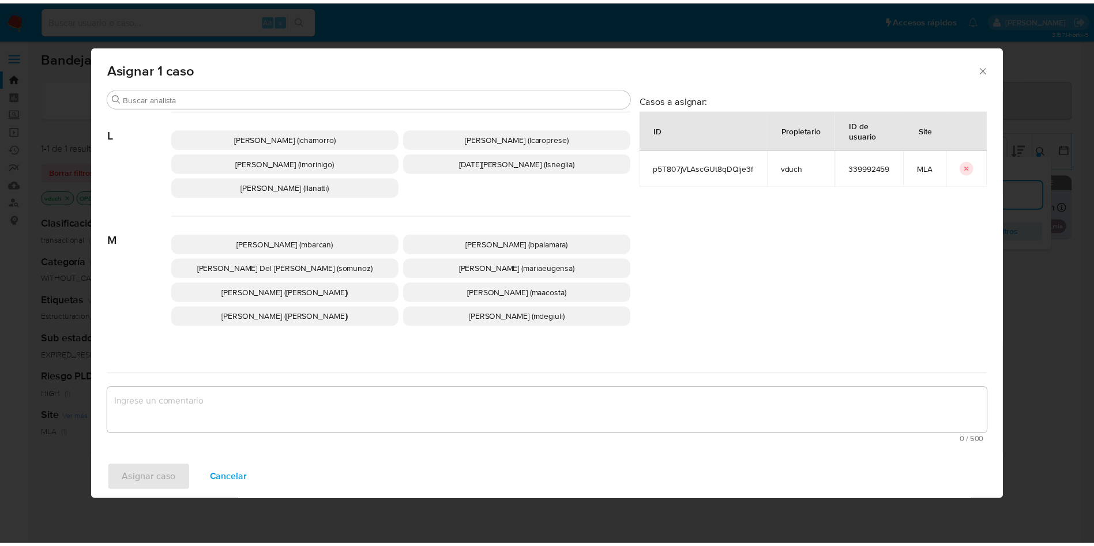
scroll to position [973, 0]
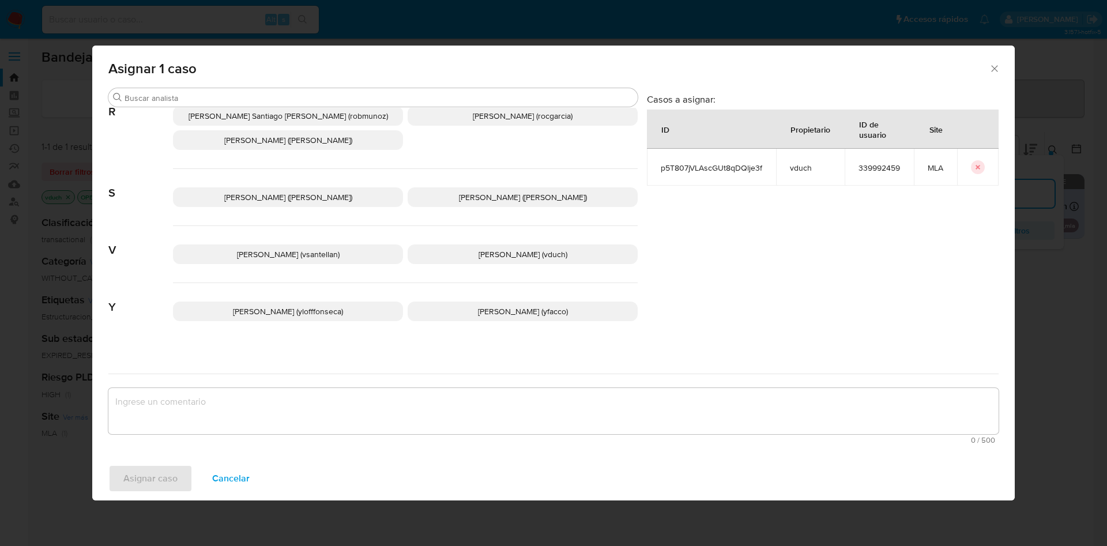
click at [460, 245] on p "Valeria Duch (vduch)" at bounding box center [523, 255] width 230 height 20
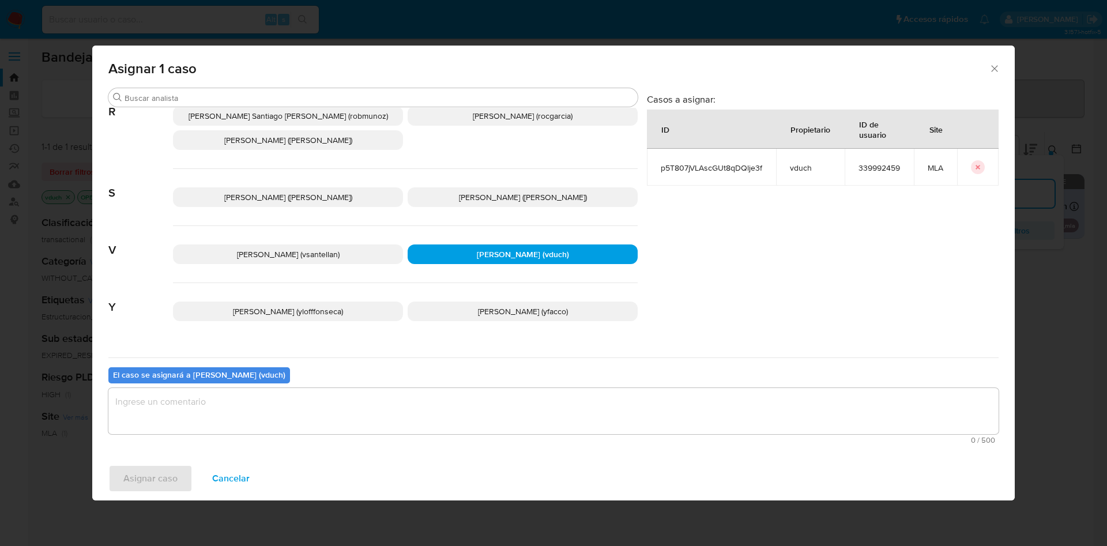
click at [514, 413] on textarea "assign-modal" at bounding box center [553, 411] width 890 height 46
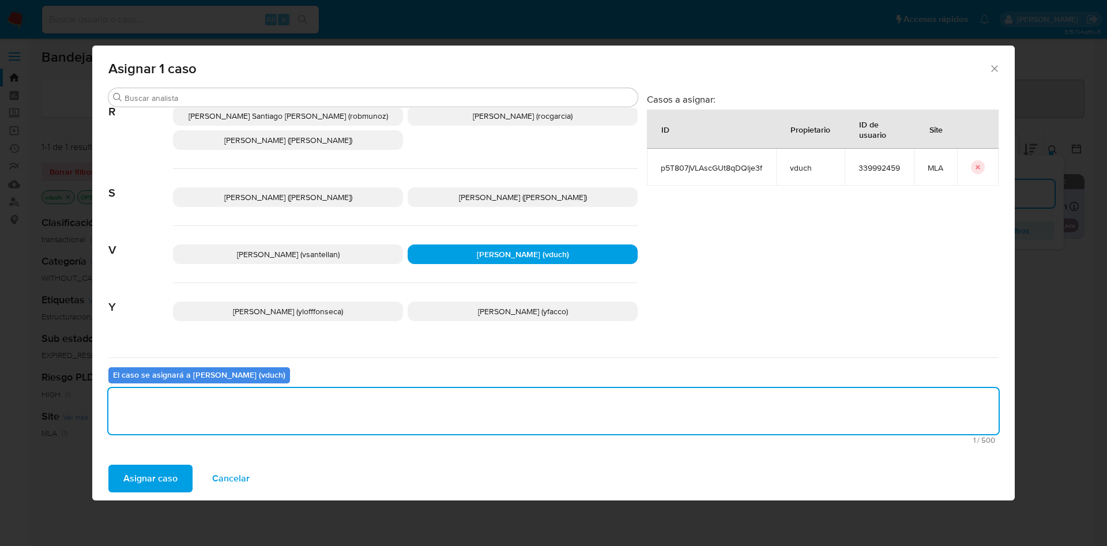
click at [174, 471] on span "Asignar caso" at bounding box center [150, 478] width 54 height 25
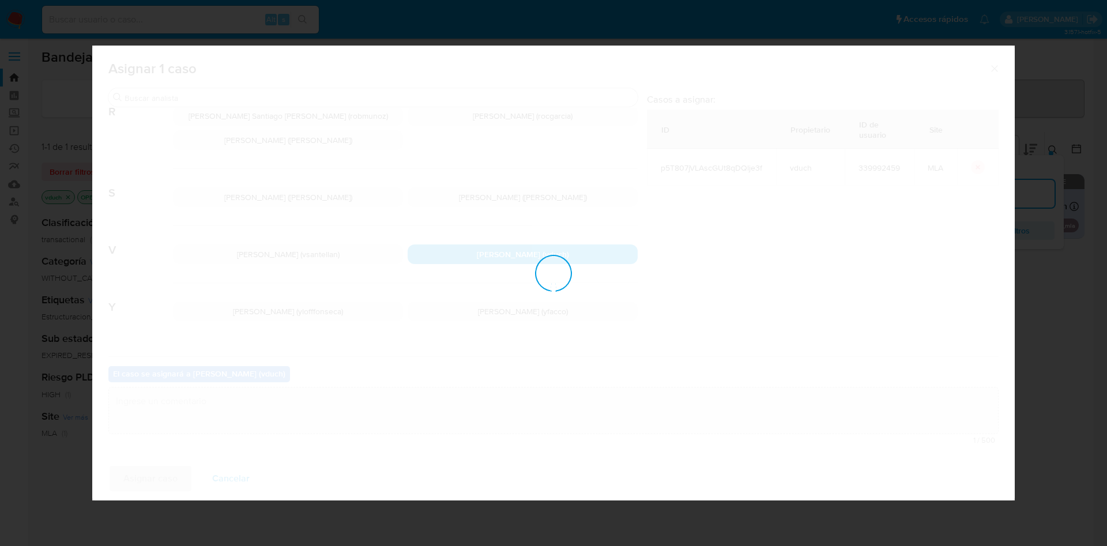
checkbox input "false"
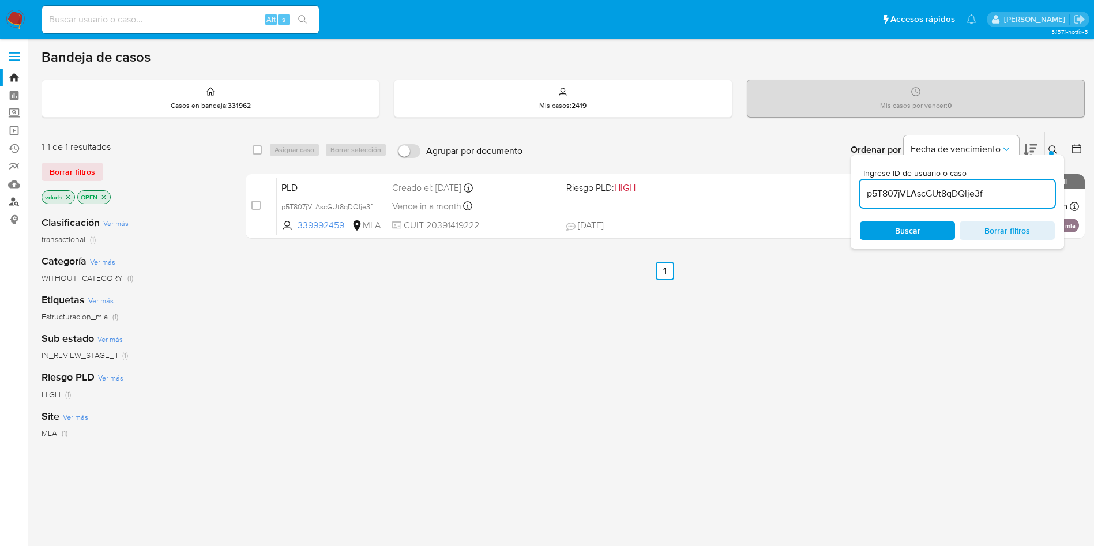
click at [16, 197] on link "Buscador de personas" at bounding box center [68, 202] width 137 height 18
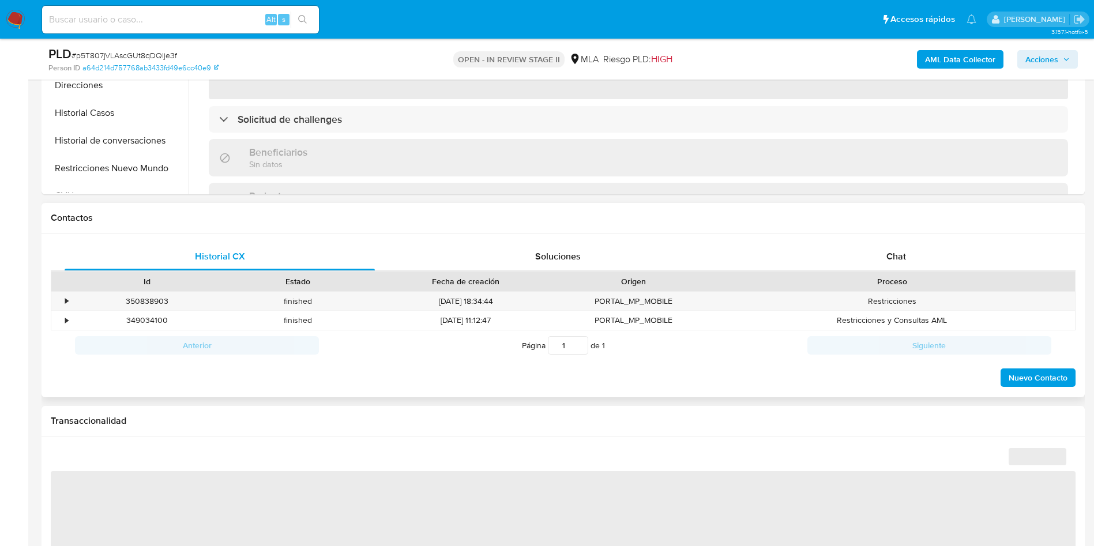
scroll to position [433, 0]
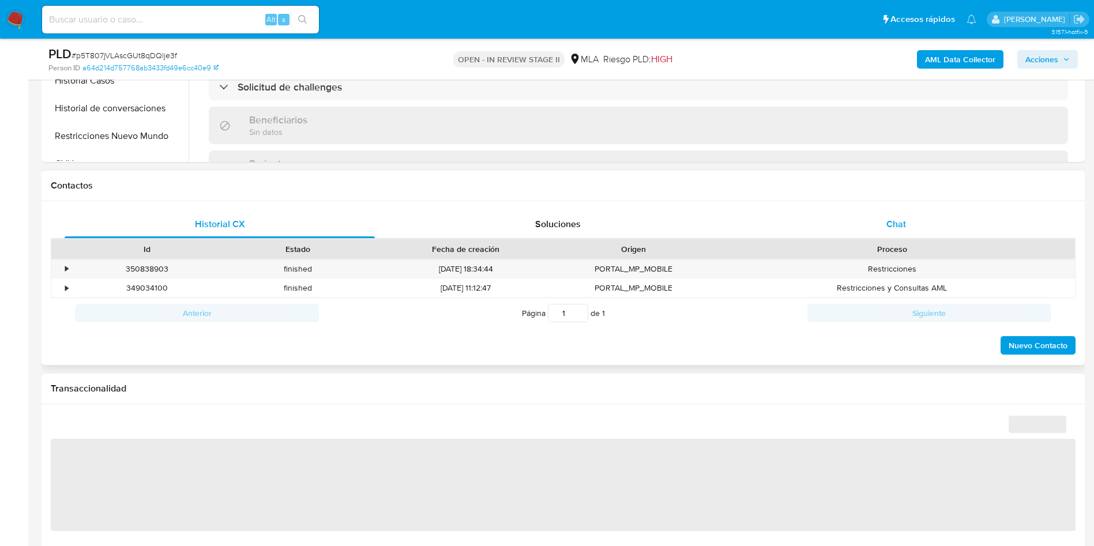
click at [877, 239] on div "Proceso" at bounding box center [892, 249] width 366 height 20
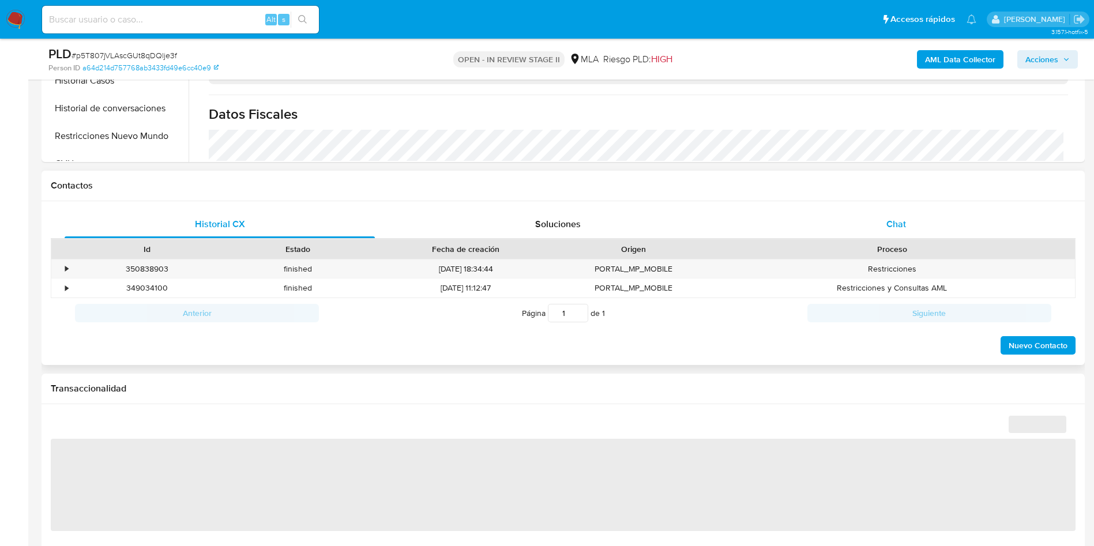
click at [886, 225] on span "Chat" at bounding box center [896, 223] width 20 height 13
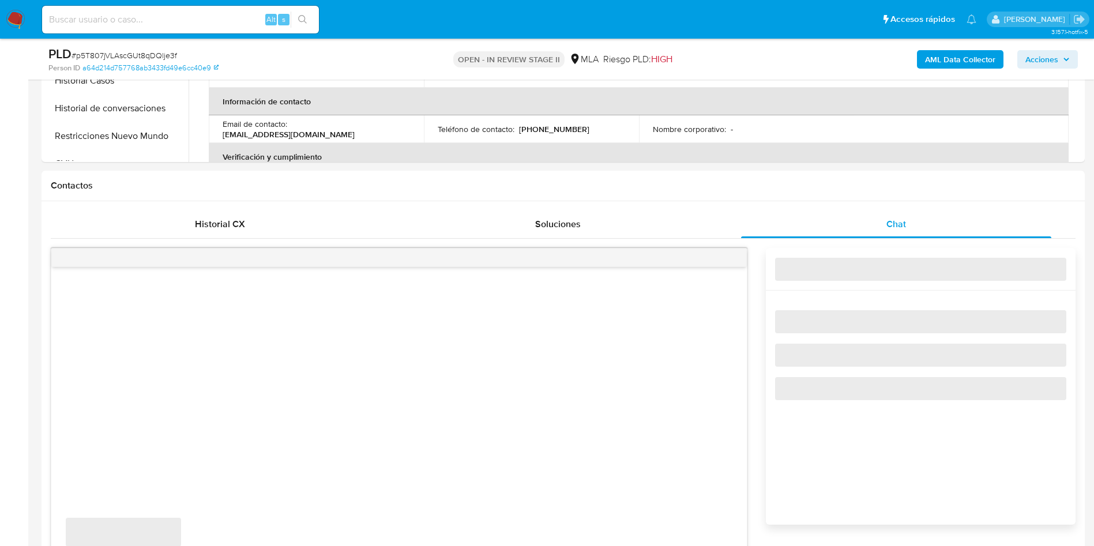
select select "10"
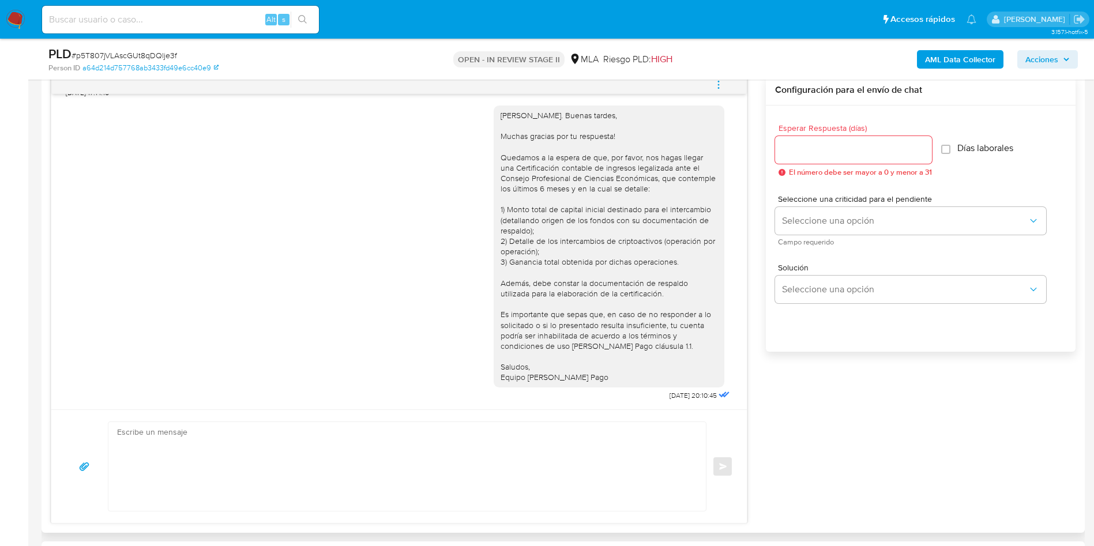
scroll to position [742, 0]
click at [554, 490] on textarea at bounding box center [404, 466] width 574 height 89
paste textarea "Hola, Esperamos que te encuentres muy bien. Te consultamos si tuviste oportunid…"
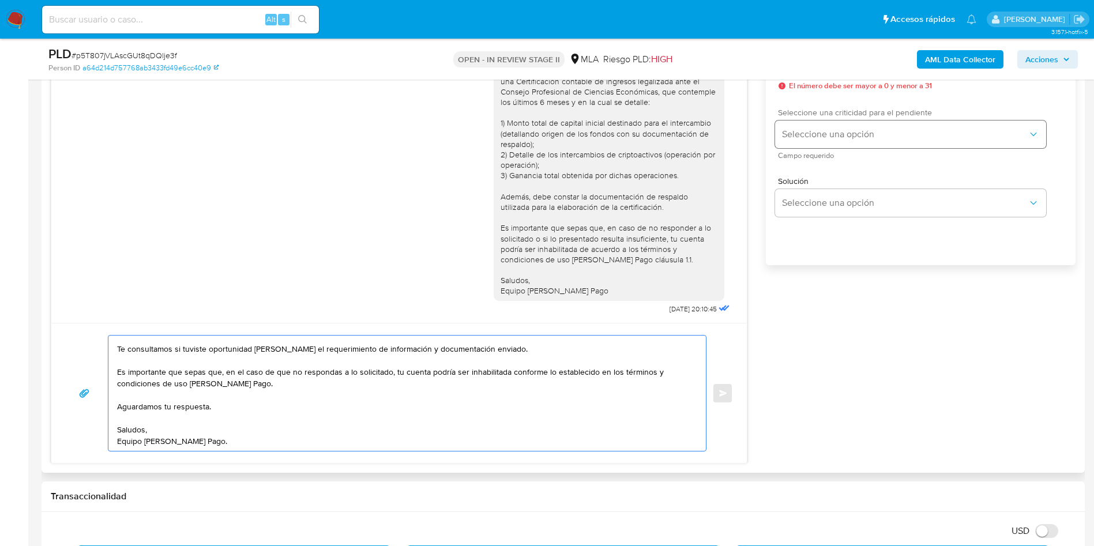
scroll to position [606, 0]
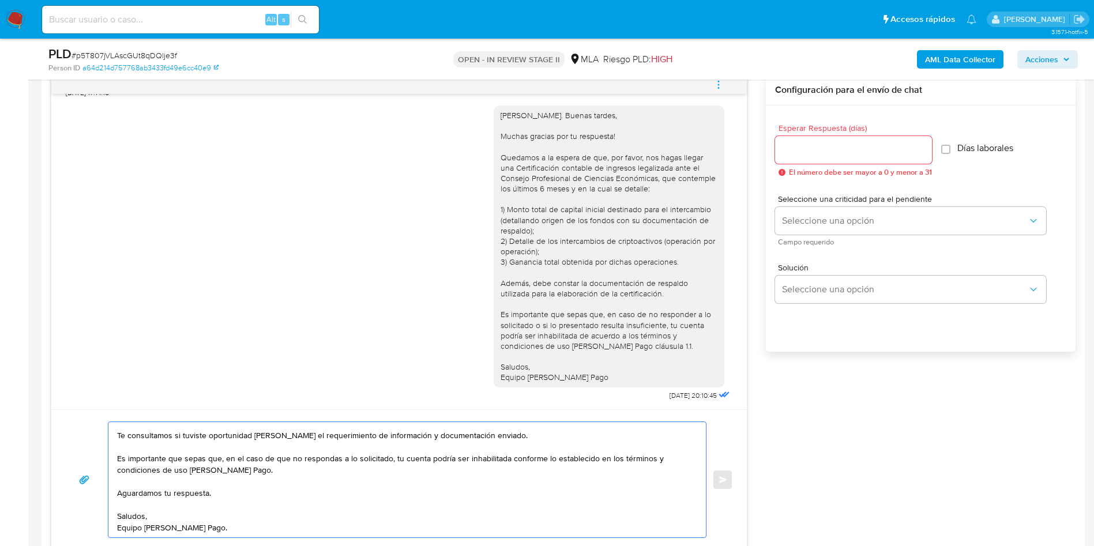
type textarea "Hola, Esperamos que te encuentres muy bien. Te consultamos si tuviste oportunid…"
click at [819, 156] on input "Esperar Respuesta (días)" at bounding box center [853, 149] width 157 height 15
type input "3"
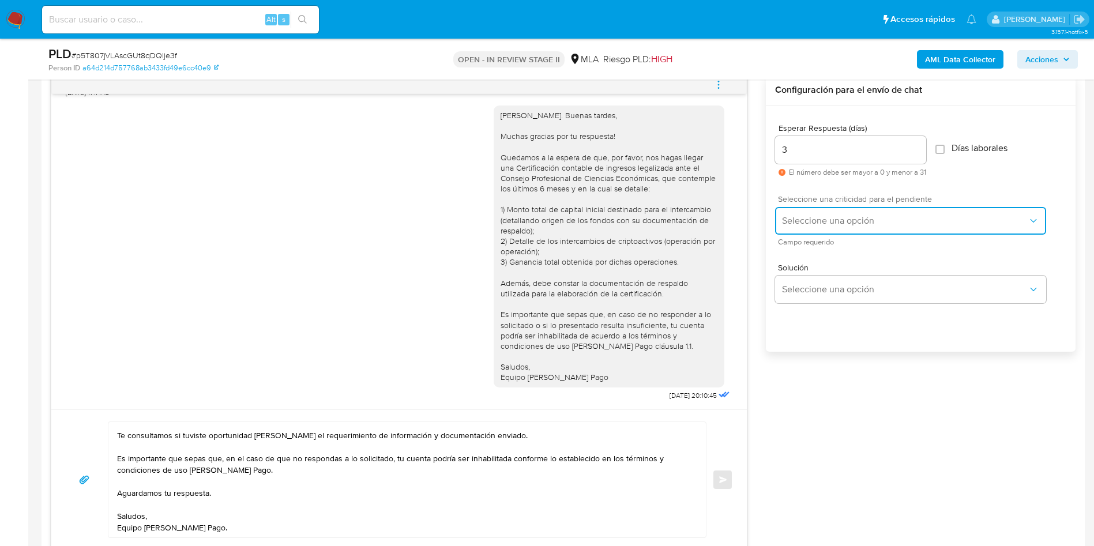
click at [810, 219] on span "Seleccione una opción" at bounding box center [905, 221] width 246 height 12
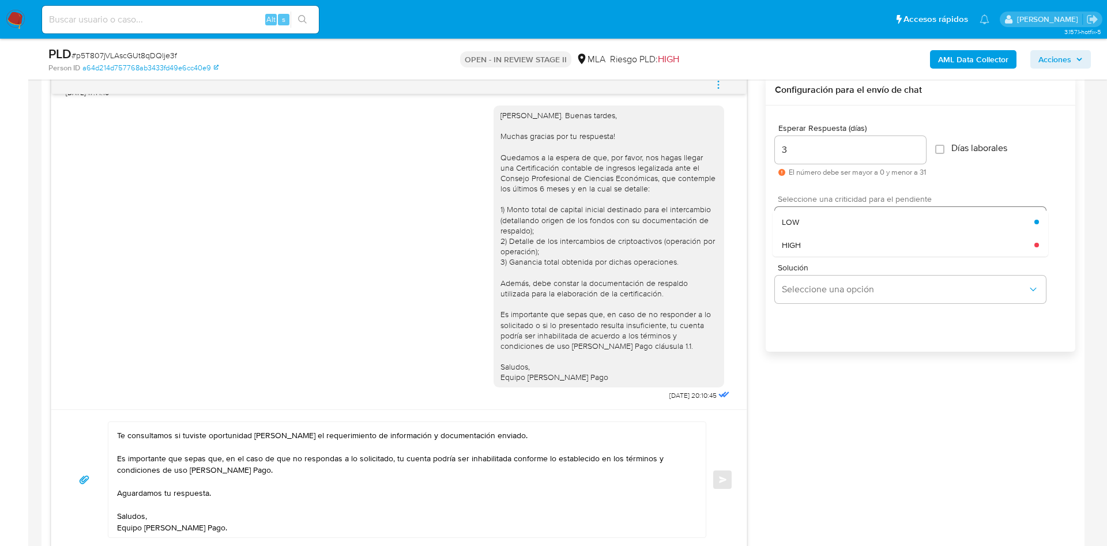
click at [804, 224] on div "LOW" at bounding box center [908, 221] width 253 height 23
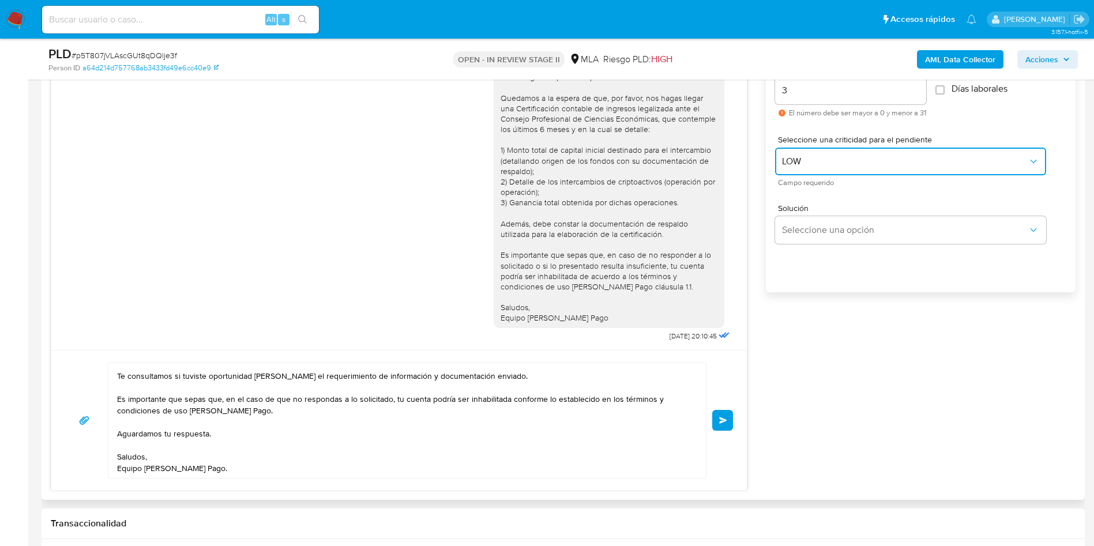
scroll to position [692, 0]
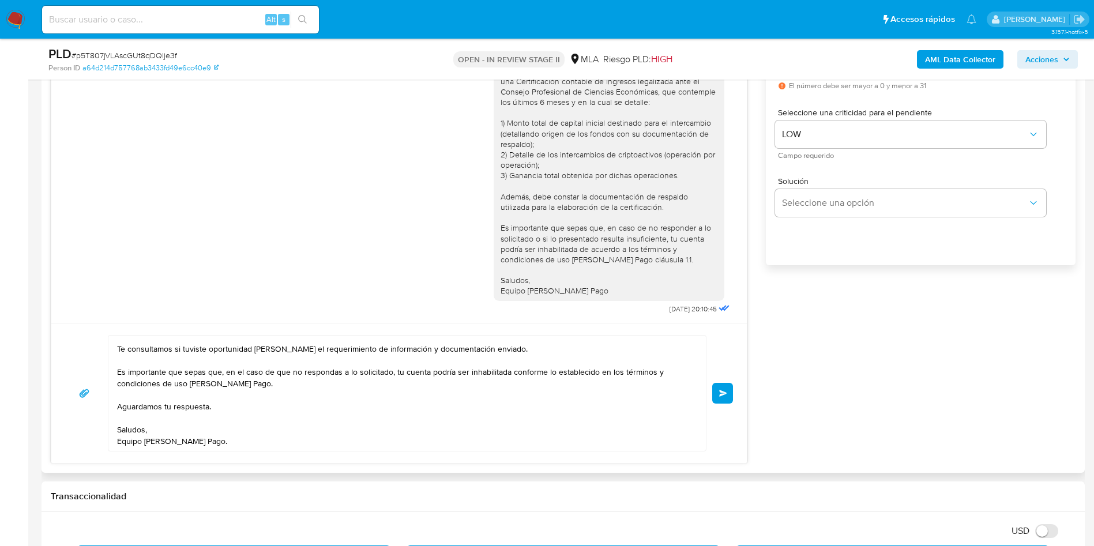
click at [721, 390] on span "Enviar" at bounding box center [723, 393] width 8 height 7
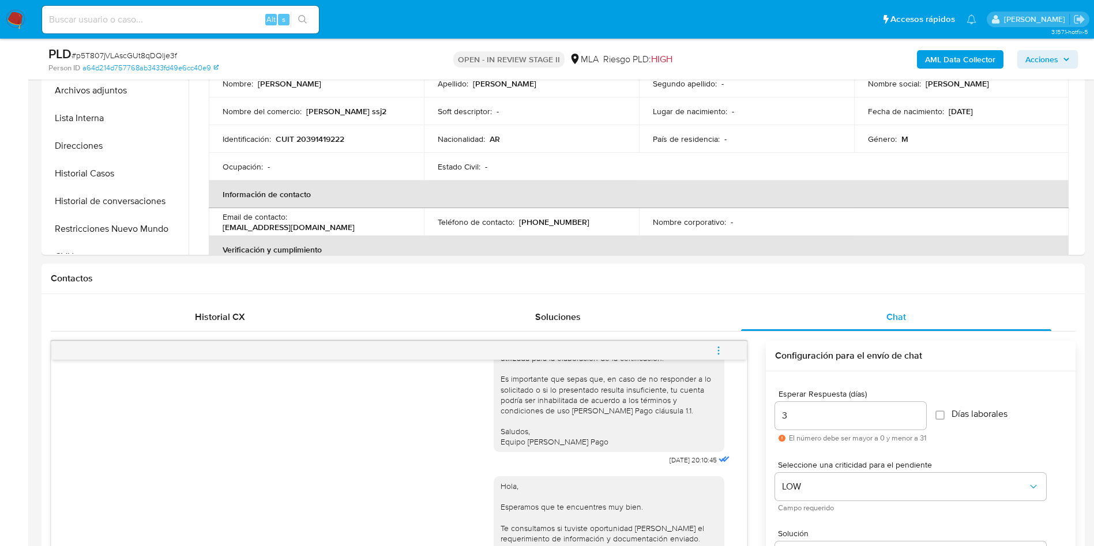
scroll to position [0, 0]
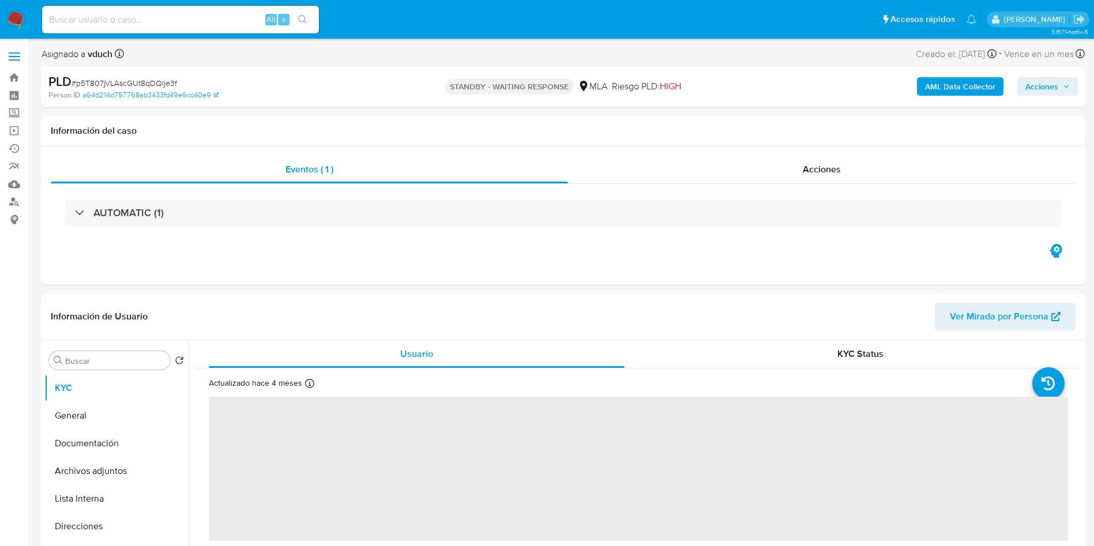
click at [199, 11] on div "Alt s" at bounding box center [180, 20] width 277 height 28
click at [215, 24] on input at bounding box center [180, 19] width 277 height 15
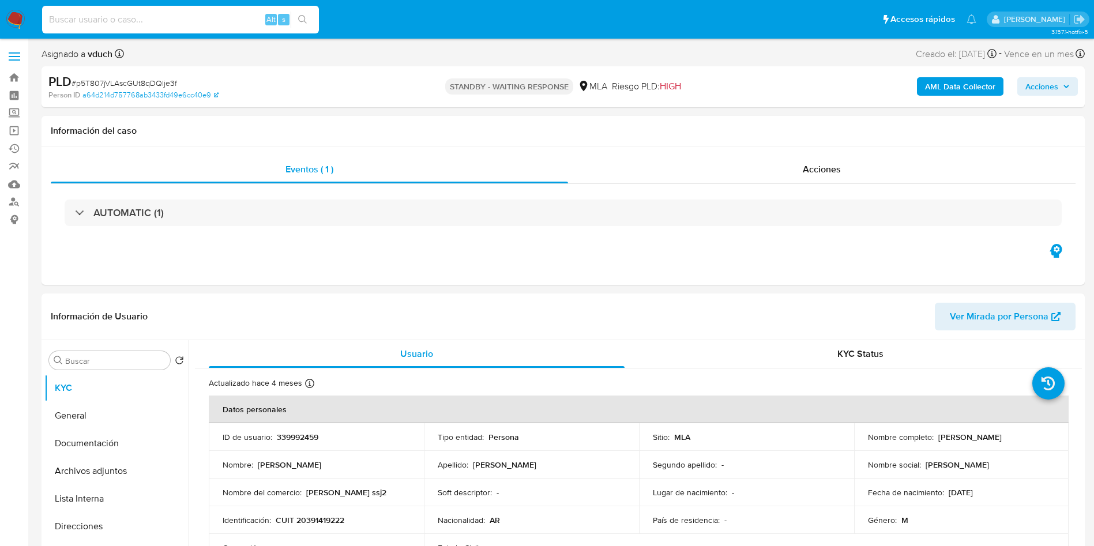
click at [225, 14] on input at bounding box center [180, 19] width 277 height 15
paste input "anFJX8etm7Tr1ZHBn1DvOhHB"
type input "anFJX8etm7Tr1ZHBn1DvOhHB"
select select "10"
type input "anFJX8etm7Tr1ZHBn1DvOhHB"
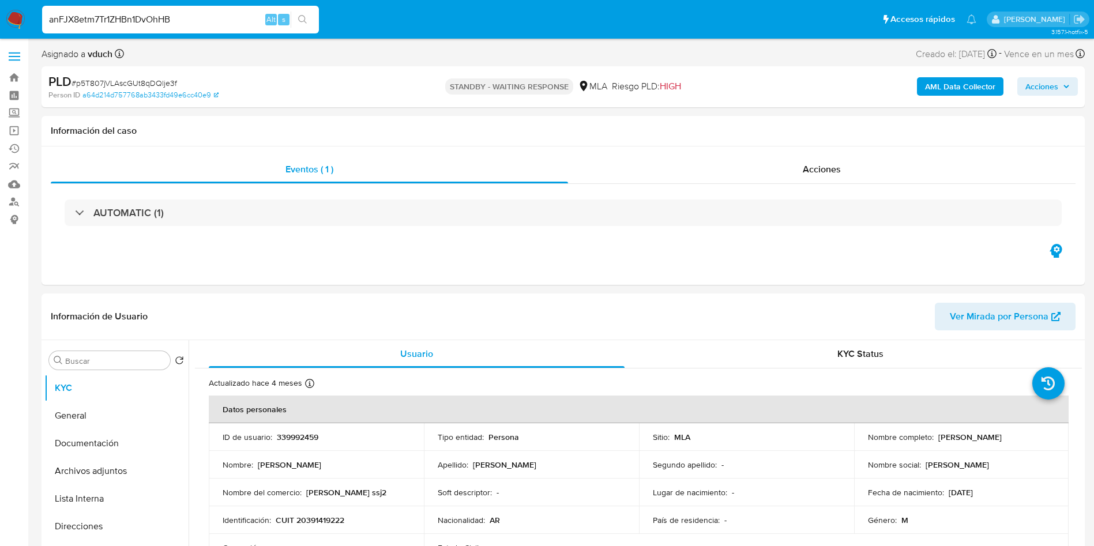
click at [302, 18] on icon "search-icon" at bounding box center [302, 19] width 9 height 9
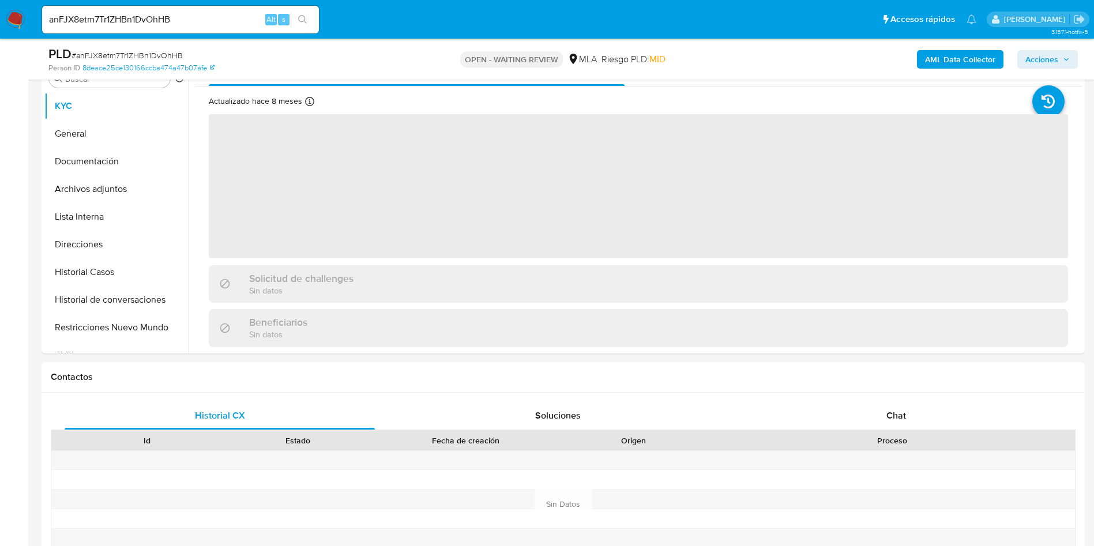
scroll to position [260, 0]
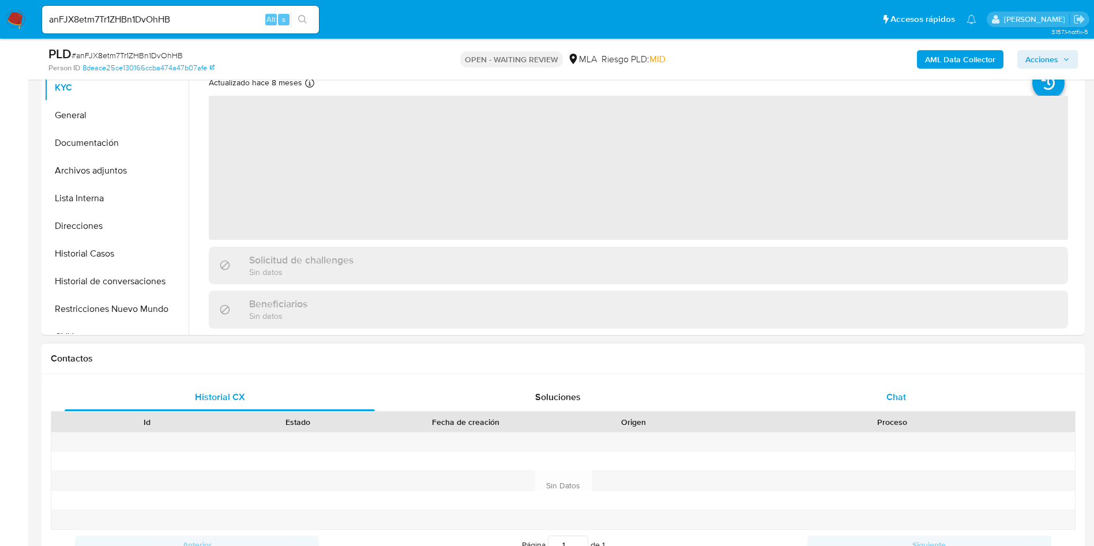
click at [871, 385] on div "Chat" at bounding box center [896, 398] width 310 height 28
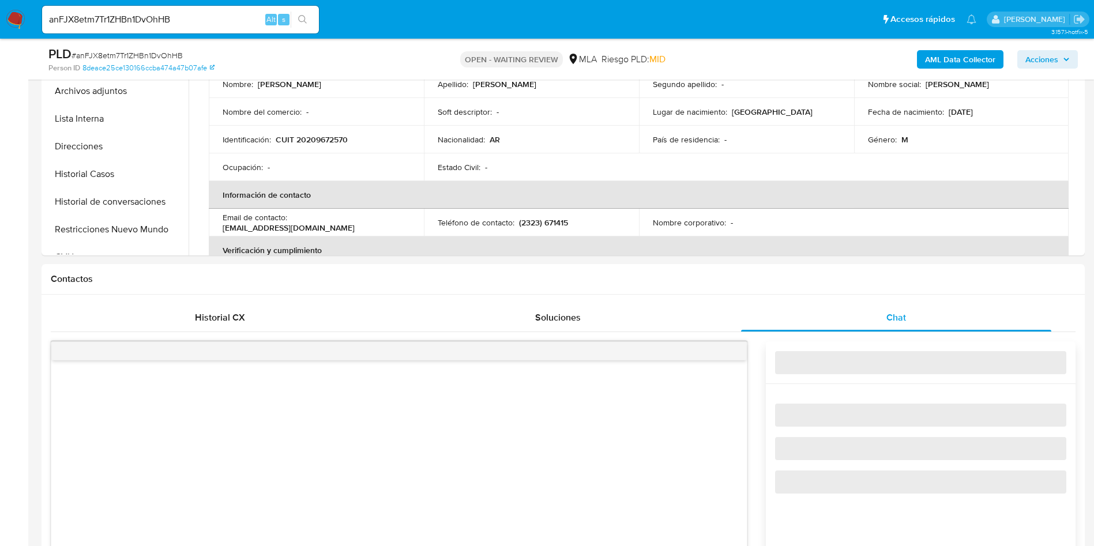
select select "10"
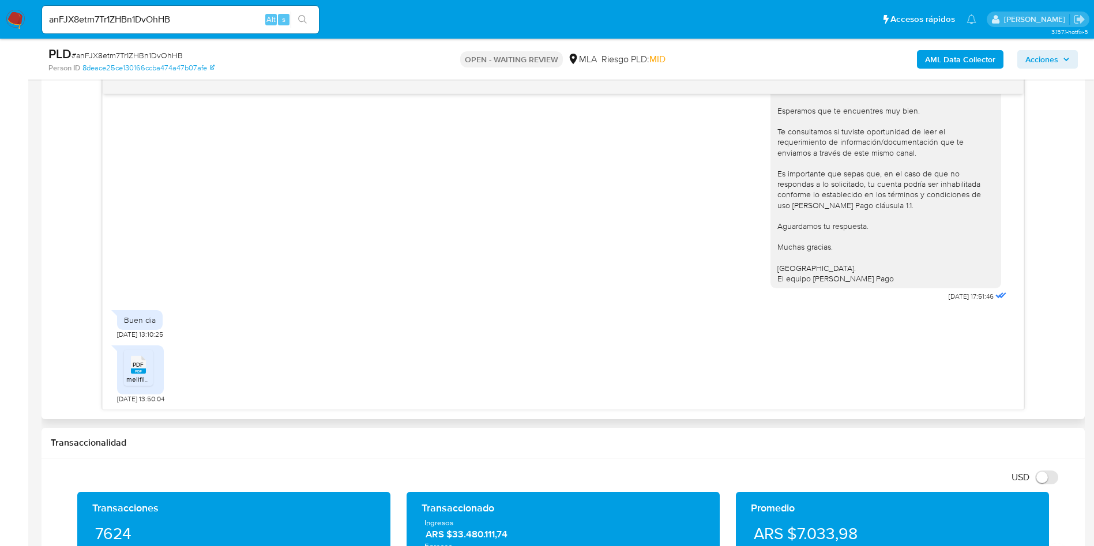
scroll to position [680, 0]
click at [136, 369] on span "PDF" at bounding box center [138, 364] width 11 height 7
click at [136, 363] on span "PDF" at bounding box center [138, 364] width 11 height 7
click at [136, 51] on span "# anFJX8etm7Tr1ZHBn1DvOhHB" at bounding box center [127, 56] width 111 height 12
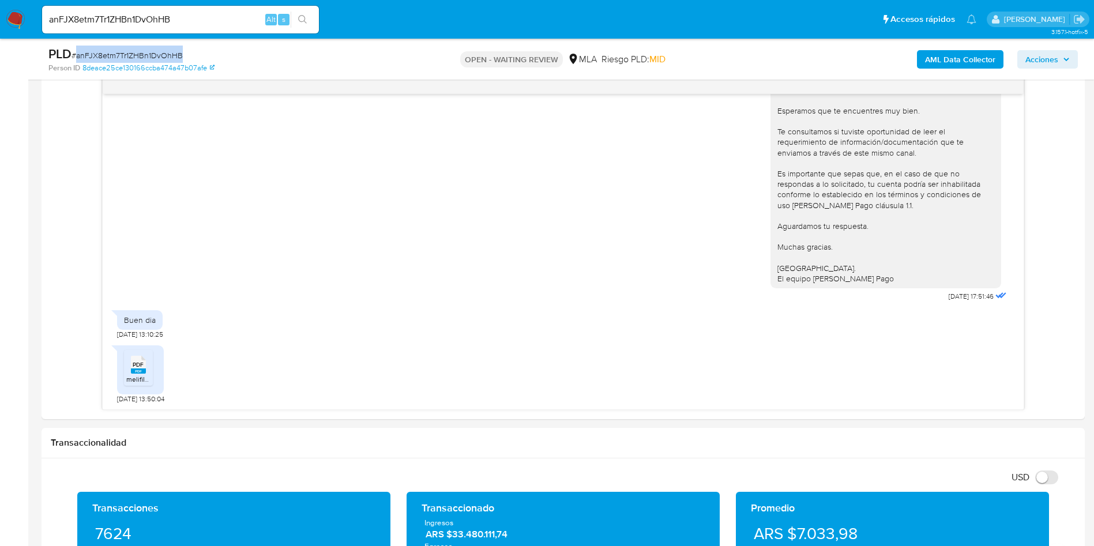
copy span "anFJX8etm7Tr1ZHBn1DvOhHB"
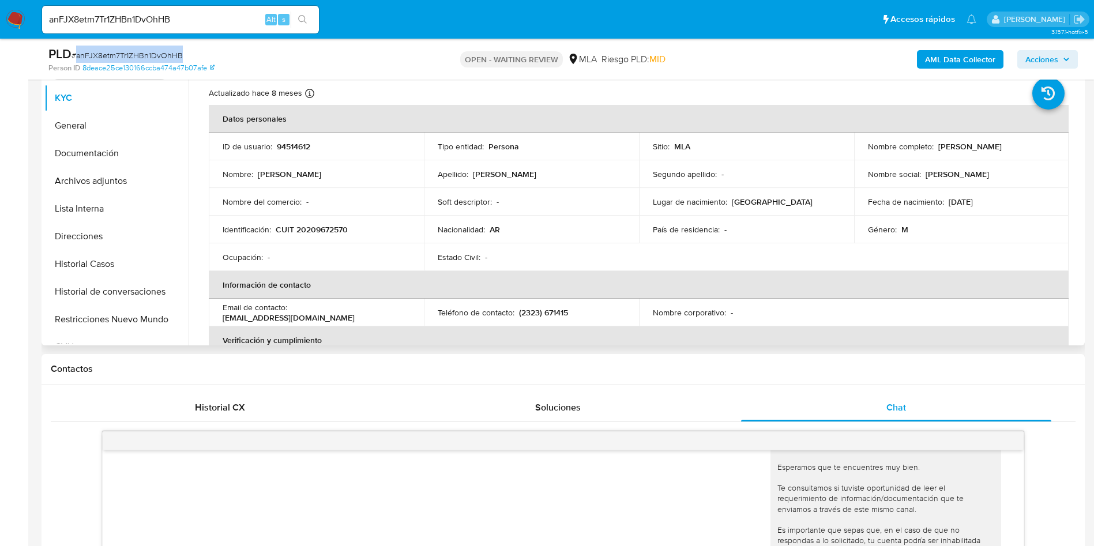
scroll to position [87, 0]
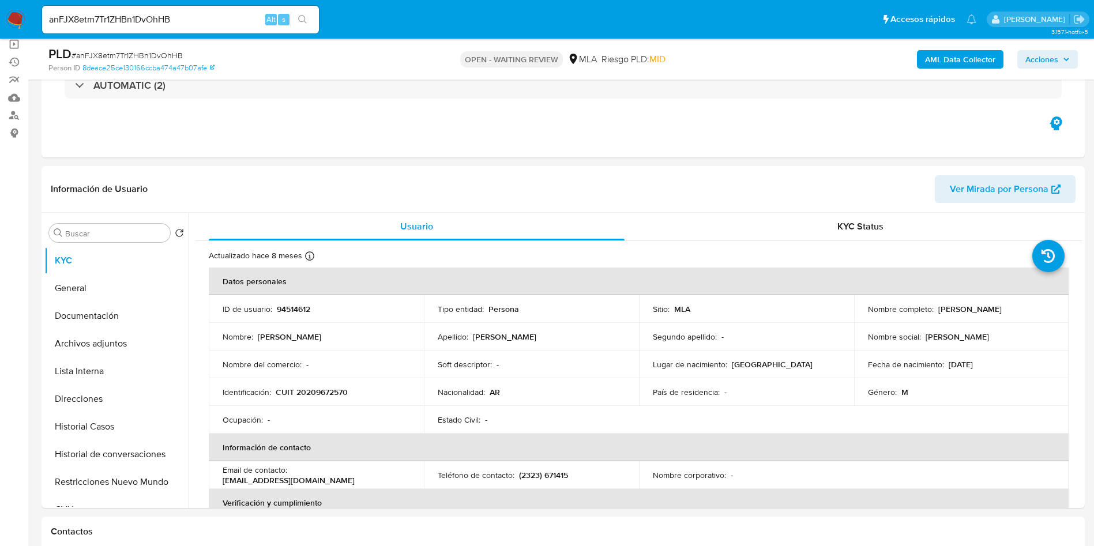
click at [188, 20] on input "anFJX8etm7Tr1ZHBn1DvOhHB" at bounding box center [180, 19] width 277 height 15
paste input "338523560"
type input "338523560"
click at [288, 18] on div "s" at bounding box center [284, 20] width 12 height 12
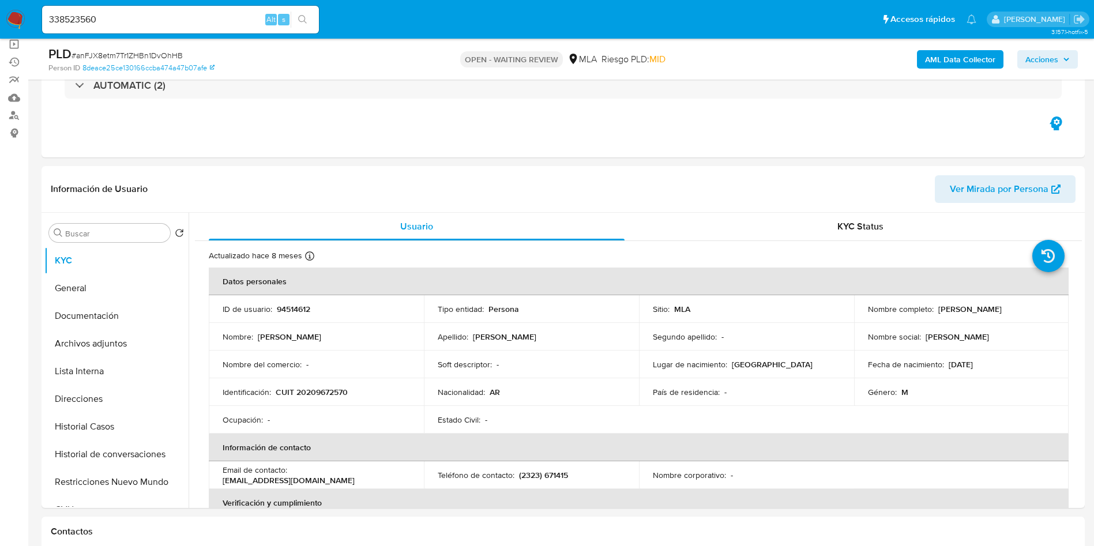
click at [302, 18] on icon "search-icon" at bounding box center [302, 19] width 9 height 9
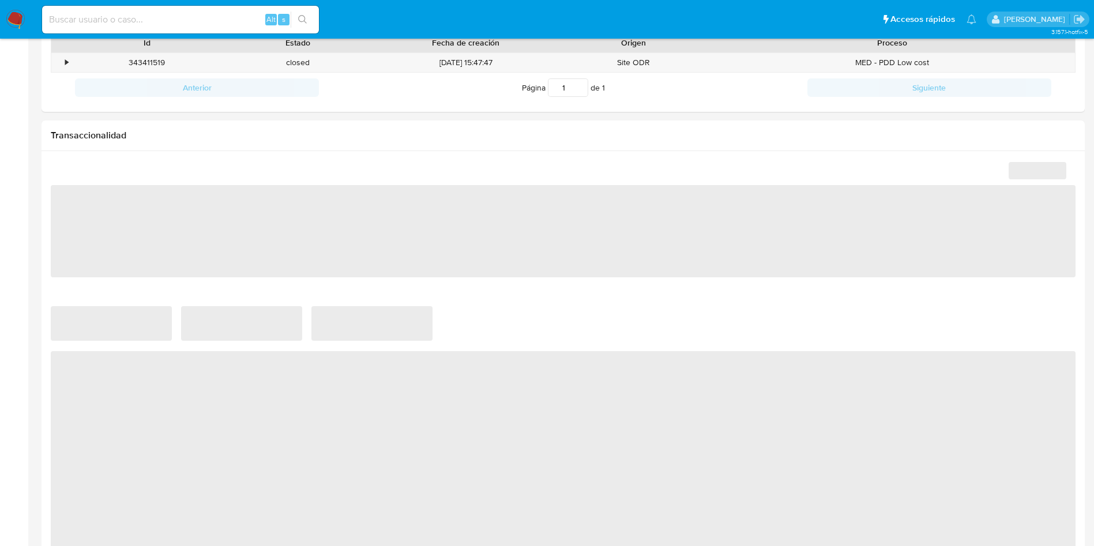
scroll to position [346, 0]
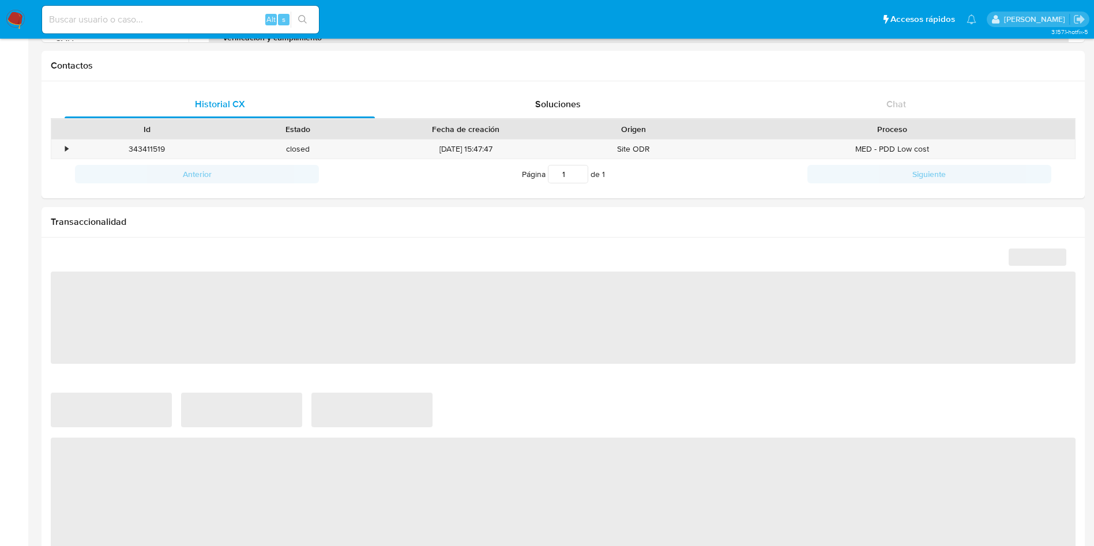
select select "10"
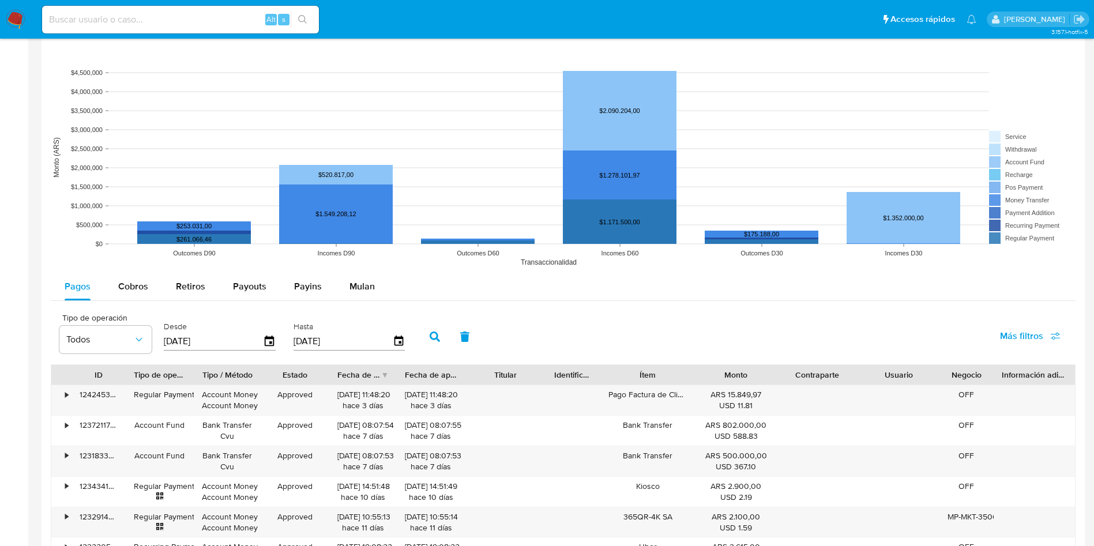
scroll to position [0, 0]
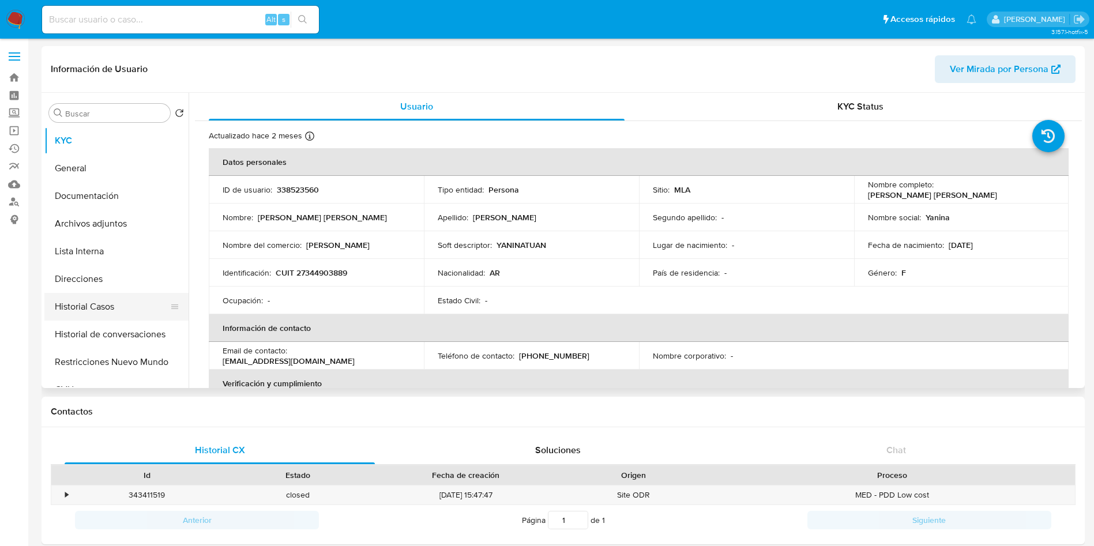
click at [105, 305] on button "Historial Casos" at bounding box center [111, 307] width 135 height 28
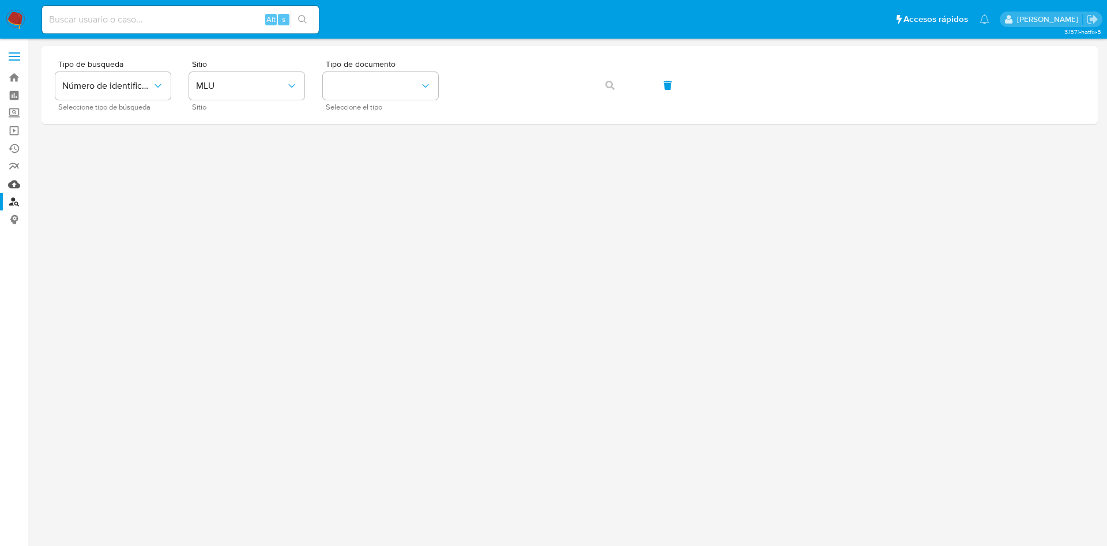
click at [13, 185] on link "Mulan" at bounding box center [68, 184] width 137 height 18
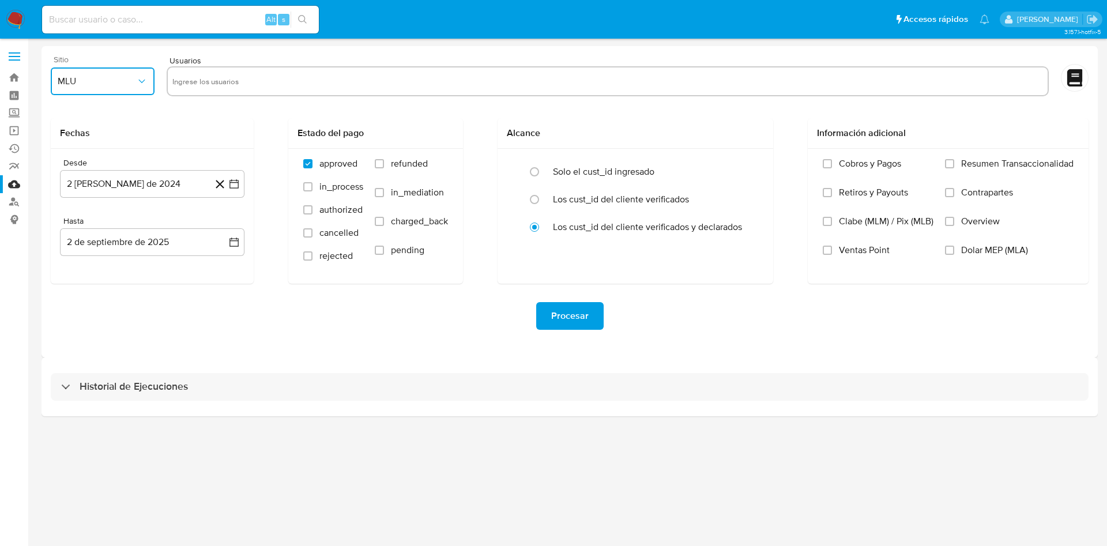
click at [136, 83] on icon "button" at bounding box center [142, 82] width 12 height 12
click at [103, 111] on div "MLA" at bounding box center [99, 113] width 83 height 28
click at [234, 79] on input "text" at bounding box center [607, 81] width 871 height 18
type input "338523560"
click at [228, 187] on icon "button" at bounding box center [234, 184] width 12 height 12
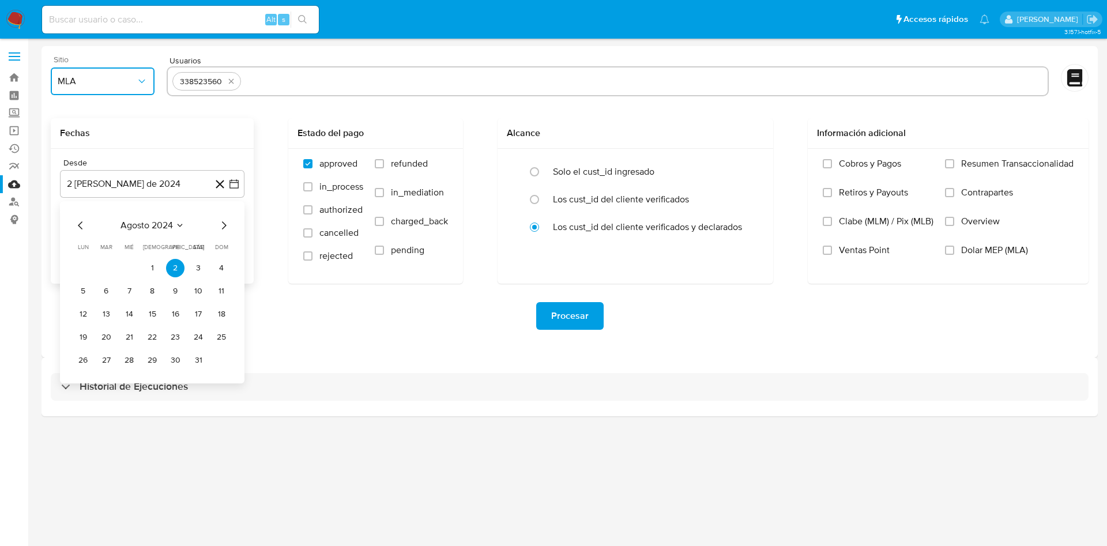
click at [170, 224] on span "agosto 2024" at bounding box center [147, 226] width 52 height 12
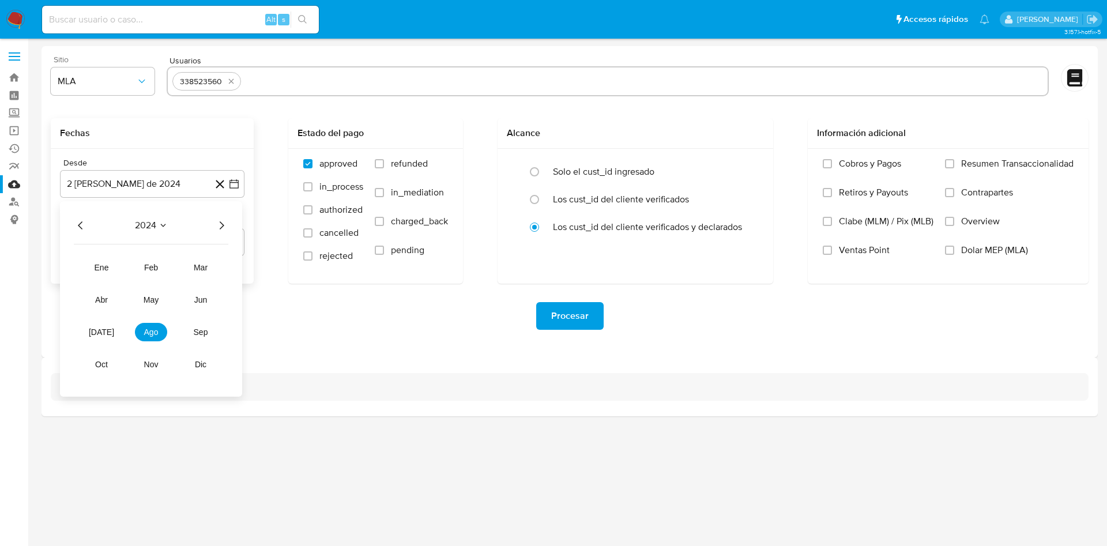
click at [218, 224] on icon "Año siguiente" at bounding box center [222, 226] width 14 height 14
click at [142, 300] on button "may" at bounding box center [151, 300] width 32 height 18
click at [151, 273] on button "1" at bounding box center [152, 268] width 18 height 18
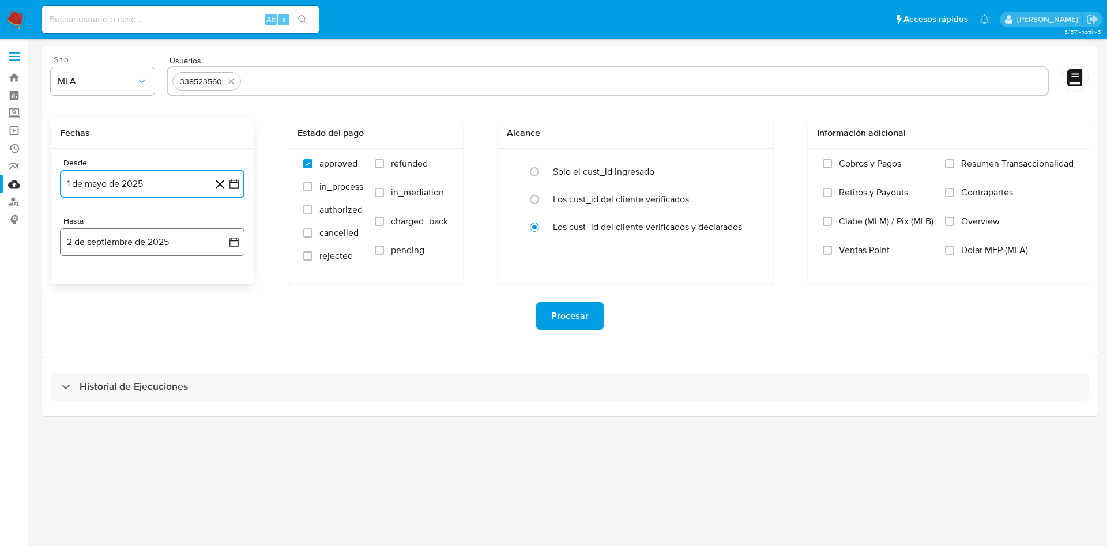
click at [233, 247] on icon "button" at bounding box center [234, 242] width 12 height 12
click at [78, 282] on icon "Mes anterior" at bounding box center [81, 284] width 14 height 14
click at [220, 420] on button "31" at bounding box center [221, 418] width 18 height 18
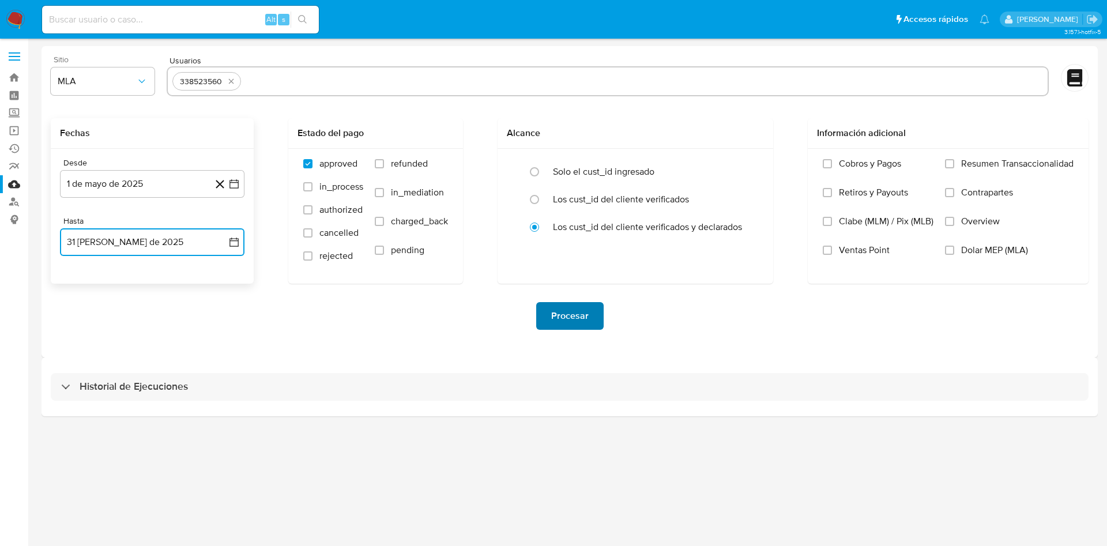
click at [570, 307] on span "Procesar" at bounding box center [569, 315] width 37 height 25
